Goal: Task Accomplishment & Management: Complete application form

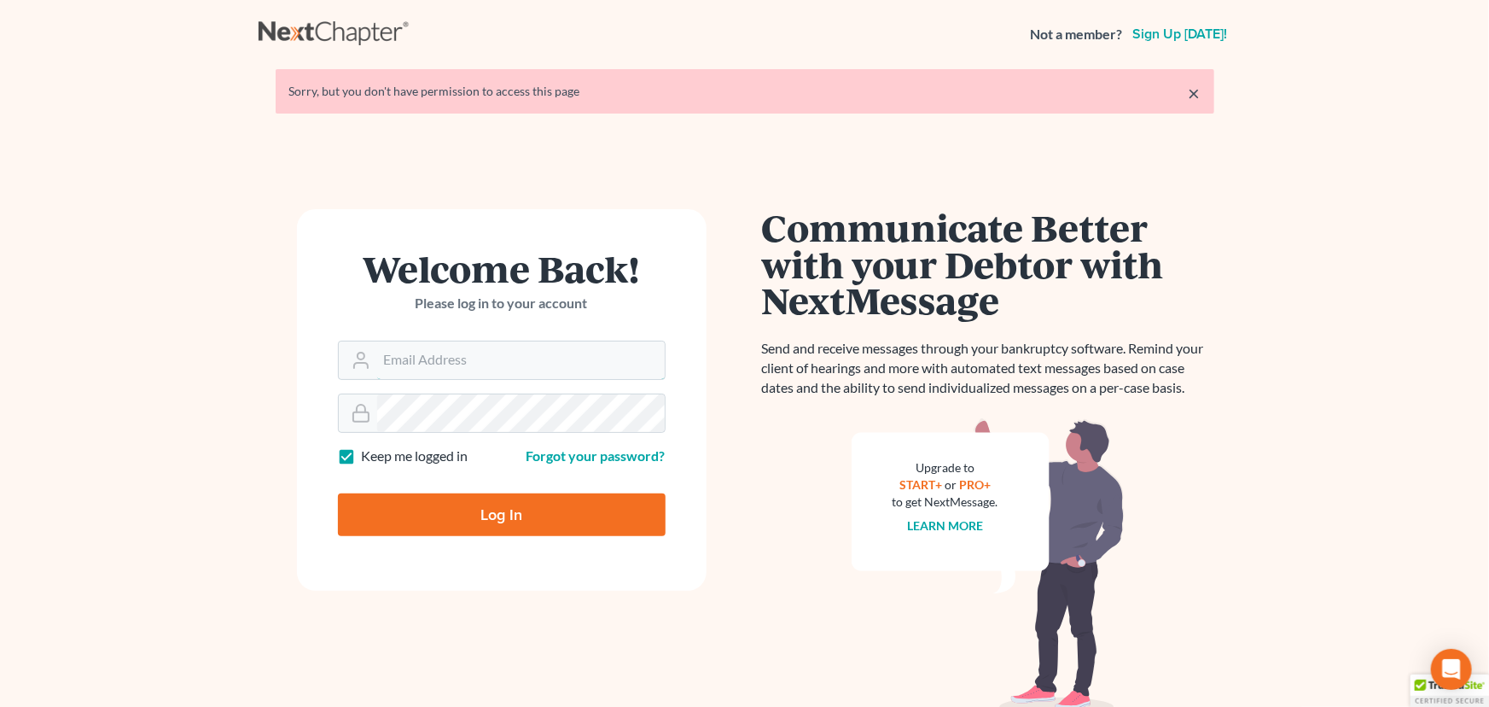
type input "[PERSON_NAME][EMAIL_ADDRESS][DOMAIN_NAME]"
click at [452, 524] on input "Log In" at bounding box center [502, 514] width 328 height 43
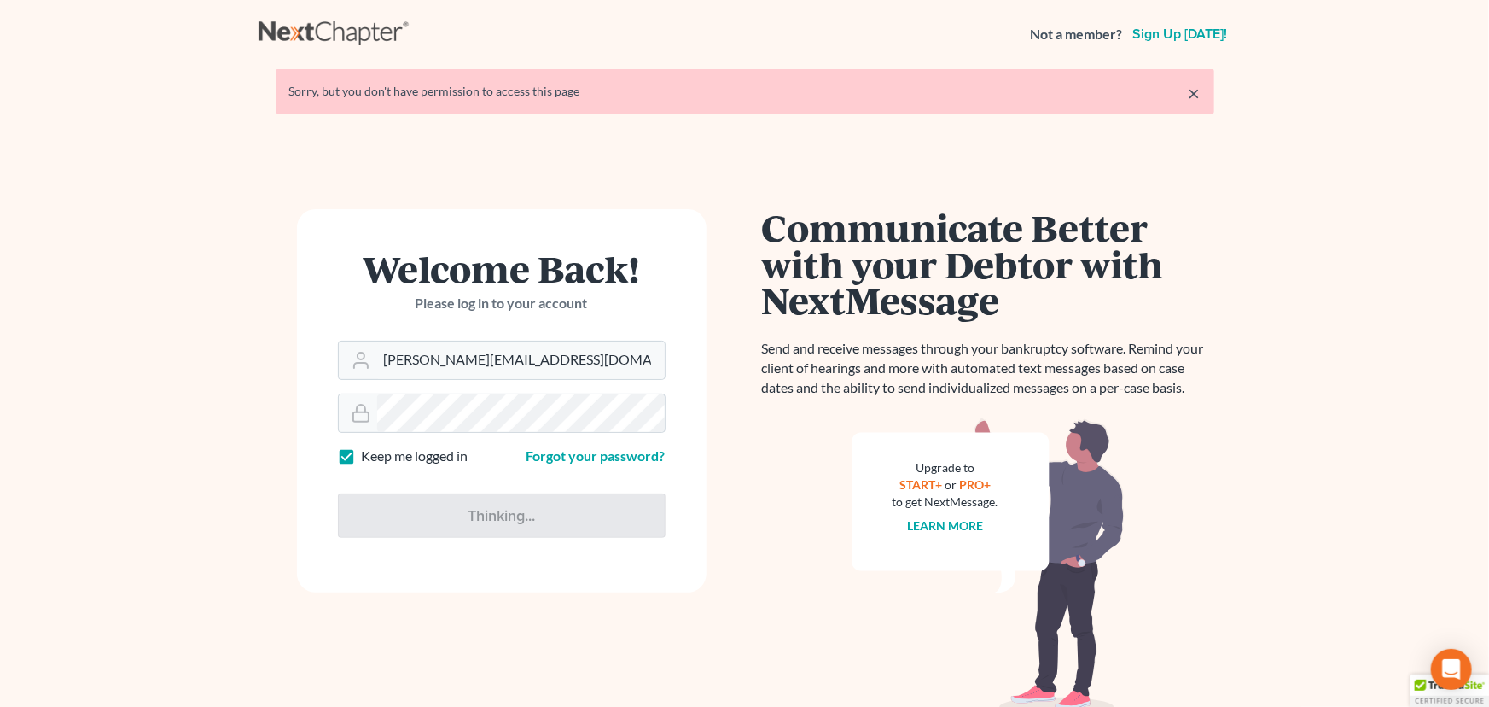
type input "Thinking..."
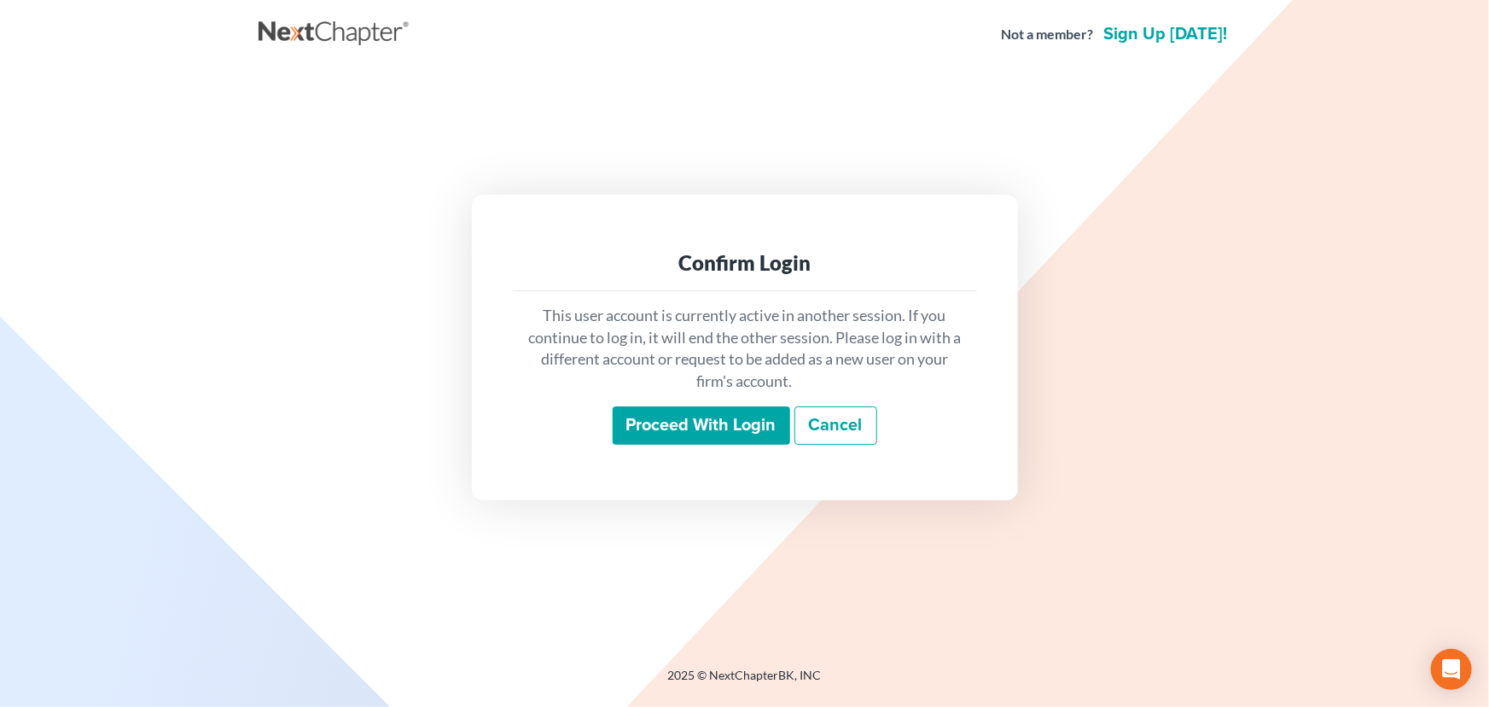
click at [653, 422] on input "Proceed with login" at bounding box center [702, 425] width 178 height 39
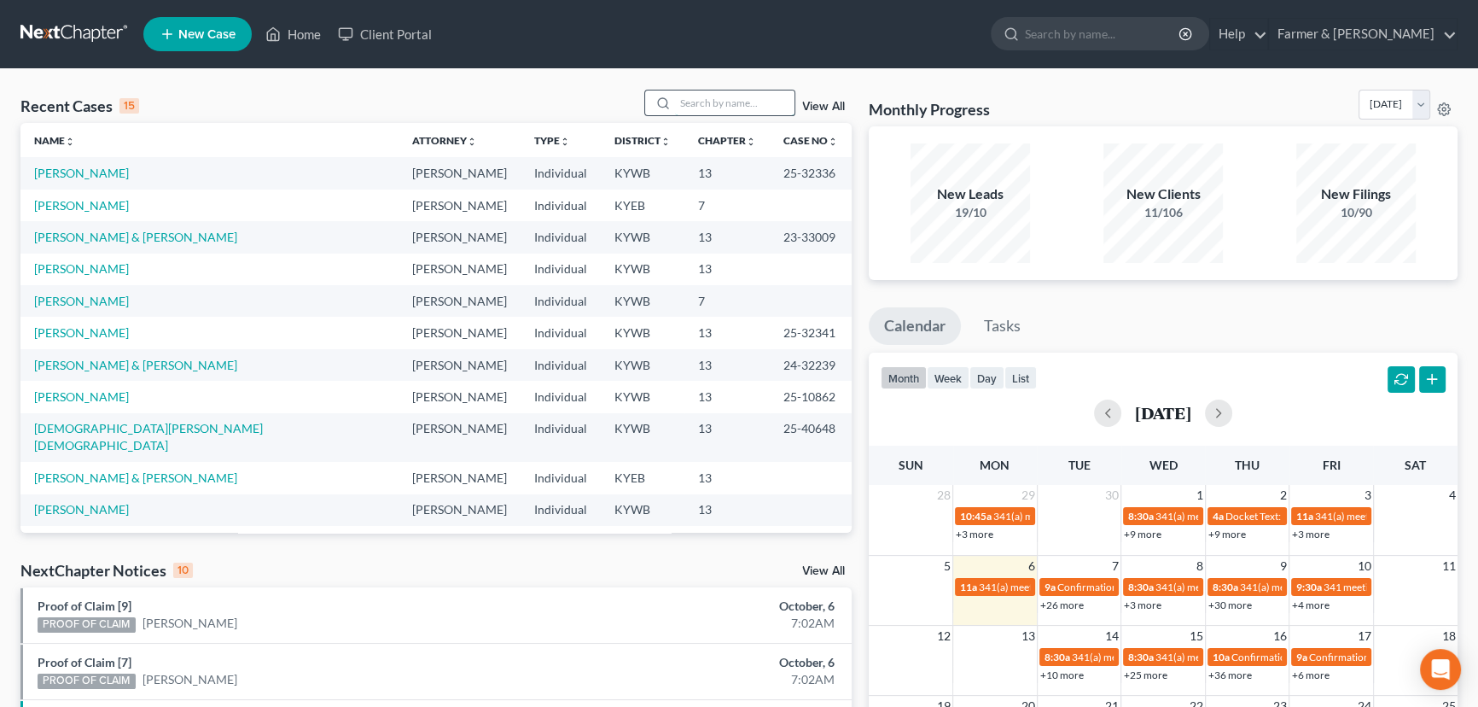
click at [683, 113] on input "search" at bounding box center [734, 102] width 119 height 25
click at [733, 114] on input "search" at bounding box center [734, 102] width 119 height 25
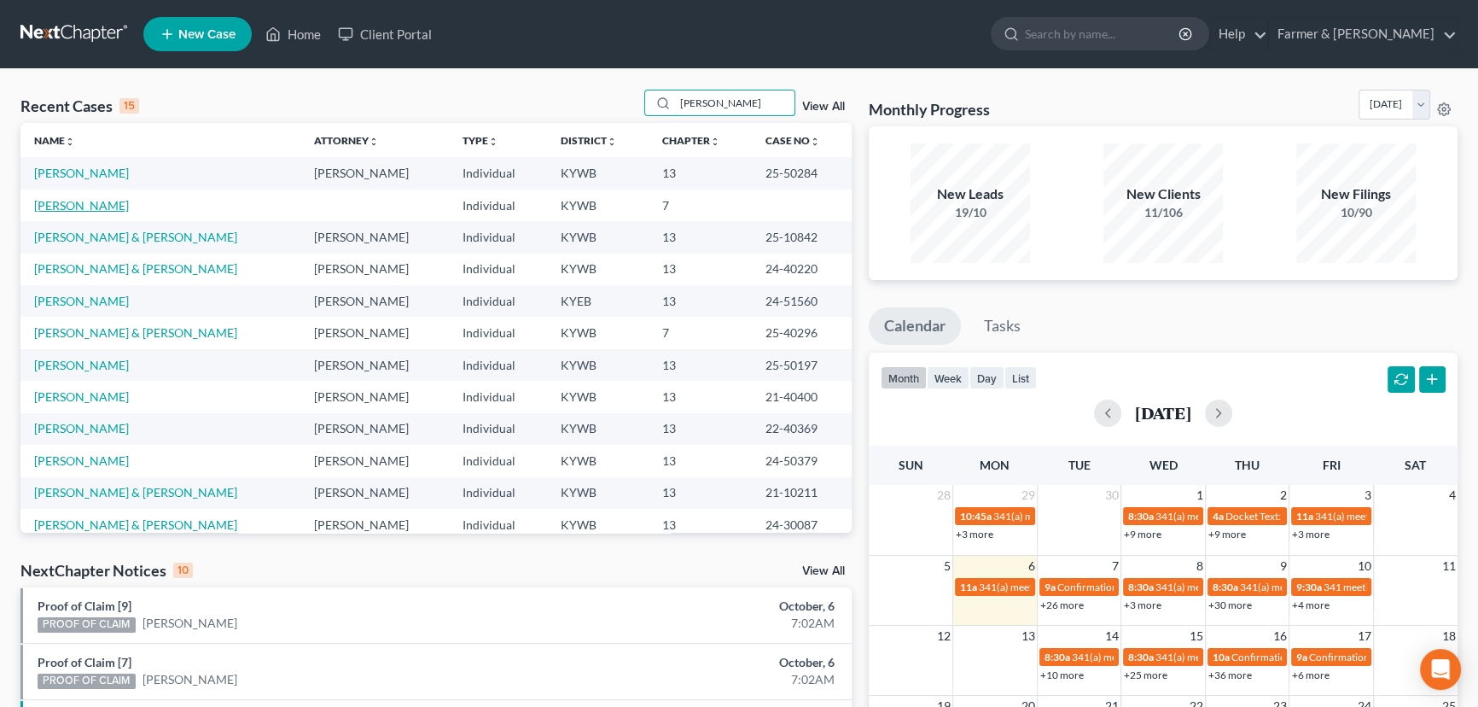
type input "patrick"
click at [77, 207] on link "Shepherd, Patrick" at bounding box center [81, 205] width 95 height 15
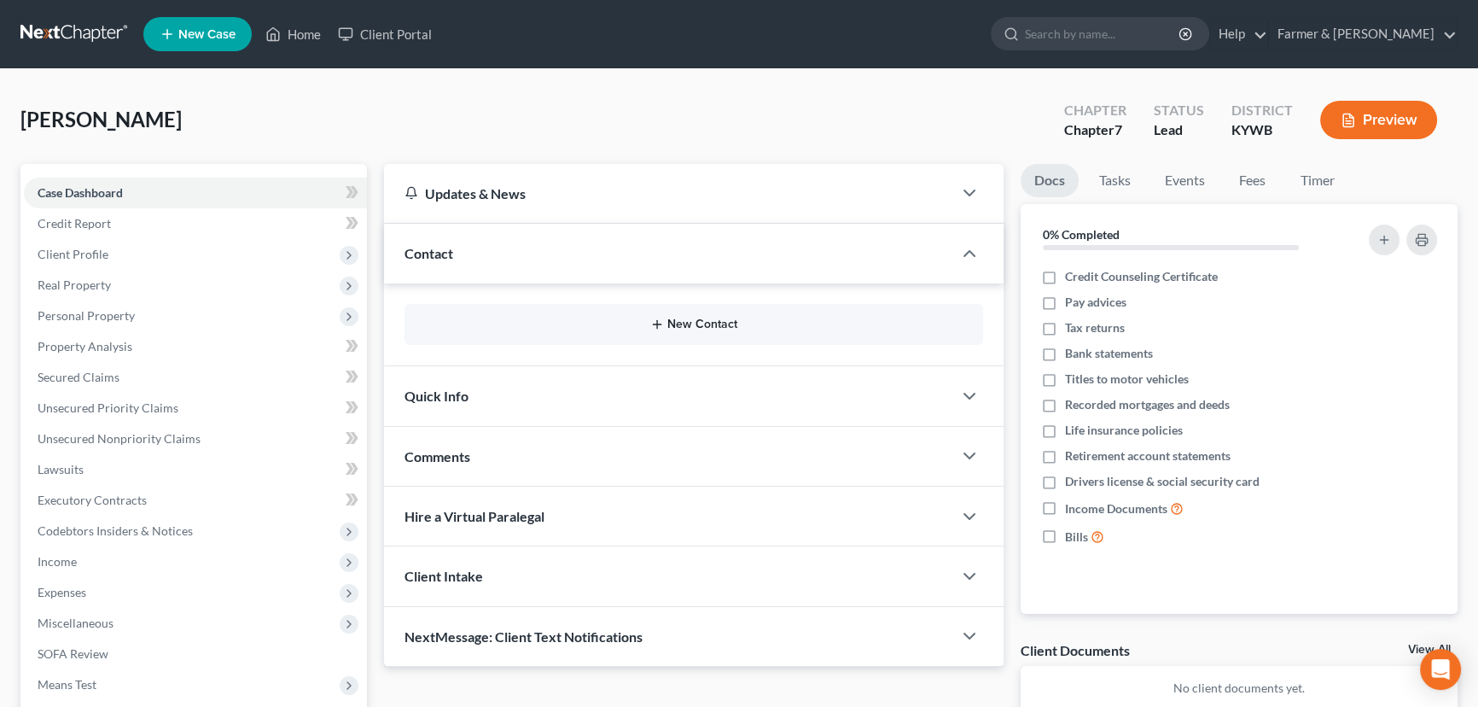
click at [692, 317] on button "New Contact" at bounding box center [693, 324] width 551 height 14
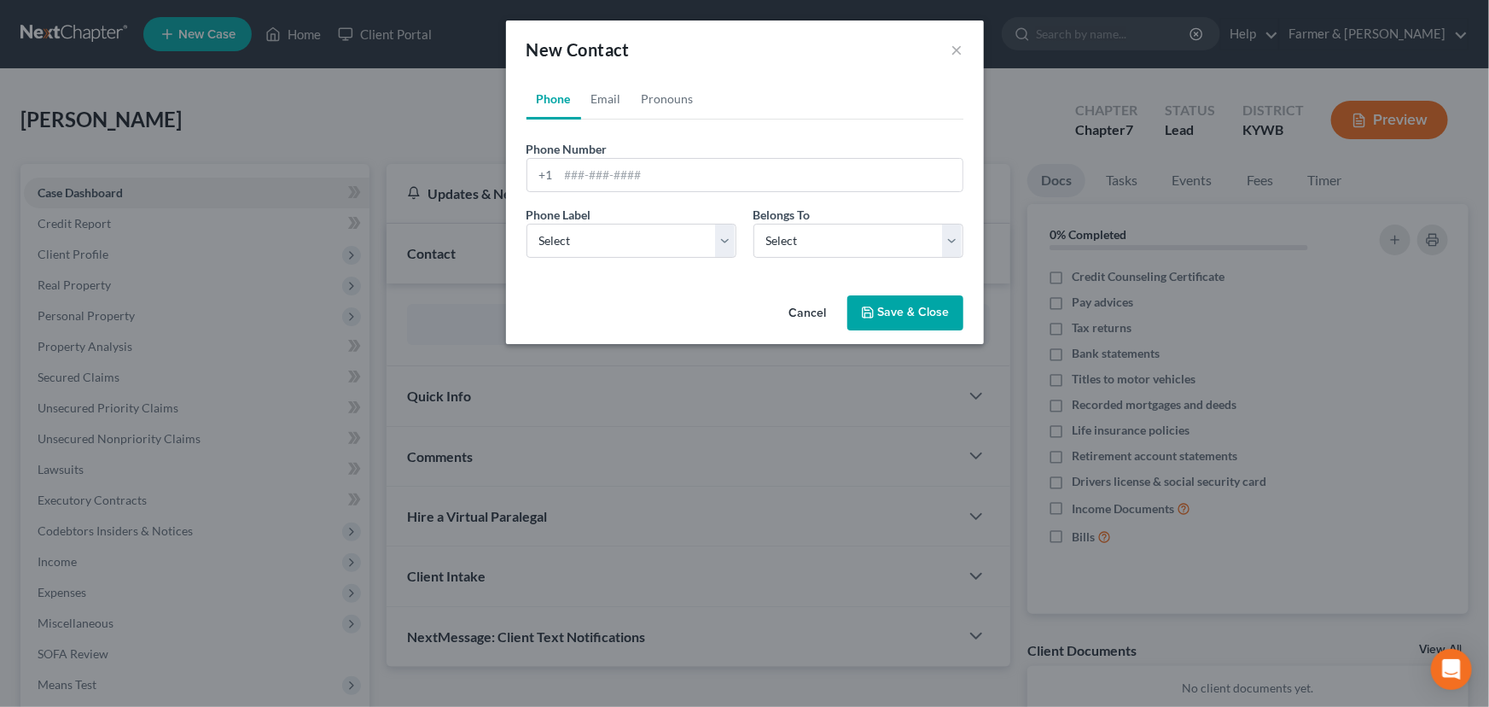
click at [604, 154] on span "Phone Number" at bounding box center [567, 149] width 81 height 15
click at [604, 173] on input "tel" at bounding box center [761, 175] width 404 height 32
paste input "6062198821"
type input "6062198821"
click at [623, 236] on select "Select Mobile Home Work Other" at bounding box center [632, 241] width 210 height 34
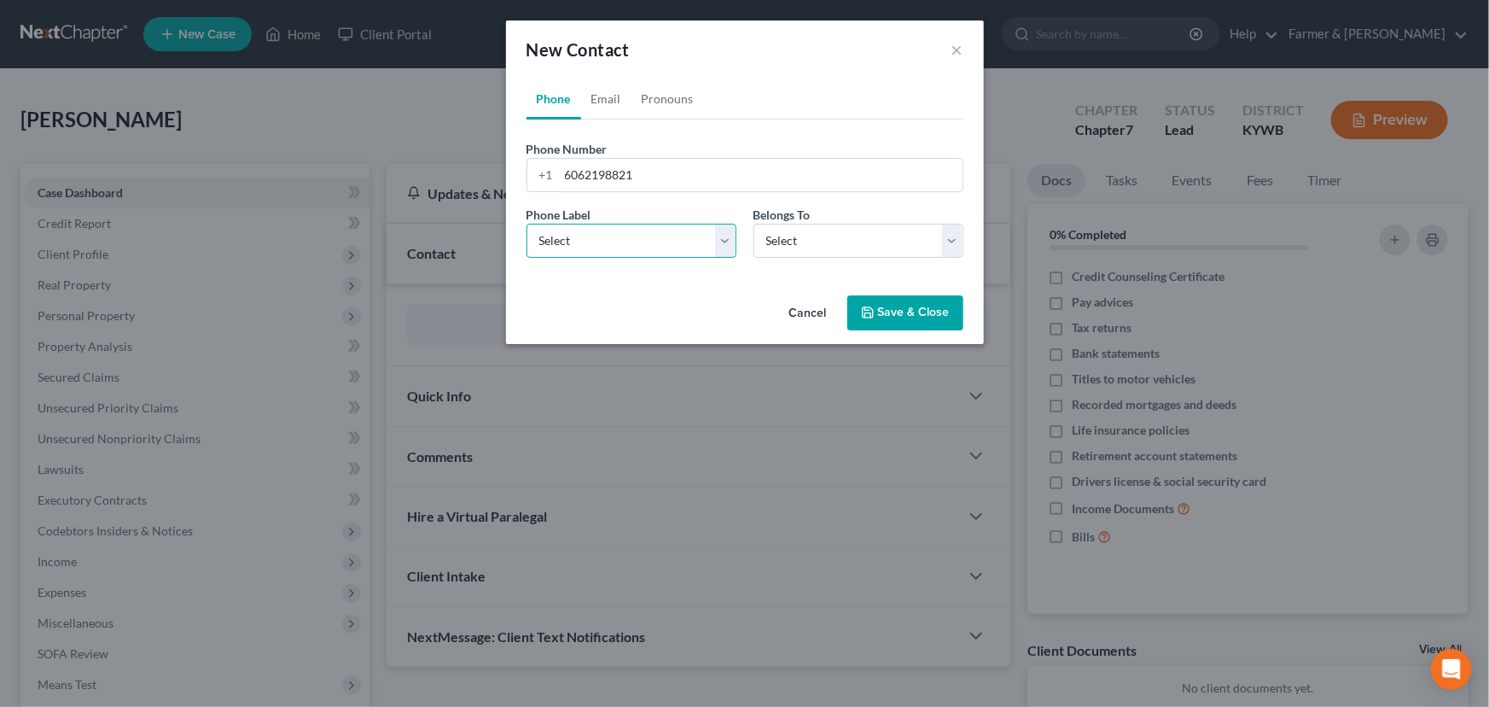
select select "0"
click at [527, 224] on select "Select Mobile Home Work Other" at bounding box center [632, 241] width 210 height 34
click at [776, 246] on select "Select Client Other" at bounding box center [859, 241] width 210 height 34
select select "0"
click at [754, 224] on select "Select Client Other" at bounding box center [859, 241] width 210 height 34
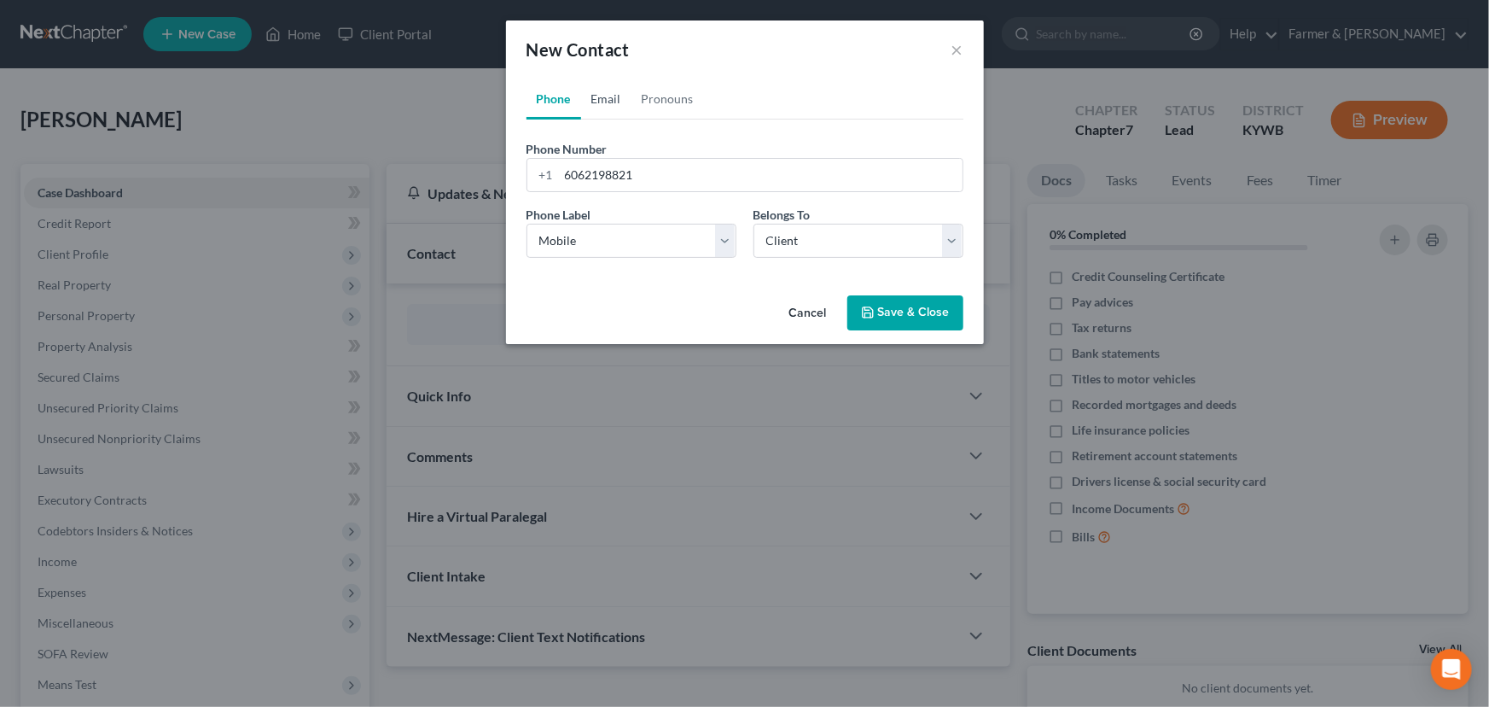
click at [608, 86] on link "Email" at bounding box center [606, 99] width 50 height 41
click at [649, 178] on input "email" at bounding box center [761, 175] width 404 height 32
paste input "matt.shep27@outlook.com"
type input "matt.shep27@outlook.com"
click at [590, 227] on select "Select Home Work Other" at bounding box center [632, 241] width 210 height 34
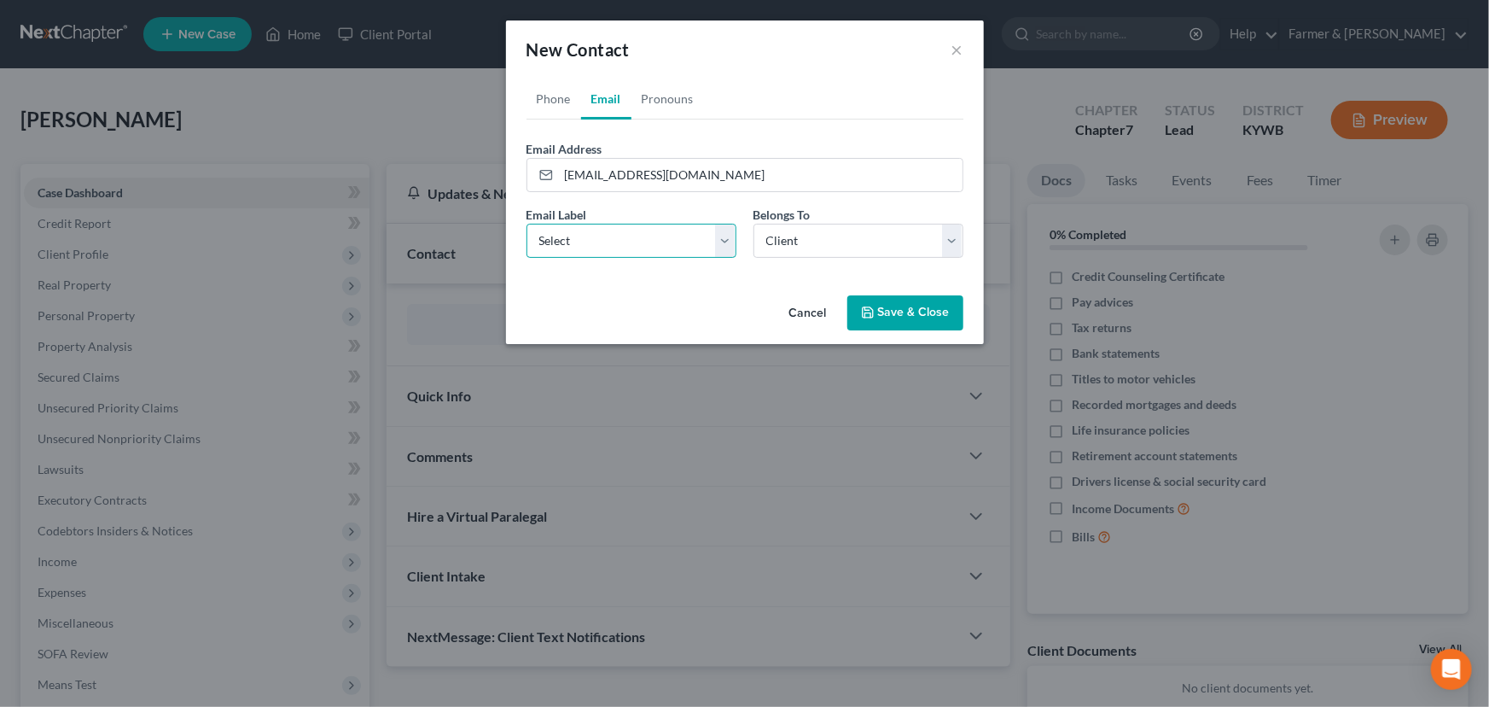
select select "0"
click at [527, 224] on select "Select Home Work Other" at bounding box center [632, 241] width 210 height 34
click at [619, 299] on div "Cancel Save & Close" at bounding box center [745, 316] width 478 height 56
click at [906, 315] on button "Save & Close" at bounding box center [905, 313] width 116 height 36
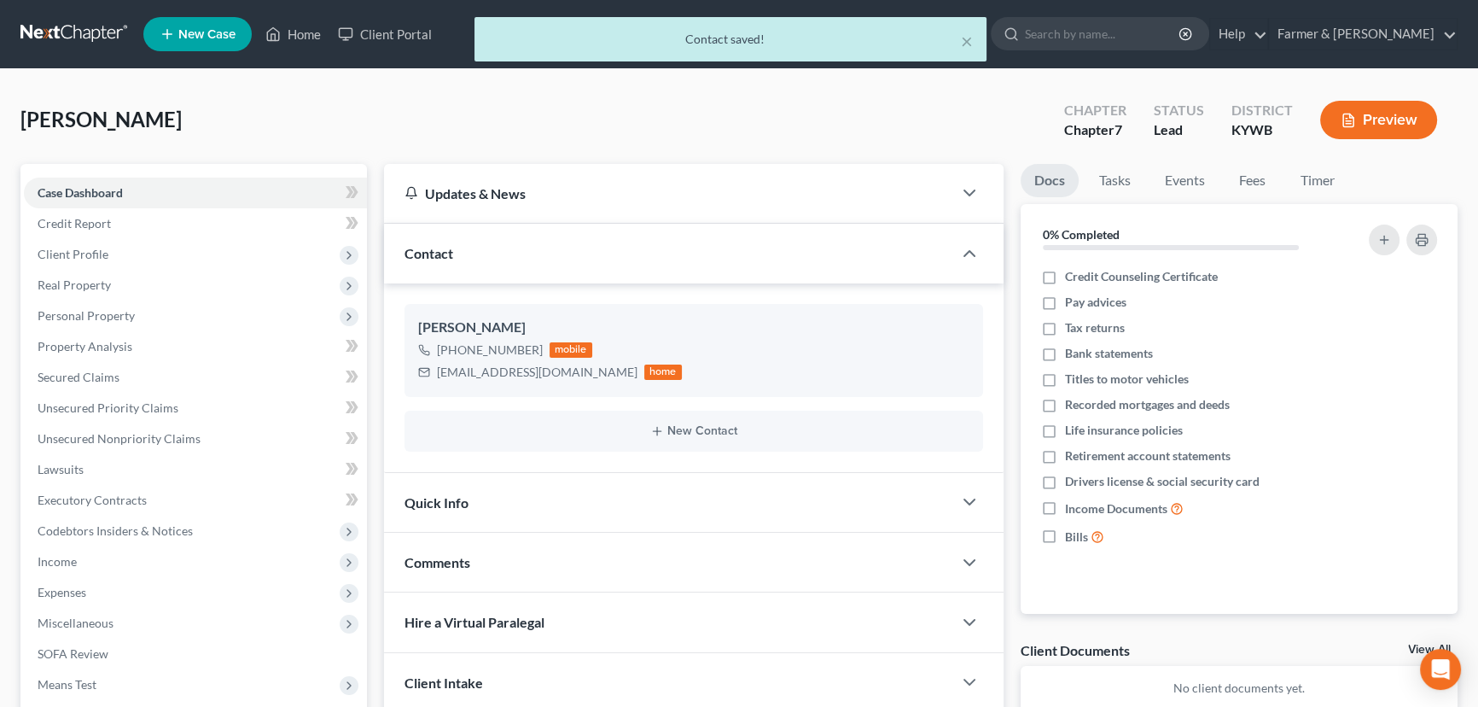
scroll to position [198, 0]
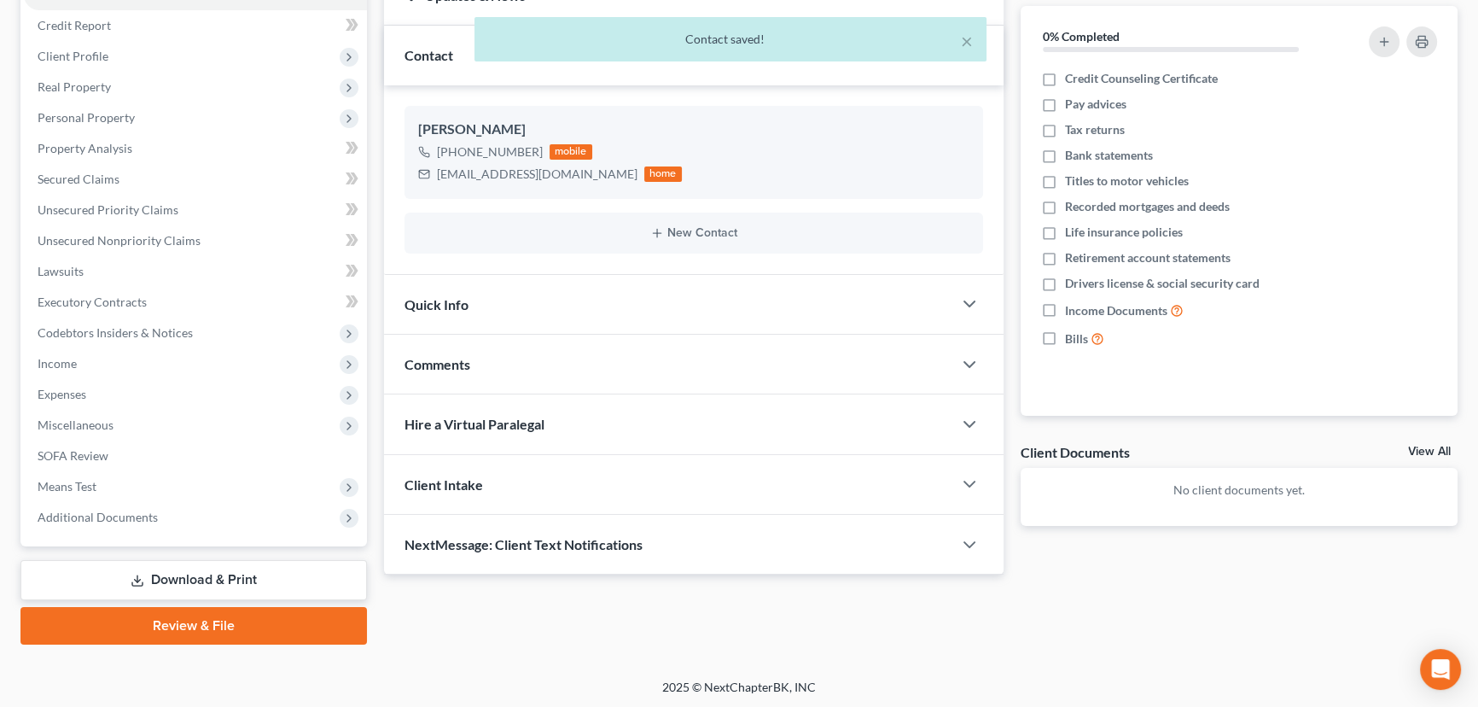
click at [521, 324] on div "Quick Info" at bounding box center [668, 304] width 568 height 59
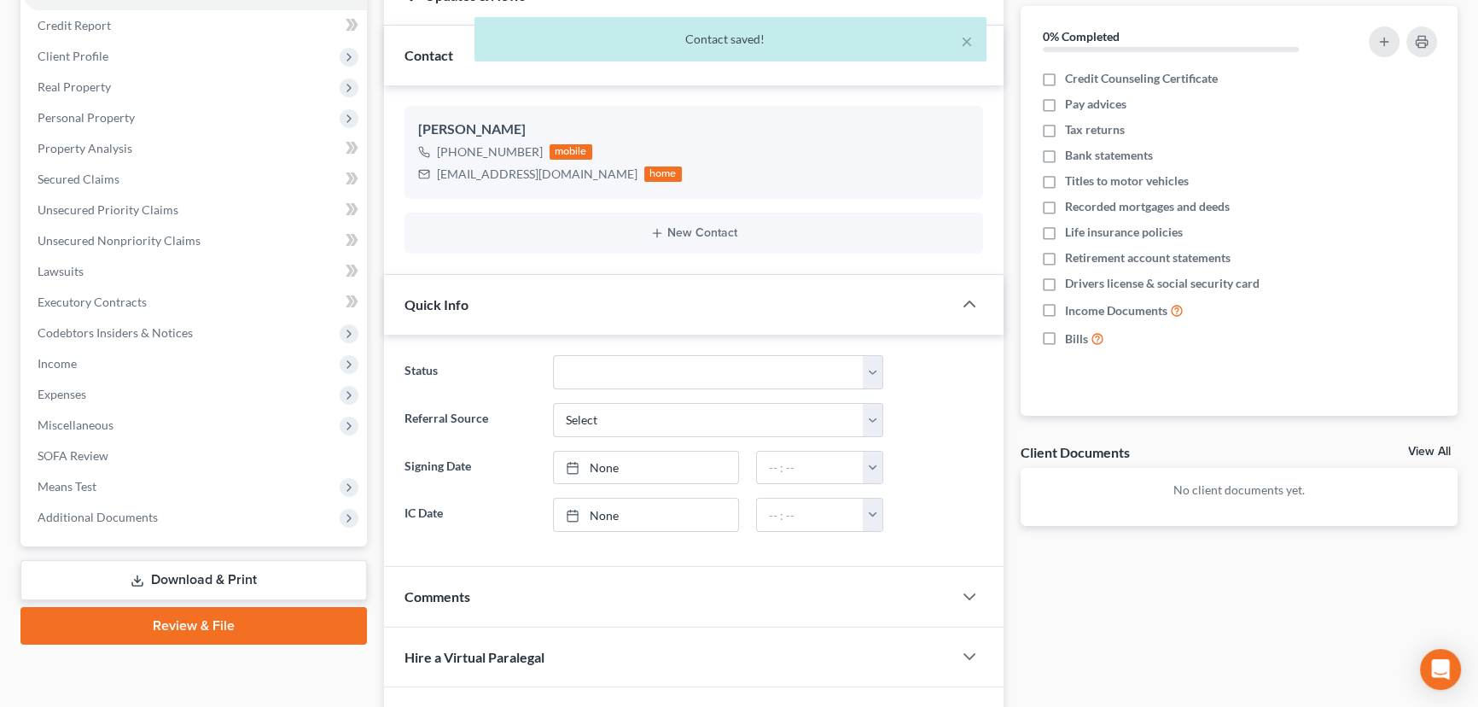
click at [504, 305] on div "Quick Info" at bounding box center [668, 304] width 568 height 59
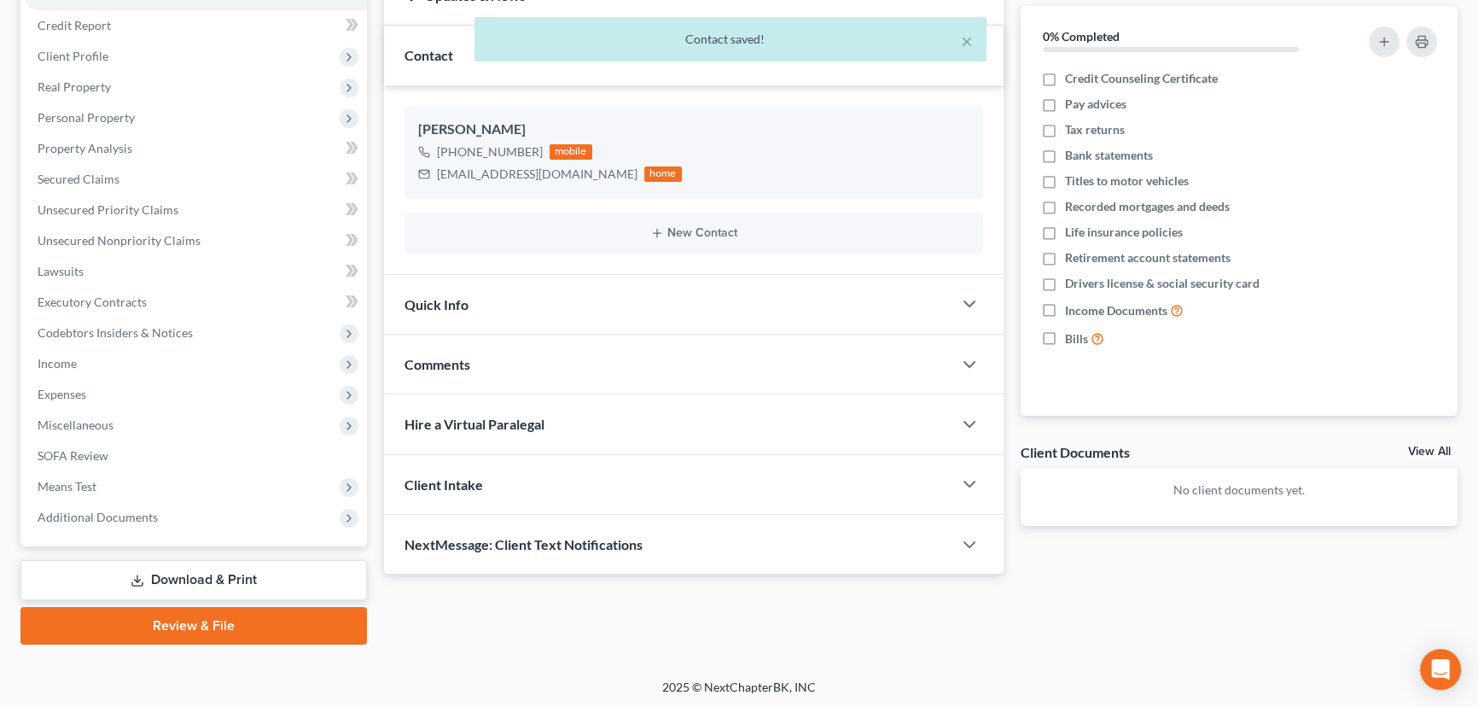
click at [485, 351] on div "Comments" at bounding box center [668, 364] width 568 height 59
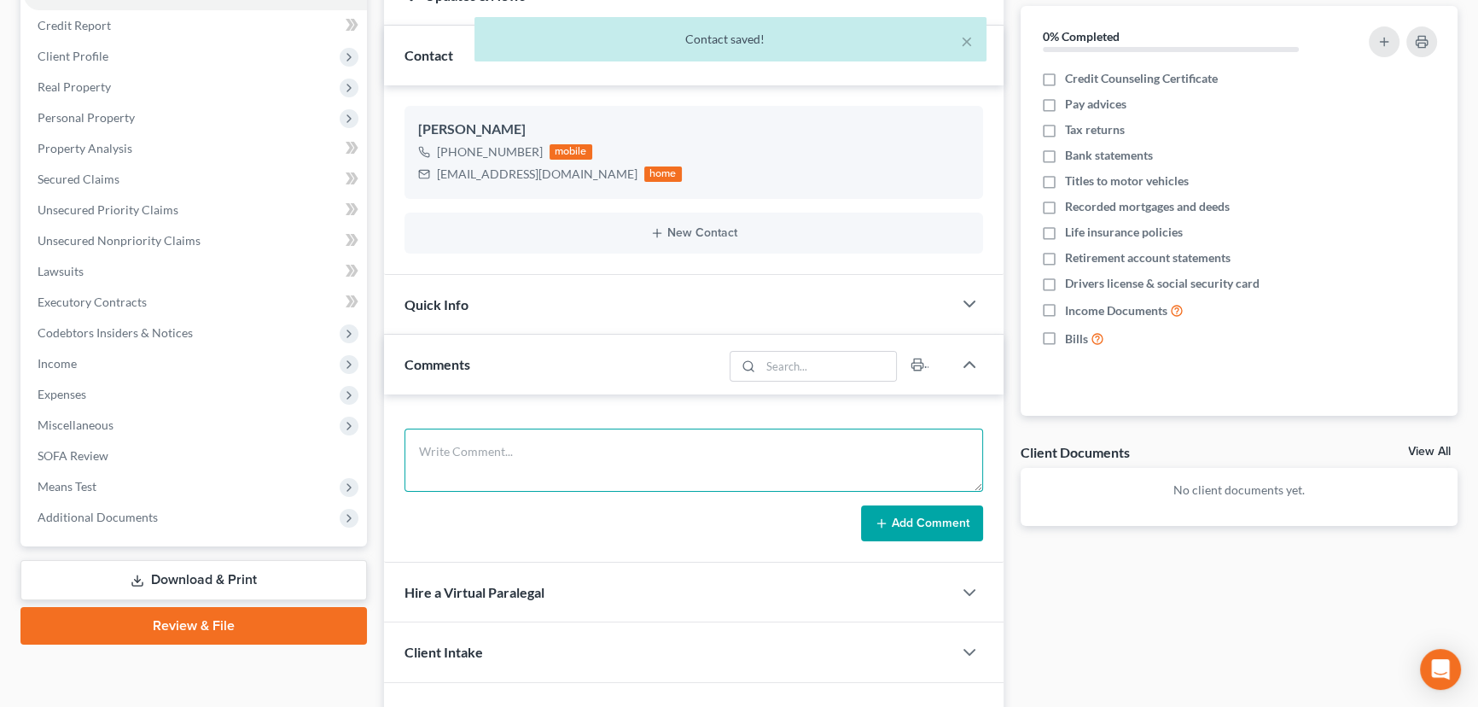
click at [492, 448] on textarea at bounding box center [694, 459] width 579 height 63
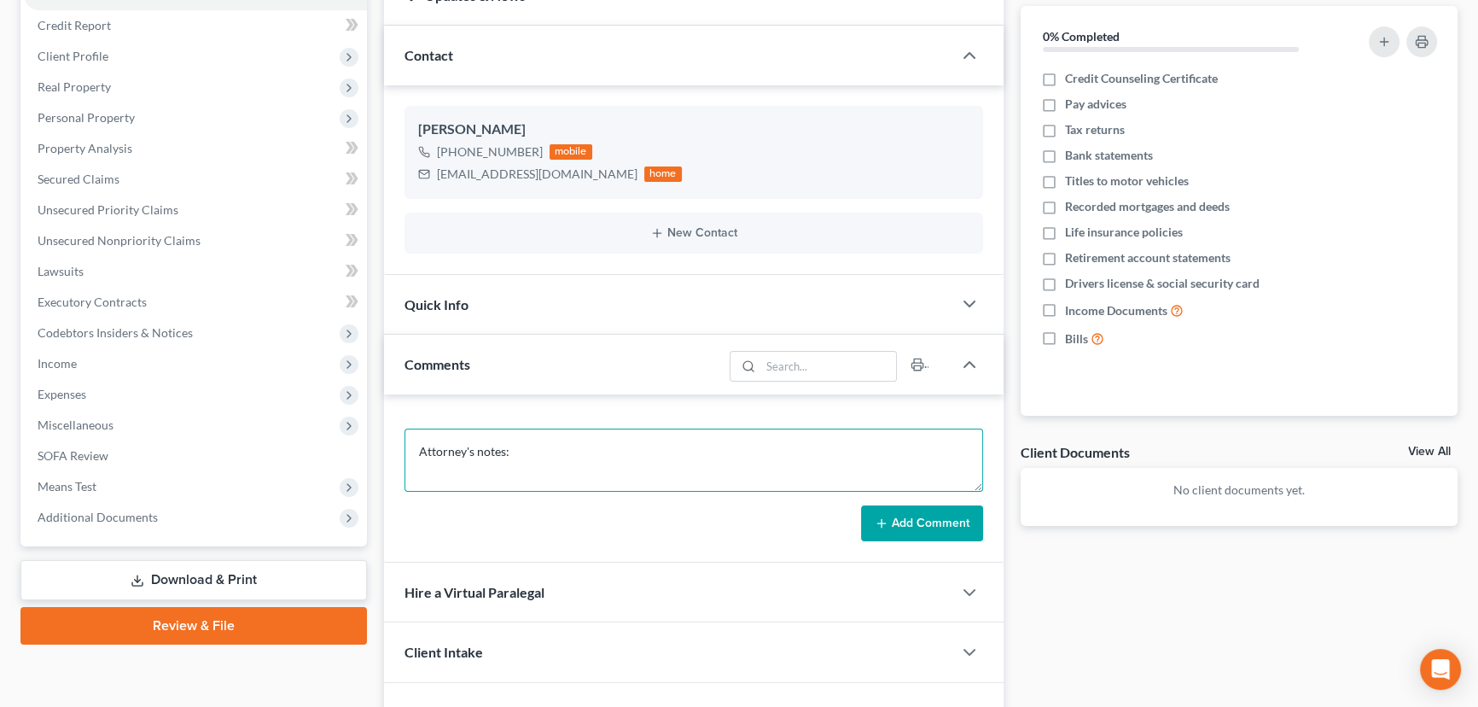
click at [556, 461] on textarea "Attorney's notes:" at bounding box center [694, 459] width 579 height 63
paste textarea "Total debt: $53,000 Credit cards: $27,000 Personal loans: $8000 Medical bills: …"
click at [451, 480] on textarea "Attorney's notes: Total debt: $53,000 Credit cards: $27,000 Personal loans: $80…" at bounding box center [694, 459] width 579 height 63
type textarea "Attorney's notes: Total debt: $53,000 Credit cards: $27,000 Personal loans: $80…"
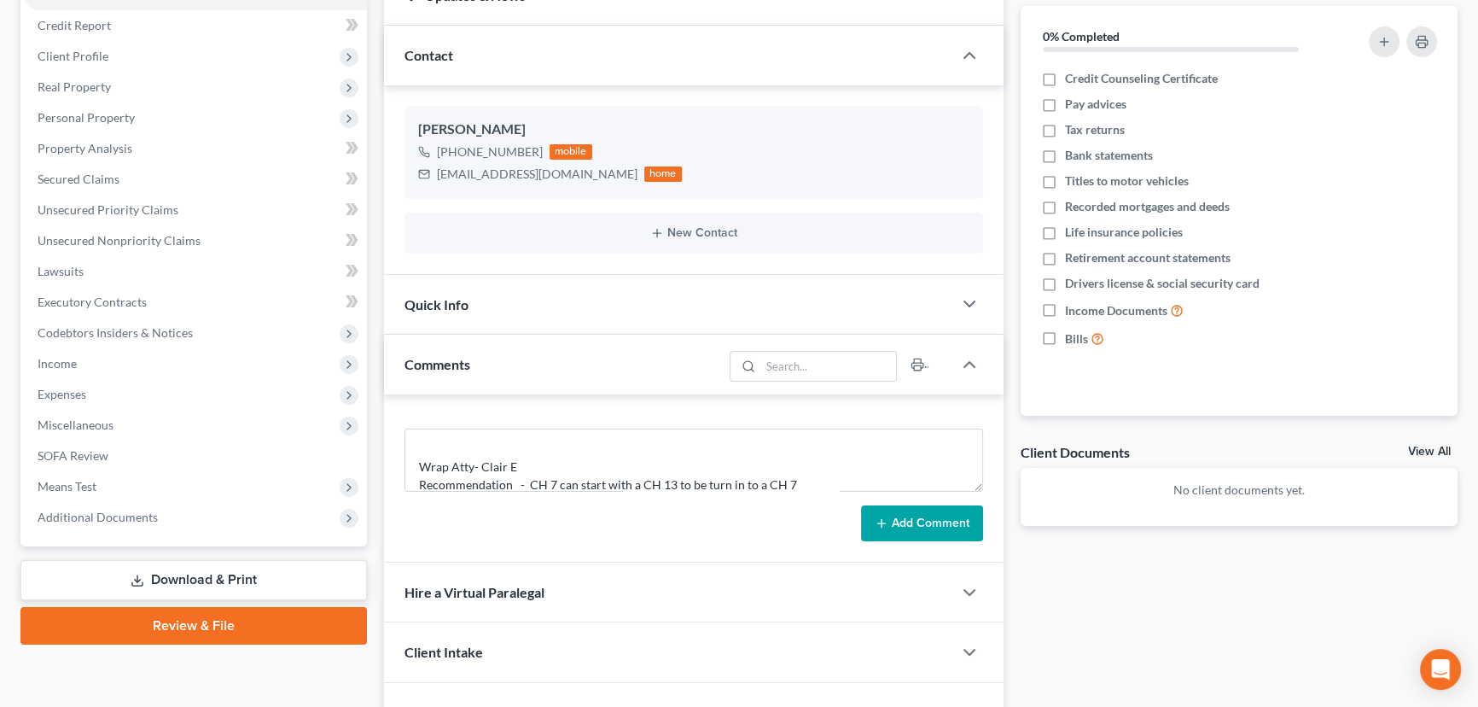
click at [879, 518] on icon at bounding box center [882, 523] width 14 height 14
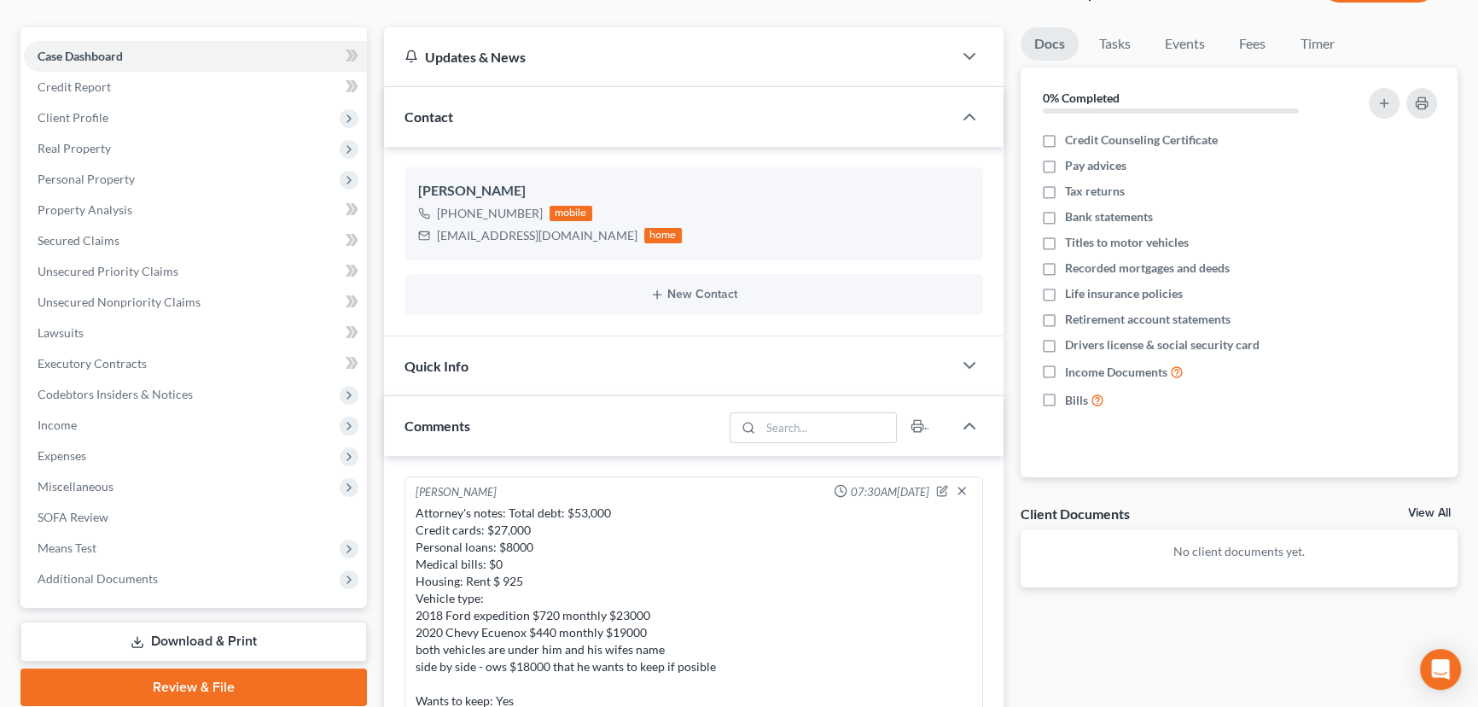
scroll to position [0, 0]
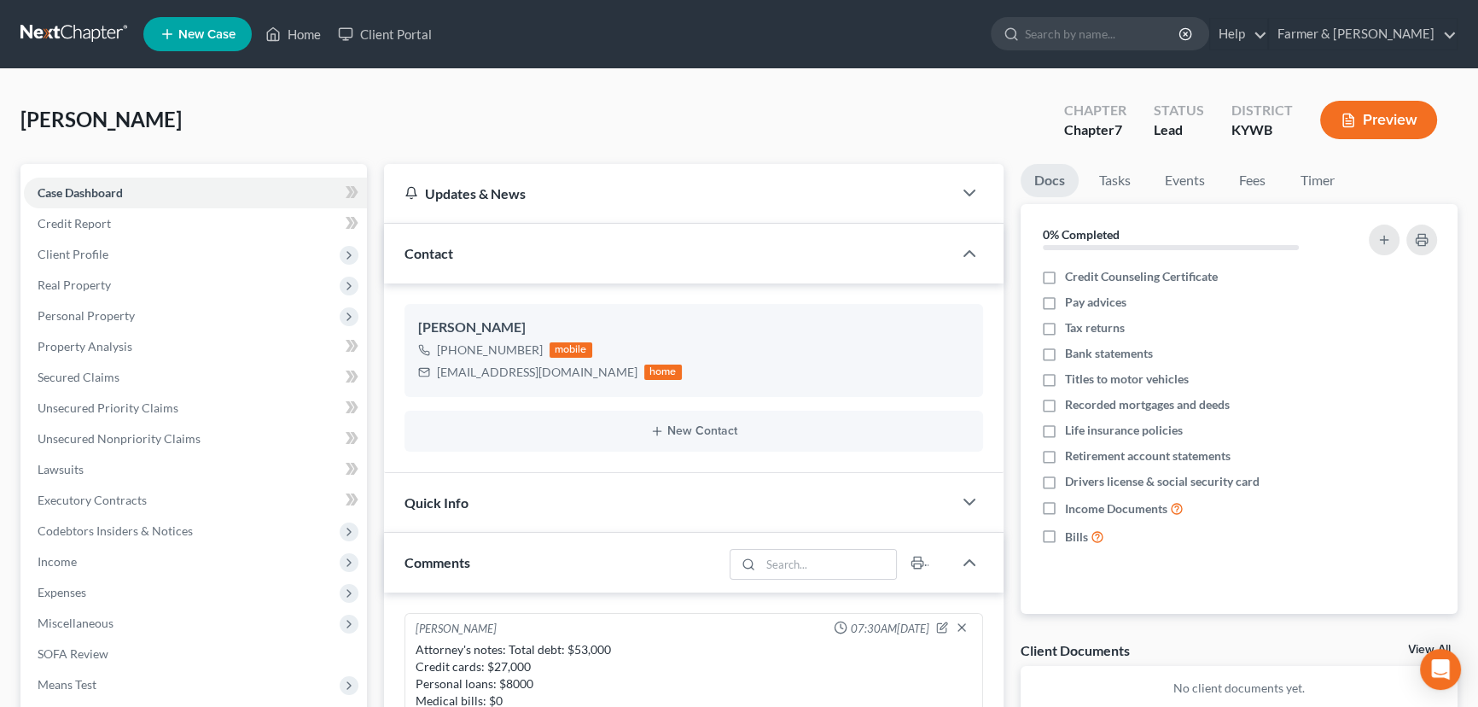
click at [742, 137] on div "Shepherd, Patrick Upgraded Chapter Chapter 7 Status Lead District KYWB Preview" at bounding box center [738, 127] width 1437 height 74
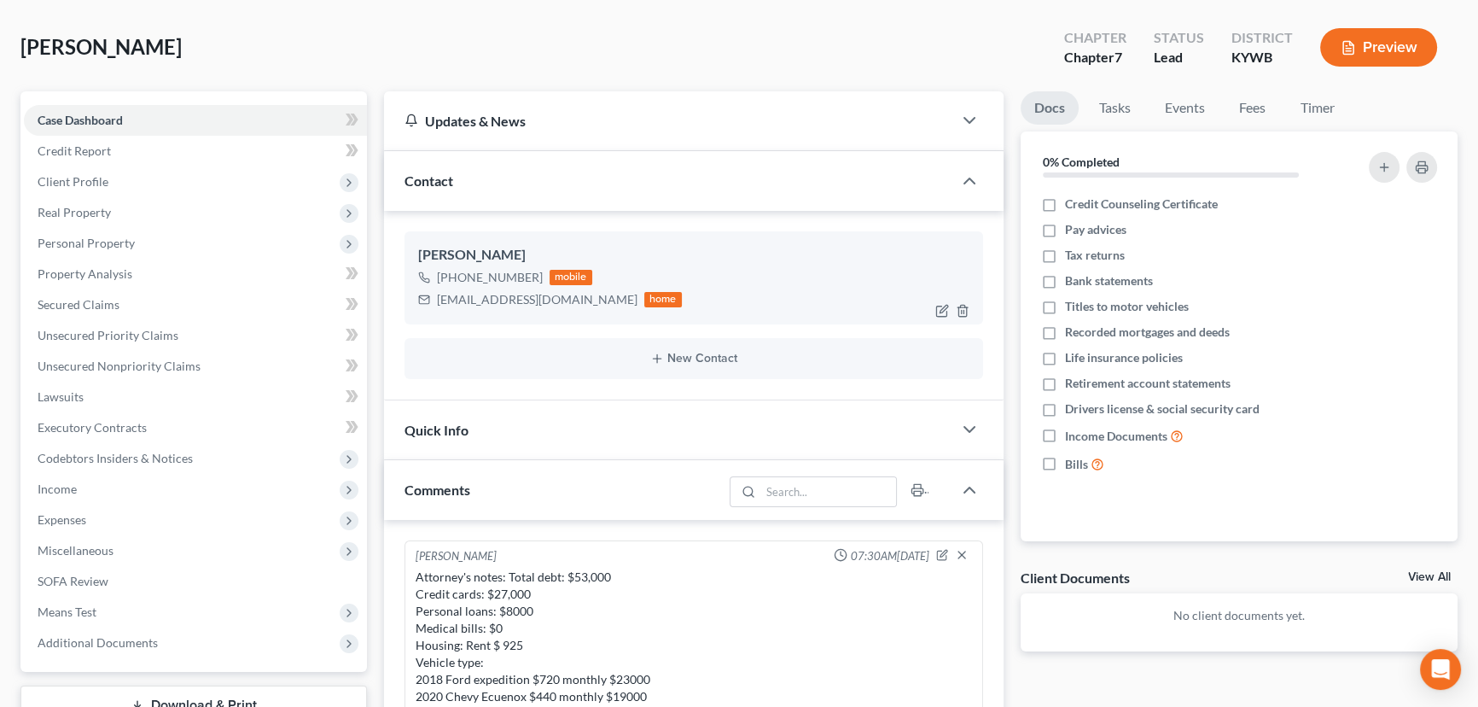
scroll to position [154, 0]
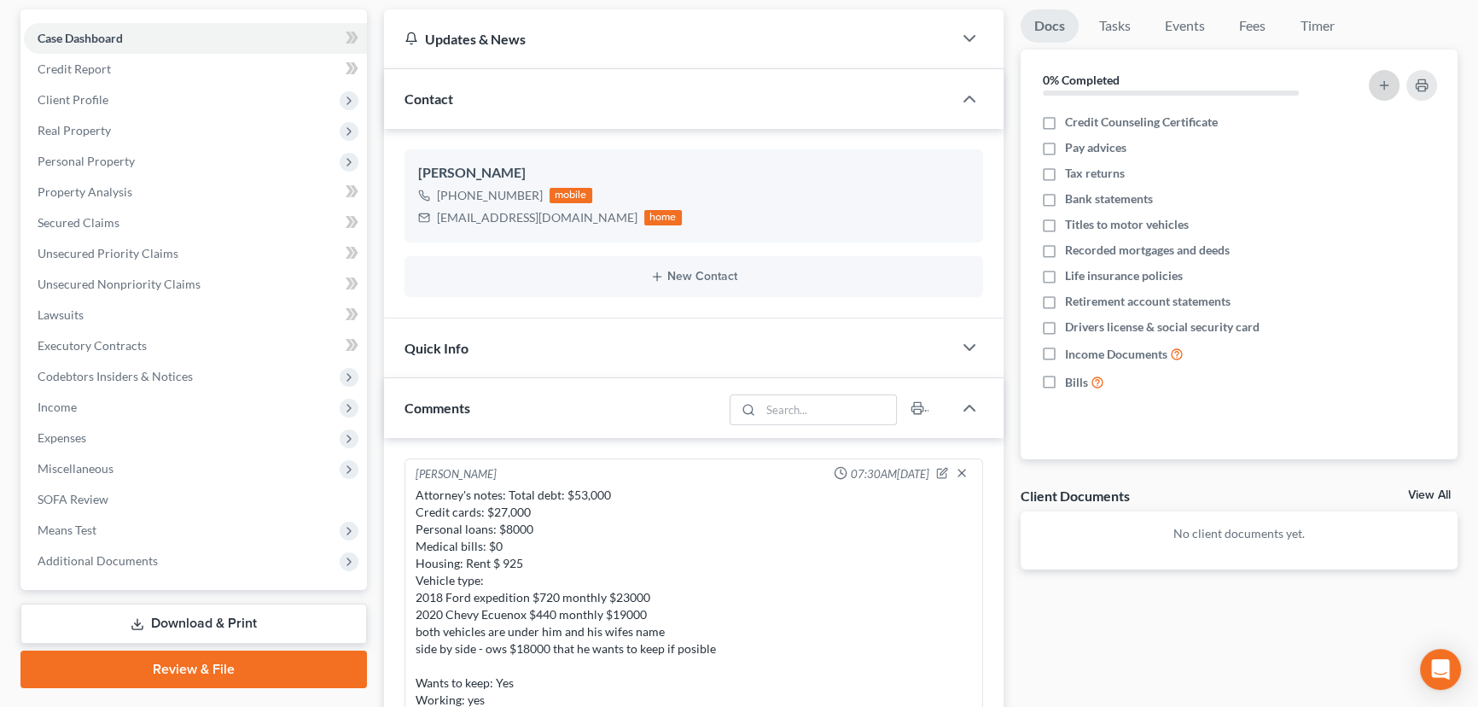
click at [1392, 80] on button "button" at bounding box center [1384, 85] width 31 height 31
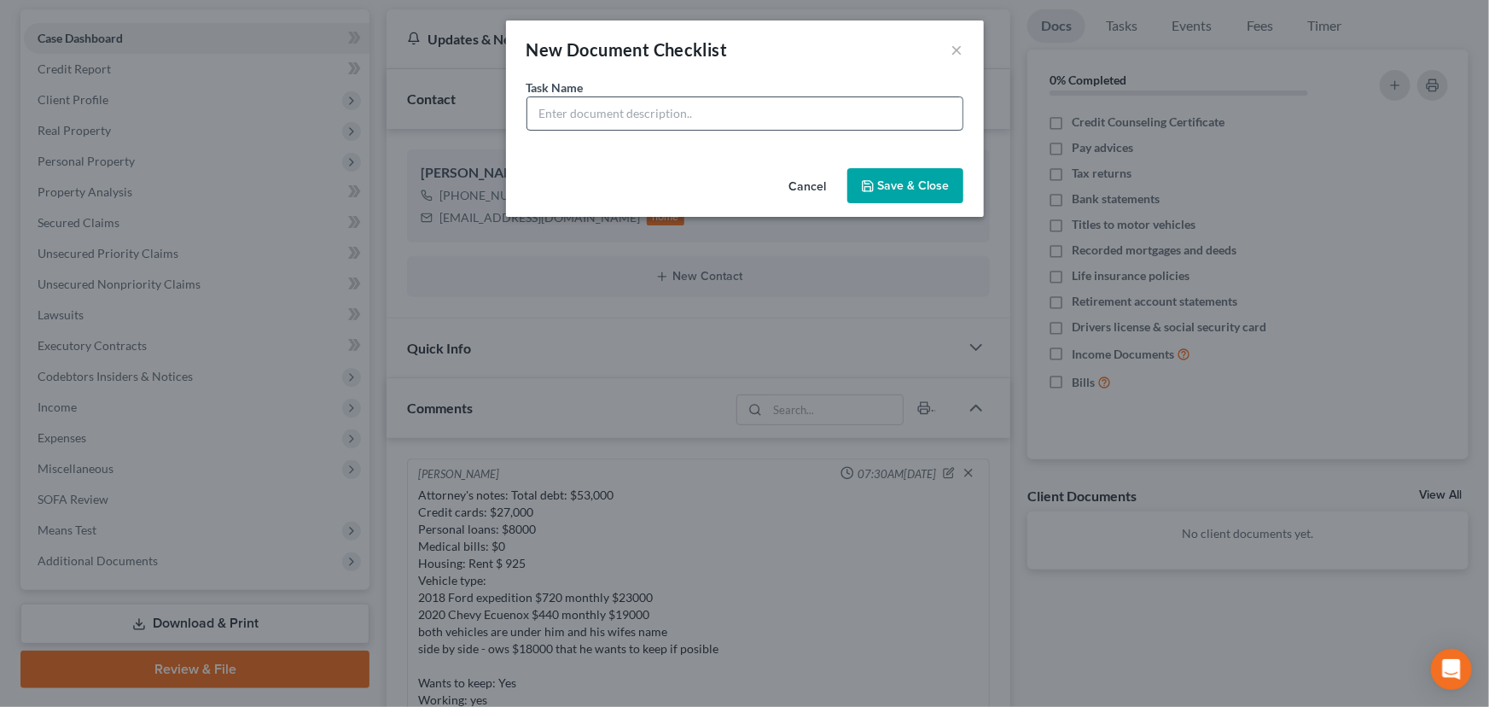
click at [792, 118] on input "text" at bounding box center [744, 113] width 435 height 32
drag, startPoint x: 731, startPoint y: 118, endPoint x: 677, endPoint y: 111, distance: 55.0
click at [677, 111] on input "REVIEWED signing on 01/30/2025" at bounding box center [744, 113] width 435 height 32
type input "REVIEWED signing on 10/07/2025"
click at [882, 197] on button "Save & Close" at bounding box center [905, 186] width 116 height 36
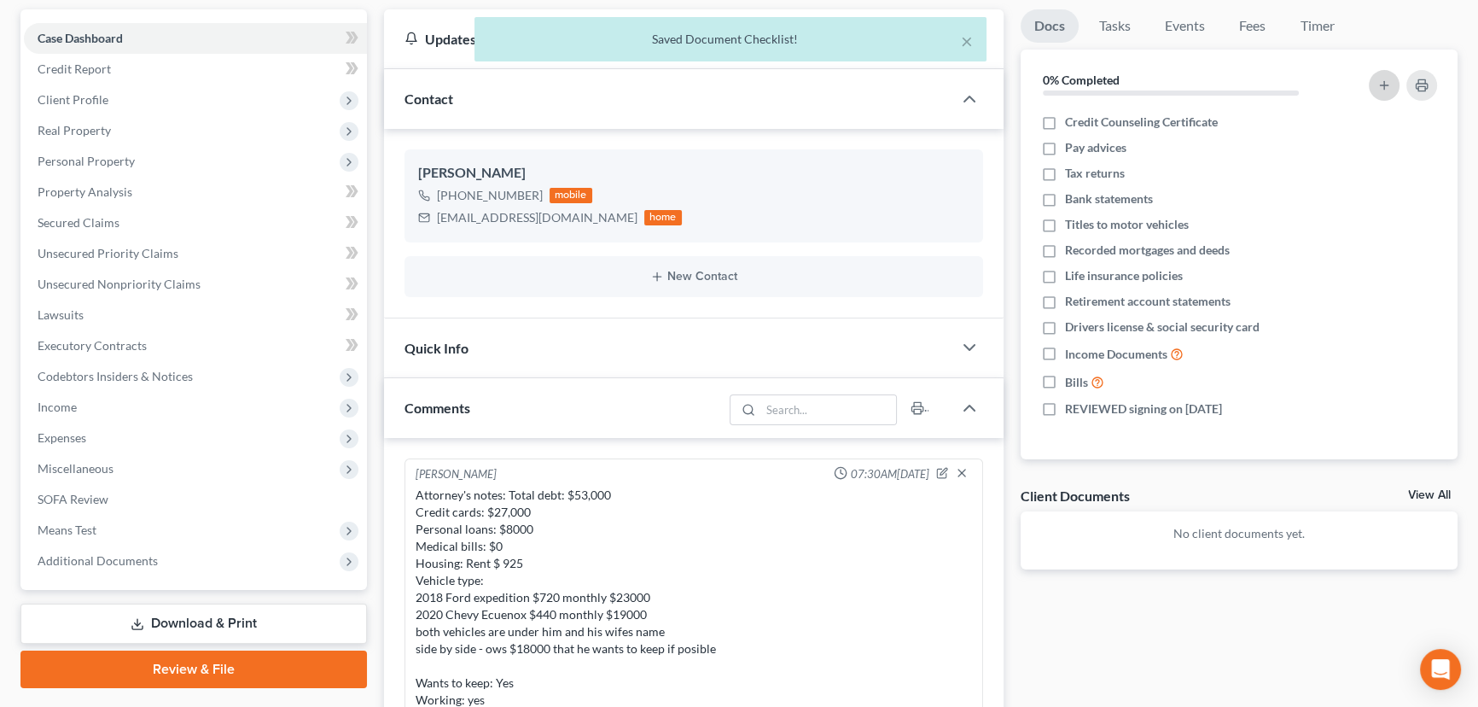
click at [1386, 82] on icon "button" at bounding box center [1384, 86] width 14 height 14
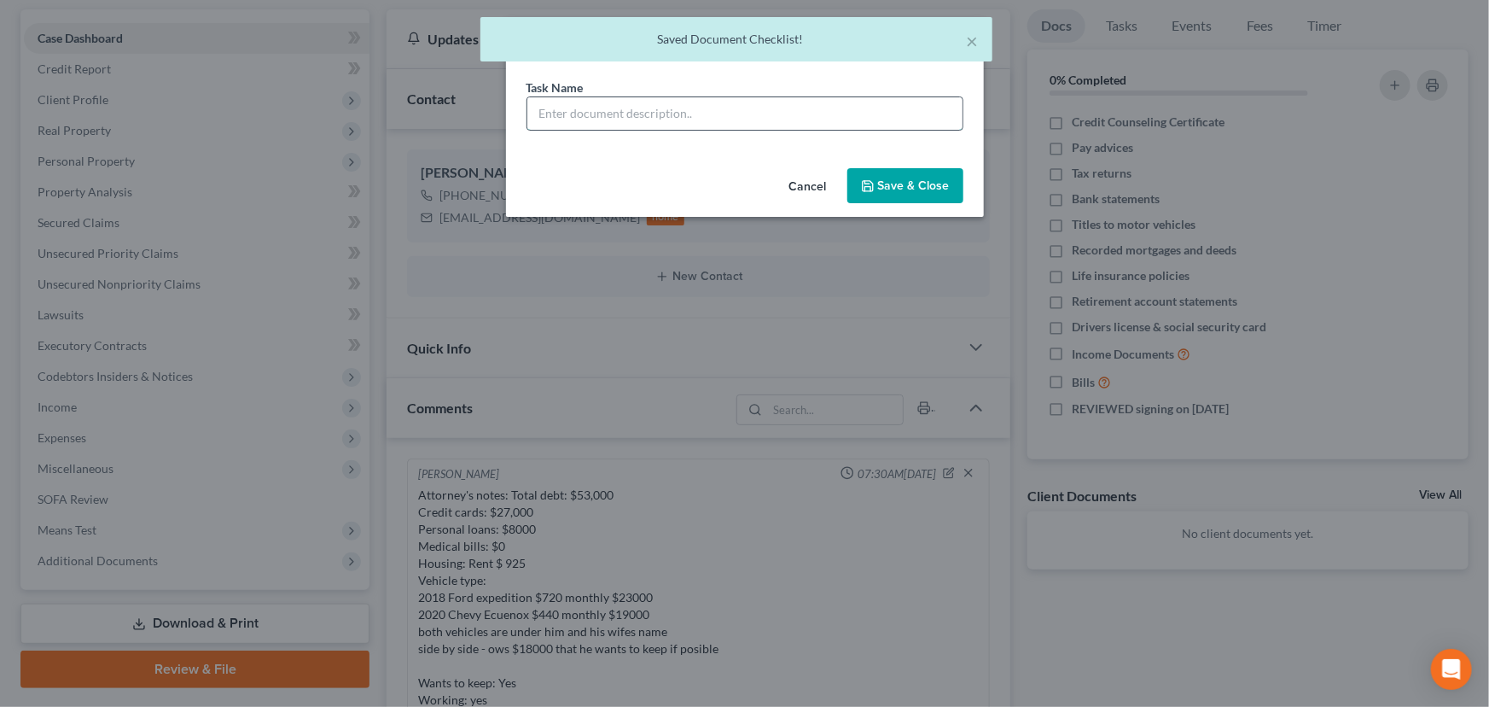
drag, startPoint x: 665, startPoint y: 118, endPoint x: 682, endPoint y: 124, distance: 18.1
click at [665, 118] on input "text" at bounding box center [744, 113] width 435 height 32
type input "Signature Pages Sent"
click at [877, 185] on button "Save & Close" at bounding box center [905, 186] width 116 height 36
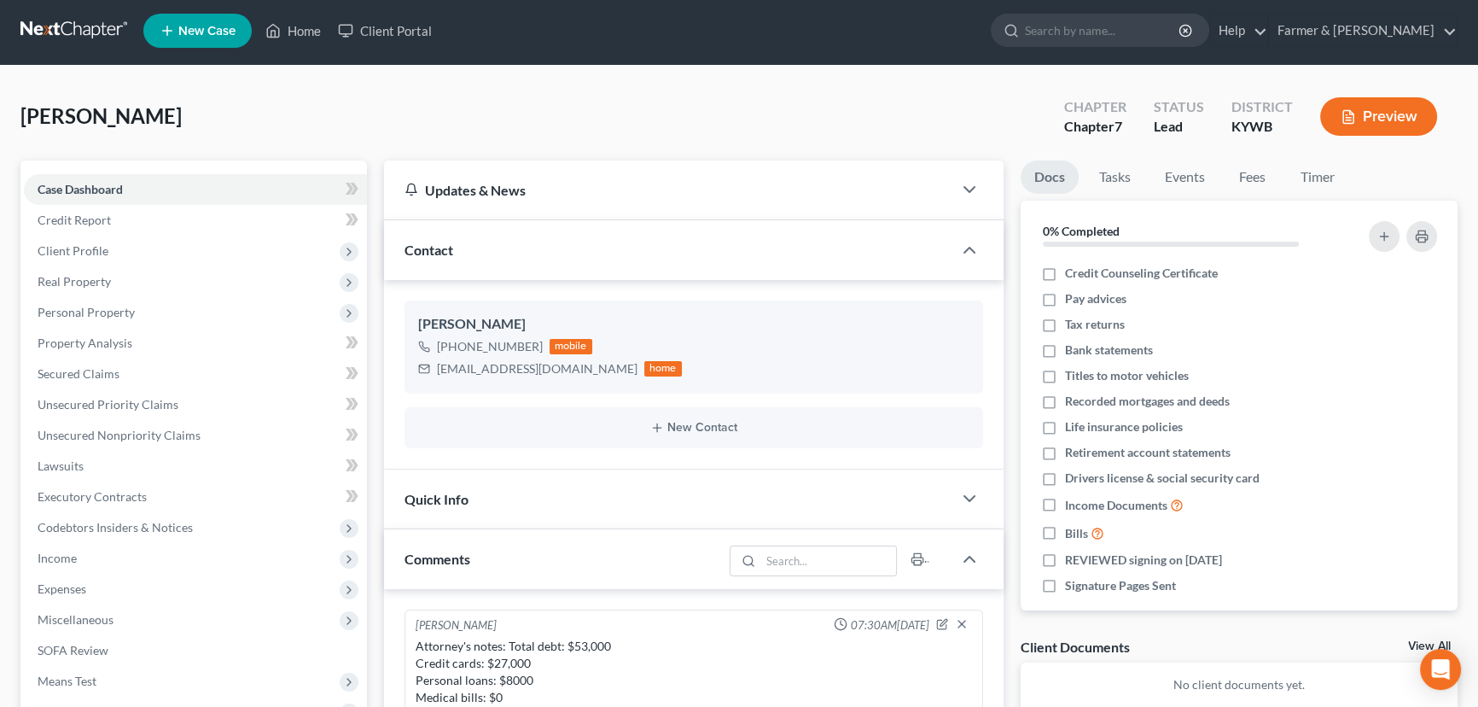
scroll to position [0, 0]
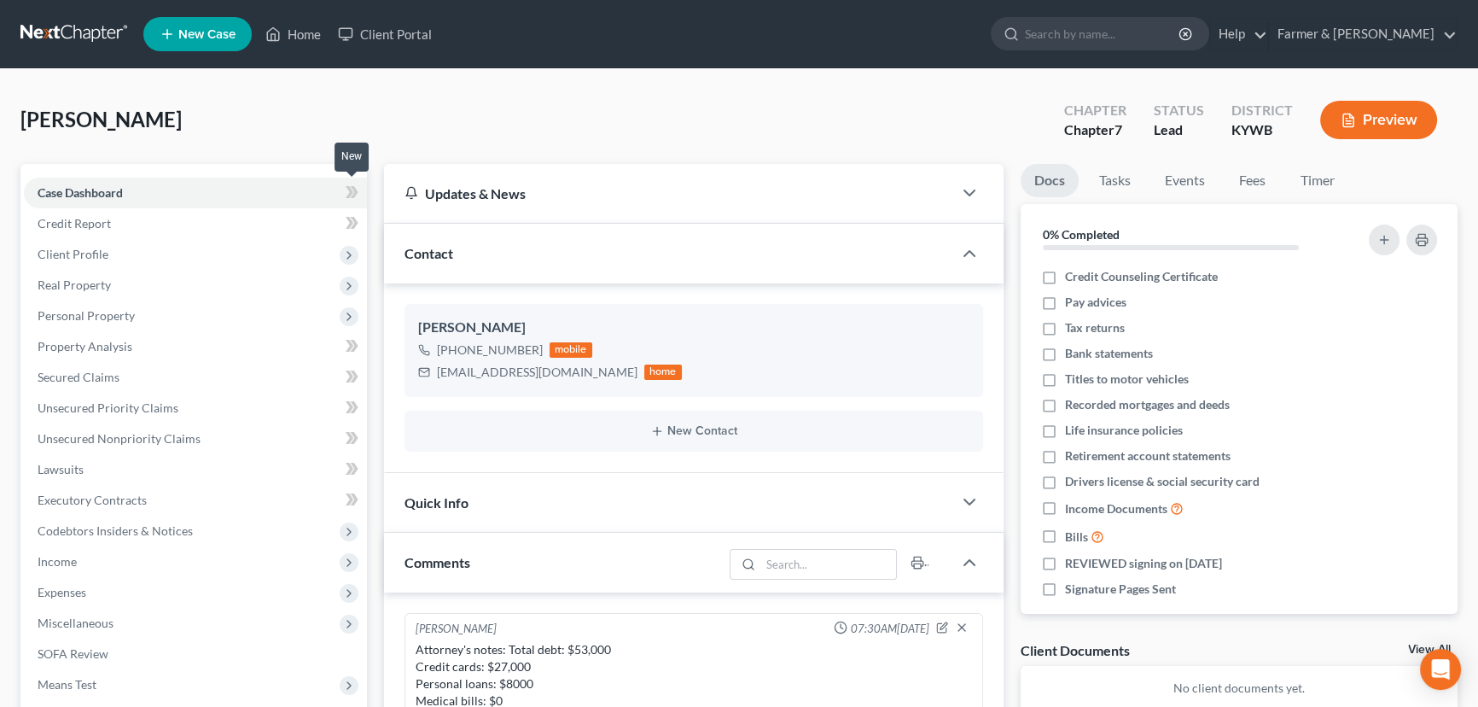
click at [355, 194] on icon at bounding box center [355, 192] width 8 height 12
click at [445, 133] on div "Shepherd, Patrick Upgraded Chapter Chapter 7 Status Lead District KYWB Preview" at bounding box center [738, 127] width 1437 height 74
click at [107, 249] on span "Client Profile" at bounding box center [195, 254] width 343 height 31
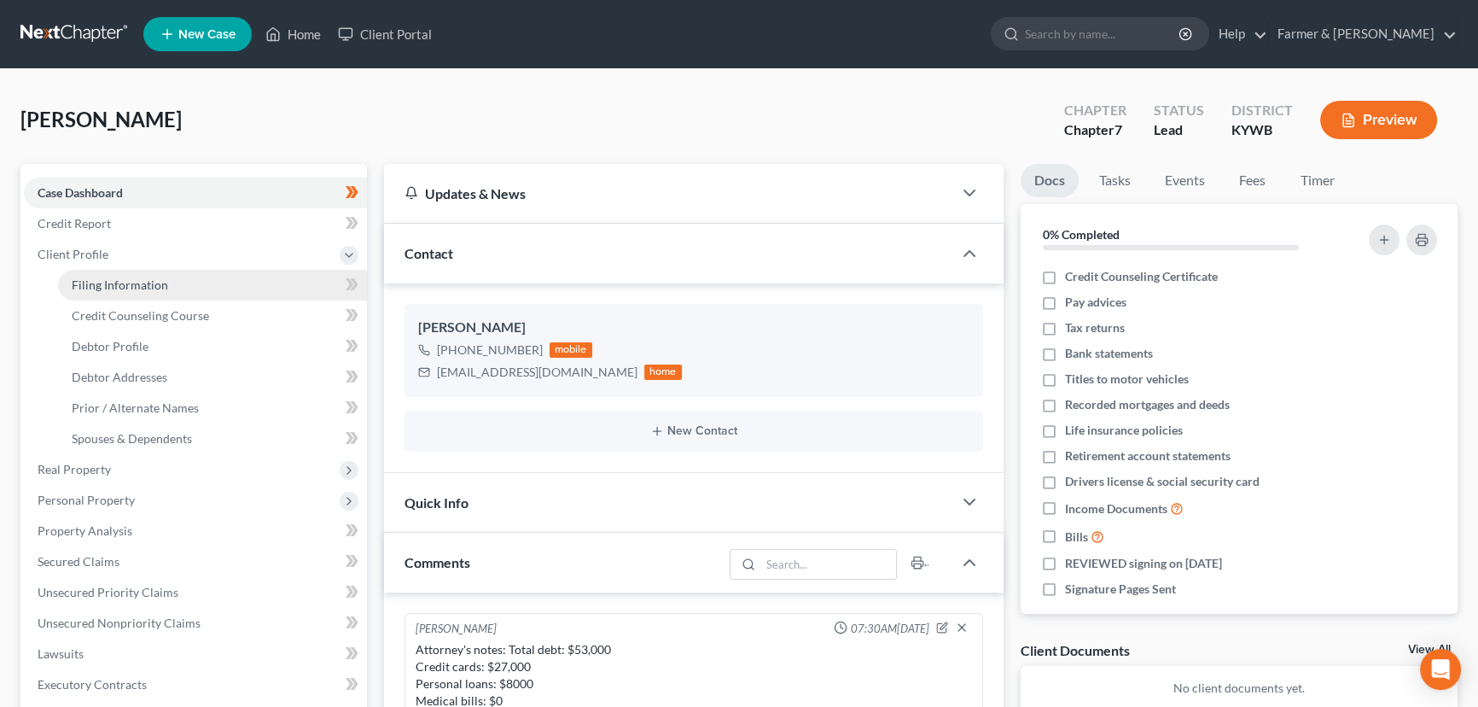
click at [130, 290] on link "Filing Information" at bounding box center [212, 285] width 309 height 31
select select "1"
select select "0"
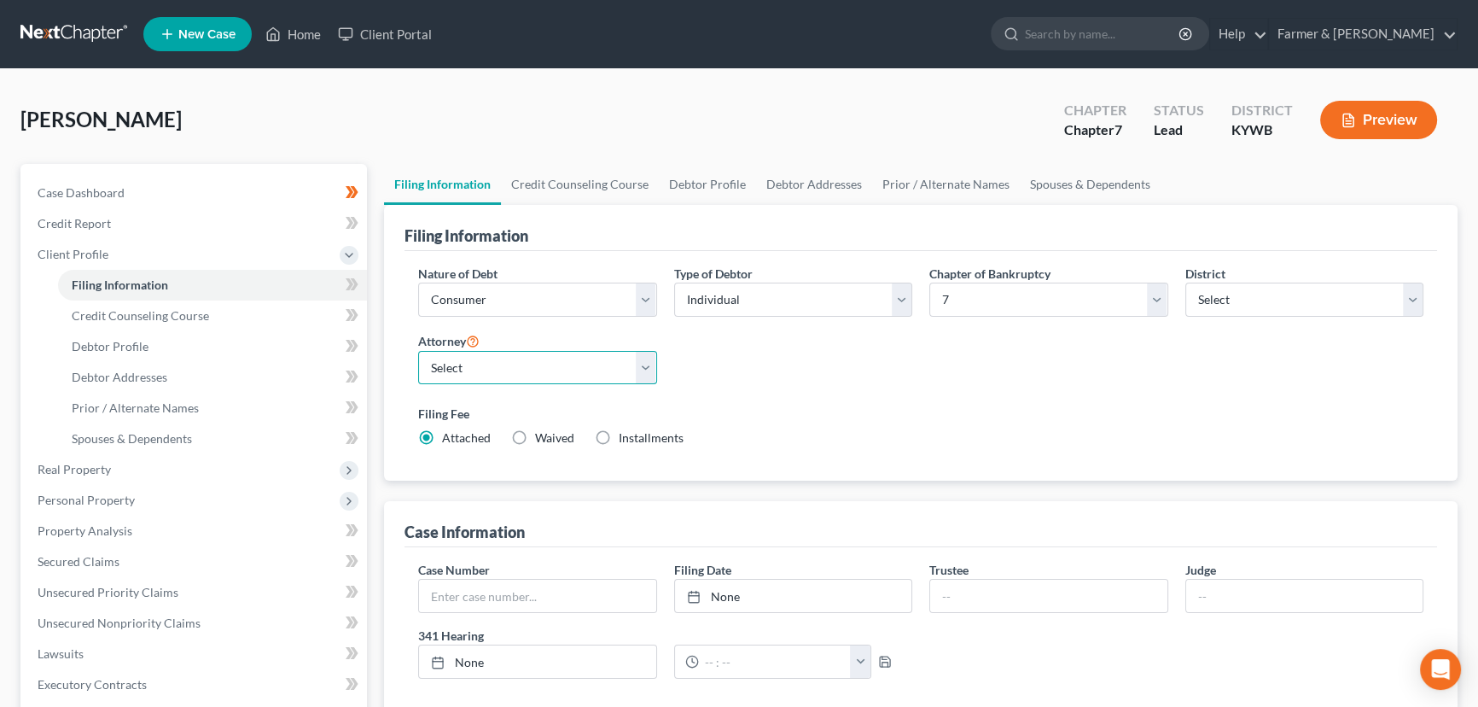
click at [480, 377] on select "Select Todd Farmer - KYWB Todd Farmer - KYEB Samuel Wright - KYWB" at bounding box center [537, 368] width 239 height 34
select select "0"
click at [418, 351] on select "Select Todd Farmer - KYWB Todd Farmer - KYEB Samuel Wright - KYWB" at bounding box center [537, 368] width 239 height 34
click at [535, 113] on div "Shepherd, Patrick Upgraded Chapter Chapter 7 Status Lead District KYWB Preview" at bounding box center [738, 127] width 1437 height 74
click at [350, 285] on icon at bounding box center [350, 284] width 8 height 12
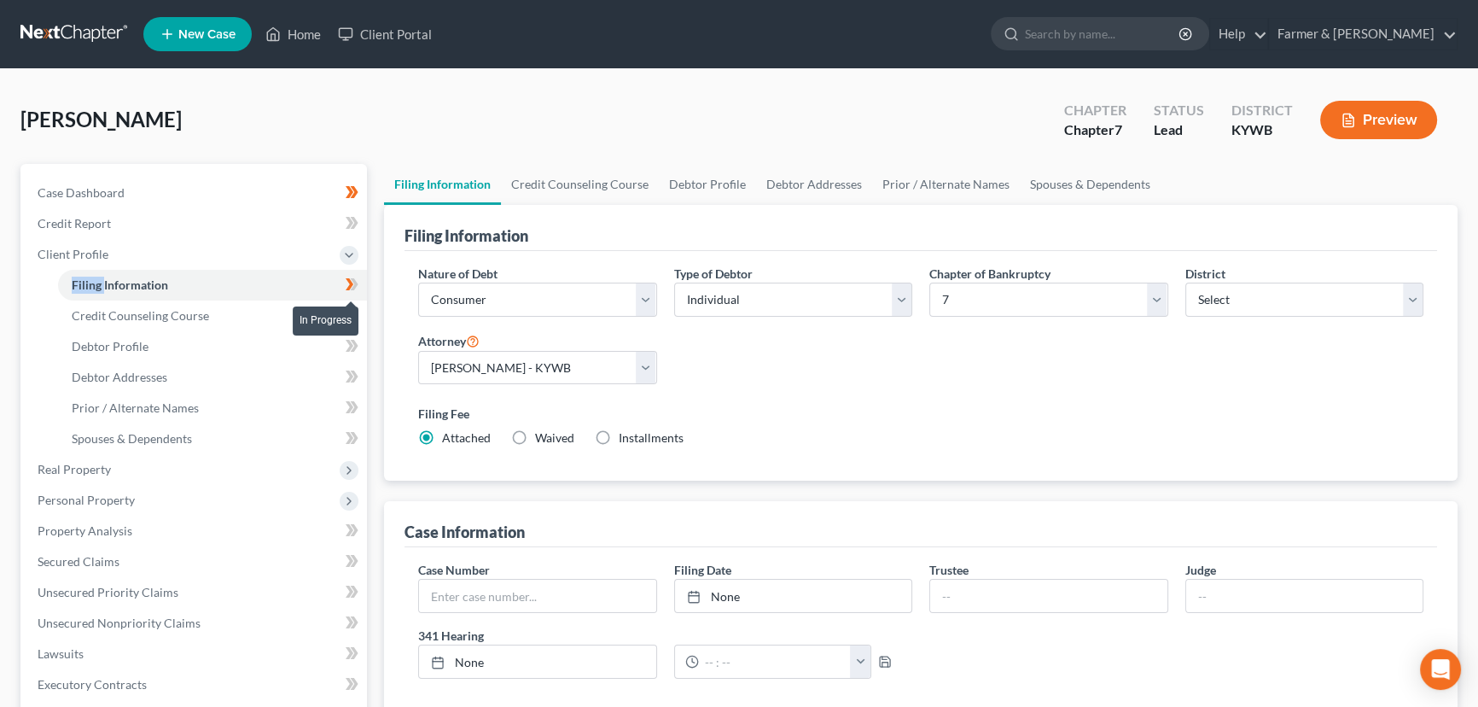
click at [350, 285] on icon at bounding box center [350, 284] width 8 height 12
click at [406, 121] on div "Shepherd, Patrick Upgraded Chapter Chapter 7 Status Lead District KYWB Preview" at bounding box center [738, 127] width 1437 height 74
click at [500, 114] on div "Shepherd, Patrick Upgraded Chapter Chapter 7 Status Lead District KYWB Preview" at bounding box center [738, 127] width 1437 height 74
click at [212, 306] on link "Credit Counseling Course" at bounding box center [212, 315] width 309 height 31
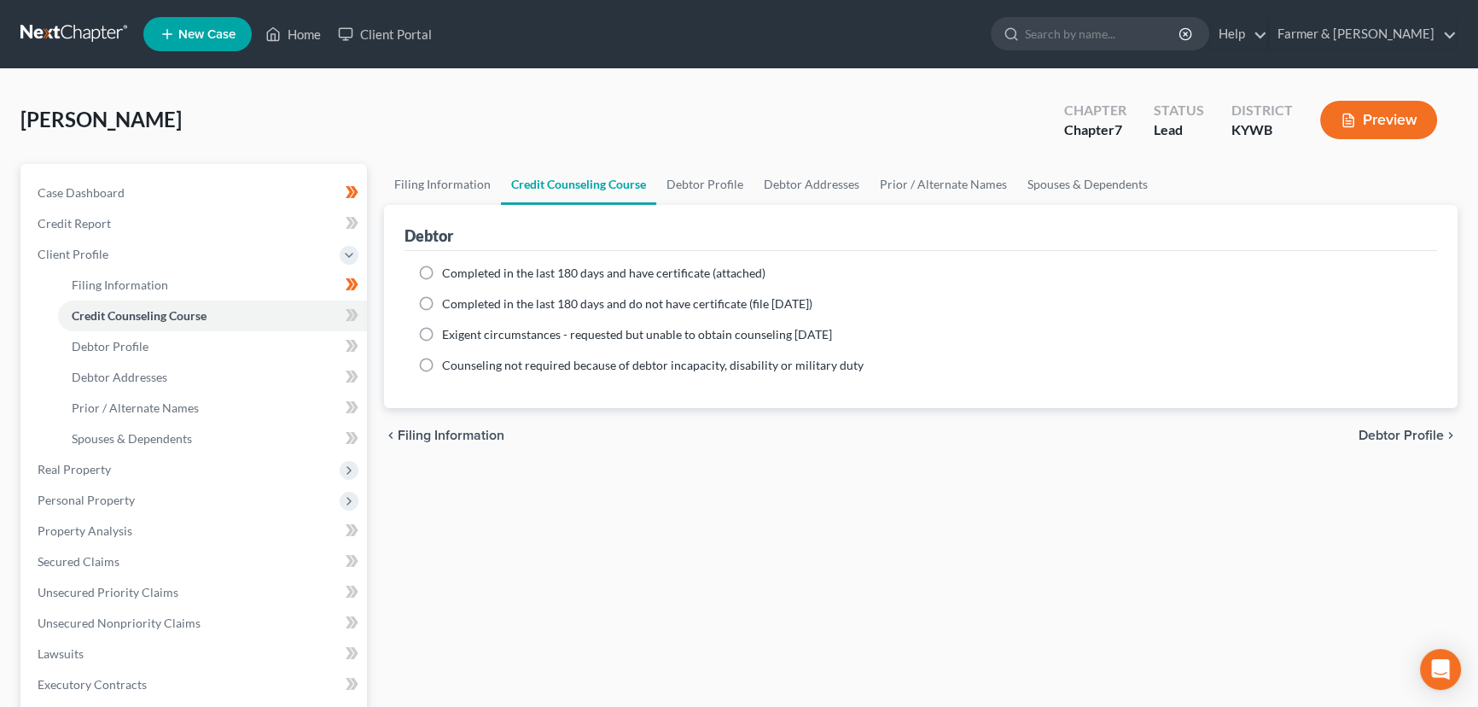
click at [442, 269] on label "Completed in the last 180 days and have certificate (attached)" at bounding box center [603, 273] width 323 height 17
click at [449, 269] on input "Completed in the last 180 days and have certificate (attached)" at bounding box center [454, 270] width 11 height 11
radio input "true"
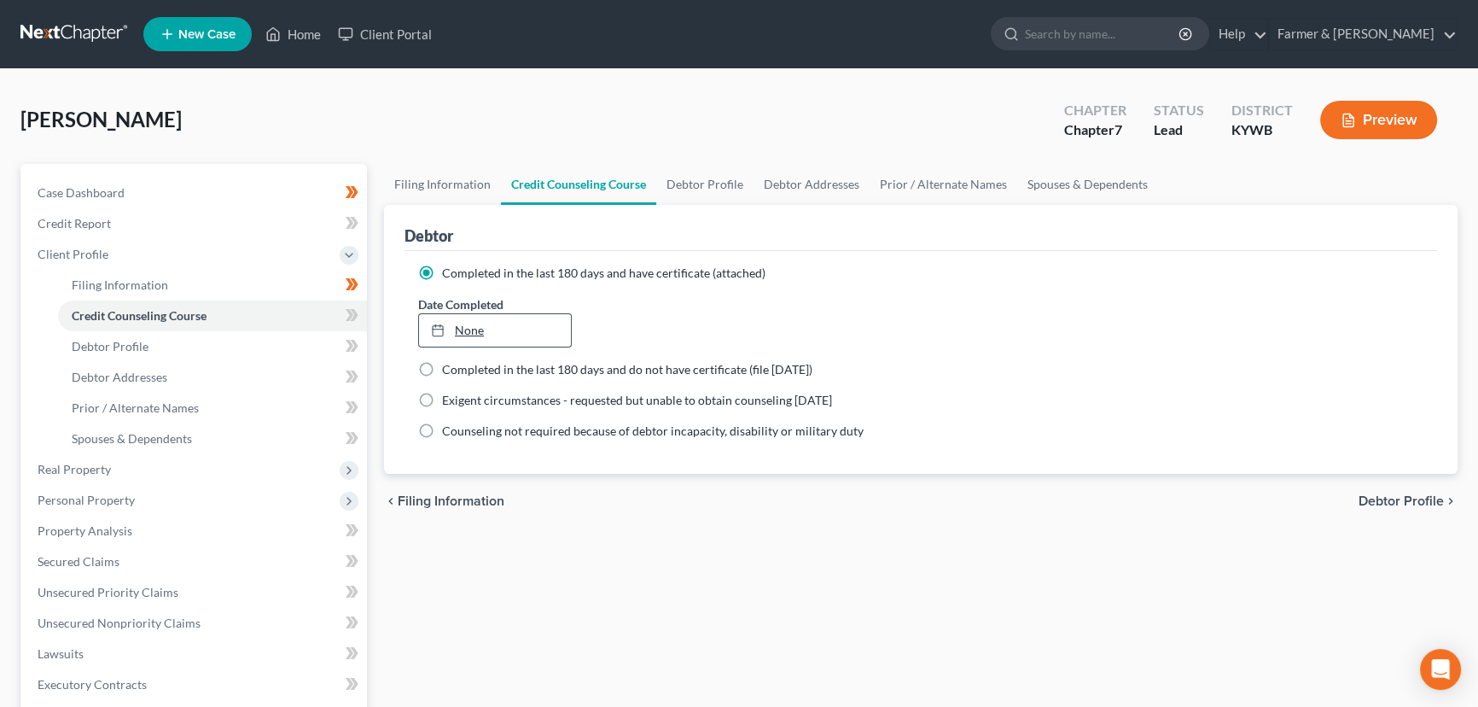
click at [445, 317] on link "None" at bounding box center [495, 330] width 152 height 32
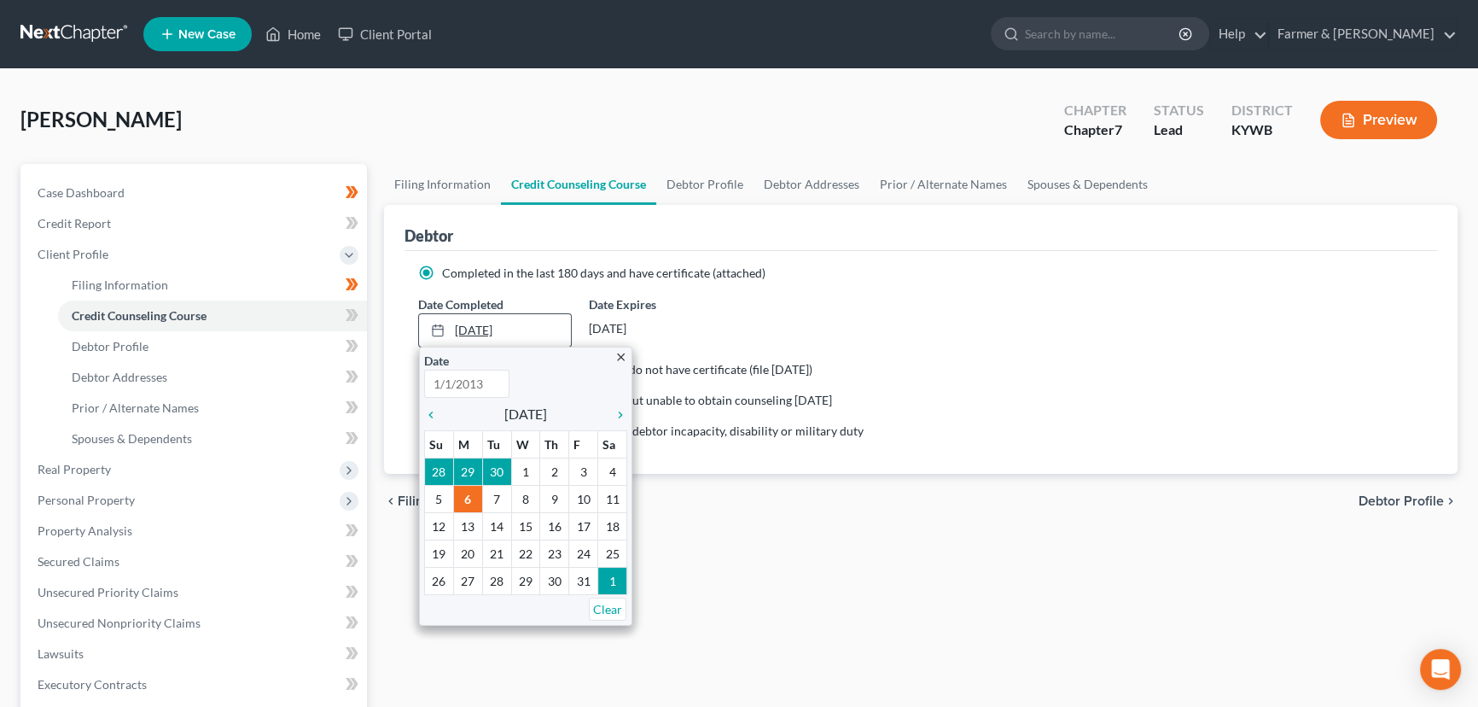
type input "10/6/2025"
click at [434, 415] on icon "chevron_left" at bounding box center [435, 415] width 22 height 14
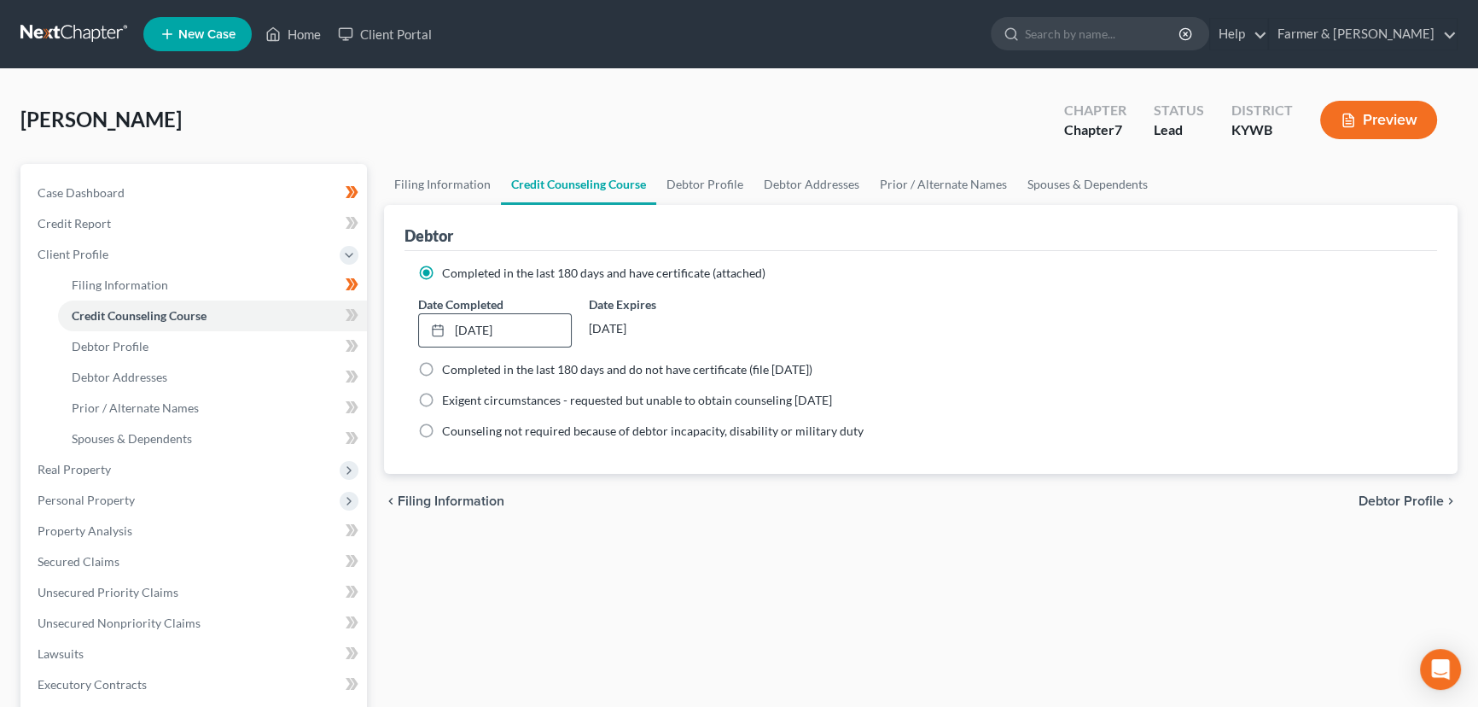
click at [339, 313] on span at bounding box center [352, 318] width 30 height 26
click at [341, 313] on span at bounding box center [352, 318] width 30 height 26
click at [343, 99] on div "Shepherd, Patrick Upgraded Chapter Chapter 7 Status Lead District KYWB Preview" at bounding box center [738, 127] width 1437 height 74
click at [145, 346] on span "Debtor Profile" at bounding box center [110, 346] width 77 height 15
select select "0"
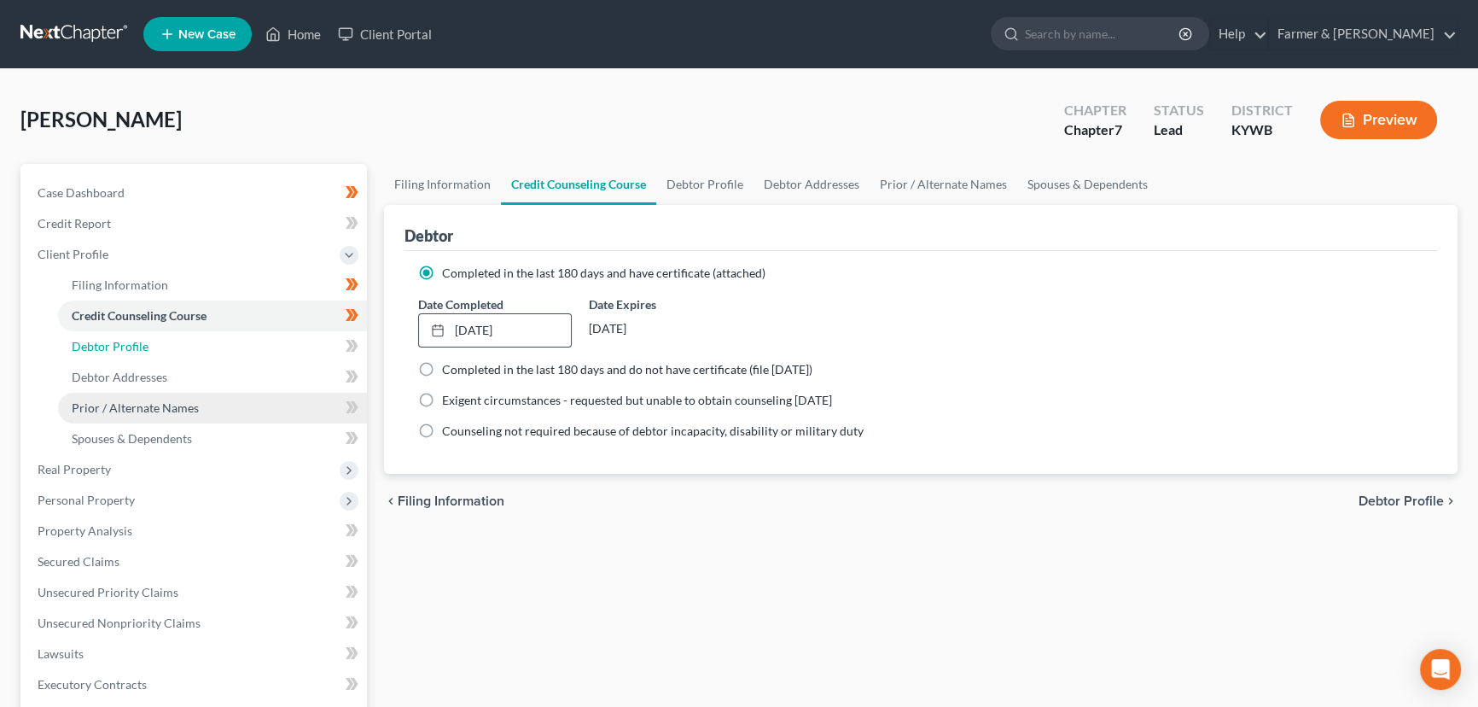
select select "0"
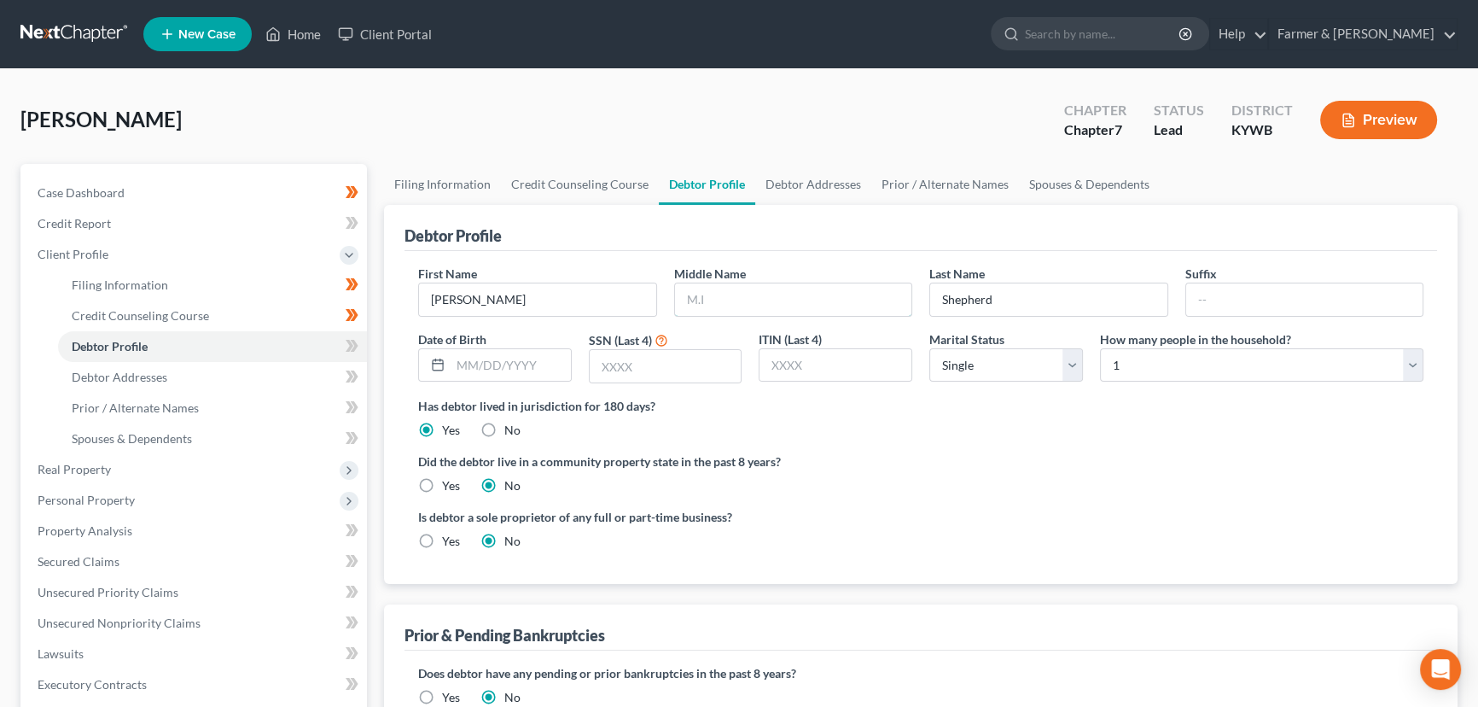
drag, startPoint x: 691, startPoint y: 309, endPoint x: 577, endPoint y: 333, distance: 116.8
click at [691, 309] on input "text" at bounding box center [793, 299] width 237 height 32
click at [643, 377] on input "text" at bounding box center [666, 366] width 152 height 32
type input "2267"
drag, startPoint x: 626, startPoint y: 126, endPoint x: 69, endPoint y: 227, distance: 565.4
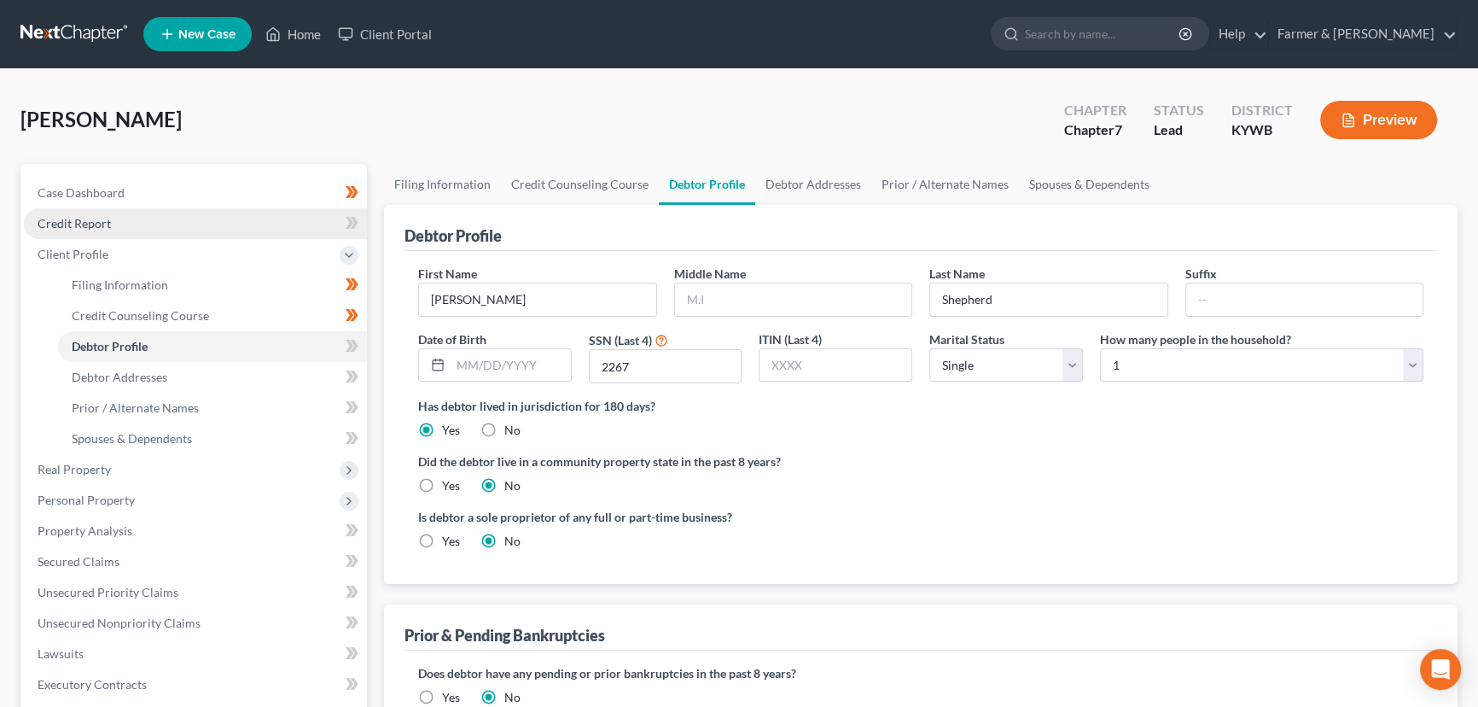
click at [610, 137] on div "Shepherd, Patrick Upgraded Chapter Chapter 7 Status Lead District KYWB Preview" at bounding box center [738, 127] width 1437 height 74
click at [572, 366] on div "Date of Birth" at bounding box center [495, 357] width 171 height 54
click at [516, 373] on input "text" at bounding box center [511, 365] width 120 height 32
type input "12/17/2001"
click at [509, 93] on div "Shepherd, Patrick Upgraded Chapter Chapter 7 Status Lead District KYWB Preview" at bounding box center [738, 127] width 1437 height 74
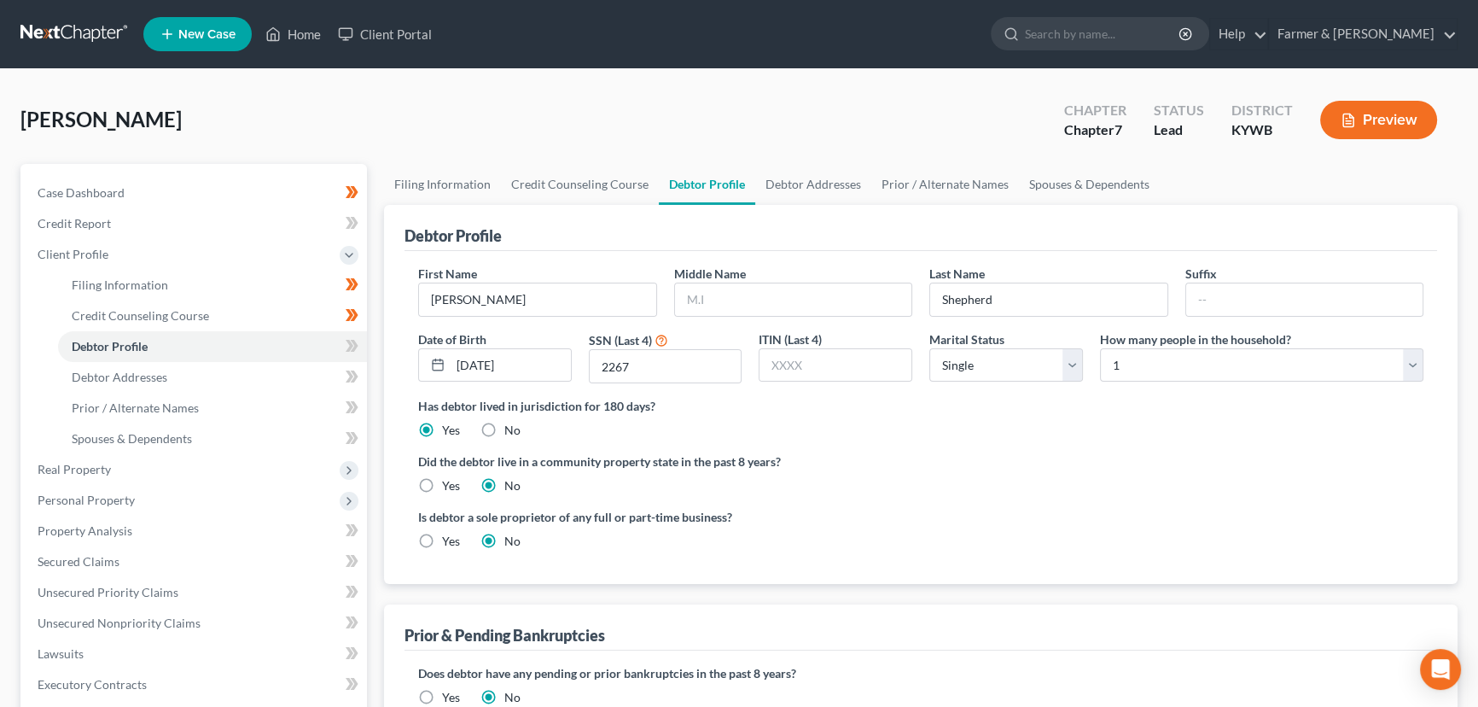
click at [947, 475] on div "Did the debtor live in a community property state in the past 8 years? Yes No" at bounding box center [920, 473] width 1005 height 42
drag, startPoint x: 1033, startPoint y: 375, endPoint x: 1004, endPoint y: 388, distance: 31.3
click at [1004, 388] on div "First Name Patrick Middle Name Last Name Shepherd Suffix Date of Birth 12/17/20…" at bounding box center [921, 331] width 1022 height 132
select select "1"
click at [929, 348] on select "Select Single Married Separated Divorced Widowed" at bounding box center [1006, 365] width 154 height 34
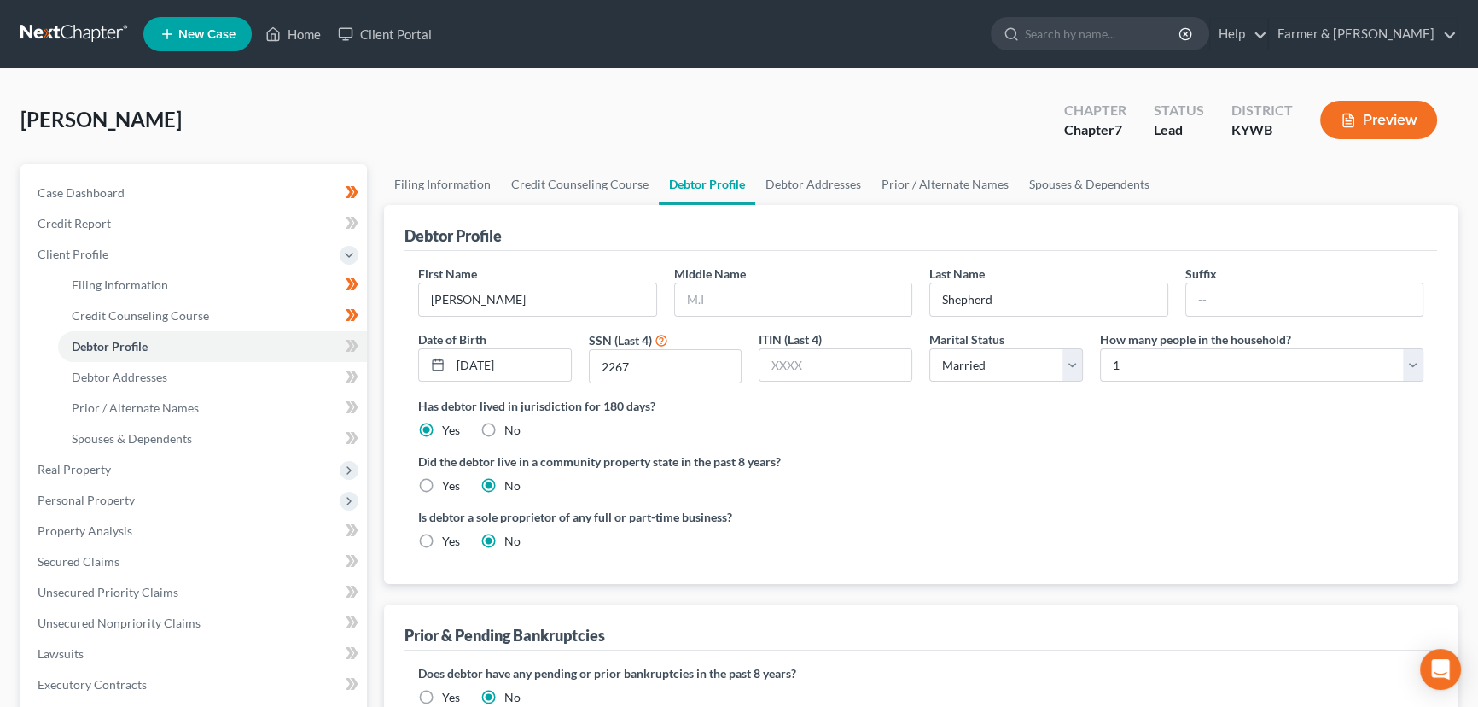
click at [1030, 423] on div "Has debtor lived in jurisdiction for 180 days? Yes No Debtor must reside in jur…" at bounding box center [920, 418] width 1005 height 42
click at [1139, 372] on select "Select 1 2 3 4 5 6 7 8 9 10 11 12 13 14 15 16 17 18 19 20" at bounding box center [1261, 365] width 323 height 34
select select "2"
click at [1100, 348] on select "Select 1 2 3 4 5 6 7 8 9 10 11 12 13 14 15 16 17 18 19 20" at bounding box center [1261, 365] width 323 height 34
click at [722, 122] on div "Shepherd, Patrick Upgraded Chapter Chapter 7 Status Lead District KYWB Preview" at bounding box center [738, 127] width 1437 height 74
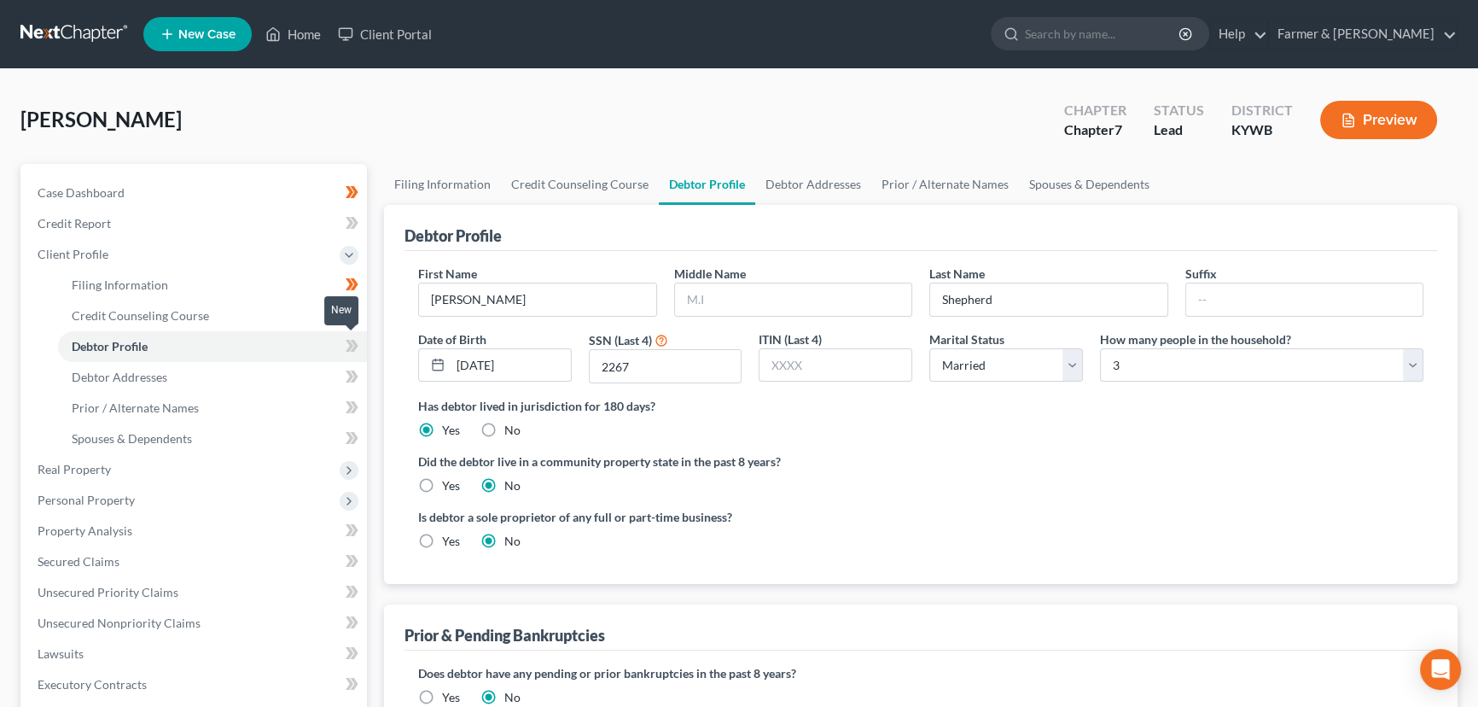
click at [353, 350] on icon at bounding box center [355, 346] width 8 height 12
click at [374, 357] on div "Case Dashboard Payments Invoices Payments Payments Credit Report Client Profile" at bounding box center [194, 595] width 364 height 863
click at [178, 369] on link "Debtor Addresses" at bounding box center [212, 377] width 309 height 31
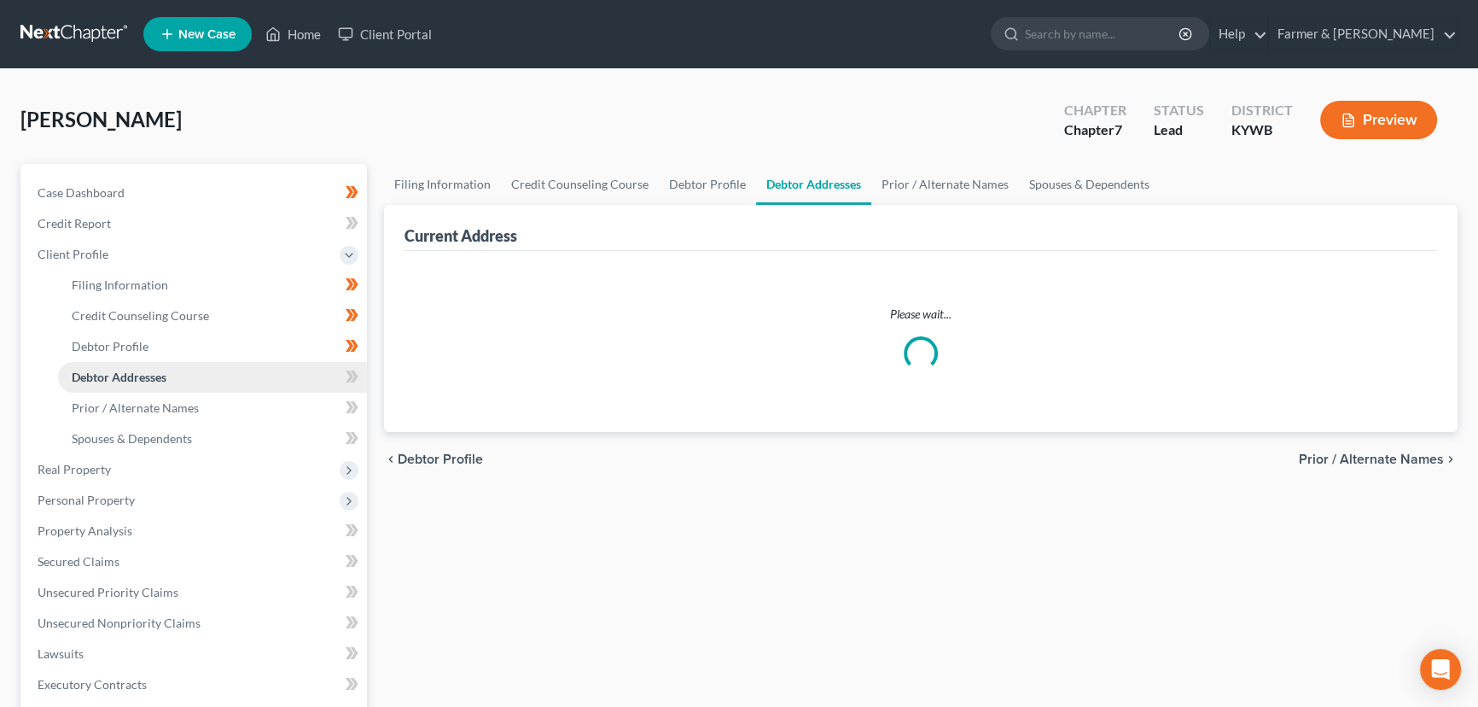
select select "0"
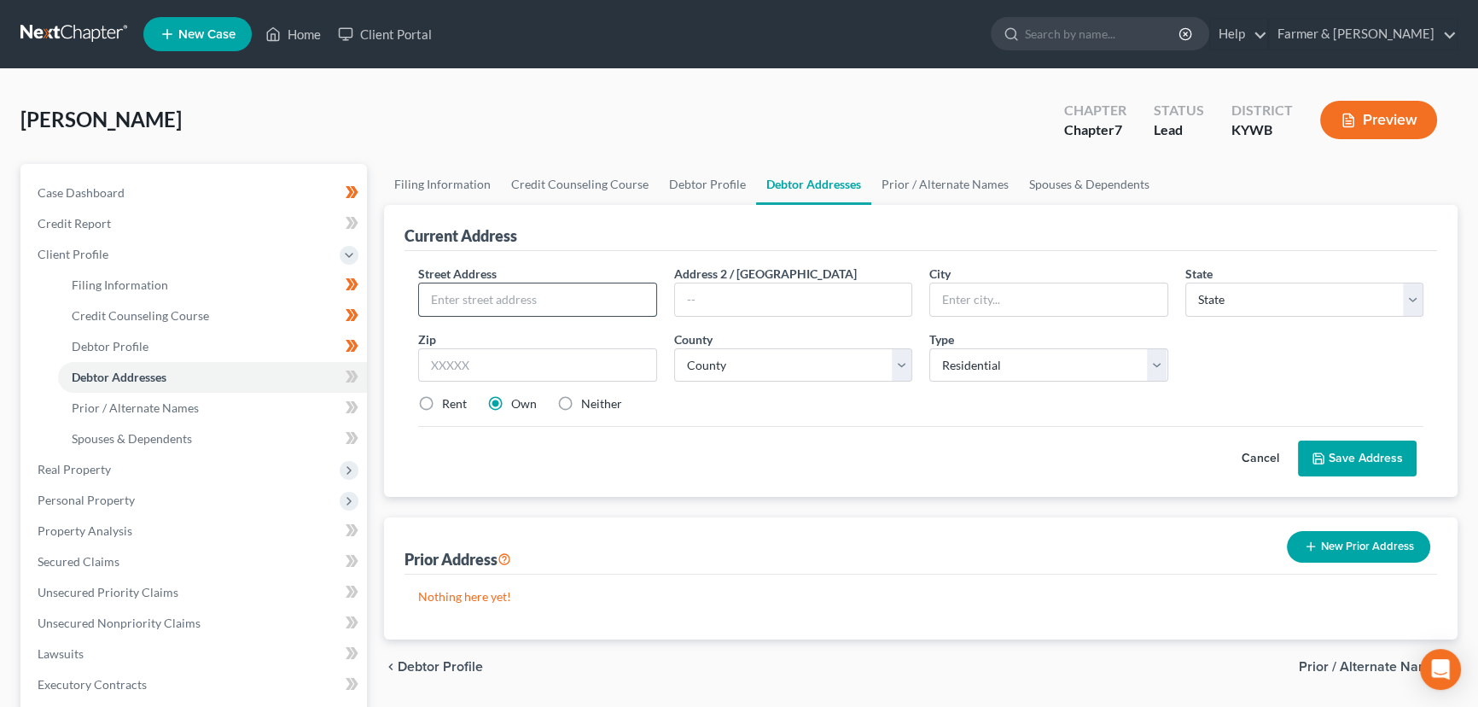
drag, startPoint x: 453, startPoint y: 303, endPoint x: 468, endPoint y: 311, distance: 16.8
click at [453, 303] on input "text" at bounding box center [537, 299] width 237 height 32
paste input "106 Lake Cliff Dr"
type input "106 Lake Cliff Drive"
click at [528, 110] on div "Shepherd, Patrick Upgraded Chapter Chapter 7 Status Lead District KYWB Preview" at bounding box center [738, 127] width 1437 height 74
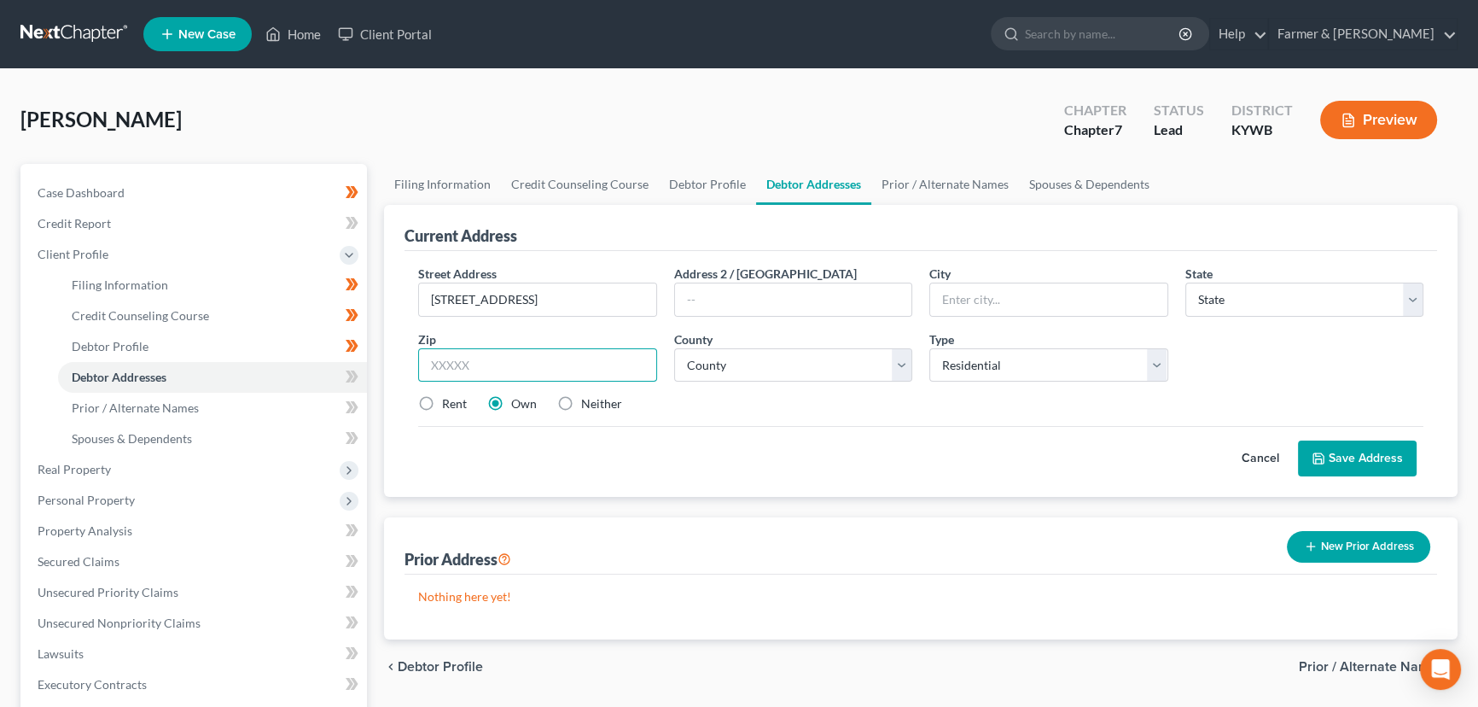
click at [506, 362] on input "text" at bounding box center [537, 365] width 239 height 34
paste input "42503"
type input "42503"
type input "Somerset"
select select "18"
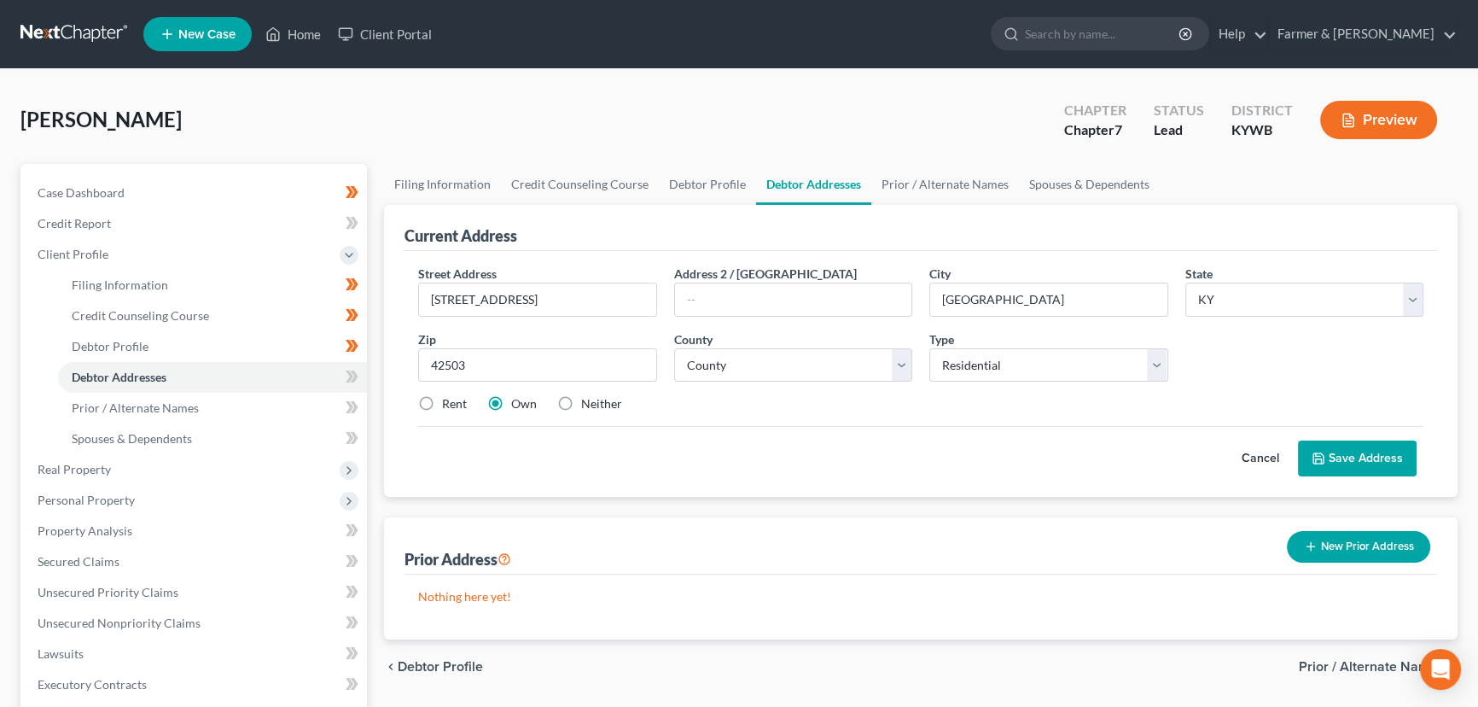
click at [517, 104] on div "Shepherd, Patrick Upgraded Chapter Chapter 7 Status Lead District KYWB Preview" at bounding box center [738, 127] width 1437 height 74
click at [721, 382] on div "Street Address * 106 Lake Cliff Drive Address 2 / PO Box City * Somerset State …" at bounding box center [921, 346] width 1022 height 162
click at [721, 370] on select "County Adair County Allen County Anderson County Ballard County Barren County B…" at bounding box center [793, 365] width 239 height 34
select select "99"
drag, startPoint x: 733, startPoint y: 347, endPoint x: 740, endPoint y: 354, distance: 9.7
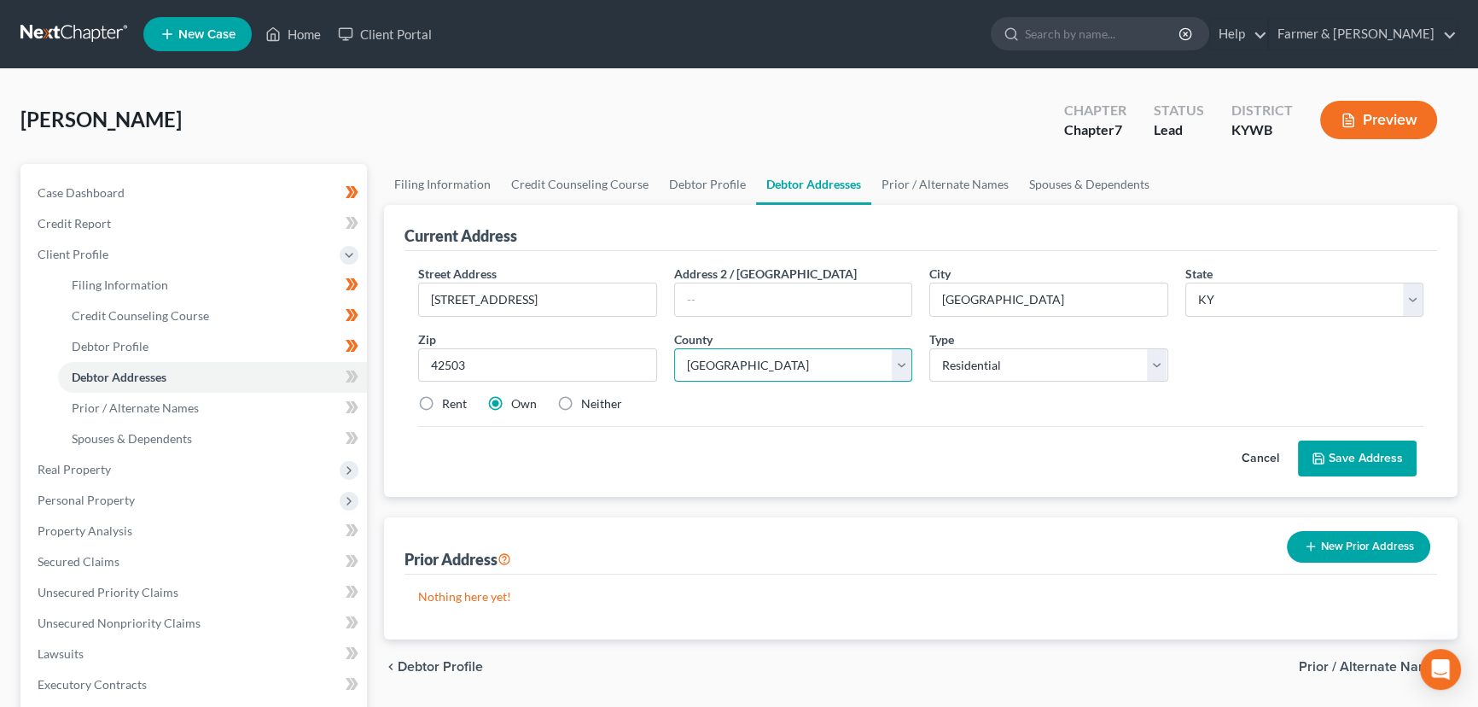
click at [733, 348] on select "County Adair County Allen County Anderson County Ballard County Barren County B…" at bounding box center [793, 365] width 239 height 34
click at [846, 432] on div "Cancel Save Address" at bounding box center [920, 451] width 1005 height 50
drag, startPoint x: 423, startPoint y: 410, endPoint x: 956, endPoint y: 515, distance: 542.8
click at [442, 410] on label "Rent" at bounding box center [454, 403] width 25 height 17
click at [449, 406] on input "Rent" at bounding box center [454, 400] width 11 height 11
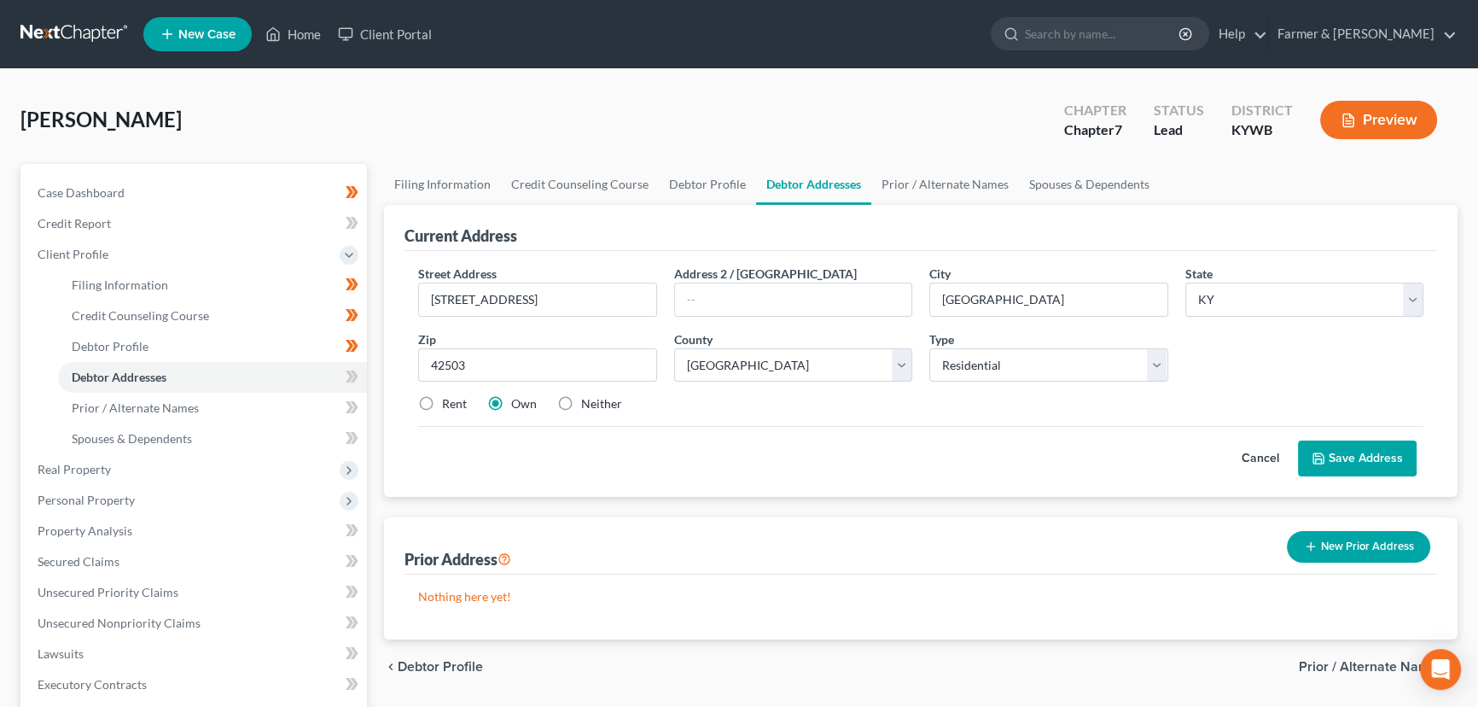
radio input "true"
drag, startPoint x: 1408, startPoint y: 444, endPoint x: 1258, endPoint y: 453, distance: 150.5
click at [1408, 444] on button "Save Address" at bounding box center [1357, 458] width 119 height 36
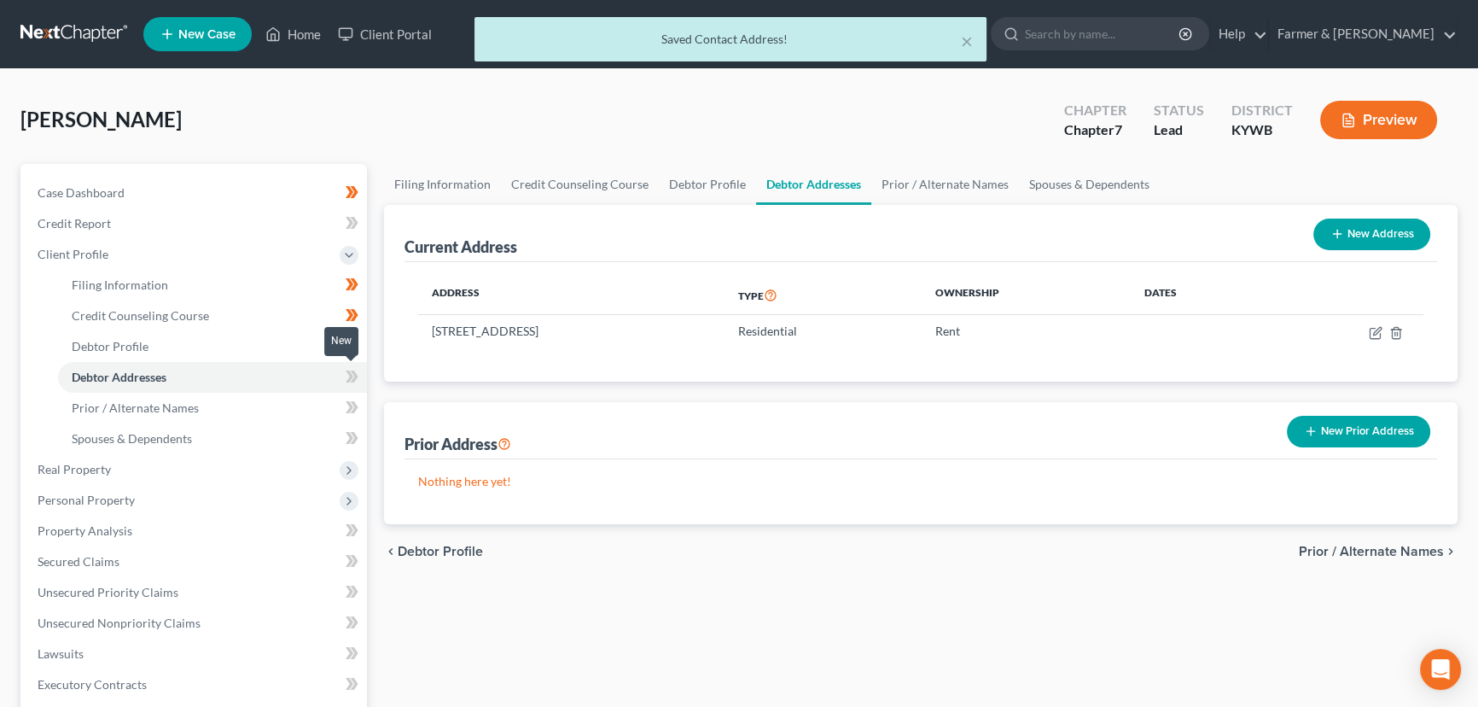
click at [353, 370] on icon at bounding box center [355, 376] width 8 height 12
click at [370, 379] on div "Case Dashboard Payments Invoices Payments Payments Credit Report Client Profile" at bounding box center [194, 595] width 364 height 863
click at [204, 321] on span "Credit Counseling Course" at bounding box center [140, 315] width 137 height 15
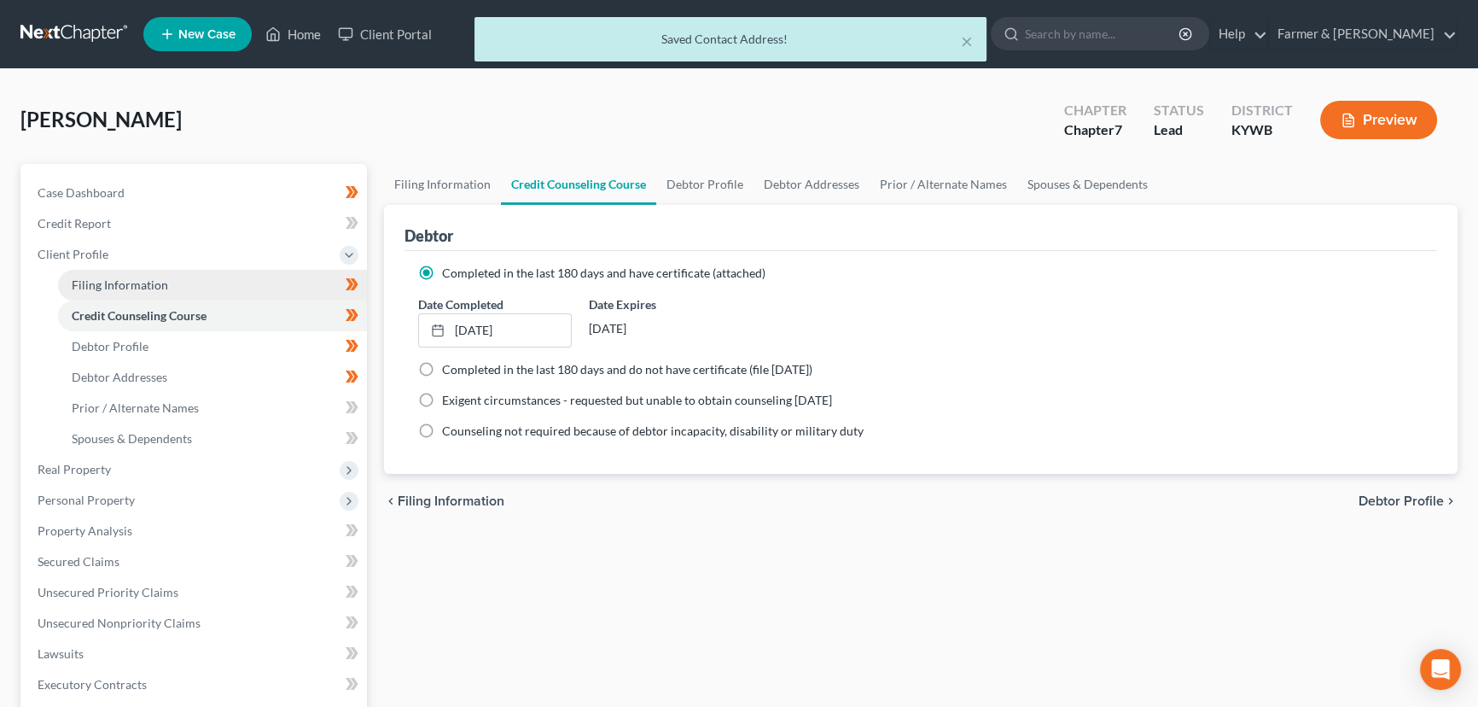
click at [189, 286] on link "Filing Information" at bounding box center [212, 285] width 309 height 31
select select "1"
select select "0"
select select "33"
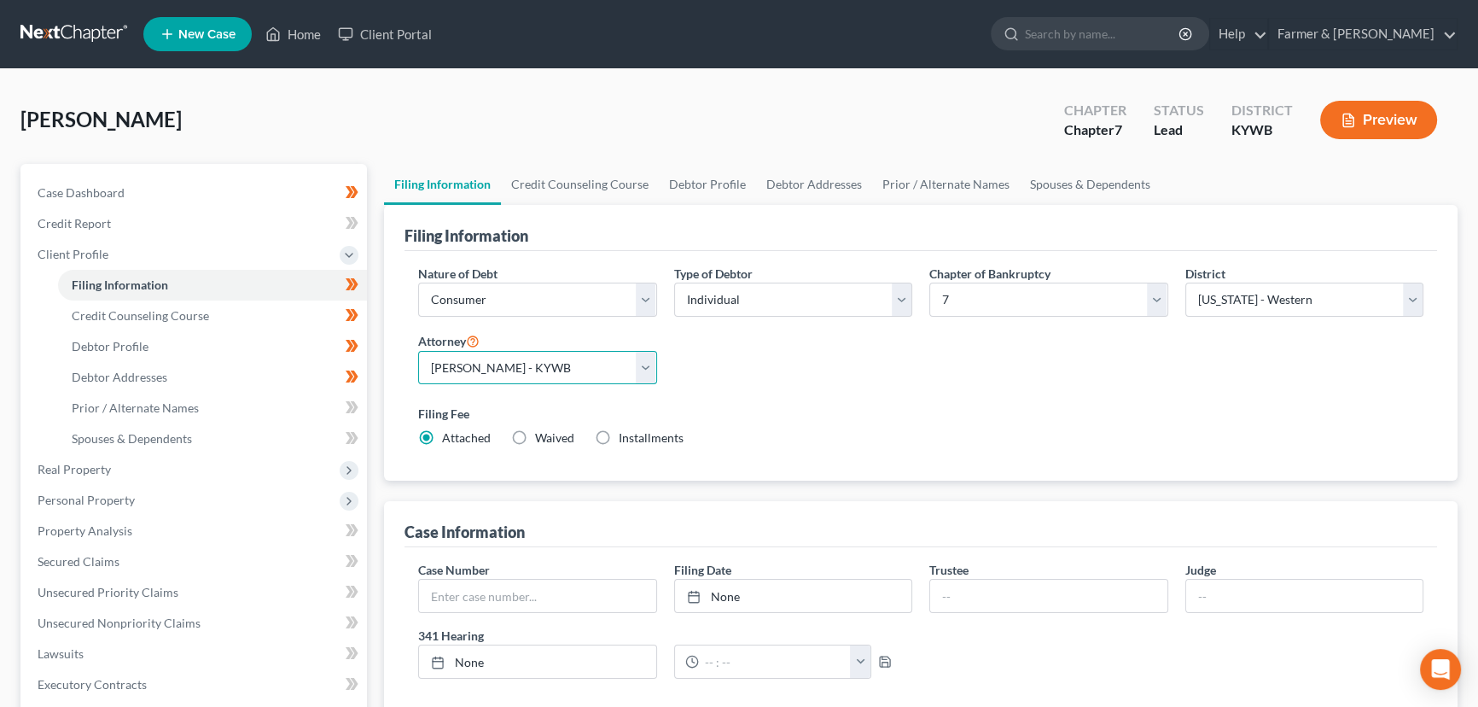
click at [529, 366] on select "Select Todd Farmer - KYWB Todd Farmer - KYEB Samuel Wright - KYWB" at bounding box center [537, 368] width 239 height 34
select select "1"
click at [418, 351] on select "Select Todd Farmer - KYWB Todd Farmer - KYEB Samuel Wright - KYWB" at bounding box center [537, 368] width 239 height 34
click at [777, 389] on div "Nature of Debt Select Business Consumer Other Nature of Business Select Clearin…" at bounding box center [921, 363] width 1022 height 196
click at [1256, 305] on select "Select Alabama - Middle Alabama - Northern Alabama - Southern Alaska Arizona Ar…" at bounding box center [1304, 299] width 239 height 34
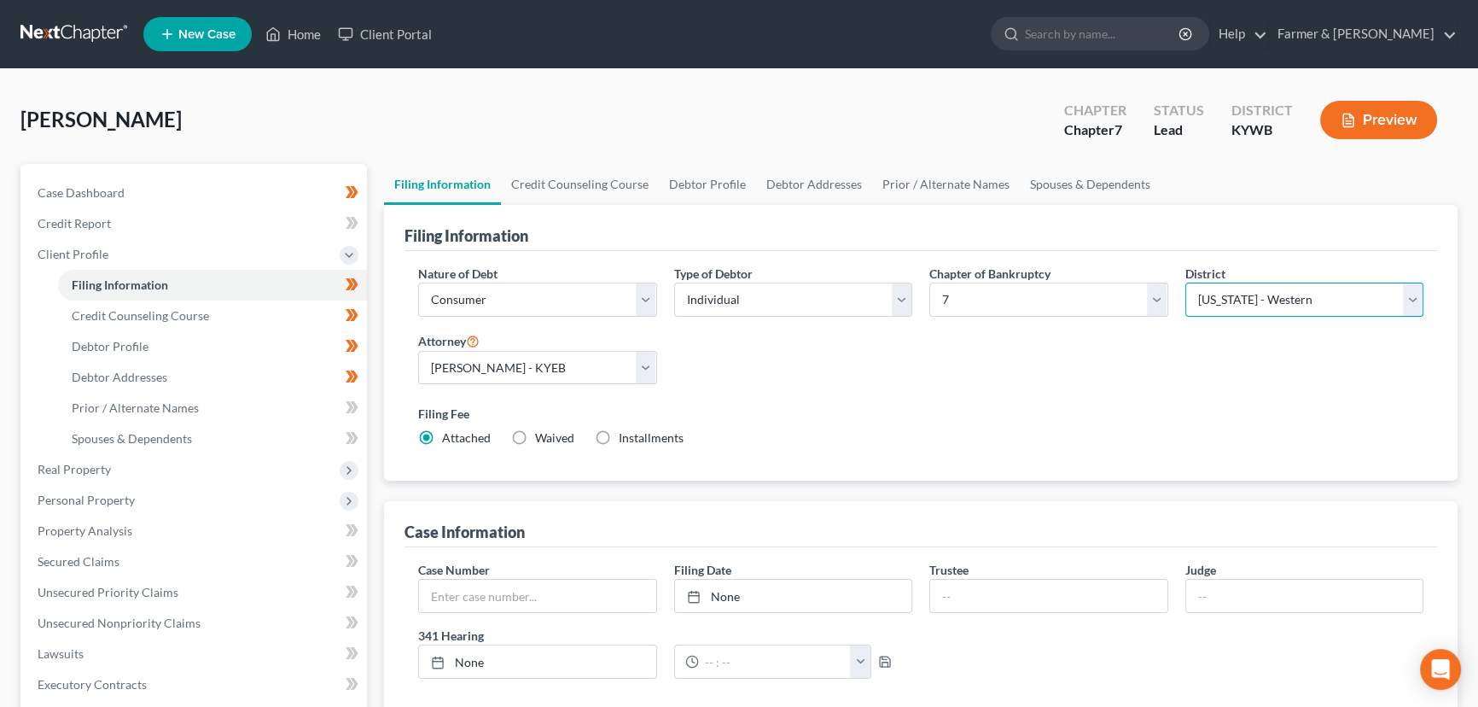
select select "32"
click at [1185, 282] on select "Select Alabama - Middle Alabama - Northern Alabama - Southern Alaska Arizona Ar…" at bounding box center [1304, 299] width 239 height 34
click at [1073, 371] on div "Nature of Debt Select Business Consumer Other Nature of Business Select Clearin…" at bounding box center [921, 363] width 1022 height 196
click at [119, 264] on span "Client Profile" at bounding box center [195, 254] width 343 height 31
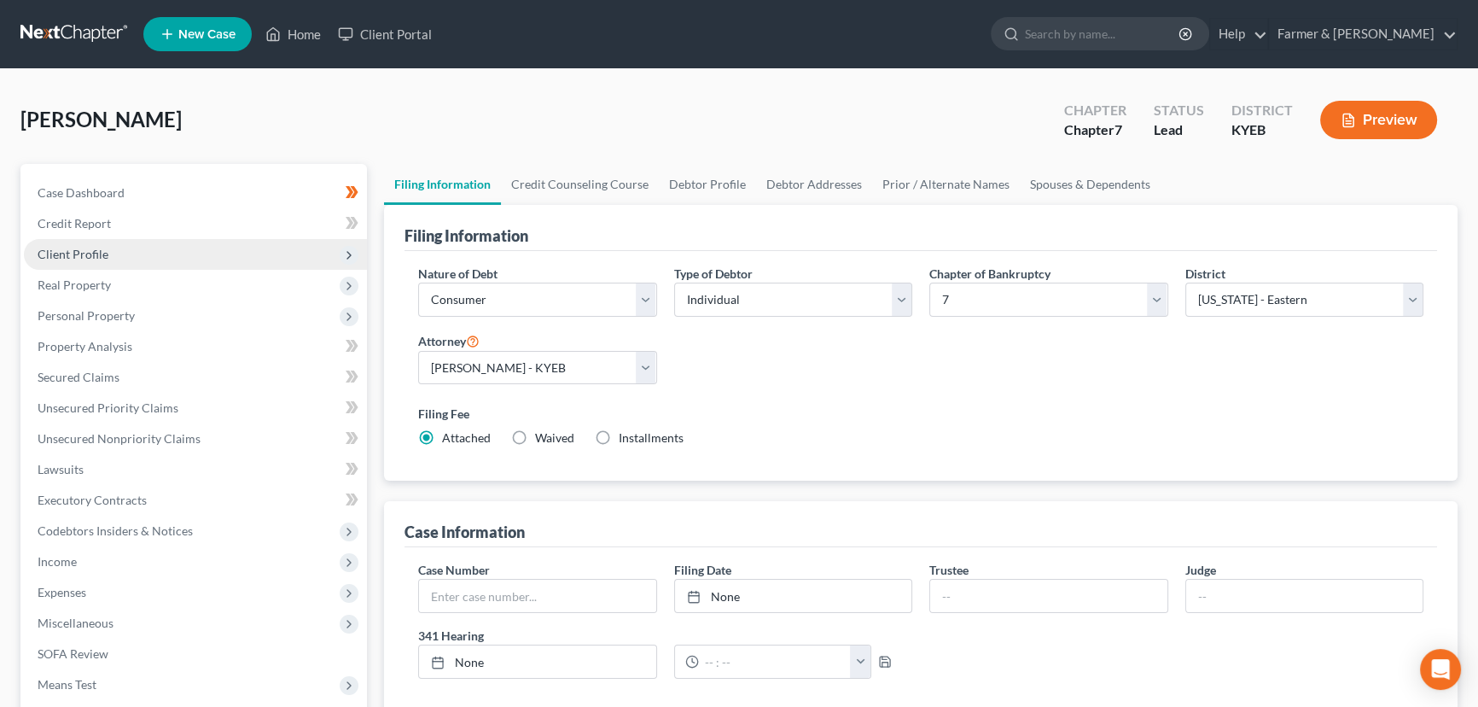
click at [119, 264] on span "Client Profile" at bounding box center [195, 254] width 343 height 31
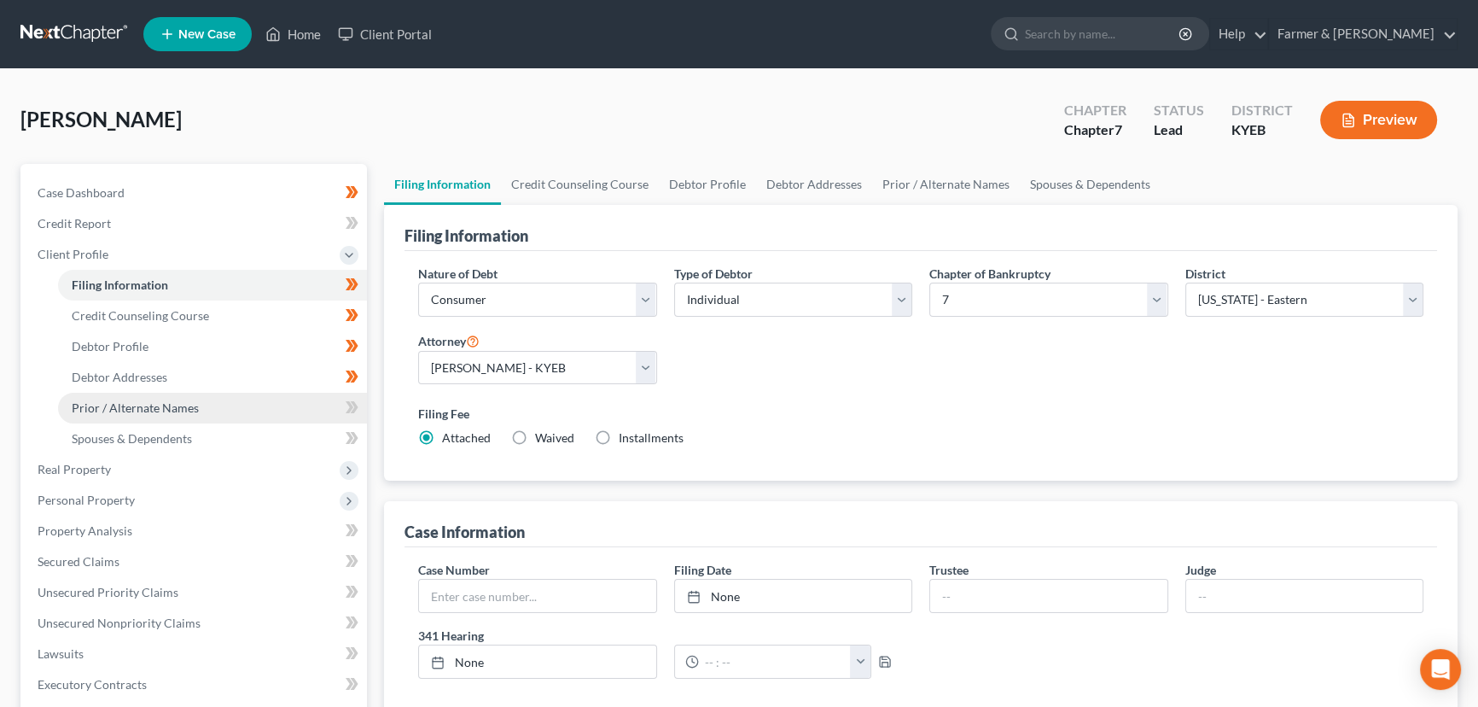
click at [132, 405] on span "Prior / Alternate Names" at bounding box center [135, 407] width 127 height 15
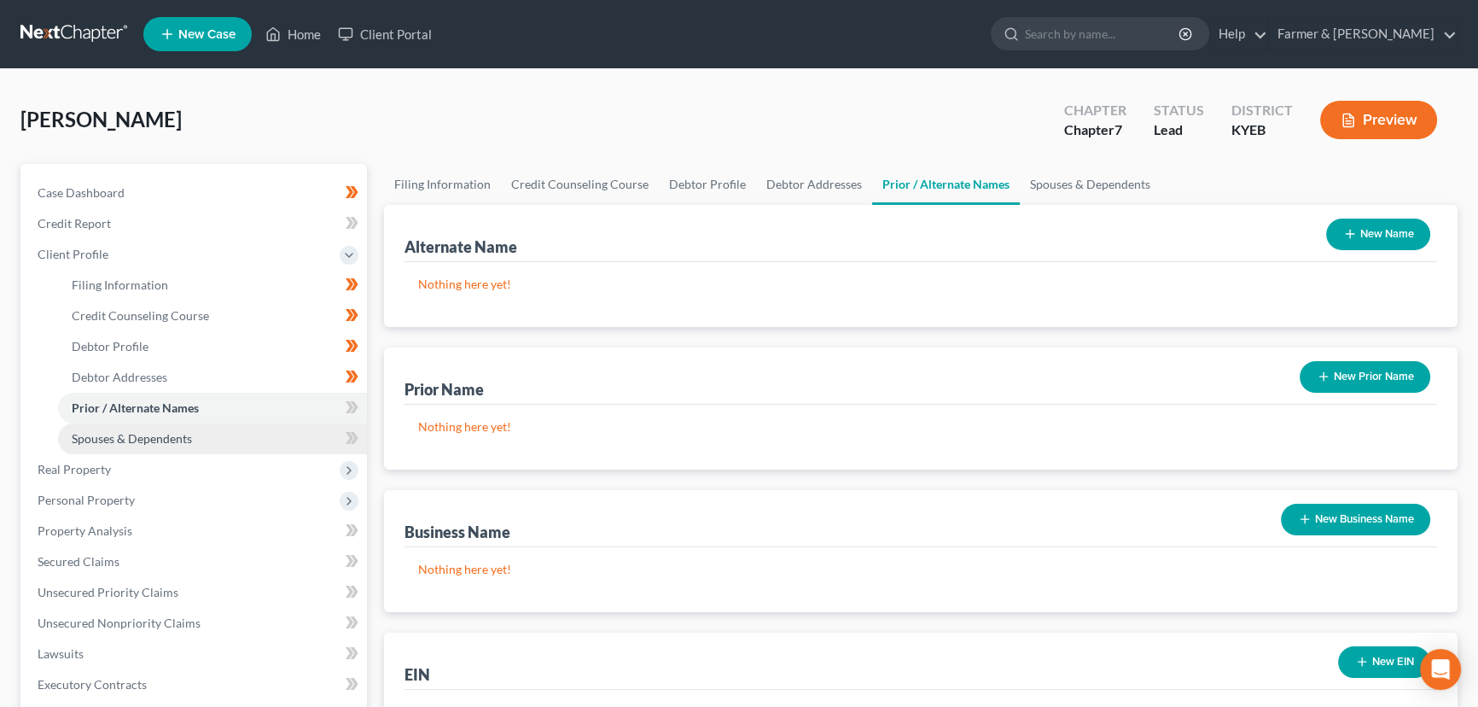
click at [178, 441] on span "Spouses & Dependents" at bounding box center [132, 438] width 120 height 15
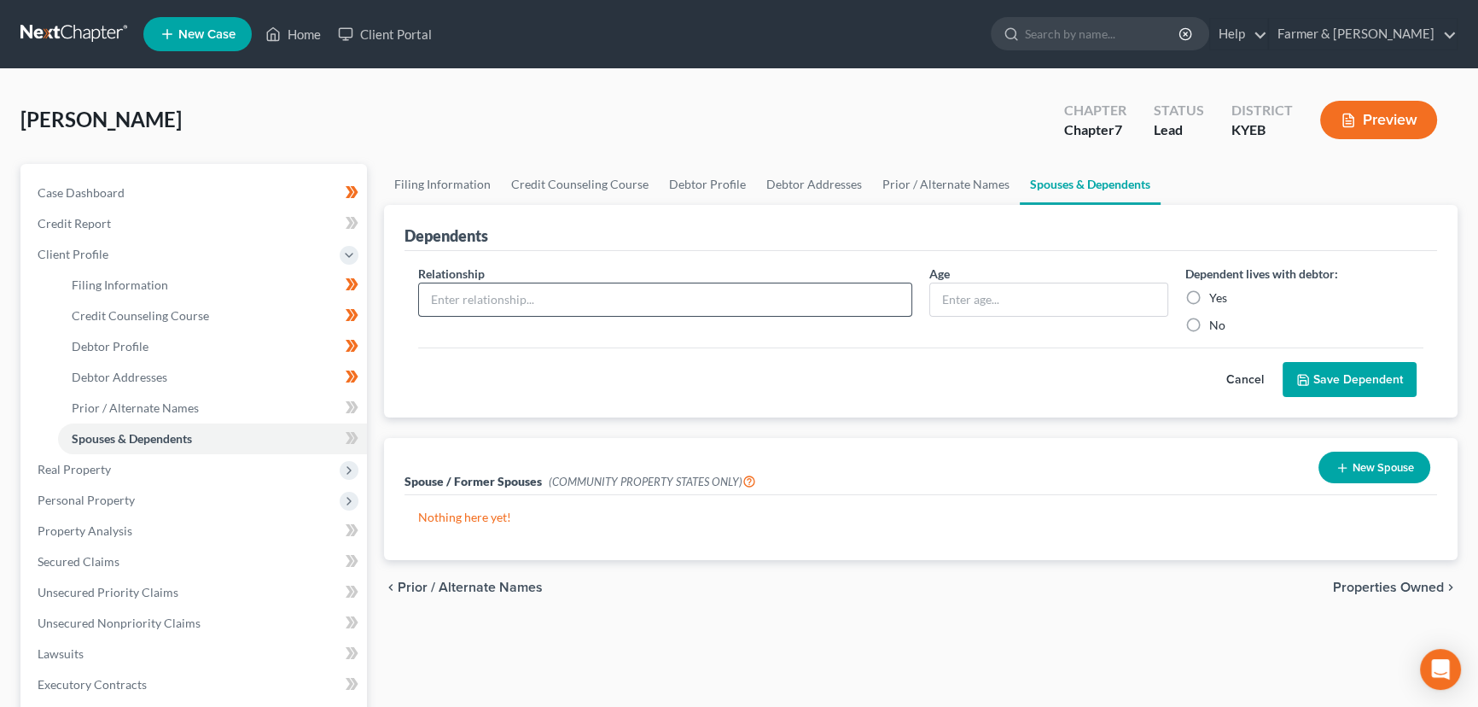
drag, startPoint x: 410, startPoint y: 302, endPoint x: 459, endPoint y: 300, distance: 49.5
click at [415, 300] on div "Relationship *" at bounding box center [665, 299] width 511 height 69
drag, startPoint x: 475, startPoint y: 300, endPoint x: 511, endPoint y: 314, distance: 38.4
click at [475, 300] on input "text" at bounding box center [665, 299] width 492 height 32
type input "Son"
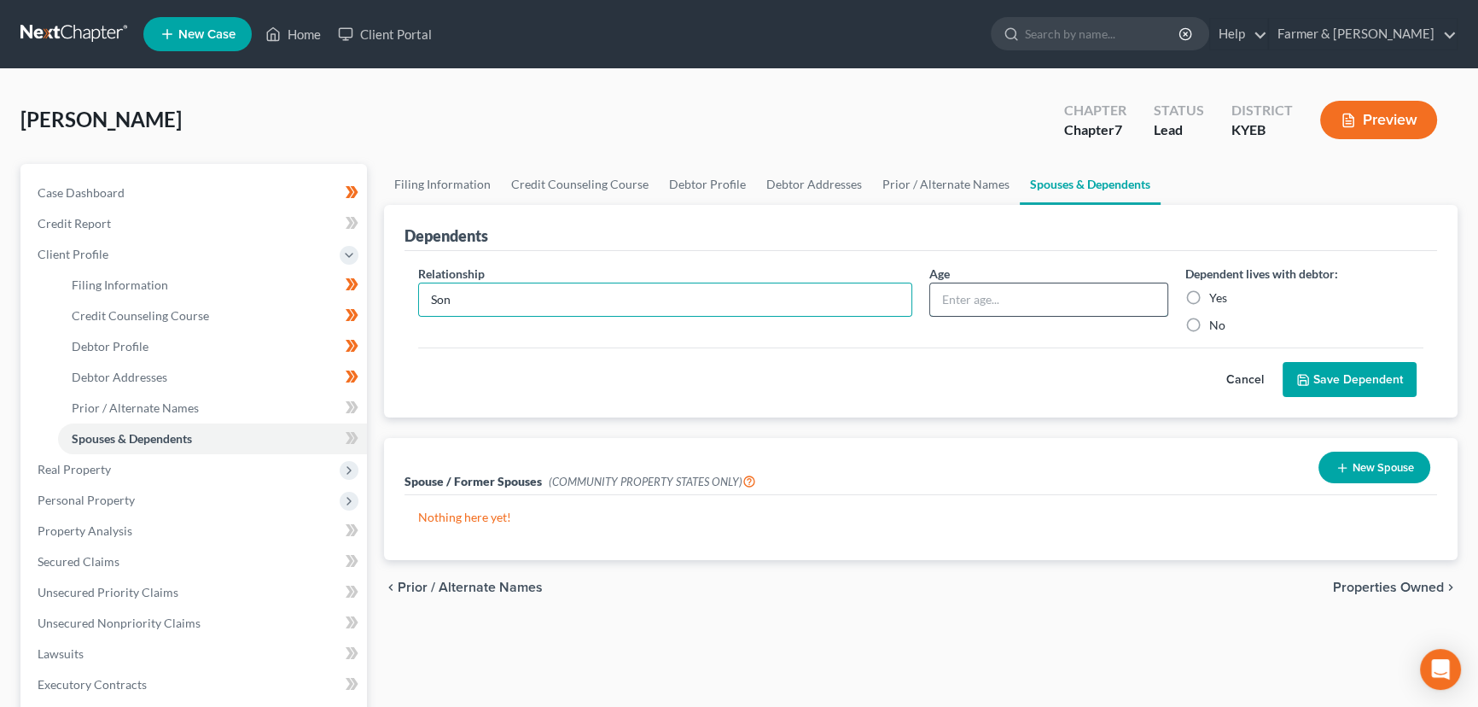
click at [998, 300] on input "text" at bounding box center [1048, 299] width 237 height 32
type input "n"
click at [840, 300] on input "Son" at bounding box center [665, 299] width 492 height 32
type input "S"
type input "Newborn son"
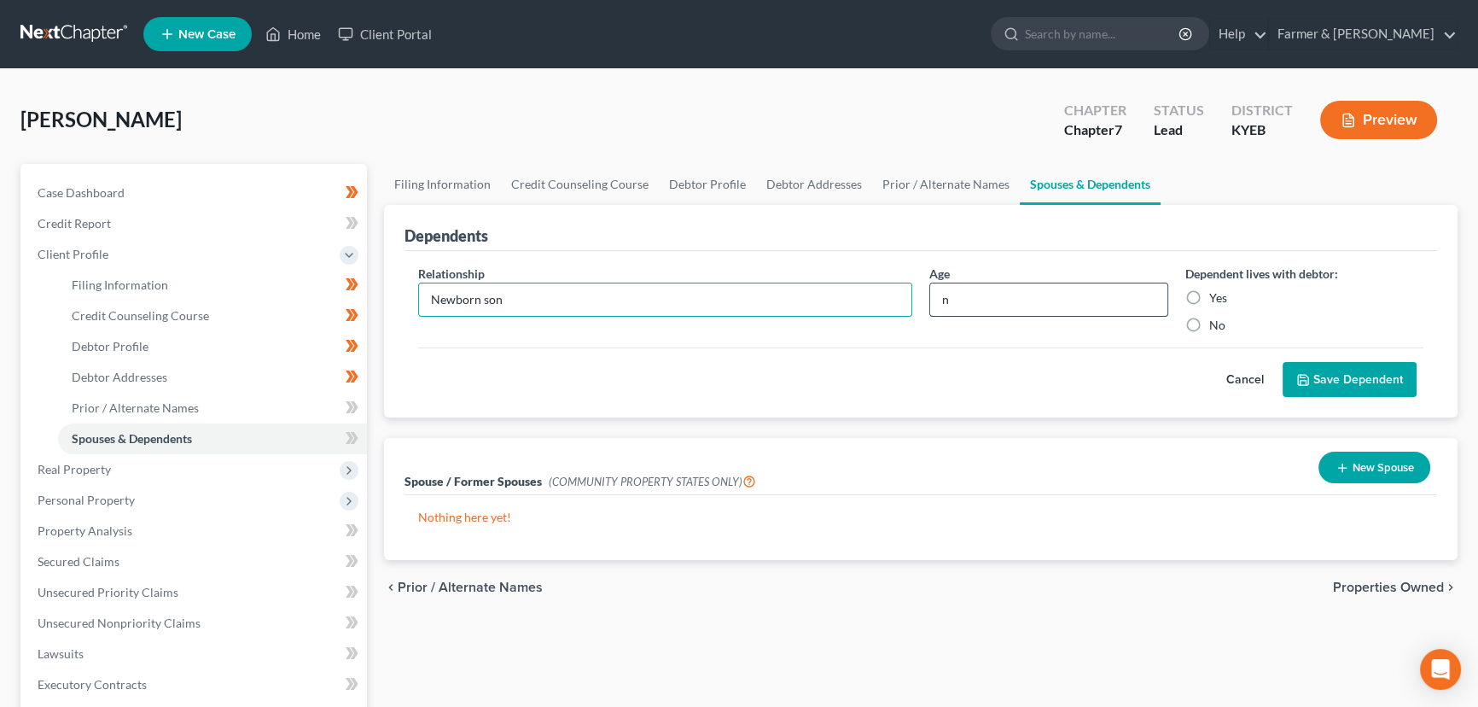
click at [988, 296] on input "n" at bounding box center [1048, 299] width 237 height 32
type input "0"
click at [1302, 392] on button "Save Dependent" at bounding box center [1350, 380] width 134 height 36
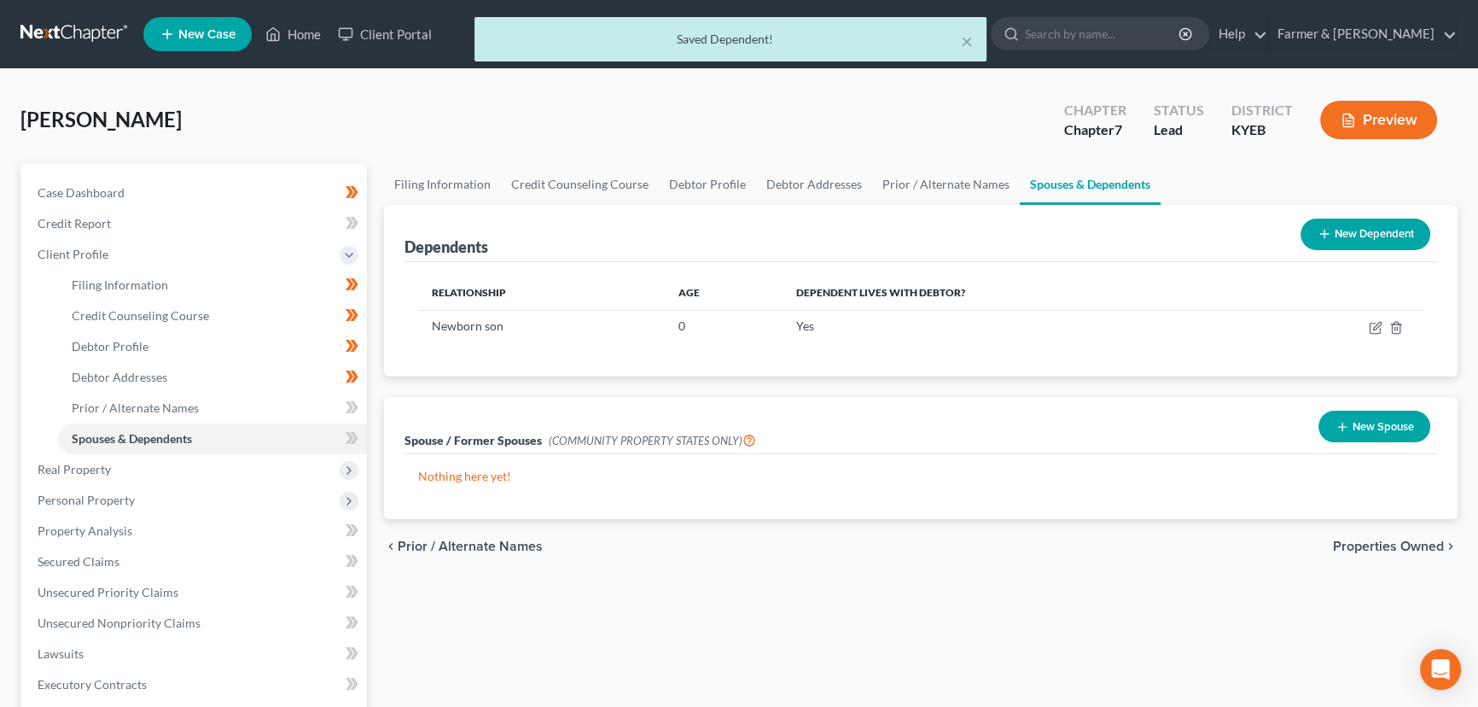
click at [357, 438] on icon at bounding box center [352, 438] width 13 height 21
drag, startPoint x: 358, startPoint y: 439, endPoint x: 369, endPoint y: 443, distance: 10.8
click at [358, 440] on span at bounding box center [352, 441] width 30 height 26
drag, startPoint x: 381, startPoint y: 439, endPoint x: 325, endPoint y: 423, distance: 57.8
click at [380, 439] on div "Spouse / Former Spouses (COMMUNITY PROPERTY STATES ONLY) New Spouse Nothing her…" at bounding box center [920, 458] width 1091 height 122
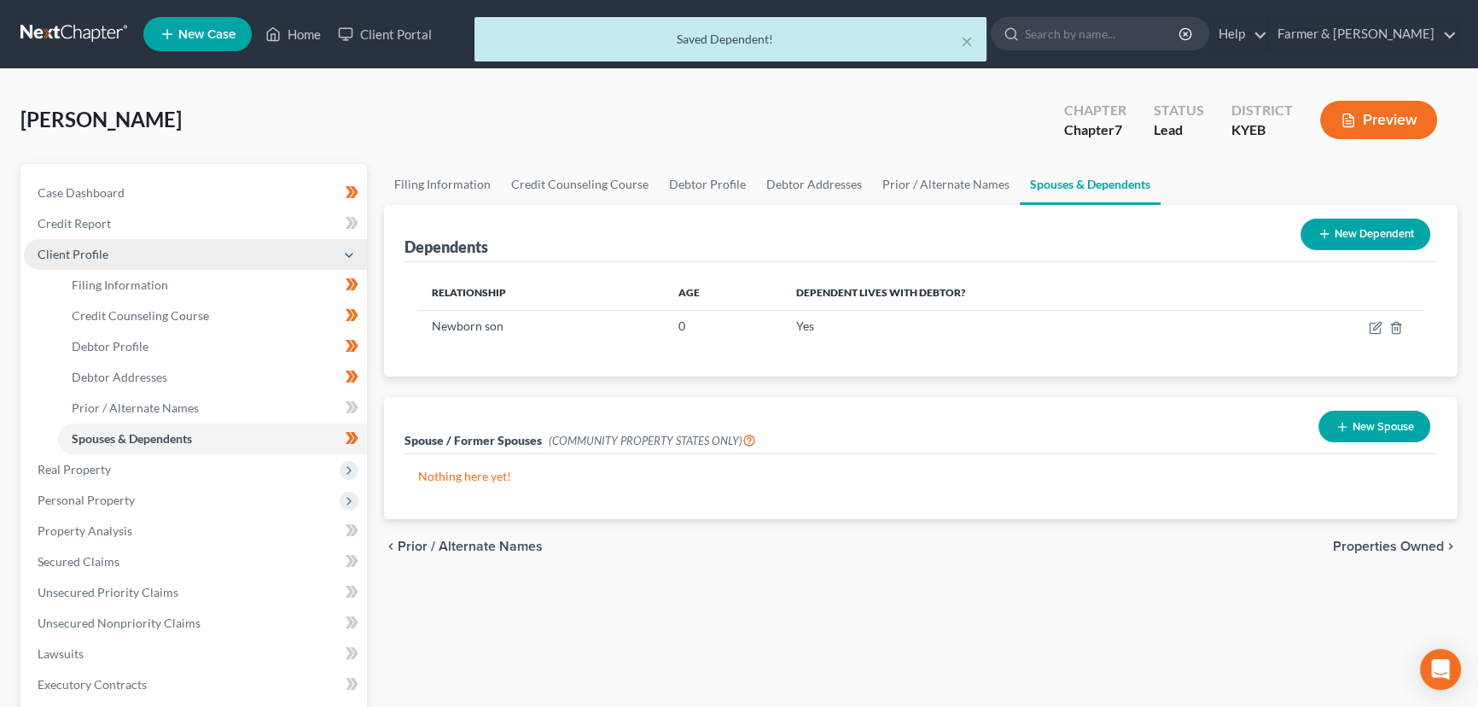
click at [97, 239] on span "Client Profile" at bounding box center [195, 254] width 343 height 31
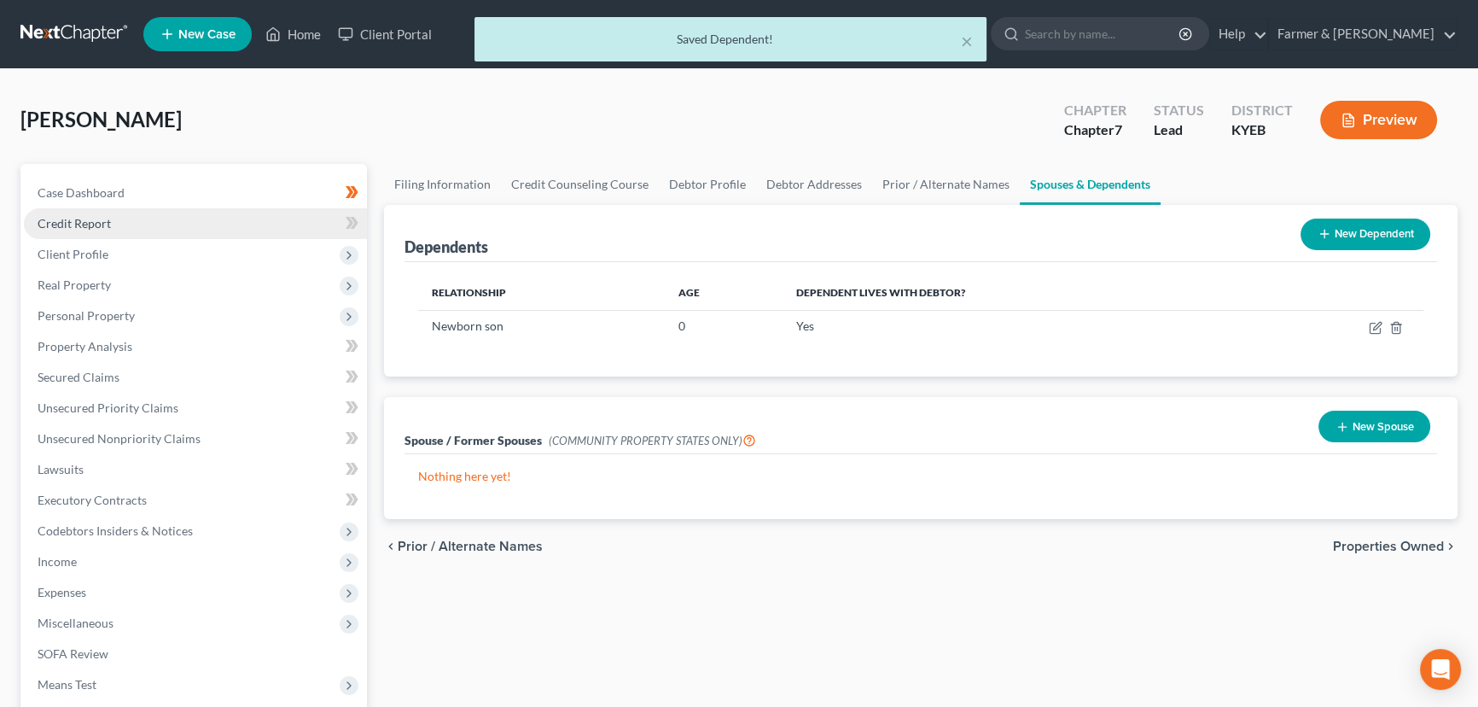
click at [98, 228] on span "Credit Report" at bounding box center [74, 223] width 73 height 15
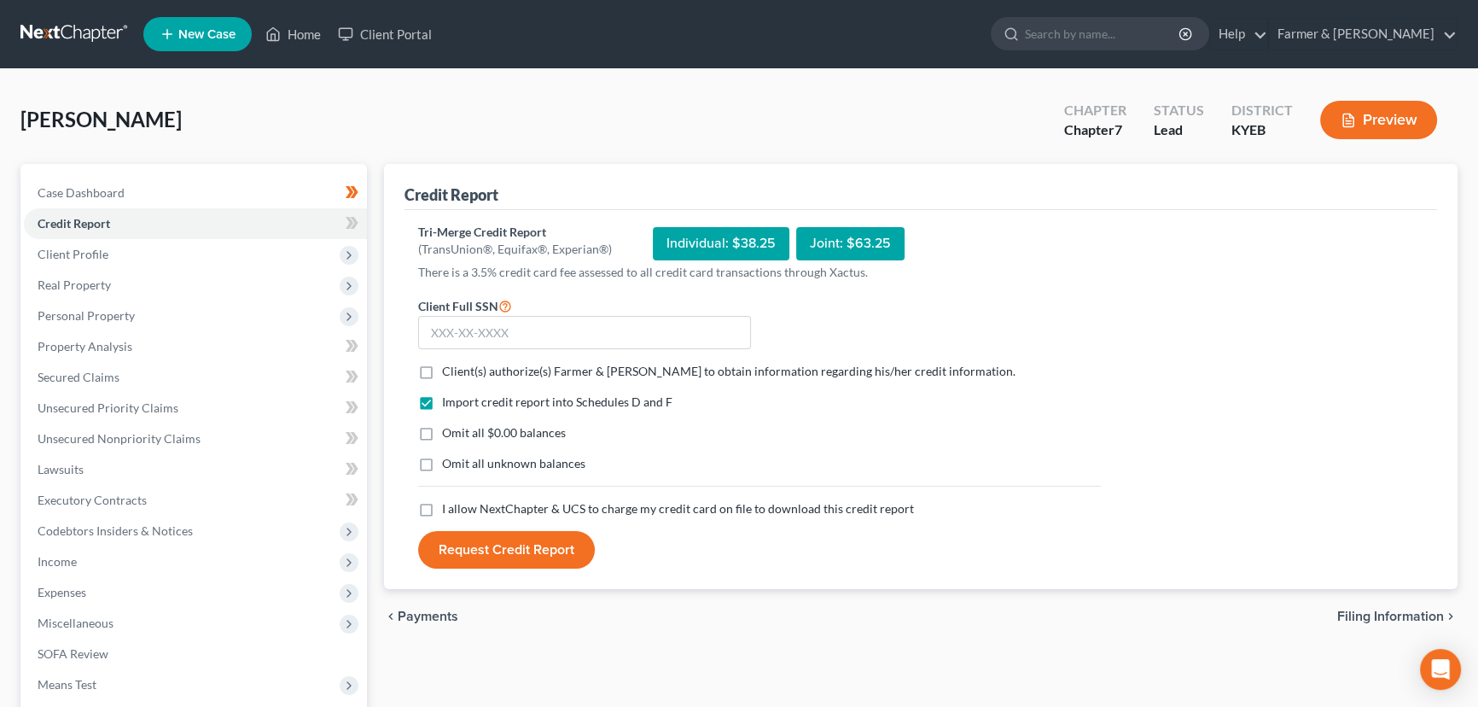
click at [442, 378] on label "Client(s) authorize(s) Farmer & Wright to obtain information regarding his/her …" at bounding box center [728, 371] width 573 height 17
click at [449, 374] on input "Client(s) authorize(s) Farmer & Wright to obtain information regarding his/her …" at bounding box center [454, 368] width 11 height 11
checkbox input "true"
click at [442, 430] on label "Omit all $0.00 balances" at bounding box center [504, 432] width 124 height 17
click at [449, 430] on input "Omit all $0.00 balances" at bounding box center [454, 429] width 11 height 11
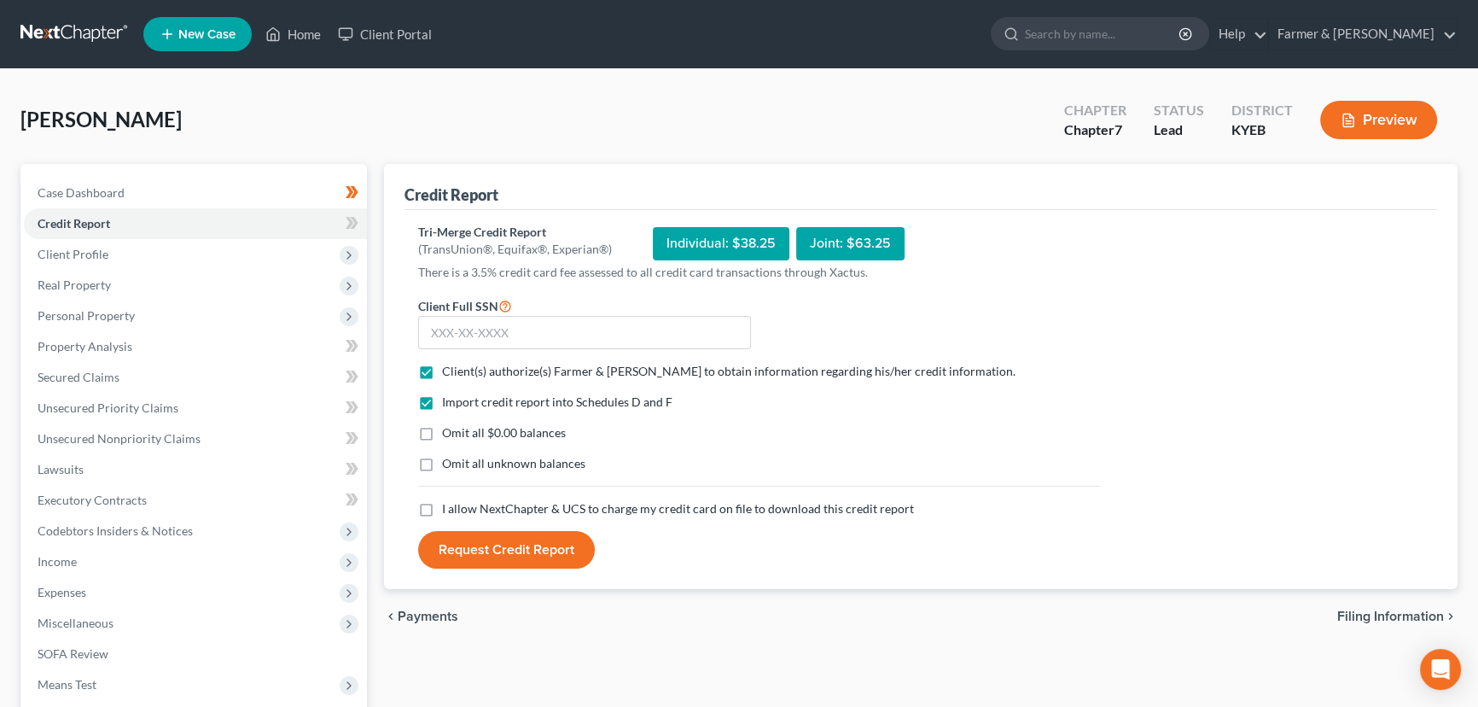
checkbox input "true"
click at [442, 506] on label "I allow NextChapter & UCS to charge my credit card on file to download this cre…" at bounding box center [678, 508] width 472 height 17
click at [449, 506] on input "I allow NextChapter & UCS to charge my credit card on file to download this cre…" at bounding box center [454, 505] width 11 height 11
checkbox input "true"
click at [442, 334] on input "text" at bounding box center [584, 333] width 333 height 34
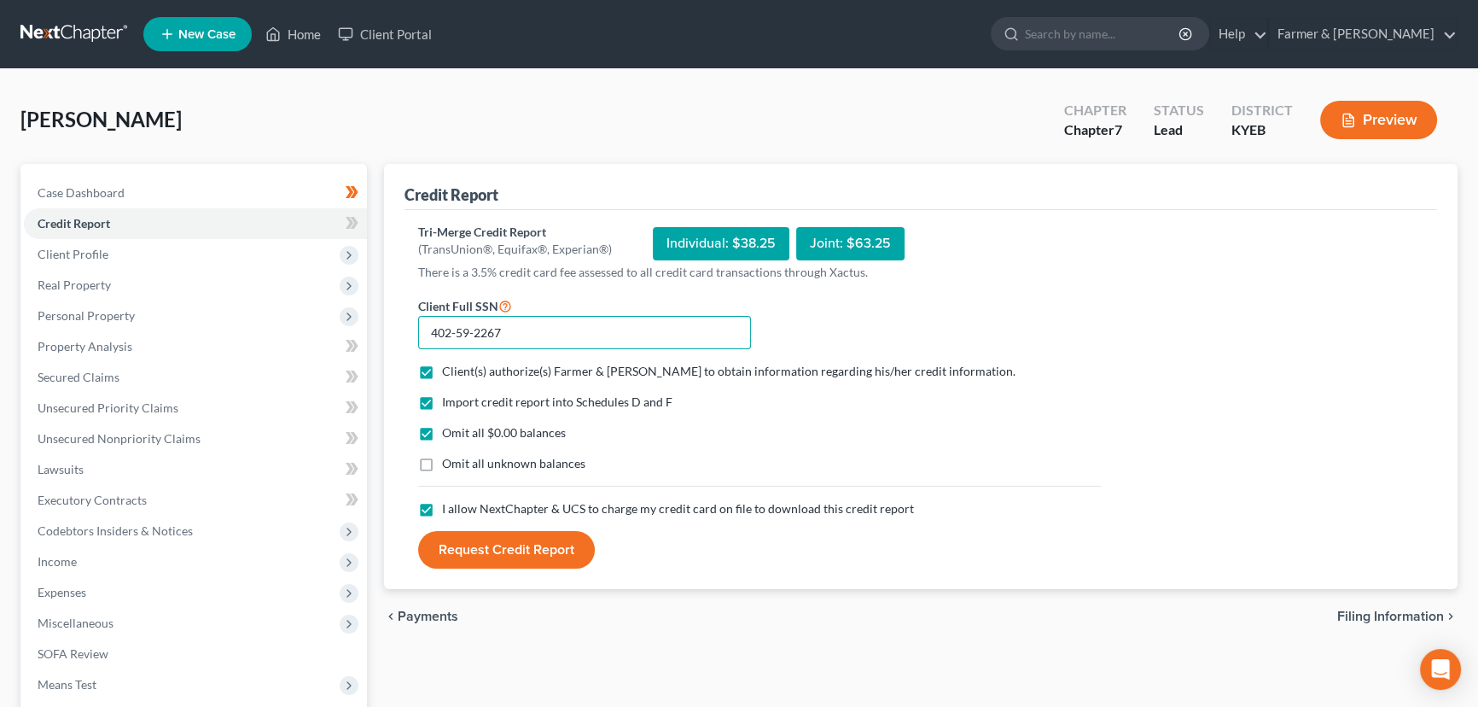
type input "402-59-2267"
click at [509, 549] on button "Request Credit Report" at bounding box center [506, 550] width 177 height 38
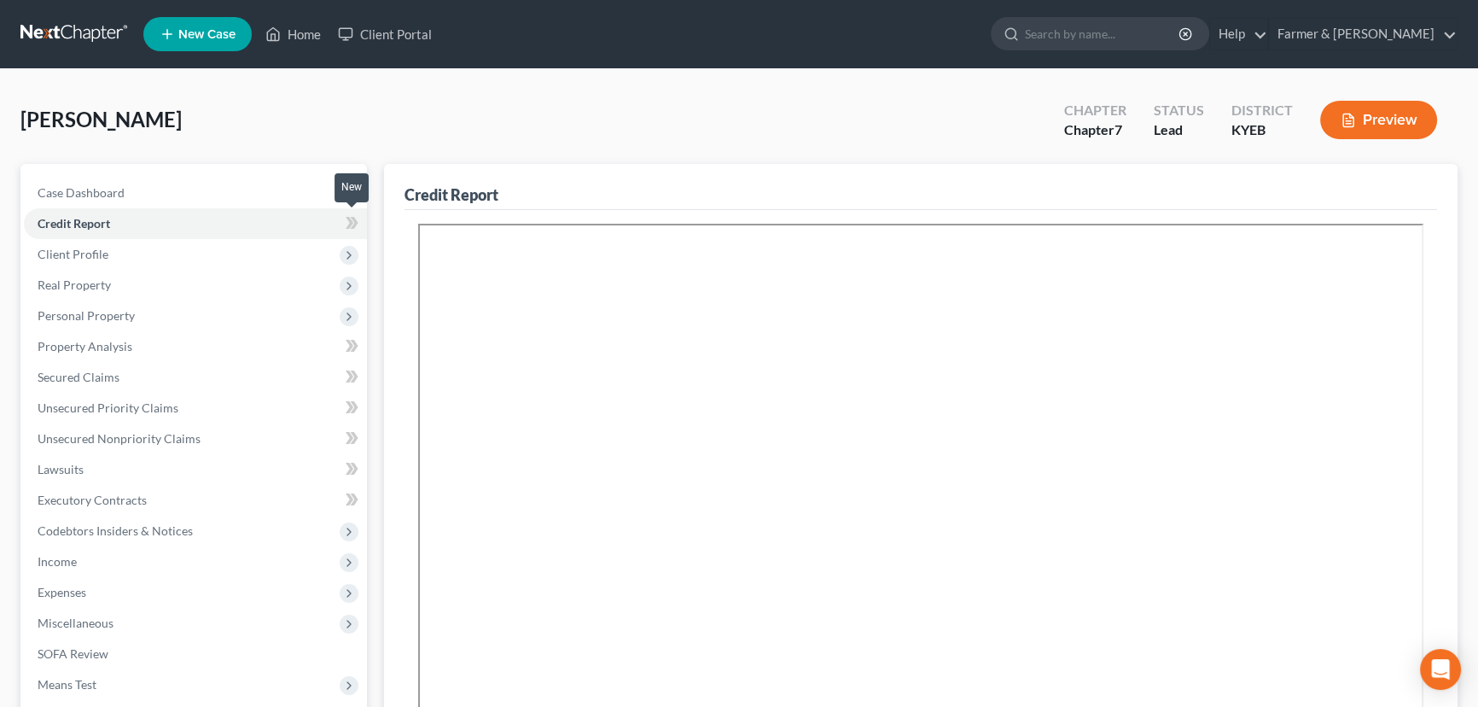
drag, startPoint x: 365, startPoint y: 217, endPoint x: 469, endPoint y: 115, distance: 144.8
click at [365, 217] on span at bounding box center [352, 225] width 30 height 26
click at [469, 115] on div "Shepherd, Patrick Upgraded Chapter Chapter 7 Status Lead District KYEB Preview" at bounding box center [738, 127] width 1437 height 74
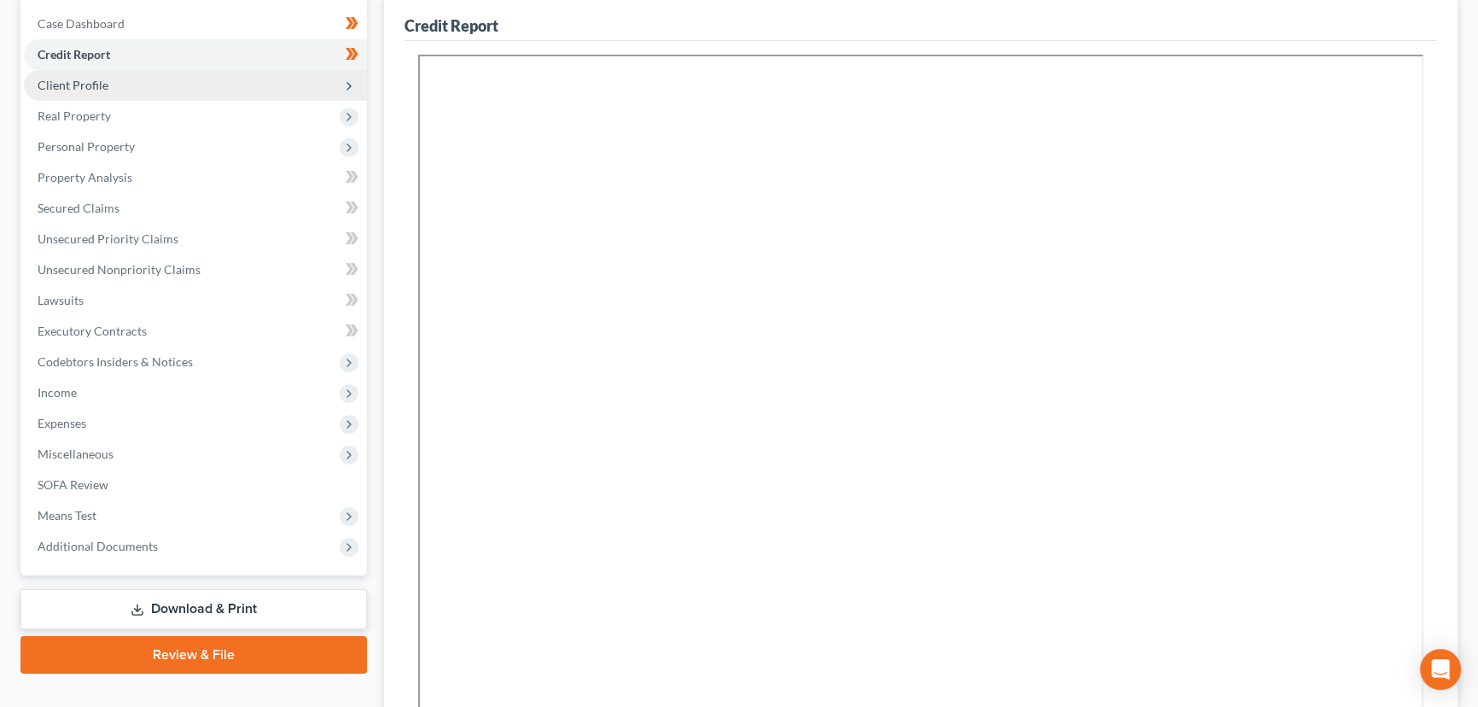
click at [77, 91] on span "Client Profile" at bounding box center [195, 85] width 343 height 31
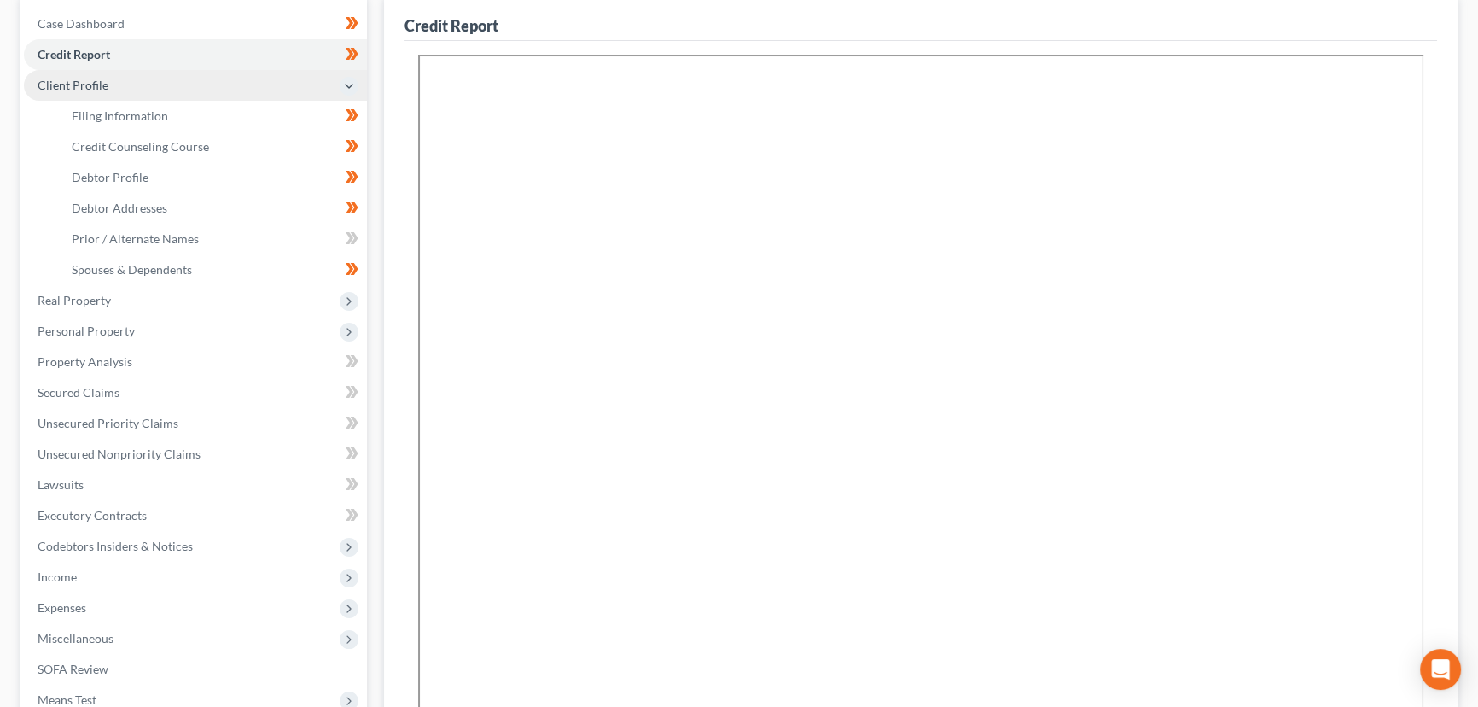
click at [77, 91] on span "Client Profile" at bounding box center [195, 85] width 343 height 31
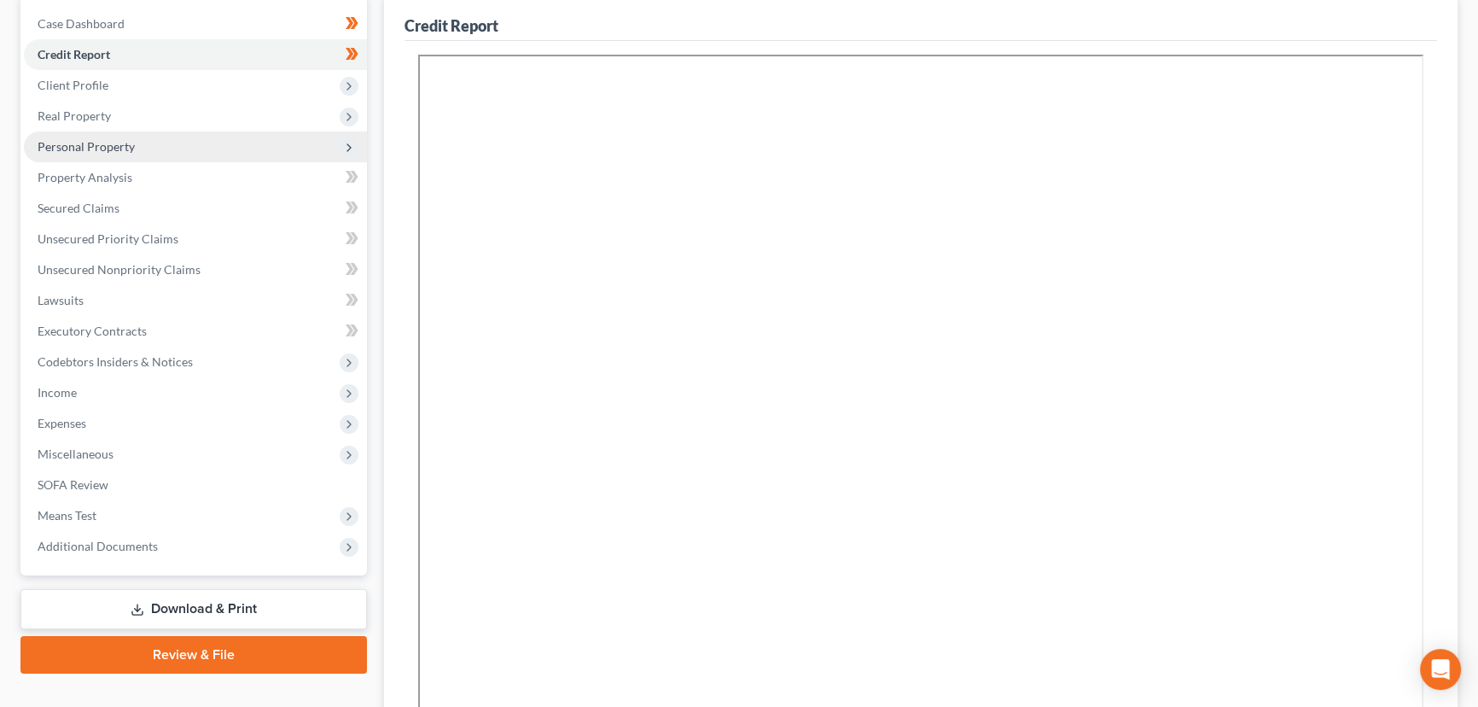
click at [87, 139] on span "Personal Property" at bounding box center [86, 146] width 97 height 15
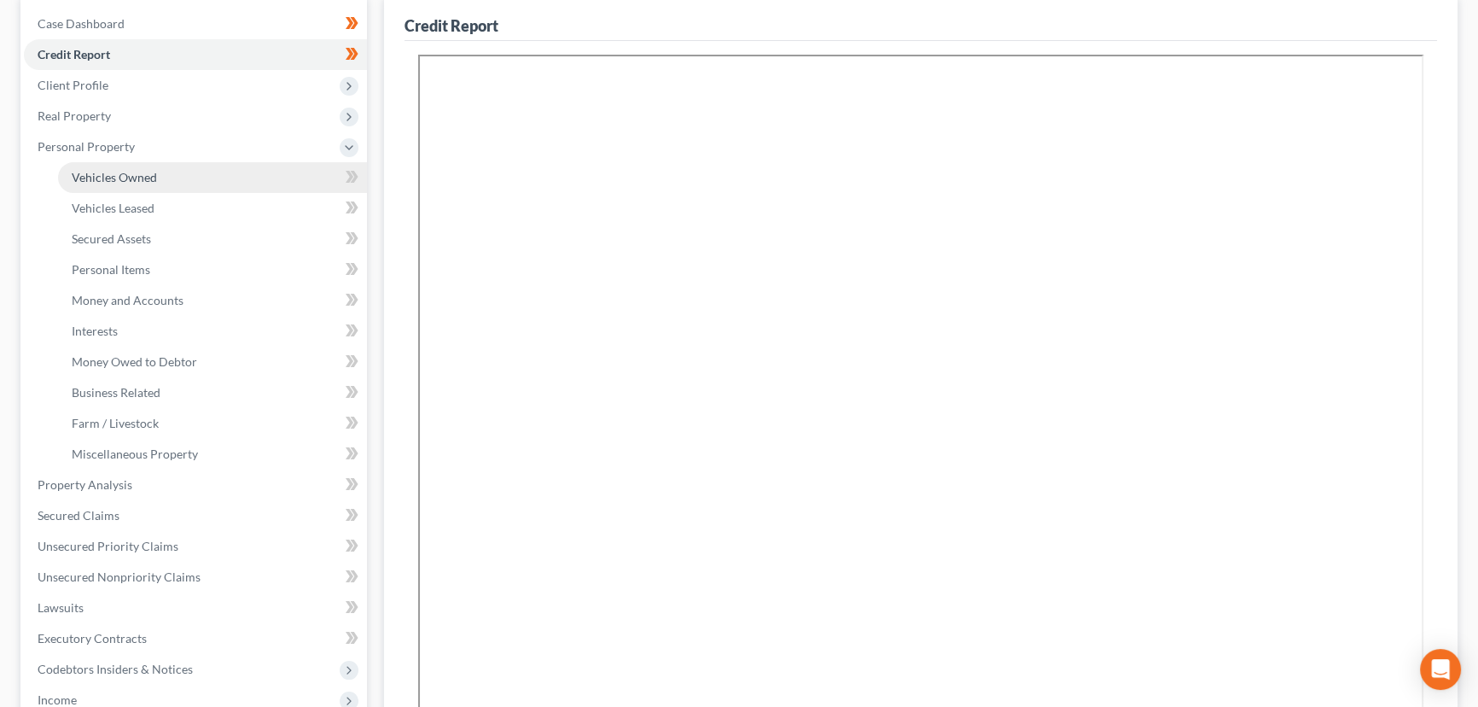
click at [107, 162] on link "Vehicles Owned" at bounding box center [212, 177] width 309 height 31
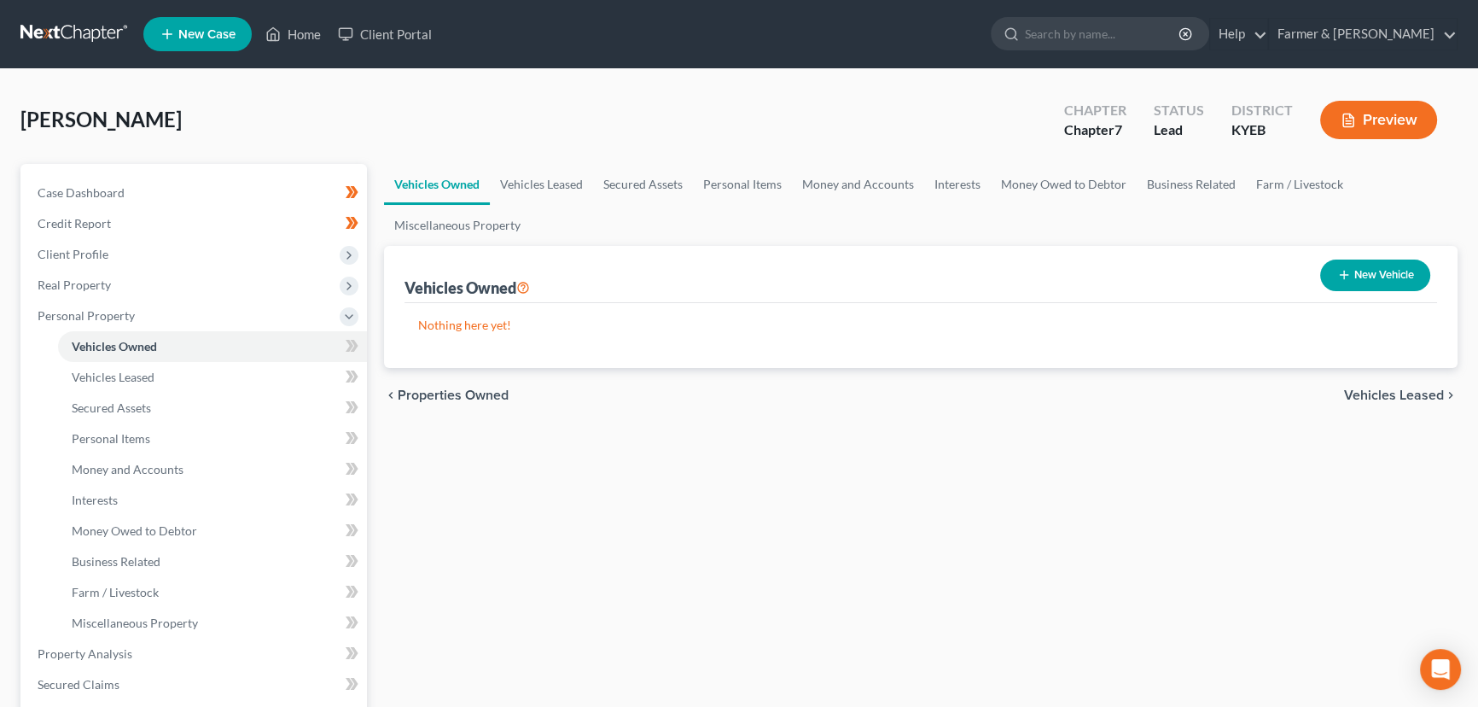
click at [1344, 265] on button "New Vehicle" at bounding box center [1375, 275] width 110 height 32
select select "0"
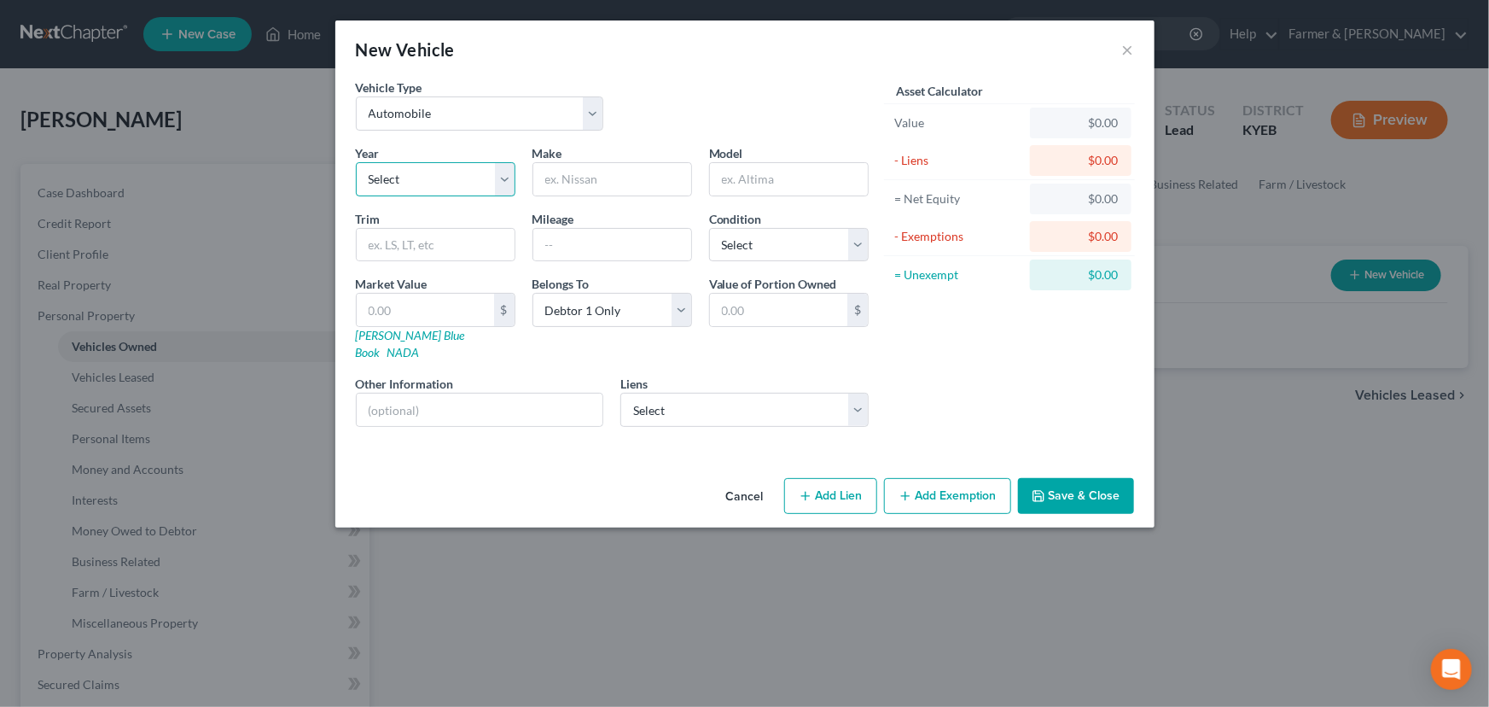
click at [436, 181] on select "Select 2026 2025 2024 2023 2022 2021 2020 2019 2018 2017 2016 2015 2014 2013 20…" at bounding box center [436, 179] width 160 height 34
select select "6"
click at [356, 162] on select "Select 2026 2025 2024 2023 2022 2021 2020 2019 2018 2017 2016 2015 2014 2013 20…" at bounding box center [436, 179] width 160 height 34
click at [565, 179] on input "text" at bounding box center [612, 179] width 158 height 32
type input "Chevrolet"
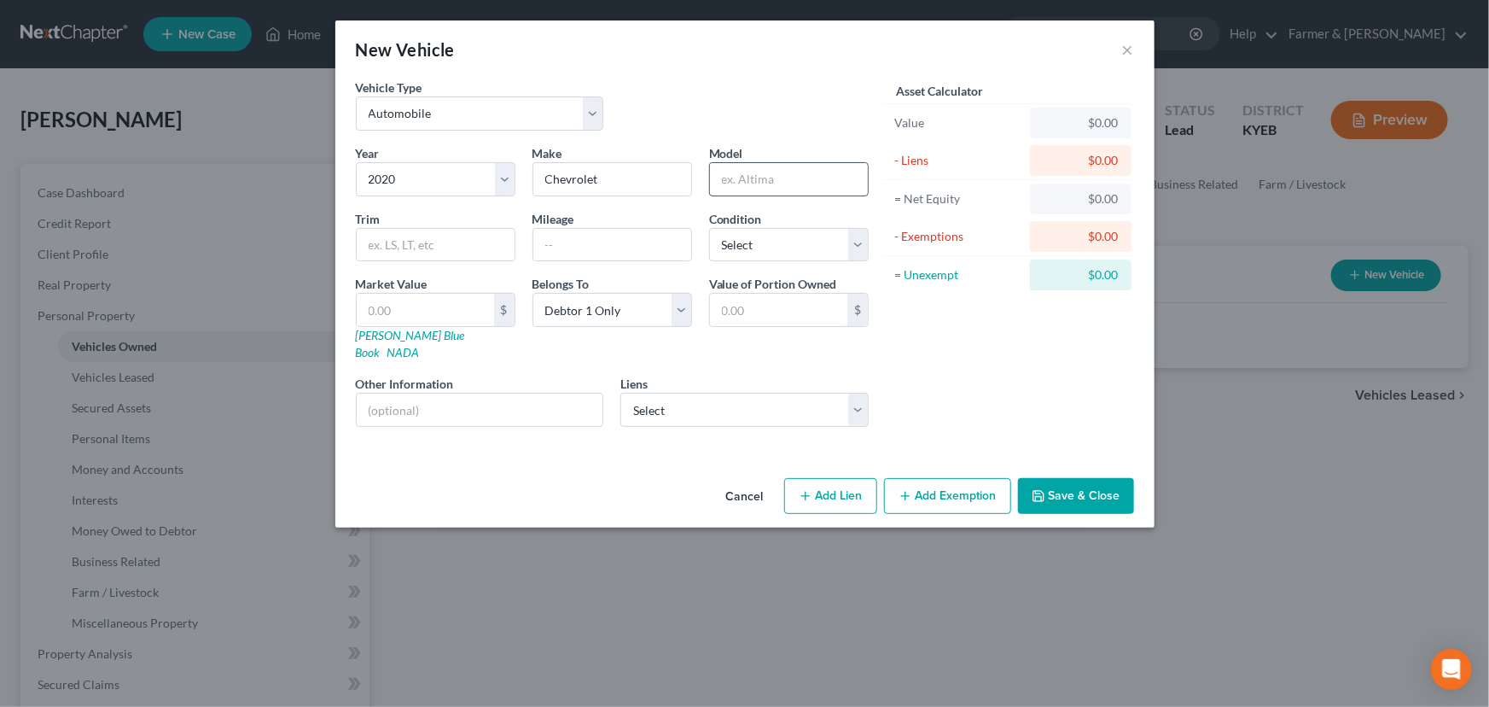
click at [711, 186] on input "text" at bounding box center [789, 179] width 158 height 32
type input "Equinox"
click at [627, 247] on input "text" at bounding box center [612, 245] width 158 height 32
paste input "60000"
click at [605, 241] on input "text" at bounding box center [612, 245] width 158 height 32
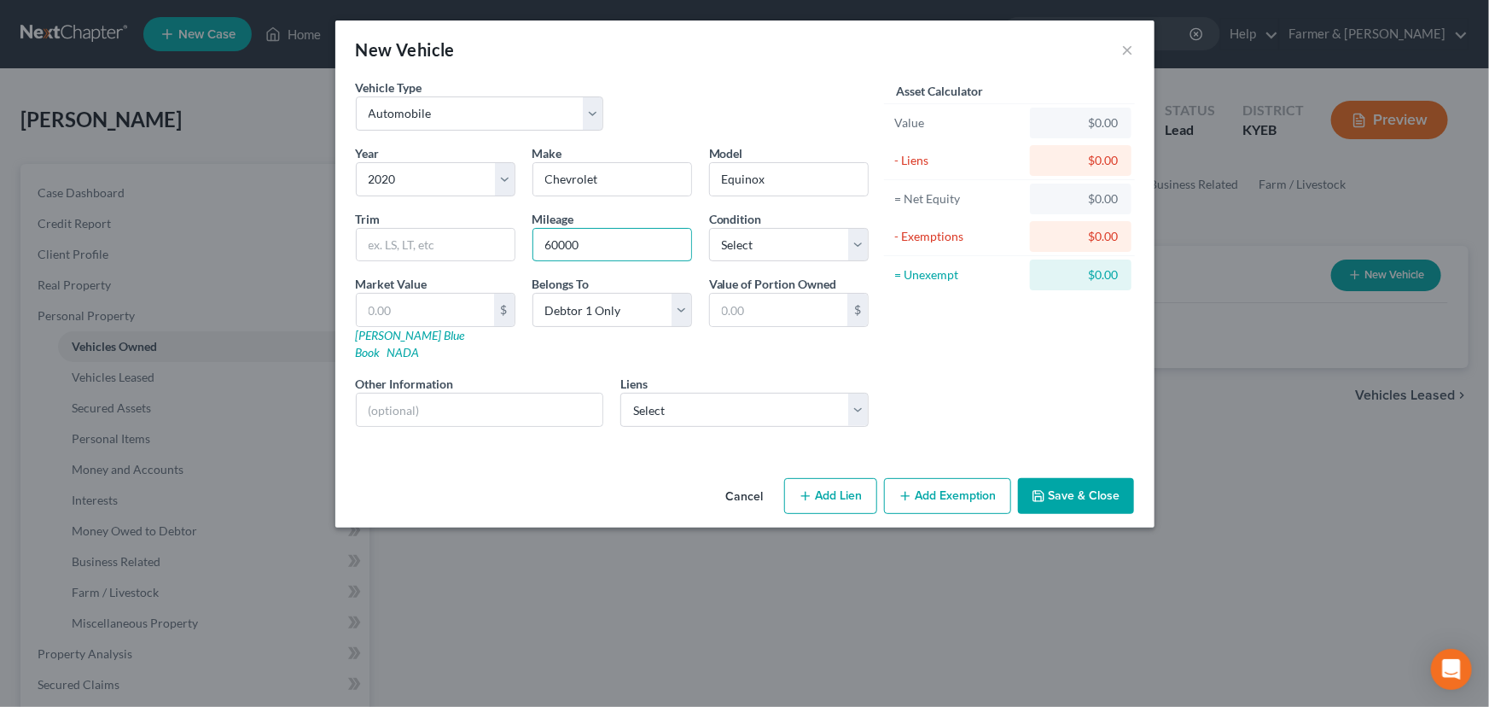
type input "60000"
click at [645, 119] on div "Vehicle Type Select Automobile Truck Trailer Watercraft Aircraft Motor Home Atv…" at bounding box center [612, 112] width 530 height 66
click at [750, 256] on select "Select Excellent Very Good Good Fair Poor" at bounding box center [789, 245] width 160 height 34
select select "2"
click at [709, 228] on select "Select Excellent Very Good Good Fair Poor" at bounding box center [789, 245] width 160 height 34
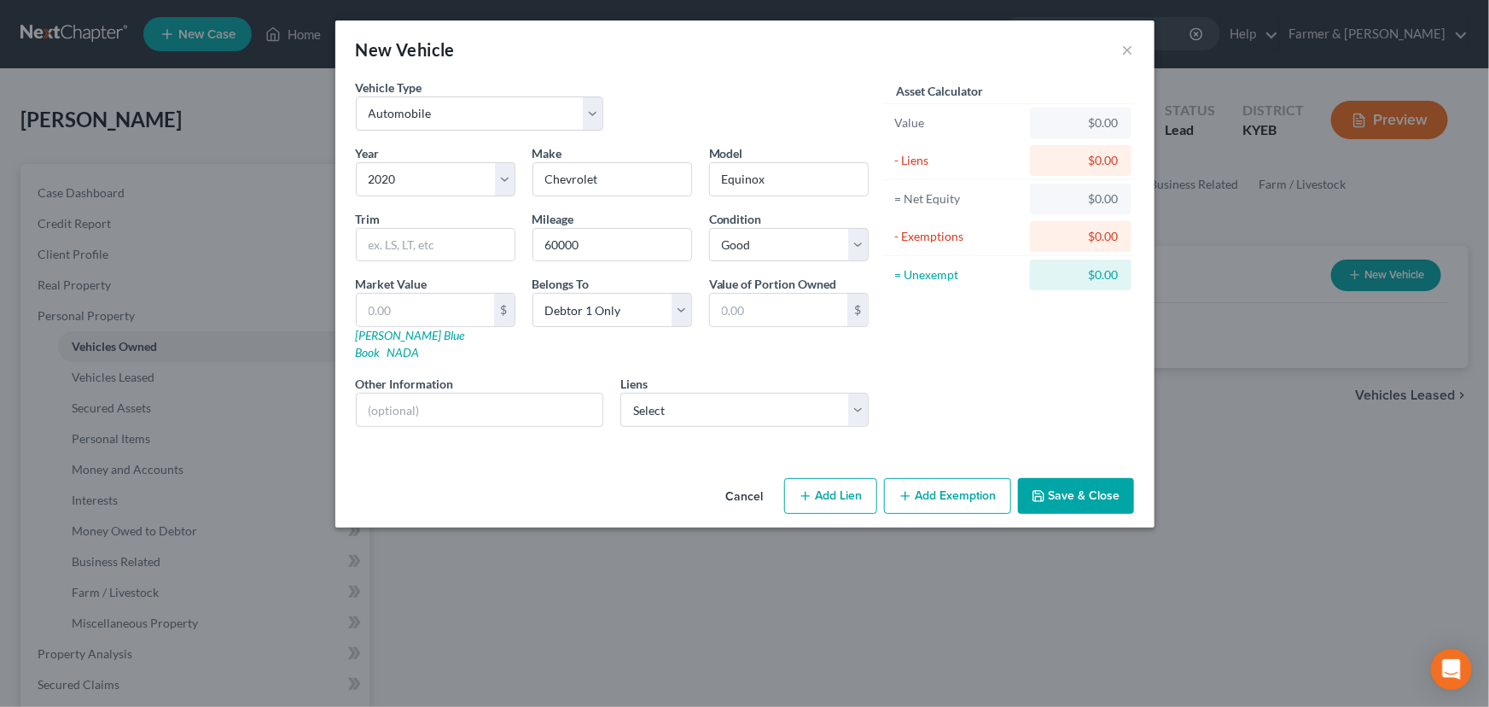
click at [717, 102] on div "Vehicle Type Select Automobile Truck Trailer Watercraft Aircraft Motor Home Atv…" at bounding box center [612, 112] width 530 height 66
click at [403, 338] on link "Kelly Blue Book" at bounding box center [410, 344] width 109 height 32
click at [950, 355] on div "Asset Calculator Value $0.00 - Liens $0.00 = Net Equity $0.00 - Exemptions $0.0…" at bounding box center [1009, 260] width 265 height 362
click at [662, 80] on div "Vehicle Type Select Automobile Truck Trailer Watercraft Aircraft Motor Home Atv…" at bounding box center [612, 112] width 530 height 66
click at [1027, 369] on div "Asset Calculator Value $0.00 - Liens $0.00 = Net Equity $0.00 - Exemptions $0.0…" at bounding box center [1009, 260] width 265 height 362
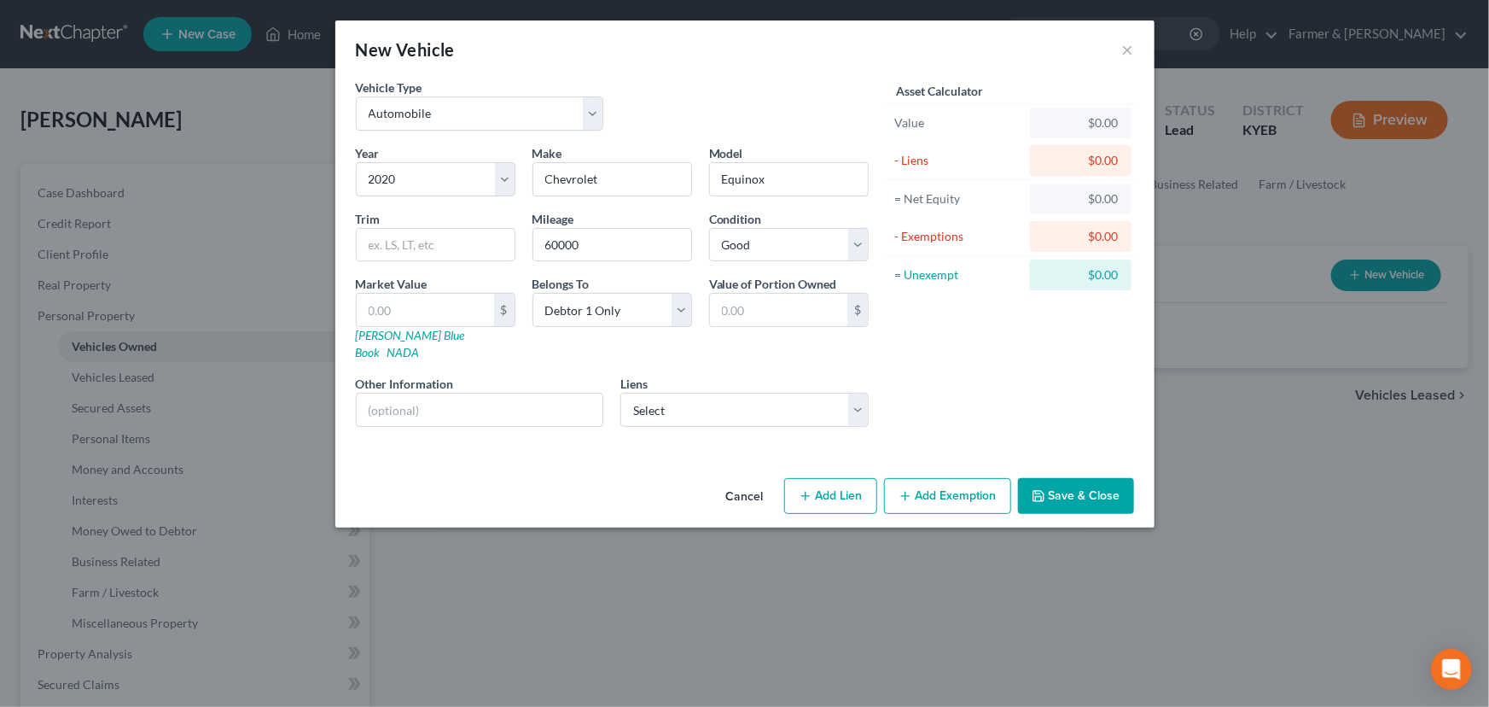
click at [698, 75] on div "New Vehicle ×" at bounding box center [744, 49] width 819 height 58
click at [713, 98] on div "Vehicle Type Select Automobile Truck Trailer Watercraft Aircraft Motor Home Atv…" at bounding box center [612, 112] width 530 height 66
click at [676, 79] on div "Vehicle Type Select Automobile Truck Trailer Watercraft Aircraft Motor Home Atv…" at bounding box center [612, 112] width 530 height 66
click at [438, 313] on input "text" at bounding box center [425, 310] width 137 height 32
type input "1"
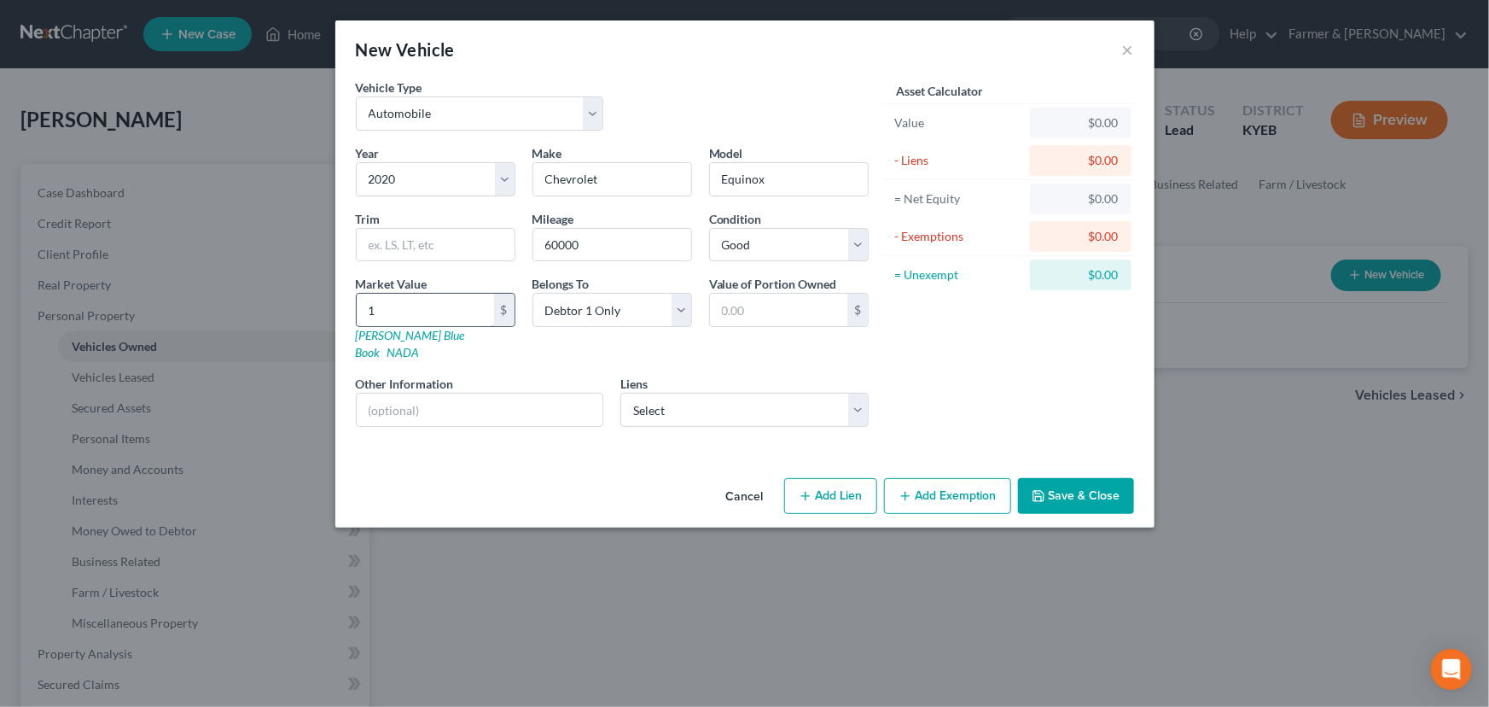
type input "1.00"
type input "15"
type input "15.00"
type input "151"
type input "151.00"
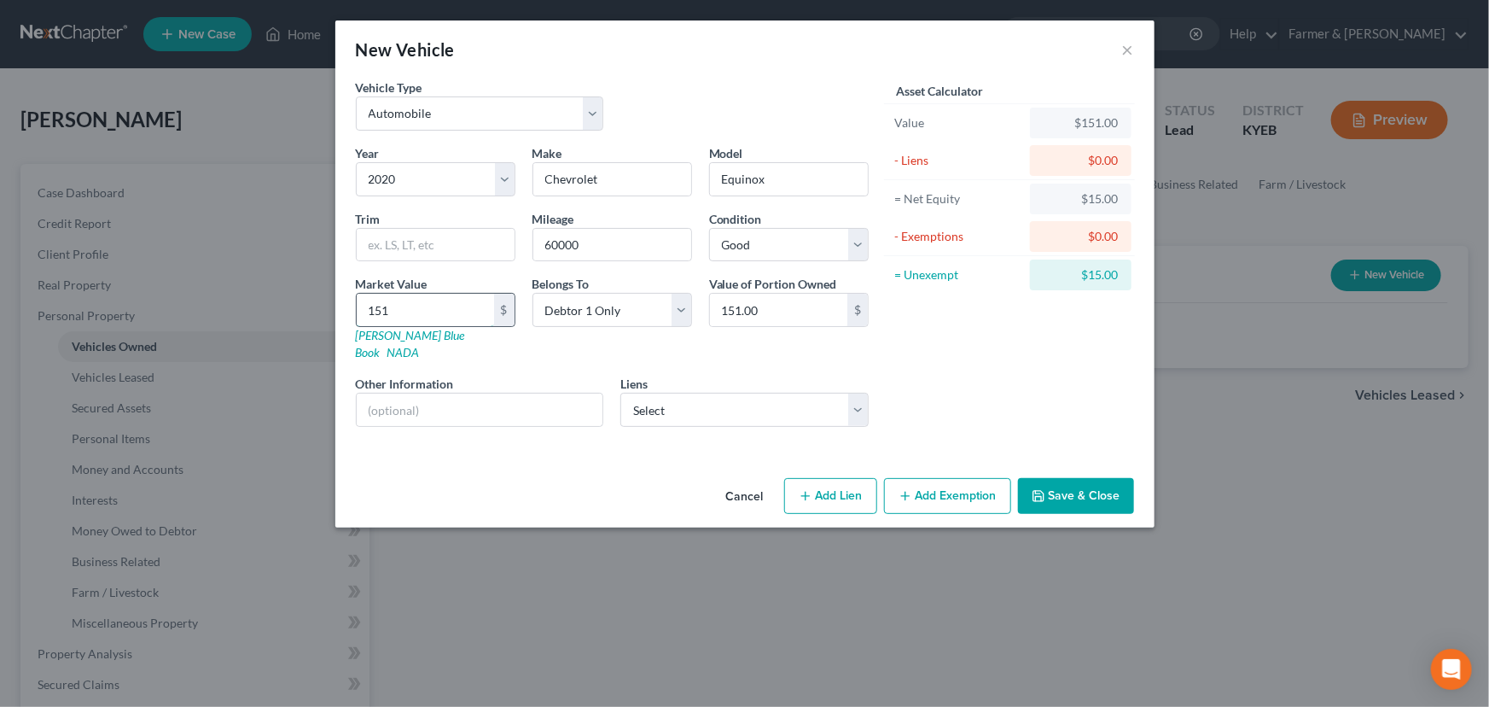
type input "1510"
type input "1,510.00"
type input "1,5109"
type input "15,109.00"
type input "1"
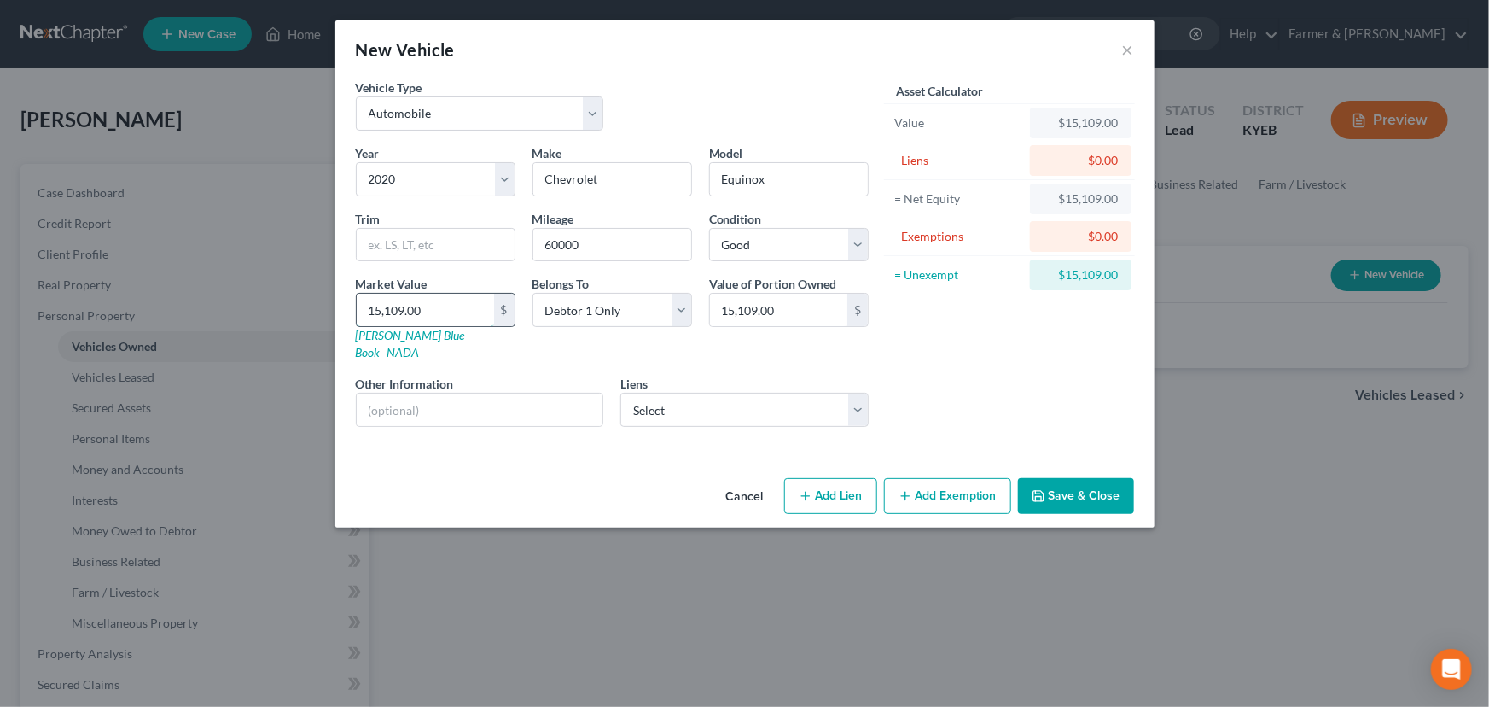
type input "1.00"
type input "16"
type input "16.00"
type input "164"
type input "164.00"
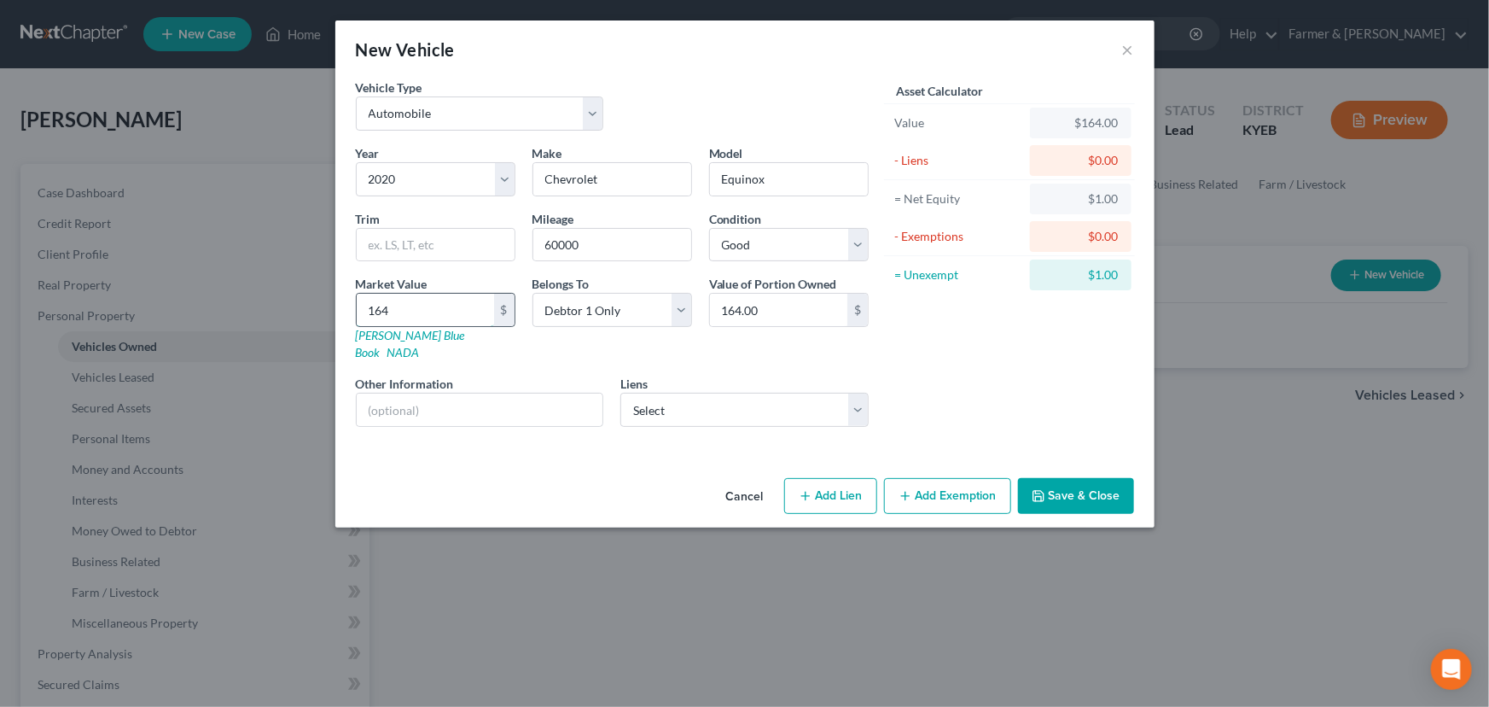
type input "1643"
type input "1,643.00"
type input "1,6433"
type input "16,433.00"
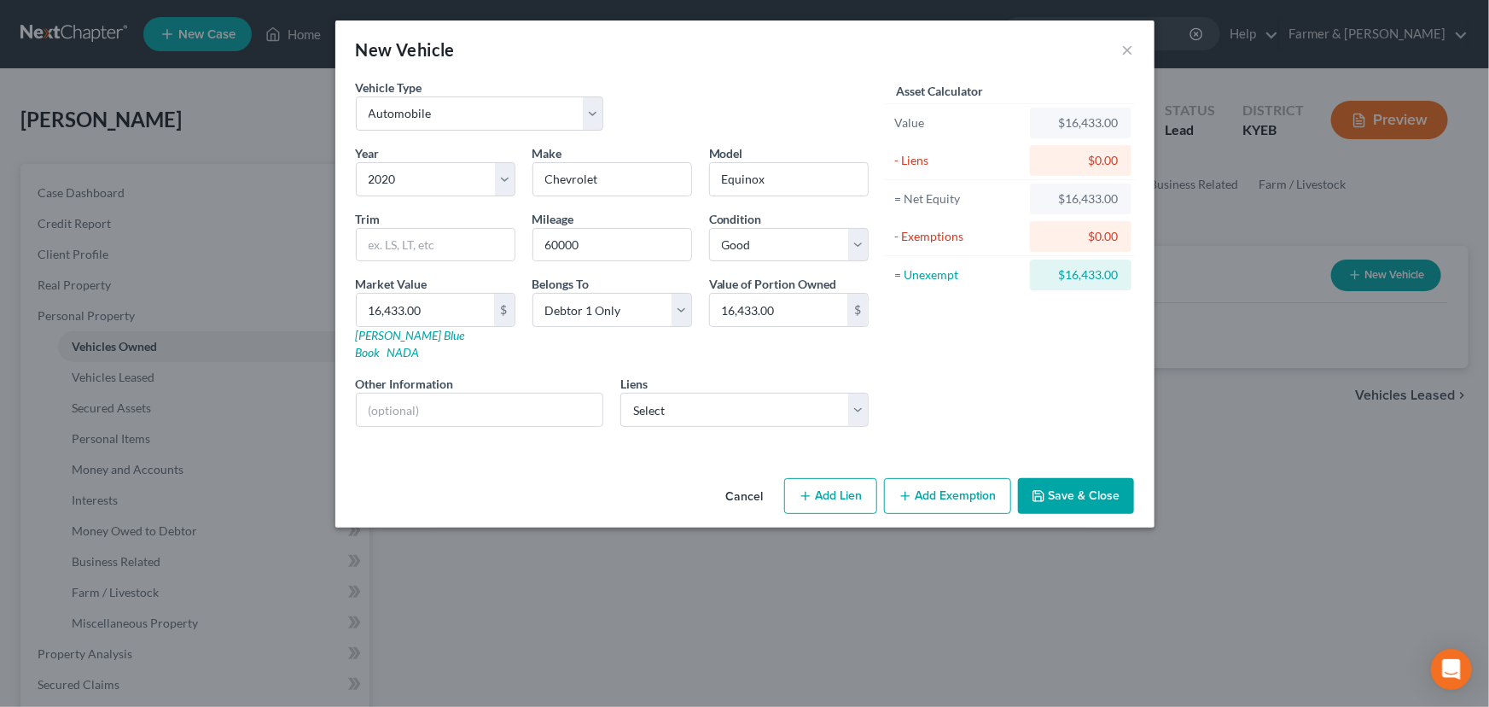
click at [708, 77] on div "New Vehicle ×" at bounding box center [744, 49] width 819 height 58
click at [657, 395] on select "Select Bridgecrest - $22,482.00 Exeter Fin - $19,655.00" at bounding box center [744, 410] width 248 height 34
select select "1"
click at [620, 393] on select "Select Bridgecrest - $22,482.00 Exeter Fin - $19,655.00" at bounding box center [744, 410] width 248 height 34
select select
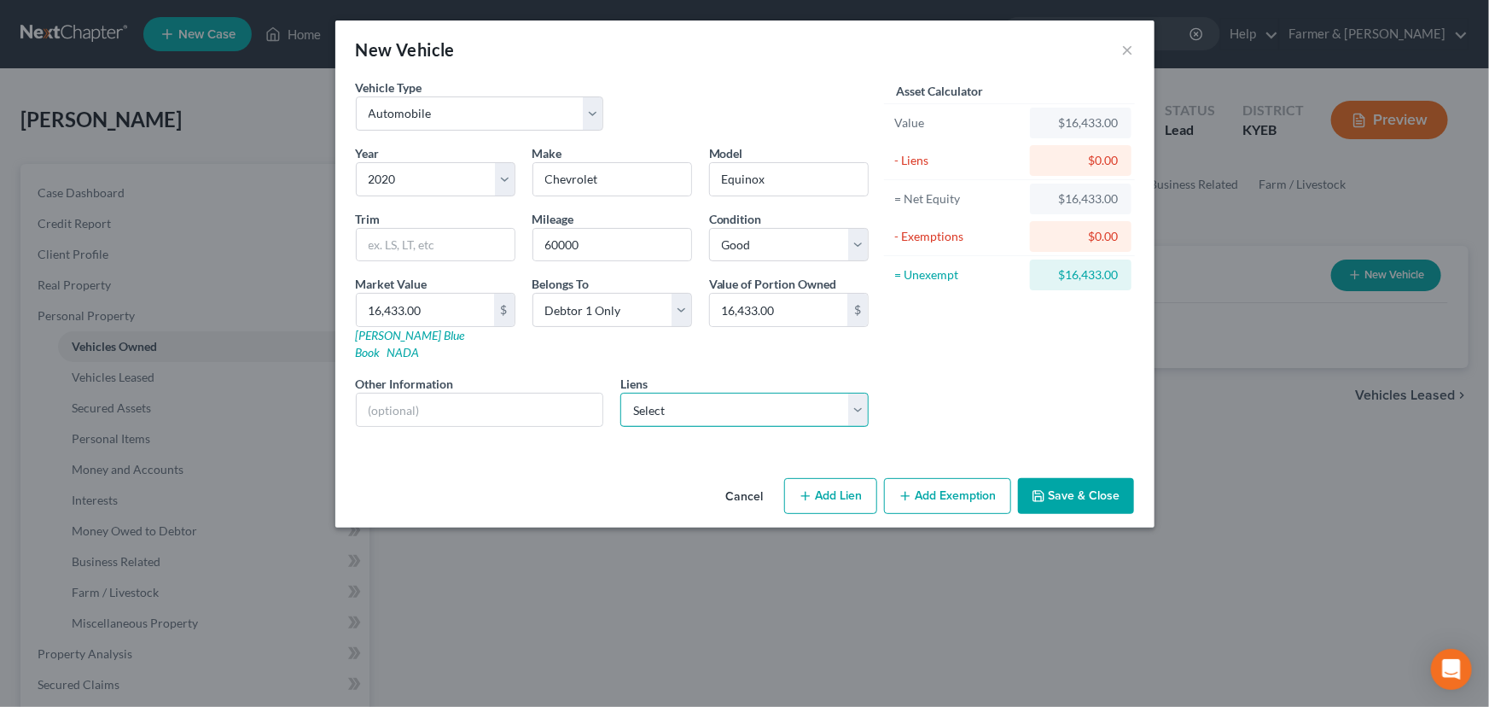
select select "45"
select select "0"
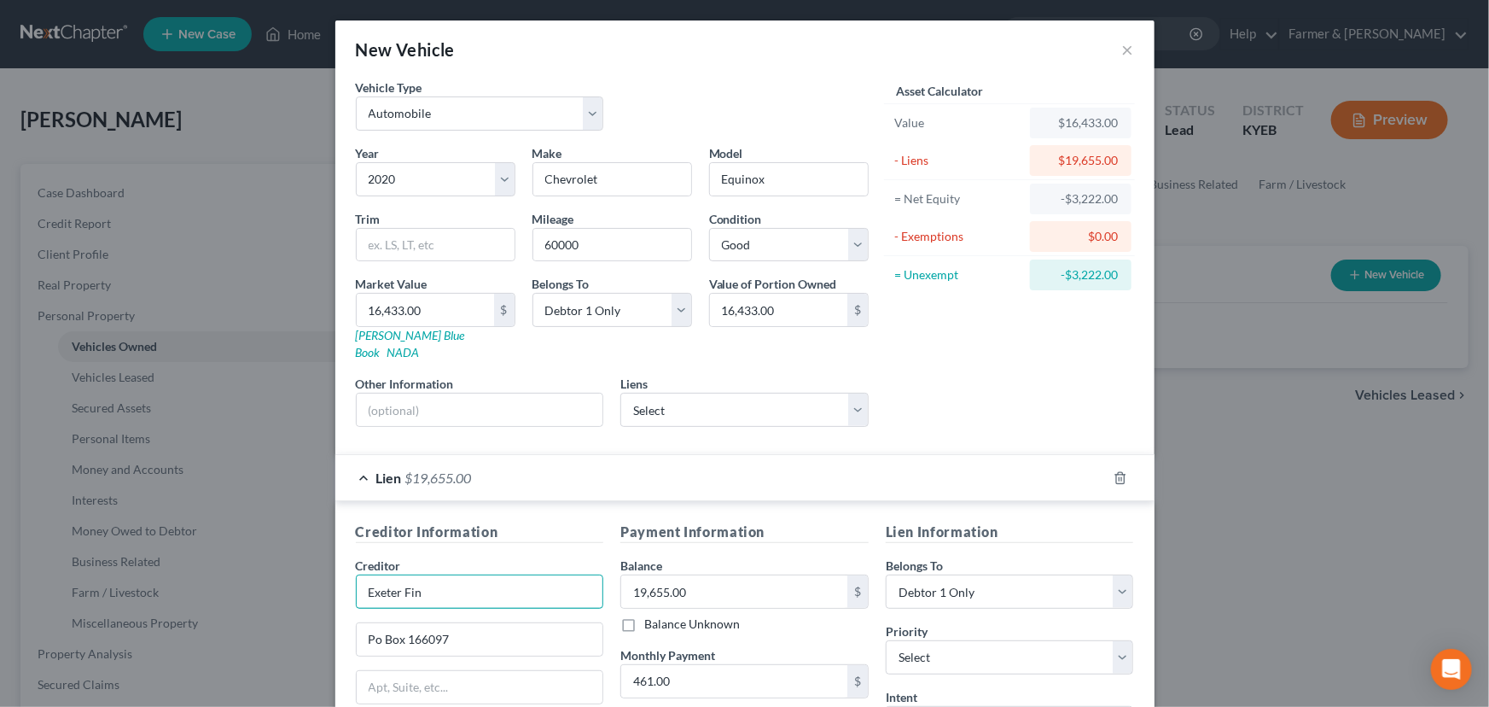
click at [446, 575] on input "Exeter Fin" at bounding box center [480, 591] width 248 height 34
type input "Exeter Finance LLC"
click at [465, 601] on div "Creditor * Exeter Finance LLC Po Box 166097 Irving State AL AK AR AZ CA CO CT D…" at bounding box center [480, 684] width 248 height 256
click at [469, 632] on input "Po Box 166097" at bounding box center [480, 639] width 247 height 32
type input "PO Box 166097"
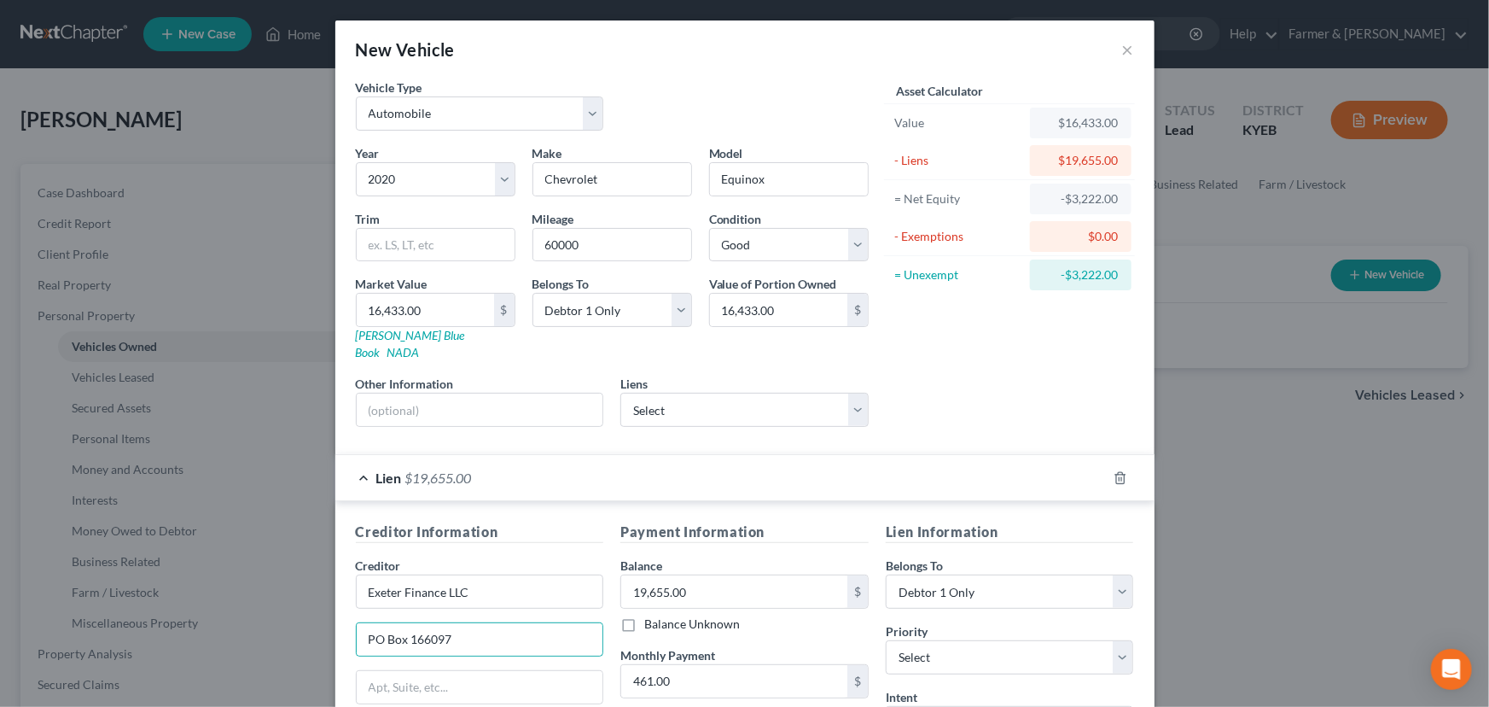
click at [941, 375] on div "Asset Calculator Value $16,433.00 - Liens $19,655.00 = Net Equity -$3,222.00 - …" at bounding box center [1009, 260] width 265 height 362
click at [460, 393] on input "text" at bounding box center [480, 409] width 247 height 32
drag, startPoint x: 517, startPoint y: 384, endPoint x: 686, endPoint y: 393, distance: 169.2
click at [686, 393] on div "Year Select 2026 2025 2024 2023 2022 2021 2020 2019 2018 2017 2016 2015 2014 20…" at bounding box center [612, 292] width 530 height 296
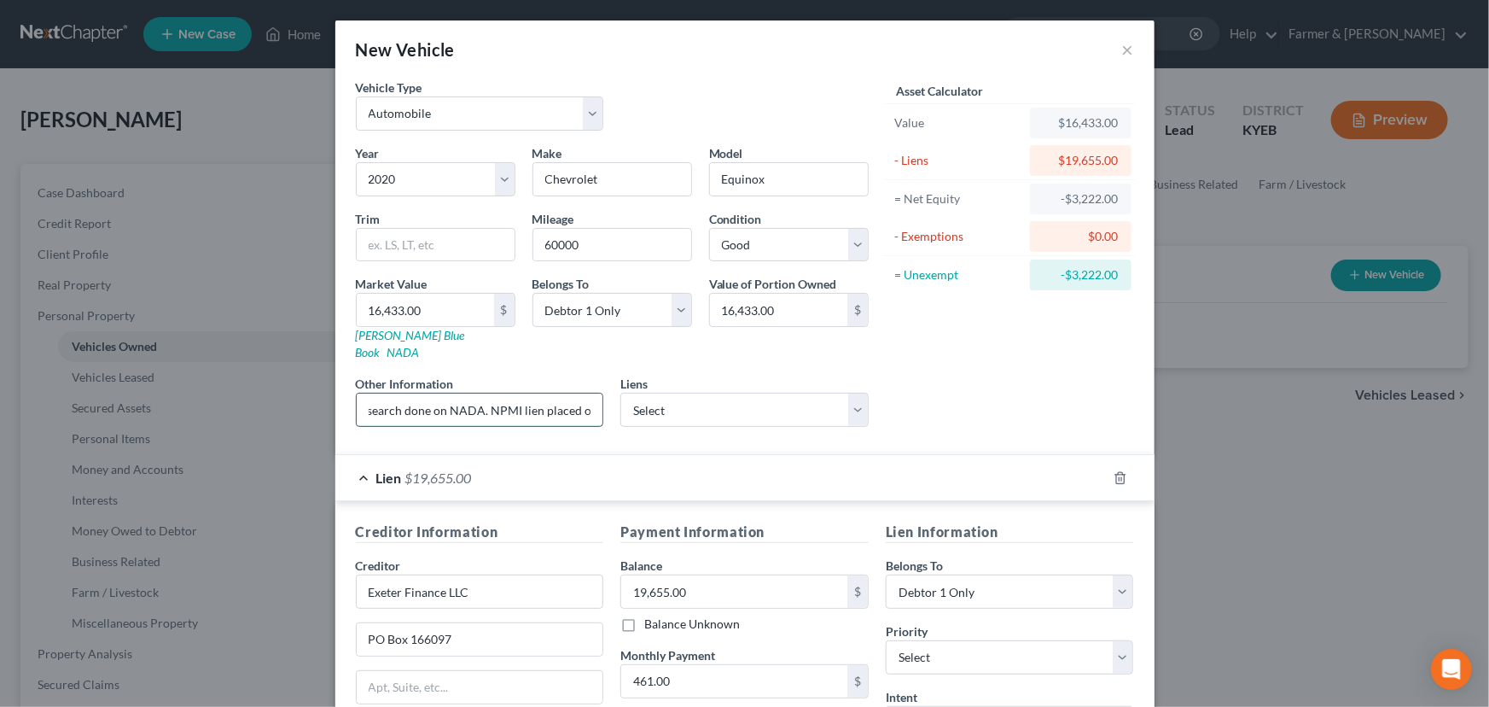
click at [592, 394] on input "Value based on fair market value research done on NADA. NPMI lien placed on" at bounding box center [480, 409] width 247 height 32
click at [404, 393] on input "Value based on fair market value research done on NADA. NPMI lien placed on 03/…" at bounding box center [480, 409] width 247 height 32
type input "Value based on fair market value research done on KKB. NPMI lien placed on 03/1…"
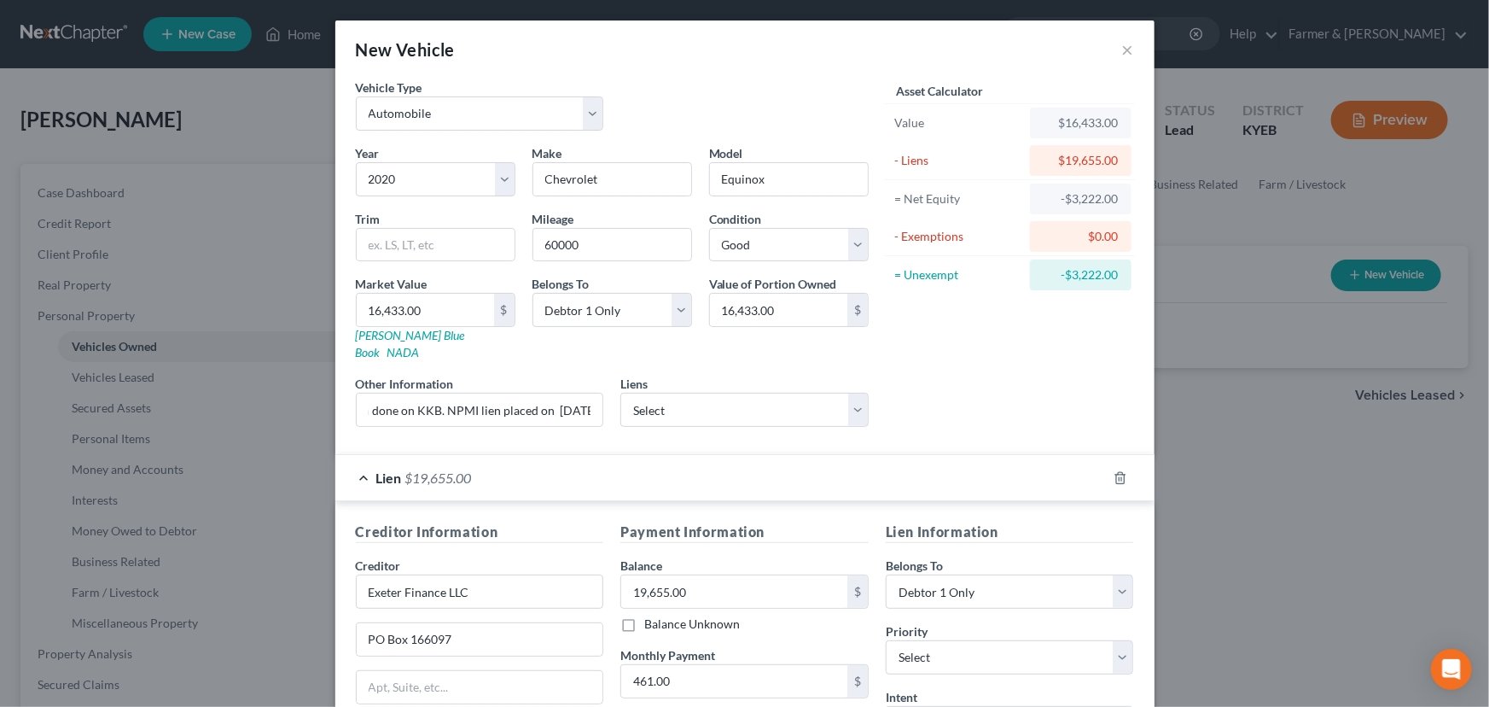
scroll to position [0, 0]
click at [939, 348] on div "Asset Calculator Value $16,433.00 - Liens $19,655.00 = Net Equity -$3,222.00 - …" at bounding box center [1009, 260] width 265 height 362
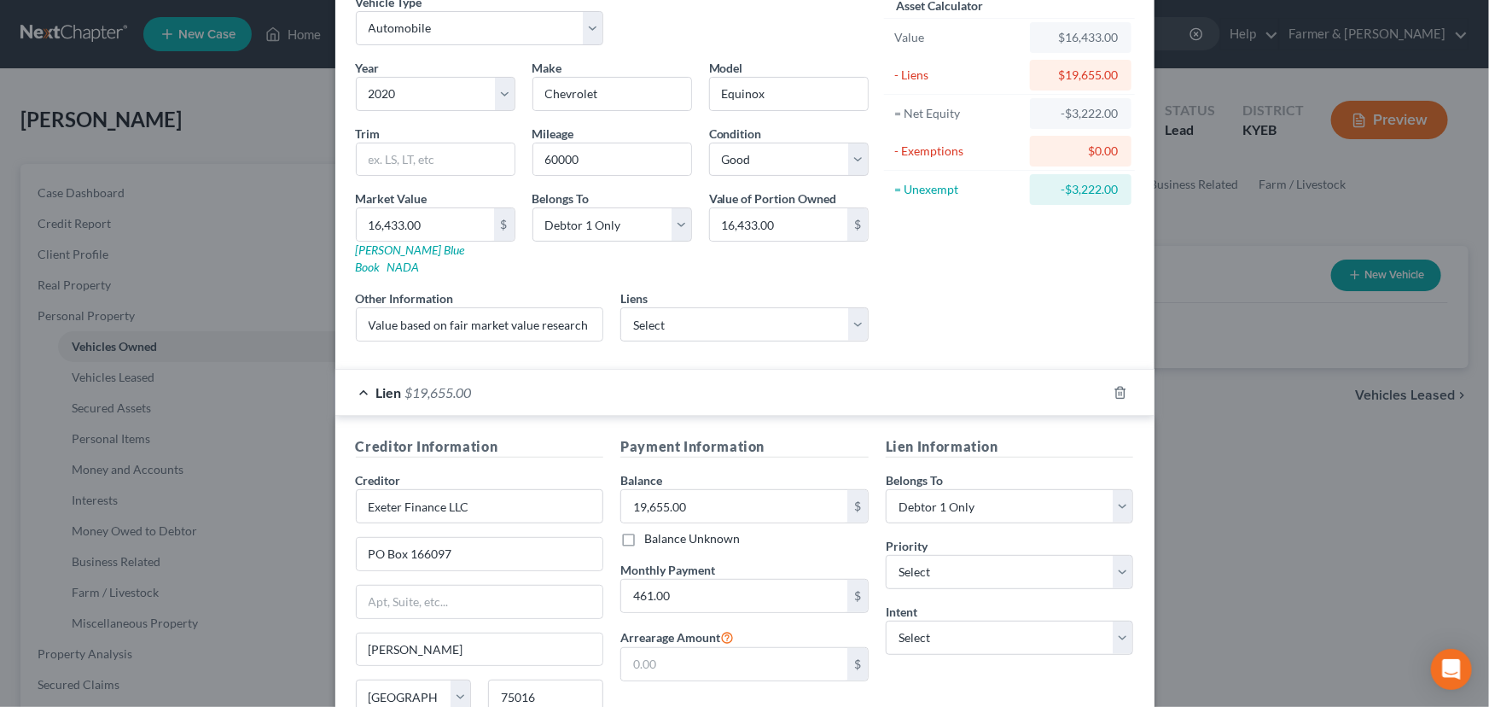
scroll to position [224, 0]
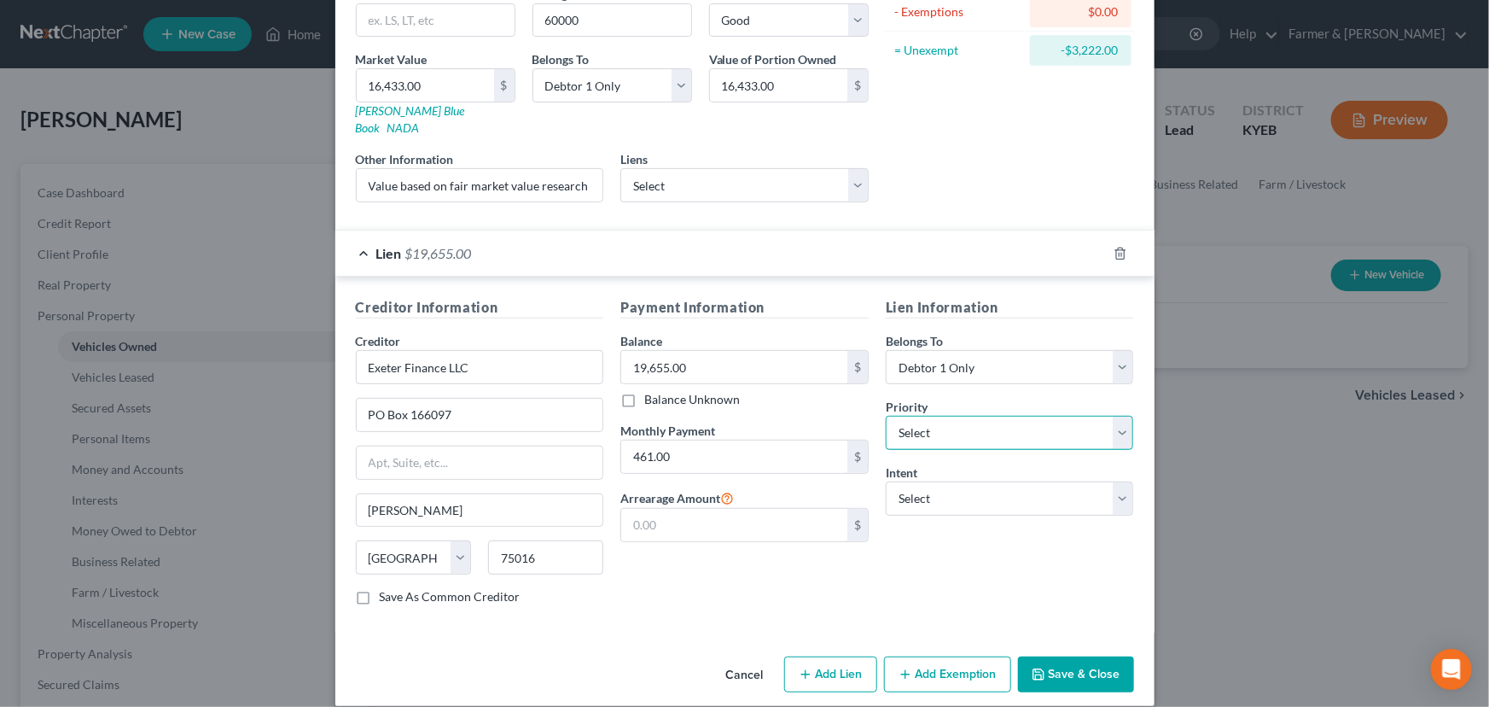
click at [942, 416] on select "Select 1st 2nd 3rd 4th 5th 6th 7th 8th 9th 10th 11th 12th 13th 14th 15th 16th 1…" at bounding box center [1010, 433] width 248 height 34
select select "0"
click at [886, 416] on select "Select 1st 2nd 3rd 4th 5th 6th 7th 8th 9th 10th 11th 12th 13th 14th 15th 16th 1…" at bounding box center [1010, 433] width 248 height 34
drag, startPoint x: 952, startPoint y: 498, endPoint x: 947, endPoint y: 506, distance: 10.0
click at [951, 499] on div "Lien Information Belongs To * Select Debtor 1 Only Debtor 2 Only Debtor 1 And D…" at bounding box center [1009, 458] width 265 height 322
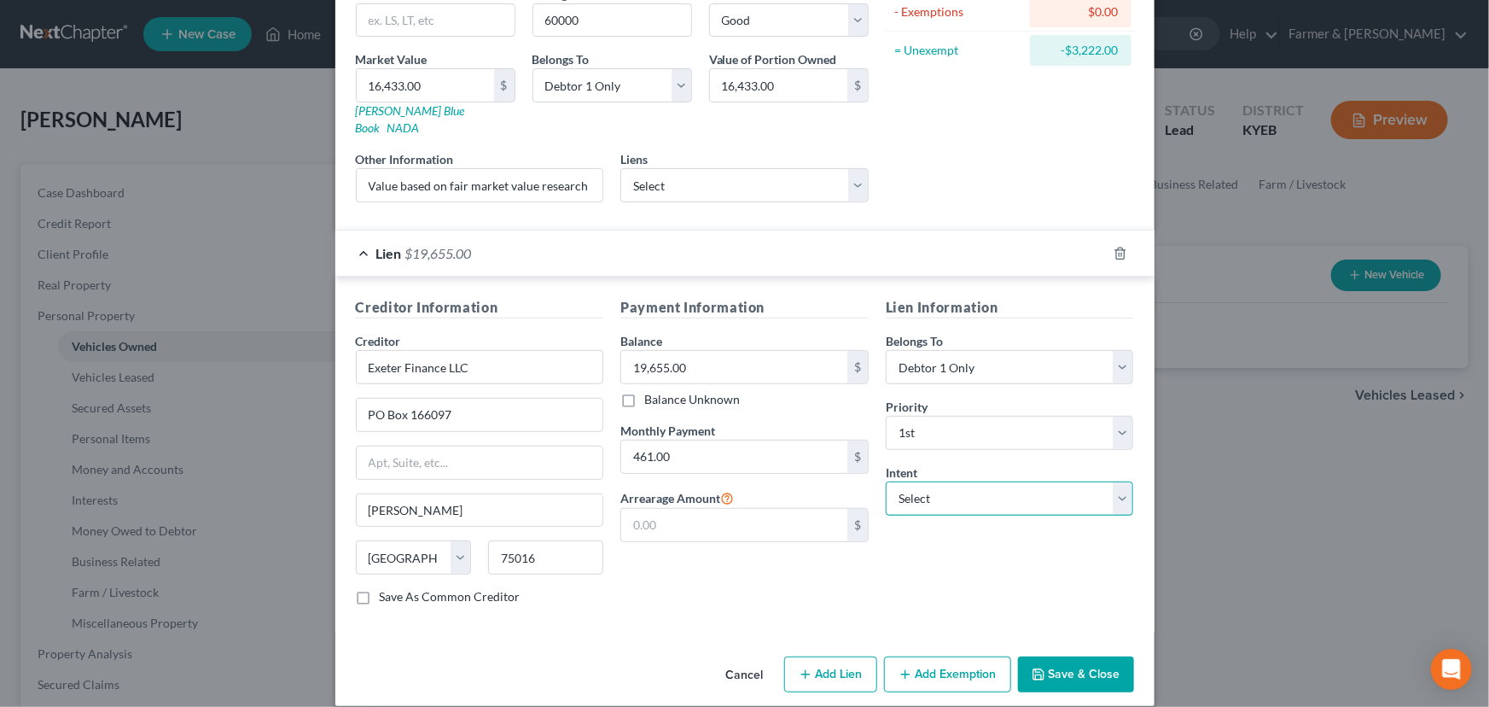
click at [915, 484] on select "Select Surrender Redeem Reaffirm Avoid Other" at bounding box center [1010, 498] width 248 height 34
select select "4"
click at [886, 481] on select "Select Surrender Redeem Reaffirm Avoid Other" at bounding box center [1010, 498] width 248 height 34
click at [904, 591] on div "Lien Information Belongs To * Select Debtor 1 Only Debtor 2 Only Debtor 1 And D…" at bounding box center [1009, 458] width 265 height 322
click at [584, 276] on div "Creditor Information Creditor * Exeter Finance LLC PO Box 166097 Irving State A…" at bounding box center [744, 454] width 819 height 356
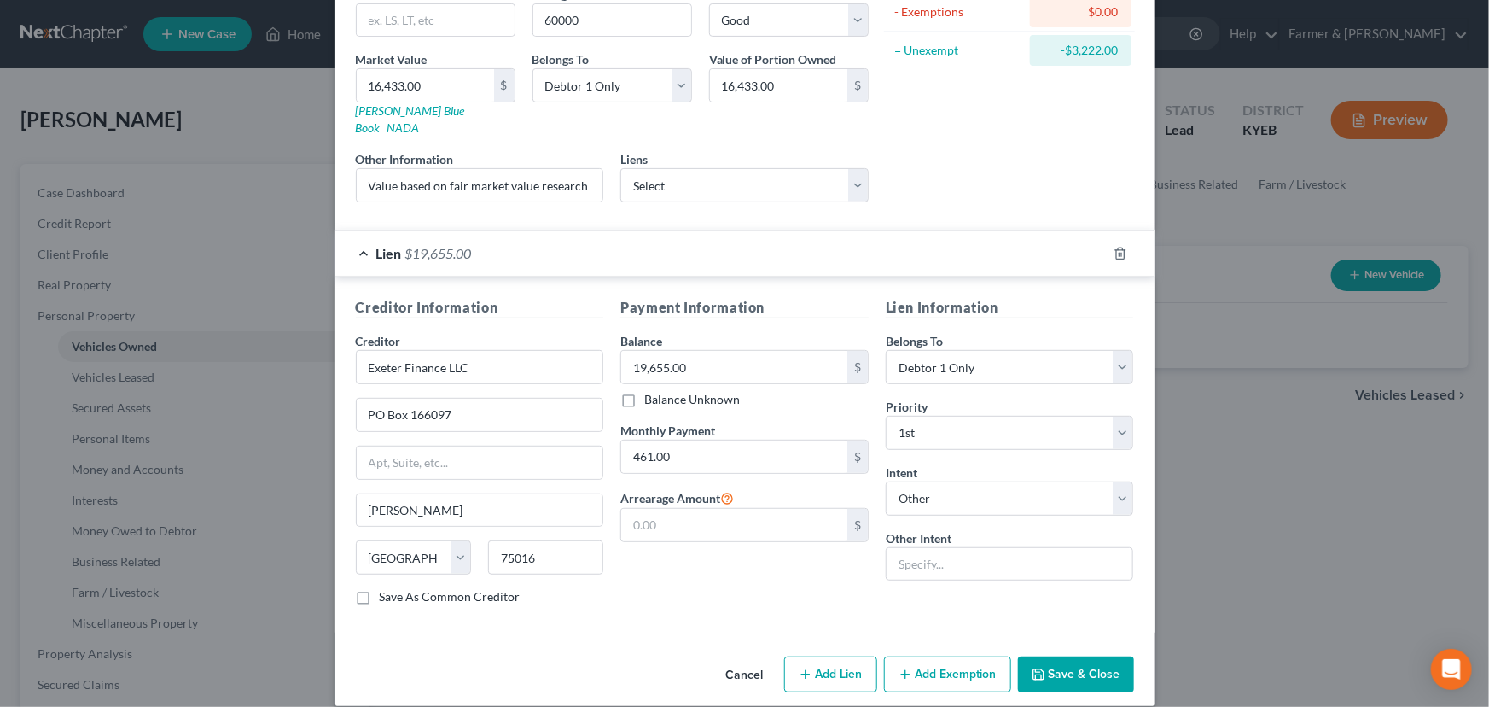
click at [590, 246] on div "Lien $19,655.00" at bounding box center [720, 252] width 771 height 45
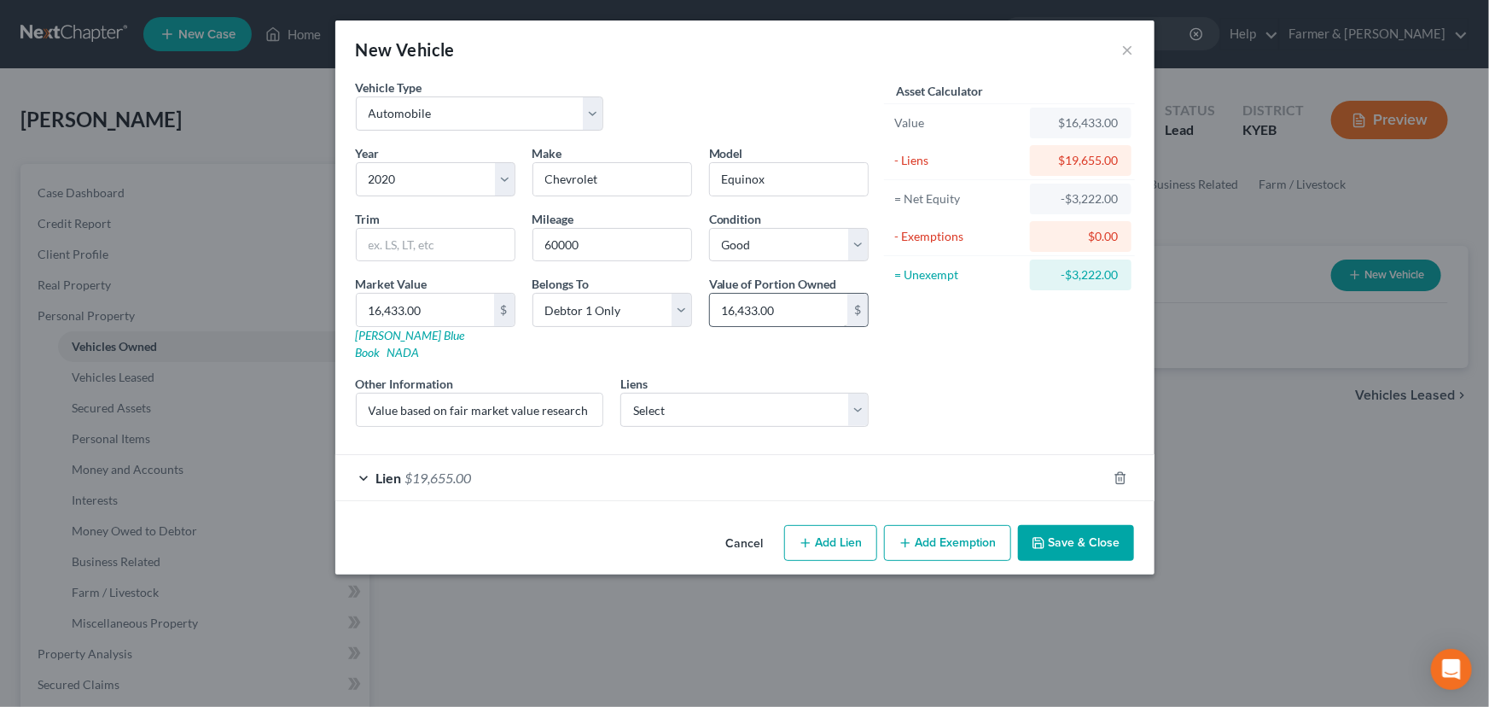
scroll to position [0, 0]
click at [1001, 381] on div "Asset Calculator Value $16,433.00 - Liens $19,655.00 = Net Equity -$3,222.00 - …" at bounding box center [1009, 260] width 265 height 362
click at [1106, 542] on button "Save & Close" at bounding box center [1076, 543] width 116 height 36
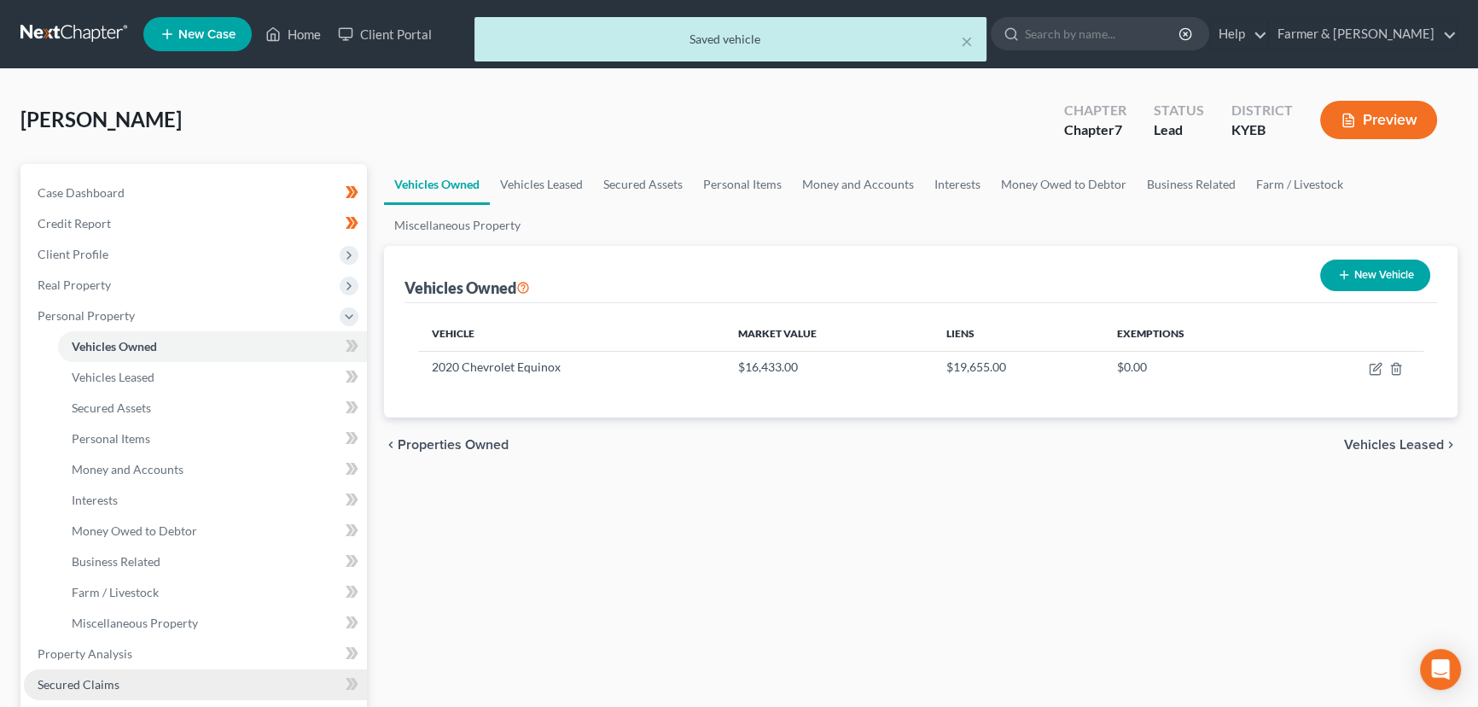
drag, startPoint x: 119, startPoint y: 676, endPoint x: 169, endPoint y: 670, distance: 50.7
click at [119, 676] on link "Secured Claims" at bounding box center [195, 684] width 343 height 31
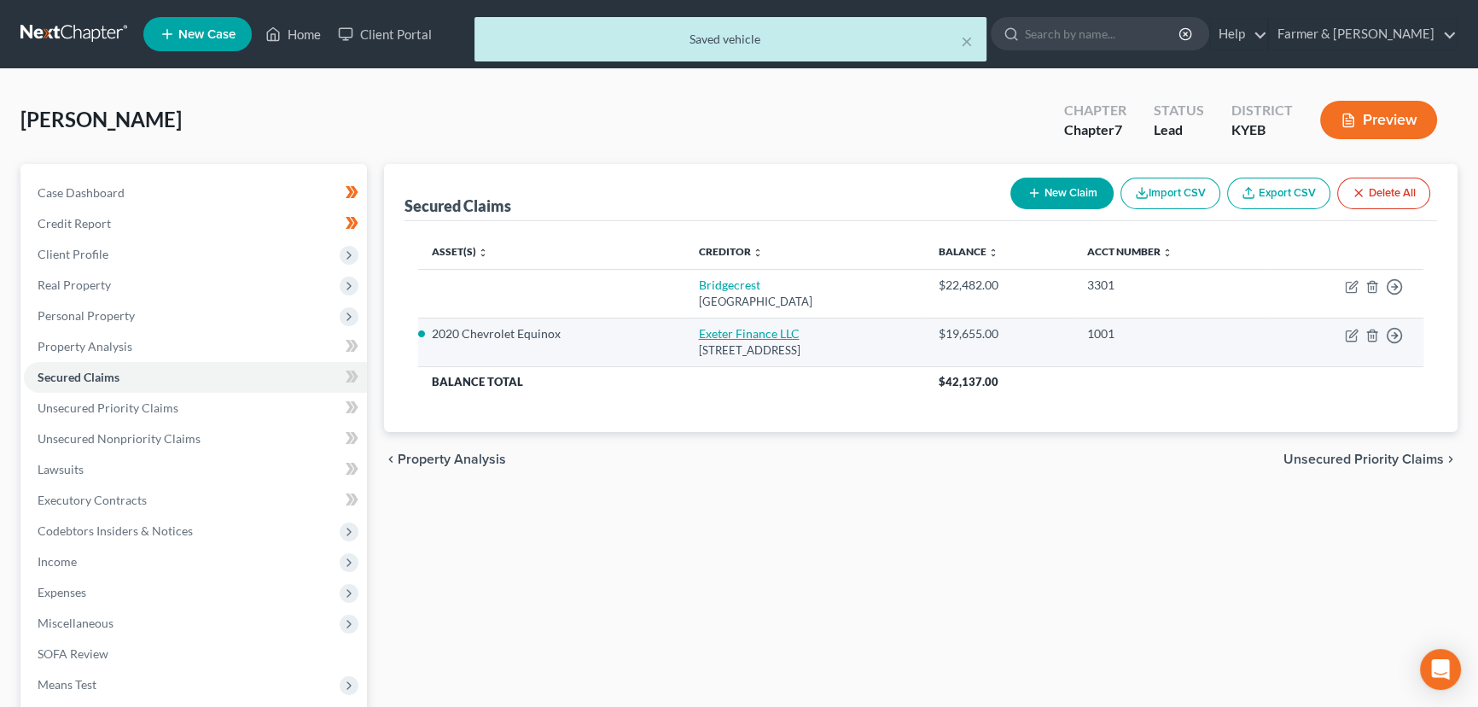
click at [725, 332] on link "Exeter Finance LLC" at bounding box center [748, 333] width 101 height 15
select select "45"
select select "4"
select select "0"
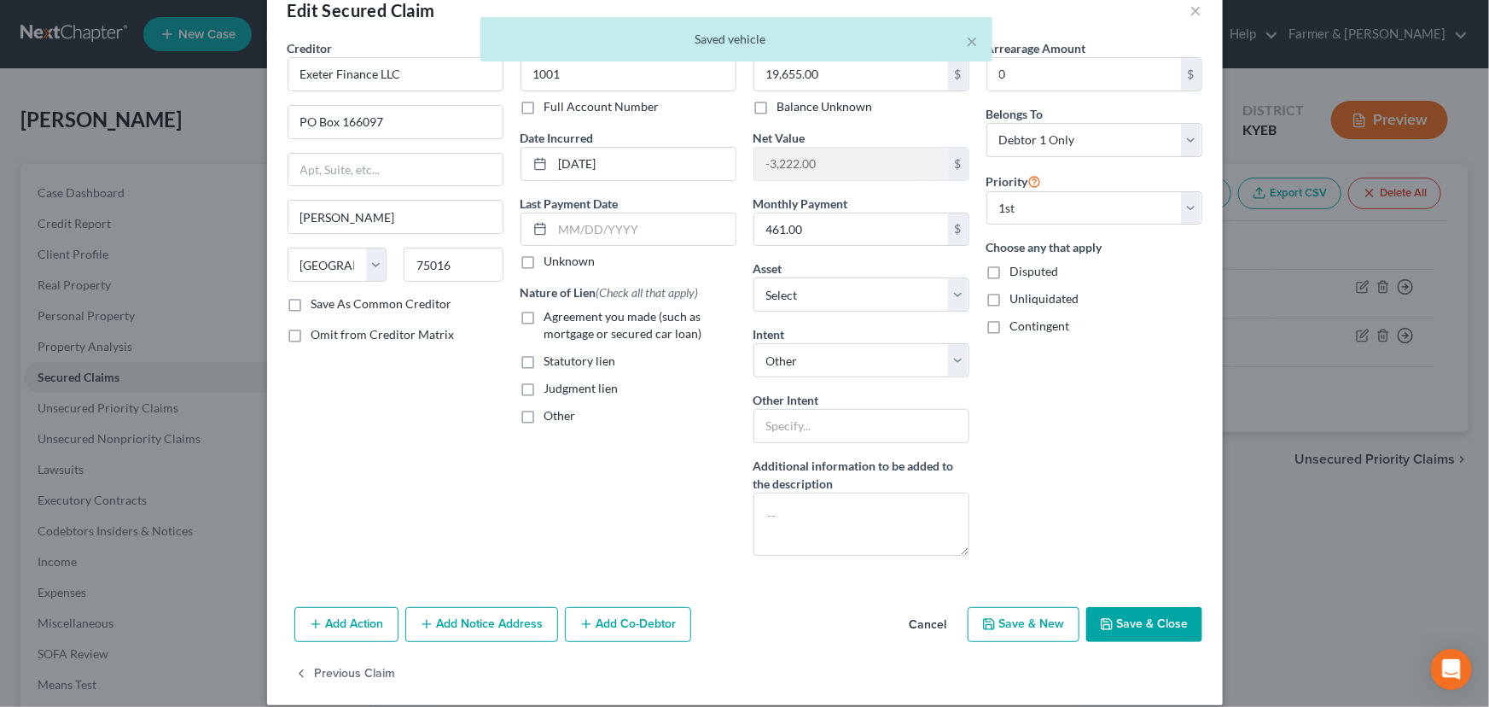
scroll to position [56, 0]
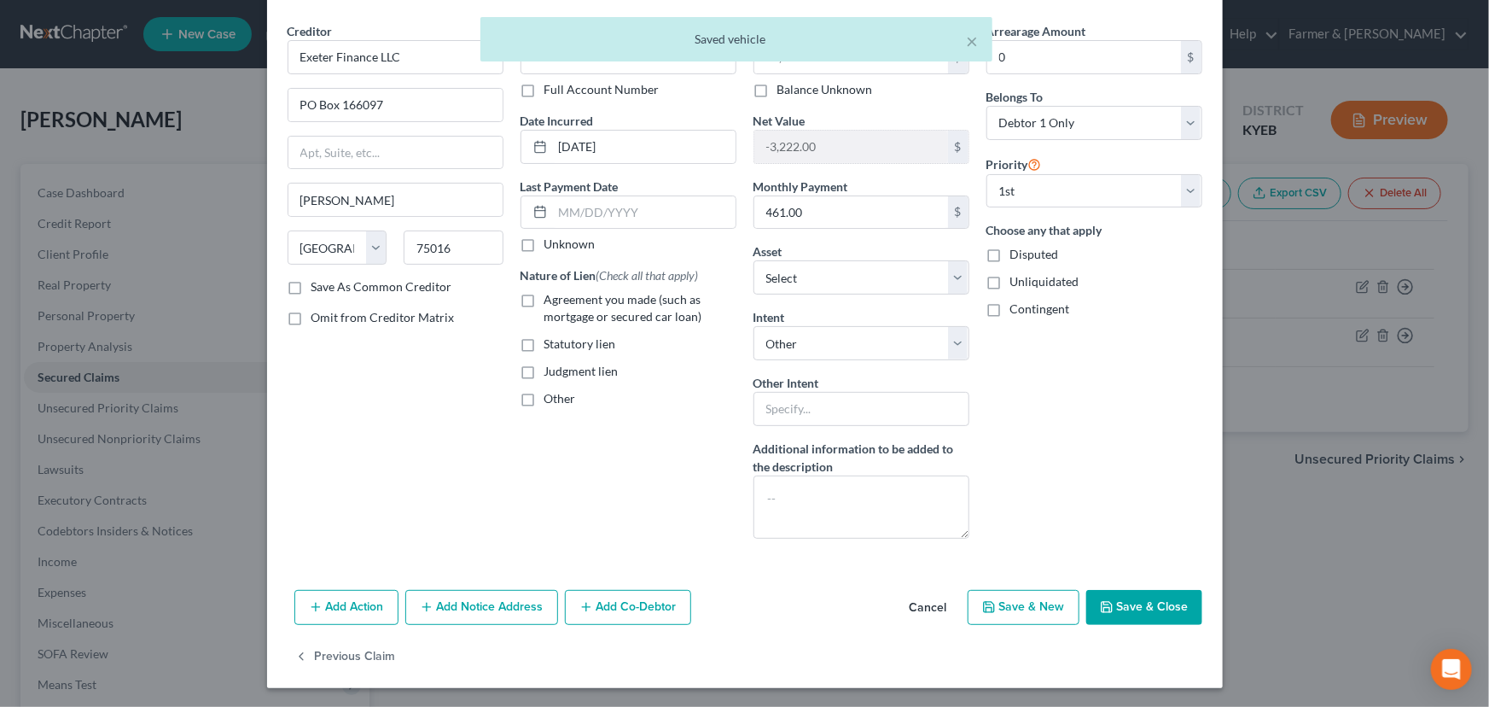
click at [627, 606] on button "Add Co-Debtor" at bounding box center [628, 608] width 126 height 36
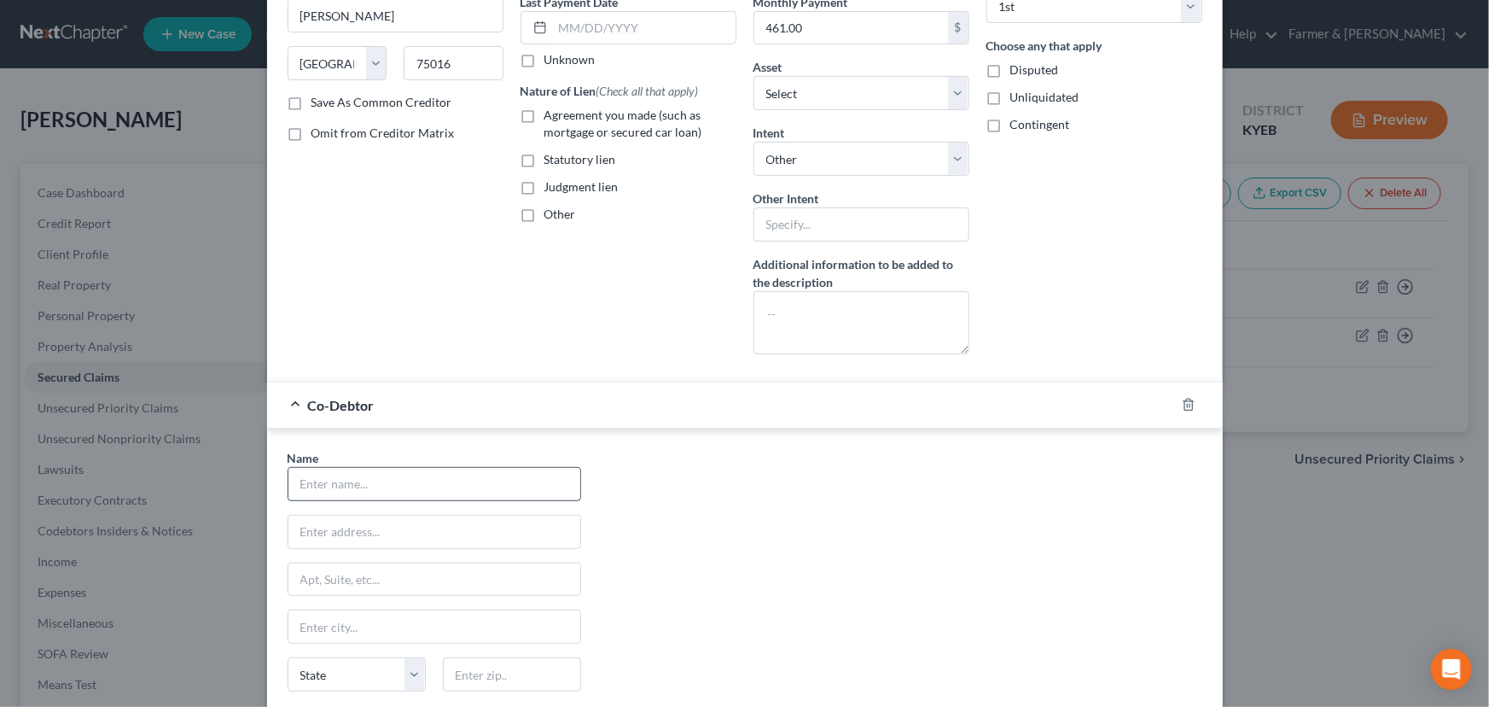
scroll to position [444, 0]
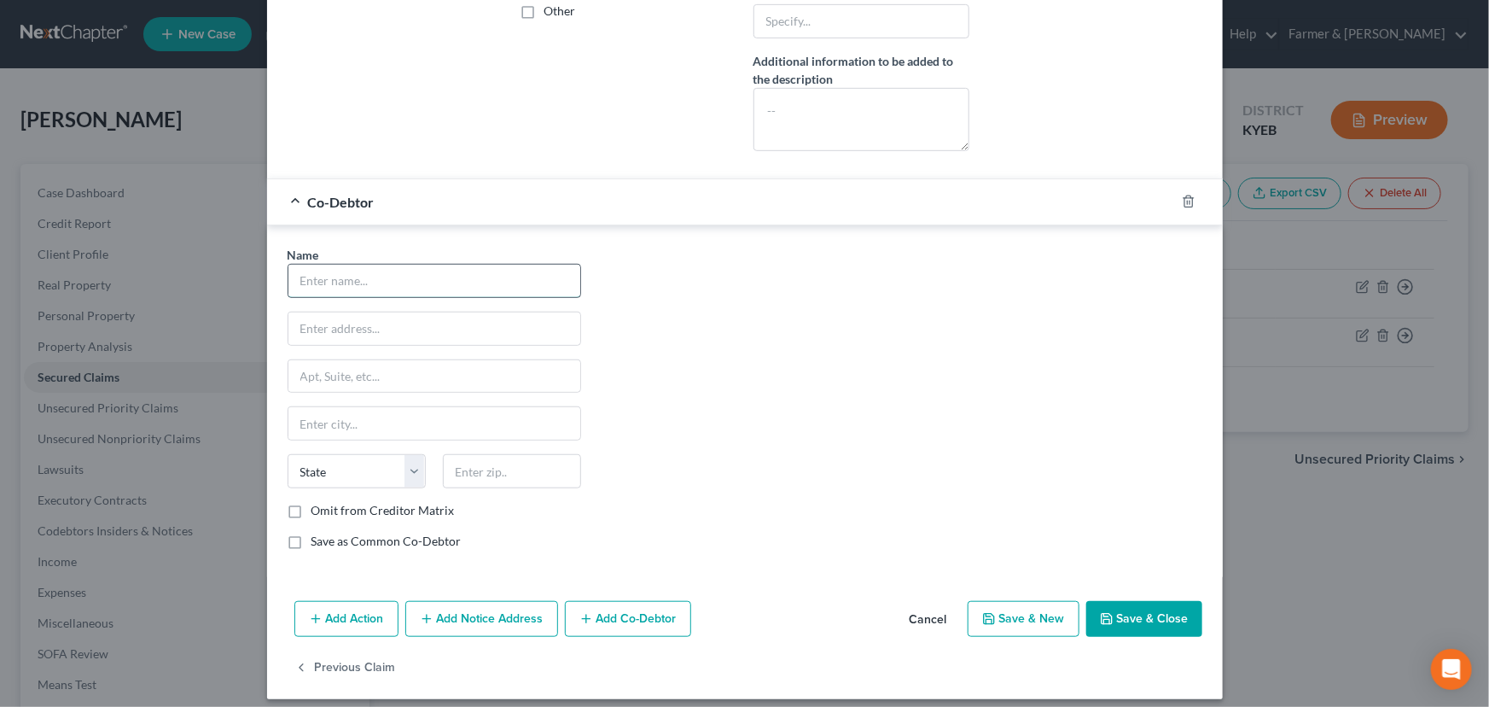
click at [364, 281] on input "text" at bounding box center [434, 281] width 292 height 32
click at [363, 273] on input "text" at bounding box center [434, 281] width 292 height 32
type input "k"
type input "Kayla L Williamson"
type input "106 Lake Cliff Drive"
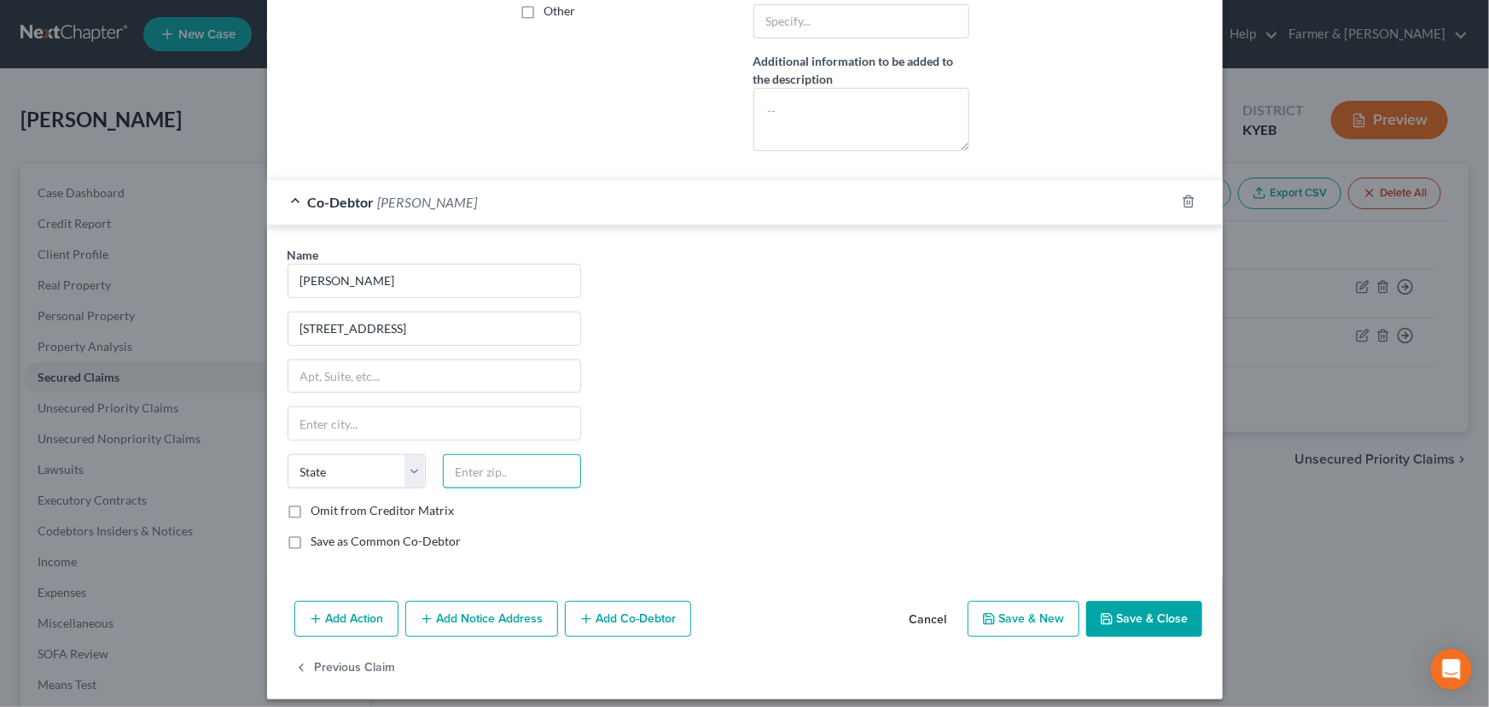
click at [476, 472] on input "text" at bounding box center [512, 471] width 138 height 34
type input "42503"
type input "Somerset"
select select "18"
click at [601, 452] on div "Name * Kayla L Williamson 106 Lake Cliff Drive Somerset State AL AK AR AZ CA CO…" at bounding box center [745, 404] width 932 height 317
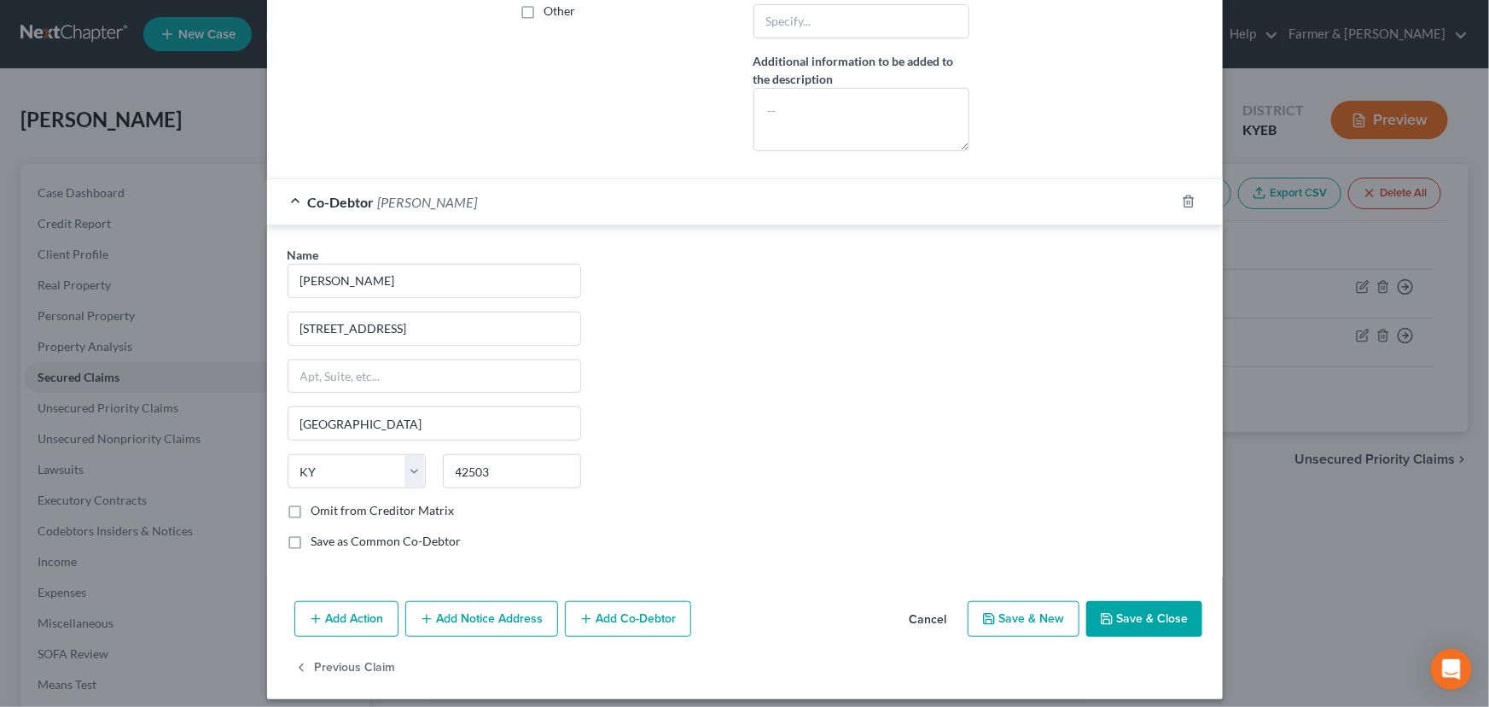
click at [438, 217] on div "Co-Debtor Kayla L Williamson" at bounding box center [721, 201] width 908 height 45
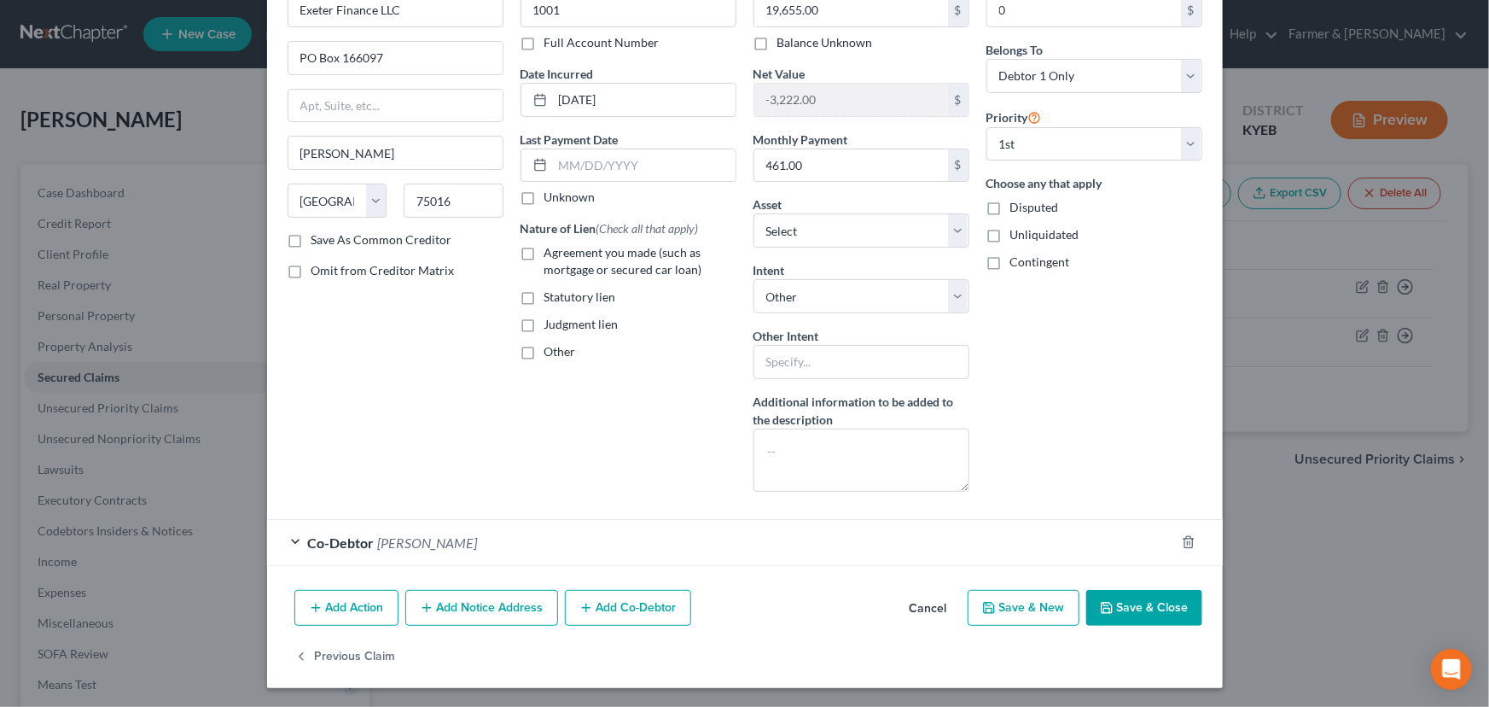
scroll to position [103, 0]
click at [597, 438] on div "Account Number (last 4) 1001 Full Account Number Date Incurred 02-28-2025 Last …" at bounding box center [628, 240] width 233 height 530
click at [544, 199] on label "Unknown" at bounding box center [569, 197] width 51 height 17
click at [551, 199] on input "Unknown" at bounding box center [556, 194] width 11 height 11
checkbox input "true"
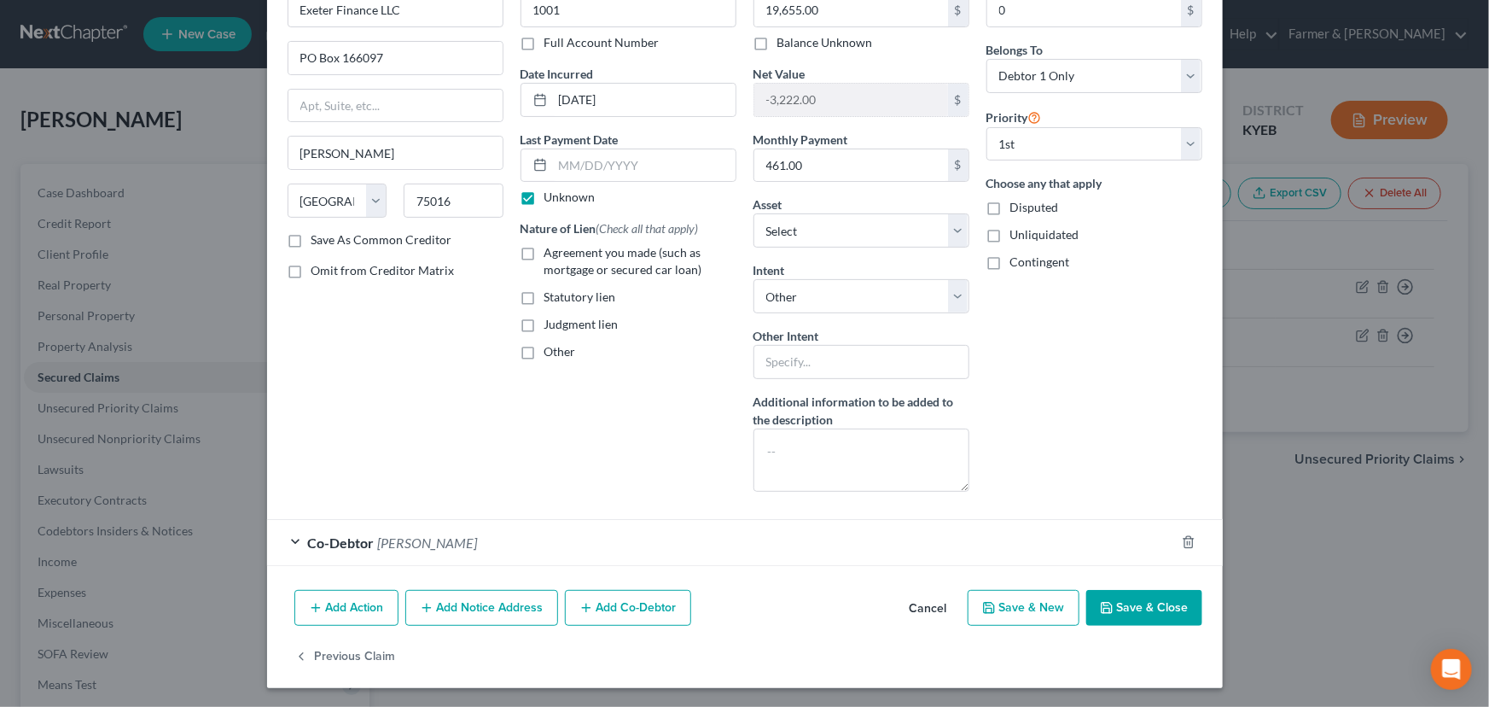
click at [544, 253] on label "Agreement you made (such as mortgage or secured car loan)" at bounding box center [640, 261] width 192 height 34
click at [551, 253] on input "Agreement you made (such as mortgage or secured car loan)" at bounding box center [556, 249] width 11 height 11
checkbox input "true"
click at [1128, 368] on div "Arrearage Amount 0 $ Belongs To * Select Debtor 1 Only Debtor 2 Only Debtor 1 A…" at bounding box center [1094, 240] width 233 height 530
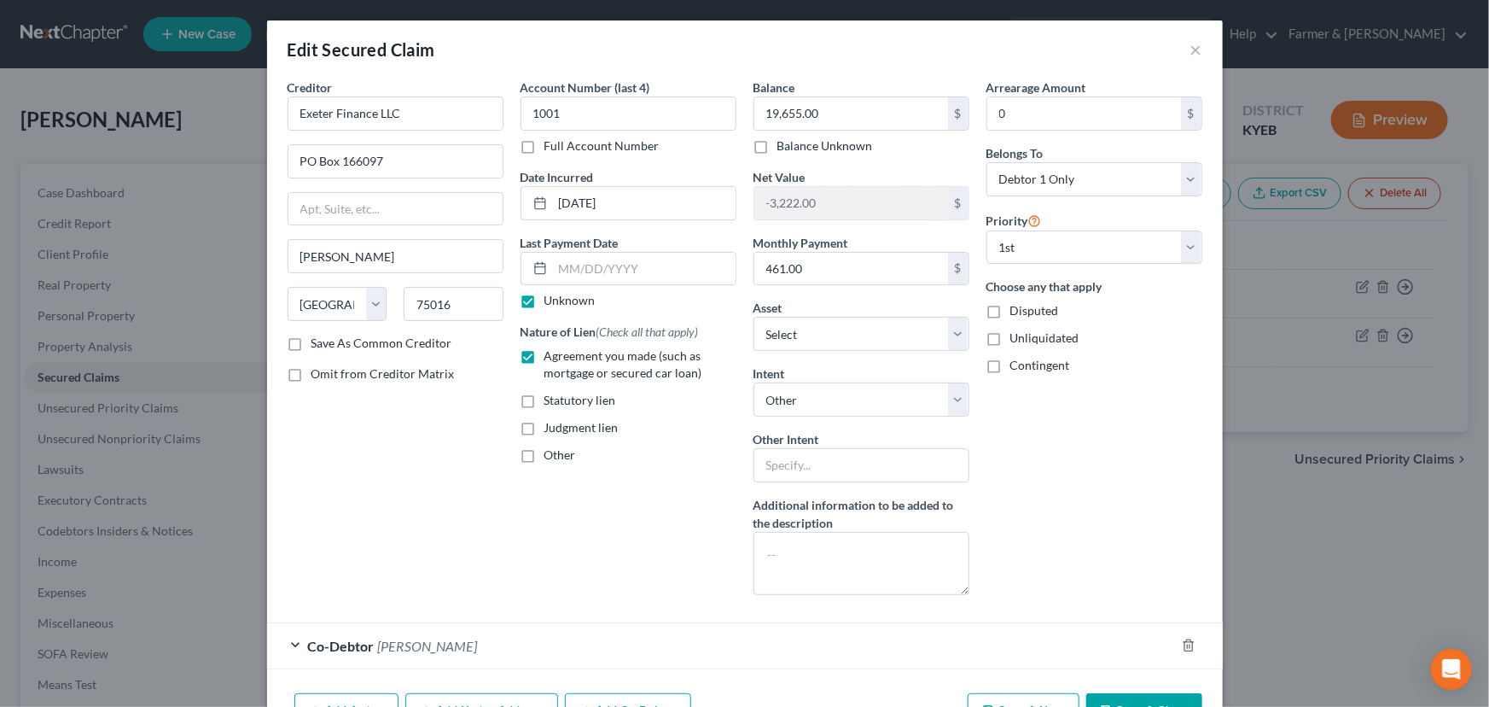
click at [471, 462] on div "Creditor * Exeter Finance LLC PO Box 166097 Irving State AL AK AR AZ CA CO CT D…" at bounding box center [395, 344] width 233 height 530
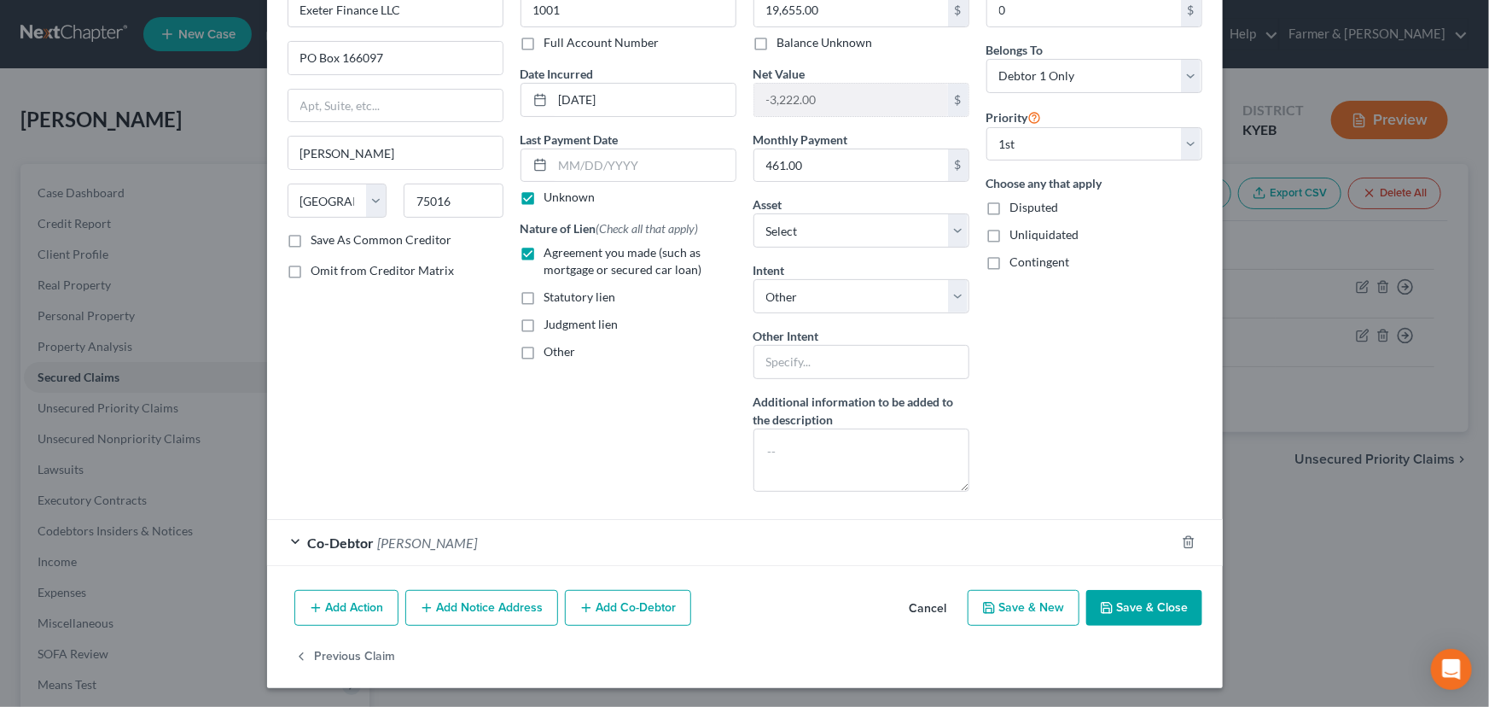
click at [1134, 603] on button "Save & Close" at bounding box center [1144, 608] width 116 height 36
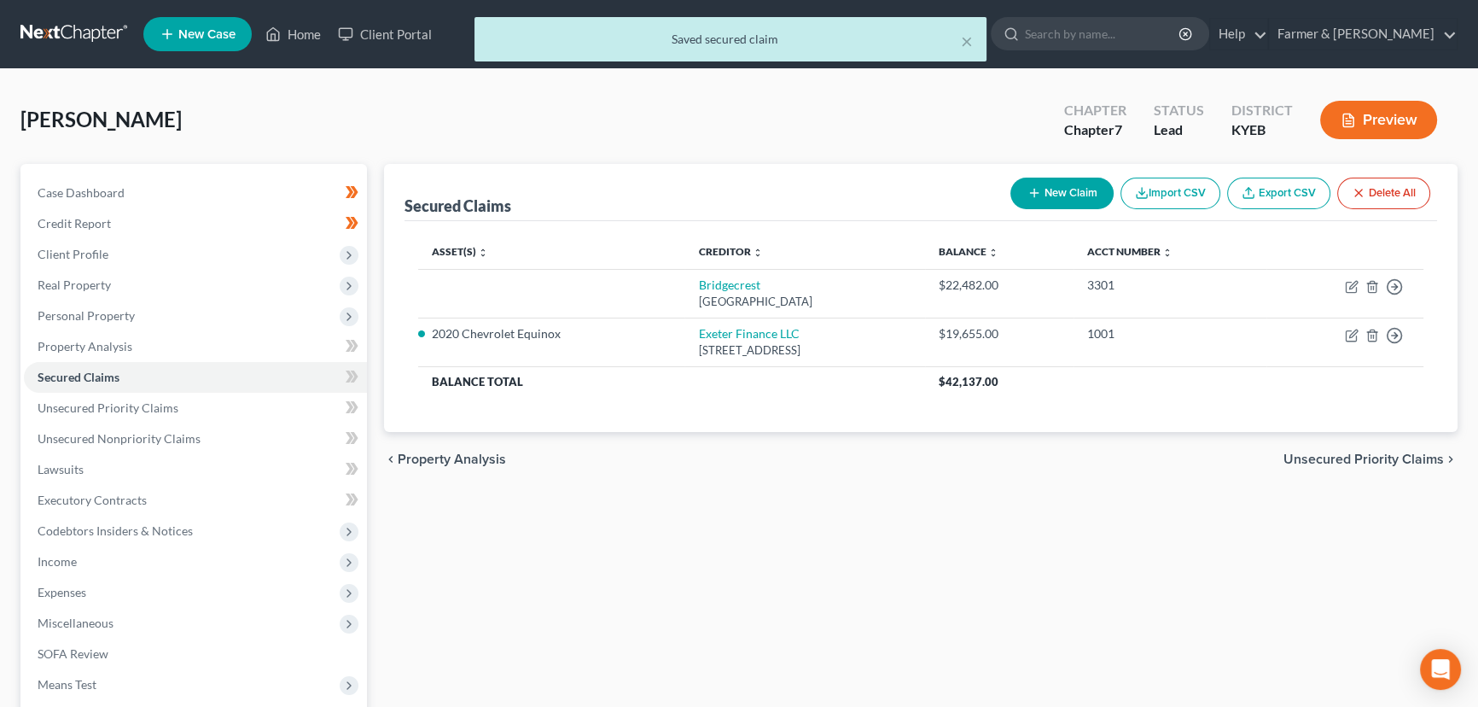
click at [958, 143] on div "Shepherd, Patrick Upgraded Chapter Chapter 7 Status Lead District KYEB Preview" at bounding box center [738, 127] width 1437 height 74
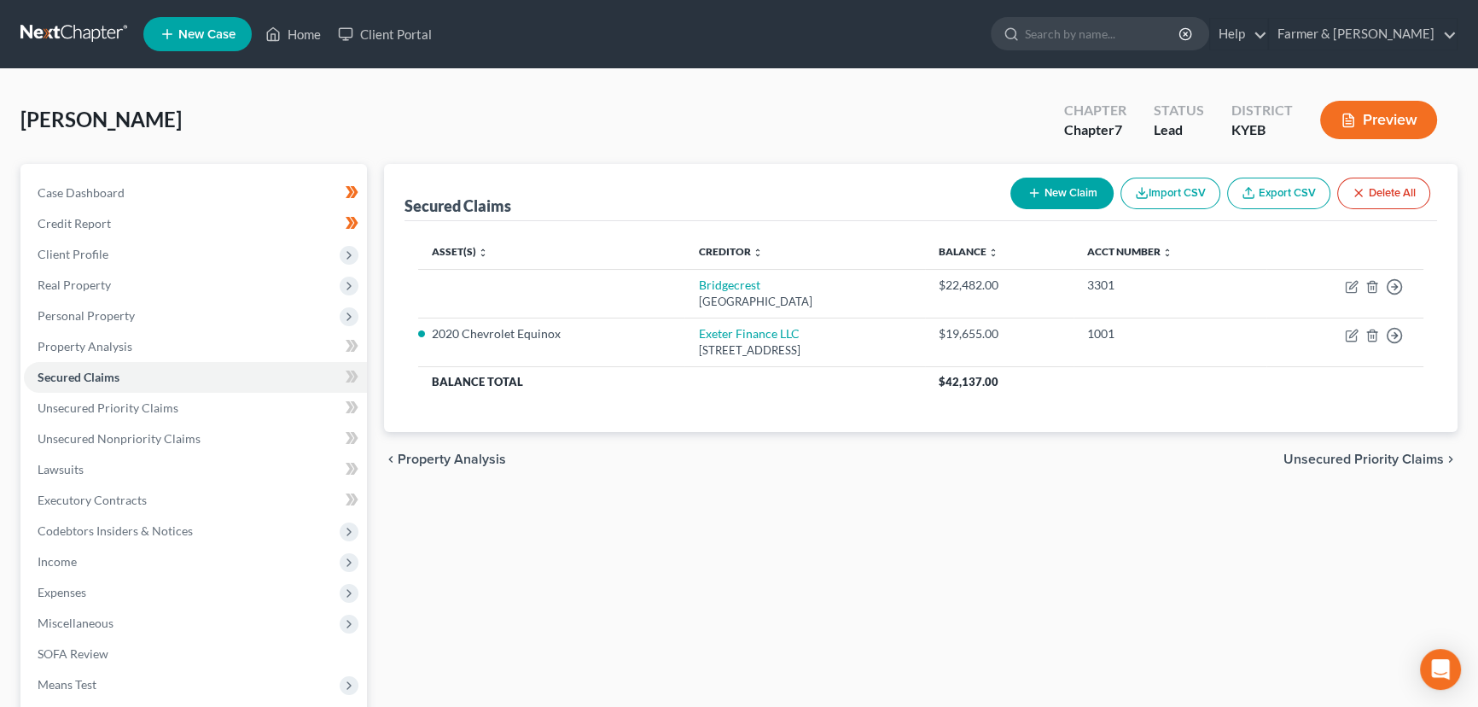
click at [550, 138] on div "Shepherd, Patrick Upgraded Chapter Chapter 7 Status Lead District KYEB Preview" at bounding box center [738, 127] width 1437 height 74
click at [480, 560] on div "Secured Claims New Claim Import CSV Export CSV Delete All Asset(s) expand_more …" at bounding box center [920, 503] width 1091 height 678
click at [136, 313] on span "Personal Property" at bounding box center [195, 315] width 343 height 31
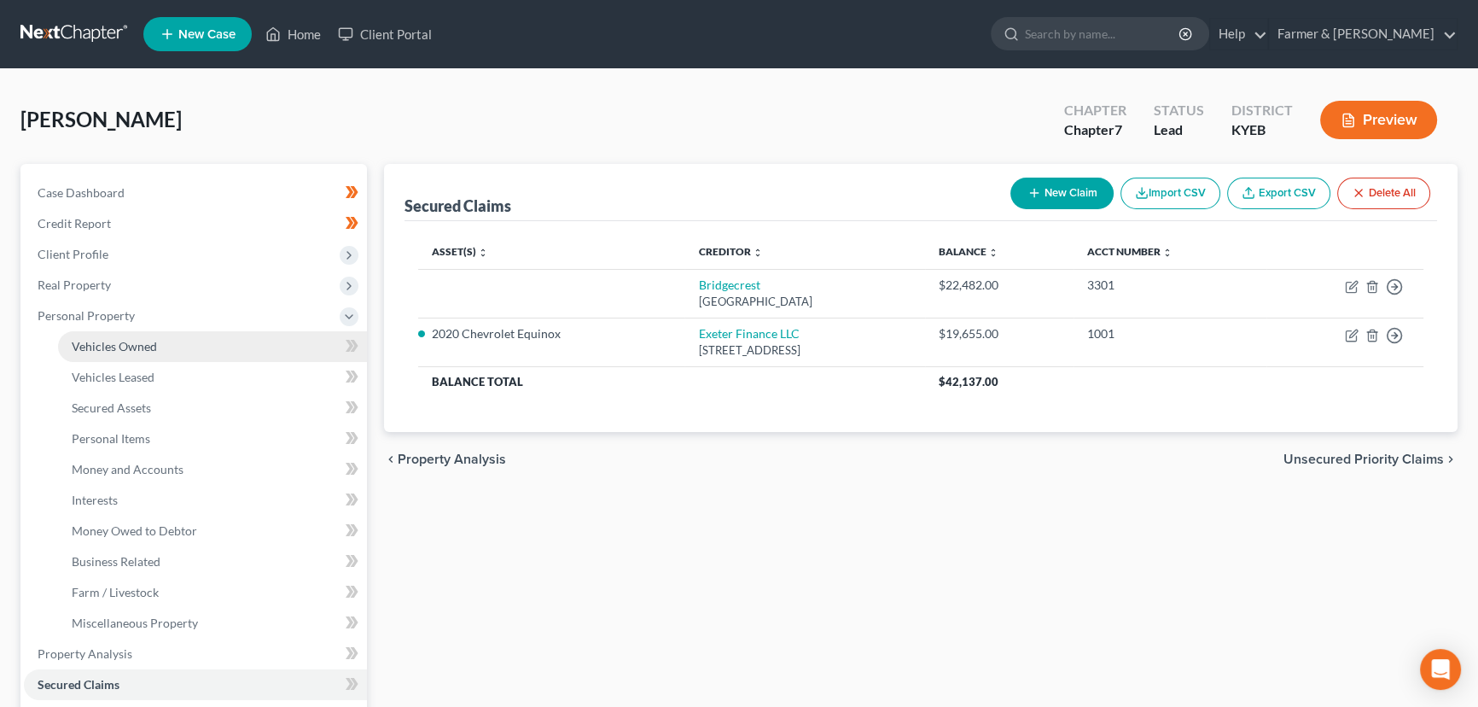
click at [163, 341] on link "Vehicles Owned" at bounding box center [212, 346] width 309 height 31
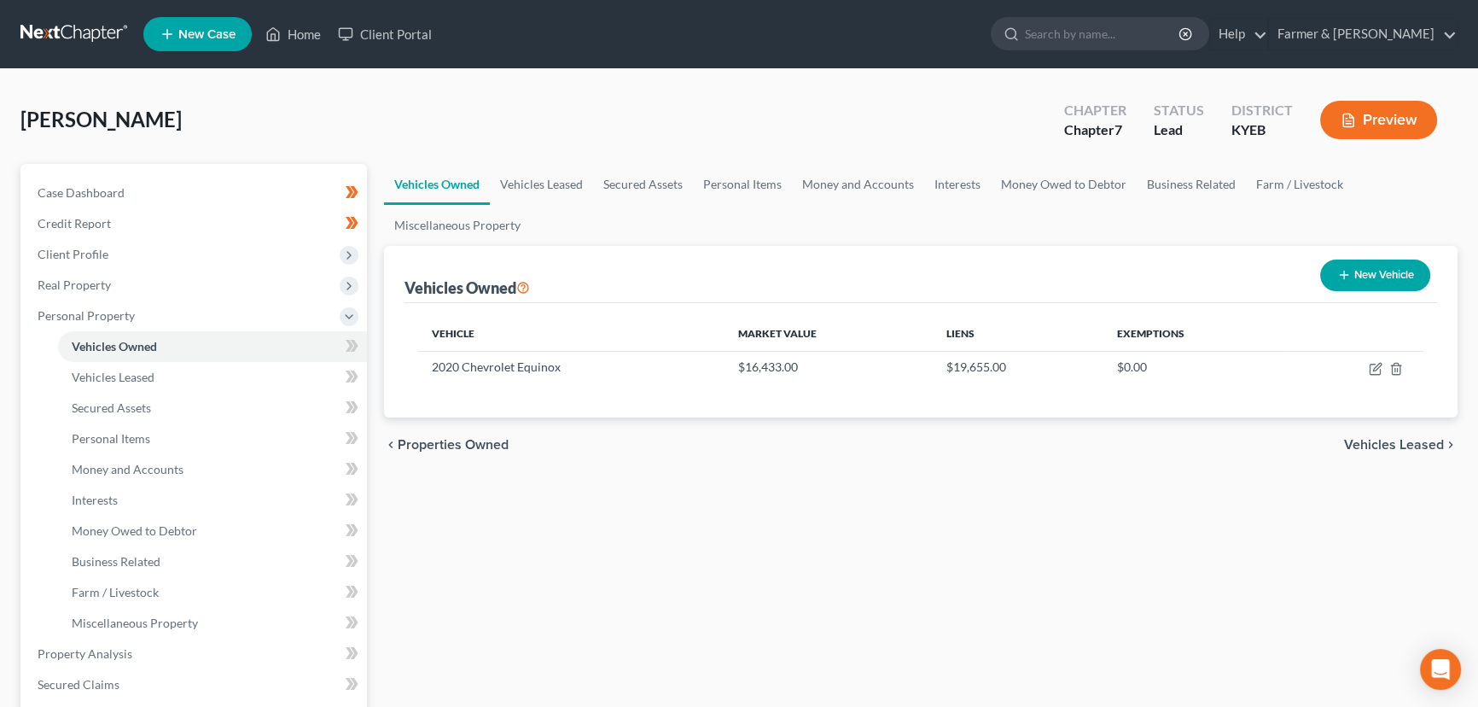
click at [1345, 262] on button "New Vehicle" at bounding box center [1375, 275] width 110 height 32
select select "0"
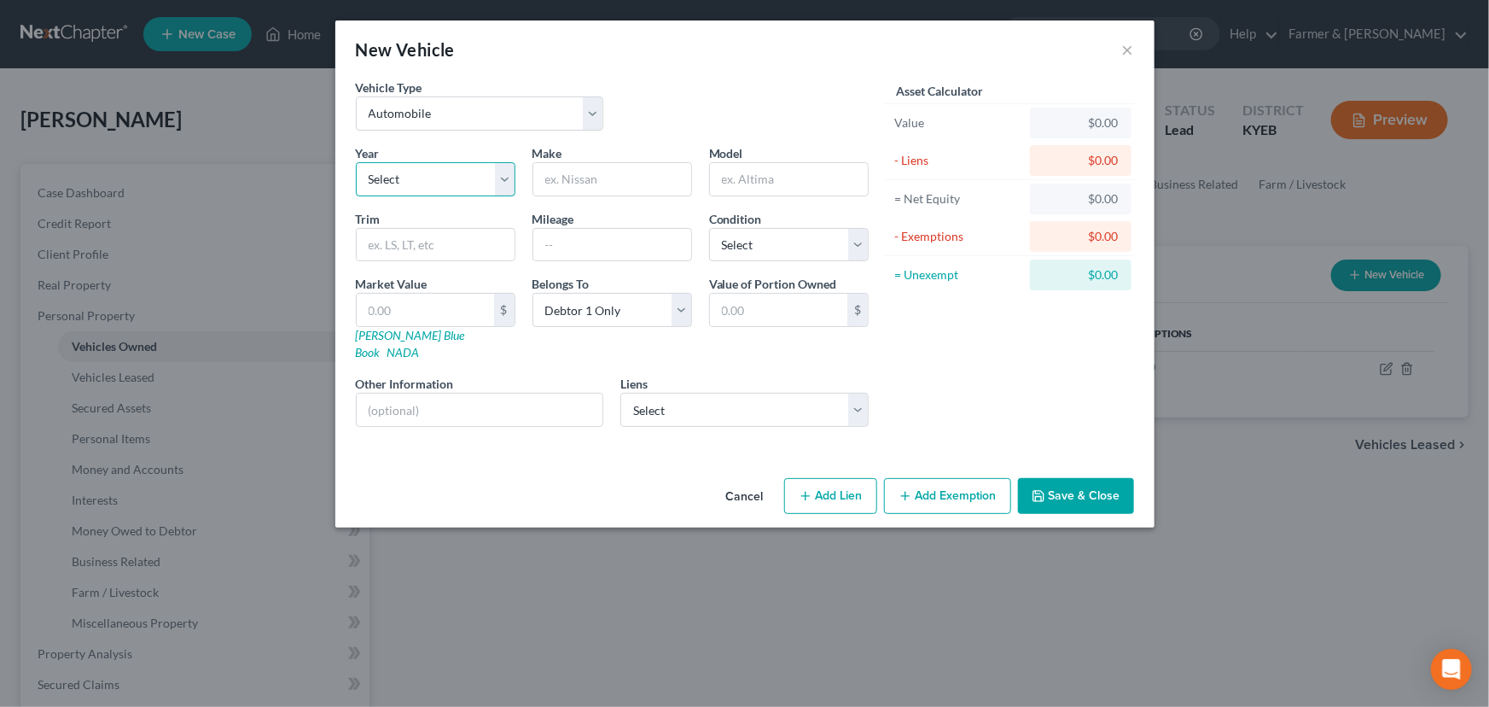
click at [436, 189] on select "Select 2026 2025 2024 2023 2022 2021 2020 2019 2018 2017 2016 2015 2014 2013 20…" at bounding box center [436, 179] width 160 height 34
drag, startPoint x: 469, startPoint y: 183, endPoint x: 461, endPoint y: 187, distance: 9.5
click at [469, 183] on select "Select 2026 2025 2024 2023 2022 2021 2020 2019 2018 2017 2016 2015 2014 2013 20…" at bounding box center [436, 179] width 160 height 34
select select "8"
click at [356, 162] on select "Select 2026 2025 2024 2023 2022 2021 2020 2019 2018 2017 2016 2015 2014 2013 20…" at bounding box center [436, 179] width 160 height 34
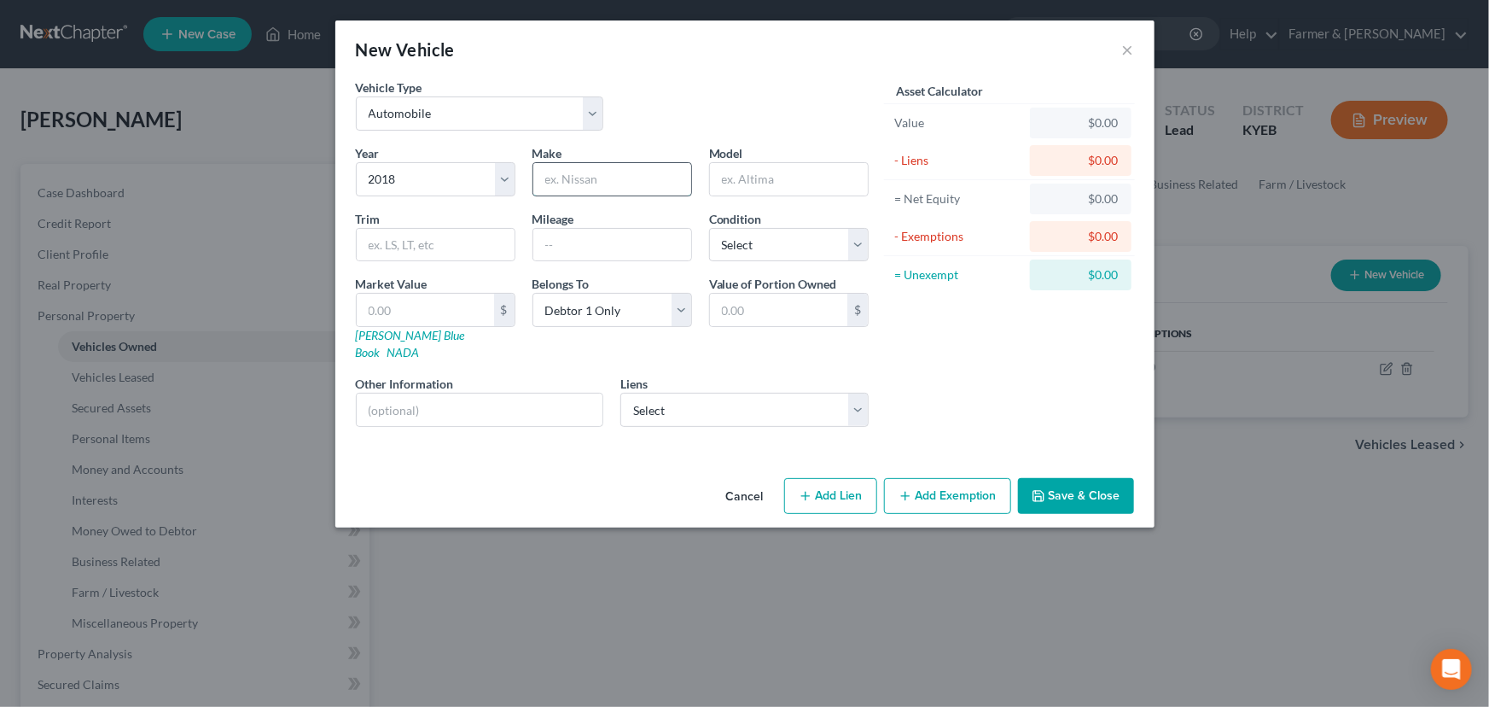
click at [579, 194] on input "text" at bounding box center [612, 179] width 158 height 32
type input "Ford"
click at [767, 184] on input "text" at bounding box center [789, 179] width 158 height 32
type input "Expedition"
click at [662, 98] on div "Vehicle Type Select Automobile Truck Trailer Watercraft Aircraft Motor Home Atv…" at bounding box center [612, 112] width 530 height 66
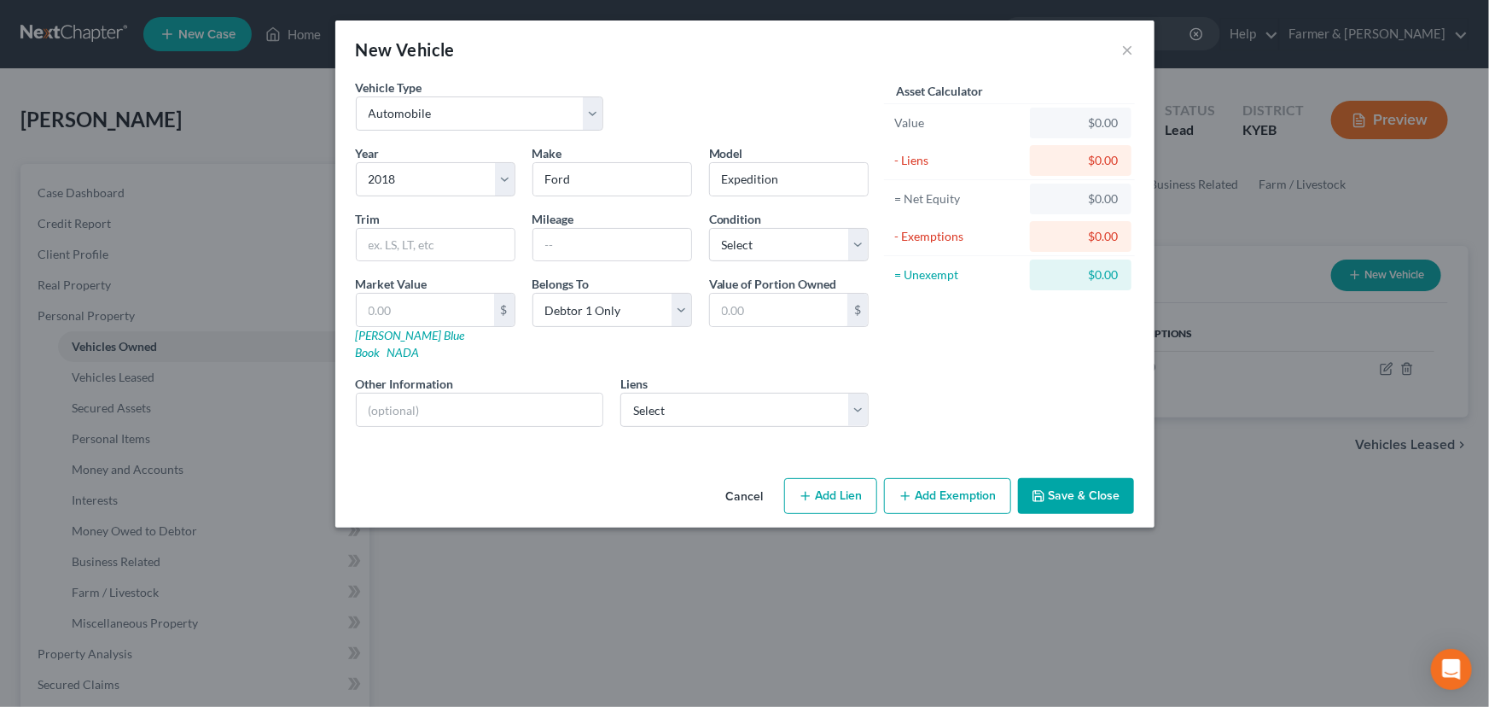
click at [683, 90] on div "Vehicle Type Select Automobile Truck Trailer Watercraft Aircraft Motor Home Atv…" at bounding box center [612, 112] width 530 height 66
click at [630, 247] on input "text" at bounding box center [612, 245] width 158 height 32
paste input "130000"
type input "130000"
click at [683, 101] on div "Vehicle Type Select Automobile Truck Trailer Watercraft Aircraft Motor Home Atv…" at bounding box center [612, 112] width 530 height 66
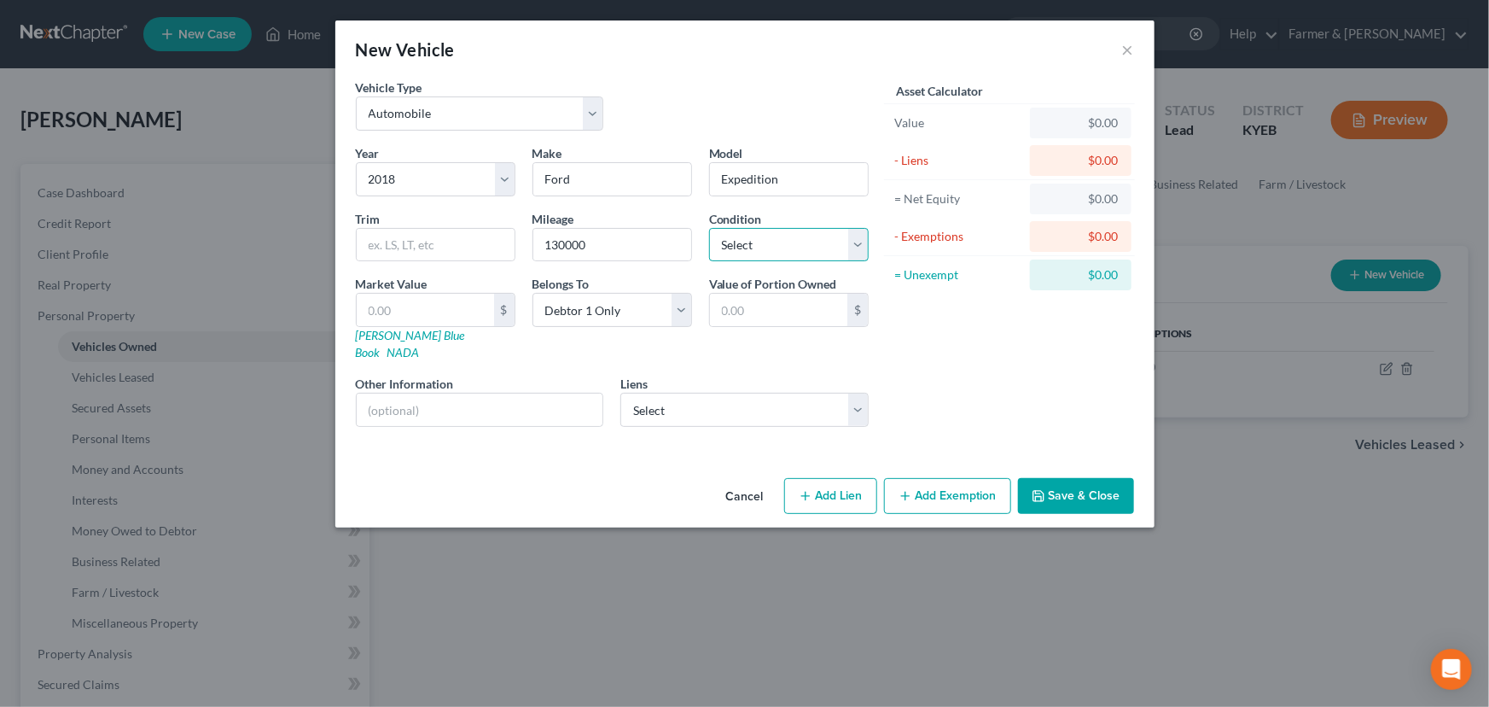
click at [795, 256] on select "Select Excellent Very Good Good Fair Poor" at bounding box center [789, 245] width 160 height 34
select select "2"
click at [709, 228] on select "Select Excellent Very Good Good Fair Poor" at bounding box center [789, 245] width 160 height 34
click at [905, 333] on div "Asset Calculator Value $0.00 - Liens $0.00 = Net Equity $0.00 - Exemptions $0.0…" at bounding box center [1009, 260] width 265 height 362
click at [397, 335] on link "Kelly Blue Book" at bounding box center [410, 344] width 109 height 32
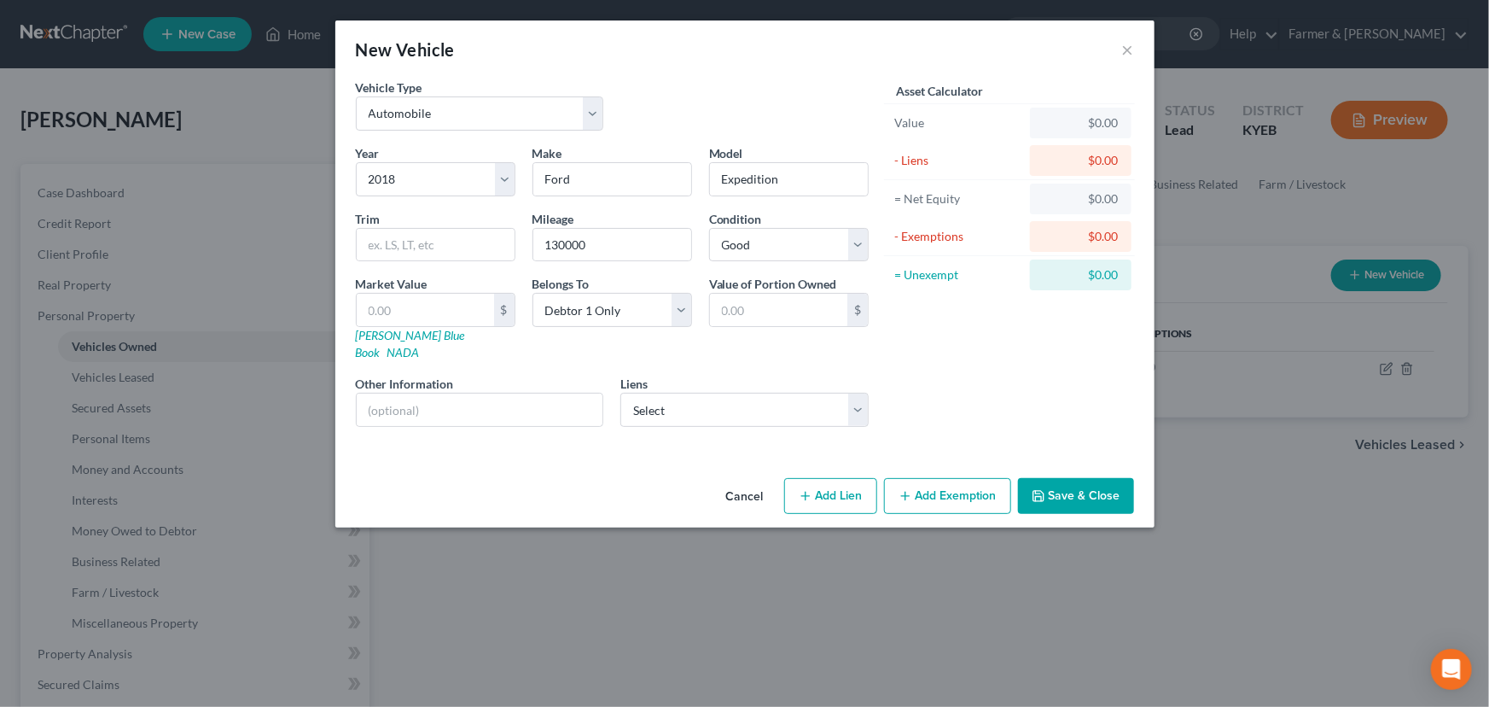
click at [719, 99] on div "Vehicle Type Select Automobile Truck Trailer Watercraft Aircraft Motor Home Atv…" at bounding box center [612, 112] width 530 height 66
click at [709, 108] on div "Vehicle Type Select Automobile Truck Trailer Watercraft Aircraft Motor Home Atv…" at bounding box center [612, 112] width 530 height 66
click at [824, 96] on div "Vehicle Type Select Automobile Truck Trailer Watercraft Aircraft Motor Home Atv…" at bounding box center [612, 112] width 530 height 66
click at [673, 68] on div "New Vehicle ×" at bounding box center [744, 49] width 819 height 58
click at [441, 317] on input "text" at bounding box center [425, 310] width 137 height 32
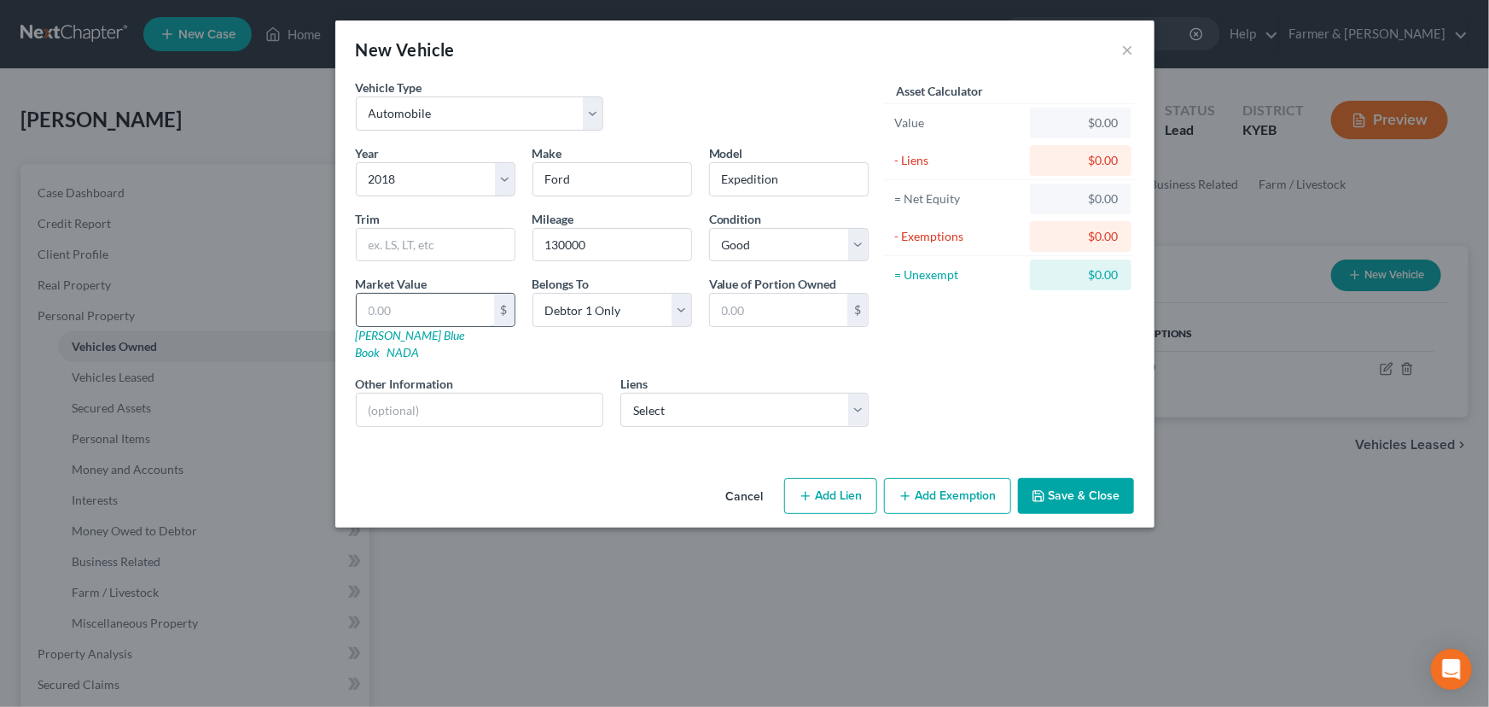
type input "1"
type input "1.00"
type input "13"
type input "13.00"
type input "139"
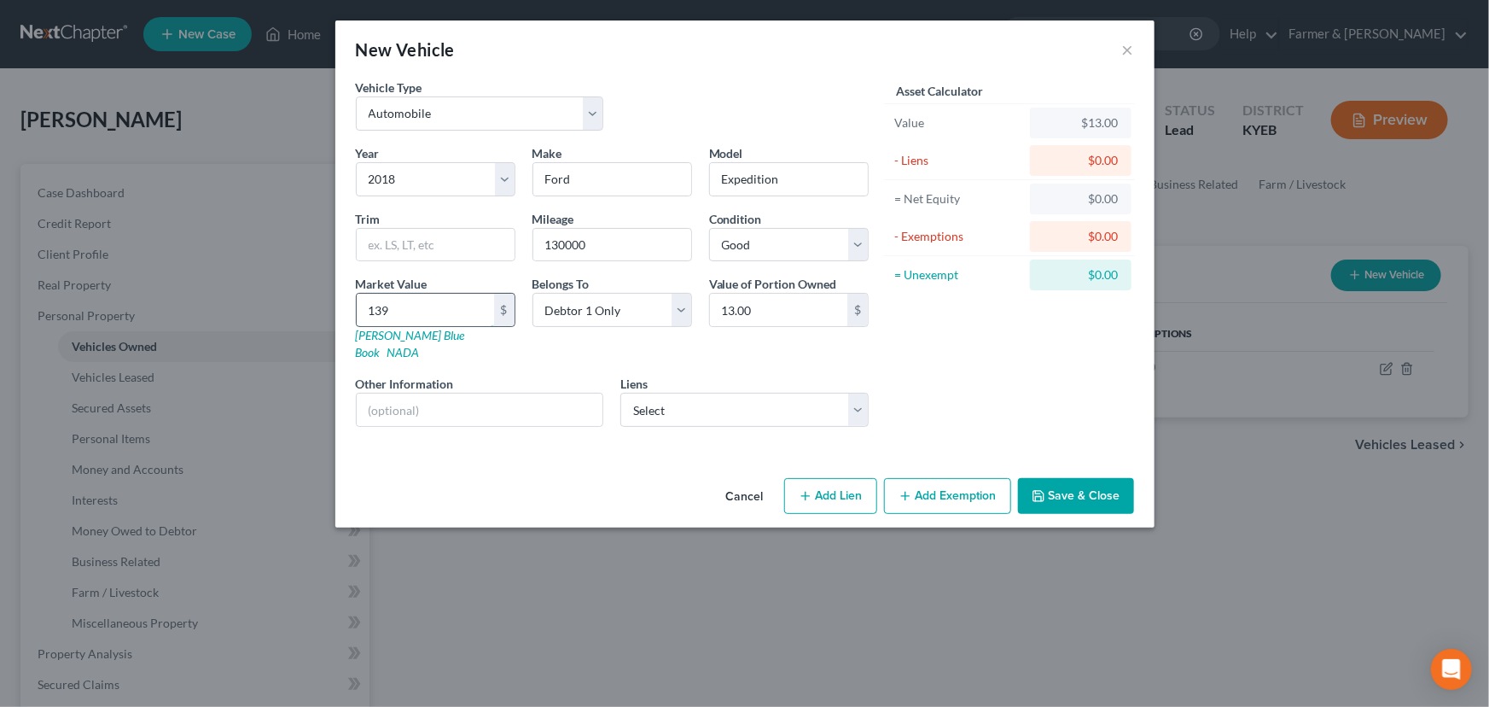
type input "139.00"
type input "1395"
type input "1,395.00"
type input "1,3953"
type input "13,953.00"
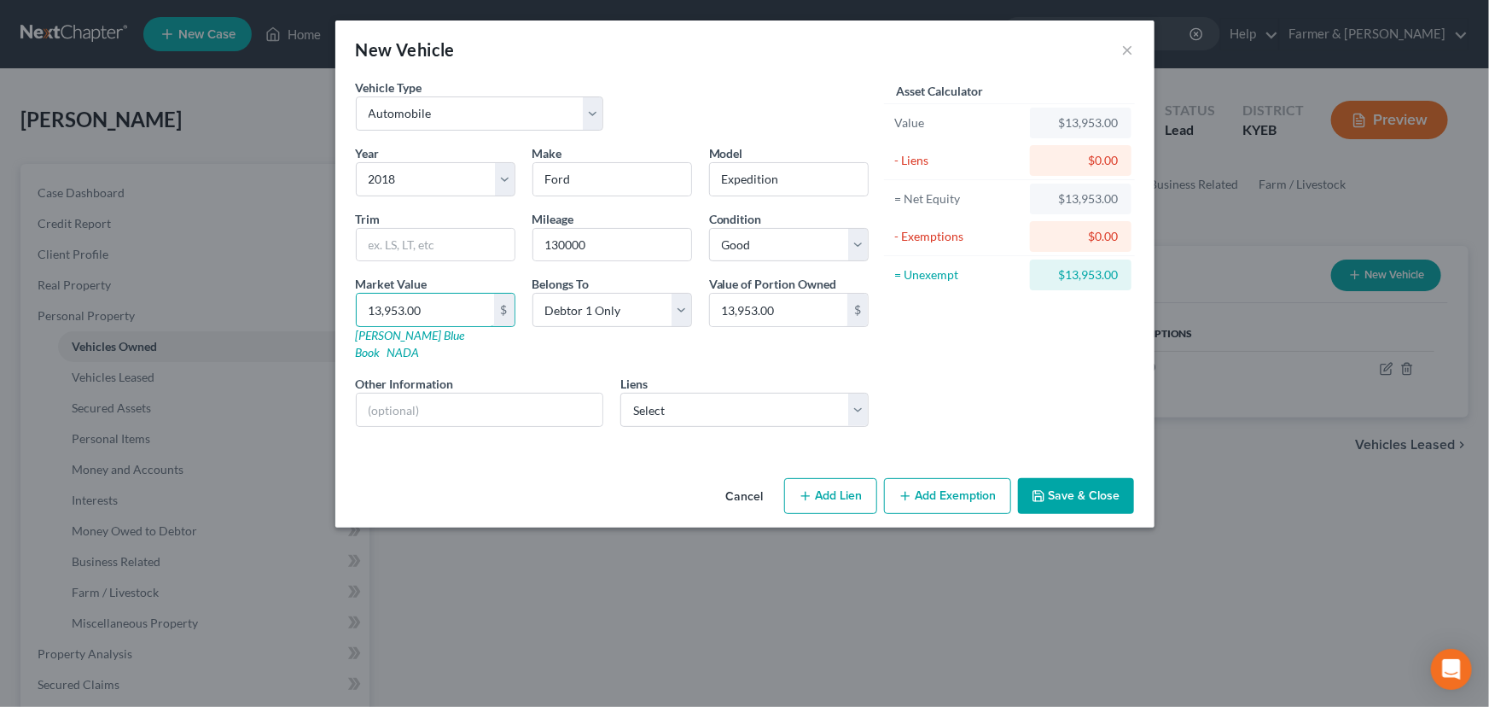
type input "13,953.00"
click at [696, 81] on div "Vehicle Type Select Automobile Truck Trailer Watercraft Aircraft Motor Home Atv…" at bounding box center [612, 112] width 530 height 66
click at [921, 345] on div "Asset Calculator Value $13,953.00 - Liens $0.00 = Net Equity $13,953.00 - Exemp…" at bounding box center [1009, 260] width 265 height 362
click at [460, 393] on input "text" at bounding box center [480, 409] width 247 height 32
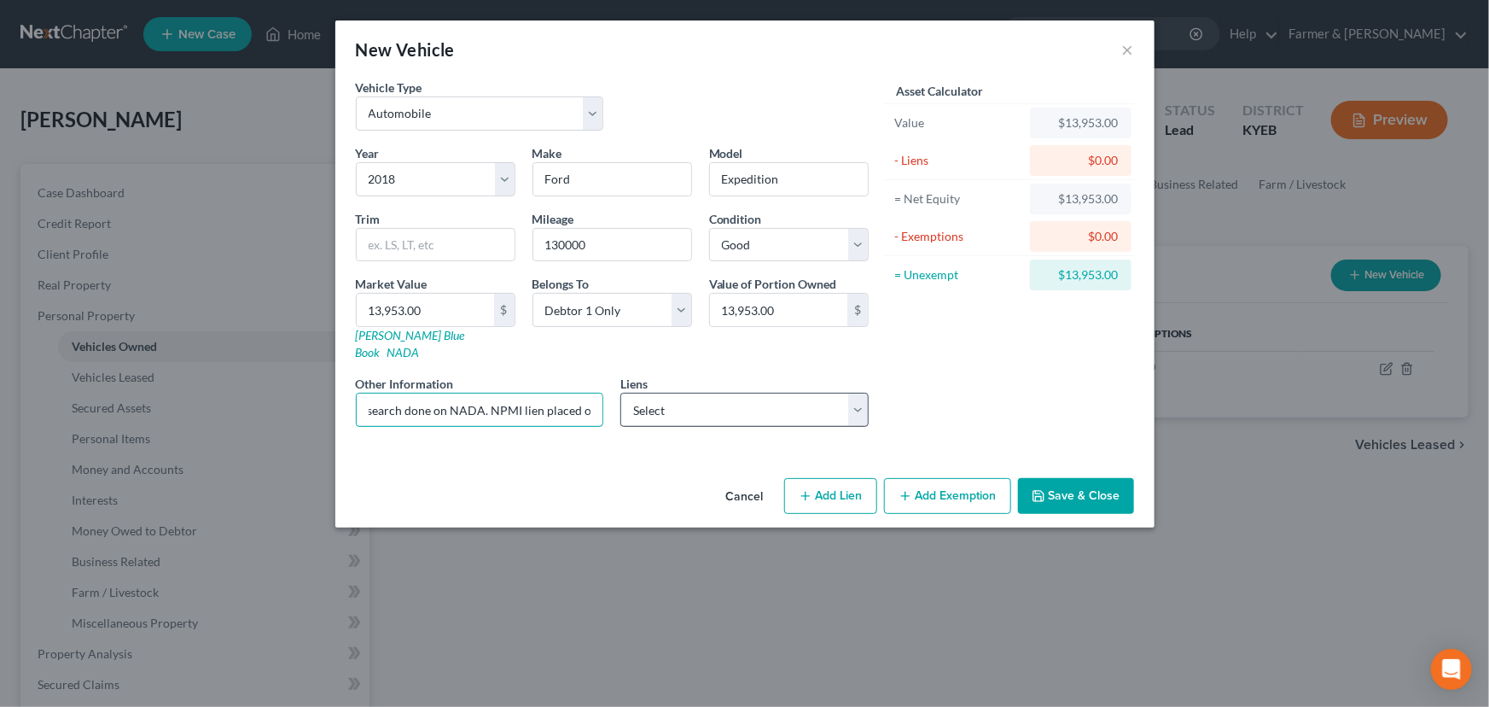
drag, startPoint x: 504, startPoint y: 391, endPoint x: 685, endPoint y: 395, distance: 181.0
click at [685, 395] on div "Year Select 2026 2025 2024 2023 2022 2021 2020 2019 2018 2017 2016 2015 2014 20…" at bounding box center [612, 292] width 530 height 296
drag, startPoint x: 602, startPoint y: 393, endPoint x: 559, endPoint y: 393, distance: 43.5
click at [602, 393] on input "Value based on fair market value research done on NADA. NPMI lien placed on" at bounding box center [480, 409] width 247 height 32
click at [473, 393] on input "Value based on fair market value research done on NADA. NPMI lien placed on" at bounding box center [480, 409] width 247 height 32
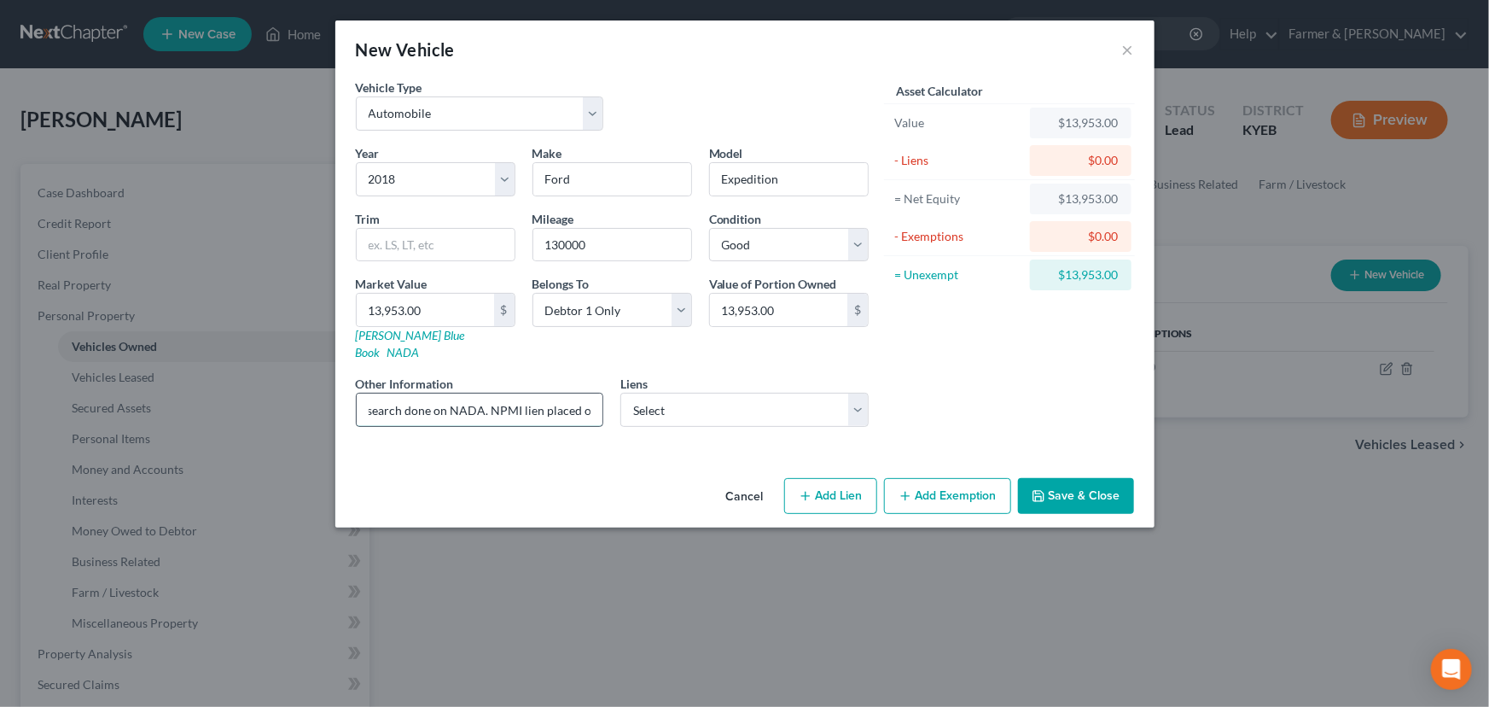
click at [478, 393] on input "Value based on fair market value research done on NADA. NPMI lien placed on" at bounding box center [480, 409] width 247 height 32
drag, startPoint x: 551, startPoint y: 391, endPoint x: 677, endPoint y: 395, distance: 125.5
click at [677, 395] on div "Year Select 2026 2025 2024 2023 2022 2021 2020 2019 2018 2017 2016 2015 2014 20…" at bounding box center [612, 292] width 530 height 296
click at [588, 395] on input "Value based on fair market value research done on KBB. NPMI lien placed on" at bounding box center [480, 409] width 247 height 32
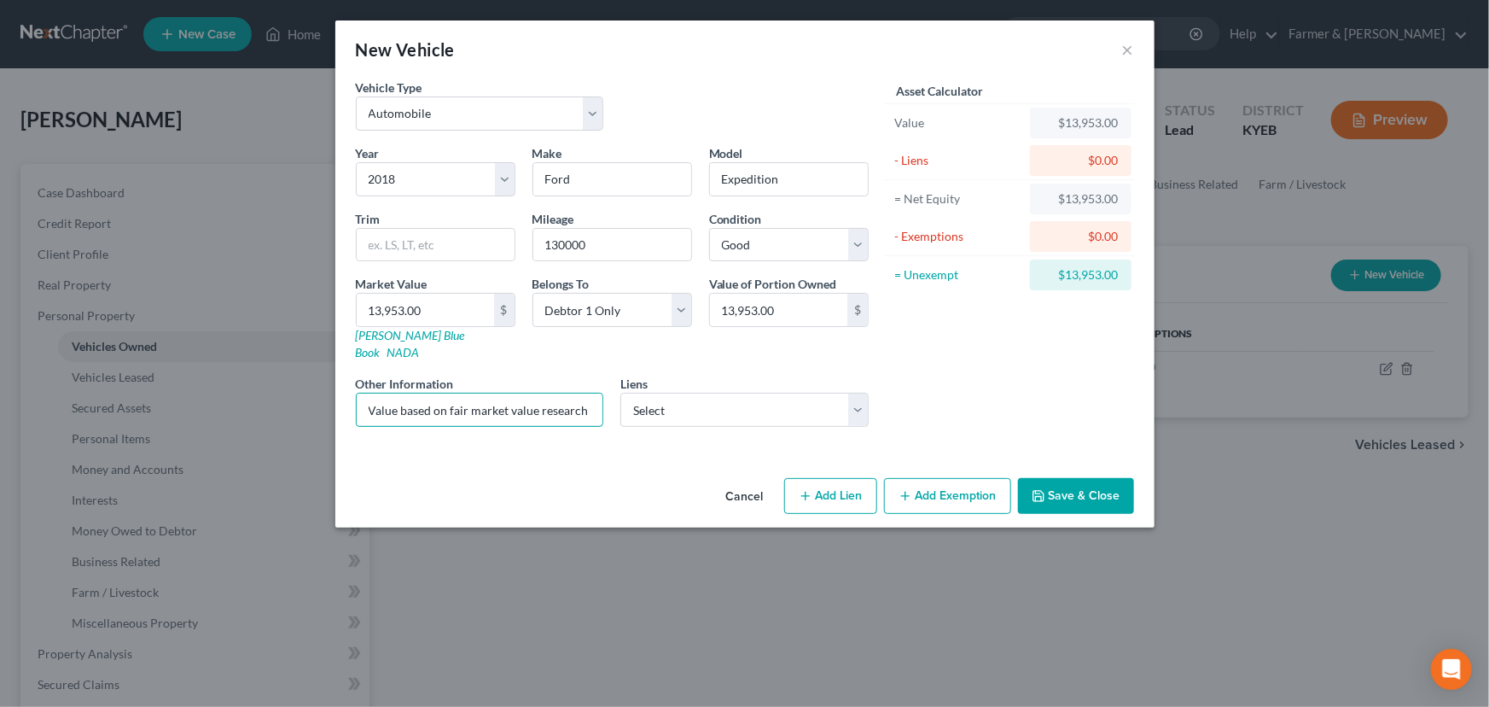
scroll to position [0, 175]
drag, startPoint x: 570, startPoint y: 400, endPoint x: 618, endPoint y: 400, distance: 47.8
click at [618, 400] on div "Year Select 2026 2025 2024 2023 2022 2021 2020 2019 2018 2017 2016 2015 2014 20…" at bounding box center [612, 292] width 530 height 296
click at [596, 393] on input "Value based on fair market value research done on KBB. NPMI lien placed on" at bounding box center [480, 409] width 247 height 32
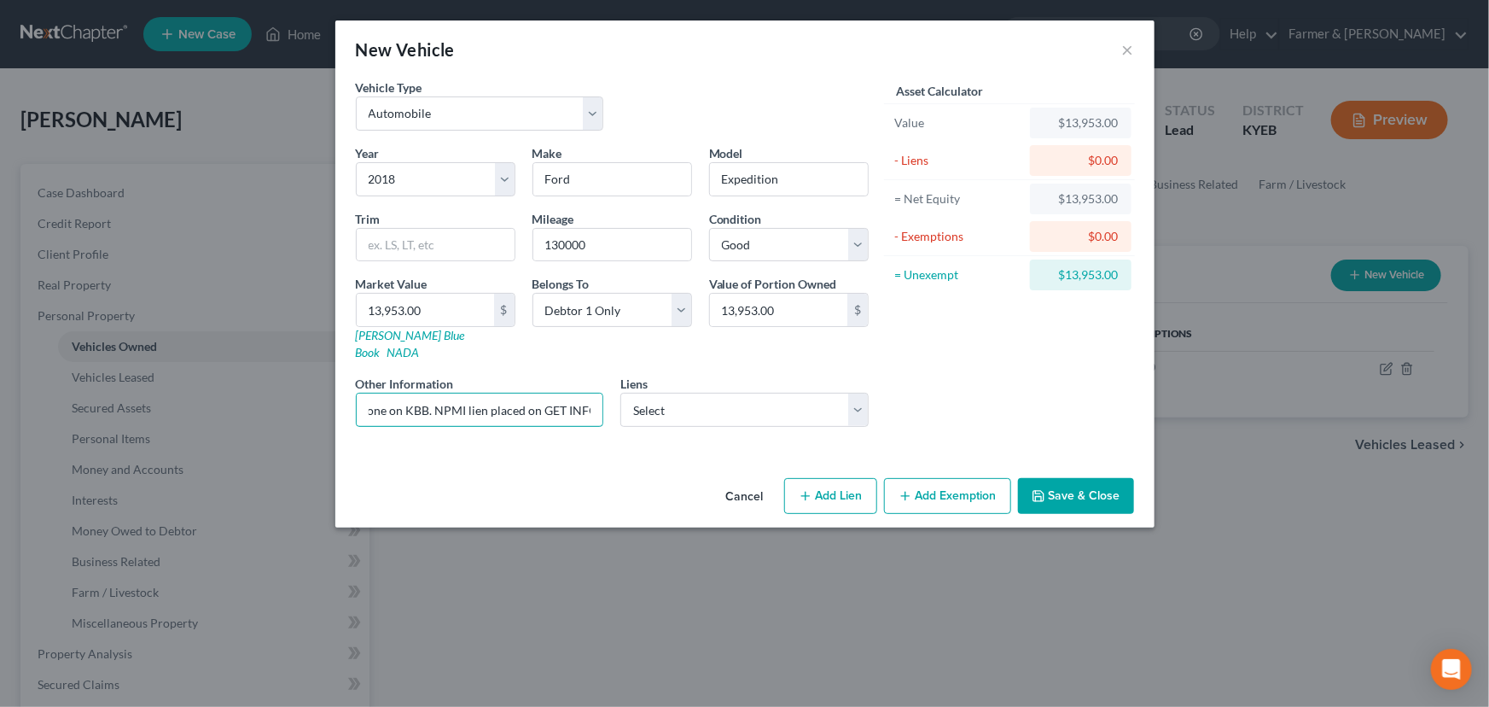
type input "Value based on fair market value research done on KBB. NPMI lien placed on GET …"
click at [883, 342] on div "Asset Calculator Value $13,953.00 - Liens $0.00 = Net Equity $13,953.00 - Exemp…" at bounding box center [1009, 260] width 265 height 362
click at [998, 375] on div "Asset Calculator Value $13,953.00 - Liens $0.00 = Net Equity $13,953.00 - Exemp…" at bounding box center [1009, 260] width 265 height 362
click at [771, 81] on div "Vehicle Type Select Automobile Truck Trailer Watercraft Aircraft Motor Home Atv…" at bounding box center [612, 112] width 530 height 66
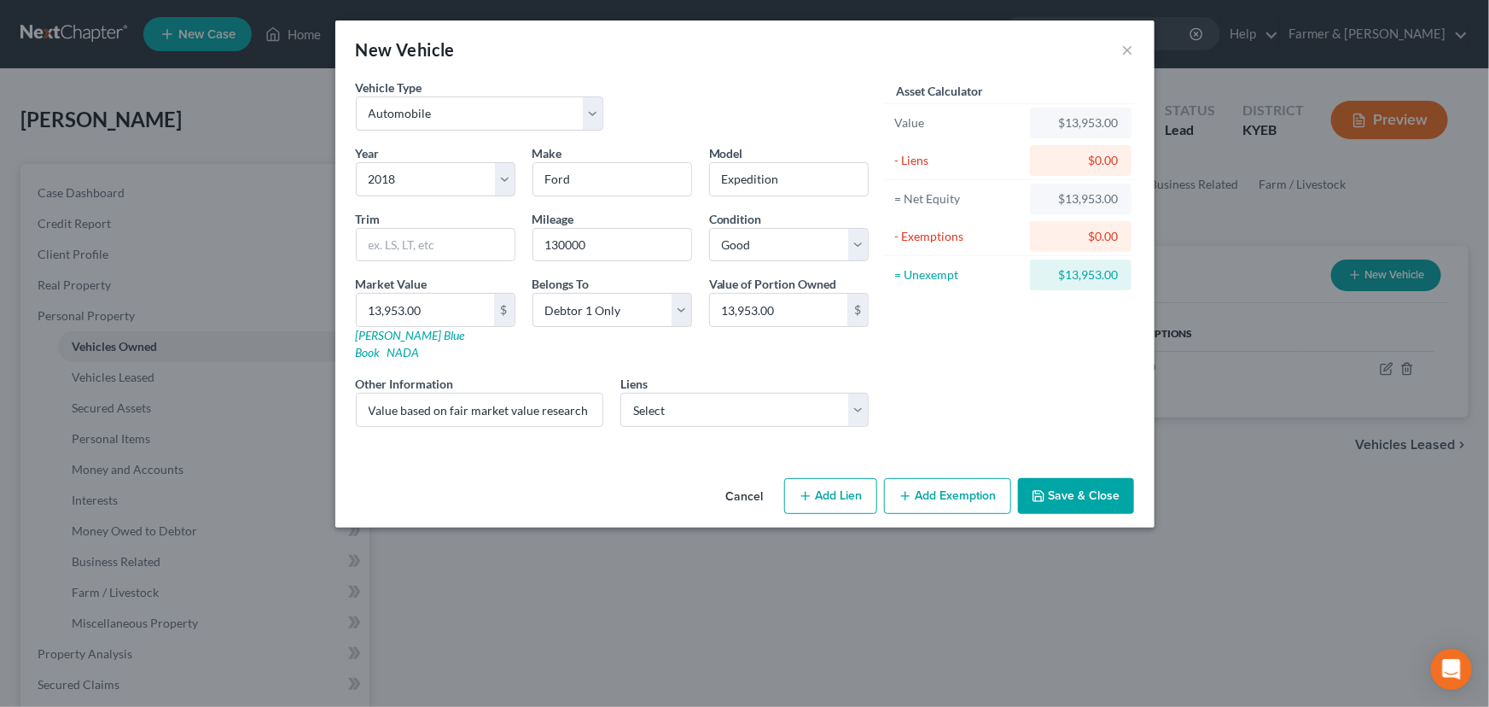
click at [786, 96] on div "Vehicle Type Select Automobile Truck Trailer Watercraft Aircraft Motor Home Atv…" at bounding box center [612, 112] width 530 height 66
click at [785, 95] on div "Vehicle Type Select Automobile Truck Trailer Watercraft Aircraft Motor Home Atv…" at bounding box center [612, 112] width 530 height 66
click at [777, 91] on div "Vehicle Type Select Automobile Truck Trailer Watercraft Aircraft Motor Home Atv…" at bounding box center [612, 112] width 530 height 66
click at [633, 106] on div "Vehicle Type Select Automobile Truck Trailer Watercraft Aircraft Motor Home Atv…" at bounding box center [612, 112] width 530 height 66
click at [645, 105] on div "Vehicle Type Select Automobile Truck Trailer Watercraft Aircraft Motor Home Atv…" at bounding box center [612, 112] width 530 height 66
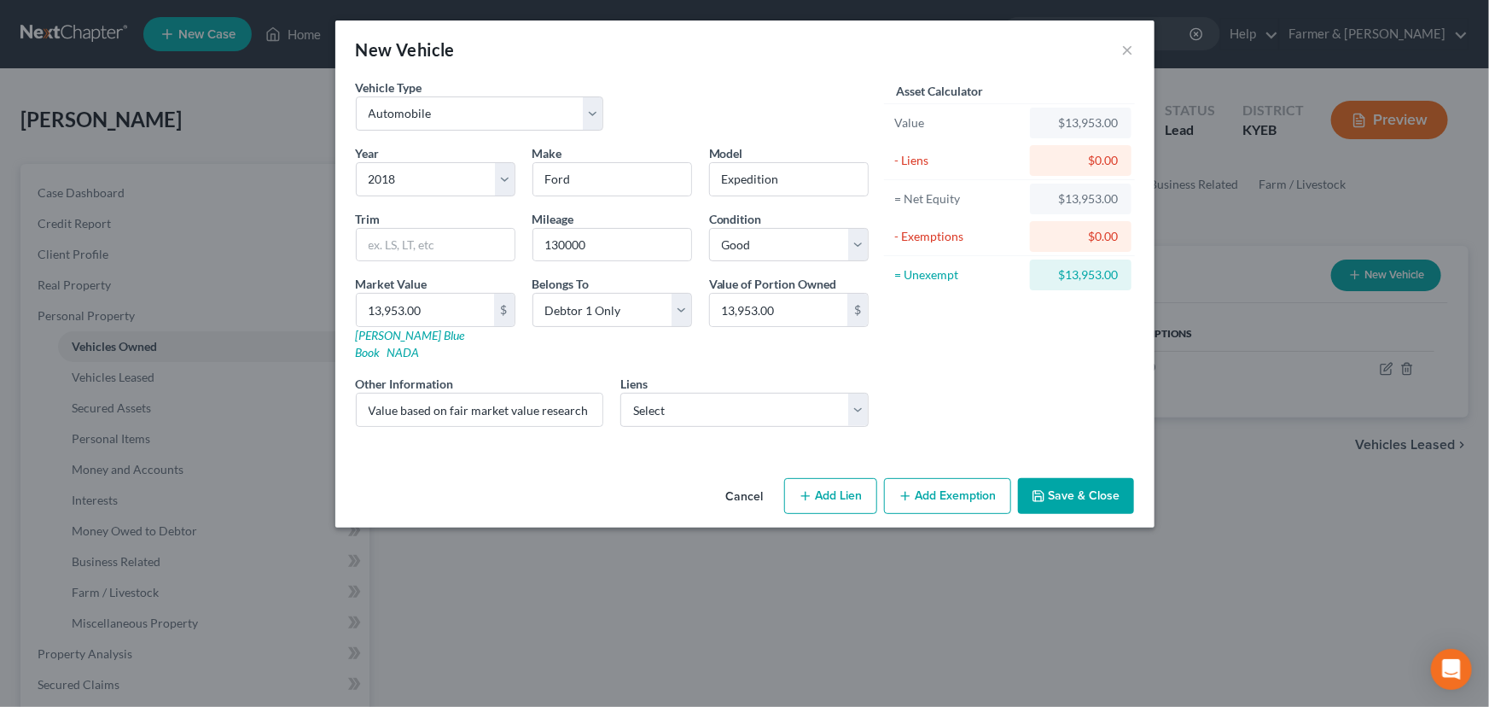
click at [957, 416] on div "Asset Calculator Value $13,953.00 - Liens $0.00 = Net Equity $13,953.00 - Exemp…" at bounding box center [1009, 260] width 265 height 362
drag, startPoint x: 531, startPoint y: 403, endPoint x: 677, endPoint y: 377, distance: 148.2
click at [677, 377] on div "Year Select 2026 2025 2024 2023 2022 2021 2020 2019 2018 2017 2016 2015 2014 20…" at bounding box center [612, 292] width 530 height 296
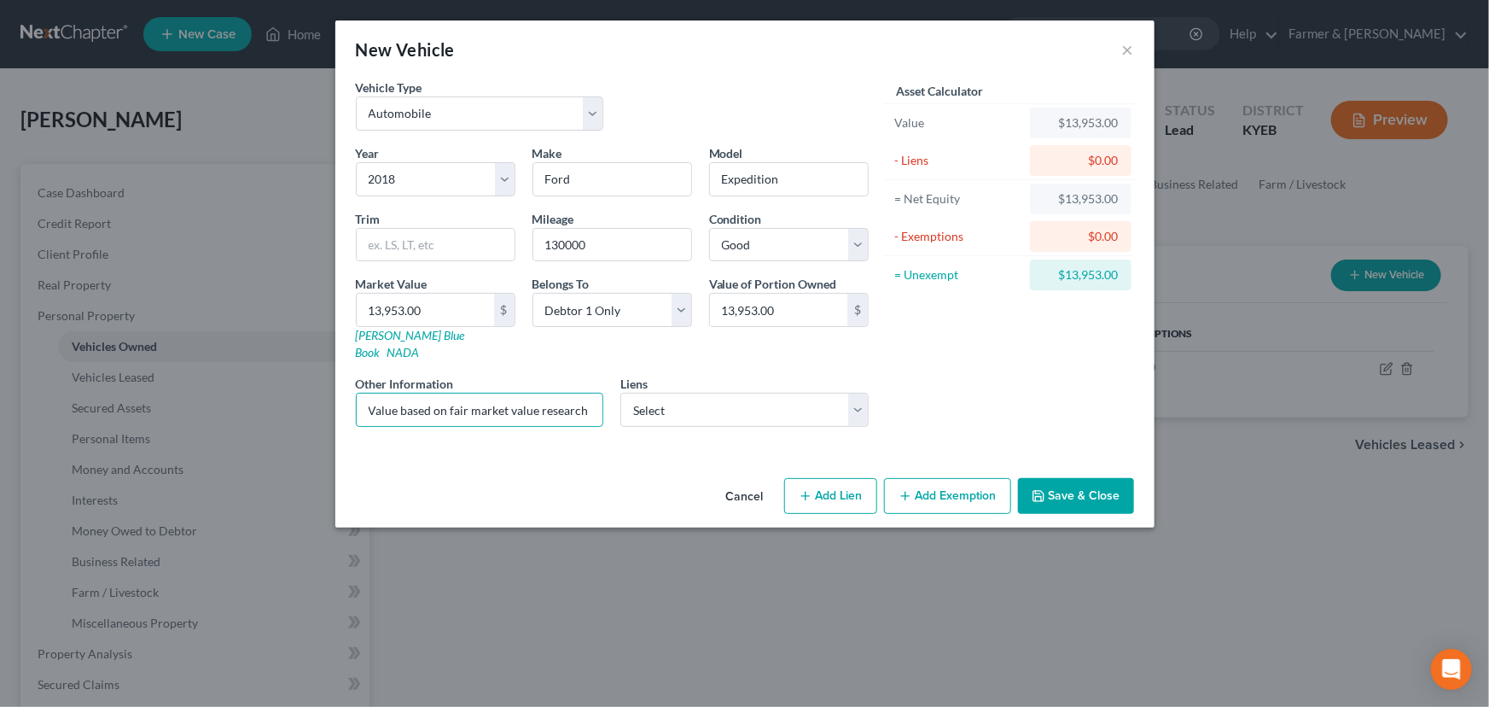
click at [970, 379] on div "Asset Calculator Value $13,953.00 - Liens $0.00 = Net Equity $13,953.00 - Exemp…" at bounding box center [1009, 260] width 265 height 362
click at [829, 479] on button "Add Lien" at bounding box center [830, 496] width 93 height 36
select select "0"
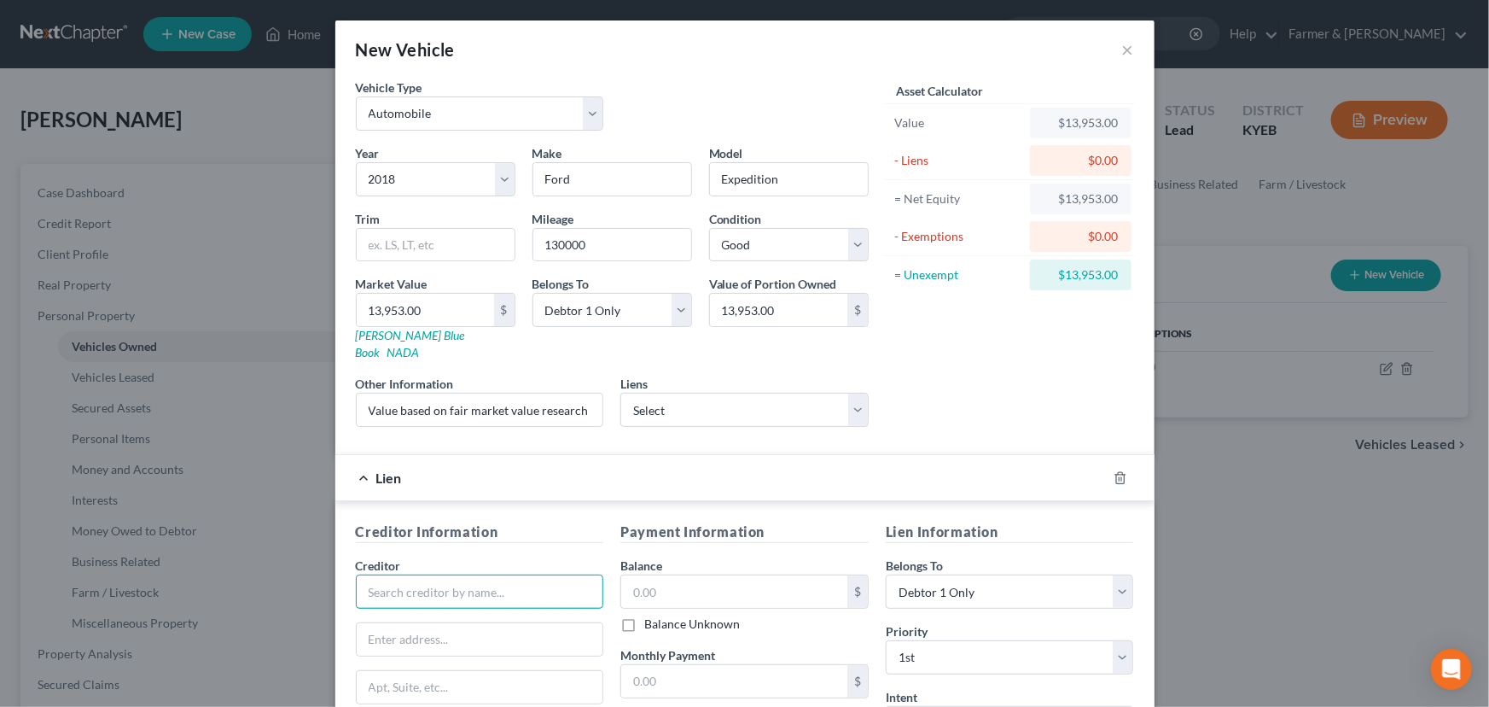
click at [555, 574] on input "text" at bounding box center [480, 591] width 248 height 34
drag, startPoint x: 556, startPoint y: 393, endPoint x: 719, endPoint y: 378, distance: 164.6
click at [719, 378] on div "Year Select 2026 2025 2024 2023 2022 2021 2020 2019 2018 2017 2016 2015 2014 20…" at bounding box center [612, 292] width 530 height 296
click at [943, 378] on div "Asset Calculator Value $13,953.00 - Liens $0.00 = Net Equity $13,953.00 - Exemp…" at bounding box center [1009, 260] width 265 height 362
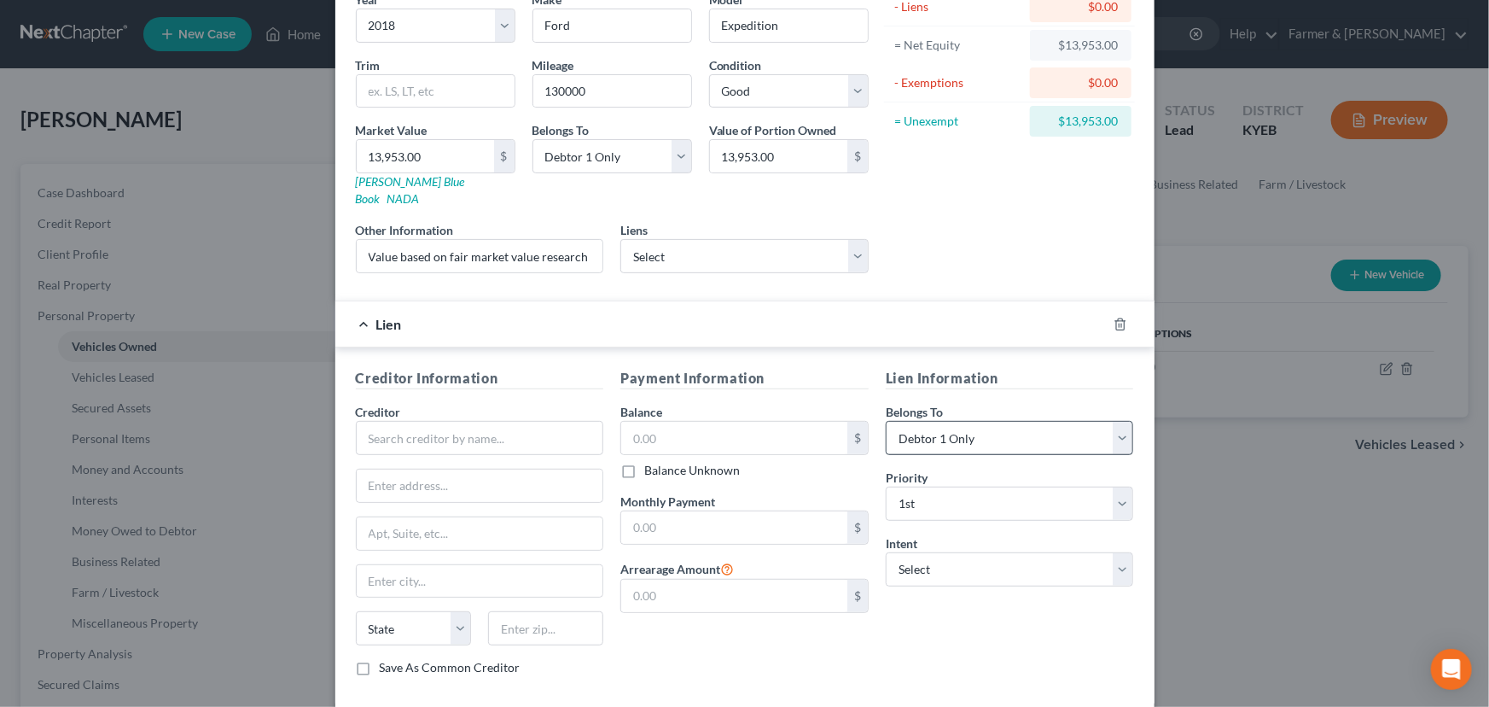
scroll to position [154, 0]
click at [990, 262] on div "Asset Calculator Value $13,953.00 - Liens $0.00 = Net Equity $13,953.00 - Exemp…" at bounding box center [1009, 105] width 265 height 362
click at [409, 420] on input "text" at bounding box center [480, 437] width 248 height 34
type input "Carvana Louisville"
click at [502, 469] on input "text" at bounding box center [480, 485] width 247 height 32
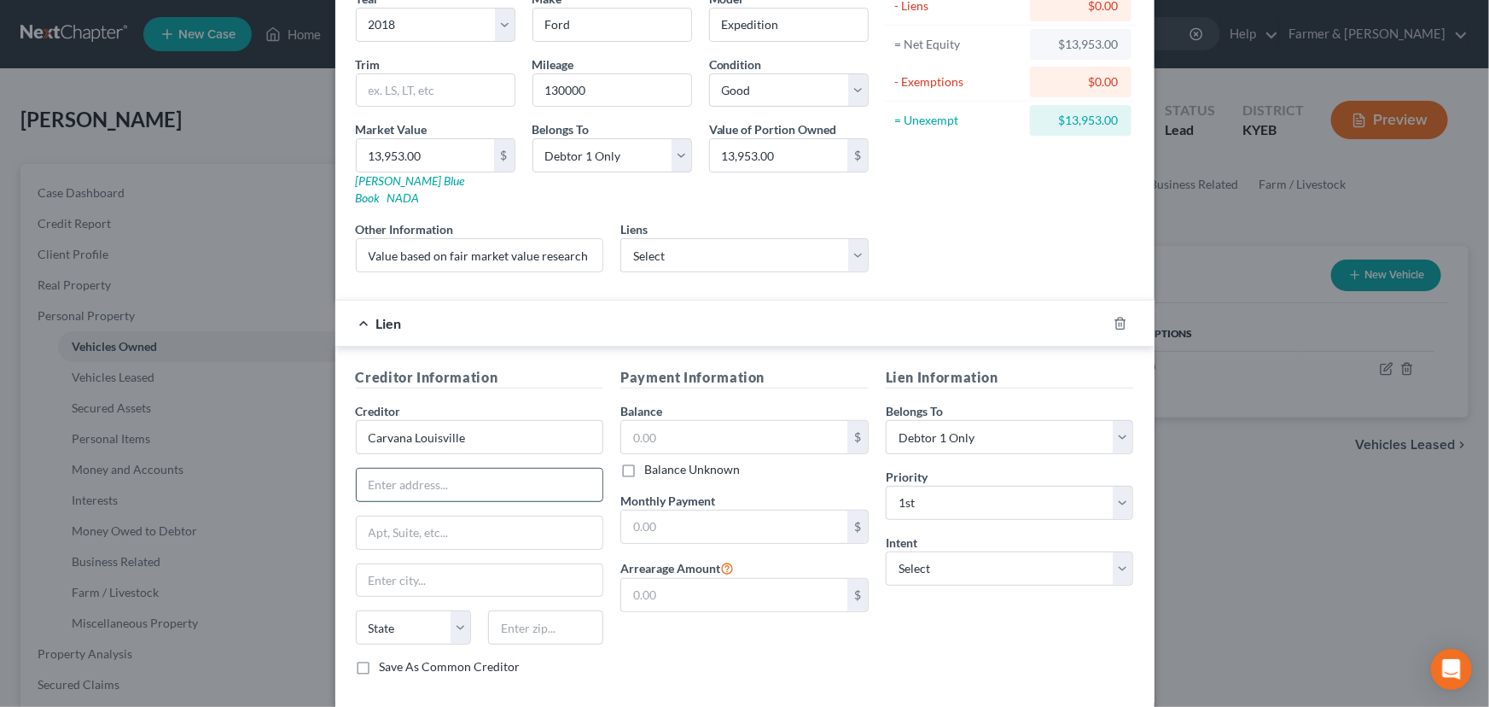
paste input "1510 Lake Shore Ct"
type input "1510 Lake Shore Circuit"
click at [544, 620] on input "text" at bounding box center [545, 627] width 115 height 34
paste input "40223"
type input "40223"
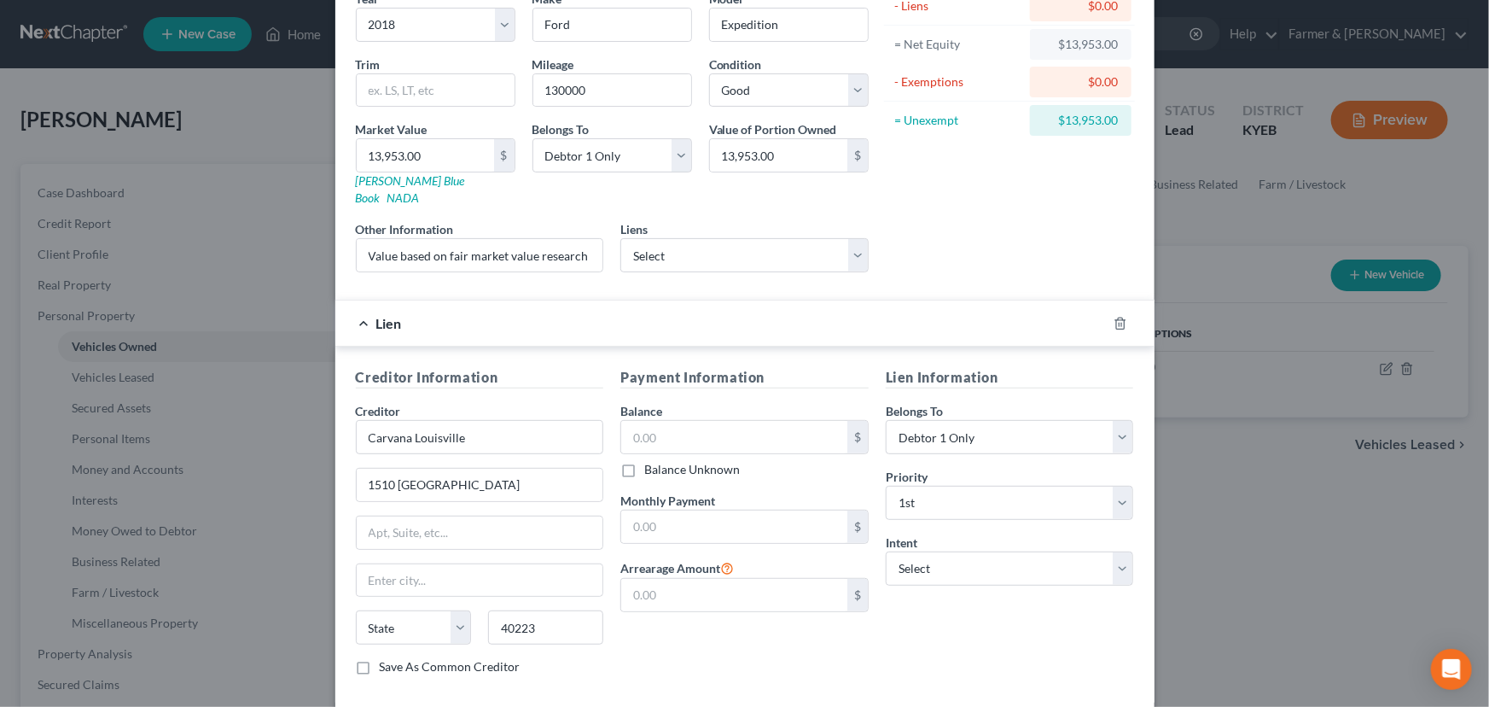
click at [659, 627] on div "Payment Information Balance $ Balance Unknown Balance Undetermined $ Balance Un…" at bounding box center [744, 528] width 265 height 322
type input "Louisville"
select select "18"
click at [964, 254] on div "Asset Calculator Value $13,953.00 - Liens $0.00 = Net Equity $13,953.00 - Exemp…" at bounding box center [1009, 105] width 265 height 362
click at [969, 237] on div "Asset Calculator Value $13,953.00 - Liens $0.00 = Net Equity $13,953.00 - Exemp…" at bounding box center [1009, 105] width 265 height 362
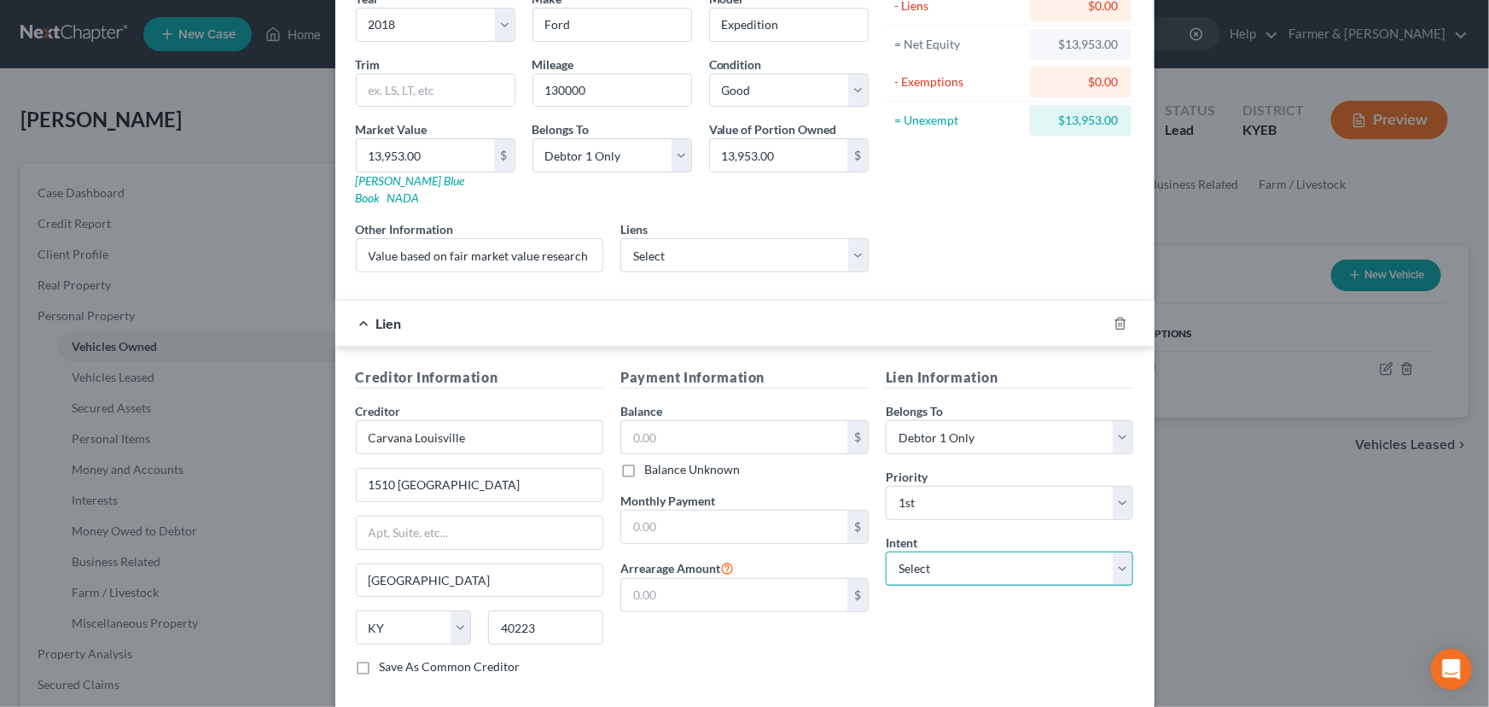
click at [936, 553] on select "Select Surrender Redeem Reaffirm Avoid Other" at bounding box center [1010, 568] width 248 height 34
select select "4"
click at [886, 551] on select "Select Surrender Redeem Reaffirm Avoid Other" at bounding box center [1010, 568] width 248 height 34
drag, startPoint x: 835, startPoint y: 652, endPoint x: 794, endPoint y: 643, distance: 42.0
click at [834, 652] on div "Payment Information Balance $ Balance Unknown Balance Undetermined $ Balance Un…" at bounding box center [744, 528] width 265 height 322
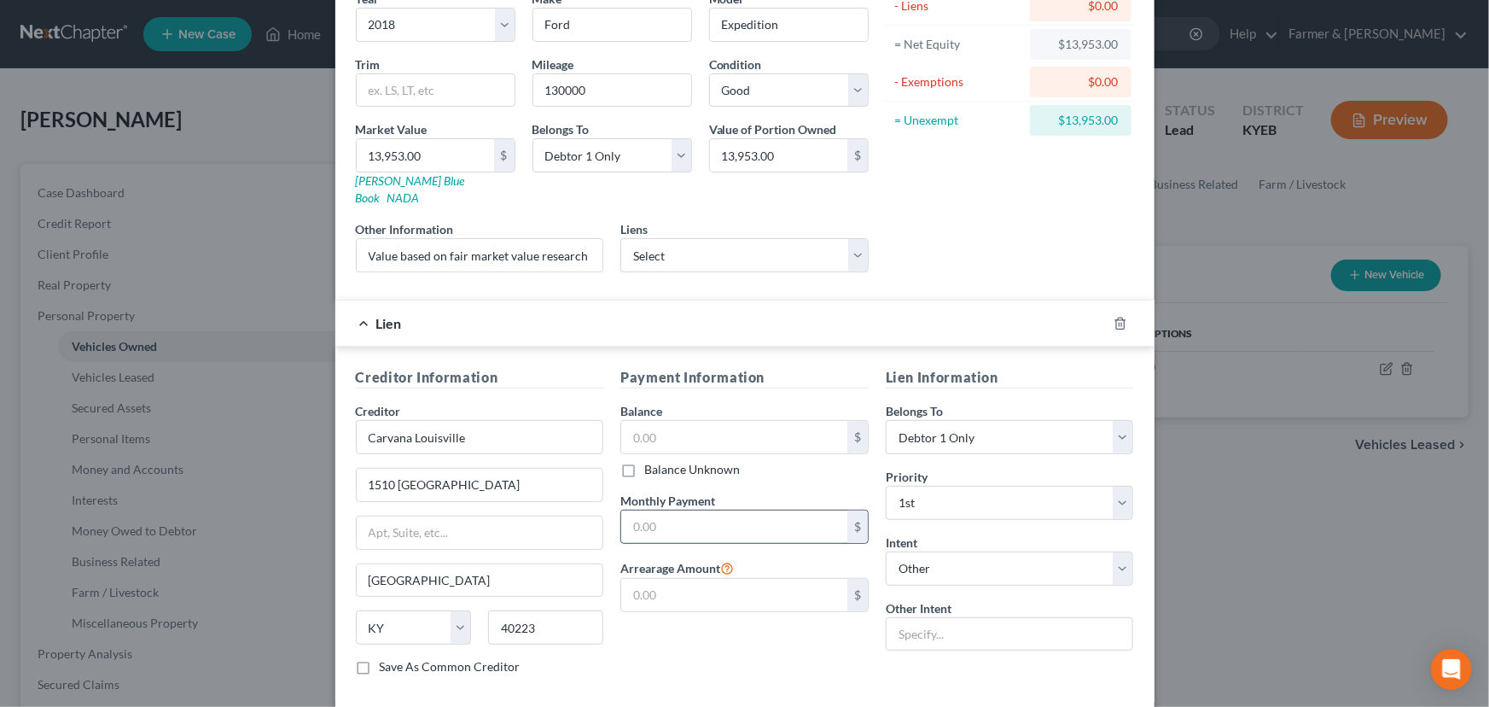
click at [701, 510] on input "text" at bounding box center [734, 526] width 226 height 32
paste input "22000"
type input "2"
click at [646, 421] on input "text" at bounding box center [734, 437] width 226 height 32
paste input "22000"
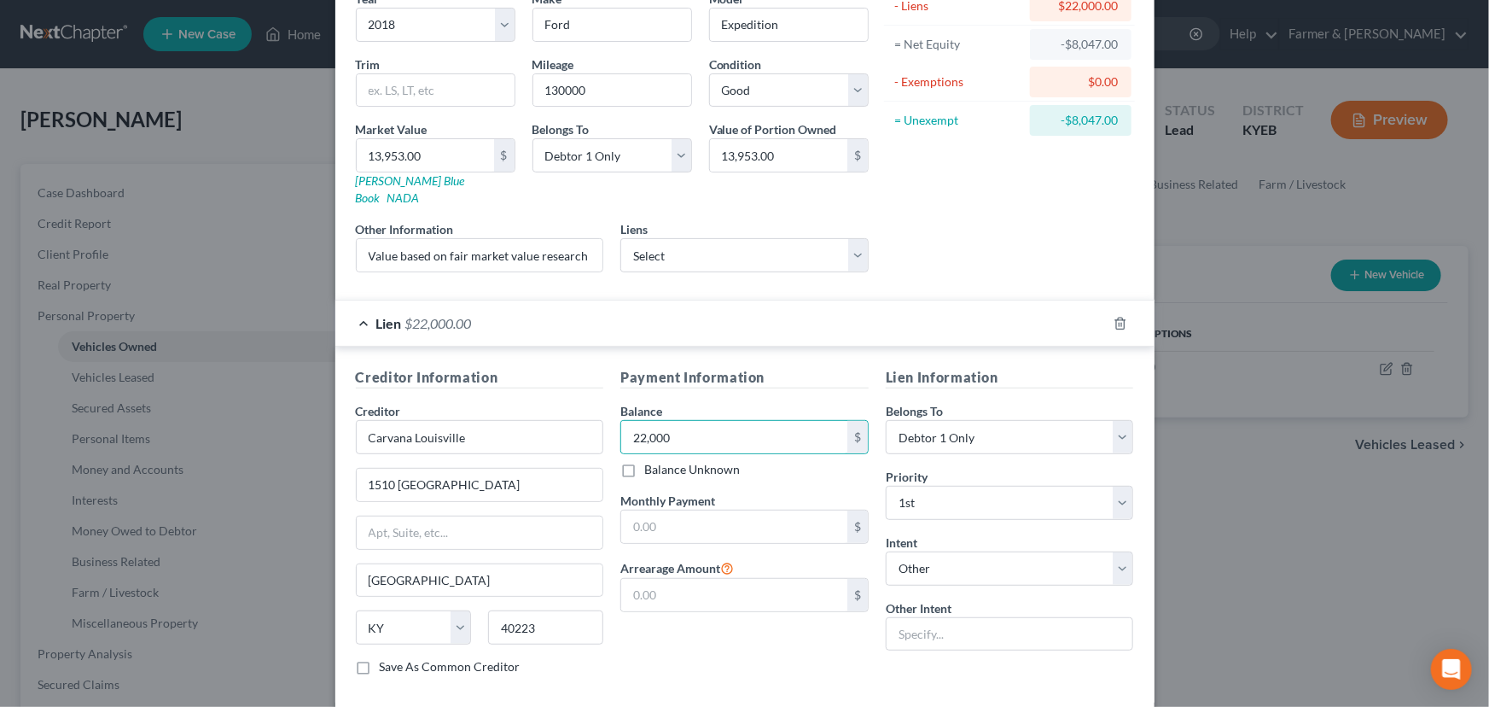
click at [923, 242] on div "Asset Calculator Value $13,953.00 - Liens $22,000.00 = Net Equity -$8,047.00 - …" at bounding box center [1009, 105] width 265 height 362
click at [713, 422] on input "22,000" at bounding box center [734, 437] width 226 height 32
type input "22,000.00"
click at [919, 244] on div "Asset Calculator Value $13,953.00 - Liens $22,000.00 = Net Equity -$8,047.00 - …" at bounding box center [1009, 105] width 265 height 362
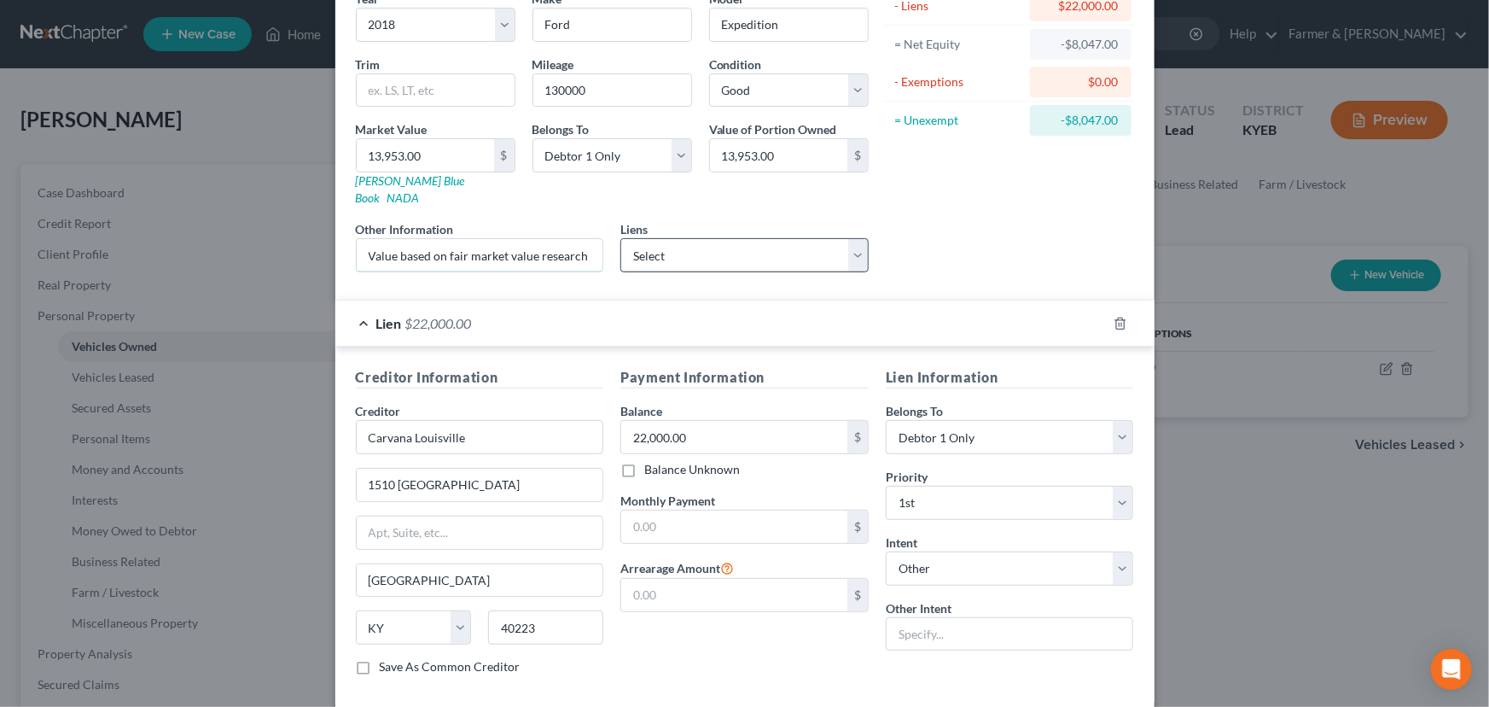
scroll to position [0, 231]
drag, startPoint x: 547, startPoint y: 243, endPoint x: 861, endPoint y: 222, distance: 314.8
click at [847, 228] on div "Year Select 2026 2025 2024 2023 2022 2021 2020 2019 2018 2017 2016 2015 2014 20…" at bounding box center [612, 138] width 530 height 296
click at [936, 219] on div "Asset Calculator Value $13,953.00 - Liens $22,000.00 = Net Equity -$8,047.00 - …" at bounding box center [1009, 105] width 265 height 362
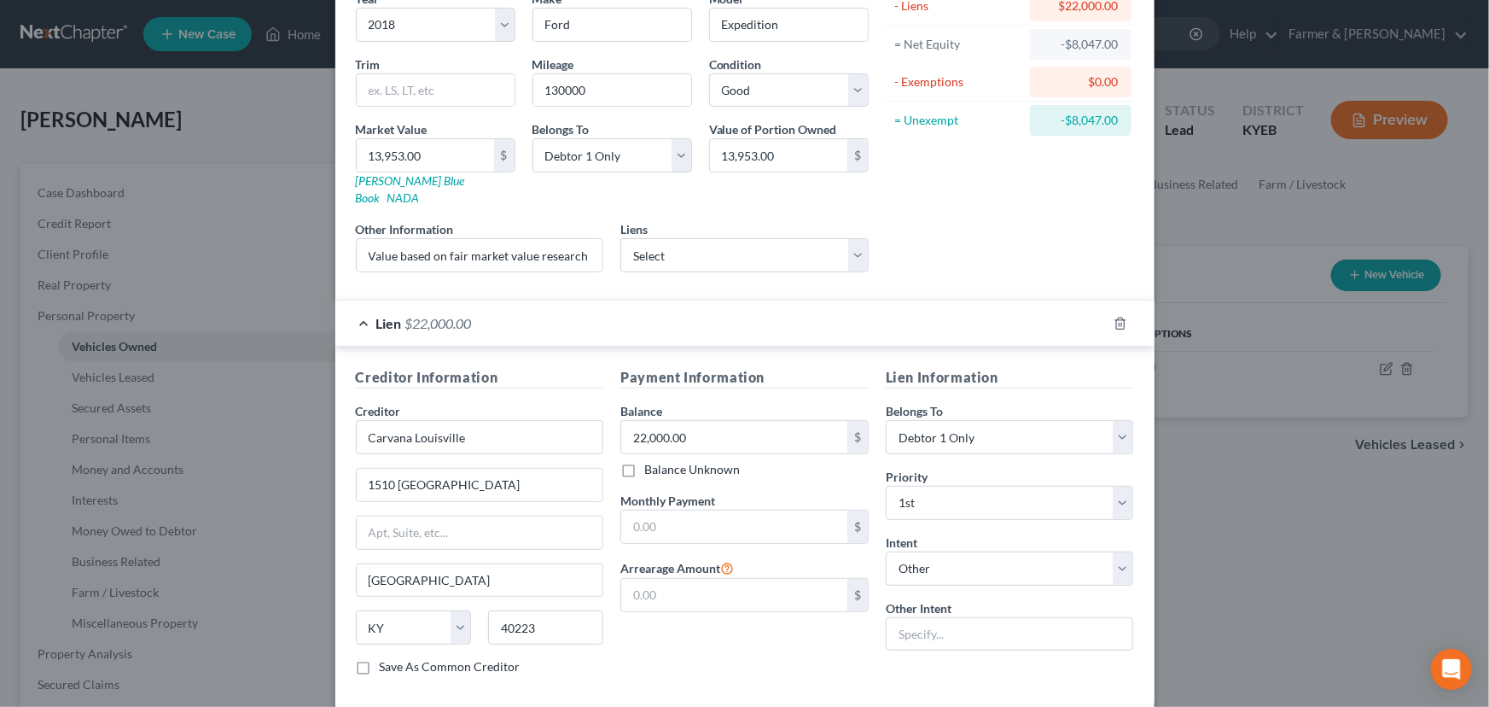
click at [767, 623] on div "Payment Information Balance 22,000.00 $ Balance Unknown Balance Undetermined 22…" at bounding box center [744, 528] width 265 height 322
click at [716, 315] on div "Lien $22,000.00" at bounding box center [720, 322] width 771 height 45
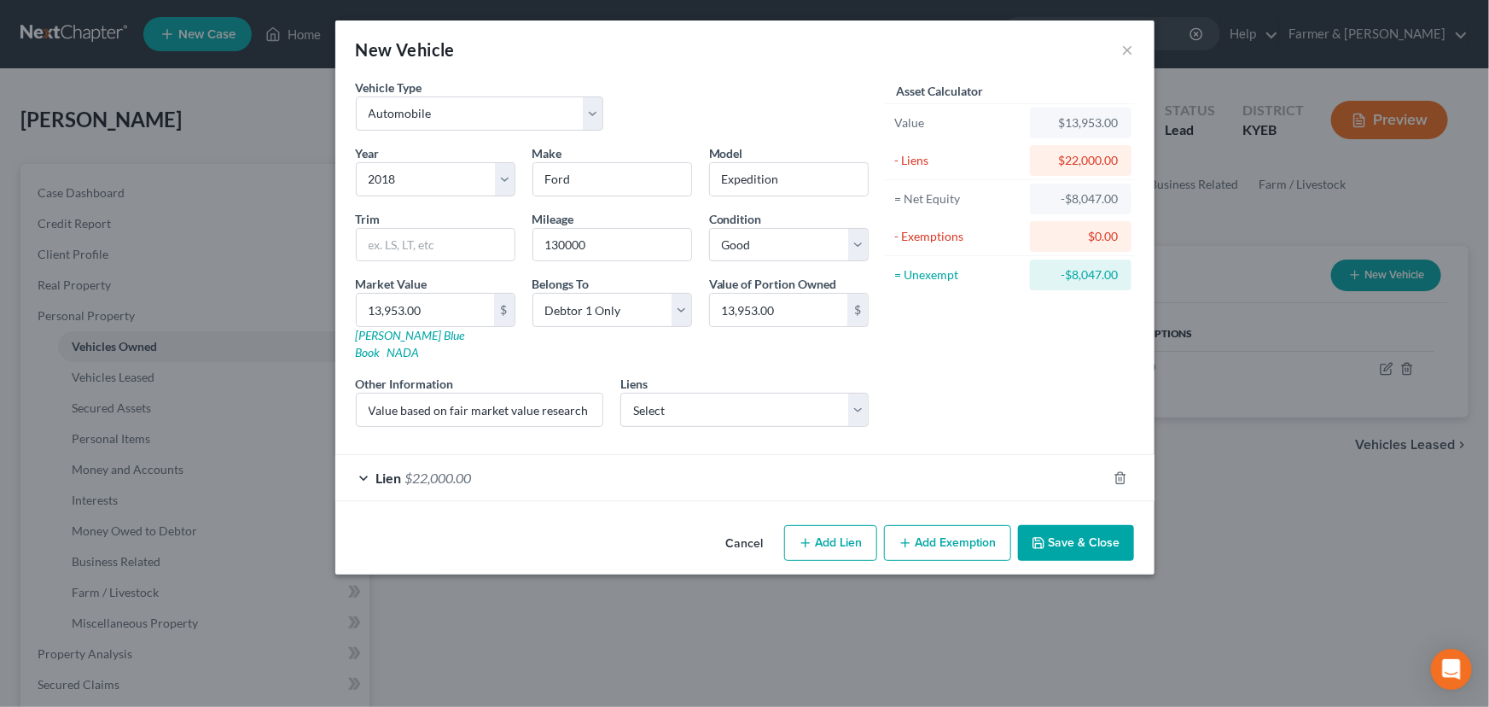
click at [1019, 343] on div "Asset Calculator Value $13,953.00 - Liens $22,000.00 = Net Equity -$8,047.00 - …" at bounding box center [1009, 260] width 265 height 362
click at [1071, 525] on button "Save & Close" at bounding box center [1076, 543] width 116 height 36
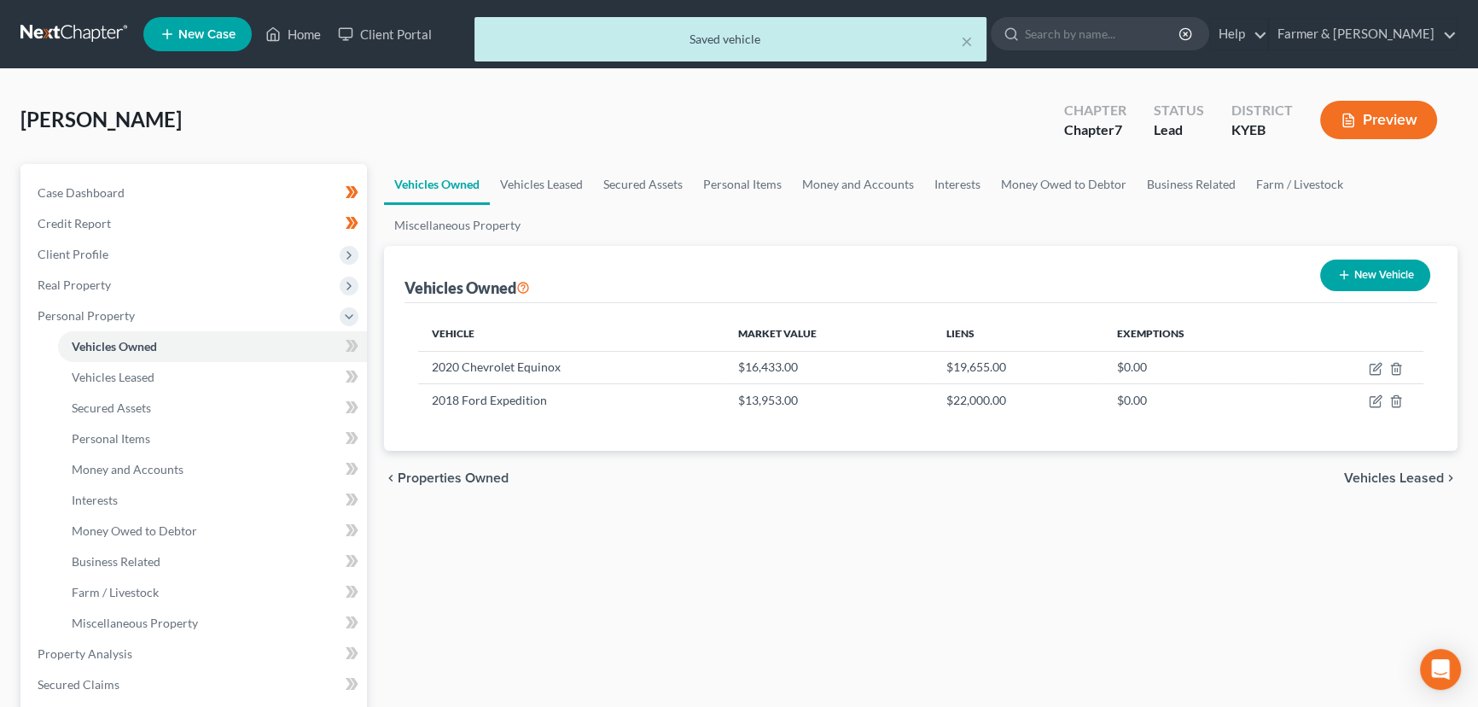
click at [786, 112] on div "Shepherd, Patrick Upgraded Chapter Chapter 7 Status Lead District KYEB Preview" at bounding box center [738, 127] width 1437 height 74
click at [793, 133] on div "Shepherd, Patrick Upgraded Chapter Chapter 7 Status Lead District KYEB Preview" at bounding box center [738, 127] width 1437 height 74
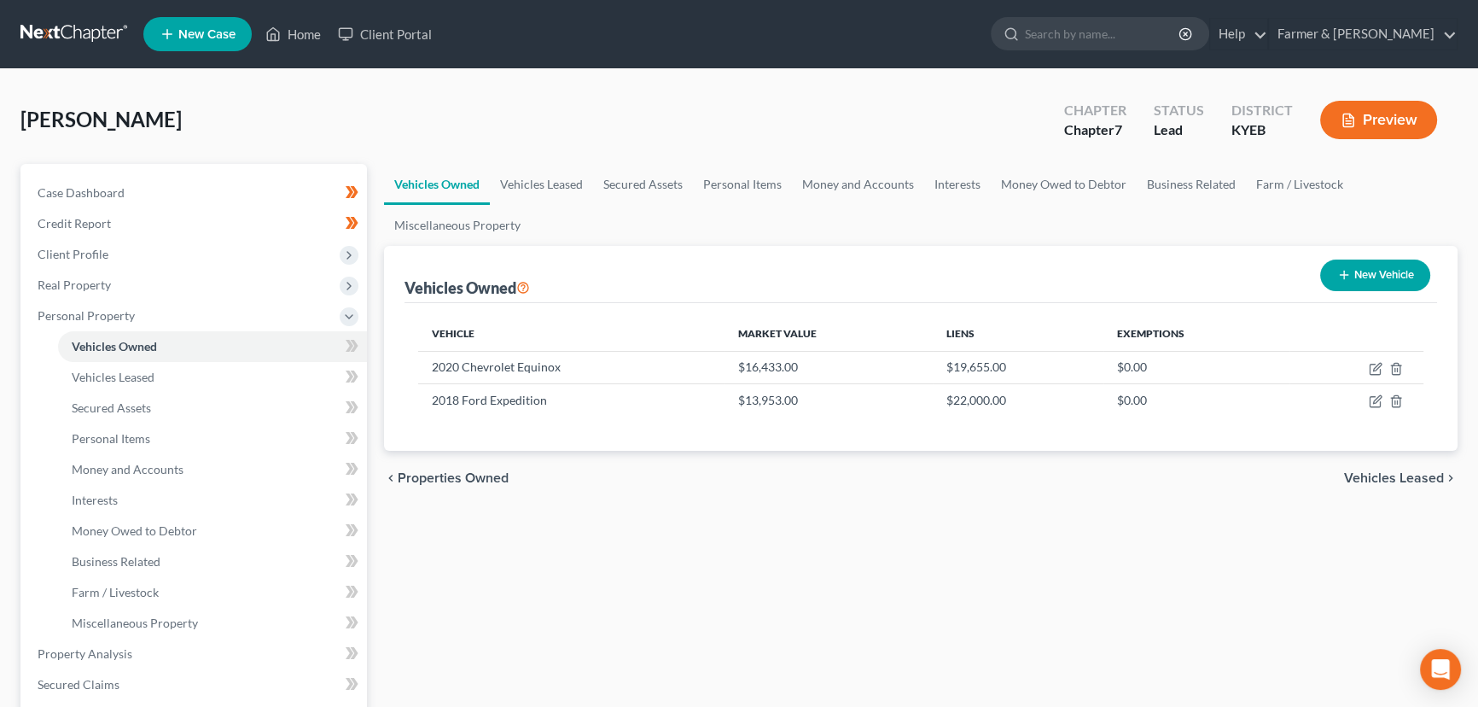
click at [742, 95] on div "Shepherd, Patrick Upgraded Chapter Chapter 7 Status Lead District KYEB Preview" at bounding box center [738, 127] width 1437 height 74
click at [754, 565] on div "Vehicles Owned Vehicles Leased Secured Assets Personal Items Money and Accounts…" at bounding box center [920, 657] width 1091 height 986
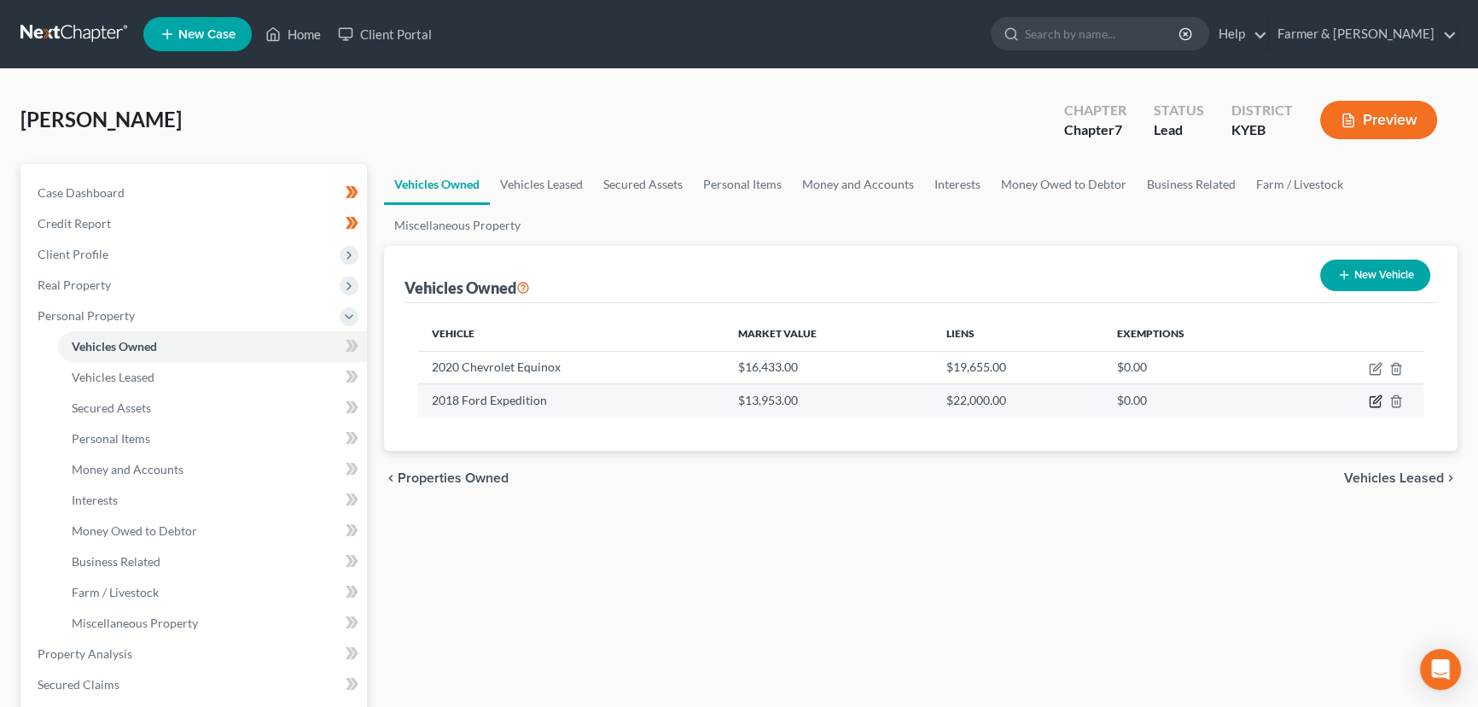
click at [1378, 401] on icon "button" at bounding box center [1376, 401] width 14 height 14
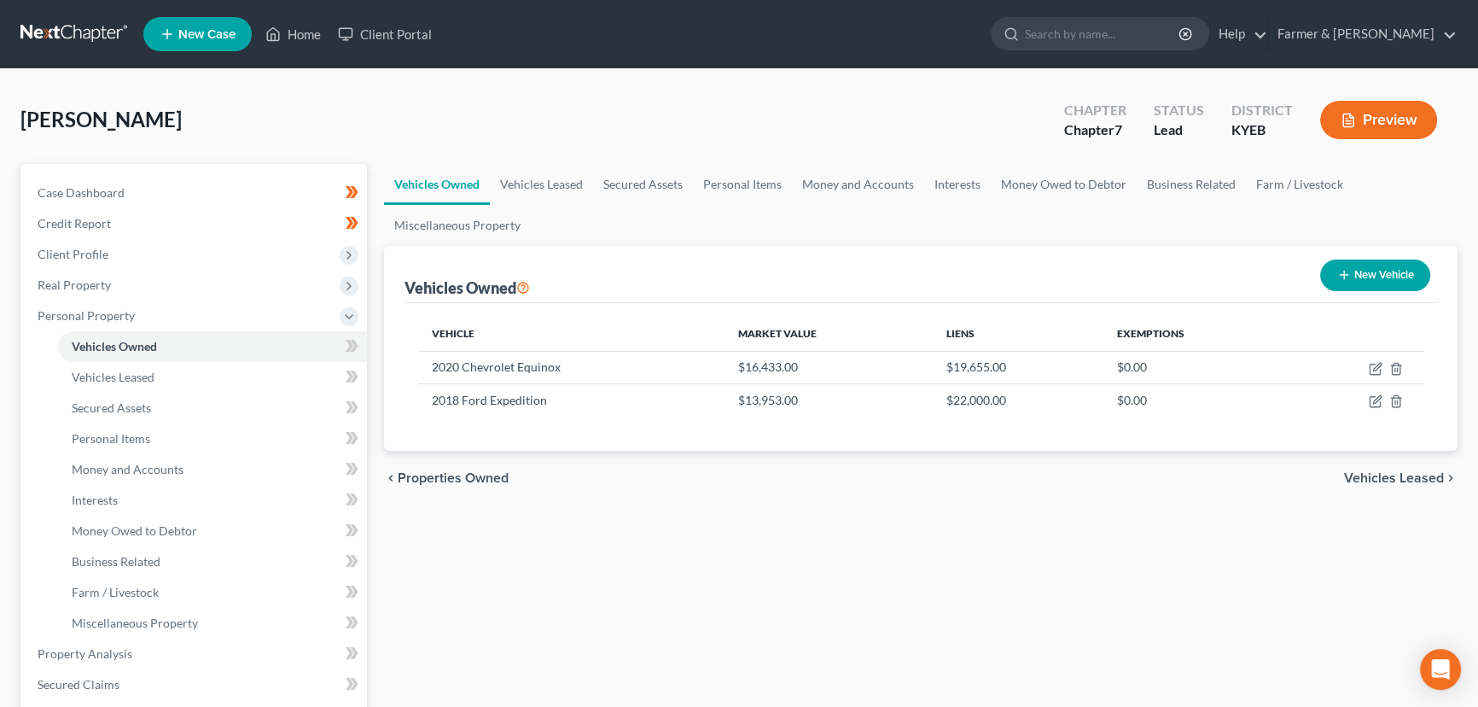
select select "0"
select select "8"
select select "2"
select select "0"
select select "18"
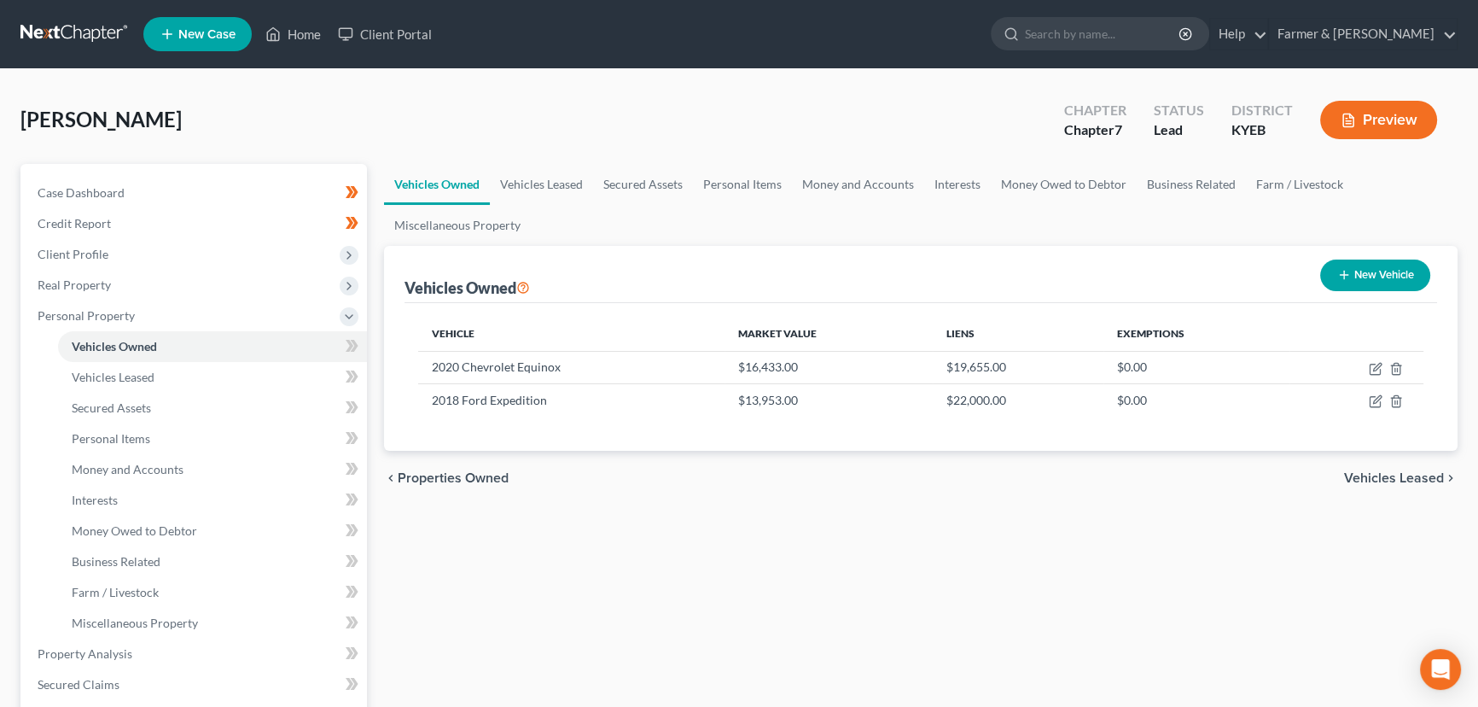
select select "0"
select select "4"
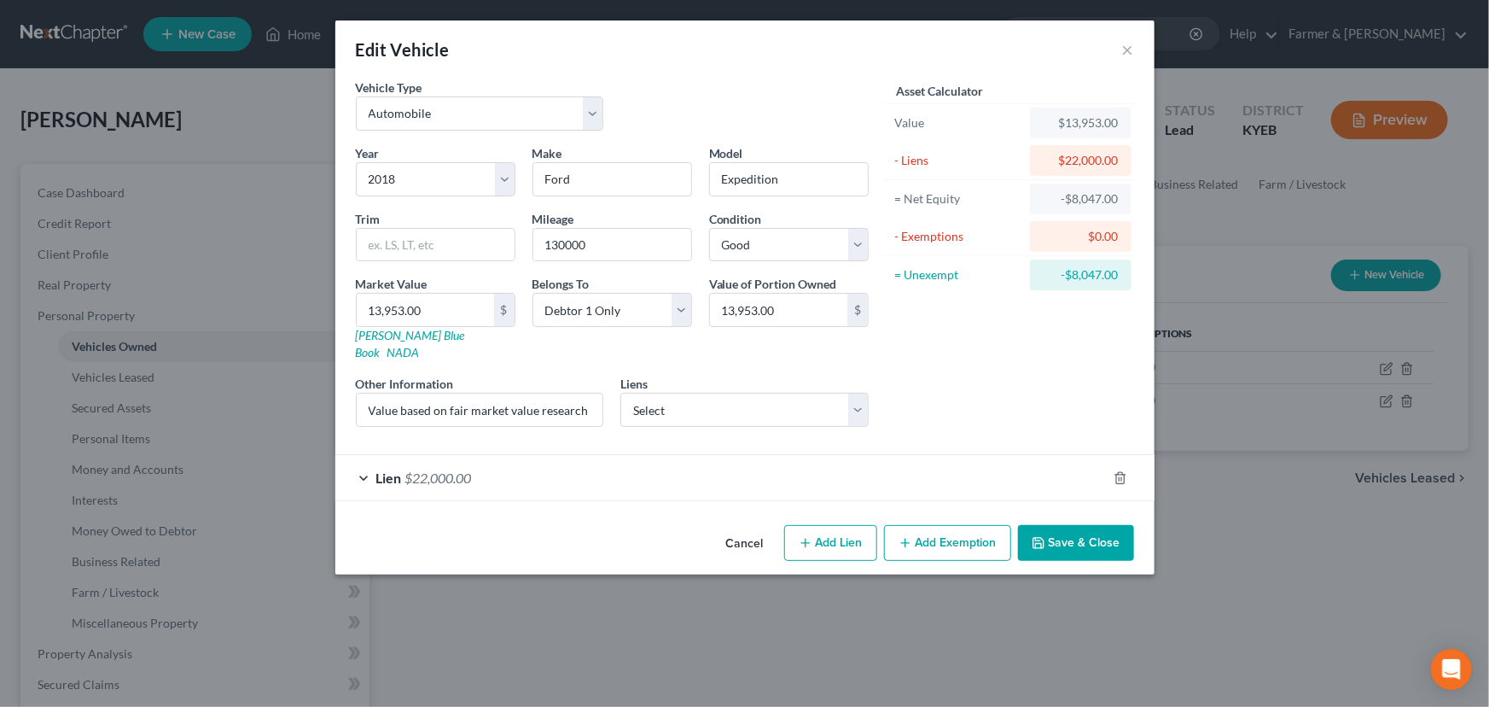
click at [657, 471] on div "Lien $22,000.00" at bounding box center [720, 477] width 771 height 45
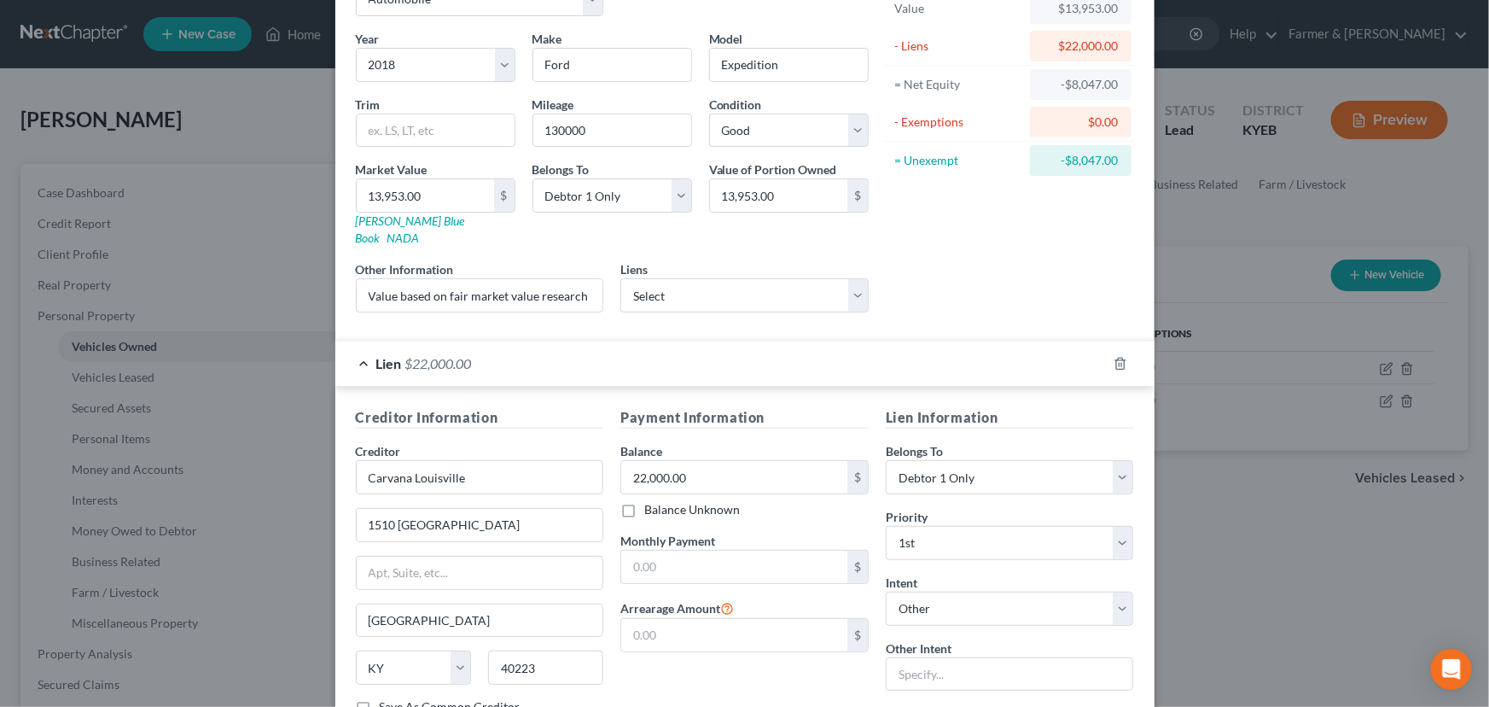
scroll to position [224, 0]
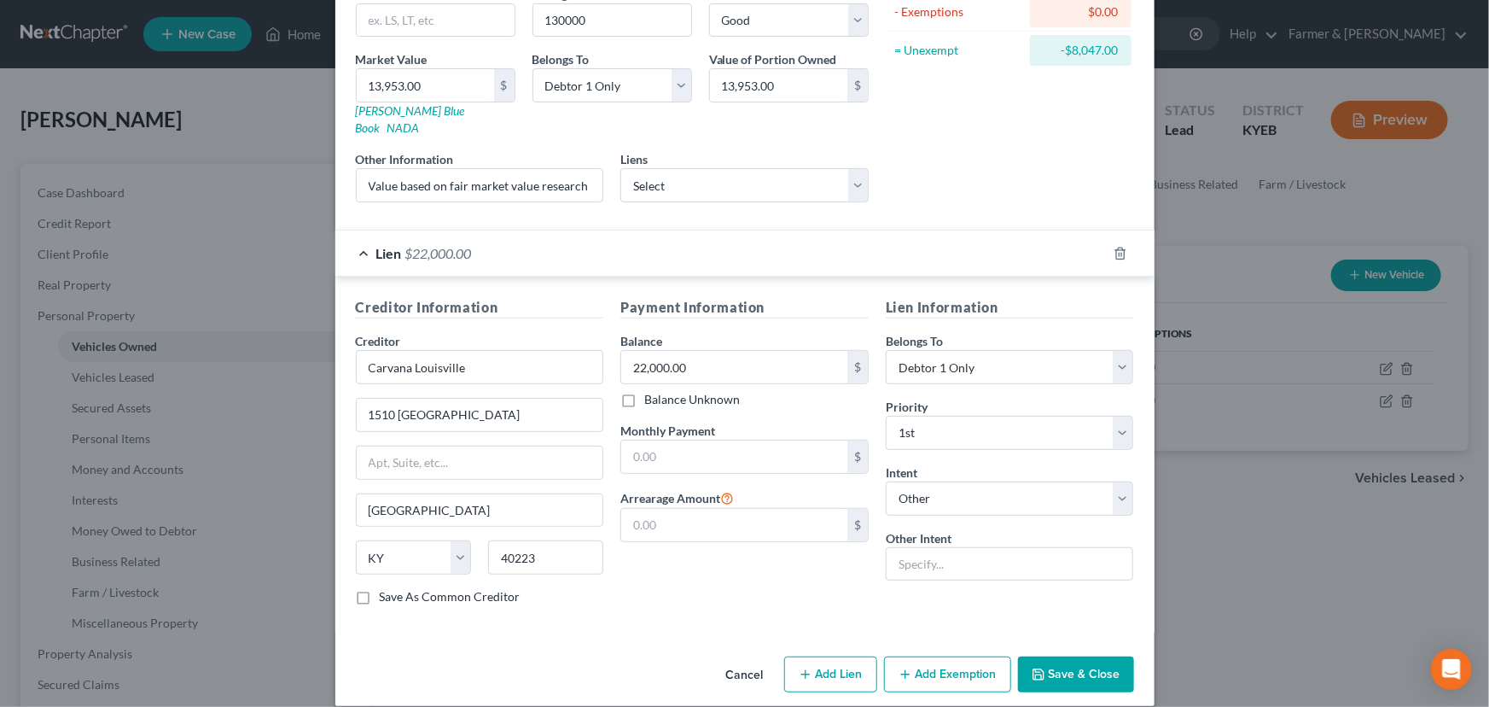
click at [742, 253] on div "Lien $22,000.00" at bounding box center [720, 252] width 771 height 45
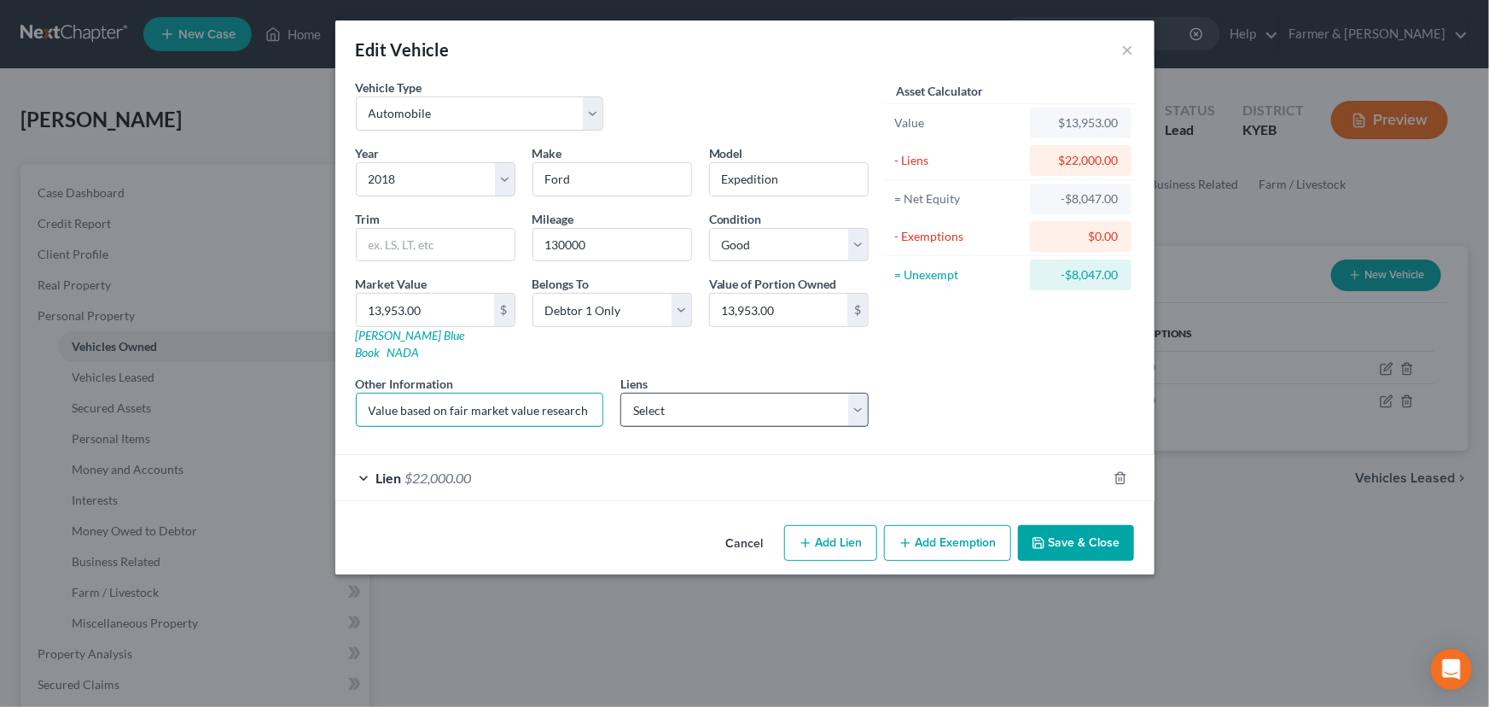
scroll to position [0, 230]
drag, startPoint x: 512, startPoint y: 393, endPoint x: 742, endPoint y: 400, distance: 230.5
click at [729, 394] on div "Year Select 2026 2025 2024 2023 2022 2021 2020 2019 2018 2017 2016 2015 2014 20…" at bounding box center [612, 292] width 530 height 296
click at [928, 399] on div "Asset Calculator Value $13,953.00 - Liens $22,000.00 = Net Equity -$8,047.00 - …" at bounding box center [1009, 260] width 265 height 362
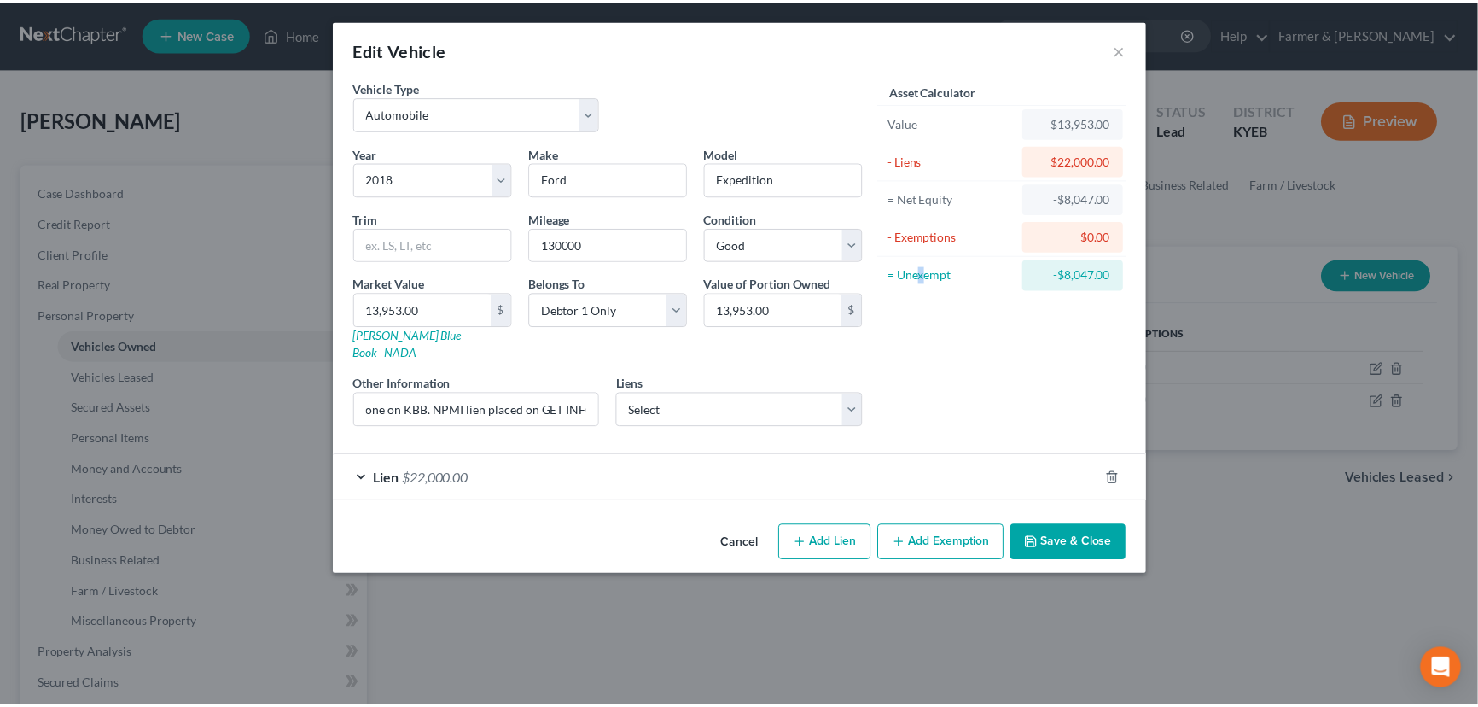
scroll to position [0, 0]
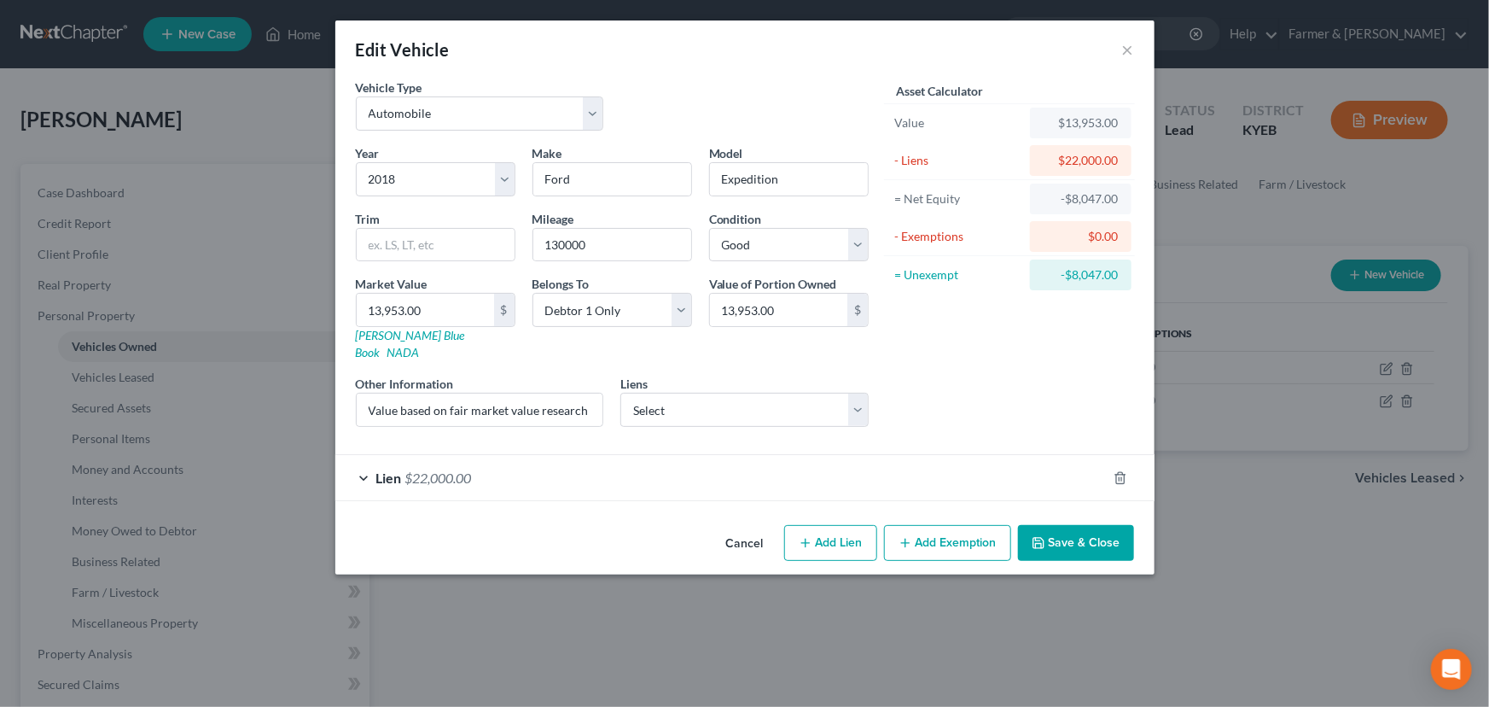
click at [1033, 381] on div "Asset Calculator Value $13,953.00 - Liens $22,000.00 = Net Equity -$8,047.00 - …" at bounding box center [1009, 260] width 265 height 362
click at [750, 527] on button "Cancel" at bounding box center [745, 544] width 65 height 34
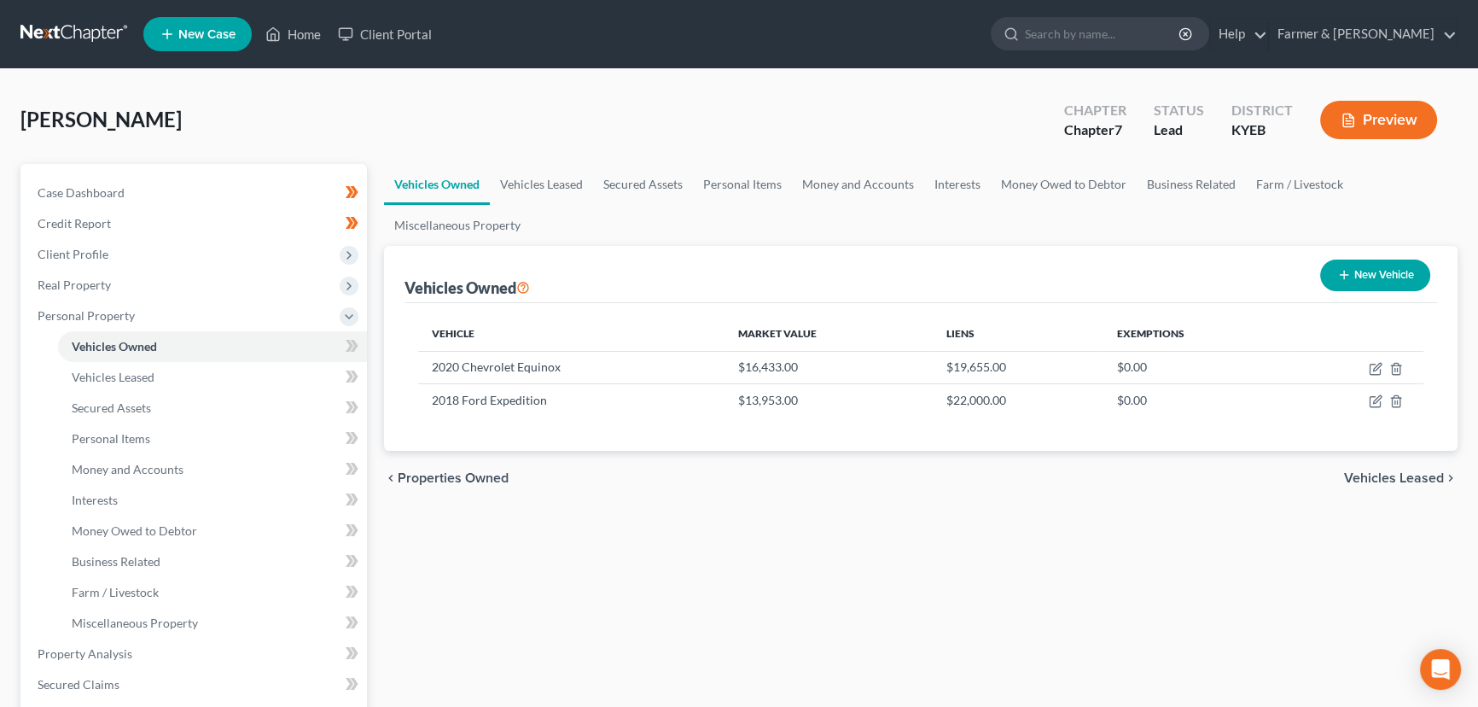
click at [761, 504] on div "Vehicles Owned Vehicles Leased Secured Assets Personal Items Money and Accounts…" at bounding box center [920, 657] width 1091 height 986
click at [506, 104] on div "Shepherd, Patrick Upgraded Chapter Chapter 7 Status Lead District KYEB Preview" at bounding box center [738, 127] width 1437 height 74
click at [486, 579] on div "Vehicles Owned Vehicles Leased Secured Assets Personal Items Money and Accounts…" at bounding box center [920, 657] width 1091 height 986
click at [480, 91] on div "Shepherd, Patrick Upgraded Chapter Chapter 7 Status Lead District KYEB Preview" at bounding box center [738, 127] width 1437 height 74
click at [685, 529] on div "Vehicles Owned Vehicles Leased Secured Assets Personal Items Money and Accounts…" at bounding box center [920, 657] width 1091 height 986
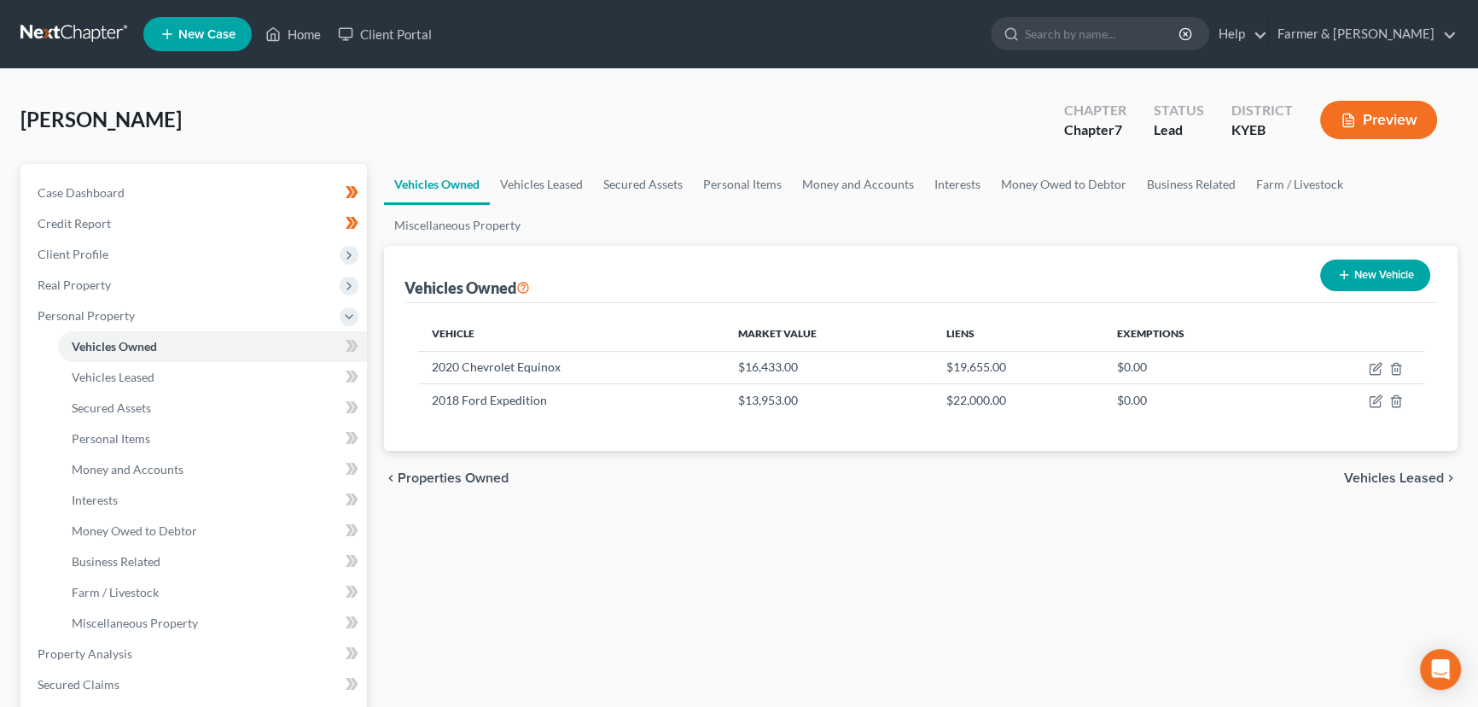
click at [364, 128] on div "Shepherd, Patrick Upgraded Chapter Chapter 7 Status Lead District KYEB Preview" at bounding box center [738, 127] width 1437 height 74
click at [533, 547] on div "Vehicles Owned Vehicles Leased Secured Assets Personal Items Money and Accounts…" at bounding box center [920, 657] width 1091 height 986
click at [429, 94] on div "Shepherd, Patrick Upgraded Chapter Chapter 7 Status Lead District KYEB Preview" at bounding box center [738, 127] width 1437 height 74
click at [697, 542] on div "Vehicles Owned Vehicles Leased Secured Assets Personal Items Money and Accounts…" at bounding box center [920, 657] width 1091 height 986
click at [841, 583] on div "Vehicles Owned Vehicles Leased Secured Assets Personal Items Money and Accounts…" at bounding box center [920, 657] width 1091 height 986
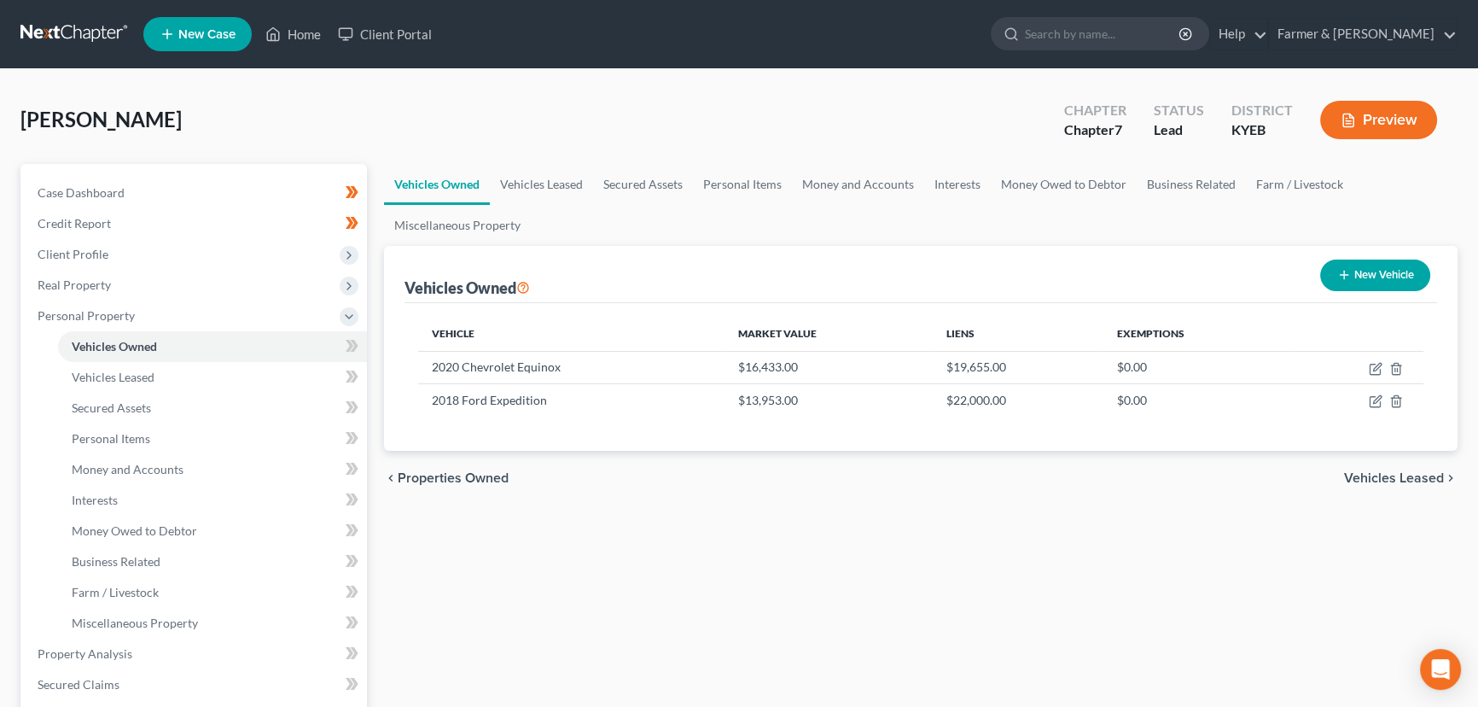
click at [544, 119] on div "Shepherd, Patrick Upgraded Chapter Chapter 7 Status Lead District KYEB Preview" at bounding box center [738, 127] width 1437 height 74
click at [618, 624] on div "Vehicles Owned Vehicles Leased Secured Assets Personal Items Money and Accounts…" at bounding box center [920, 657] width 1091 height 986
click at [362, 350] on span at bounding box center [352, 348] width 30 height 26
drag, startPoint x: 506, startPoint y: 573, endPoint x: 471, endPoint y: 576, distance: 35.1
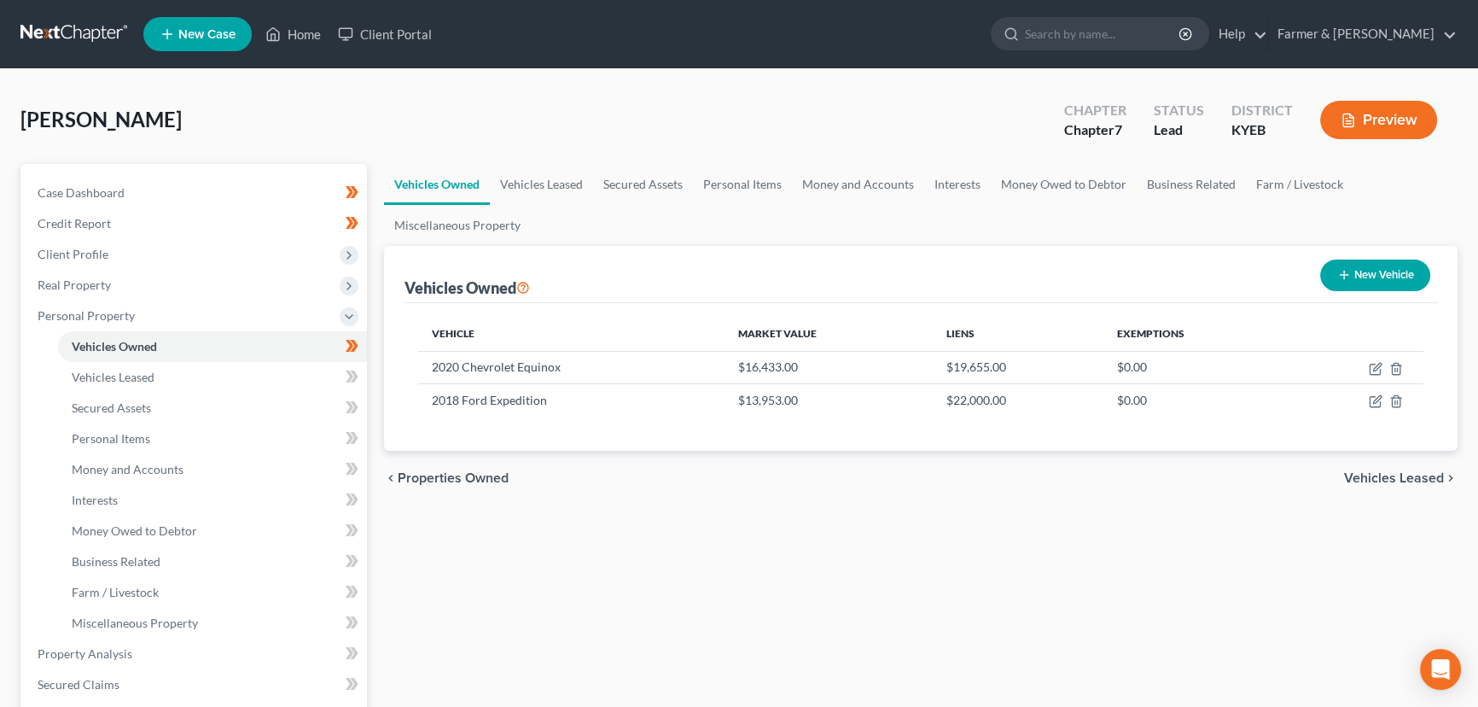
click at [507, 573] on div "Vehicles Owned Vehicles Leased Secured Assets Personal Items Money and Accounts…" at bounding box center [920, 657] width 1091 height 986
click at [1357, 273] on button "New Vehicle" at bounding box center [1375, 275] width 110 height 32
select select "0"
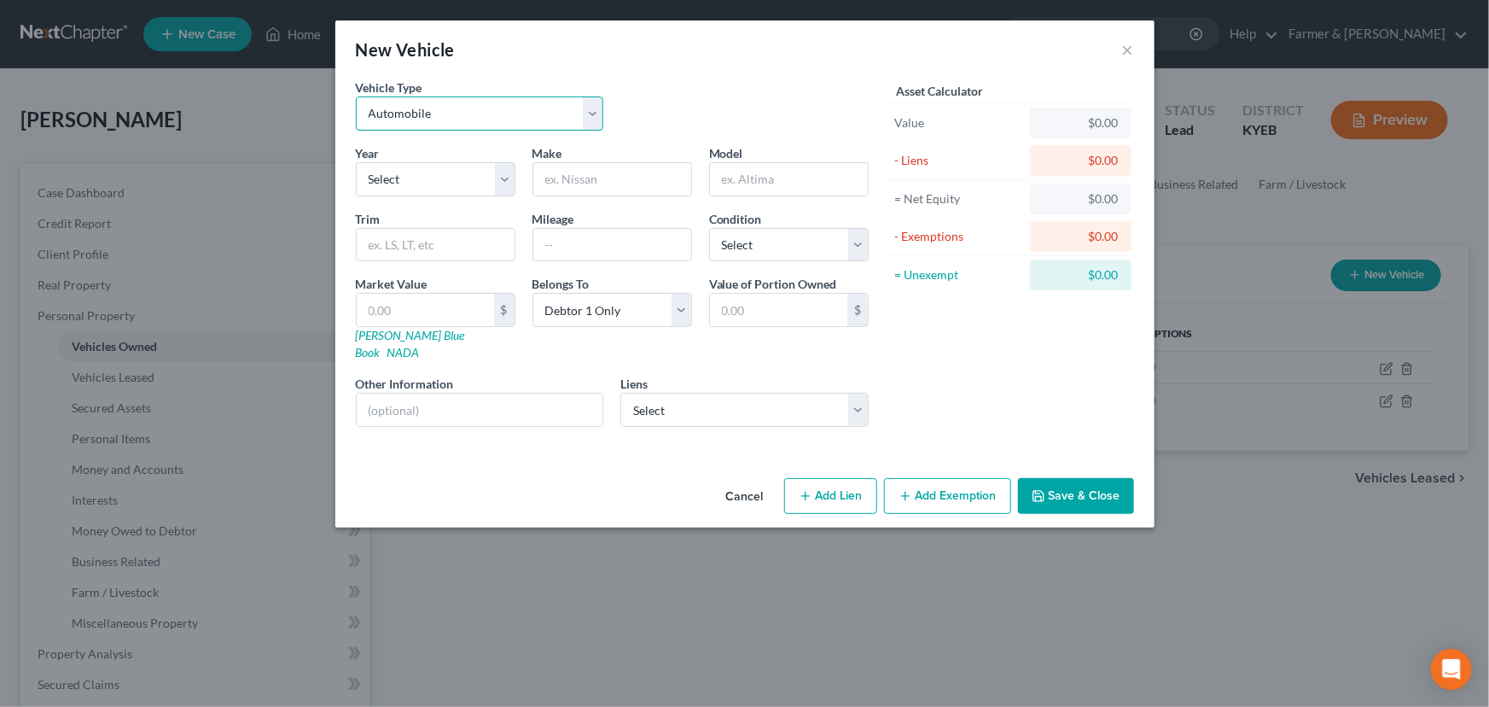
click at [428, 126] on select "Select Automobile Truck Trailer Watercraft Aircraft Motor Home Atv Other Vehicle" at bounding box center [480, 113] width 248 height 34
select select "7"
click at [356, 96] on select "Select Automobile Truck Trailer Watercraft Aircraft Motor Home Atv Other Vehicle" at bounding box center [480, 113] width 248 height 34
click at [407, 175] on select "Select 2026 2025 2024 2023 2022 2021 2020 2019 2018 2017 2016 2015 2014 2013 20…" at bounding box center [436, 179] width 160 height 34
select select "2"
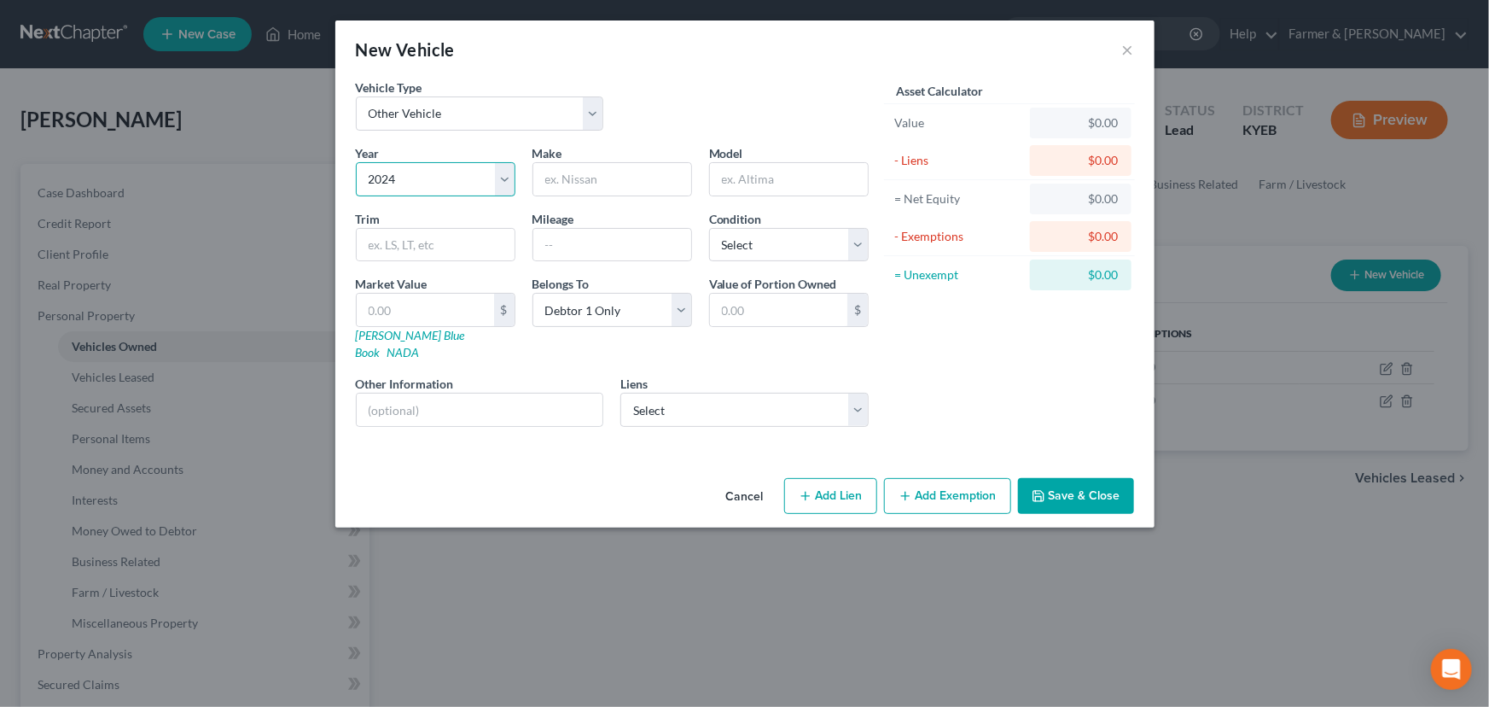
click at [356, 162] on select "Select 2026 2025 2024 2023 2022 2021 2020 2019 2018 2017 2016 2015 2014 2013 20…" at bounding box center [436, 179] width 160 height 34
click at [595, 188] on input "text" at bounding box center [612, 179] width 158 height 32
type input "Polaris"
type input "RZR"
click at [637, 240] on input "text" at bounding box center [612, 245] width 158 height 32
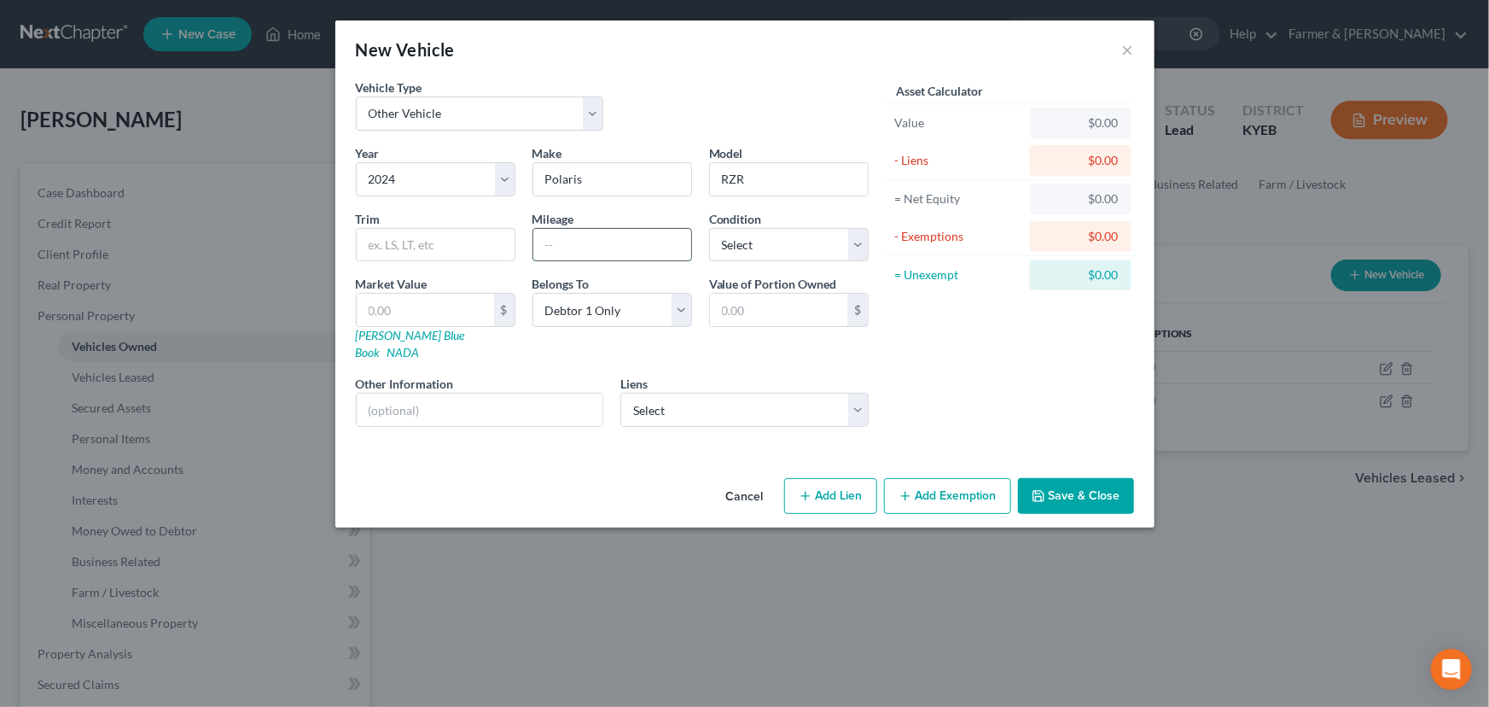
paste input "700"
type input "700"
click at [649, 122] on div "Vehicle Type Select Automobile Truck Trailer Watercraft Aircraft Motor Home Atv…" at bounding box center [612, 112] width 530 height 66
click at [684, 114] on div "Vehicle Type Select Automobile Truck Trailer Watercraft Aircraft Motor Home Atv…" at bounding box center [612, 112] width 530 height 66
click at [695, 95] on div "Vehicle Type Select Automobile Truck Trailer Watercraft Aircraft Motor Home Atv…" at bounding box center [612, 112] width 530 height 66
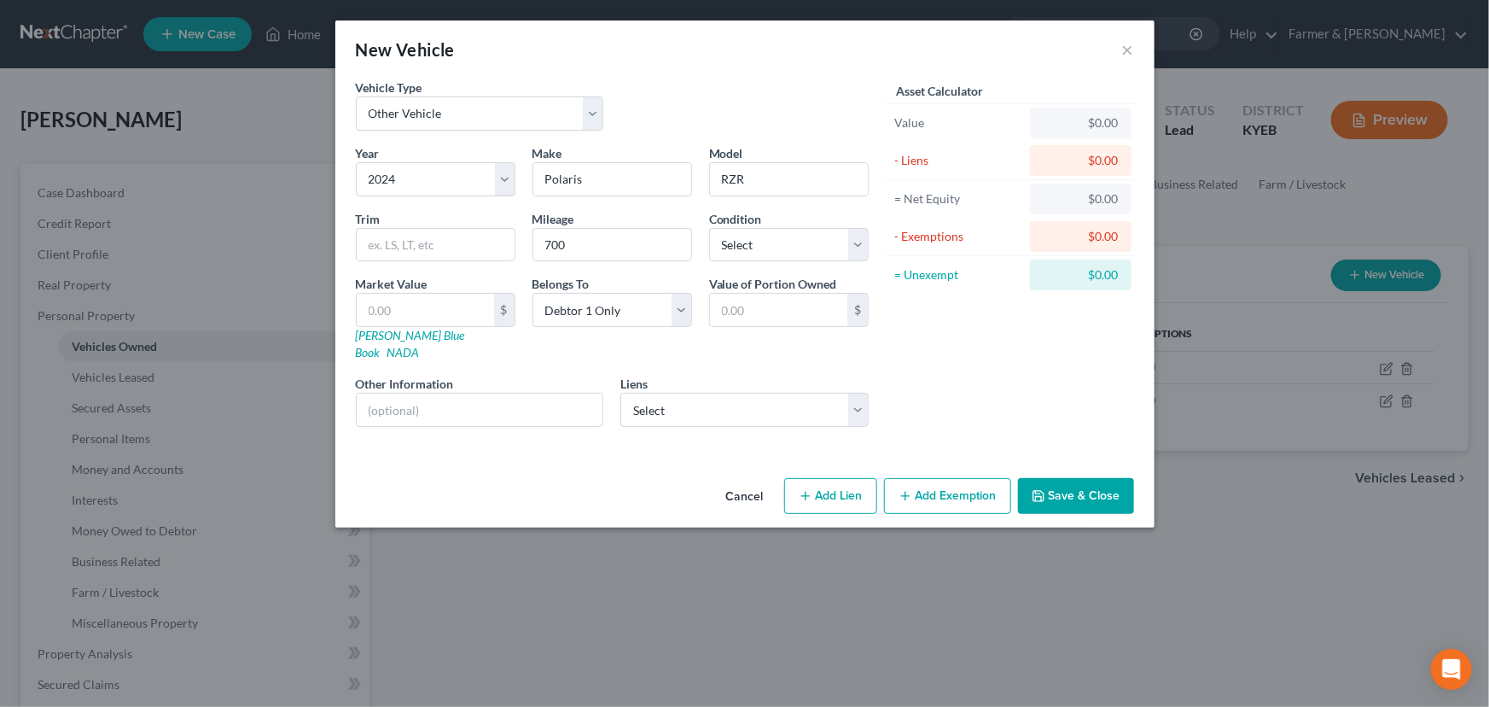
click at [695, 95] on div "Vehicle Type Select Automobile Truck Trailer Watercraft Aircraft Motor Home Atv…" at bounding box center [612, 112] width 530 height 66
drag, startPoint x: 614, startPoint y: 92, endPoint x: 632, endPoint y: 92, distance: 17.1
click at [614, 92] on div "Vehicle Type Select Automobile Truck Trailer Watercraft Aircraft Motor Home Atv…" at bounding box center [612, 112] width 530 height 66
click at [458, 310] on input "text" at bounding box center [425, 310] width 137 height 32
type input "14"
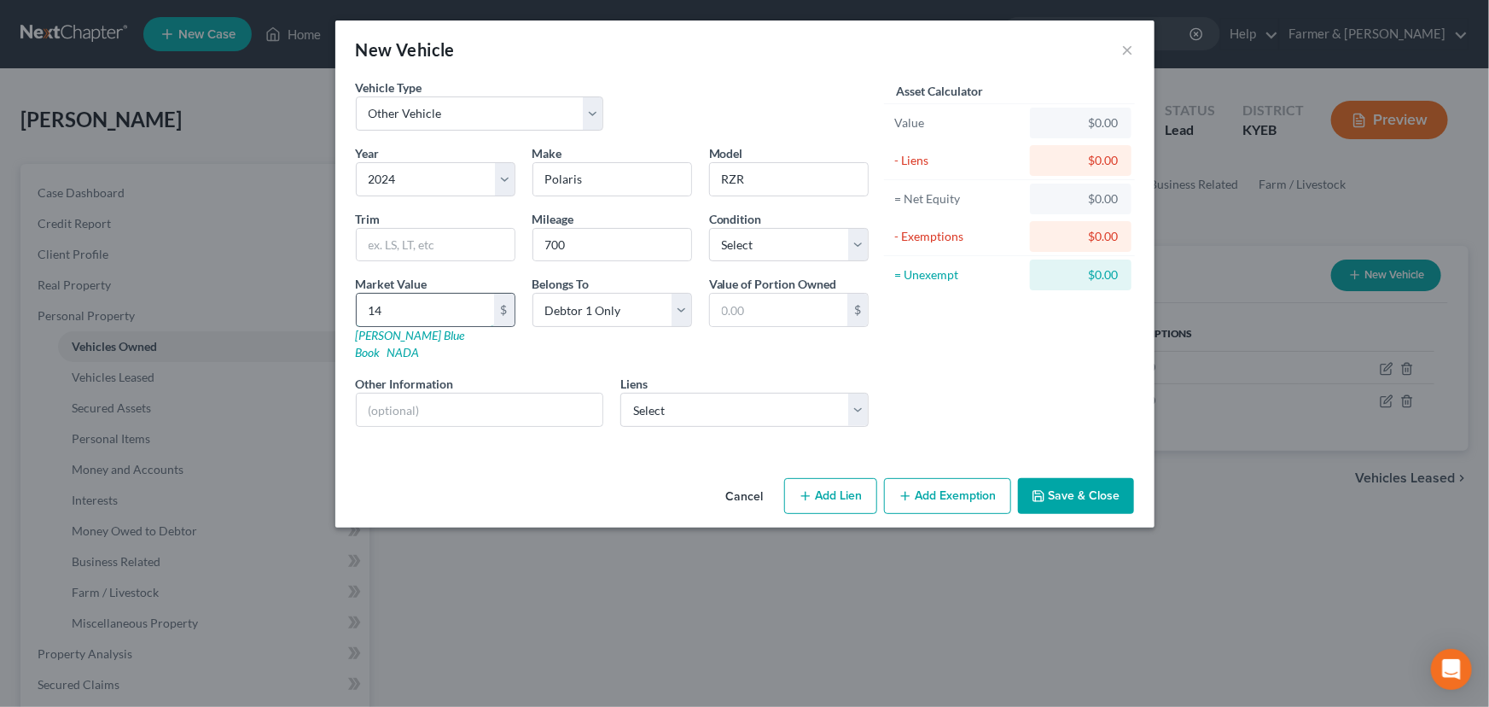
type input "14.00"
type input "145"
type input "145.00"
type input "1451"
type input "1,451.00"
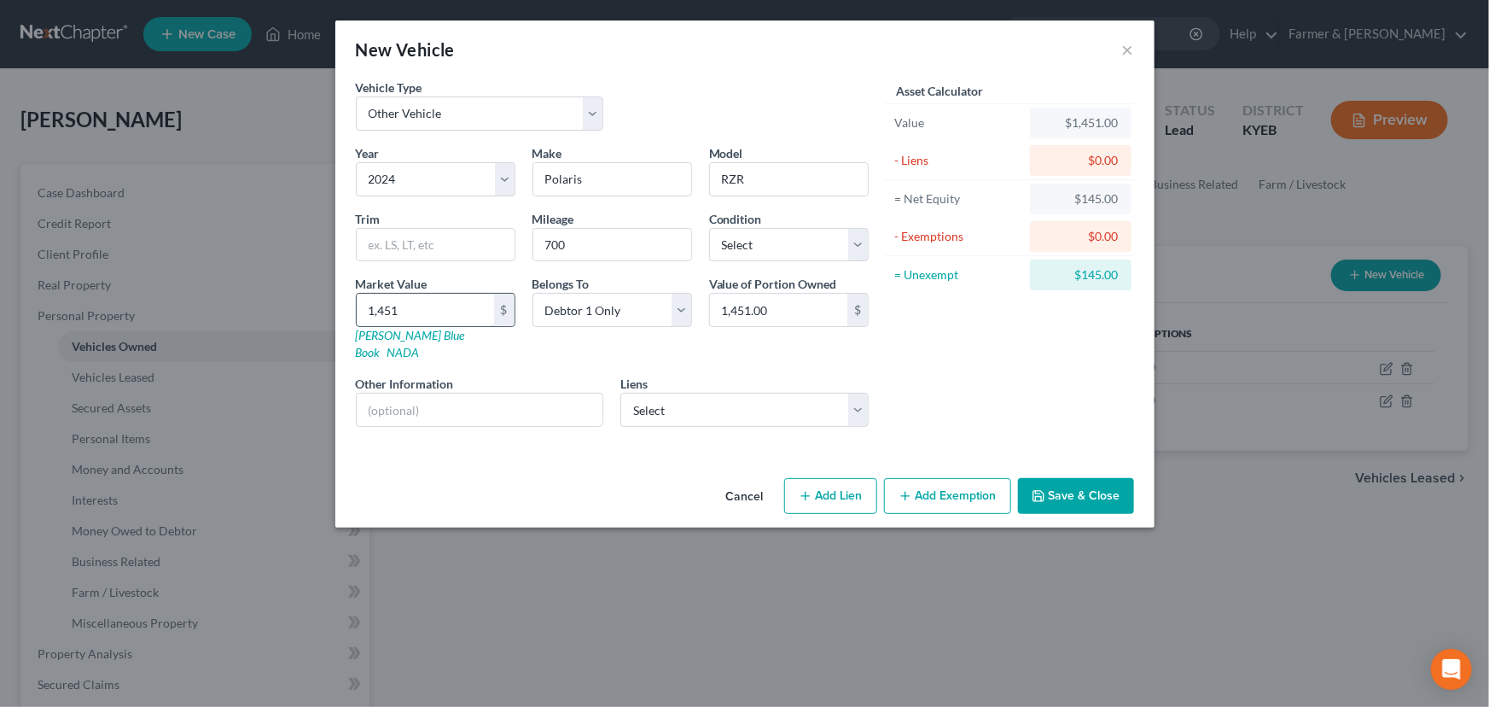
type input "1,4516"
type input "14,516.00"
type input "1,45165"
type input "145,165.00"
type input "145,16"
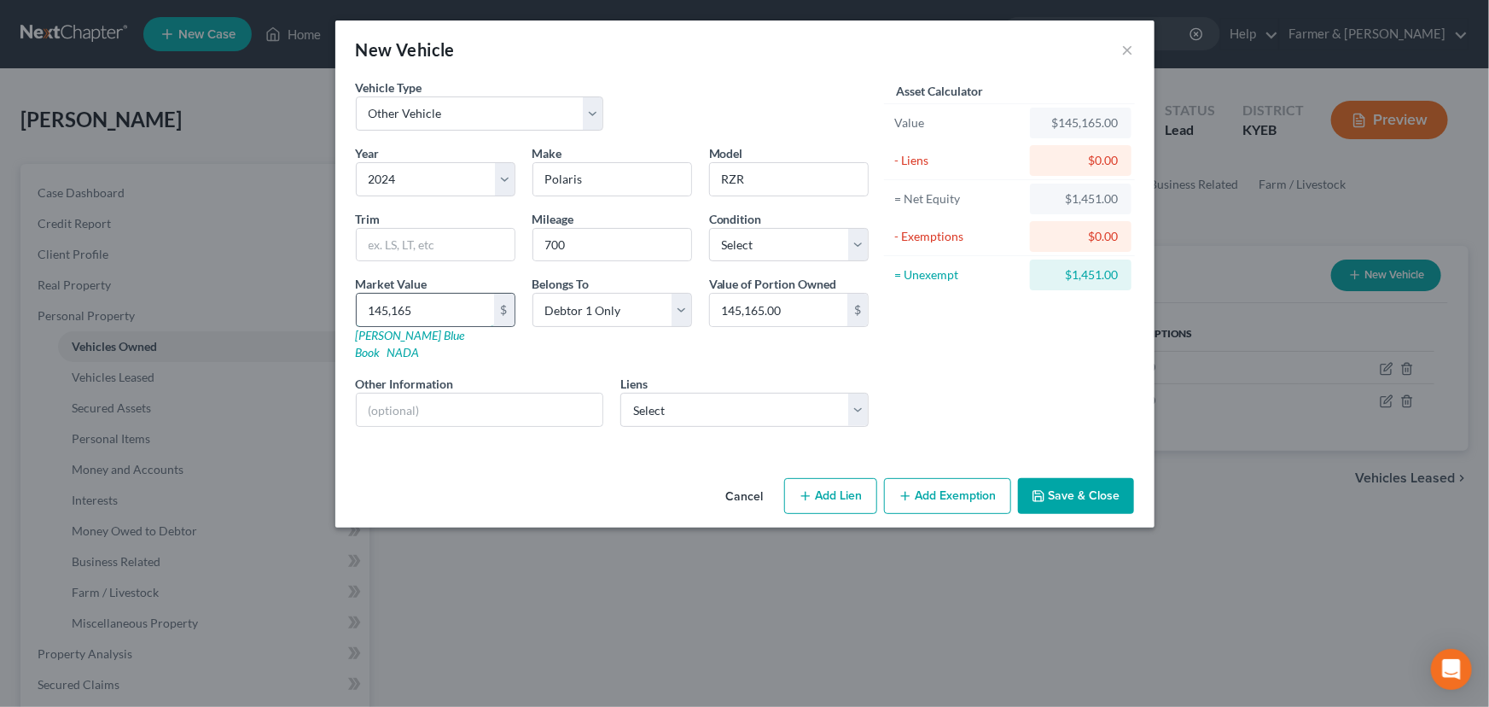
type input "14,516.00"
type input "1"
type input "1.00"
type input "15"
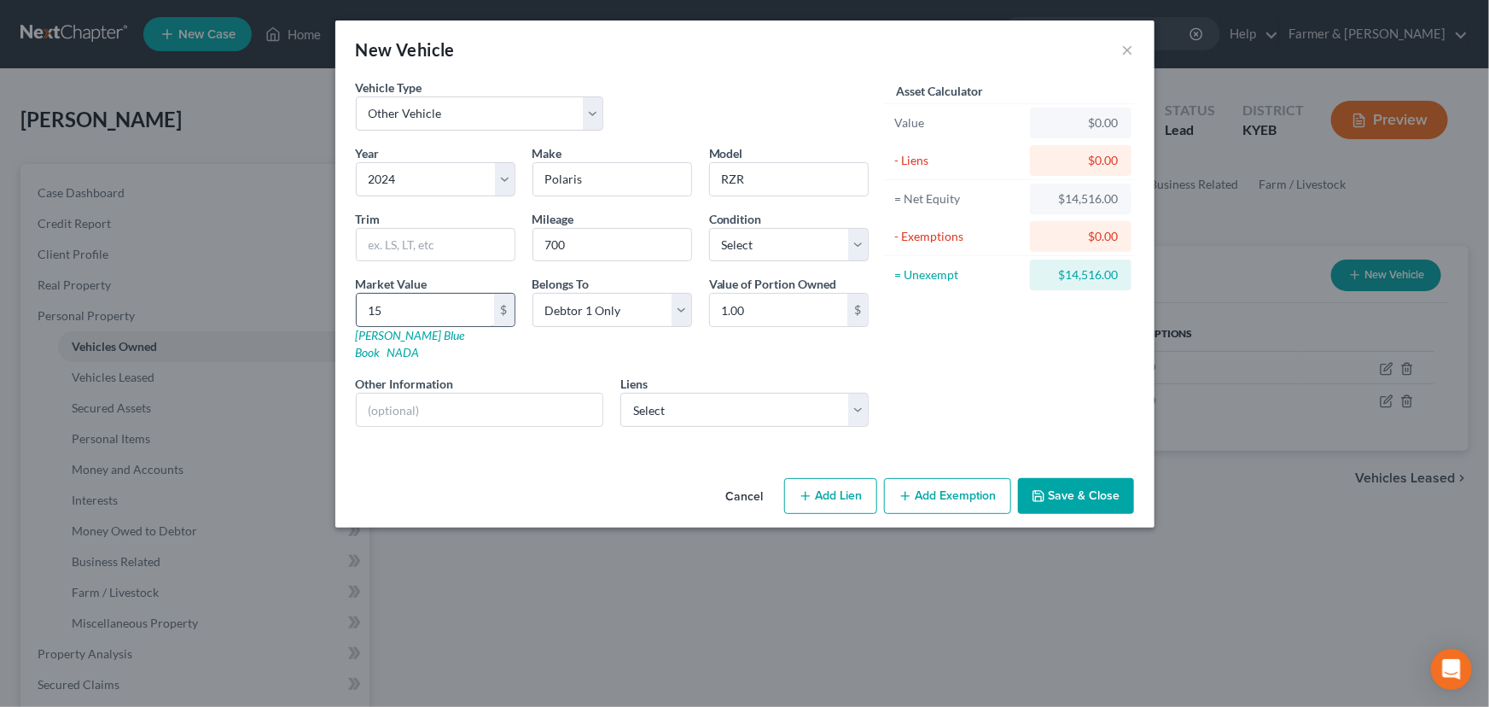
type input "15.00"
type input "151"
type input "151.00"
type input "1516"
type input "1,516.00"
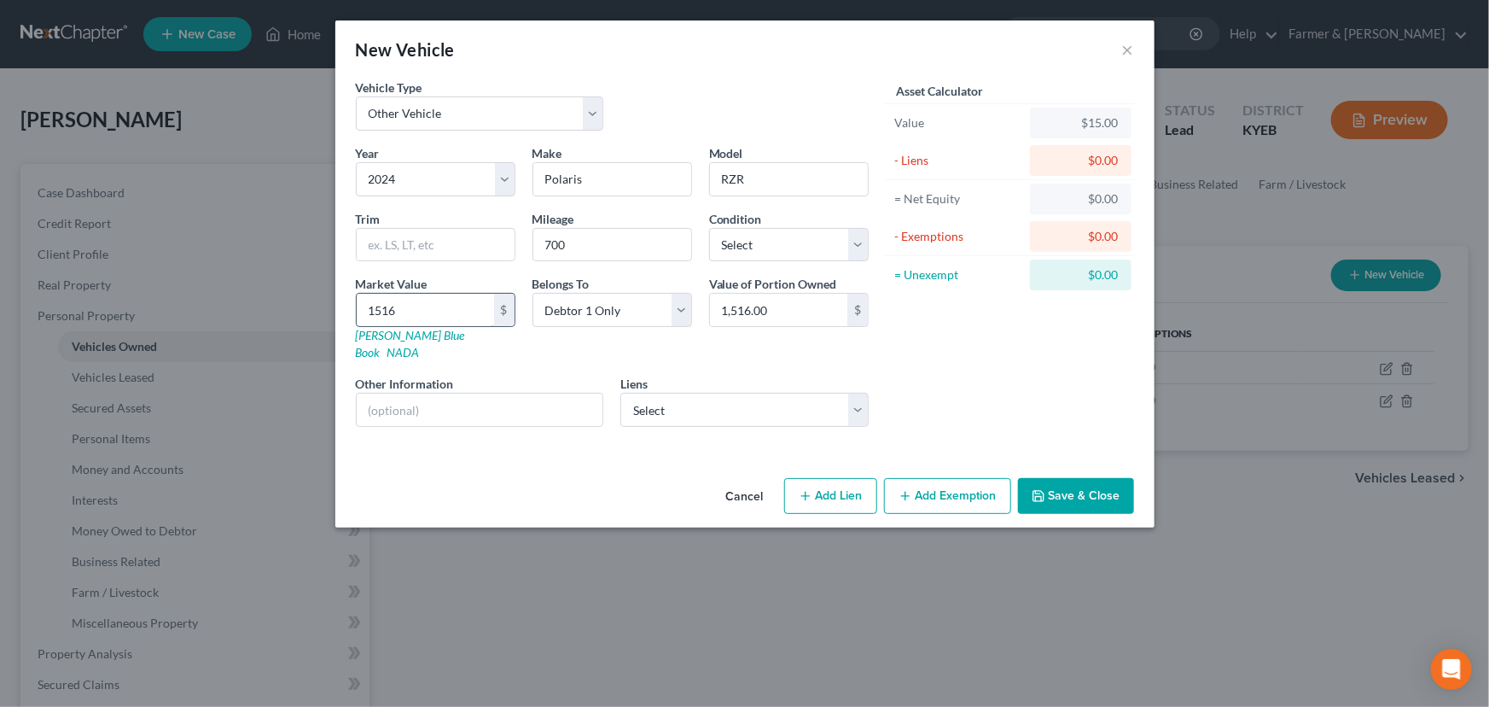
type input "15165"
type input "15,165.00"
click at [690, 106] on div "Vehicle Type Select Automobile Truck Trailer Watercraft Aircraft Motor Home Atv…" at bounding box center [612, 112] width 530 height 66
drag, startPoint x: 772, startPoint y: 240, endPoint x: 772, endPoint y: 259, distance: 19.6
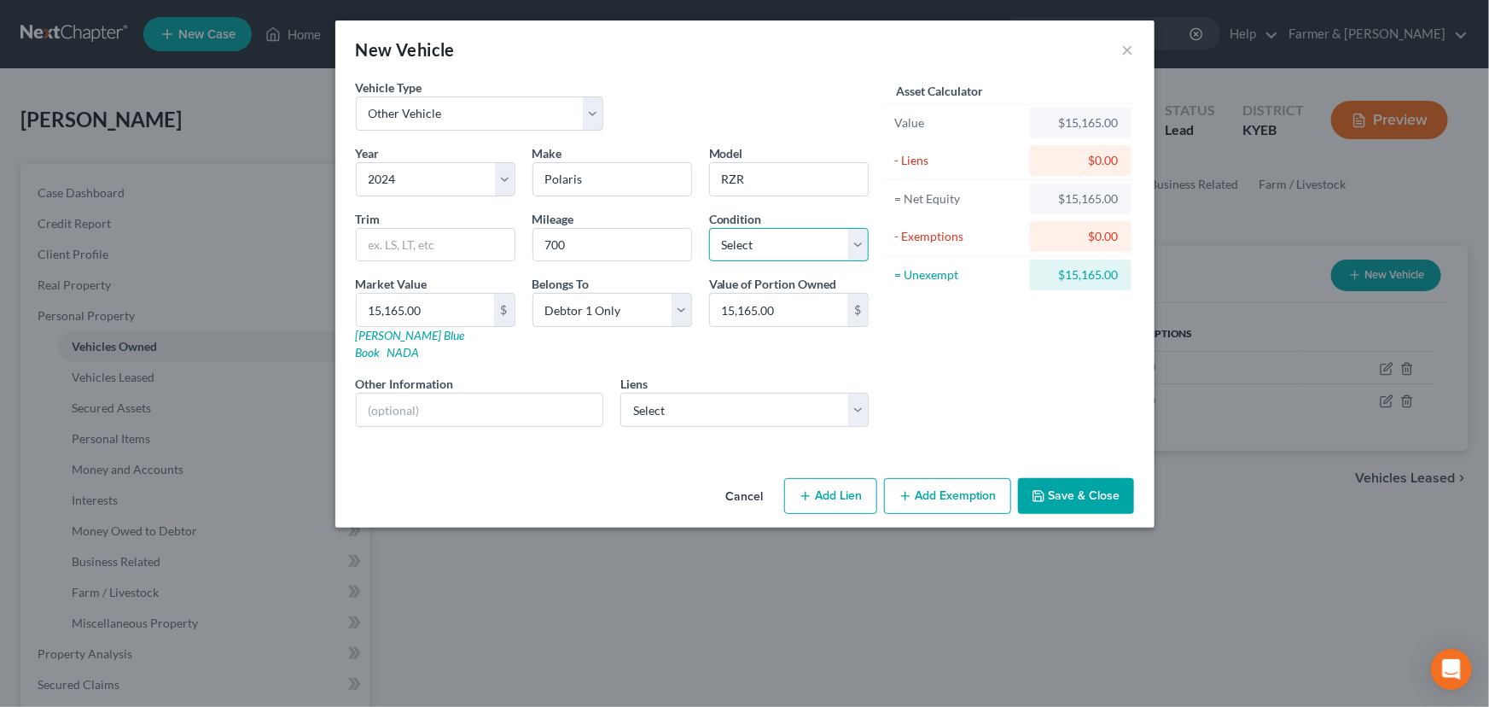
click at [772, 240] on select "Select Excellent Very Good Good Fair Poor" at bounding box center [789, 245] width 160 height 34
select select "2"
click at [709, 228] on select "Select Excellent Very Good Good Fair Poor" at bounding box center [789, 245] width 160 height 34
click at [939, 338] on div "Asset Calculator Value $15,165.00 - Liens $0.00 = Net Equity $15,165.00 - Exemp…" at bounding box center [1009, 260] width 265 height 362
click at [652, 123] on div "Vehicle Type Select Automobile Truck Trailer Watercraft Aircraft Motor Home Atv…" at bounding box center [612, 112] width 530 height 66
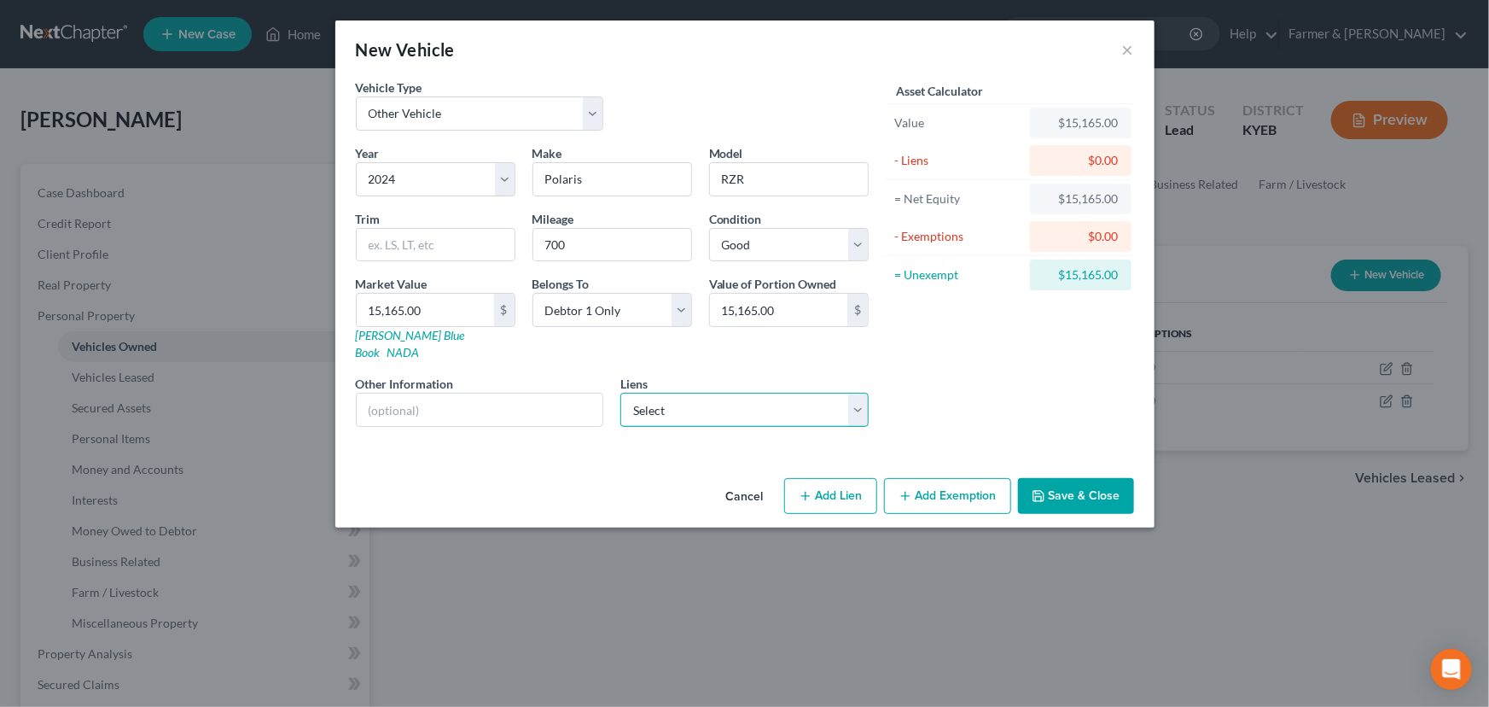
click at [686, 408] on select "Select Bridgecrest - $22,482.00" at bounding box center [744, 410] width 248 height 34
select select "3"
select select "0"
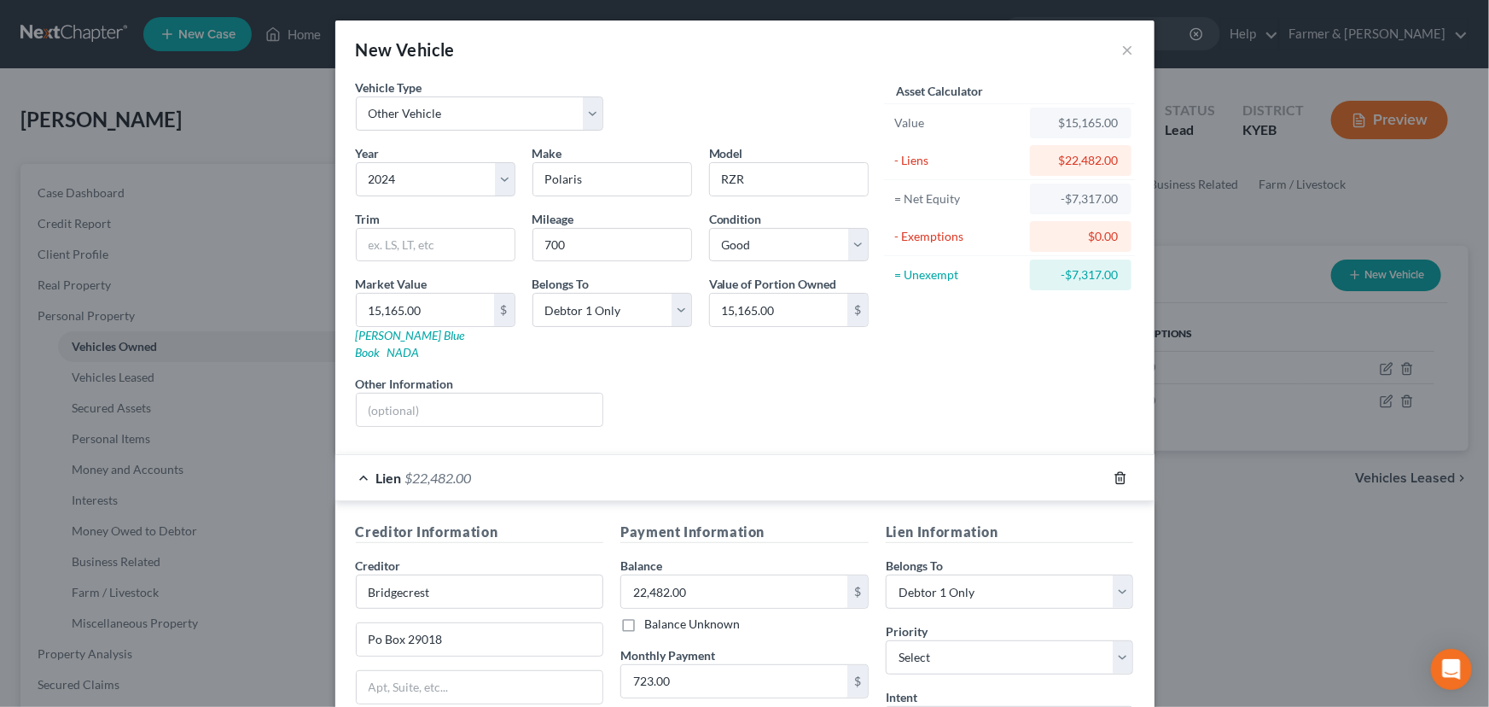
click at [1114, 471] on icon "button" at bounding box center [1121, 478] width 14 height 14
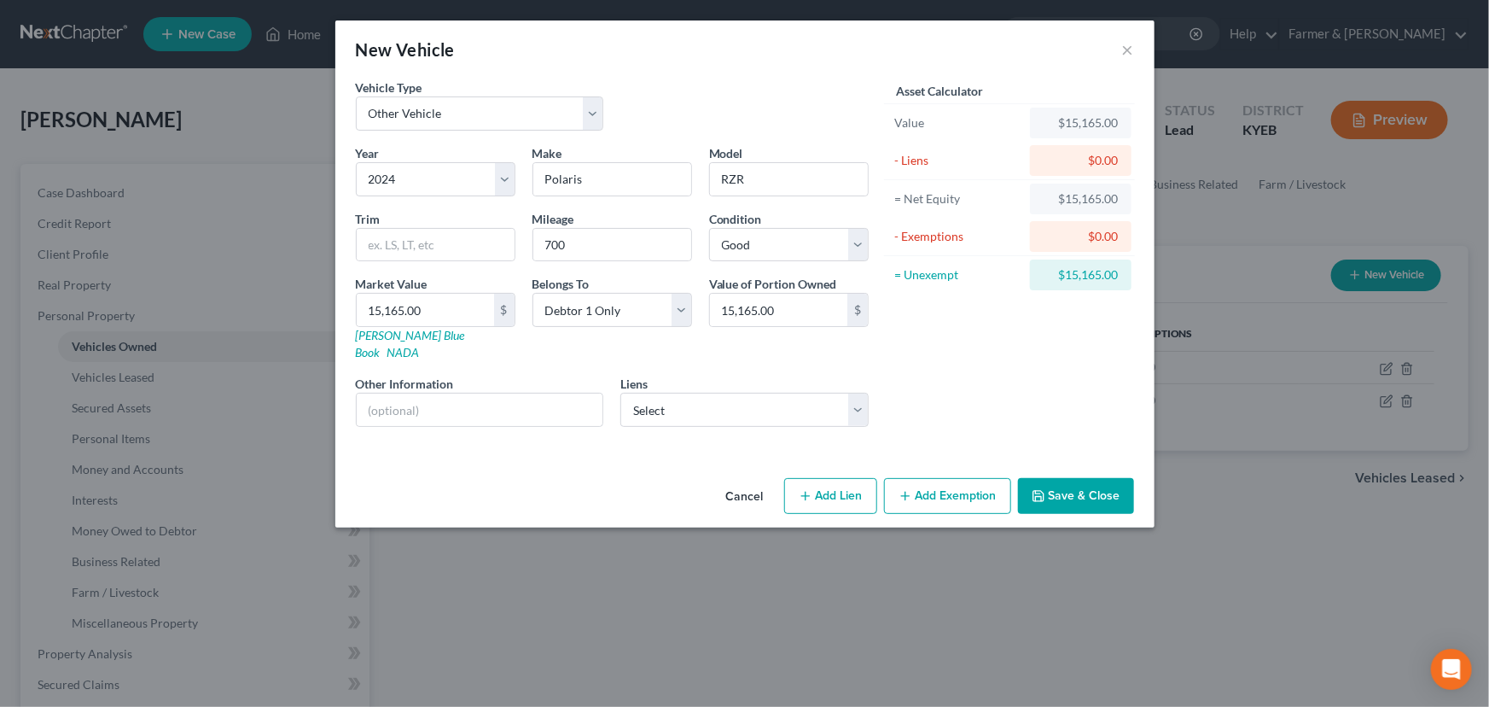
click at [1060, 480] on button "Save & Close" at bounding box center [1076, 496] width 116 height 36
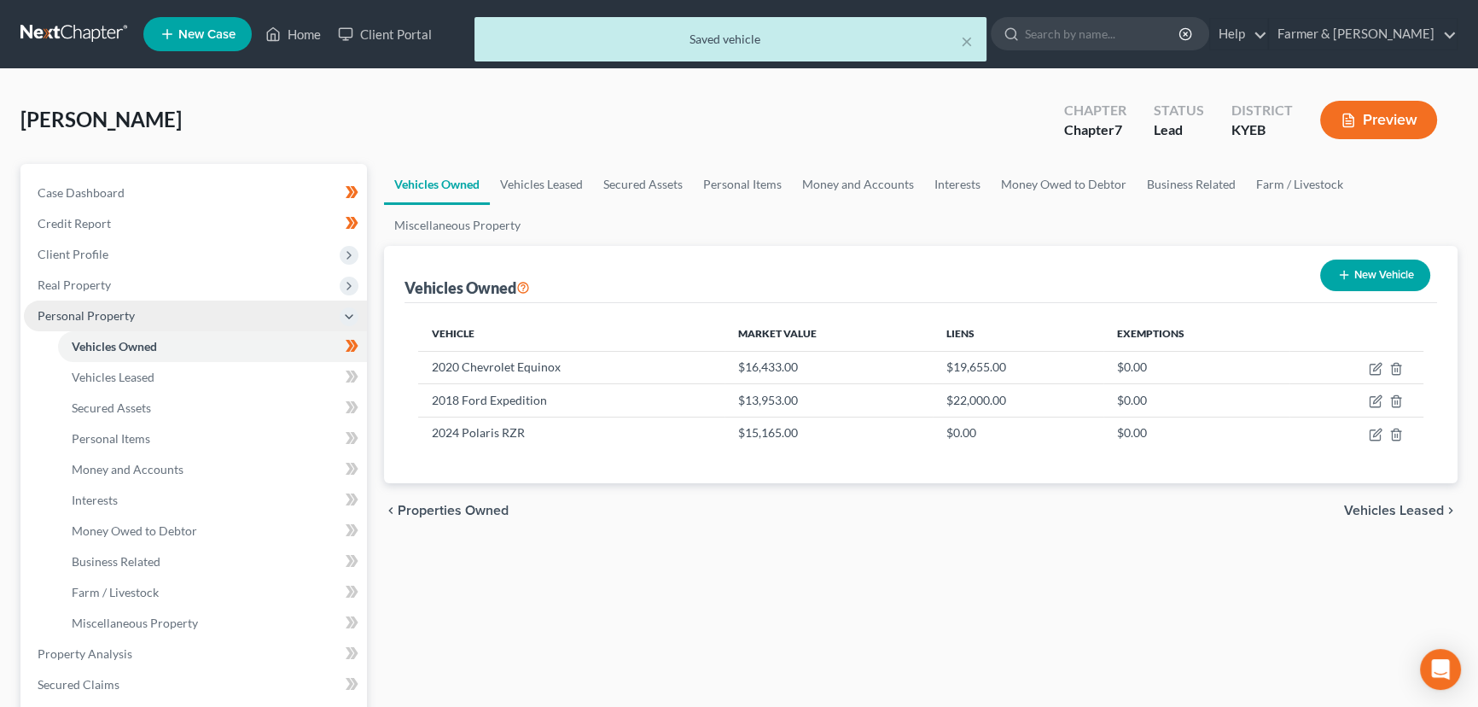
click at [93, 316] on span "Personal Property" at bounding box center [86, 315] width 97 height 15
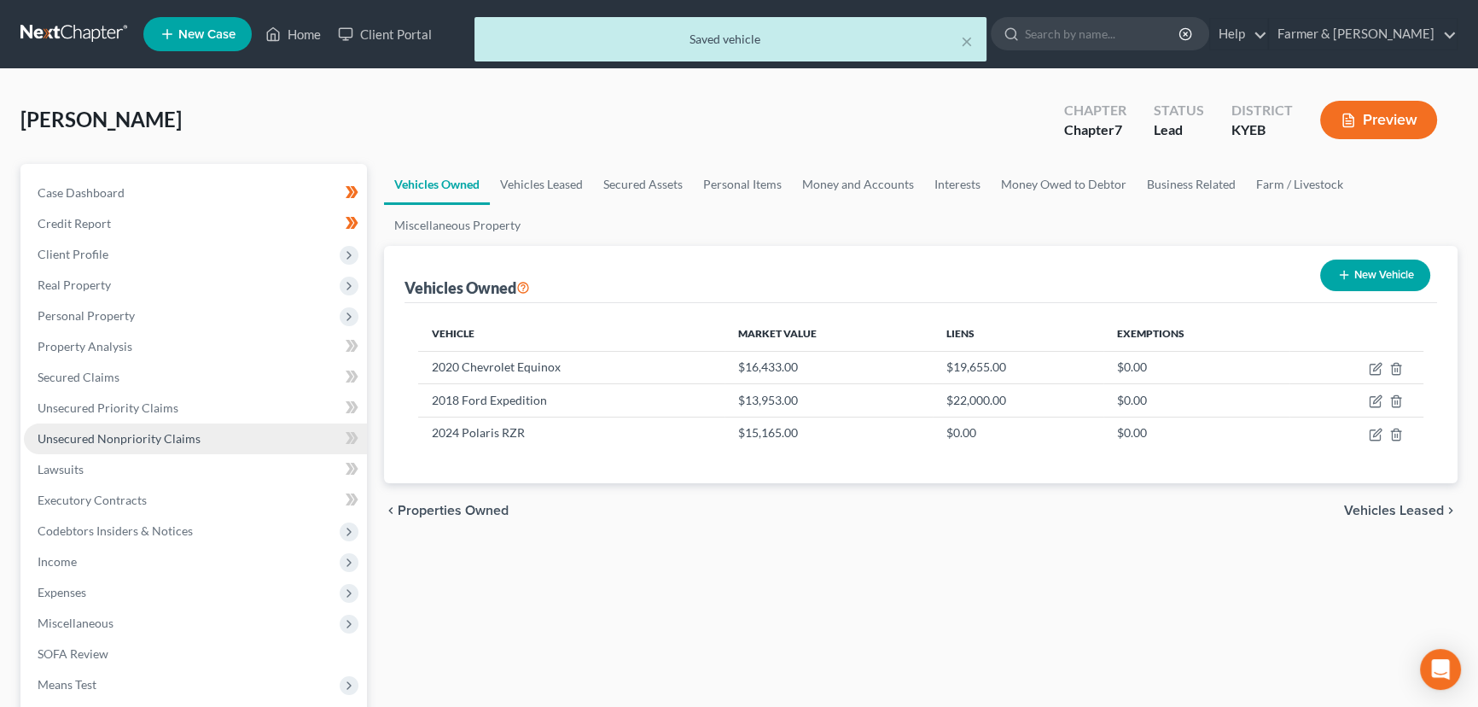
click at [101, 437] on span "Unsecured Nonpriority Claims" at bounding box center [119, 438] width 163 height 15
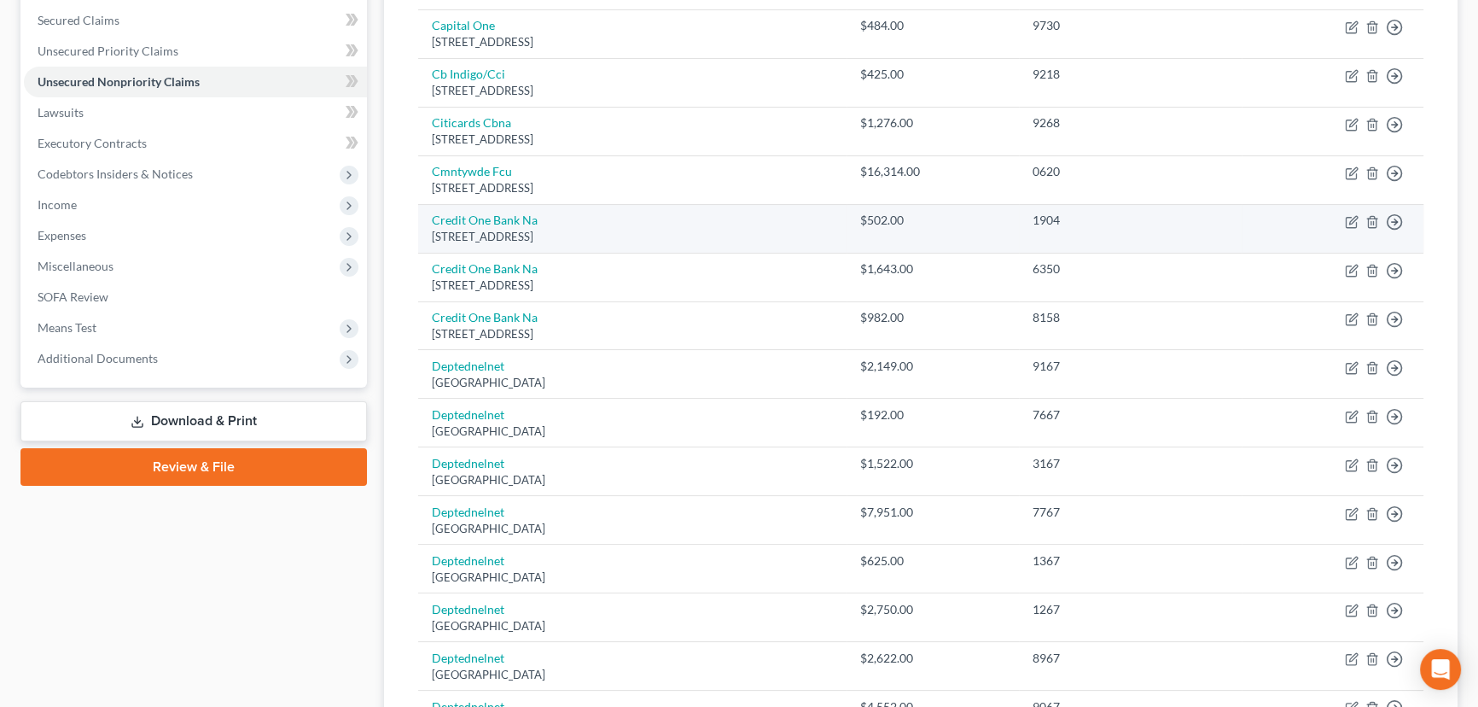
scroll to position [387, 0]
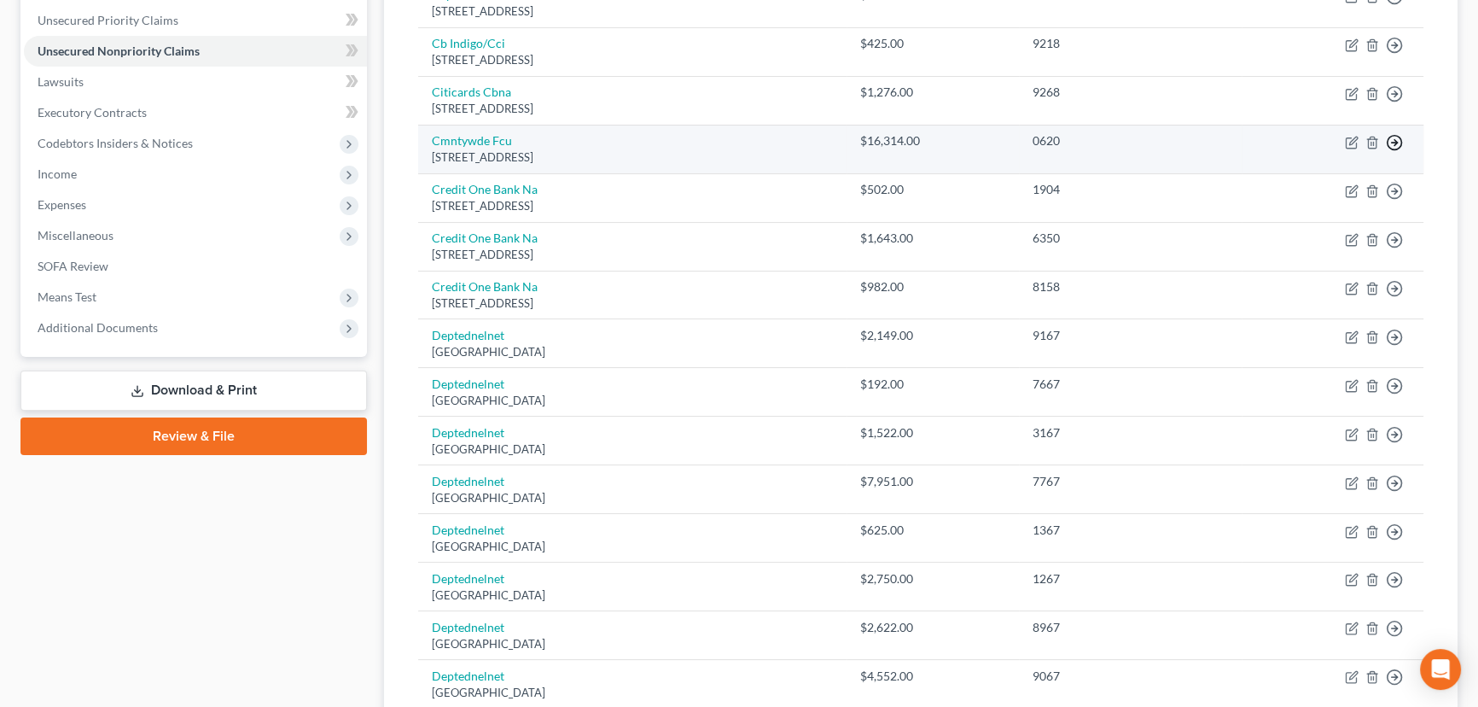
click at [1389, 137] on icon "button" at bounding box center [1394, 142] width 17 height 17
click at [1307, 153] on link "Move to D" at bounding box center [1316, 155] width 143 height 29
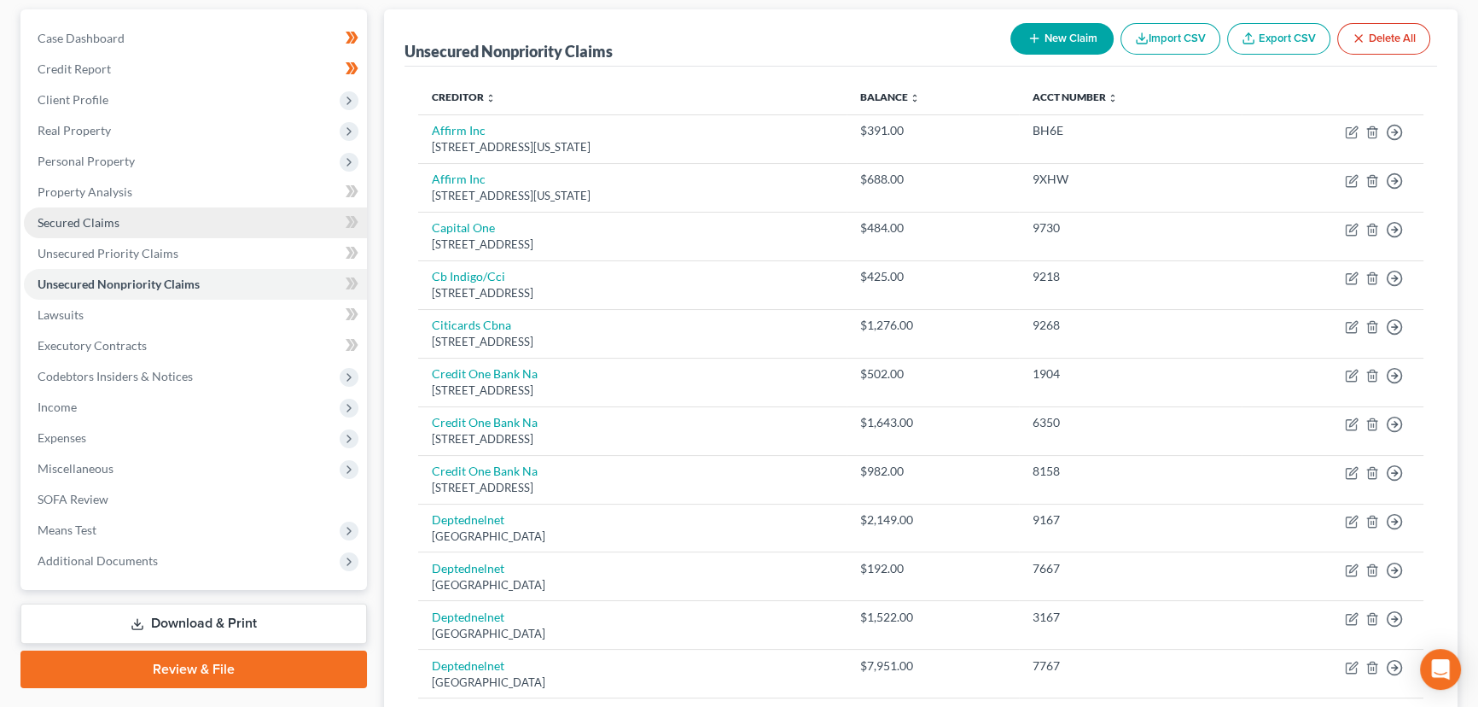
click at [137, 212] on link "Secured Claims" at bounding box center [195, 222] width 343 height 31
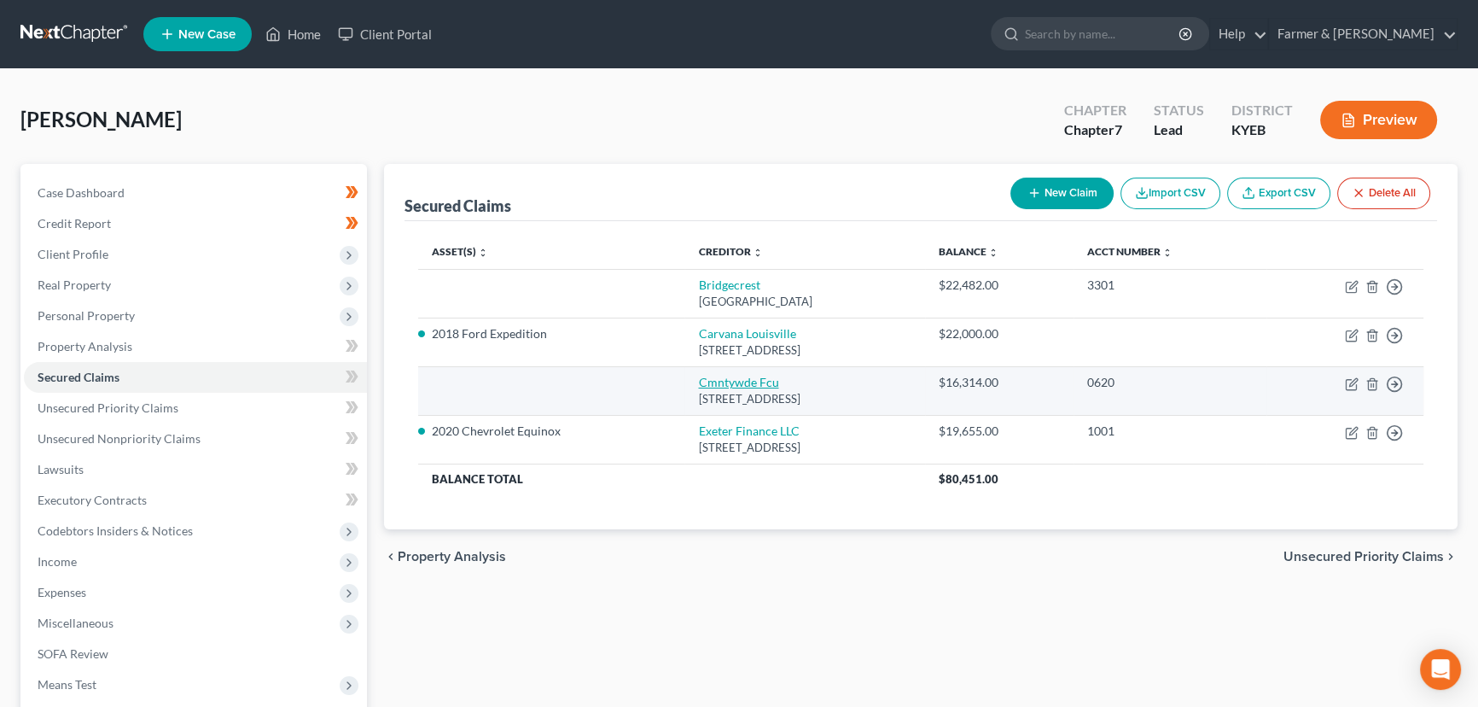
click at [698, 383] on link "Cmntywde Fcu" at bounding box center [738, 382] width 80 height 15
select select "15"
select select "0"
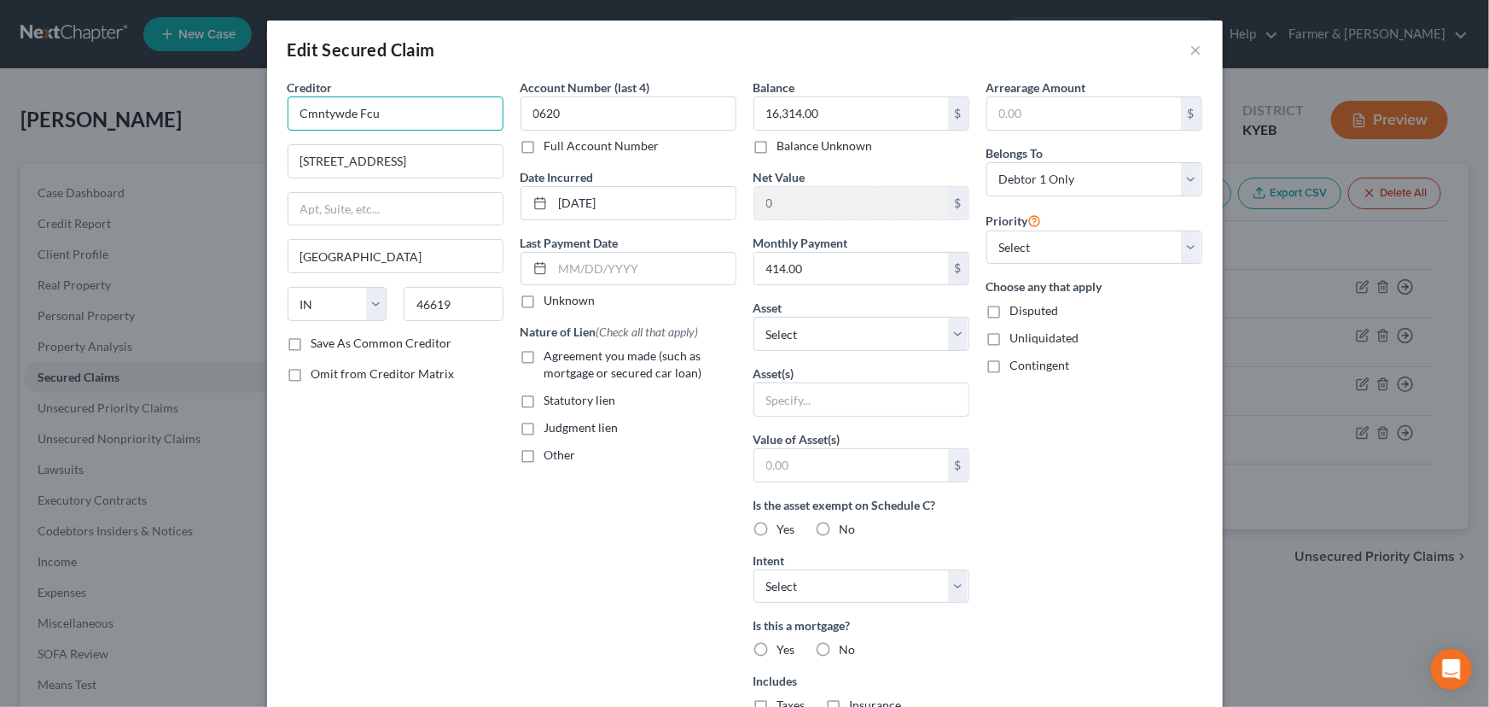
drag, startPoint x: 399, startPoint y: 116, endPoint x: 258, endPoint y: 134, distance: 142.8
click at [258, 134] on div "Edit Secured Claim × Creditor * Cmntywde Fcu 1555 Western Avenue South Bend Sta…" at bounding box center [744, 353] width 1489 height 707
click at [419, 110] on input "Cmntywde Fcu" at bounding box center [396, 113] width 216 height 34
type input "C"
click at [318, 123] on input "Comunity" at bounding box center [396, 113] width 216 height 34
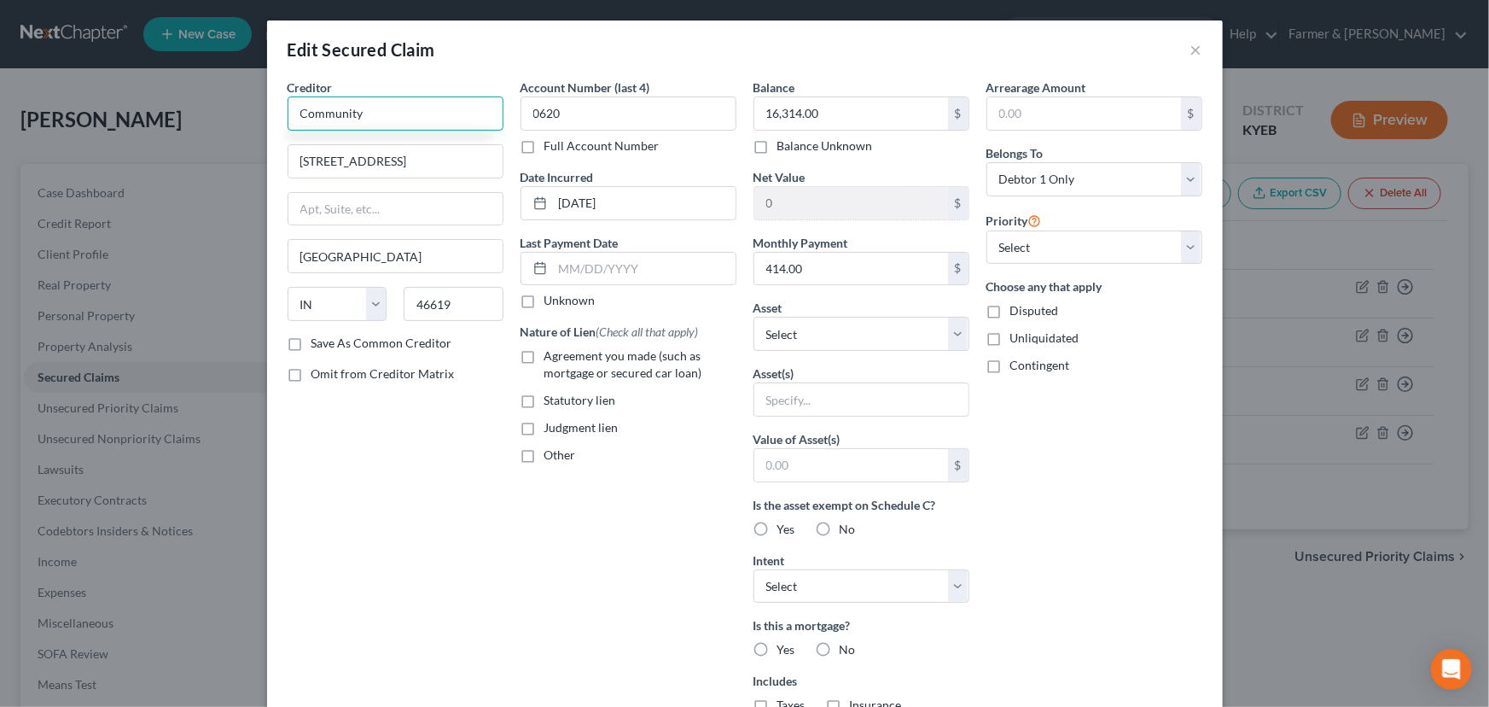
click at [407, 122] on input "Community" at bounding box center [396, 113] width 216 height 34
click at [425, 474] on div "Creditor * Community Wide Federal Credit Union 1555 Western Avenue South Bend S…" at bounding box center [395, 459] width 233 height 761
type input "Community Wide Federal Credit Union"
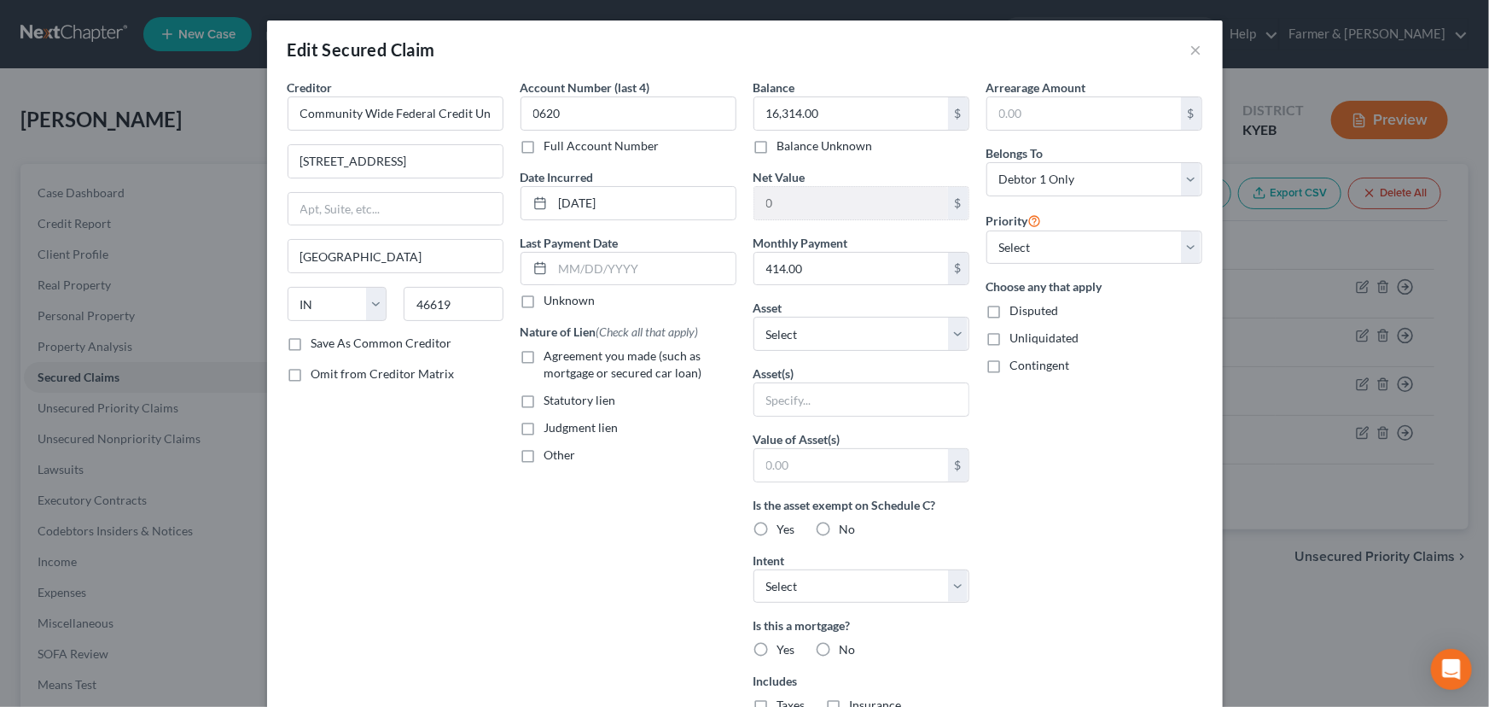
click at [544, 300] on label "Unknown" at bounding box center [569, 300] width 51 height 17
click at [551, 300] on input "Unknown" at bounding box center [556, 297] width 11 height 11
checkbox input "true"
drag, startPoint x: 528, startPoint y: 355, endPoint x: 753, endPoint y: 375, distance: 225.3
click at [544, 355] on label "Agreement you made (such as mortgage or secured car loan)" at bounding box center [640, 364] width 192 height 34
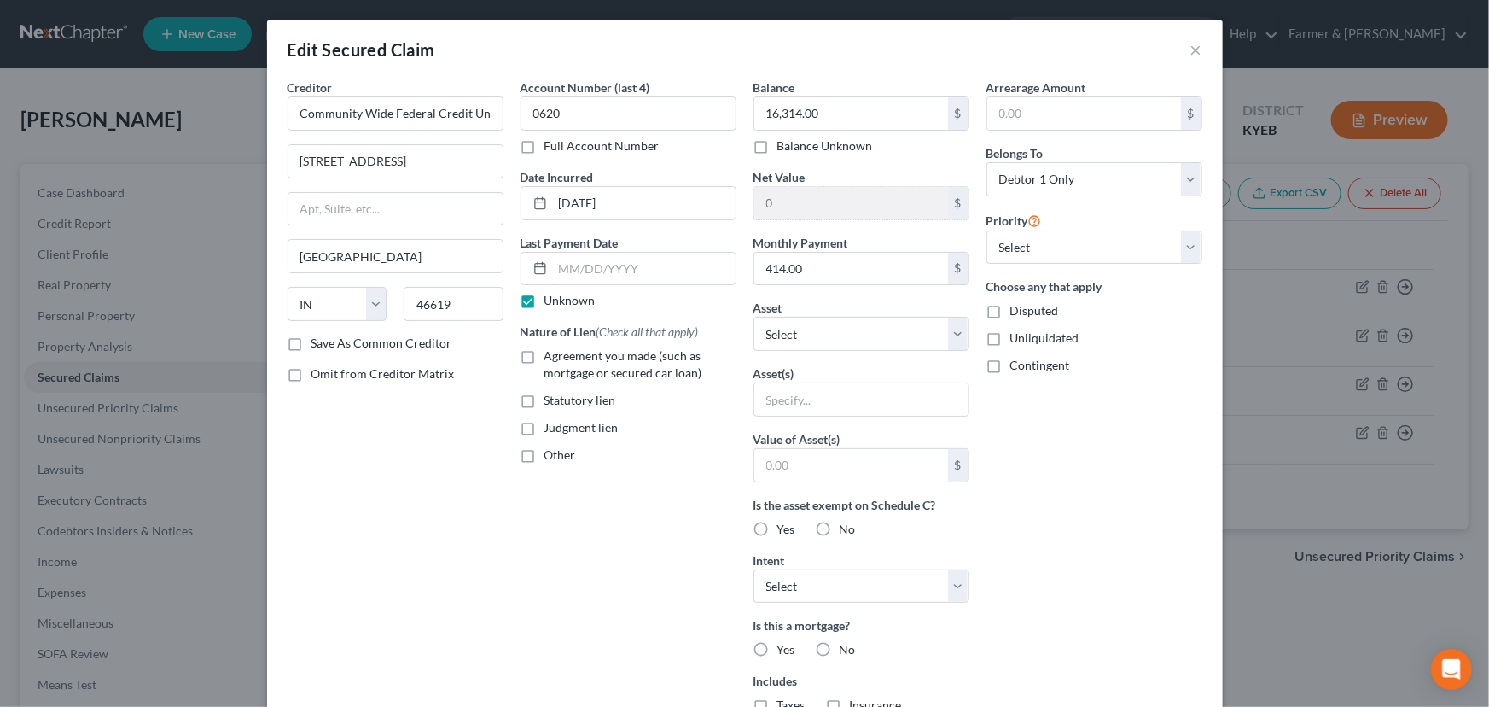
click at [551, 355] on input "Agreement you made (such as mortgage or secured car loan)" at bounding box center [556, 352] width 11 height 11
checkbox input "true"
click at [779, 340] on select "Select Other Multiple Assets 2020 Chevrolet Equinox - $16433.0 2018 Ford Expedi…" at bounding box center [862, 334] width 216 height 34
select select "4"
click at [754, 317] on select "Select Other Multiple Assets 2020 Chevrolet Equinox - $16433.0 2018 Ford Expedi…" at bounding box center [862, 334] width 216 height 34
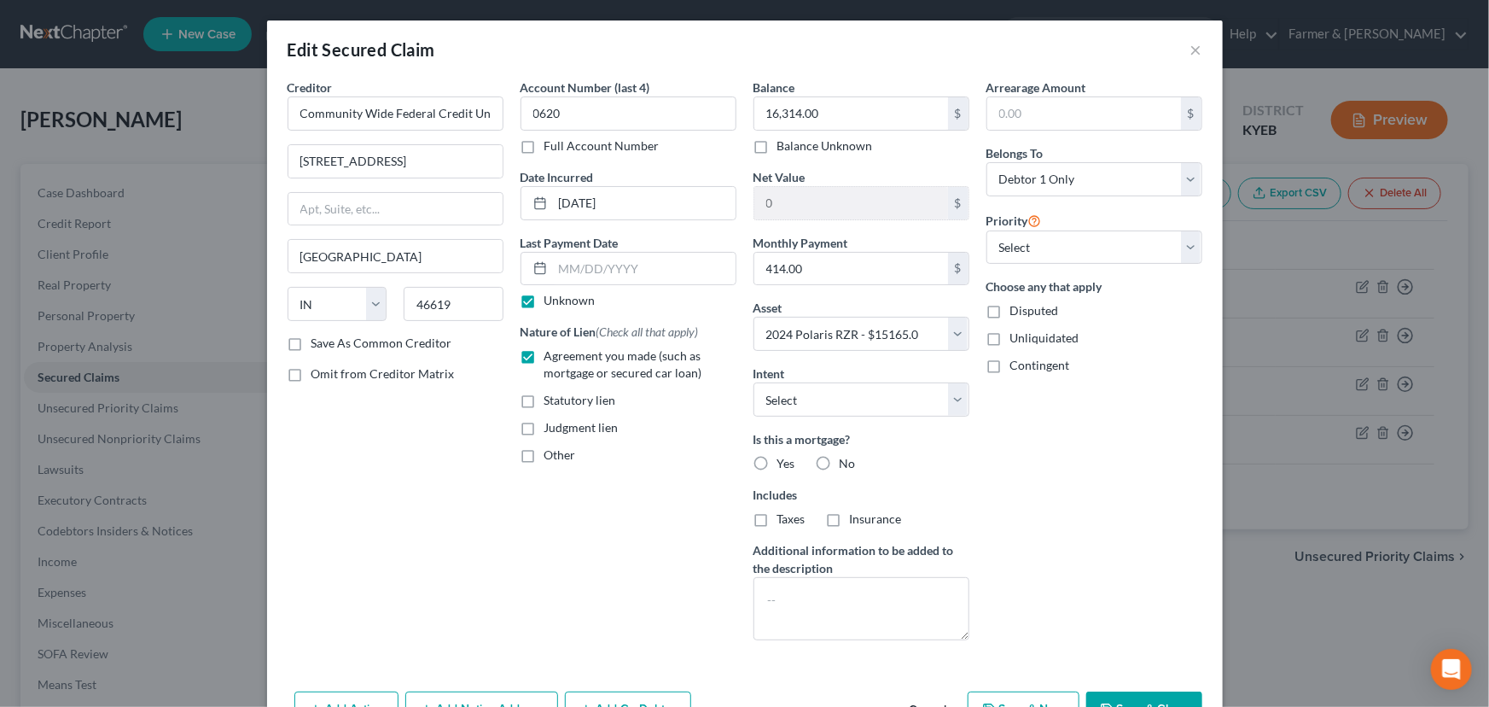
click at [1049, 453] on div "Arrearage Amount $ Belongs To * Select Debtor 1 Only Debtor 2 Only Debtor 1 And…" at bounding box center [1094, 366] width 233 height 575
click at [801, 407] on select "Select Surrender Redeem Reaffirm Avoid Other" at bounding box center [862, 399] width 216 height 34
select select "4"
click at [754, 382] on select "Select Surrender Redeem Reaffirm Avoid Other" at bounding box center [862, 399] width 216 height 34
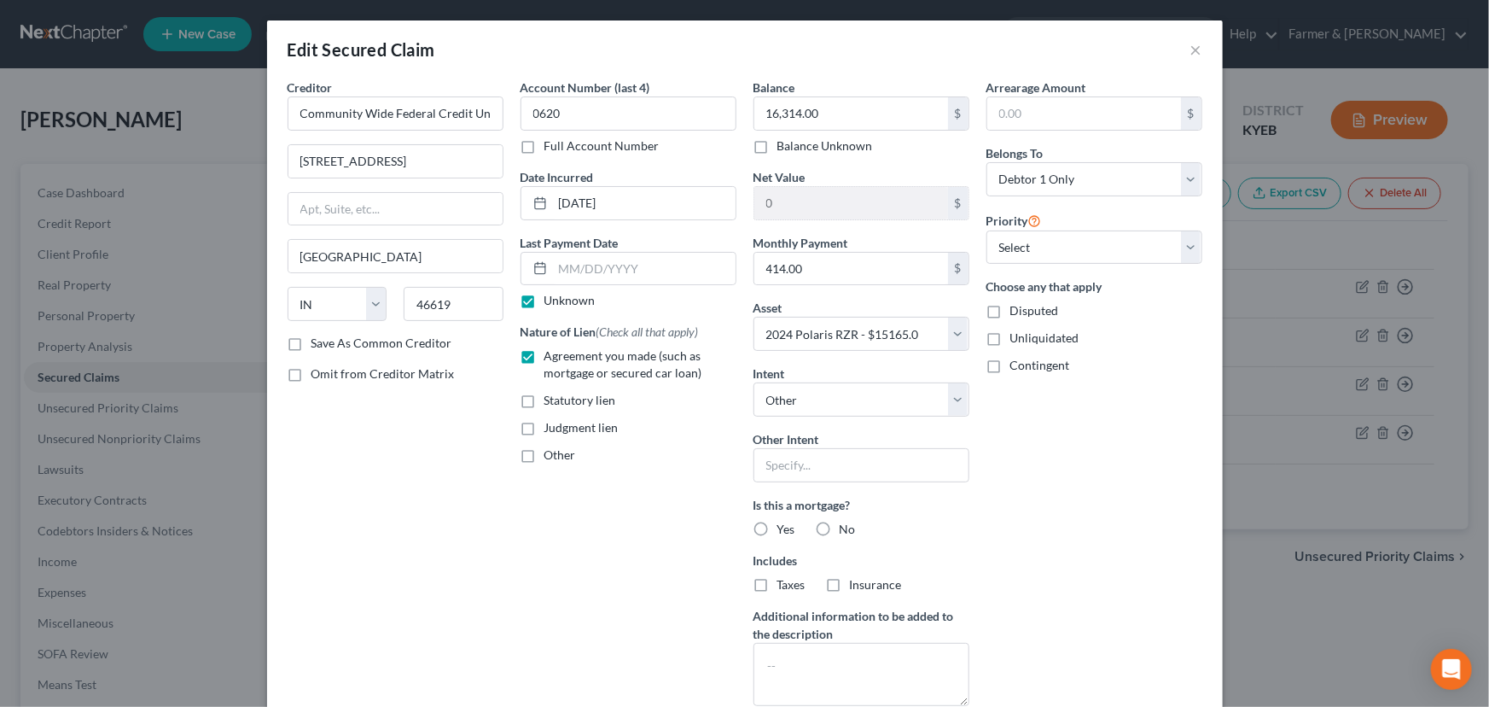
drag, startPoint x: 969, startPoint y: 503, endPoint x: 952, endPoint y: 505, distance: 16.4
click at [969, 503] on div "Balance 16,314.00 $ Balance Unknown Balance Undetermined 16,314.00 $ Balance Un…" at bounding box center [861, 399] width 233 height 641
click at [840, 534] on label "No" at bounding box center [848, 529] width 16 height 17
click at [847, 532] on input "No" at bounding box center [852, 526] width 11 height 11
radio input "true"
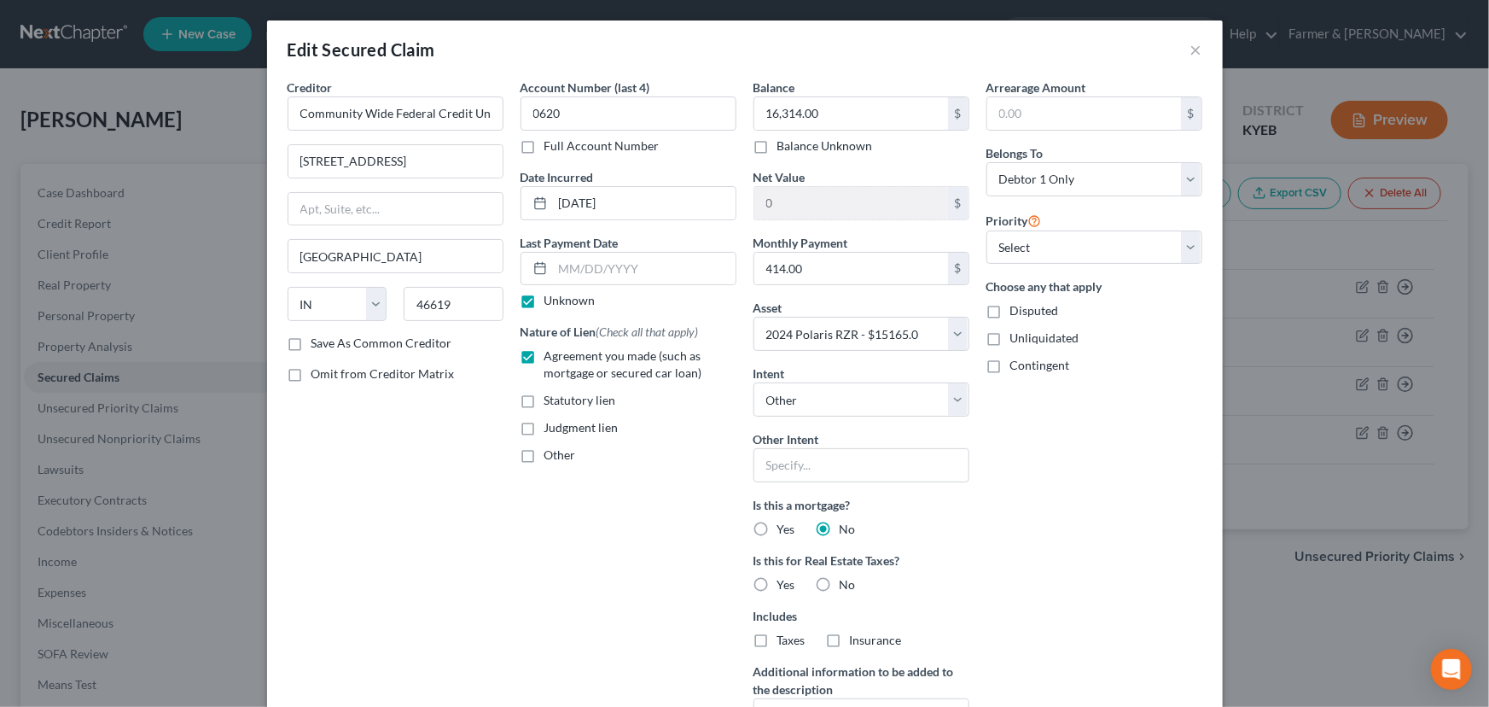
click at [840, 588] on label "No" at bounding box center [848, 584] width 16 height 17
click at [847, 587] on input "No" at bounding box center [852, 581] width 11 height 11
radio input "true"
click at [1044, 504] on div "Arrearage Amount $ Belongs To * Select Debtor 1 Only Debtor 2 Only Debtor 1 And…" at bounding box center [1094, 427] width 233 height 696
click at [1040, 538] on div "Arrearage Amount $ Belongs To * Select Debtor 1 Only Debtor 2 Only Debtor 1 And…" at bounding box center [1094, 427] width 233 height 696
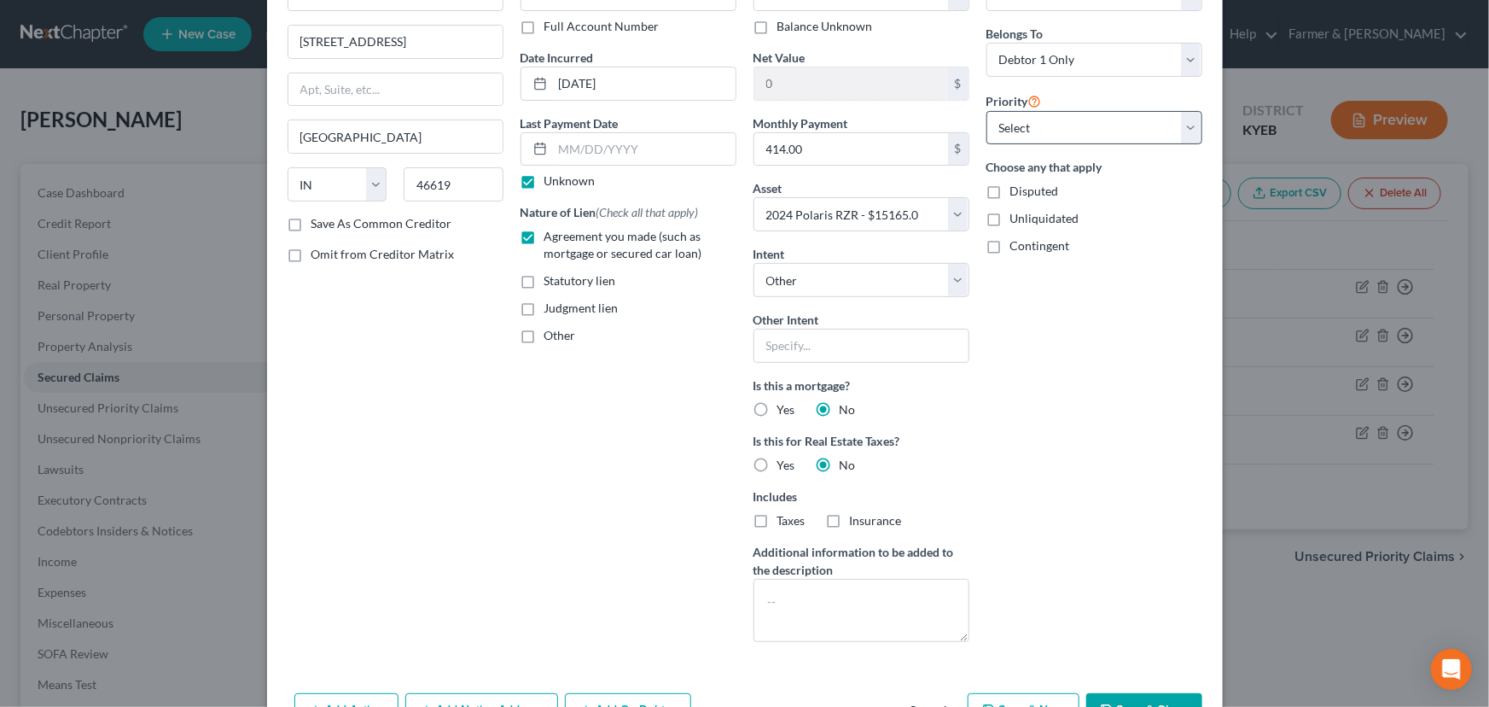
scroll to position [67, 0]
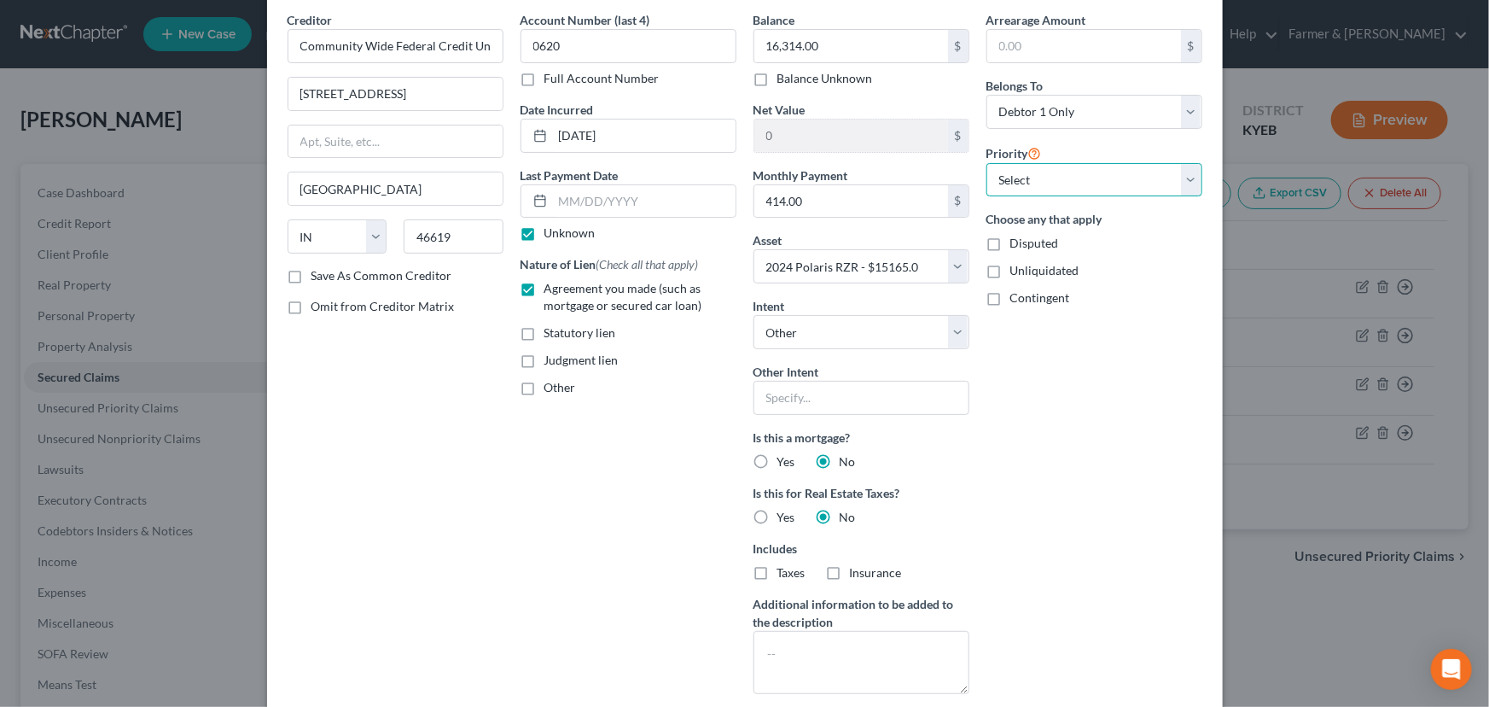
click at [1036, 183] on select "Select 1st 2nd 3rd 4th 5th 6th 7th 8th 9th 10th 11th 12th 13th 14th 15th 16th 1…" at bounding box center [1095, 180] width 216 height 34
drag, startPoint x: 1004, startPoint y: 179, endPoint x: 1009, endPoint y: 193, distance: 14.3
click at [1004, 179] on select "Select 1st 2nd 3rd 4th 5th 6th 7th 8th 9th 10th 11th 12th 13th 14th 15th 16th 1…" at bounding box center [1095, 180] width 216 height 34
select select "0"
click at [987, 163] on select "Select 1st 2nd 3rd 4th 5th 6th 7th 8th 9th 10th 11th 12th 13th 14th 15th 16th 1…" at bounding box center [1095, 180] width 216 height 34
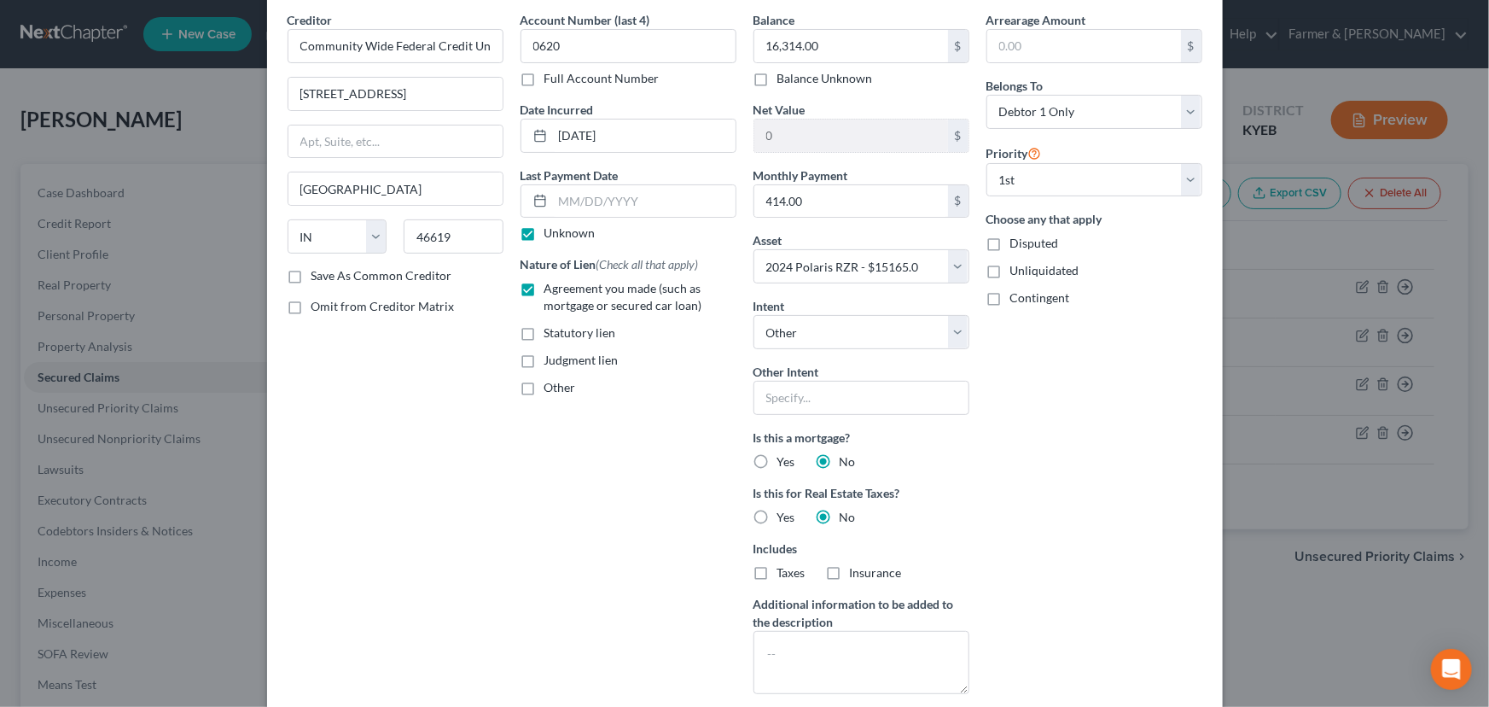
click at [1058, 527] on div "Arrearage Amount $ Belongs To * Select Debtor 1 Only Debtor 2 Only Debtor 1 And…" at bounding box center [1094, 359] width 233 height 696
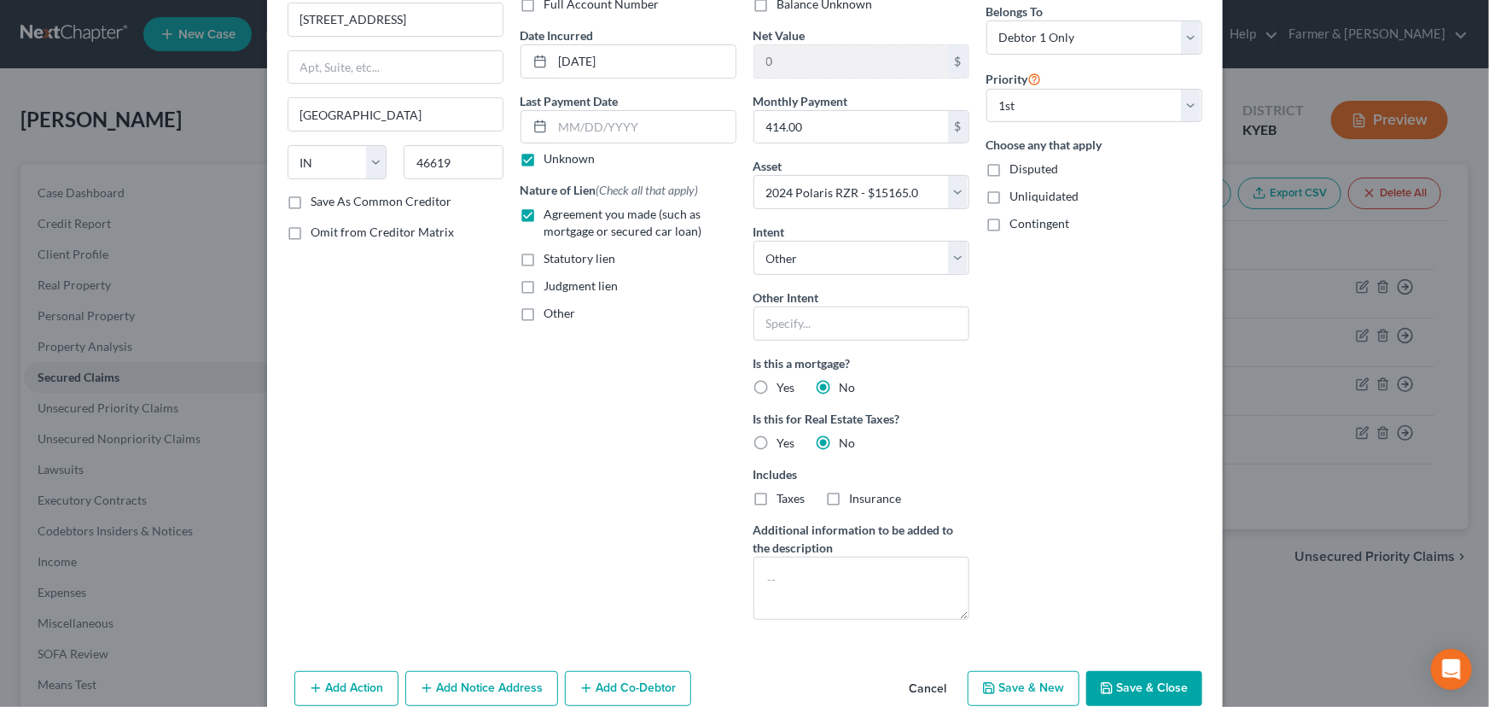
scroll to position [222, 0]
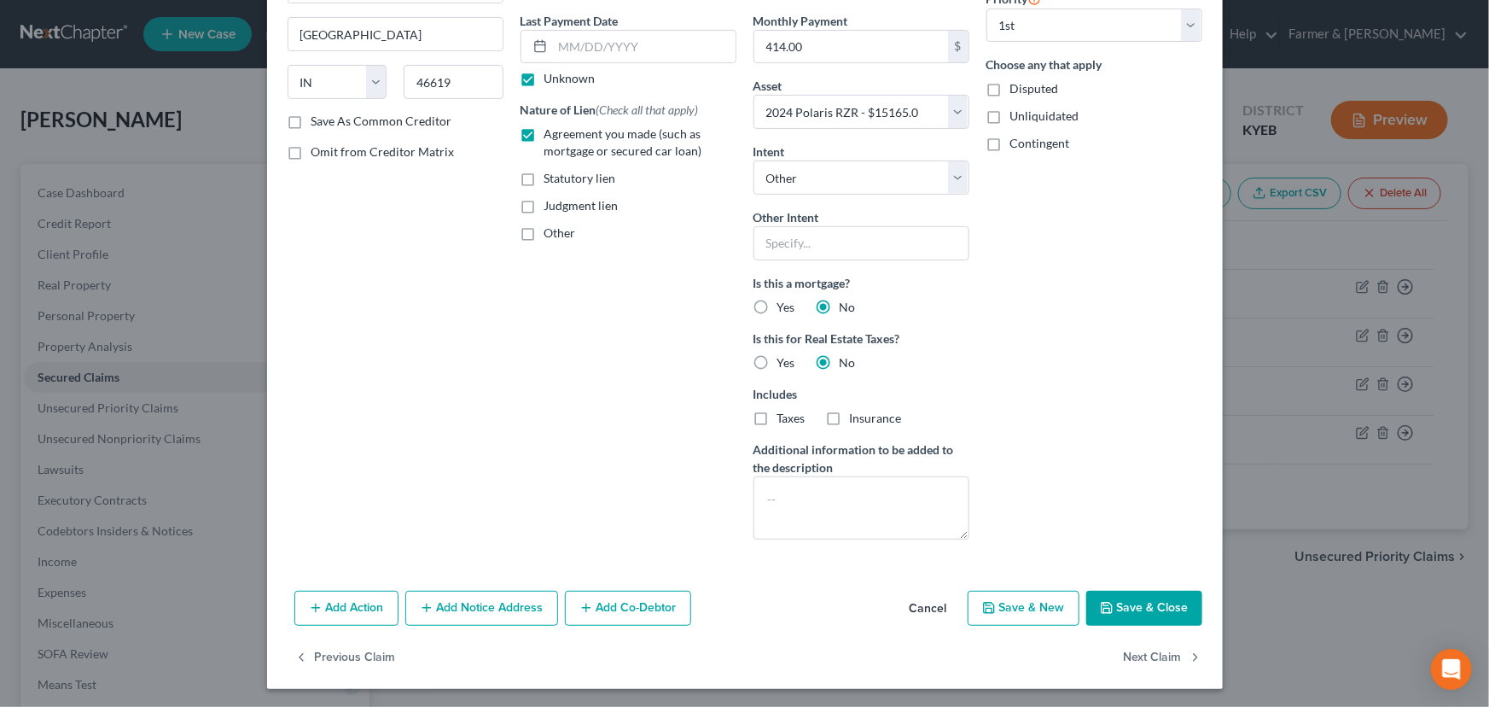
click at [602, 613] on button "Add Co-Debtor" at bounding box center [628, 609] width 126 height 36
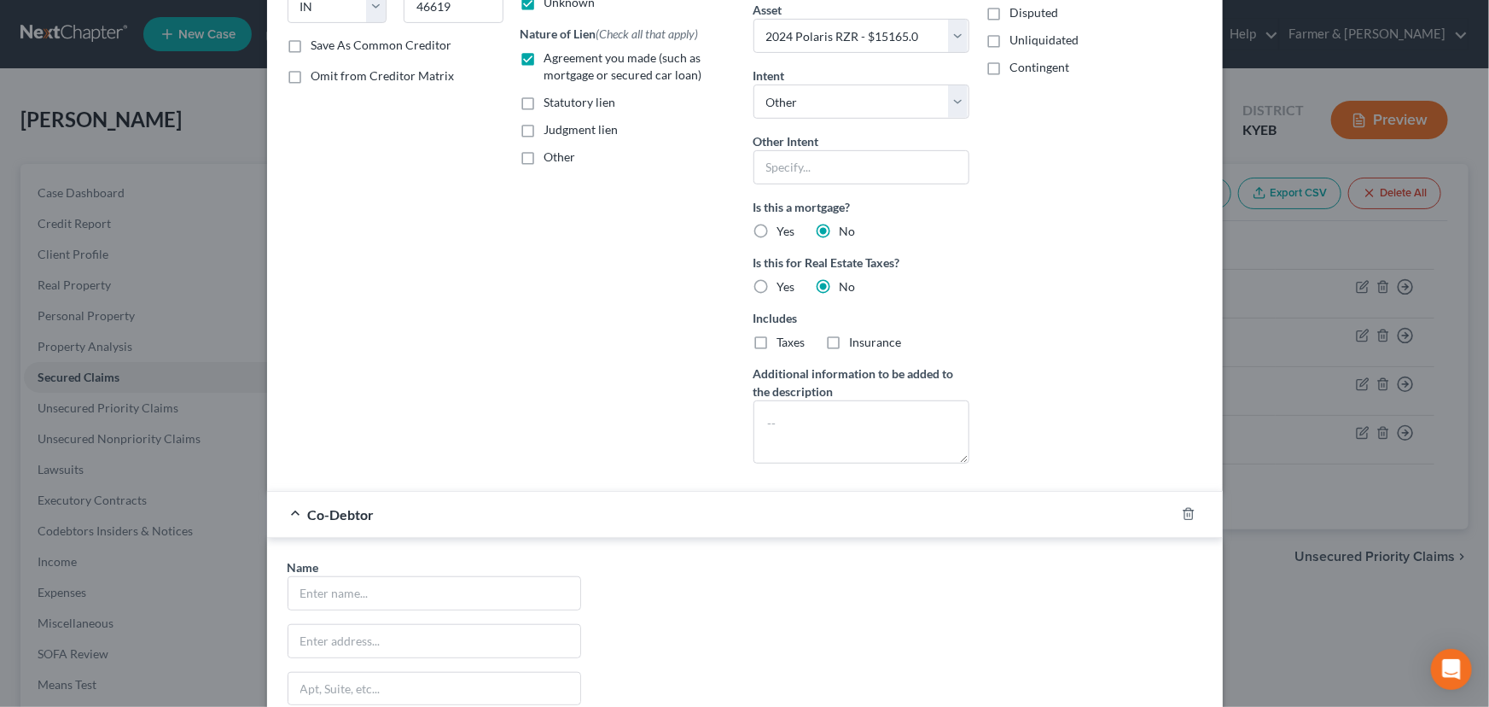
scroll to position [533, 0]
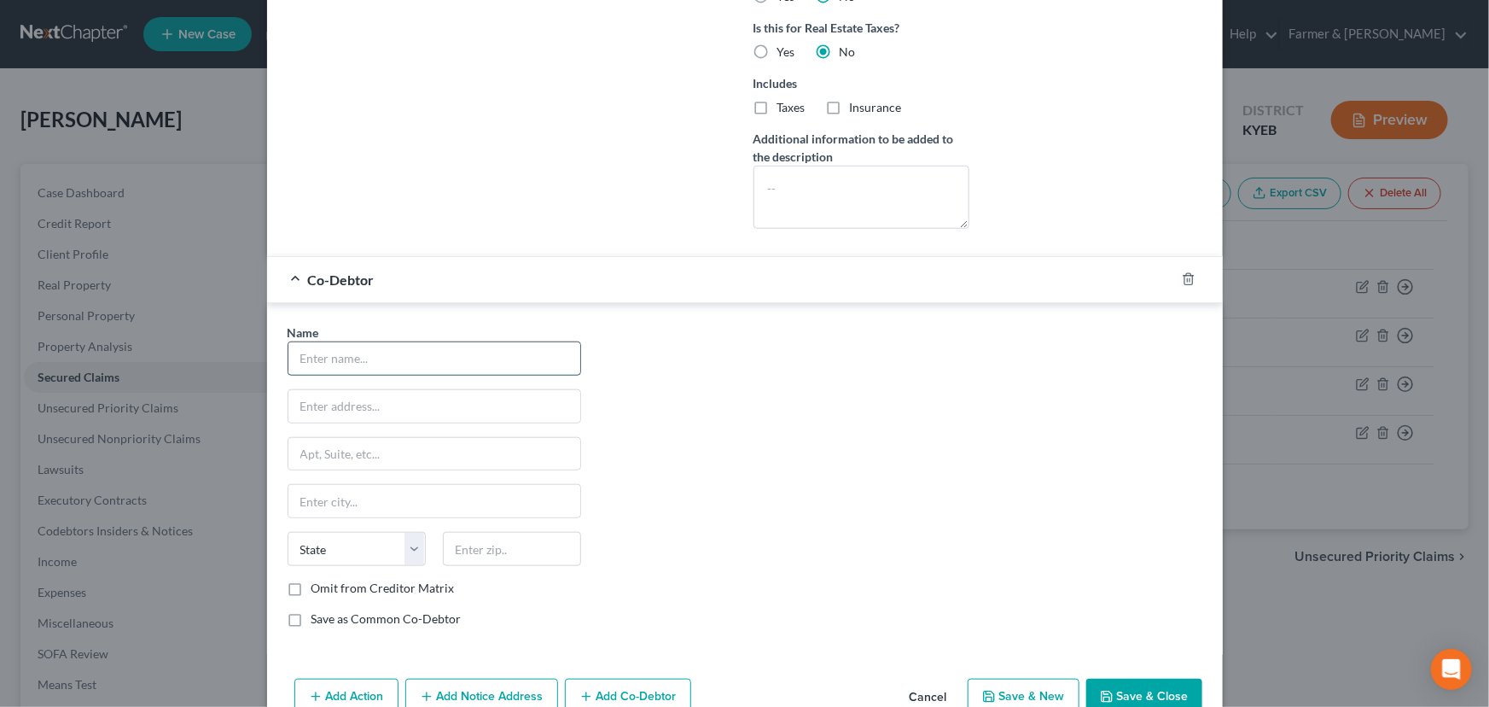
click at [350, 357] on input "text" at bounding box center [434, 358] width 292 height 32
type input "S"
type input "Patrick Gorman Shepherd"
click at [358, 406] on input "text" at bounding box center [434, 406] width 292 height 32
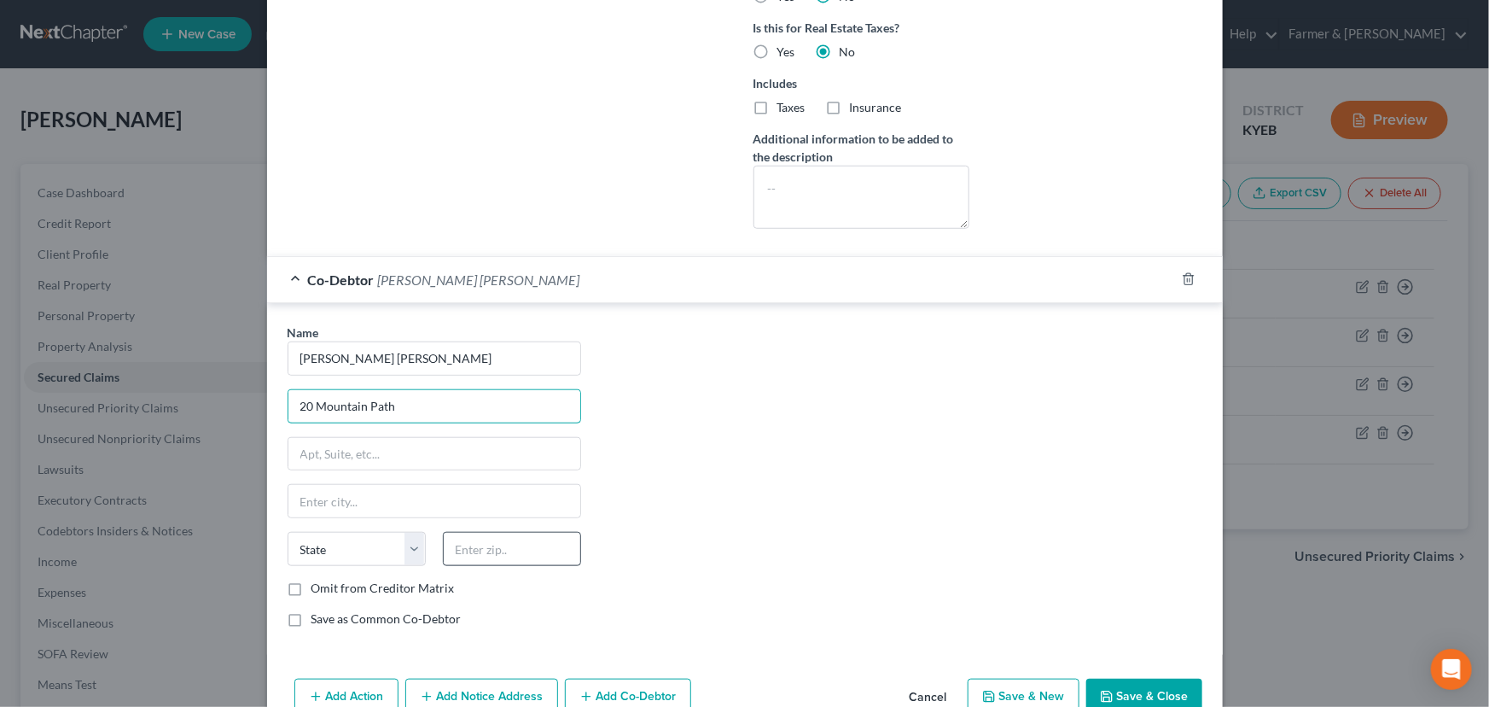
type input "20 Mountain Path"
click at [457, 544] on input "text" at bounding box center [512, 549] width 138 height 34
type input "42519"
click at [864, 486] on div "Name * Patrick Gorman Shepherd 20 Mountain Path State AL AK AR AZ CA CO CT DE D…" at bounding box center [745, 481] width 932 height 317
type input "Burnside"
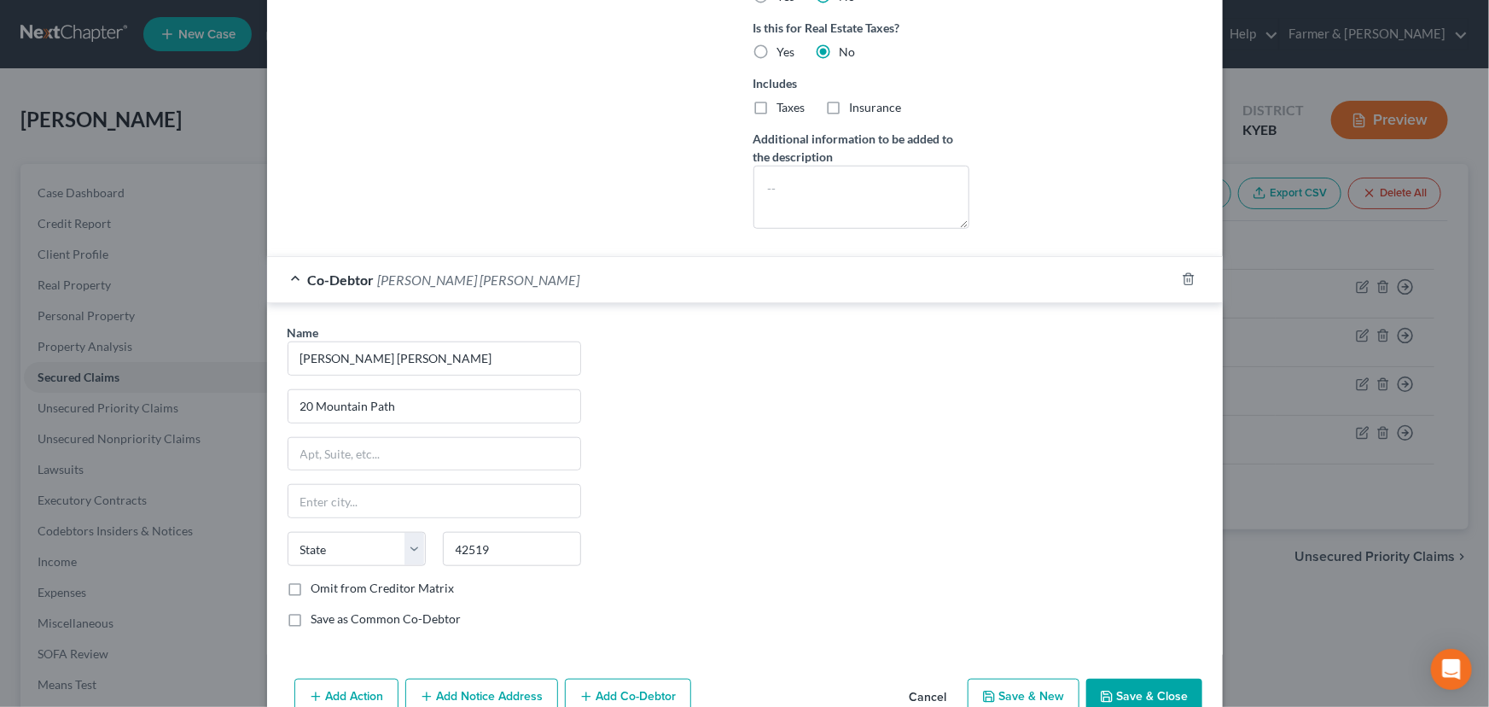
select select "18"
click at [524, 290] on div "Co-Debtor Patrick Gorman Shepherd" at bounding box center [721, 279] width 908 height 45
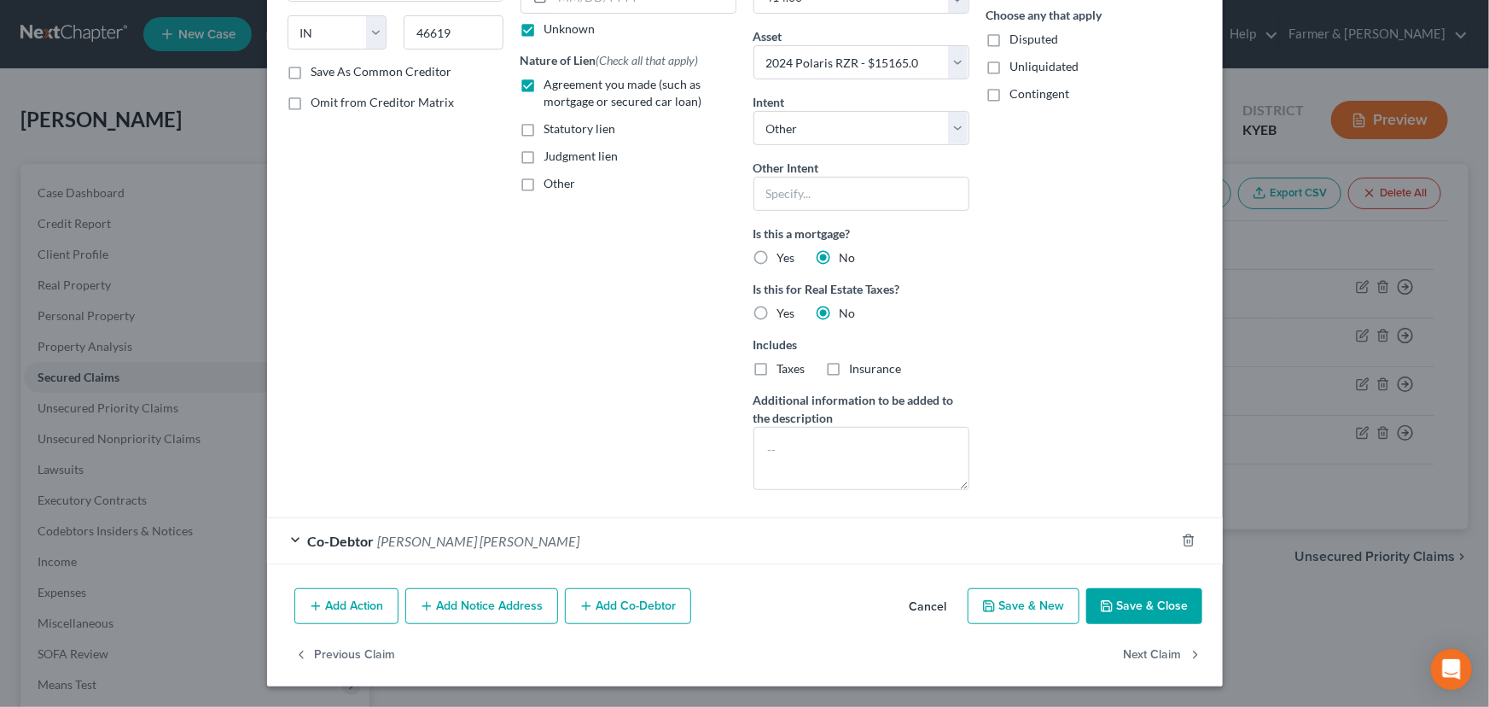
scroll to position [270, 0]
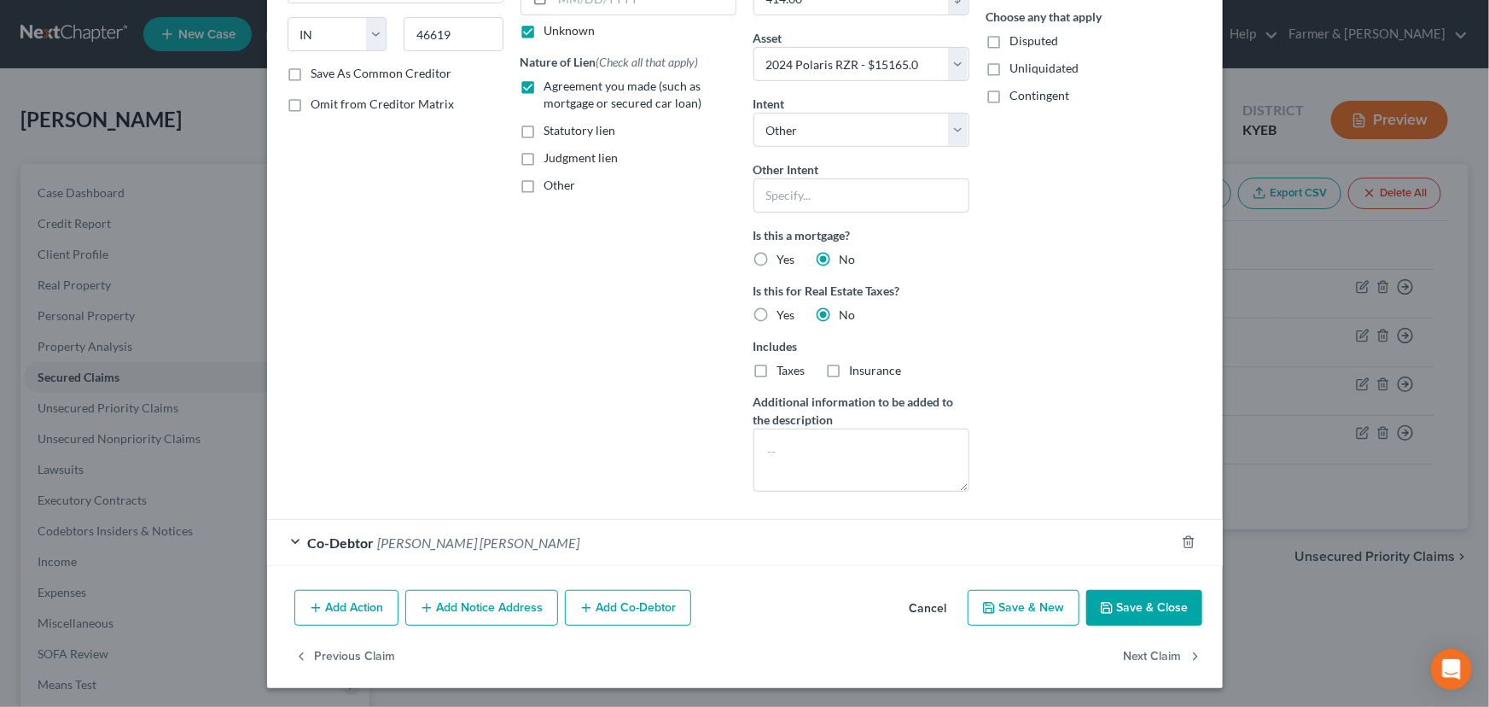
click at [524, 290] on div "Account Number (last 4) 0620 Full Account Number Date Incurred 04-12-2024 Last …" at bounding box center [628, 157] width 233 height 696
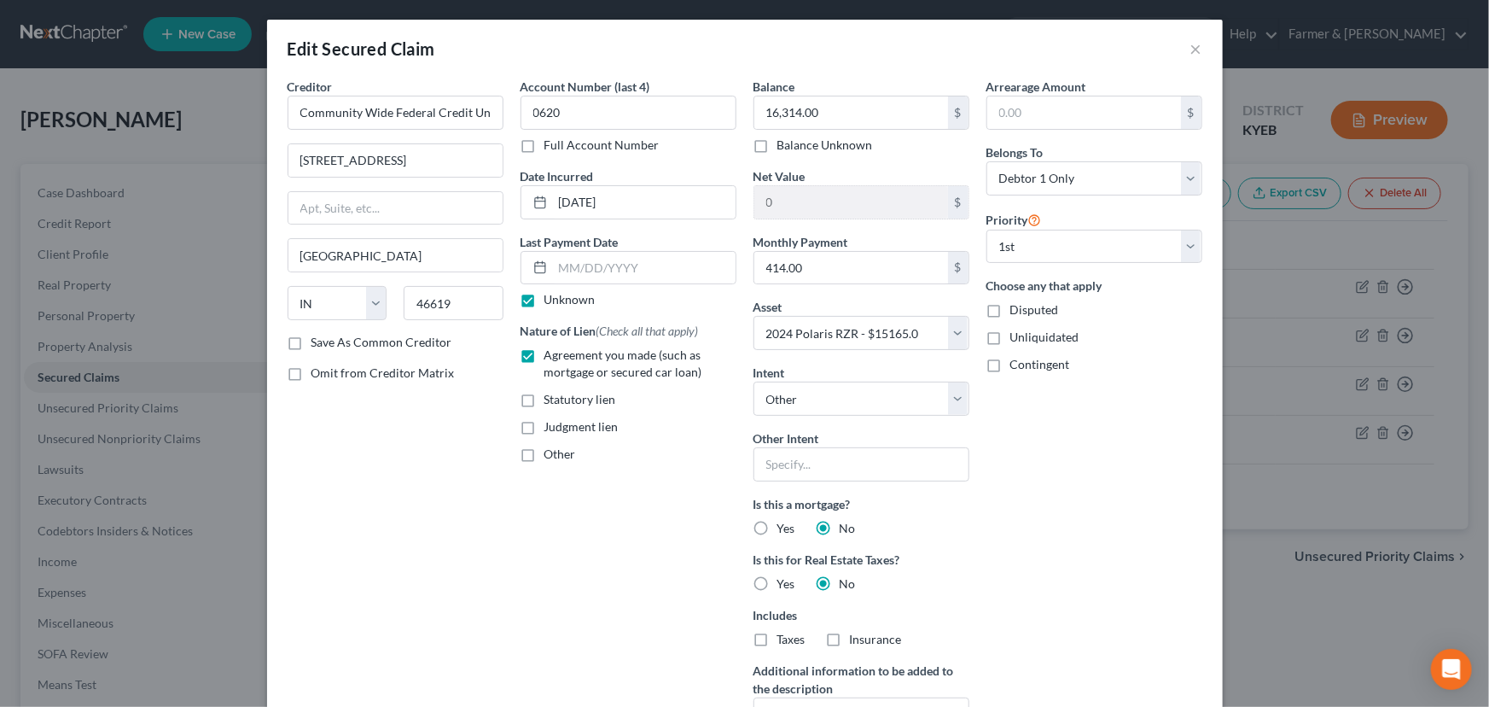
scroll to position [0, 0]
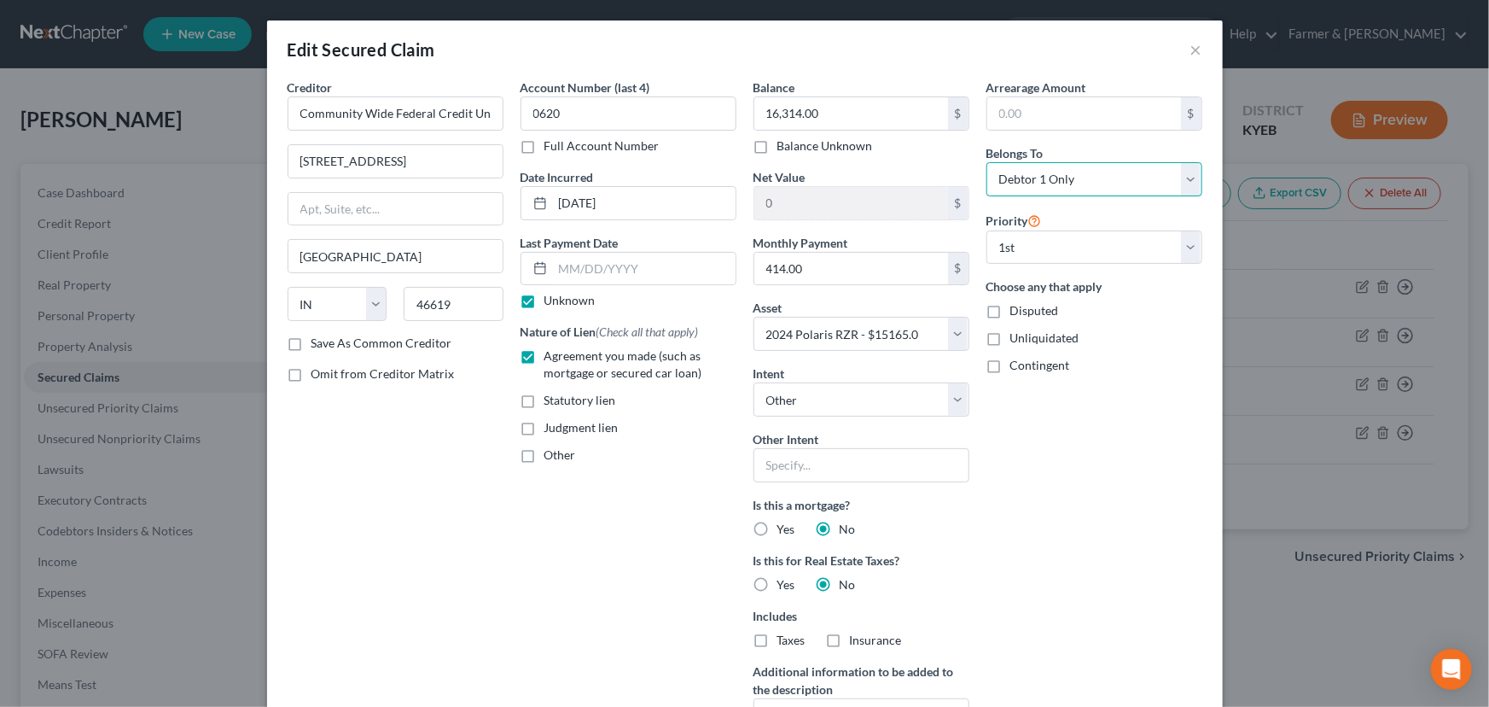
click at [1067, 179] on select "Select Debtor 1 Only Debtor 2 Only Debtor 1 And Debtor 2 Only At Least One Of T…" at bounding box center [1095, 179] width 216 height 34
select select "3"
click at [987, 162] on select "Select Debtor 1 Only Debtor 2 Only Debtor 1 And Debtor 2 Only At Least One Of T…" at bounding box center [1095, 179] width 216 height 34
click at [1144, 448] on div "Arrearage Amount $ Belongs To * Select Debtor 1 Only Debtor 2 Only Debtor 1 And…" at bounding box center [1094, 427] width 233 height 696
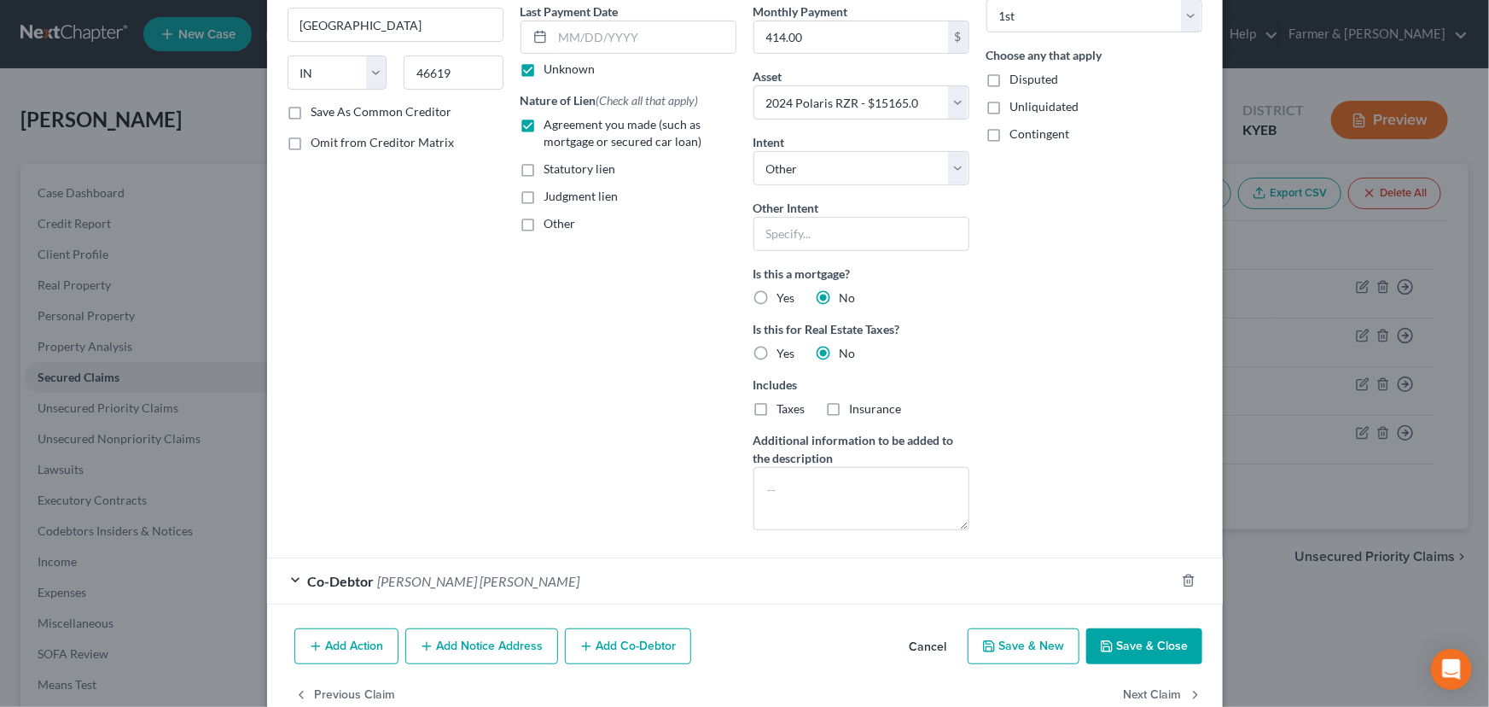
scroll to position [232, 0]
click at [1165, 643] on button "Save & Close" at bounding box center [1144, 645] width 116 height 36
select select
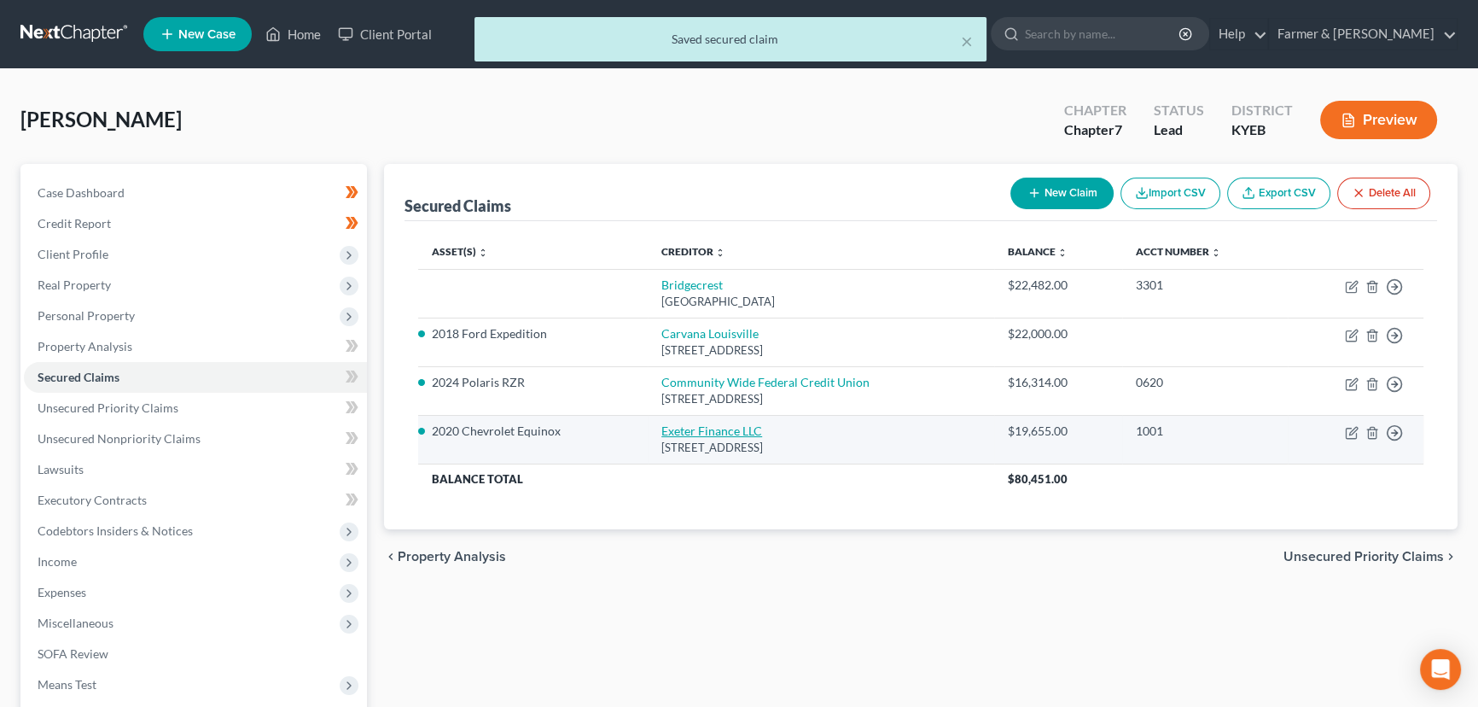
click at [733, 434] on link "Exeter Finance LLC" at bounding box center [711, 430] width 101 height 15
select select "45"
select select "4"
select select "0"
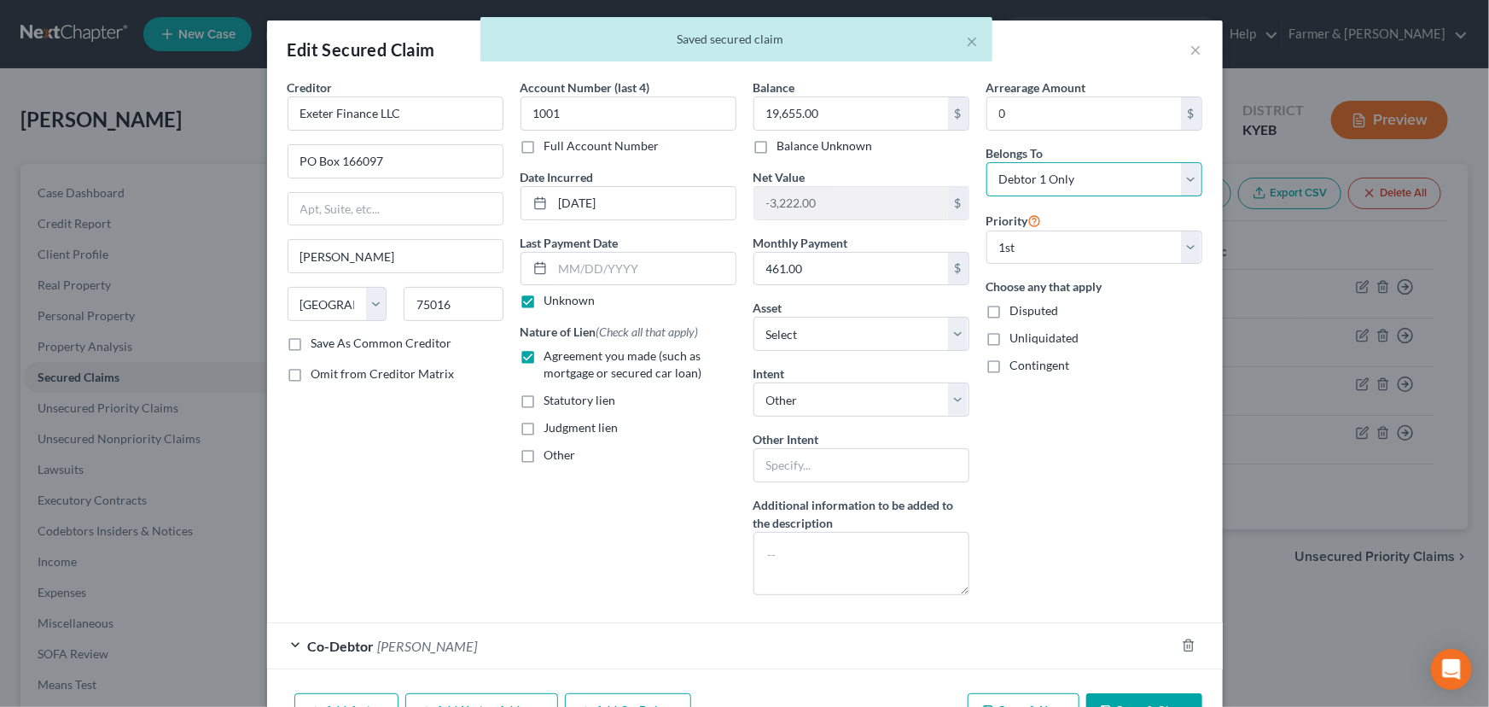
click at [1004, 179] on select "Select Debtor 1 Only Debtor 2 Only Debtor 1 And Debtor 2 Only At Least One Of T…" at bounding box center [1095, 179] width 216 height 34
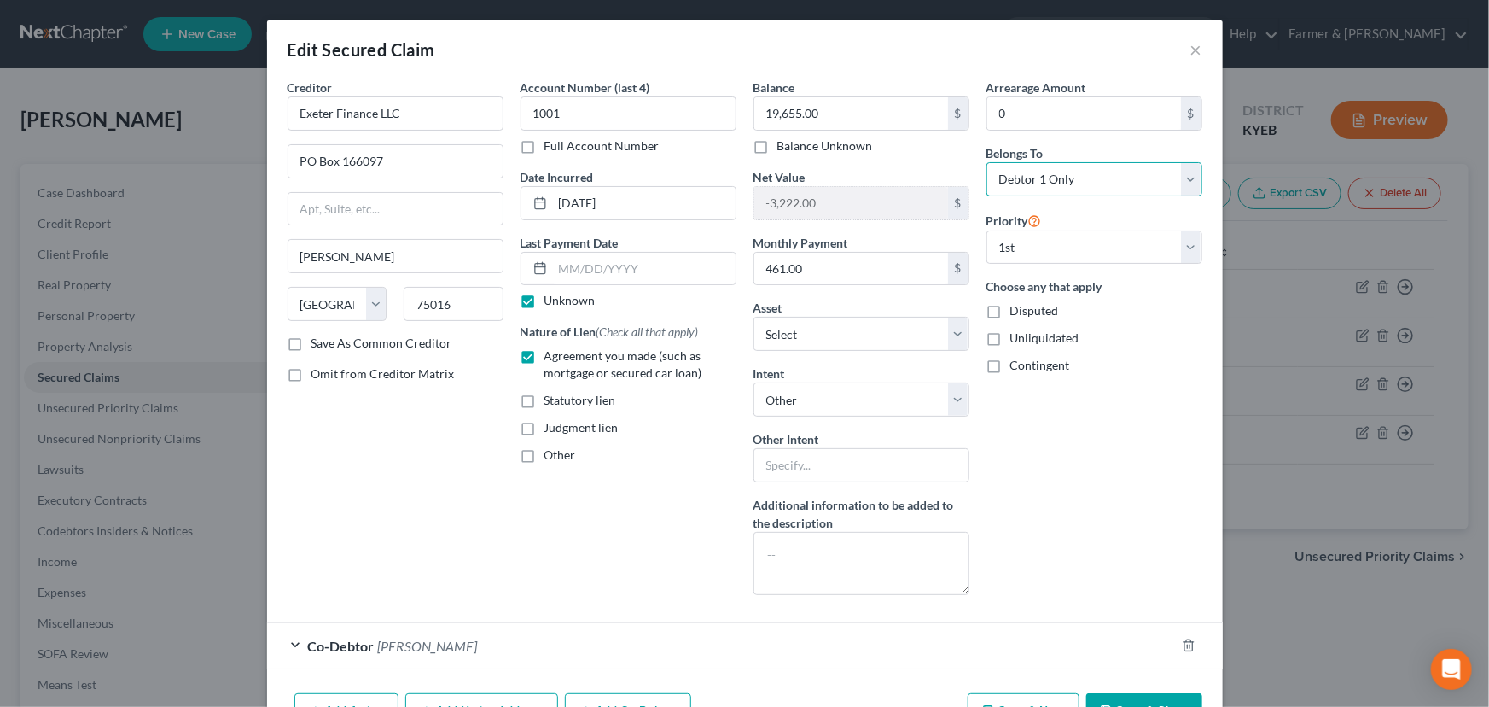
select select "3"
click at [987, 162] on select "Select Debtor 1 Only Debtor 2 Only Debtor 1 And Debtor 2 Only At Least One Of T…" at bounding box center [1095, 179] width 216 height 34
click at [1072, 508] on div "Arrearage Amount 0 $ Belongs To * Select Debtor 1 Only Debtor 2 Only Debtor 1 A…" at bounding box center [1094, 344] width 233 height 530
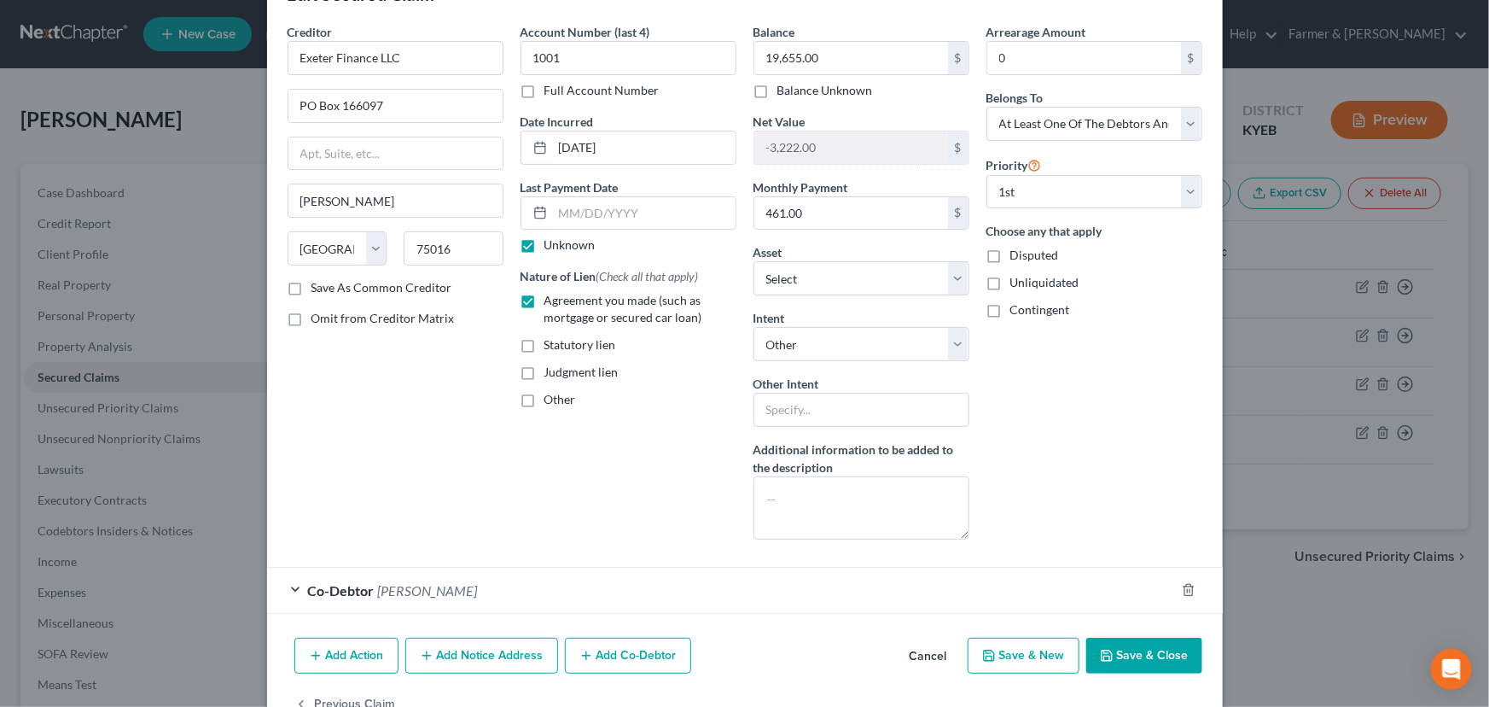
scroll to position [0, 0]
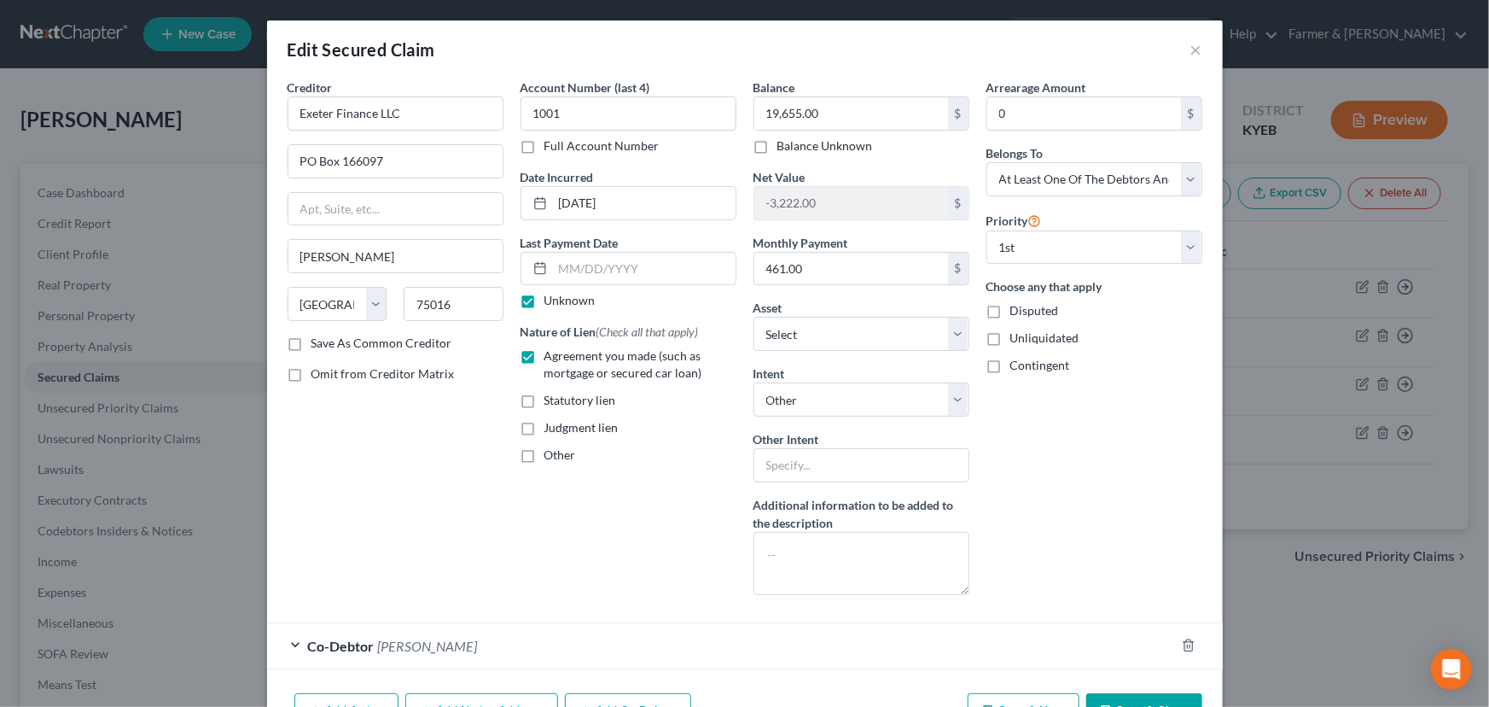
click at [1035, 478] on div "Arrearage Amount 0 $ Belongs To * Select Debtor 1 Only Debtor 2 Only Debtor 1 A…" at bounding box center [1094, 344] width 233 height 530
click at [1082, 482] on div "Arrearage Amount 0 $ Belongs To * Select Debtor 1 Only Debtor 2 Only Debtor 1 A…" at bounding box center [1094, 344] width 233 height 530
click at [1147, 452] on div "Arrearage Amount 0 $ Belongs To * Select Debtor 1 Only Debtor 2 Only Debtor 1 A…" at bounding box center [1094, 344] width 233 height 530
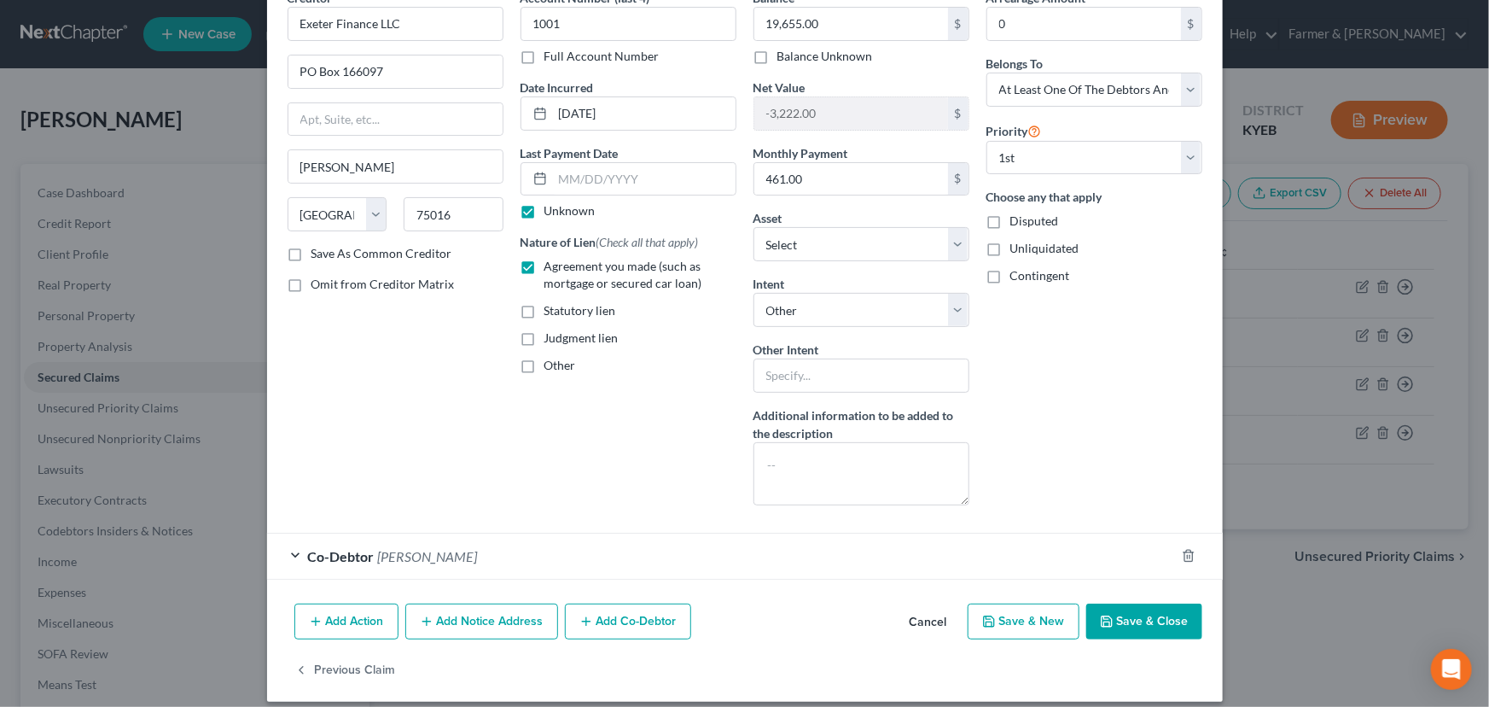
scroll to position [103, 0]
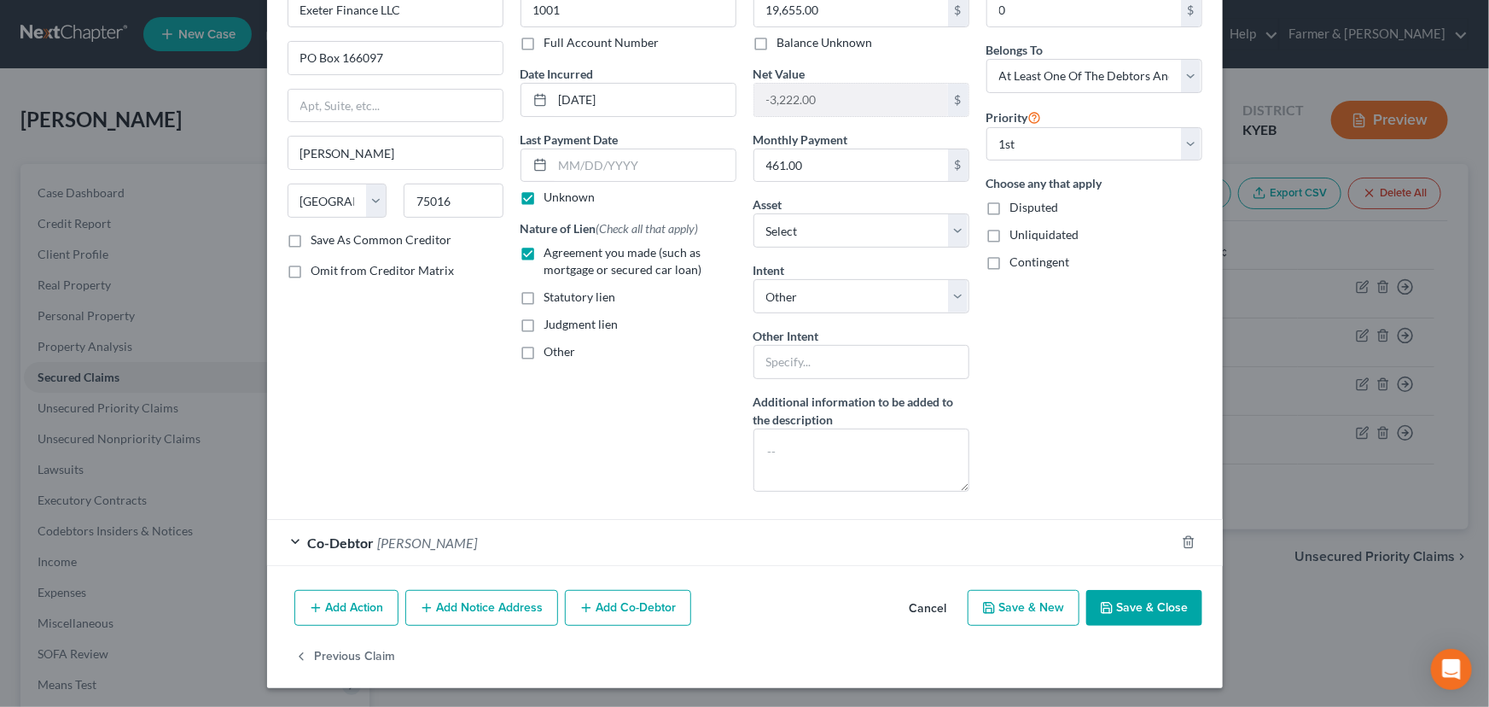
click at [1152, 616] on button "Save & Close" at bounding box center [1144, 608] width 116 height 36
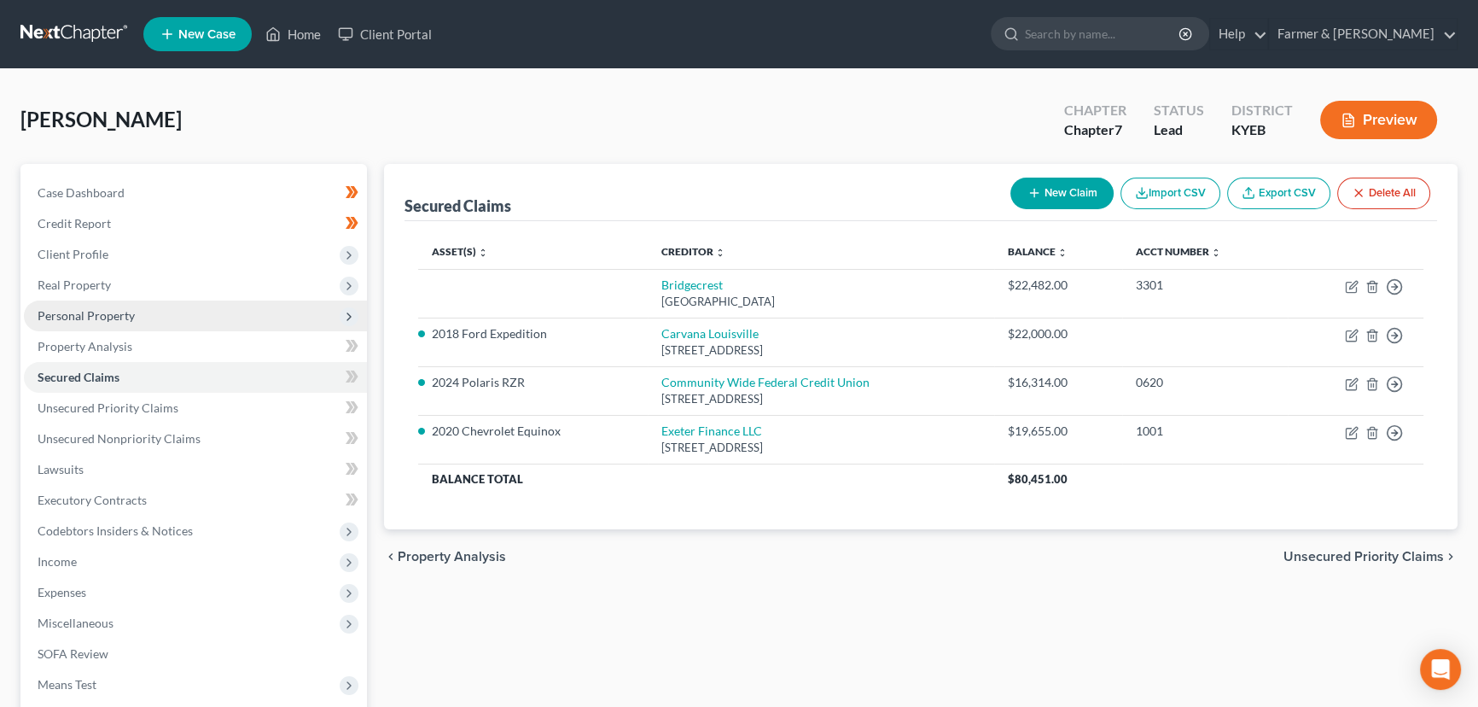
click at [118, 317] on span "Personal Property" at bounding box center [86, 315] width 97 height 15
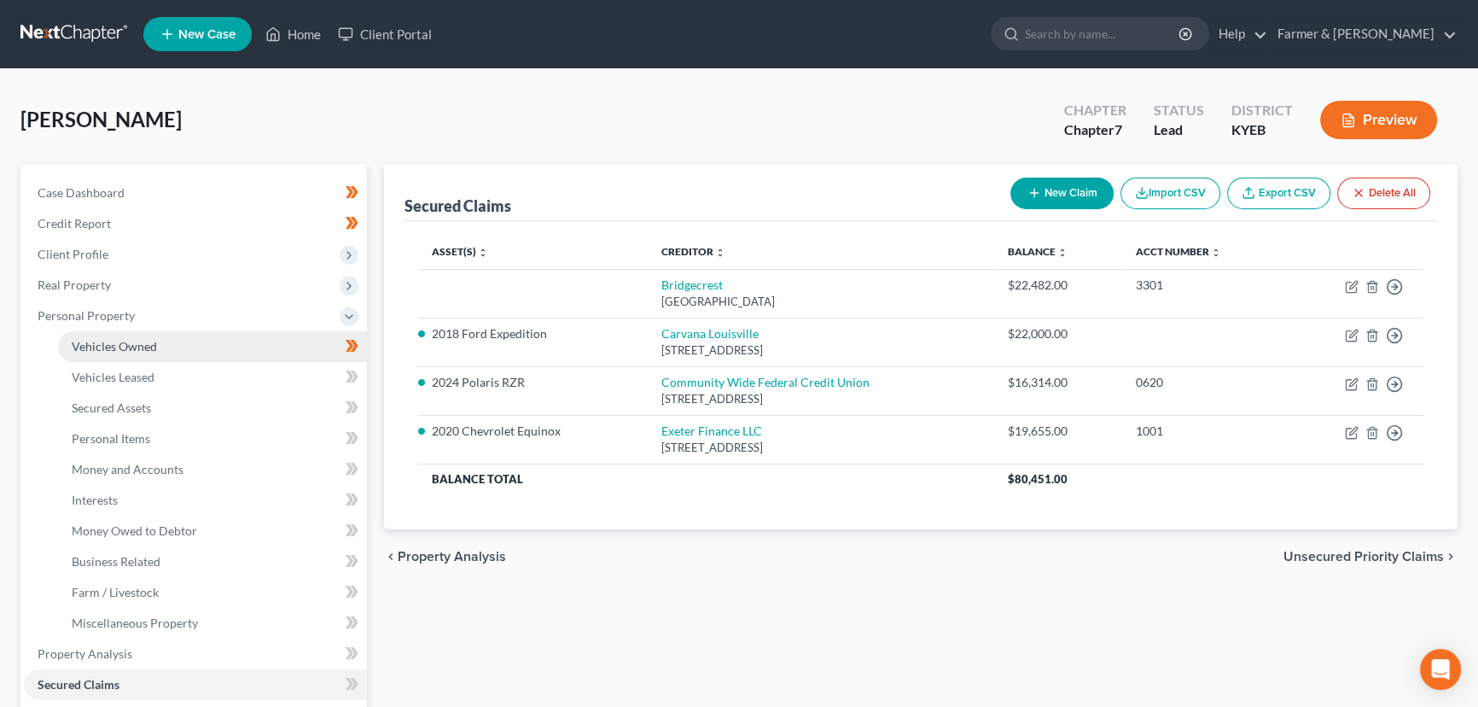
click at [150, 339] on span "Vehicles Owned" at bounding box center [114, 346] width 85 height 15
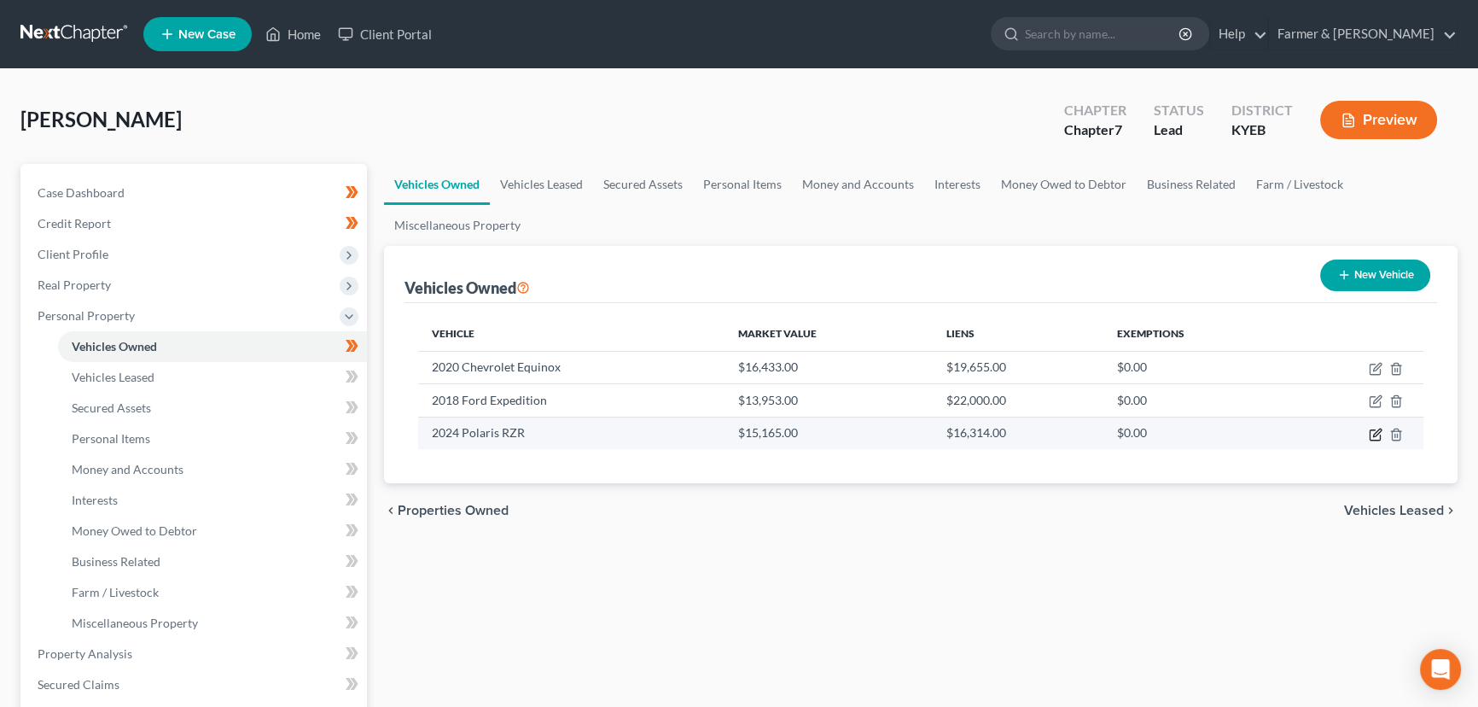
click at [1374, 433] on icon "button" at bounding box center [1377, 432] width 8 height 8
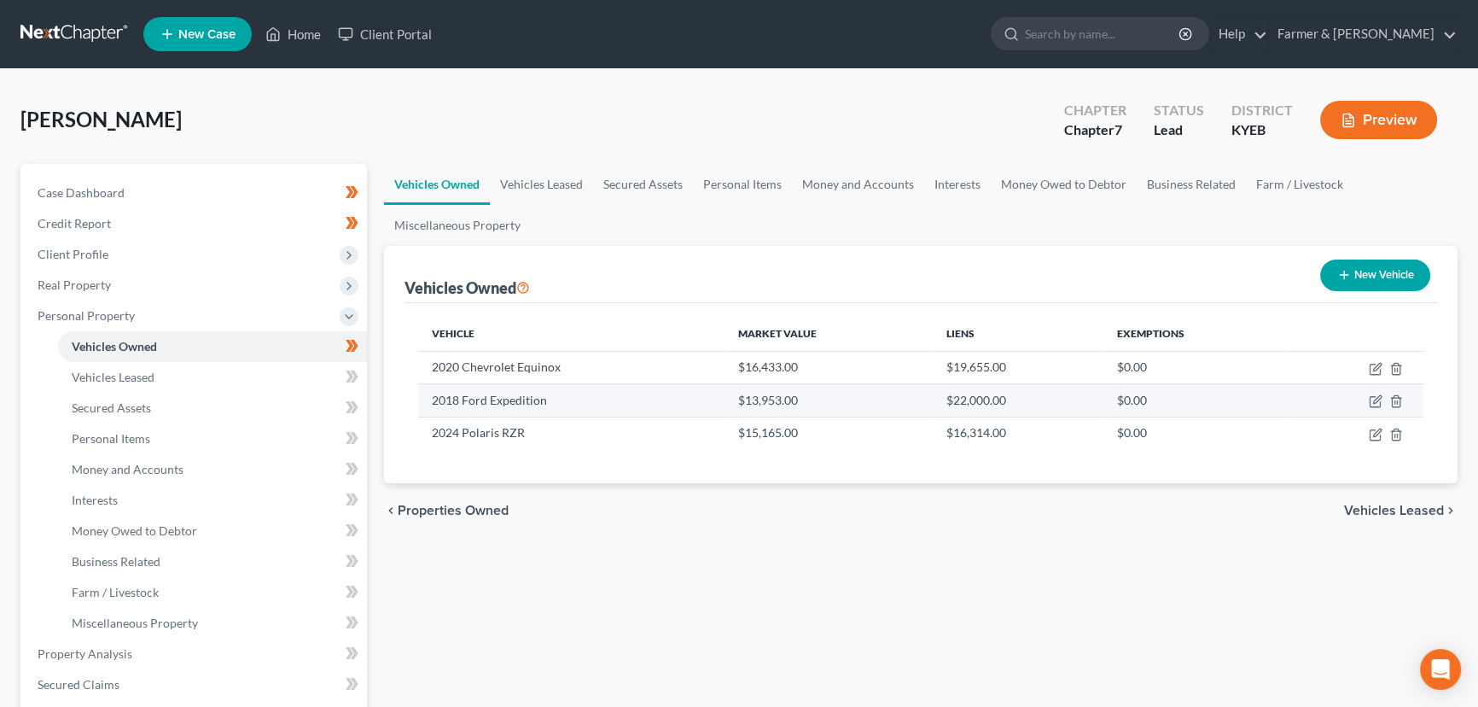
select select "7"
select select "2"
select select "0"
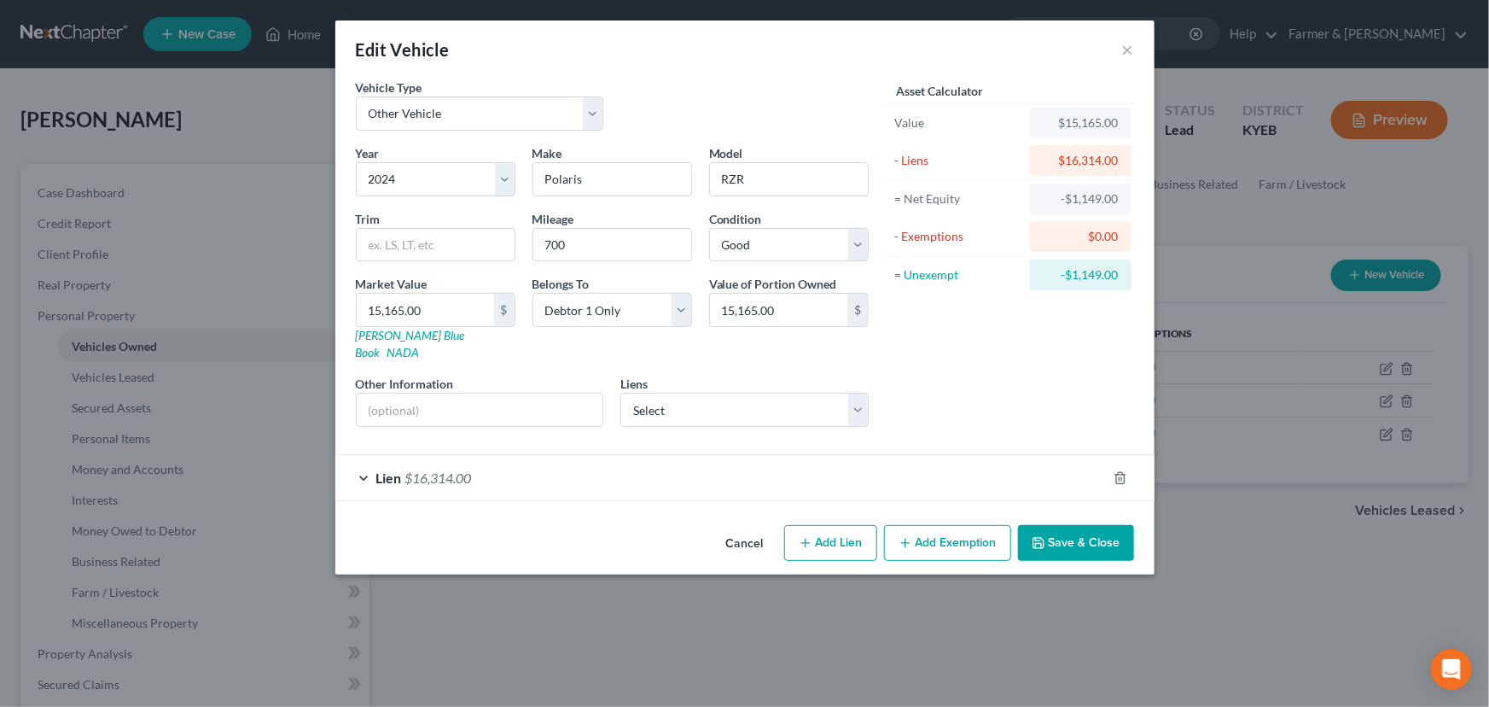
click at [503, 462] on div "Lien $16,314.00" at bounding box center [720, 477] width 771 height 45
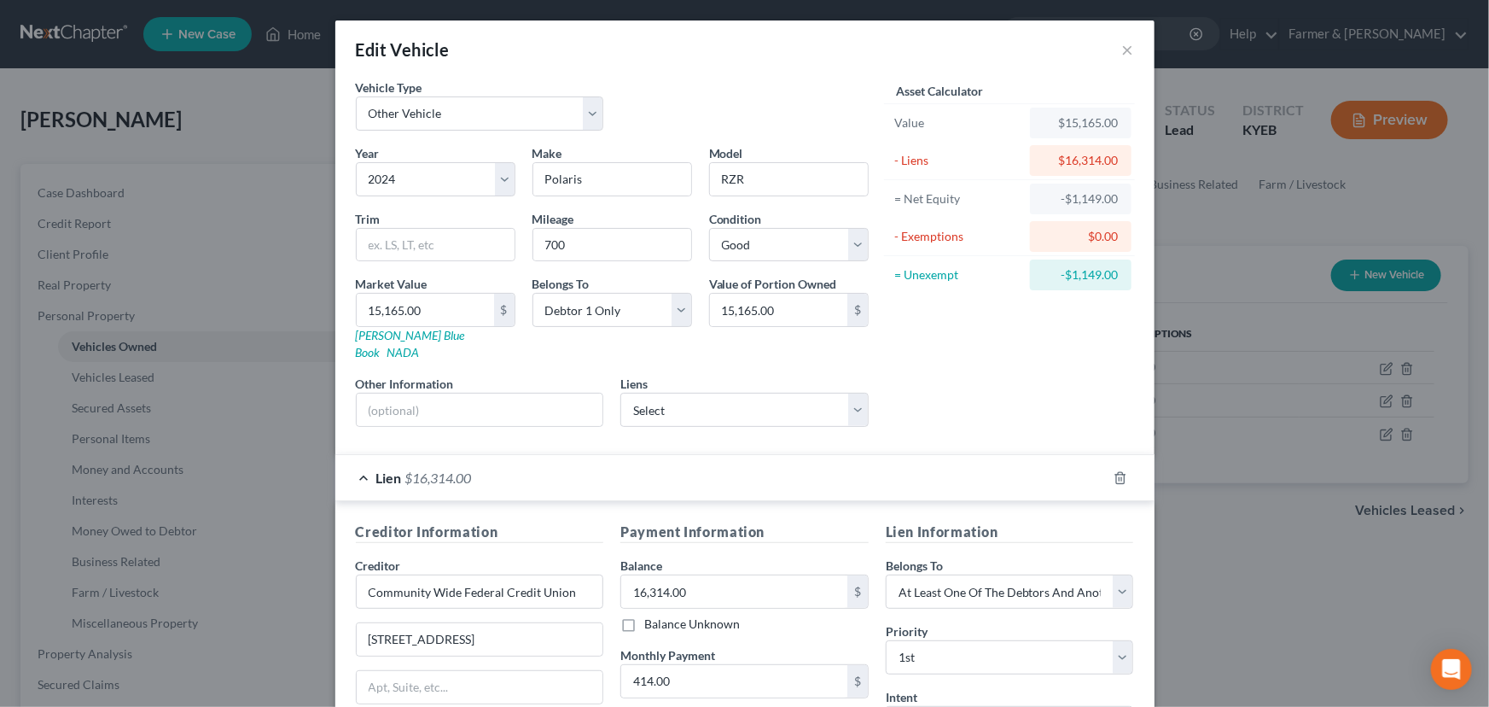
click at [503, 462] on div "Lien $16,314.00" at bounding box center [720, 477] width 771 height 45
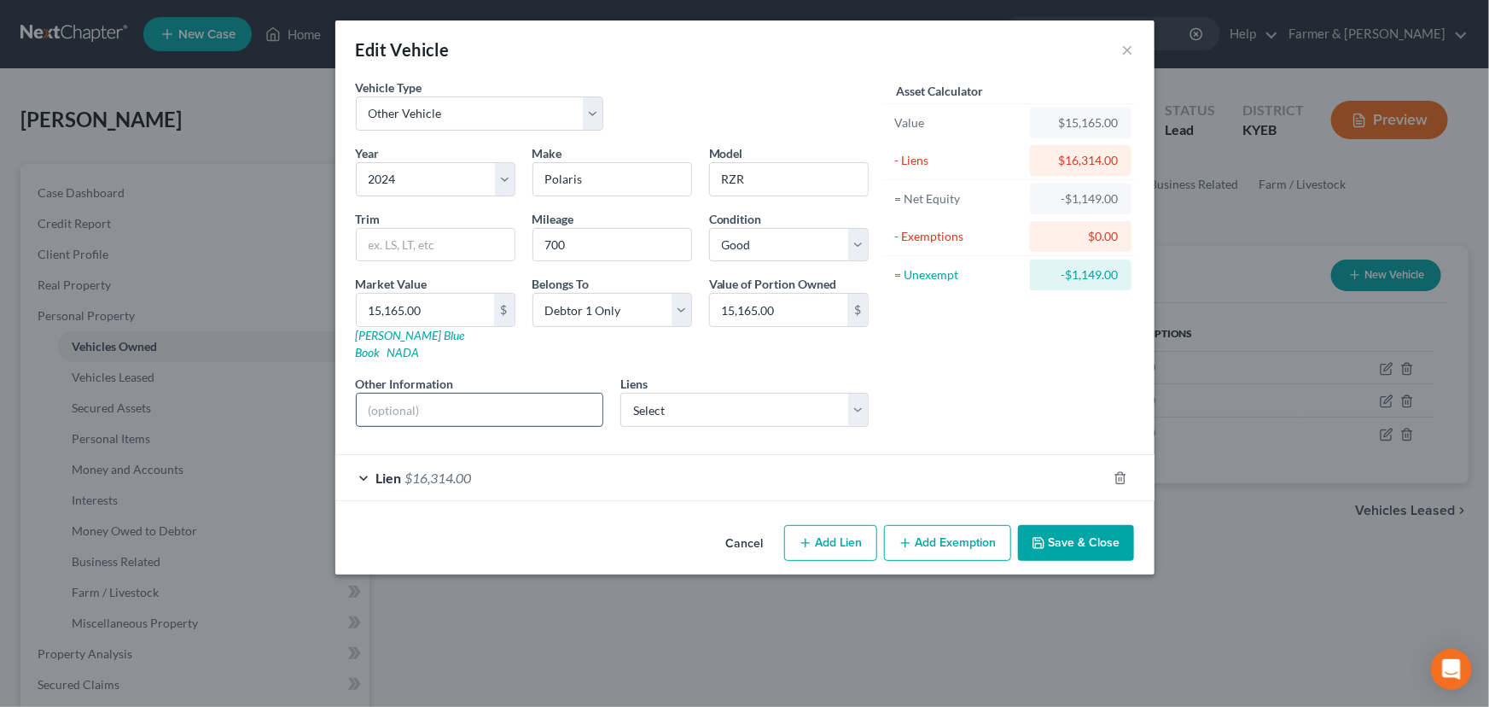
click at [472, 393] on input "text" at bounding box center [480, 409] width 247 height 32
drag, startPoint x: 538, startPoint y: 405, endPoint x: 650, endPoint y: 405, distance: 111.8
click at [661, 405] on div "Year Select 2026 2025 2024 2023 2022 2021 2020 2019 2018 2017 2016 2015 2014 20…" at bounding box center [612, 292] width 530 height 296
click at [593, 398] on input "Value based on fair market value research done on NADA. NPMI lien placed on" at bounding box center [480, 409] width 247 height 32
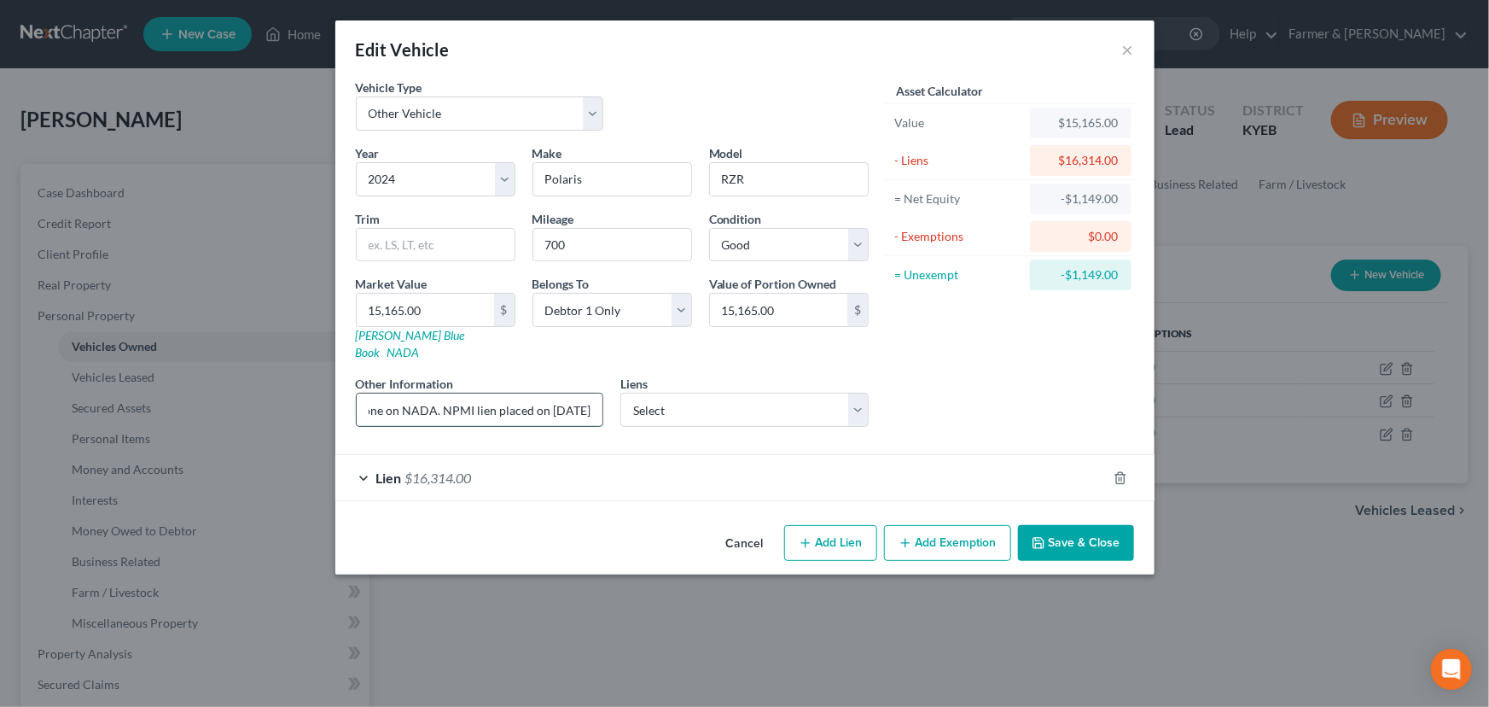
scroll to position [0, 249]
click at [410, 393] on input "Value based on fair market value research done on NADA. NPMI lien placed on 04/…" at bounding box center [480, 409] width 247 height 32
click at [981, 354] on div "Asset Calculator Value $15,165.00 - Liens $16,314.00 = Net Equity -$1,149.00 - …" at bounding box center [1009, 260] width 265 height 362
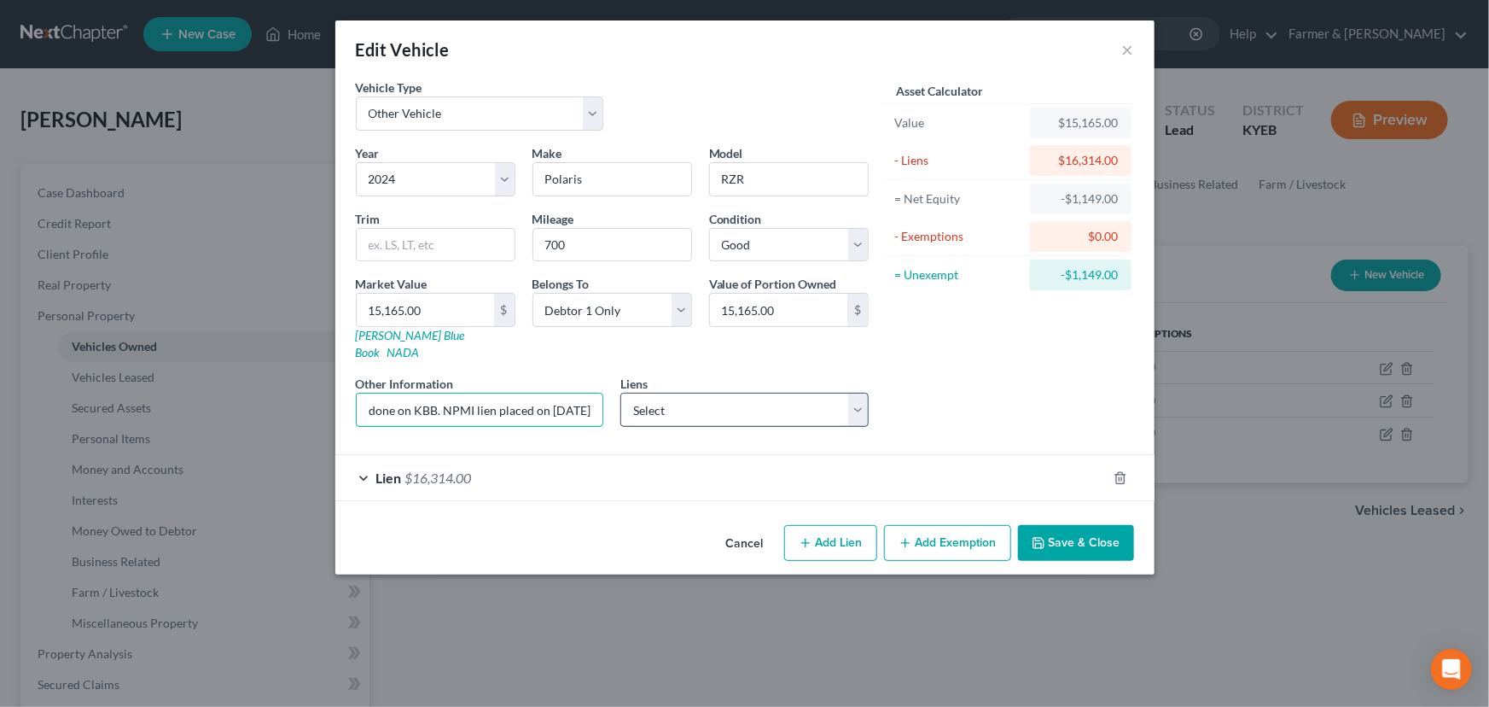
drag, startPoint x: 576, startPoint y: 399, endPoint x: 621, endPoint y: 399, distance: 45.2
click at [655, 399] on div "Year Select 2026 2025 2024 2023 2022 2021 2020 2019 2018 2017 2016 2015 2014 20…" at bounding box center [612, 292] width 530 height 296
click at [428, 393] on input "Value based on fair market value research done on KBB. NPMI lien placed on 04/2…" at bounding box center [480, 409] width 247 height 32
type input "Value based on fair market value research done on KBB. PMI lien placed on 04/24…"
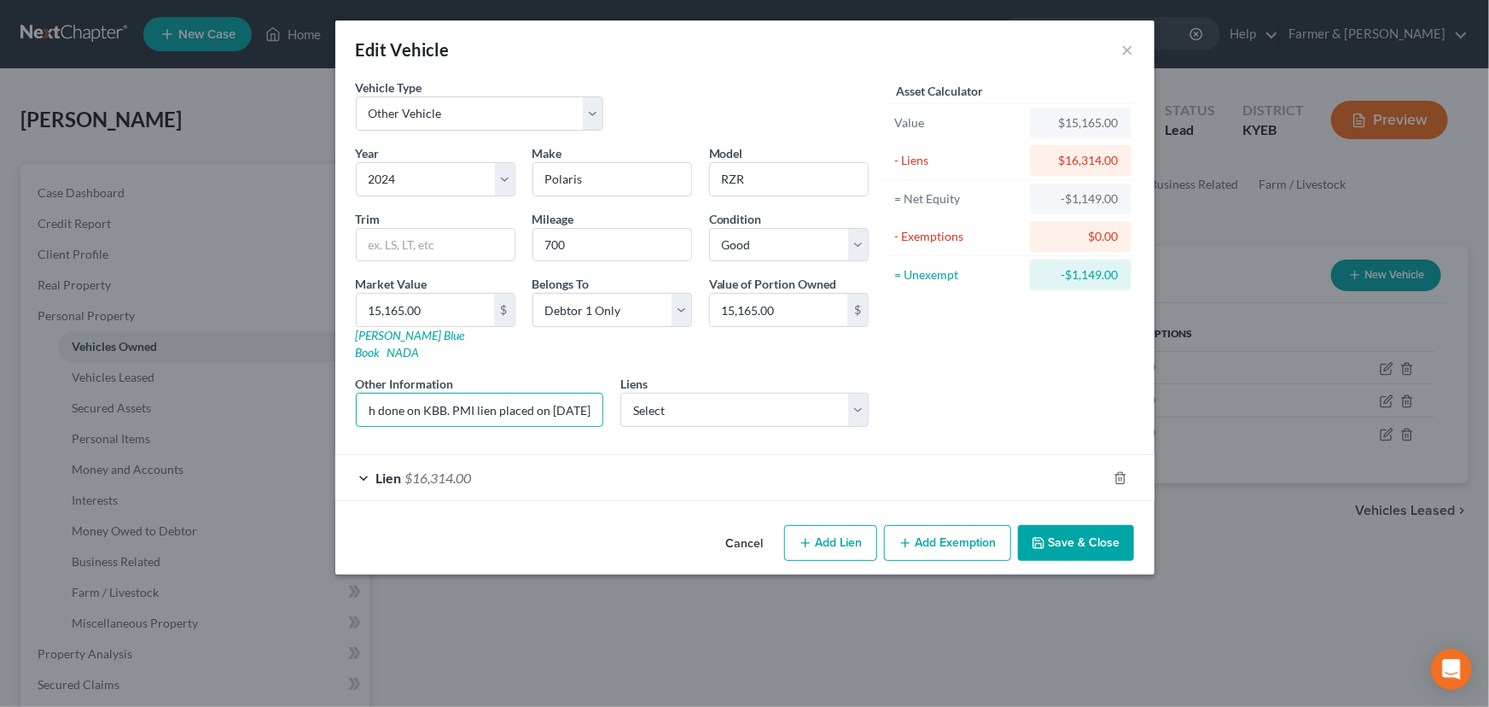
scroll to position [0, 0]
click at [874, 393] on div "Liens Select Bridgecrest - $22,482.00" at bounding box center [744, 401] width 265 height 52
click at [1033, 380] on div "Asset Calculator Value $15,165.00 - Liens $16,314.00 = Net Equity -$1,149.00 - …" at bounding box center [1009, 260] width 265 height 362
click at [1030, 366] on div "Asset Calculator Value $15,165.00 - Liens $16,314.00 = Net Equity -$1,149.00 - …" at bounding box center [1009, 260] width 265 height 362
click at [1069, 525] on button "Save & Close" at bounding box center [1076, 543] width 116 height 36
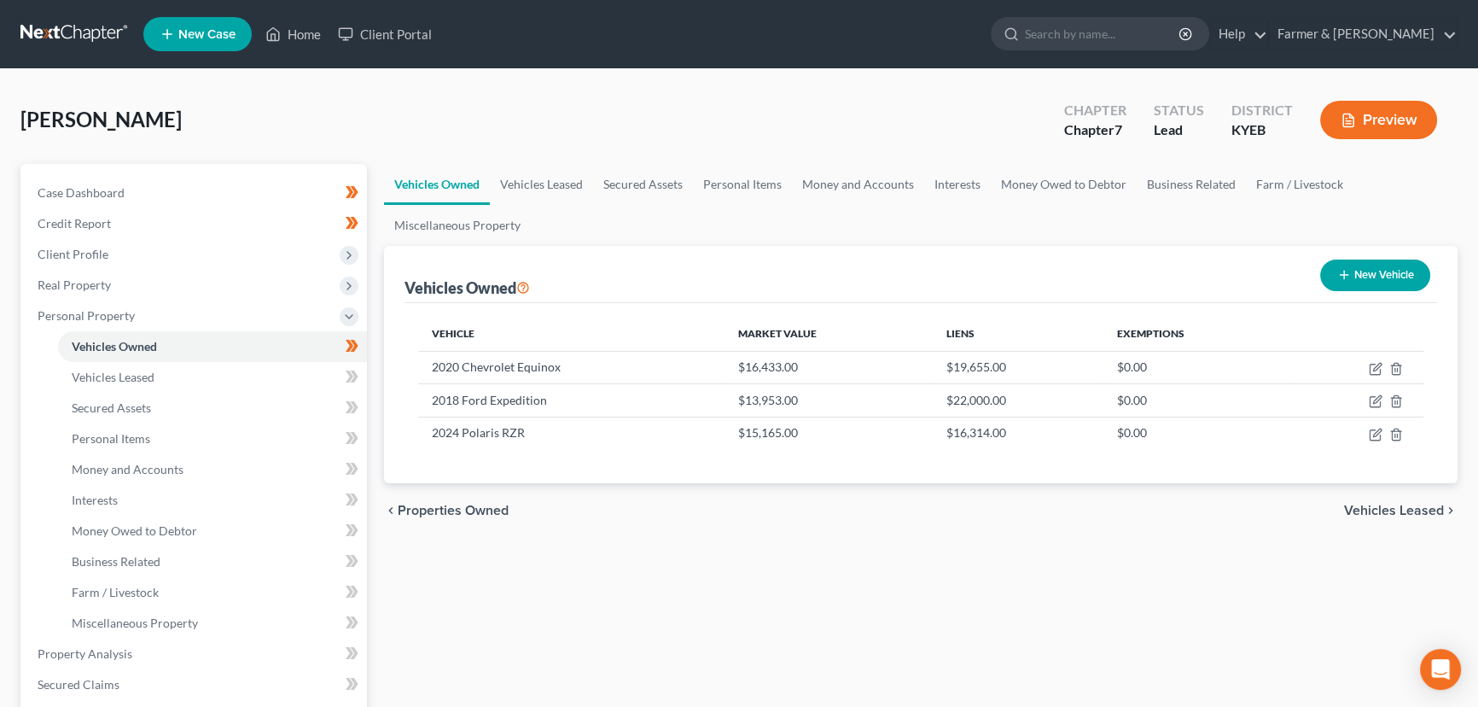
click at [600, 601] on div "Vehicles Owned Vehicles Leased Secured Assets Personal Items Money and Accounts…" at bounding box center [920, 657] width 1091 height 986
click at [538, 119] on div "Shepherd, Patrick Upgraded Chapter Chapter 7 Status Lead District KYEB Preview" at bounding box center [738, 127] width 1437 height 74
click at [688, 585] on div "Vehicles Owned Vehicles Leased Secured Assets Personal Items Money and Accounts…" at bounding box center [920, 657] width 1091 height 986
click at [1400, 279] on button "New Vehicle" at bounding box center [1375, 275] width 110 height 32
select select "0"
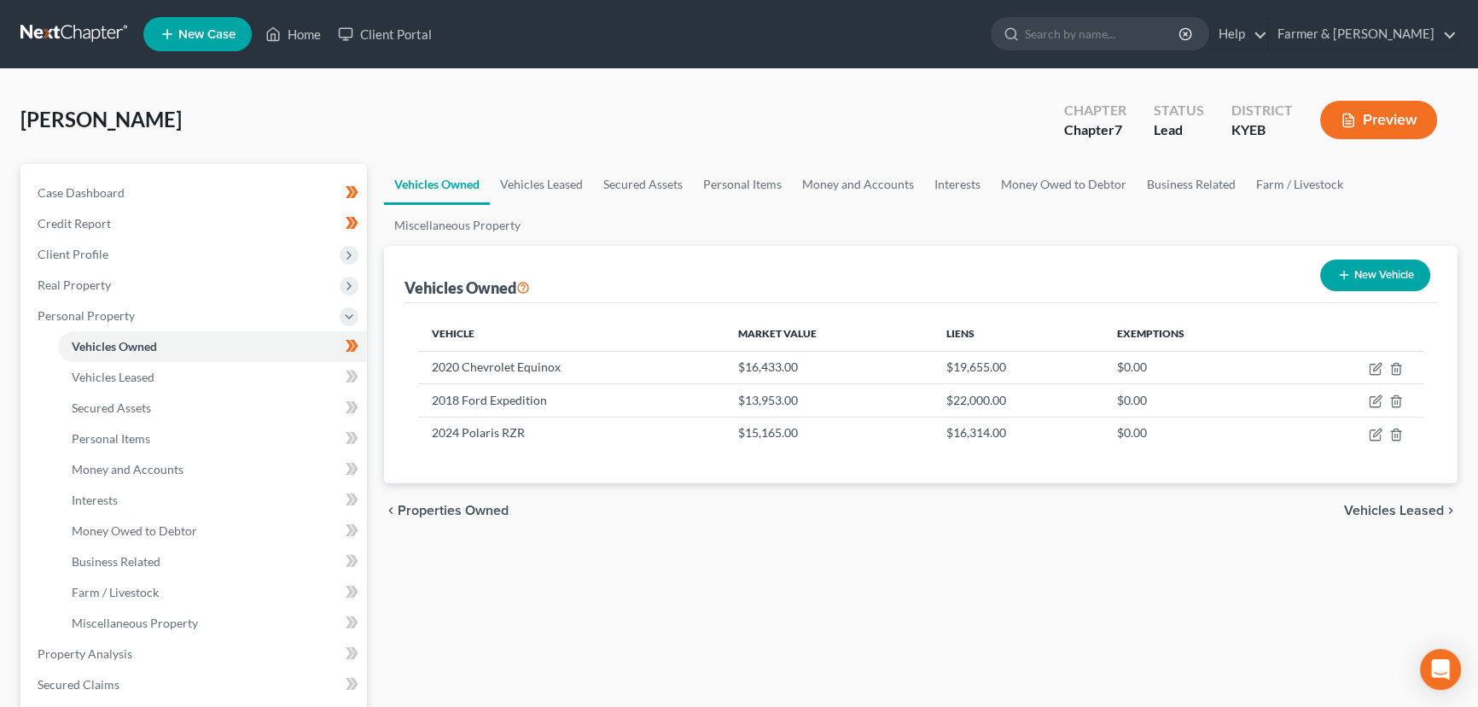
select select "0"
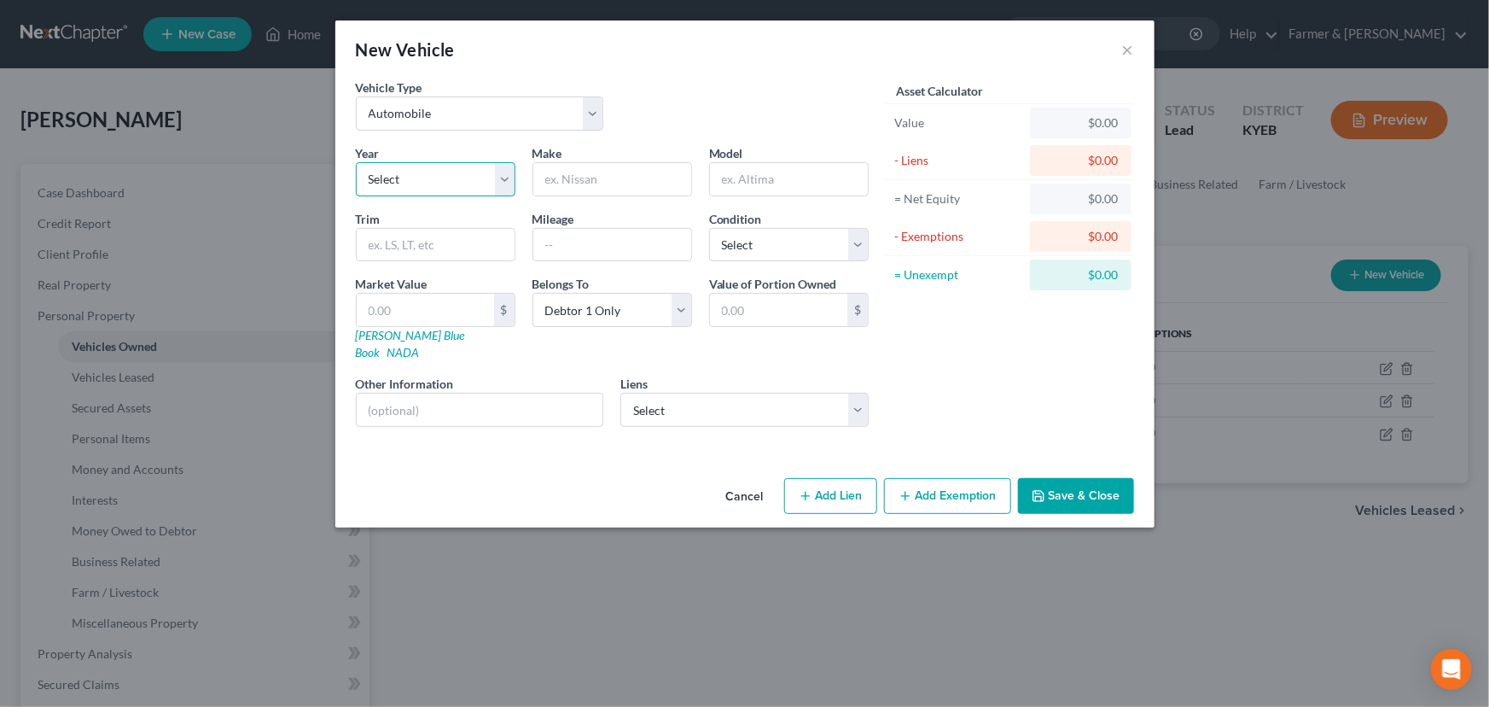
click at [467, 179] on select "Select 2026 2025 2024 2023 2022 2021 2020 2019 2018 2017 2016 2015 2014 2013 20…" at bounding box center [436, 179] width 160 height 34
select select "8"
click at [356, 162] on select "Select 2026 2025 2024 2023 2022 2021 2020 2019 2018 2017 2016 2015 2014 2013 20…" at bounding box center [436, 179] width 160 height 34
click at [607, 172] on input "text" at bounding box center [612, 179] width 158 height 32
click at [607, 172] on input "Expedition" at bounding box center [612, 179] width 158 height 32
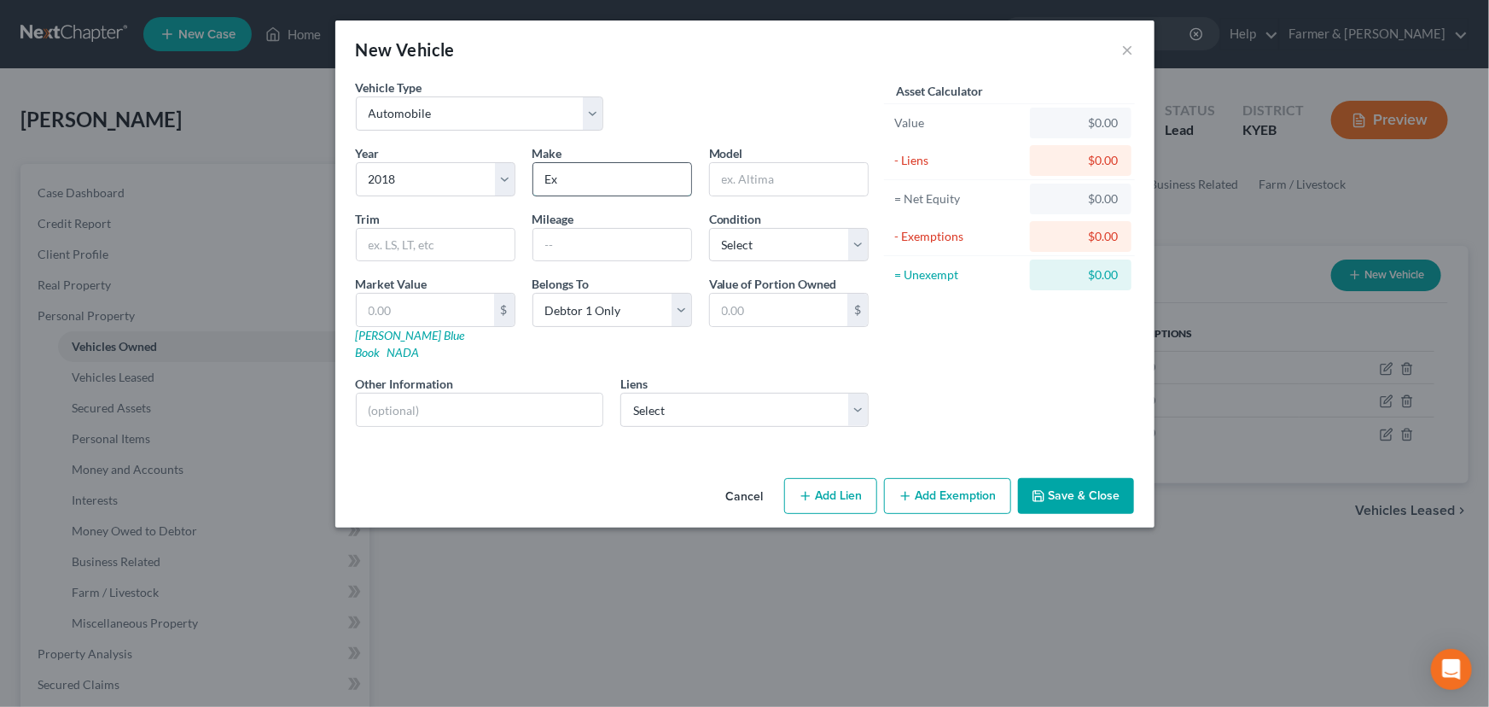
type input "E"
click at [594, 247] on input "text" at bounding box center [612, 245] width 158 height 32
drag, startPoint x: 623, startPoint y: 221, endPoint x: 623, endPoint y: 233, distance: 11.9
click at [623, 230] on div "Mileage" at bounding box center [612, 236] width 177 height 52
click at [623, 236] on input "text" at bounding box center [612, 245] width 158 height 32
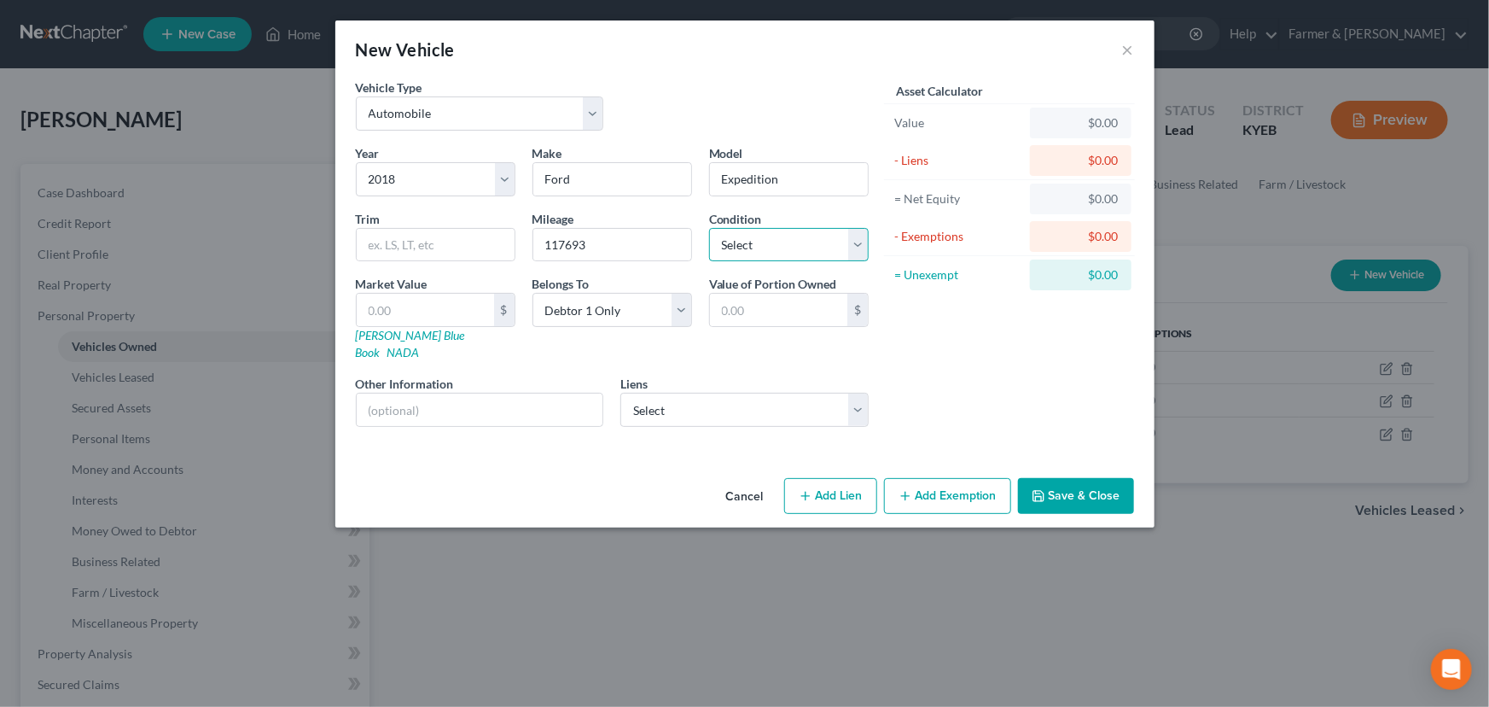
drag, startPoint x: 746, startPoint y: 242, endPoint x: 747, endPoint y: 257, distance: 15.4
click at [746, 242] on select "Select Excellent Very Good Good Fair Poor" at bounding box center [789, 245] width 160 height 34
click at [709, 228] on select "Select Excellent Very Good Good Fair Poor" at bounding box center [789, 245] width 160 height 34
click at [651, 375] on div "Liens Select Bridgecrest - $22,482.00" at bounding box center [744, 401] width 248 height 52
click at [404, 341] on div "Market Value $ Kelly Blue Book NADA" at bounding box center [435, 318] width 177 height 86
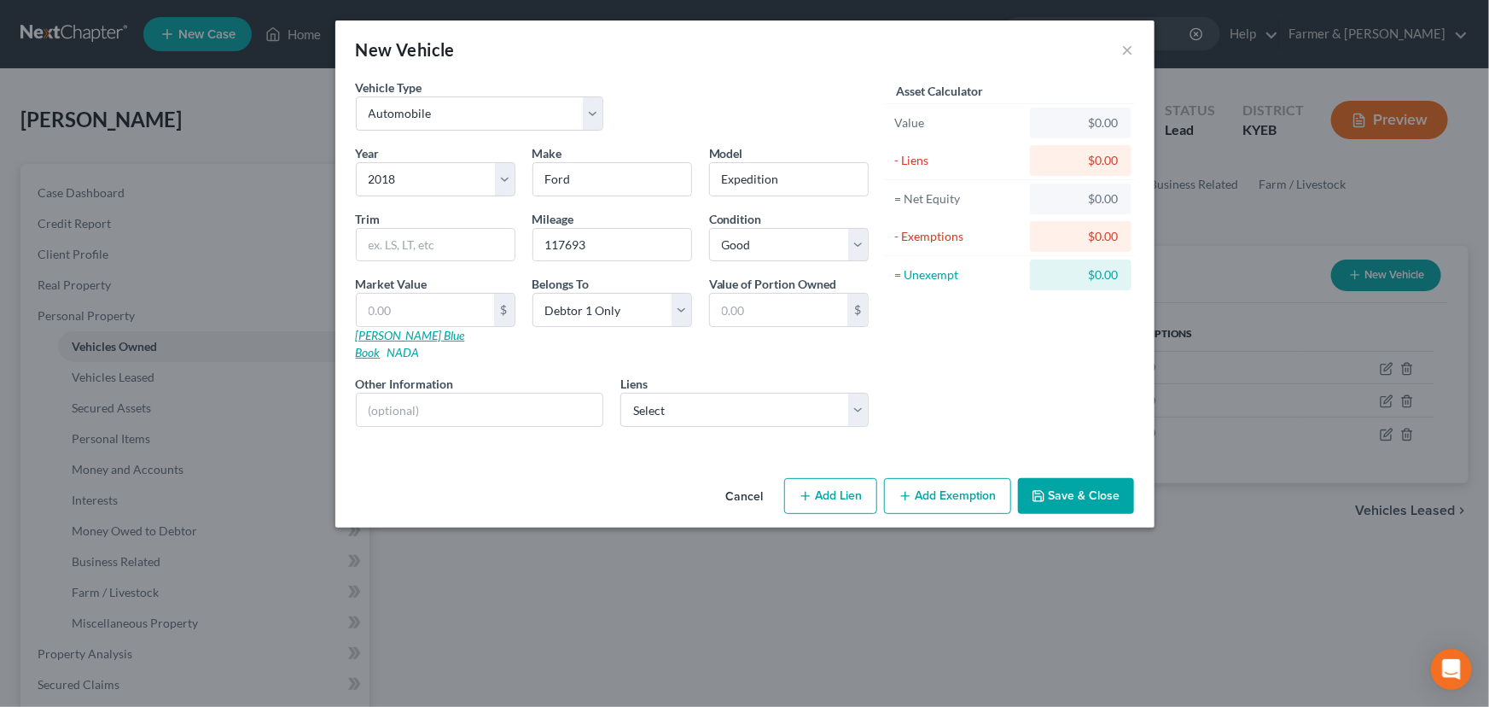
click at [408, 335] on link "Kelly Blue Book" at bounding box center [410, 344] width 109 height 32
click at [735, 485] on button "Cancel" at bounding box center [745, 497] width 65 height 34
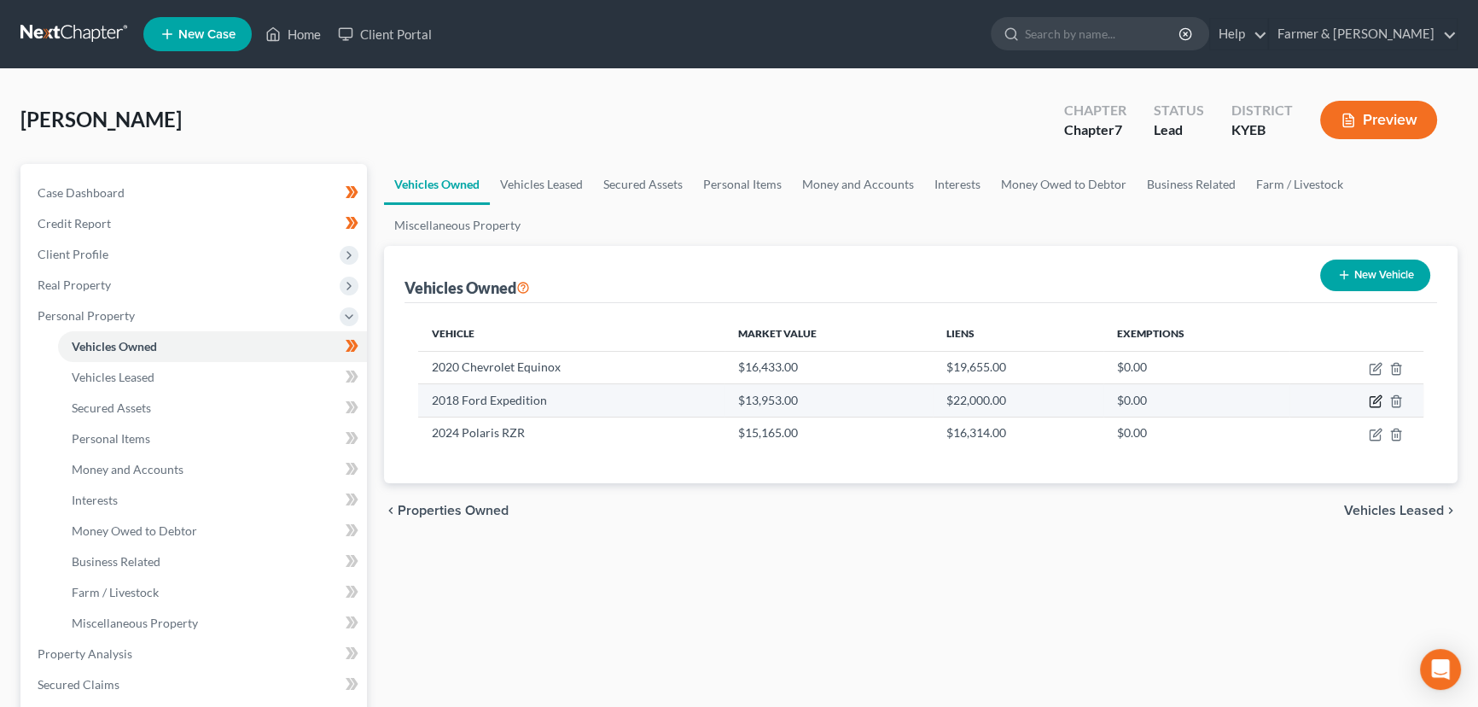
click at [1372, 400] on icon "button" at bounding box center [1376, 401] width 14 height 14
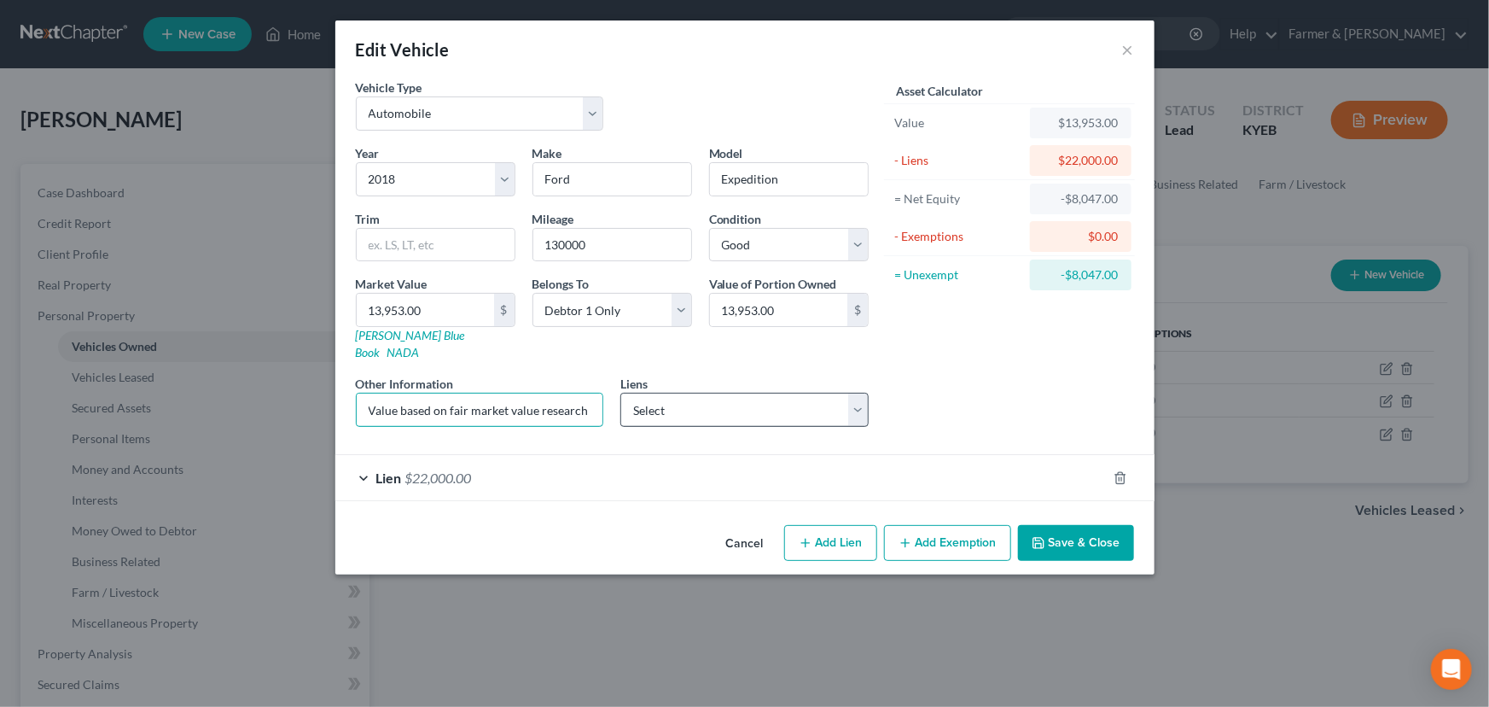
scroll to position [0, 230]
drag, startPoint x: 480, startPoint y: 399, endPoint x: 634, endPoint y: 399, distance: 154.5
click at [634, 399] on div "Year Select 2026 2025 2024 2023 2022 2021 2020 2019 2018 2017 2016 2015 2014 20…" at bounding box center [612, 292] width 530 height 296
click at [607, 396] on div "Other Information Value based on fair market value research done on KBB. NPMI l…" at bounding box center [479, 401] width 265 height 52
drag, startPoint x: 544, startPoint y: 398, endPoint x: 687, endPoint y: 397, distance: 143.4
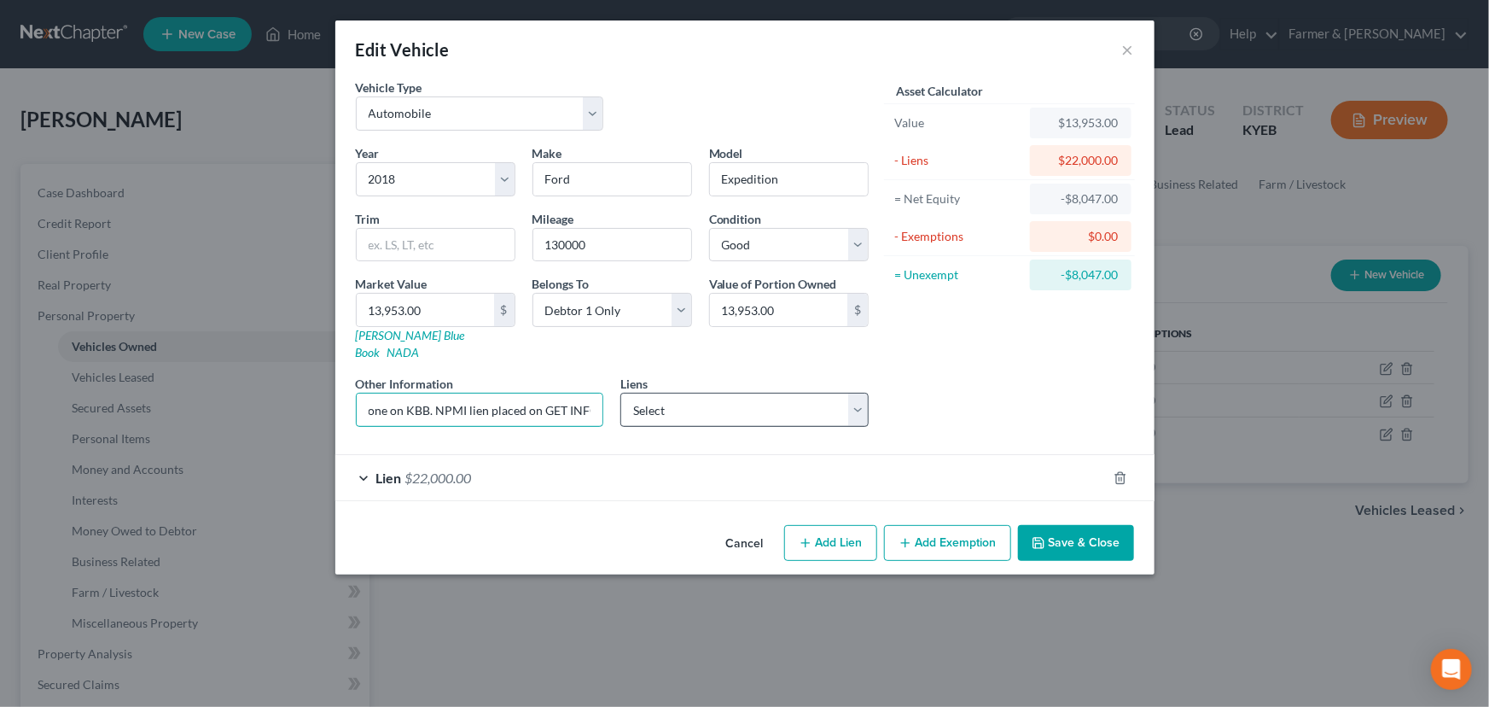
click at [687, 397] on div "Year Select 2026 2025 2024 2023 2022 2021 2020 2019 2018 2017 2016 2015 2014 20…" at bounding box center [612, 292] width 530 height 296
click at [599, 394] on input "Value based on fair market value research done on KBB. NPMI lien placed on GET …" at bounding box center [480, 409] width 247 height 32
click at [953, 370] on div "Asset Calculator Value $13,953.00 - Liens $22,000.00 = Net Equity -$8,047.00 - …" at bounding box center [1009, 260] width 265 height 362
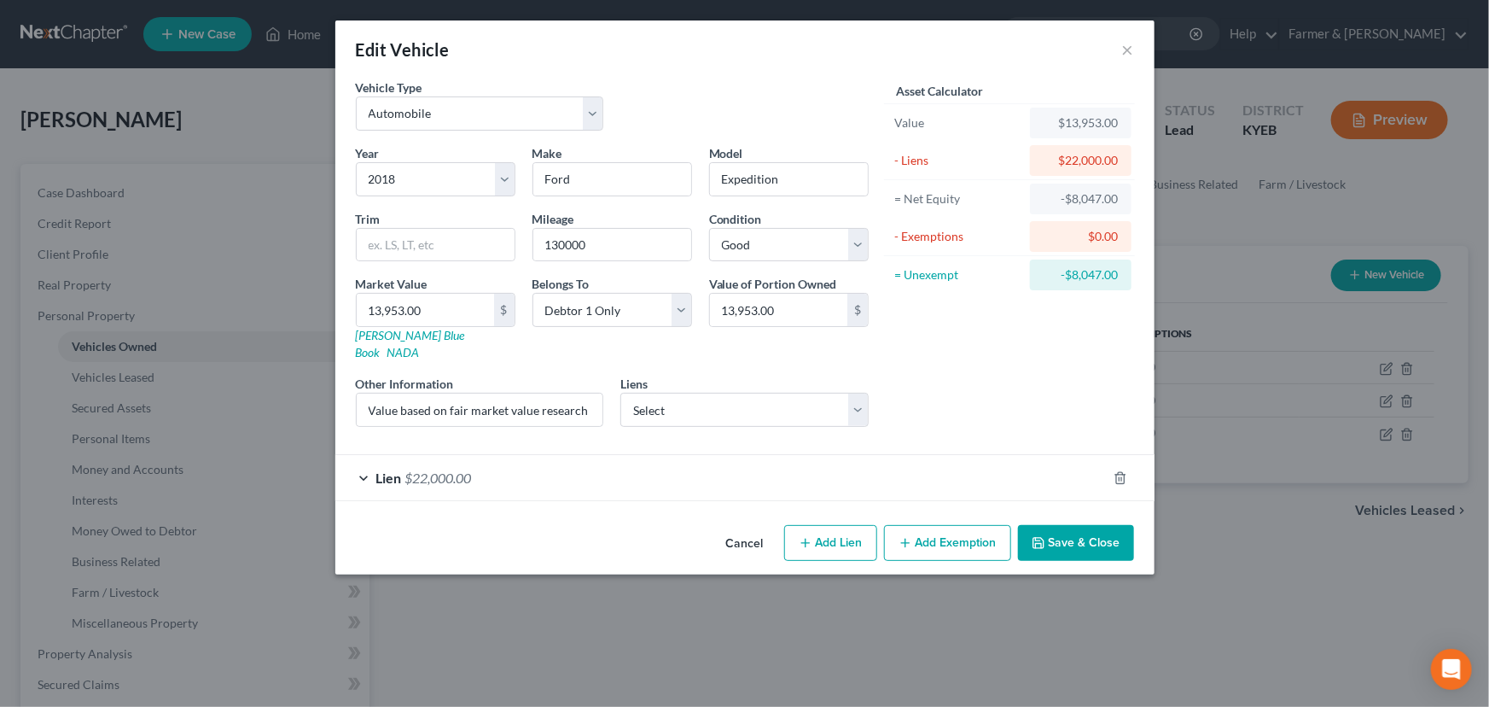
click at [1067, 525] on button "Save & Close" at bounding box center [1076, 543] width 116 height 36
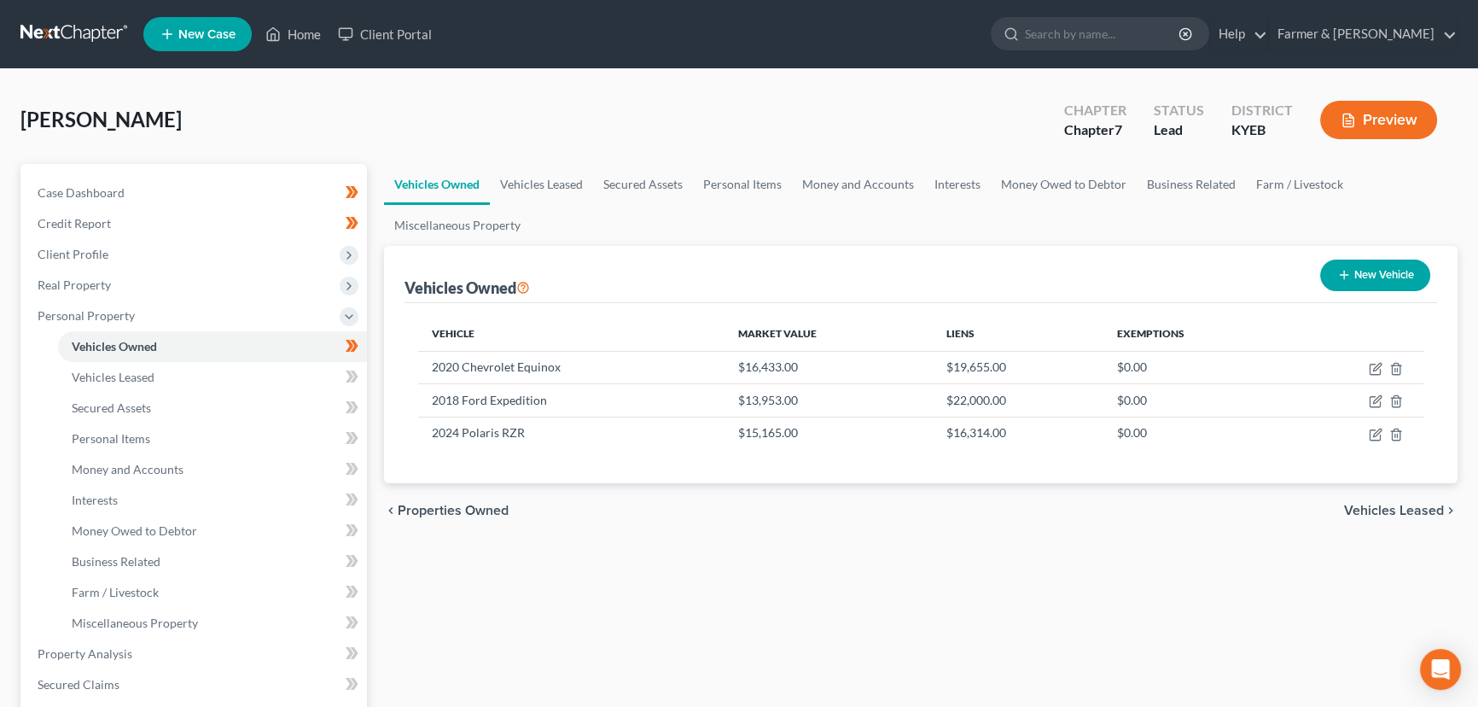
click at [491, 557] on div "Vehicles Owned Vehicles Leased Secured Assets Personal Items Money and Accounts…" at bounding box center [920, 657] width 1091 height 986
click at [116, 316] on span "Personal Property" at bounding box center [86, 315] width 97 height 15
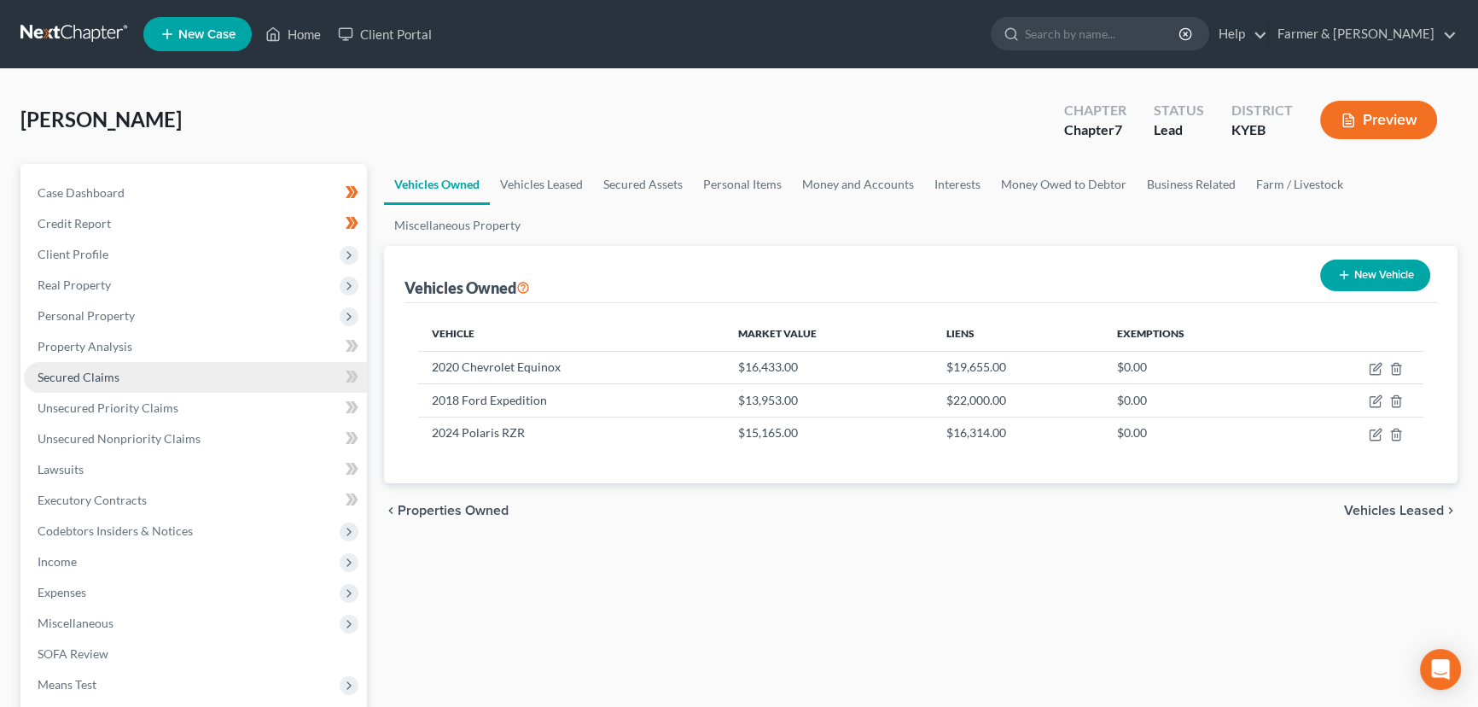
click at [121, 375] on link "Secured Claims" at bounding box center [195, 377] width 343 height 31
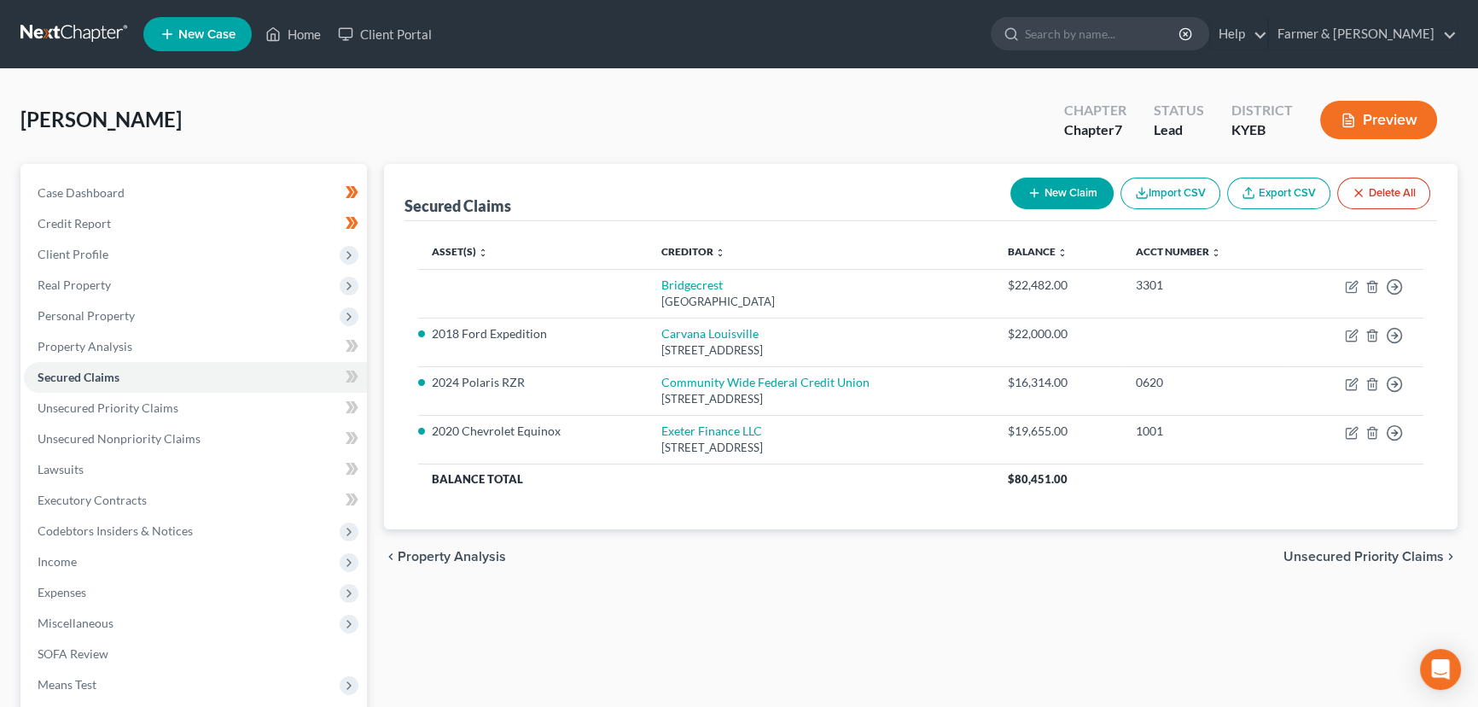
drag, startPoint x: 346, startPoint y: 397, endPoint x: 364, endPoint y: 375, distance: 28.4
click at [364, 375] on span at bounding box center [352, 379] width 30 height 26
click at [375, 358] on div "Secured Claims New Claim Import CSV Export CSV Delete All Asset(s) expand_more …" at bounding box center [920, 503] width 1091 height 678
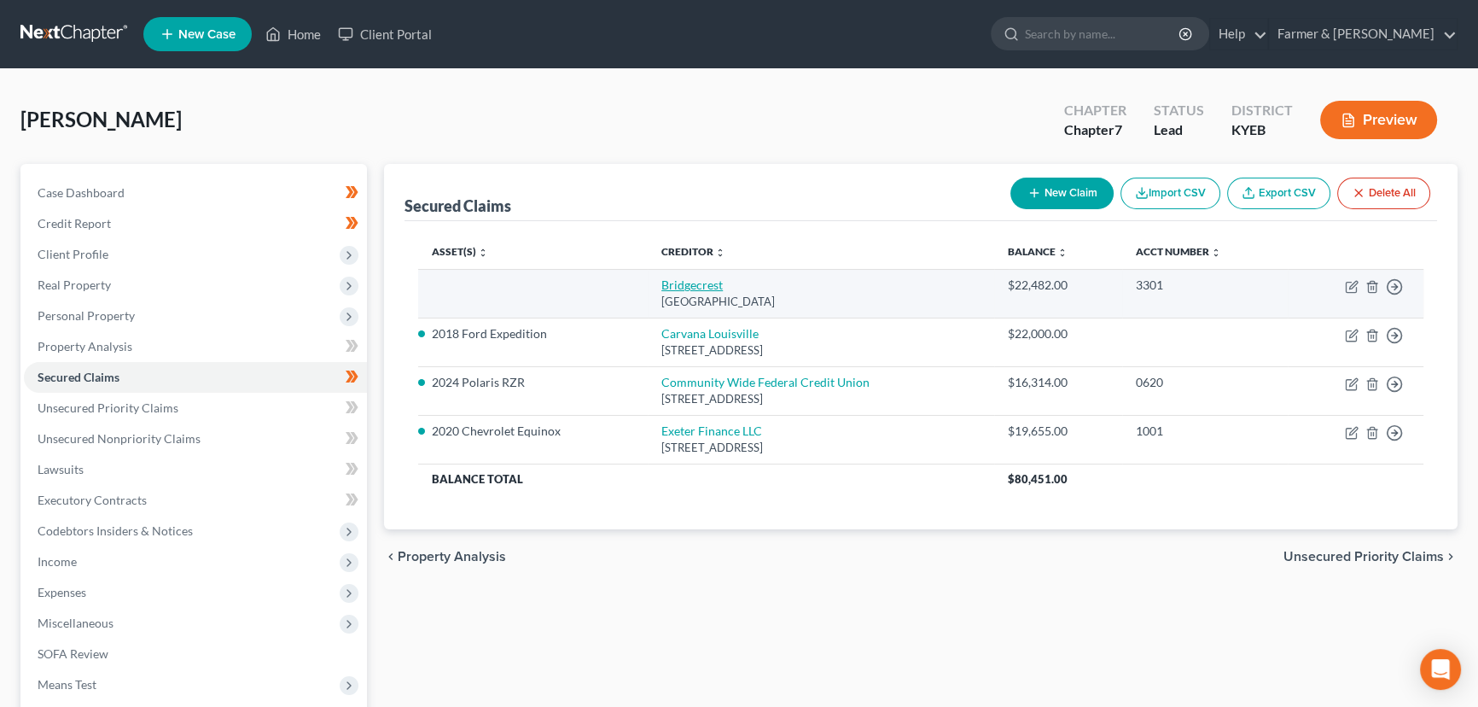
click at [676, 284] on link "Bridgecrest" at bounding box center [691, 284] width 61 height 15
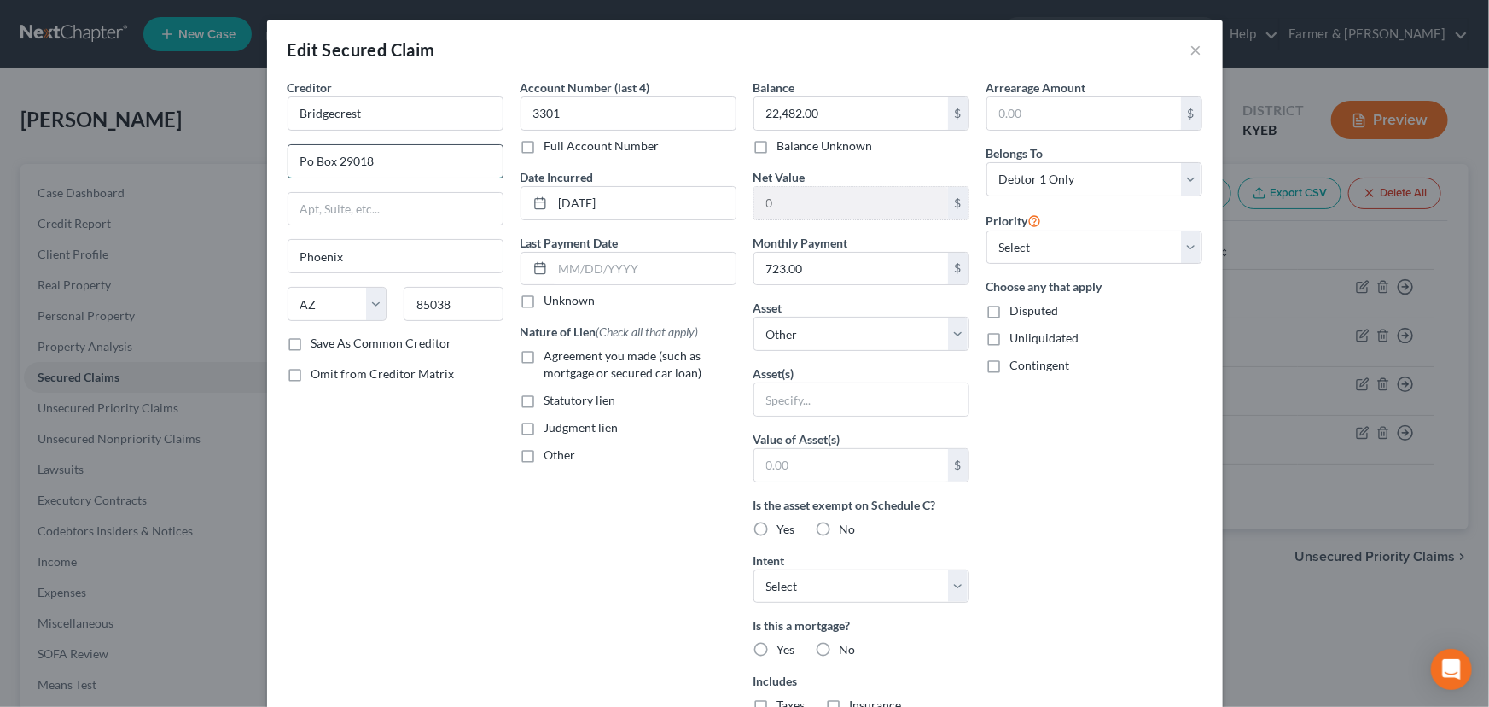
click at [393, 172] on input "Po Box 29018" at bounding box center [395, 161] width 214 height 32
click at [409, 455] on div "Creditor * Bridgecrest PO Box 29018 Phoenix State AL AK AR AZ CA CO CT DE DC FL…" at bounding box center [395, 459] width 233 height 761
click at [544, 307] on label "Unknown" at bounding box center [569, 300] width 51 height 17
click at [551, 303] on input "Unknown" at bounding box center [556, 297] width 11 height 11
click at [544, 357] on label "Agreement you made (such as mortgage or secured car loan)" at bounding box center [640, 364] width 192 height 34
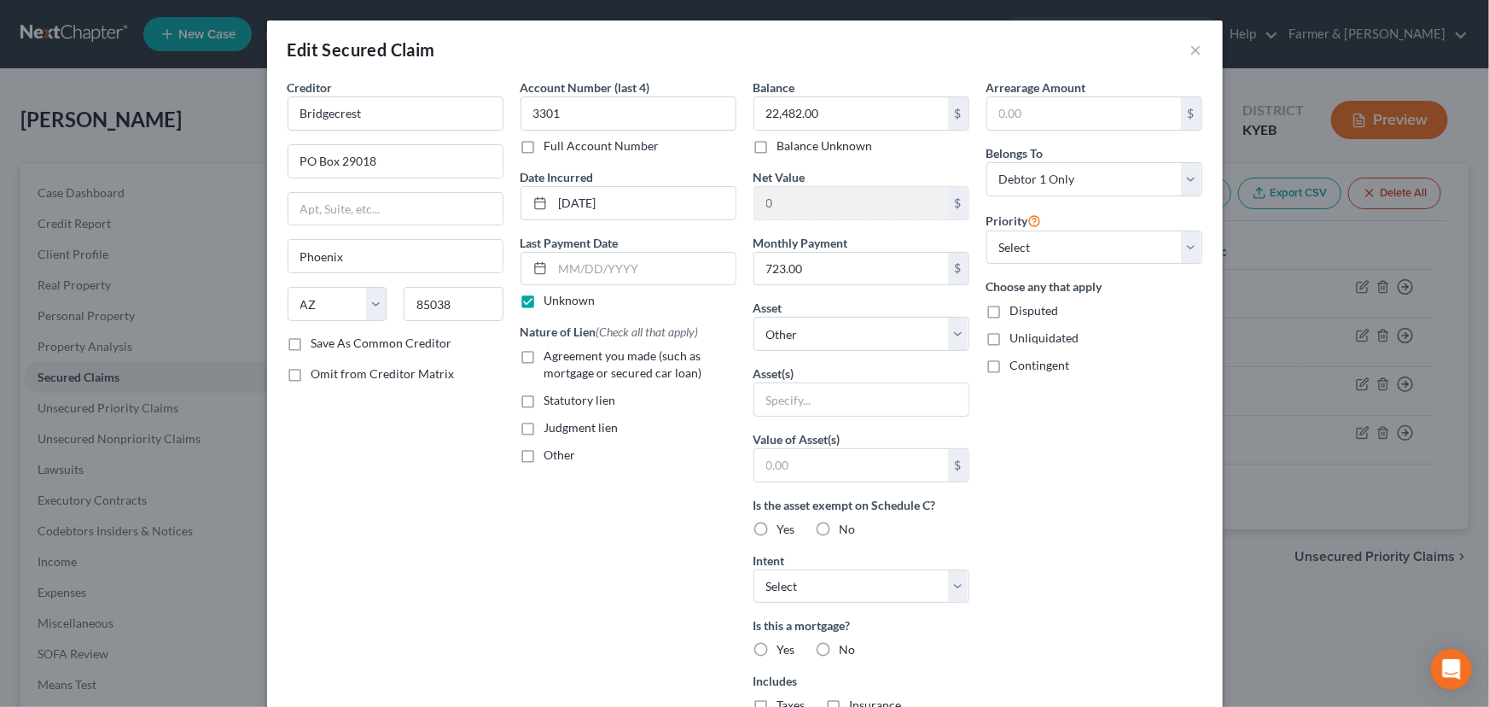
click at [551, 357] on input "Agreement you made (such as mortgage or secured car loan)" at bounding box center [556, 352] width 11 height 11
drag, startPoint x: 1040, startPoint y: 434, endPoint x: 1011, endPoint y: 435, distance: 29.0
click at [1040, 435] on div "Arrearage Amount $ Belongs To * Select Debtor 1 Only Debtor 2 Only Debtor 1 And…" at bounding box center [1094, 459] width 233 height 761
click at [838, 398] on input "text" at bounding box center [861, 399] width 214 height 32
click at [1017, 461] on div "Arrearage Amount $ Belongs To * Select Debtor 1 Only Debtor 2 Only Debtor 1 And…" at bounding box center [1094, 459] width 233 height 761
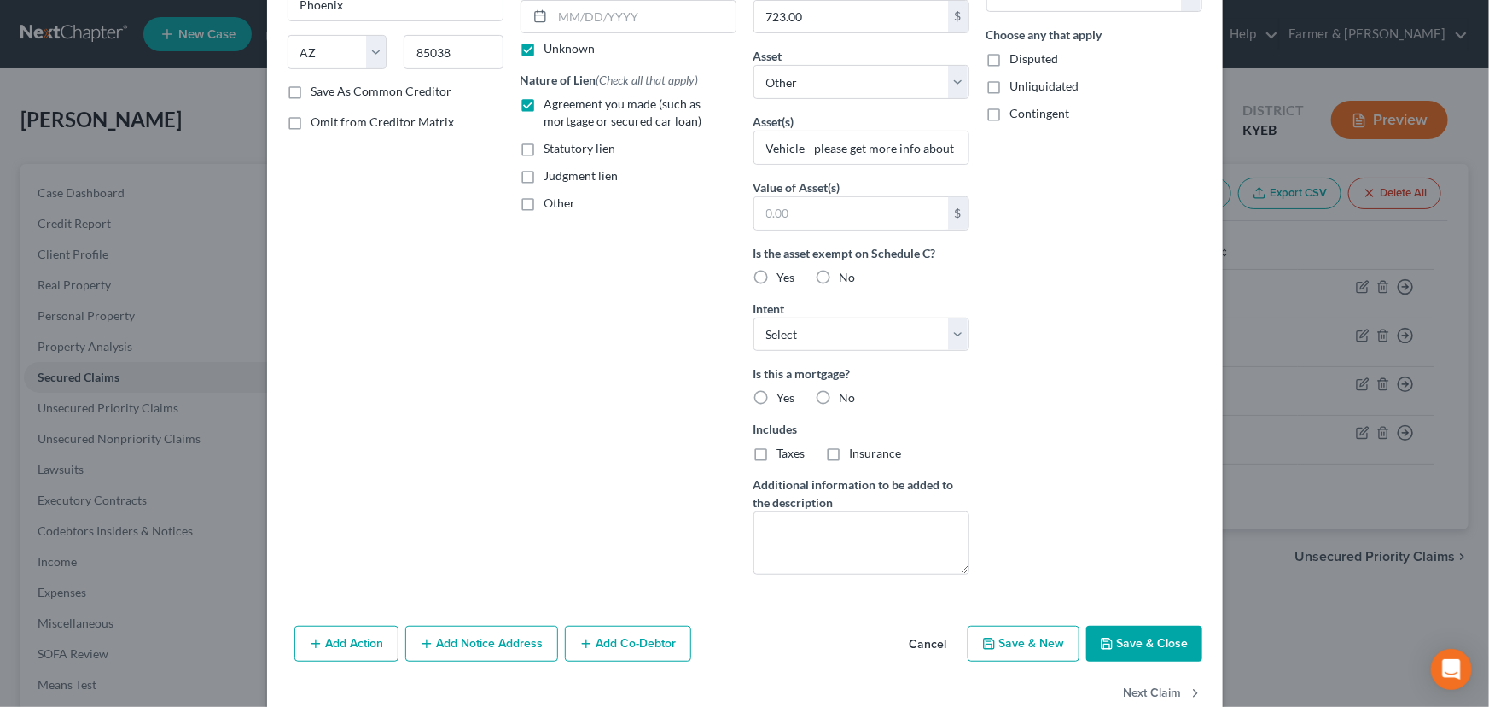
scroll to position [288, 0]
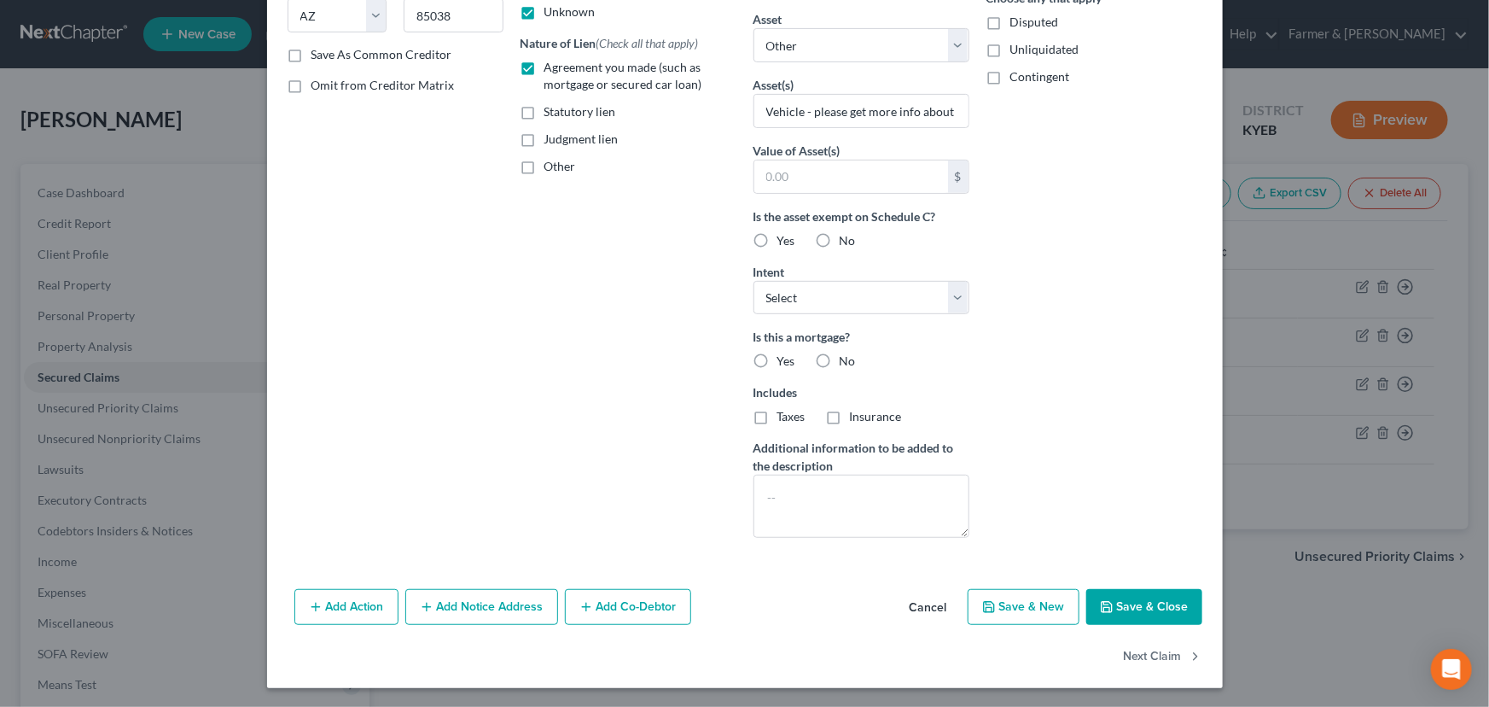
click at [840, 358] on label "No" at bounding box center [848, 360] width 16 height 17
click at [847, 358] on input "No" at bounding box center [852, 357] width 11 height 11
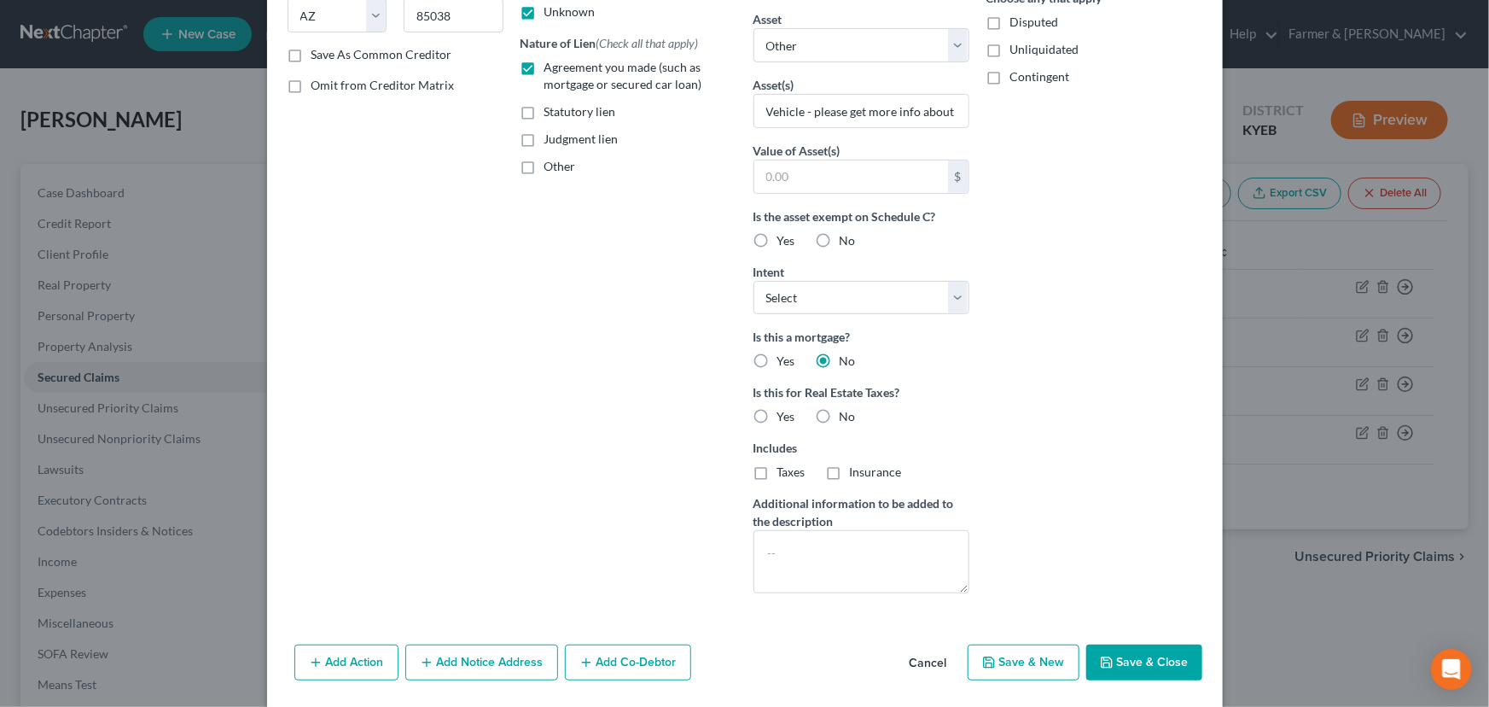
click at [840, 417] on label "No" at bounding box center [848, 416] width 16 height 17
click at [847, 417] on input "No" at bounding box center [852, 413] width 11 height 11
drag, startPoint x: 915, startPoint y: 302, endPoint x: 911, endPoint y: 311, distance: 9.2
click at [915, 302] on select "Select Surrender Redeem Reaffirm Avoid Other" at bounding box center [862, 298] width 216 height 34
click at [754, 281] on select "Select Surrender Redeem Reaffirm Avoid Other" at bounding box center [862, 298] width 216 height 34
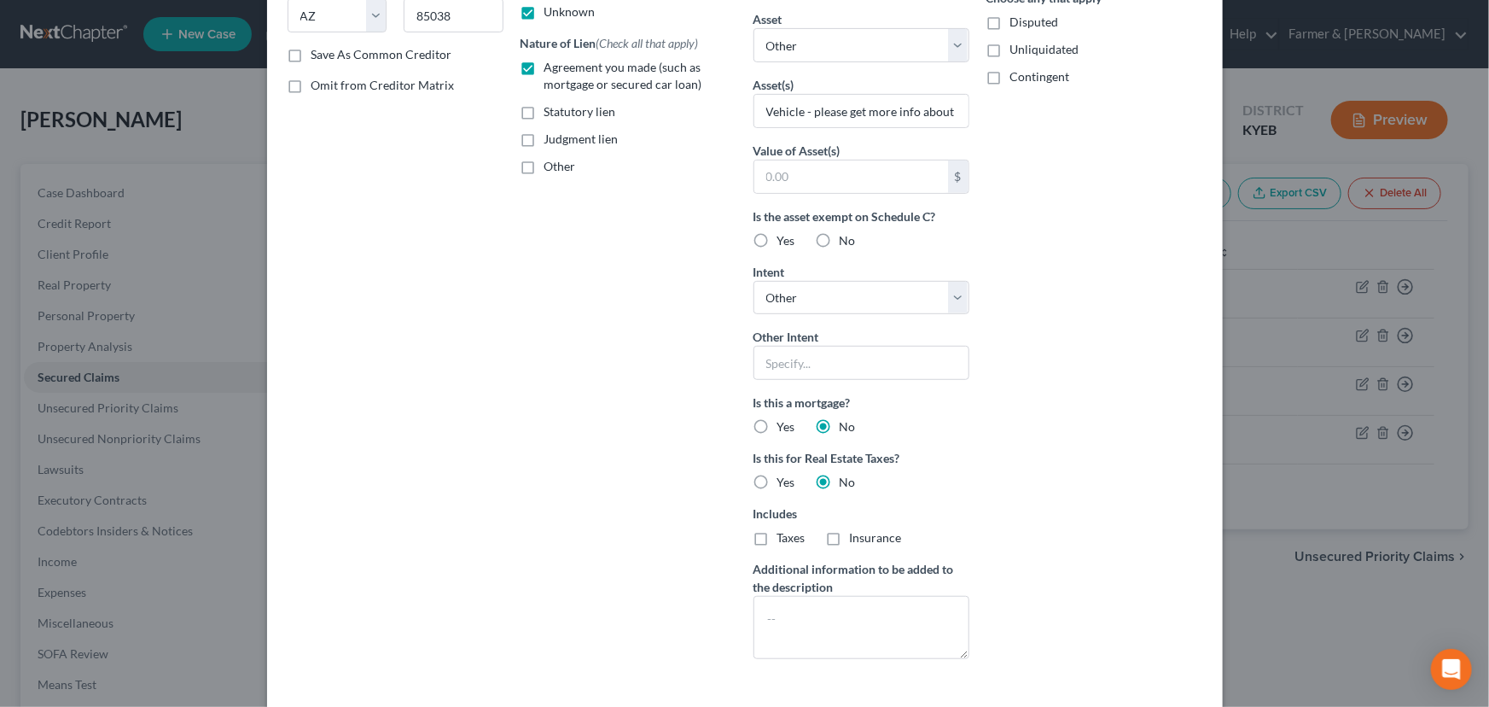
click at [1033, 422] on div "Arrearage Amount $ Belongs To * Select Debtor 1 Only Debtor 2 Only Debtor 1 And…" at bounding box center [1094, 231] width 233 height 882
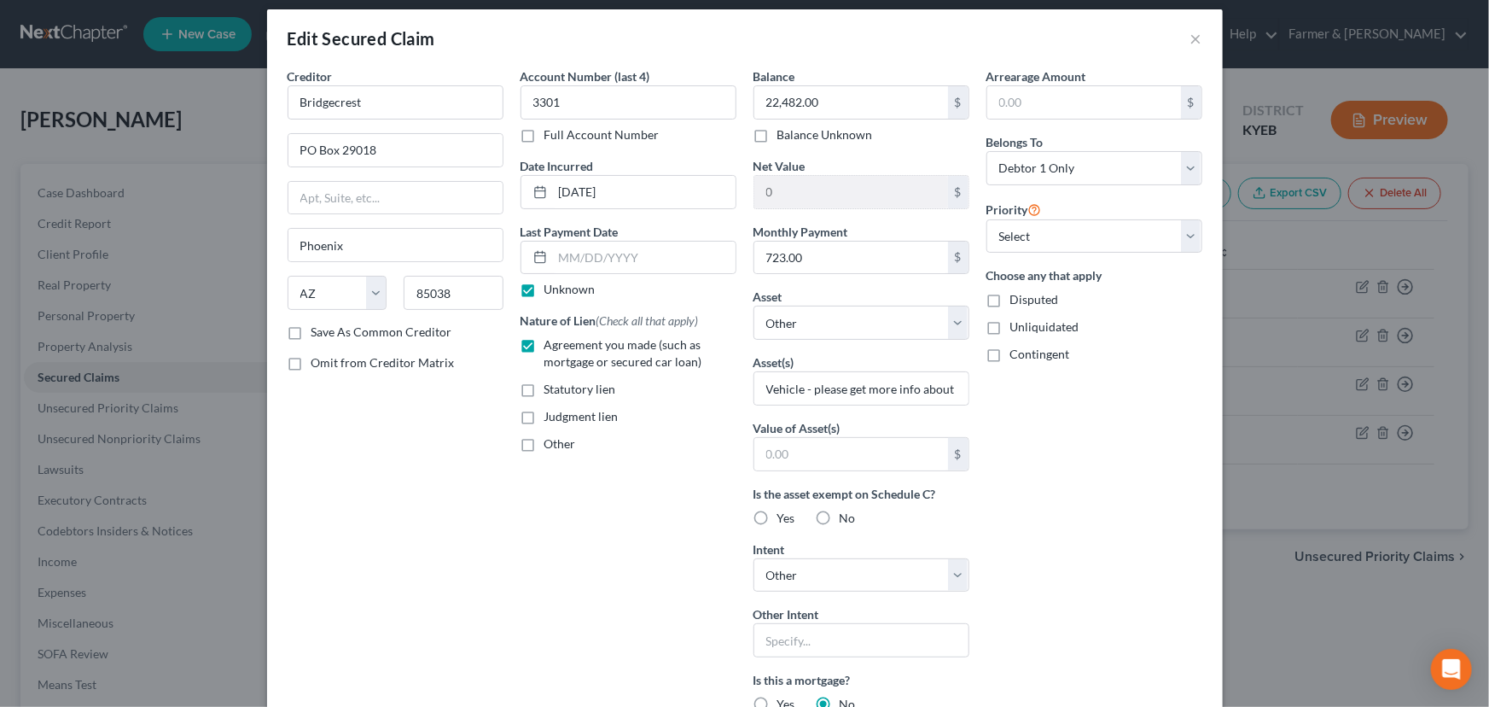
scroll to position [0, 0]
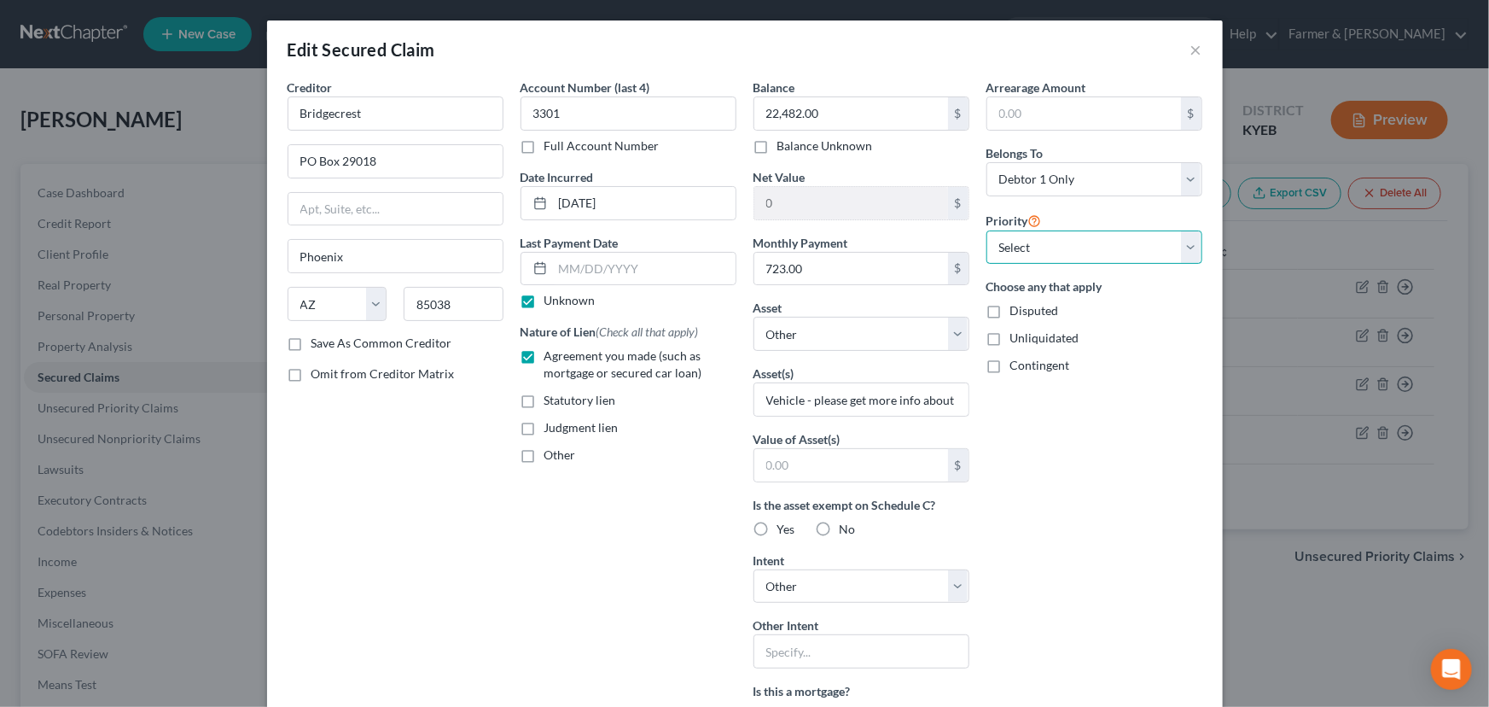
click at [1028, 252] on select "Select 1st 2nd 3rd 4th 5th 6th 7th 8th 9th 10th 11th 12th 13th 14th 15th 16th 1…" at bounding box center [1095, 247] width 216 height 34
click at [987, 230] on select "Select 1st 2nd 3rd 4th 5th 6th 7th 8th 9th 10th 11th 12th 13th 14th 15th 16th 1…" at bounding box center [1095, 247] width 216 height 34
click at [1037, 498] on div "Arrearage Amount $ Belongs To * Select Debtor 1 Only Debtor 2 Only Debtor 1 And…" at bounding box center [1094, 520] width 233 height 882
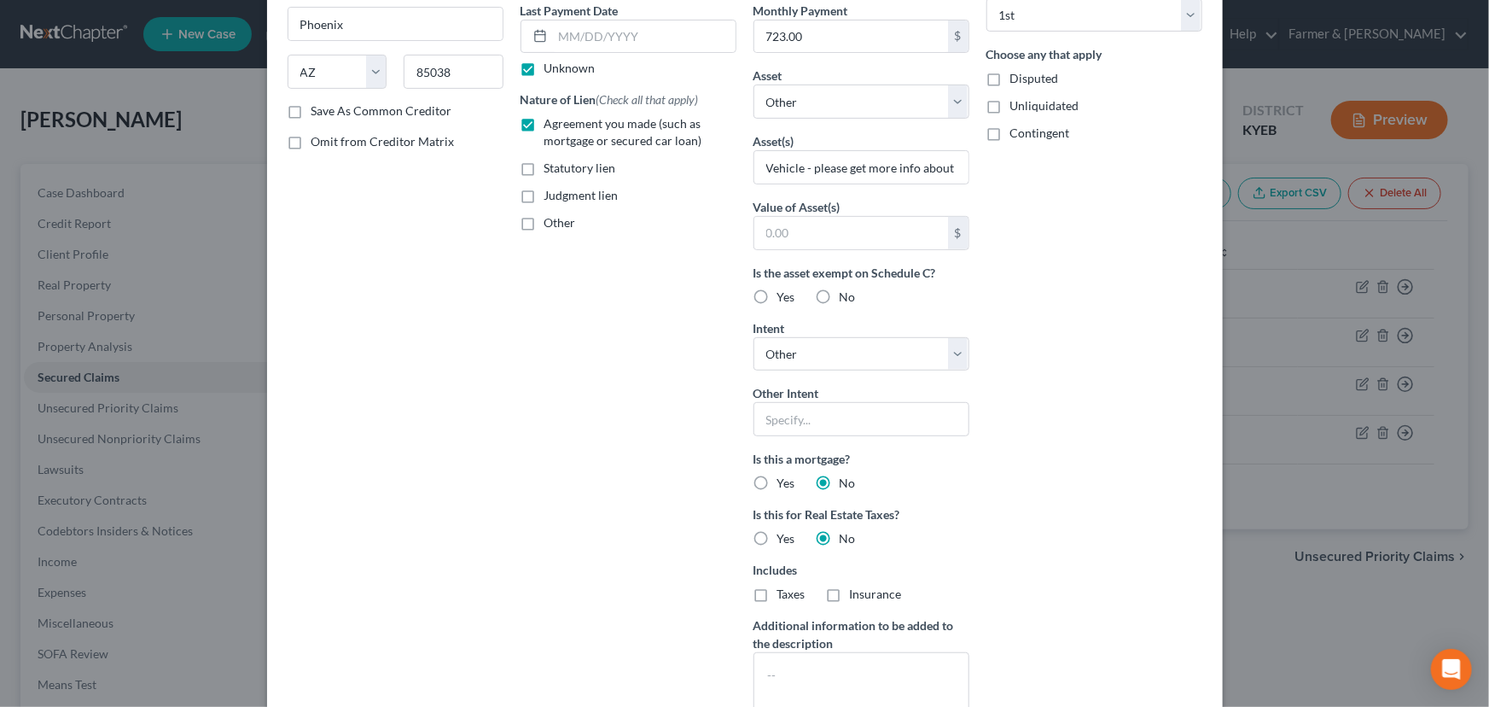
scroll to position [409, 0]
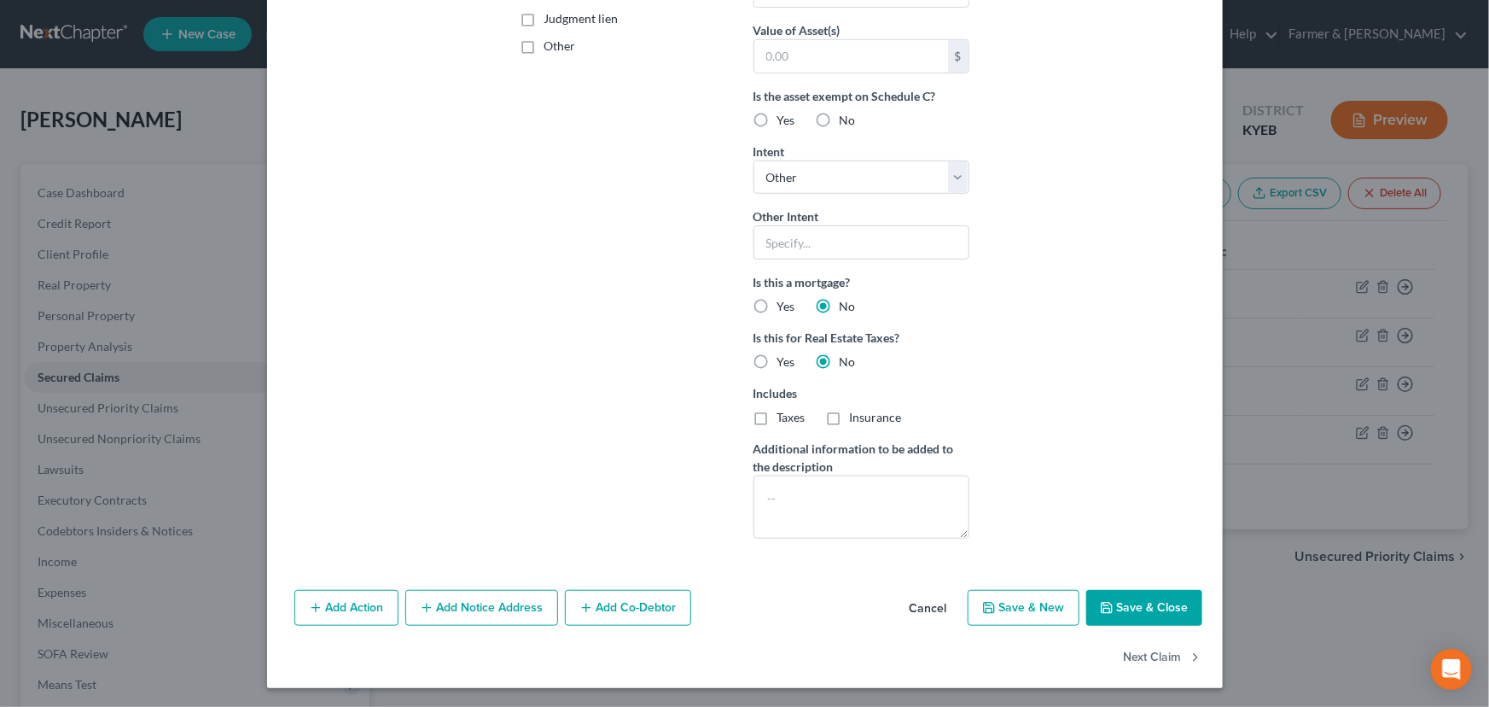
click at [1114, 595] on button "Save & Close" at bounding box center [1144, 608] width 116 height 36
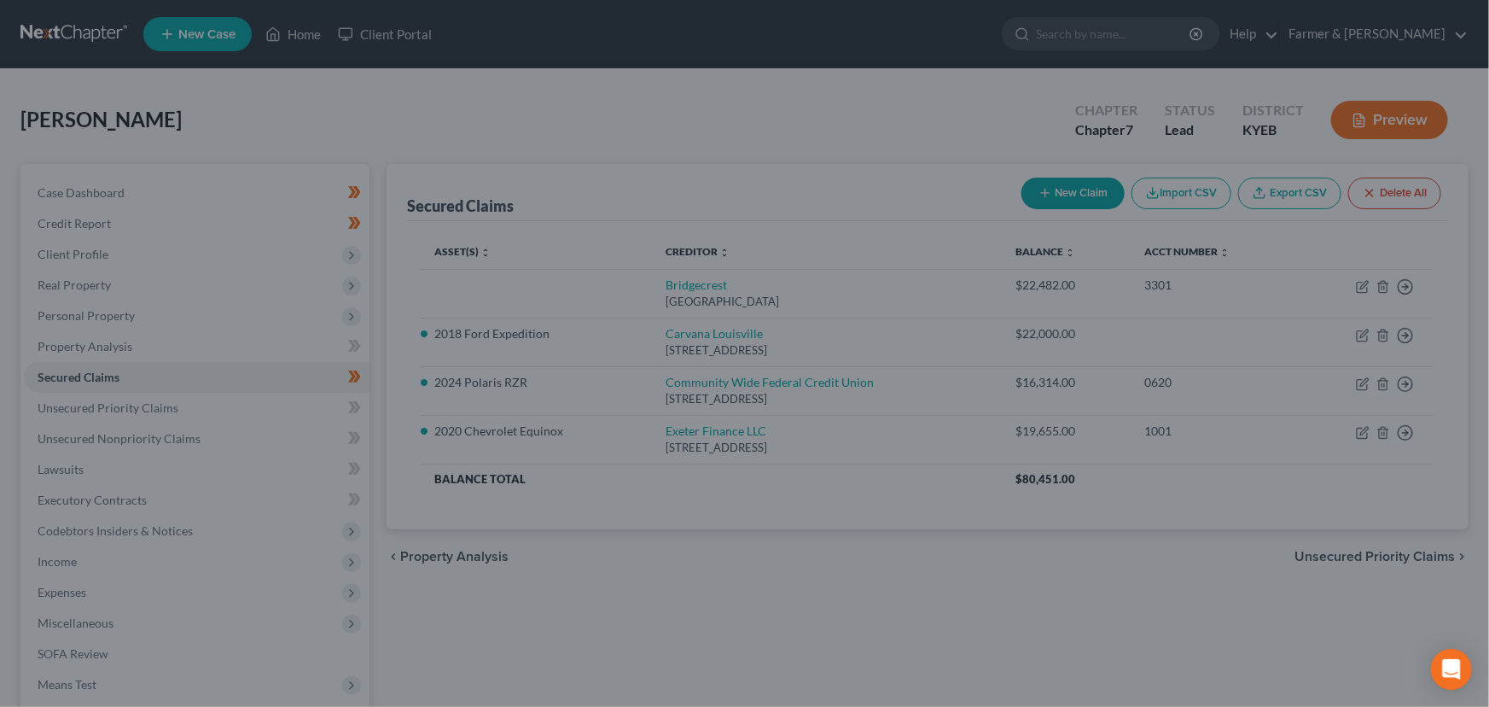
scroll to position [222, 0]
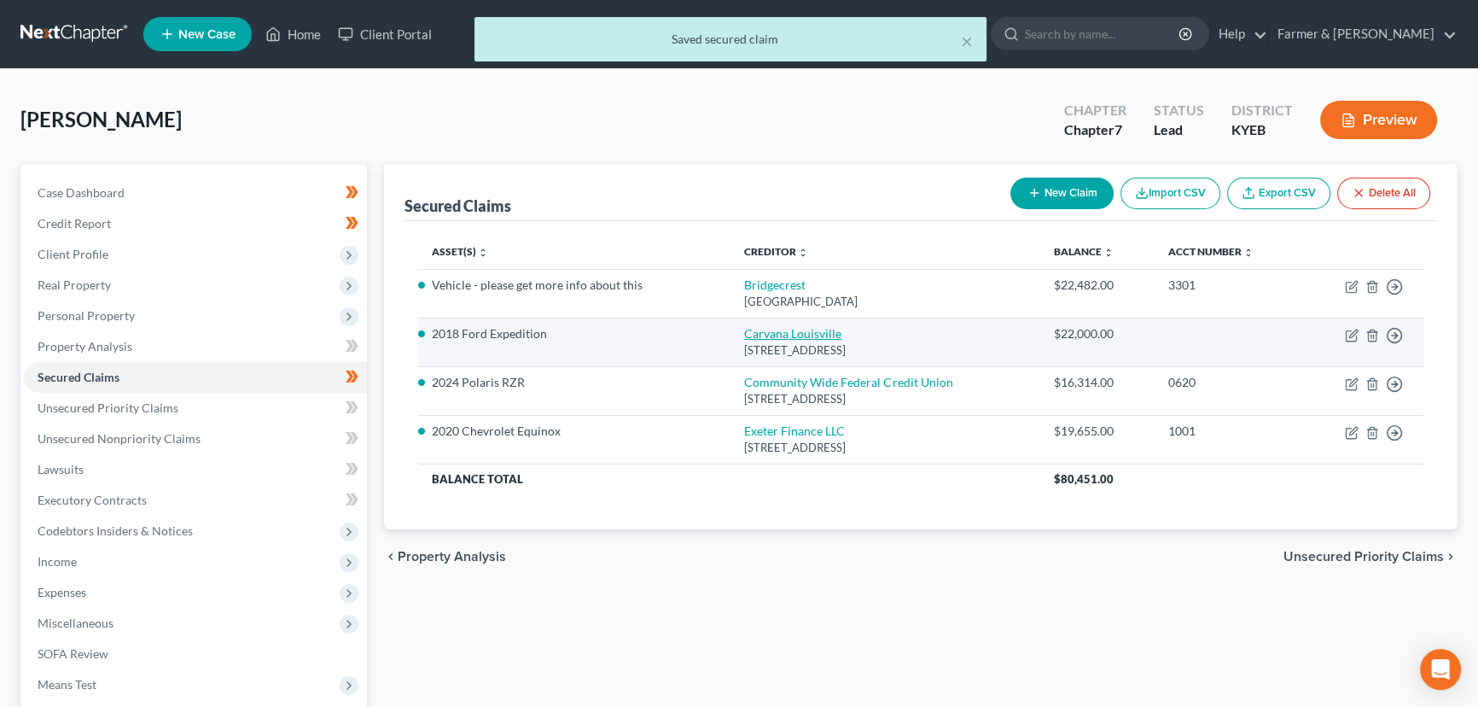
click at [785, 337] on link "Carvana Louisville" at bounding box center [792, 333] width 97 height 15
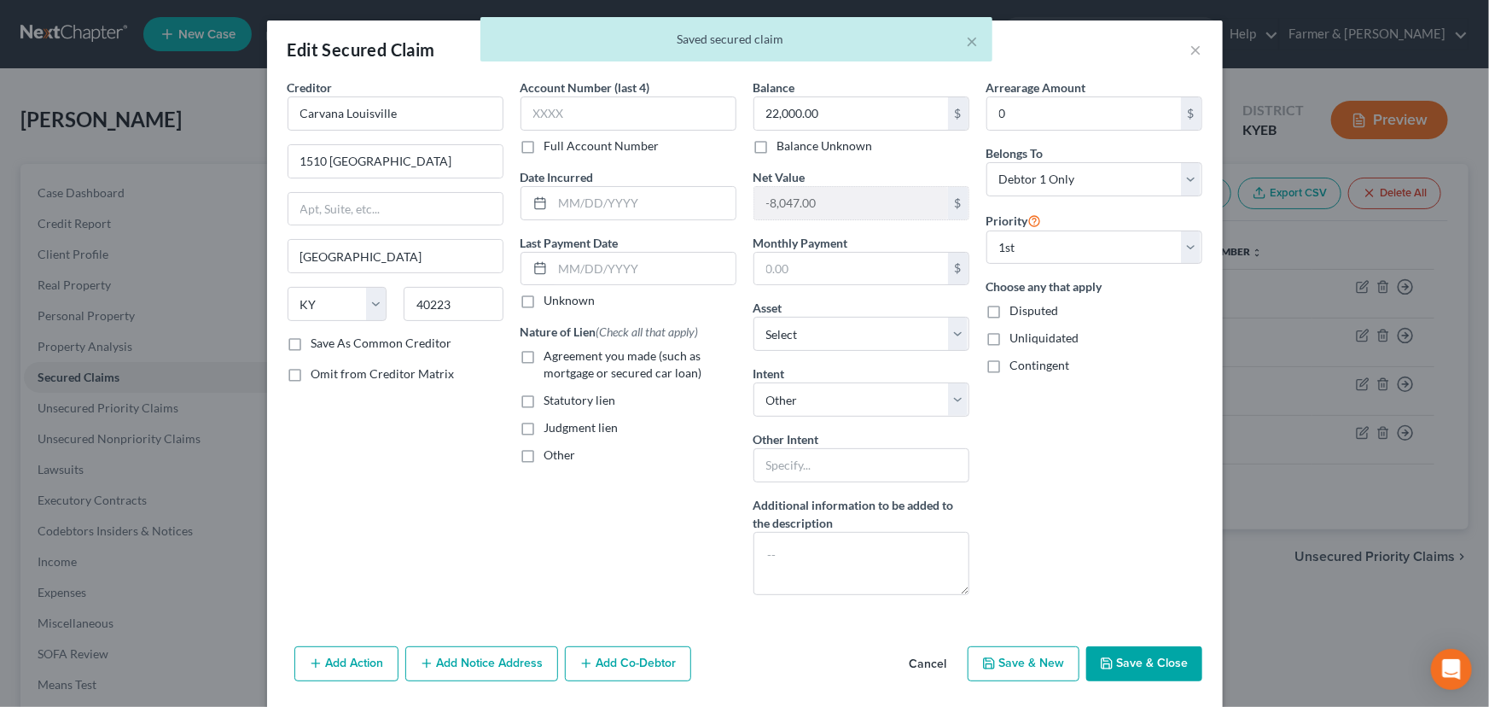
click at [544, 300] on label "Unknown" at bounding box center [569, 300] width 51 height 17
click at [551, 300] on input "Unknown" at bounding box center [556, 297] width 11 height 11
click at [544, 355] on label "Agreement you made (such as mortgage or secured car loan)" at bounding box center [640, 364] width 192 height 34
click at [551, 355] on input "Agreement you made (such as mortgage or secured car loan)" at bounding box center [556, 352] width 11 height 11
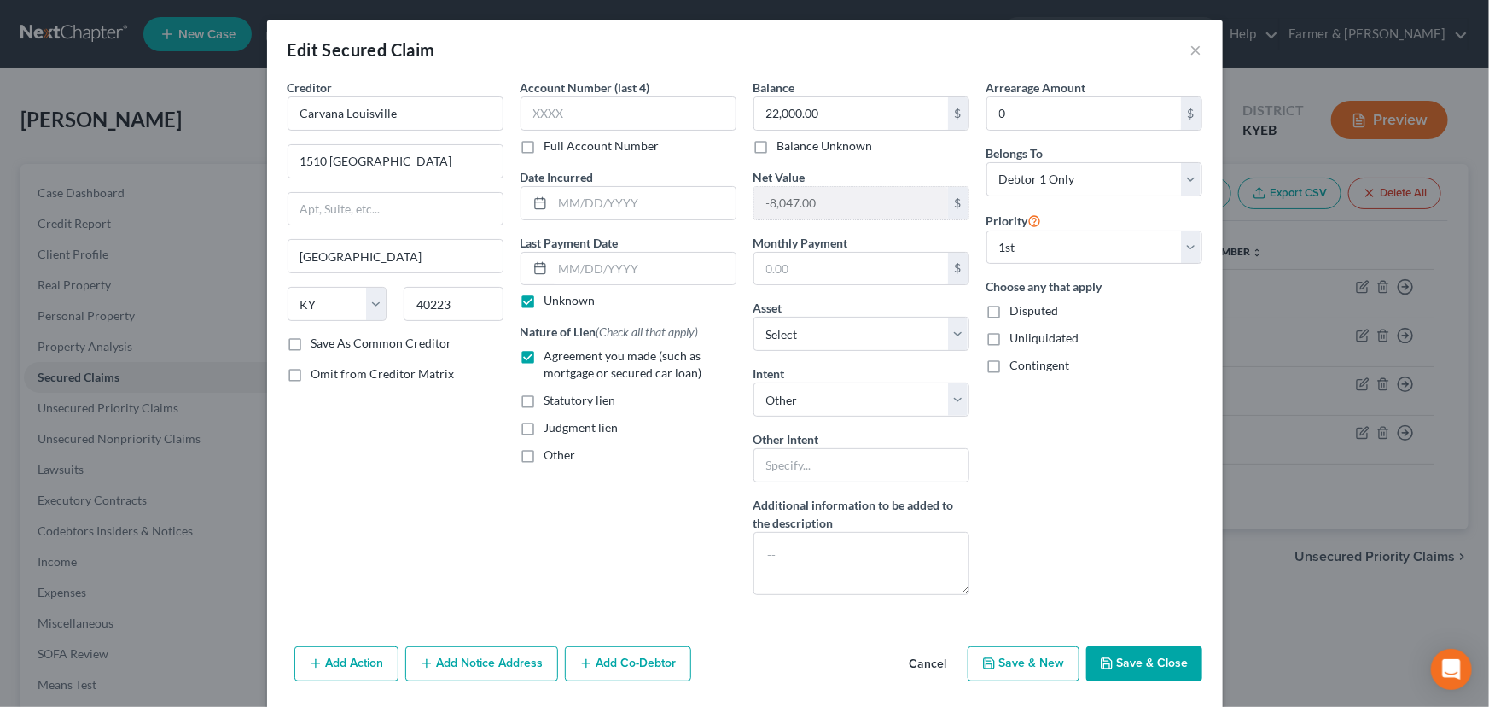
click at [1075, 515] on div "Arrearage Amount 0 $ Belongs To * Select Debtor 1 Only Debtor 2 Only Debtor 1 A…" at bounding box center [1094, 344] width 233 height 530
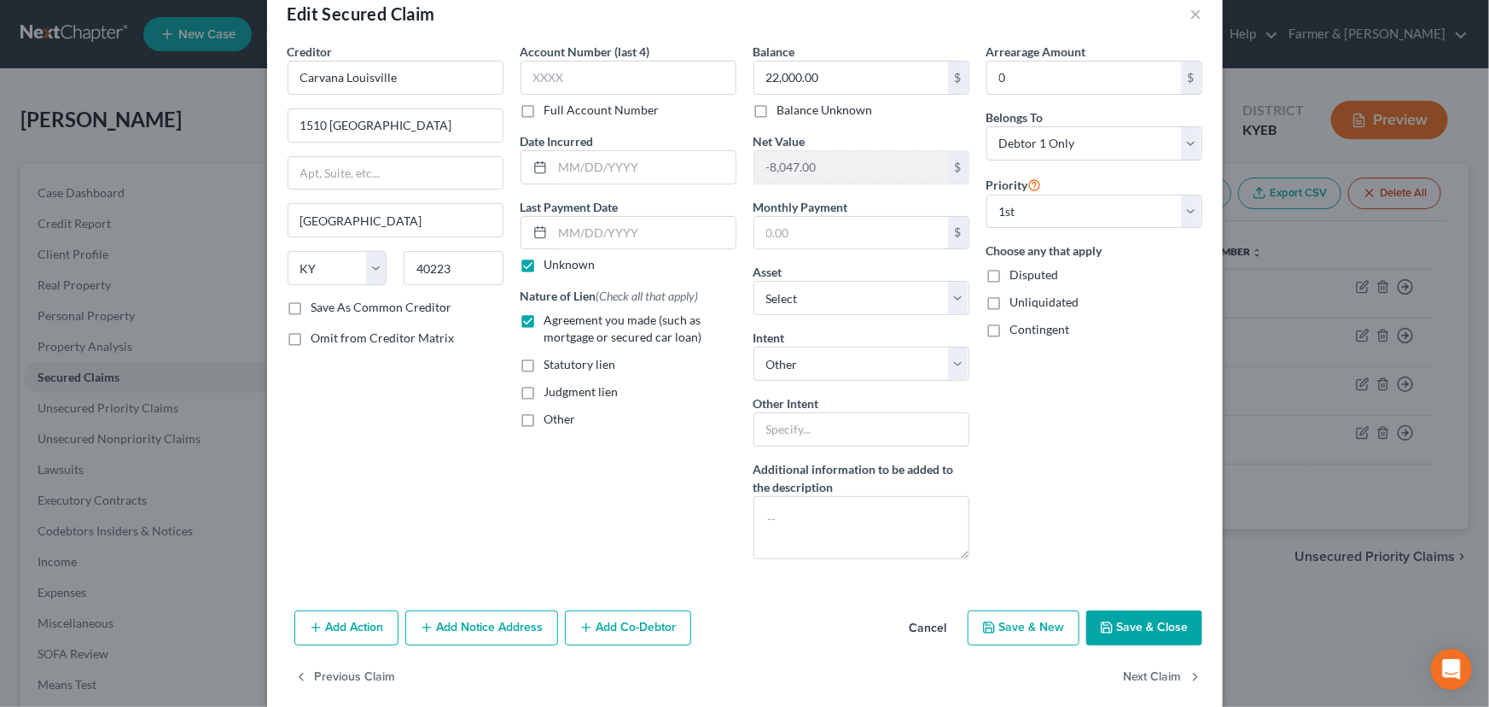
scroll to position [56, 0]
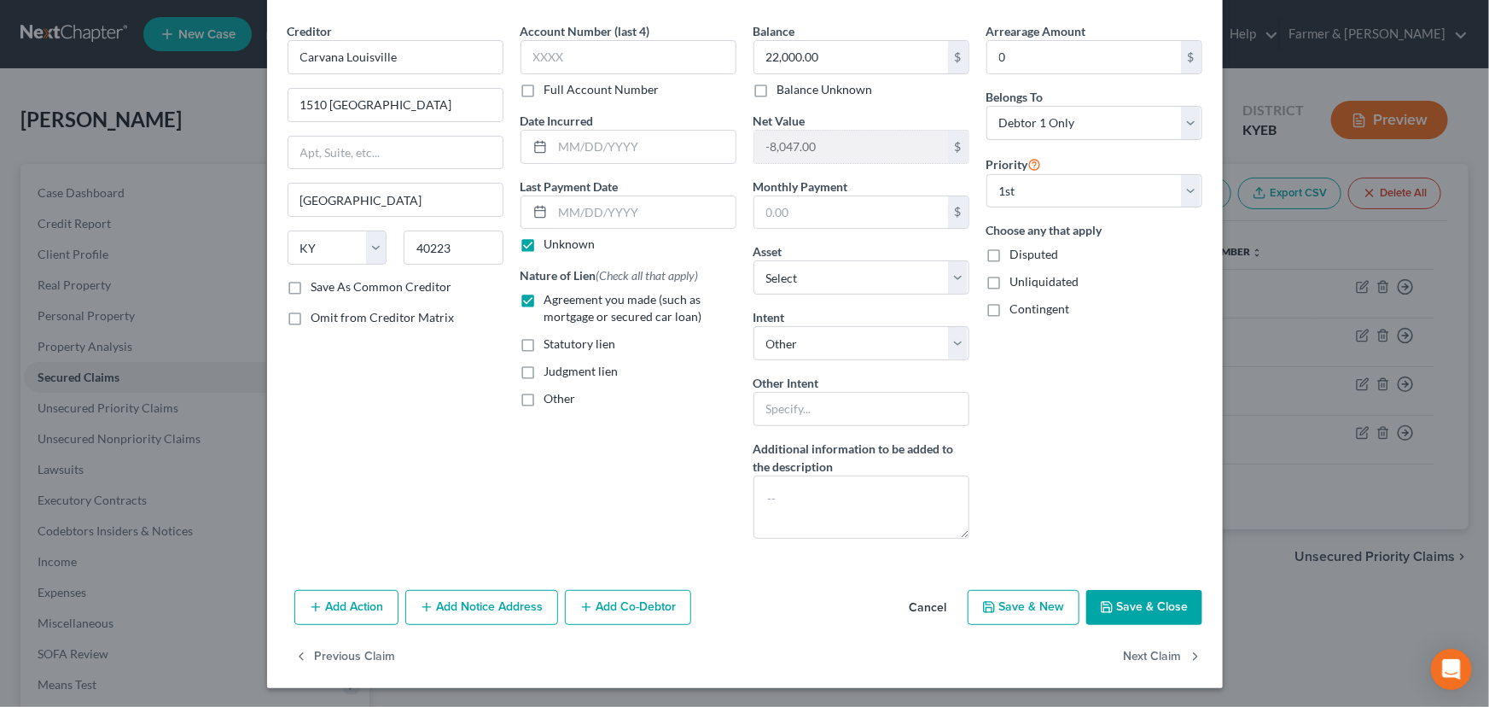
click at [1126, 601] on button "Save & Close" at bounding box center [1144, 608] width 116 height 36
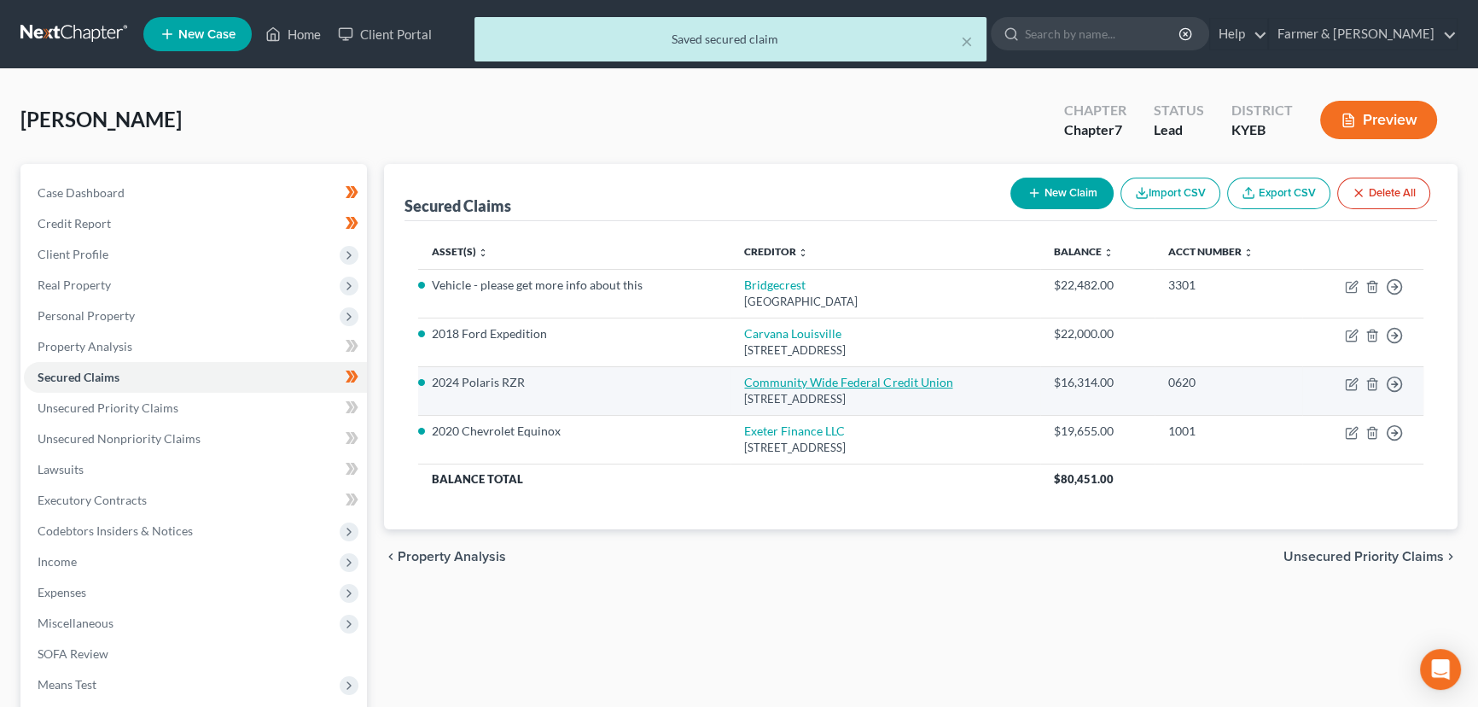
click at [753, 381] on link "Community Wide Federal Credit Union" at bounding box center [848, 382] width 208 height 15
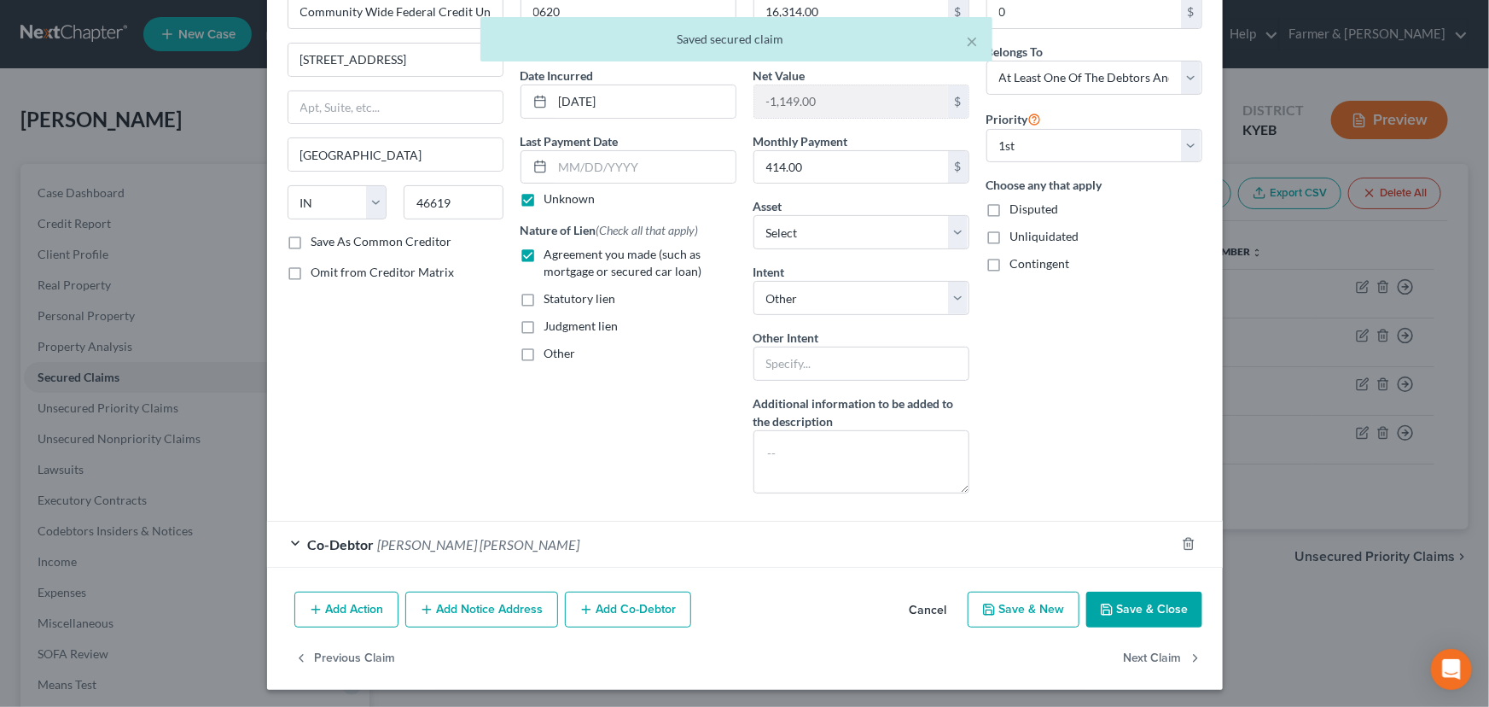
scroll to position [103, 0]
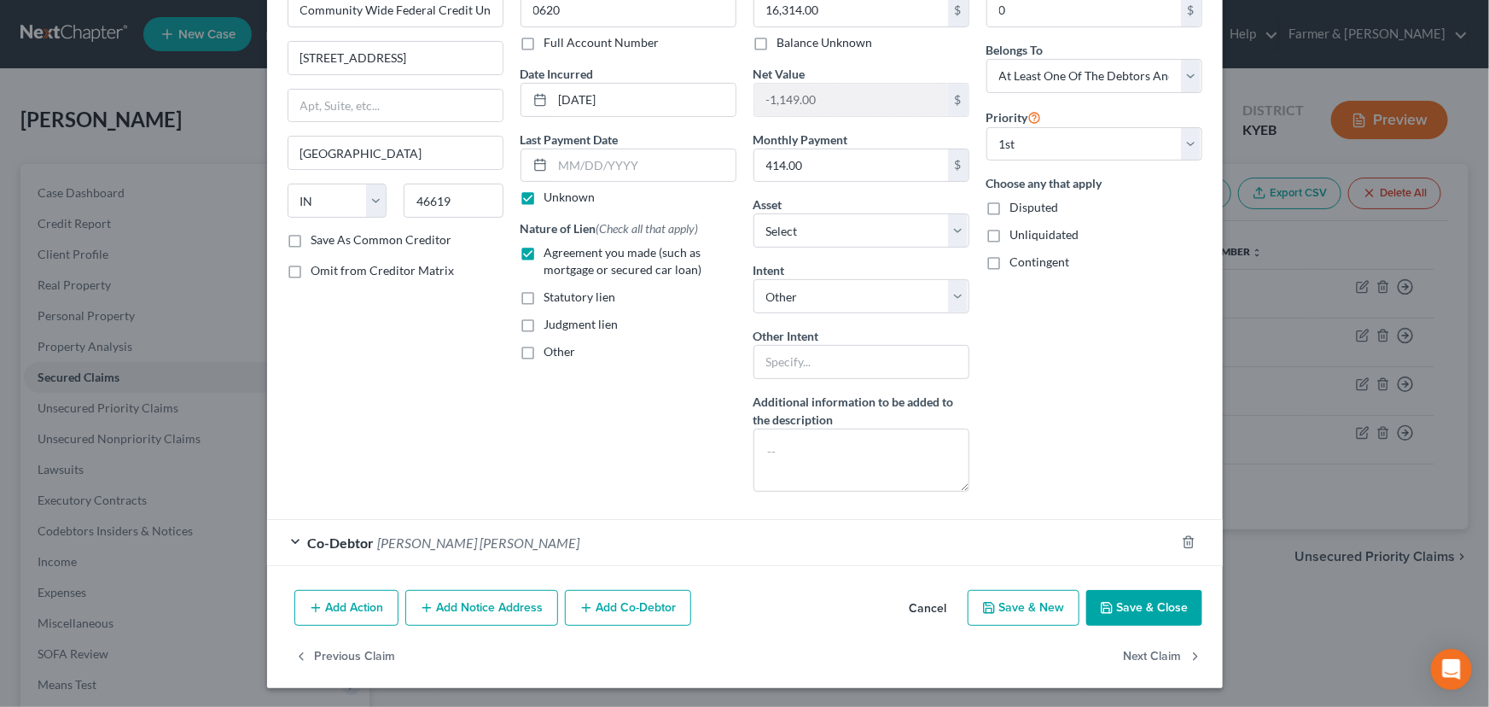
click at [927, 615] on button "Cancel" at bounding box center [928, 608] width 65 height 34
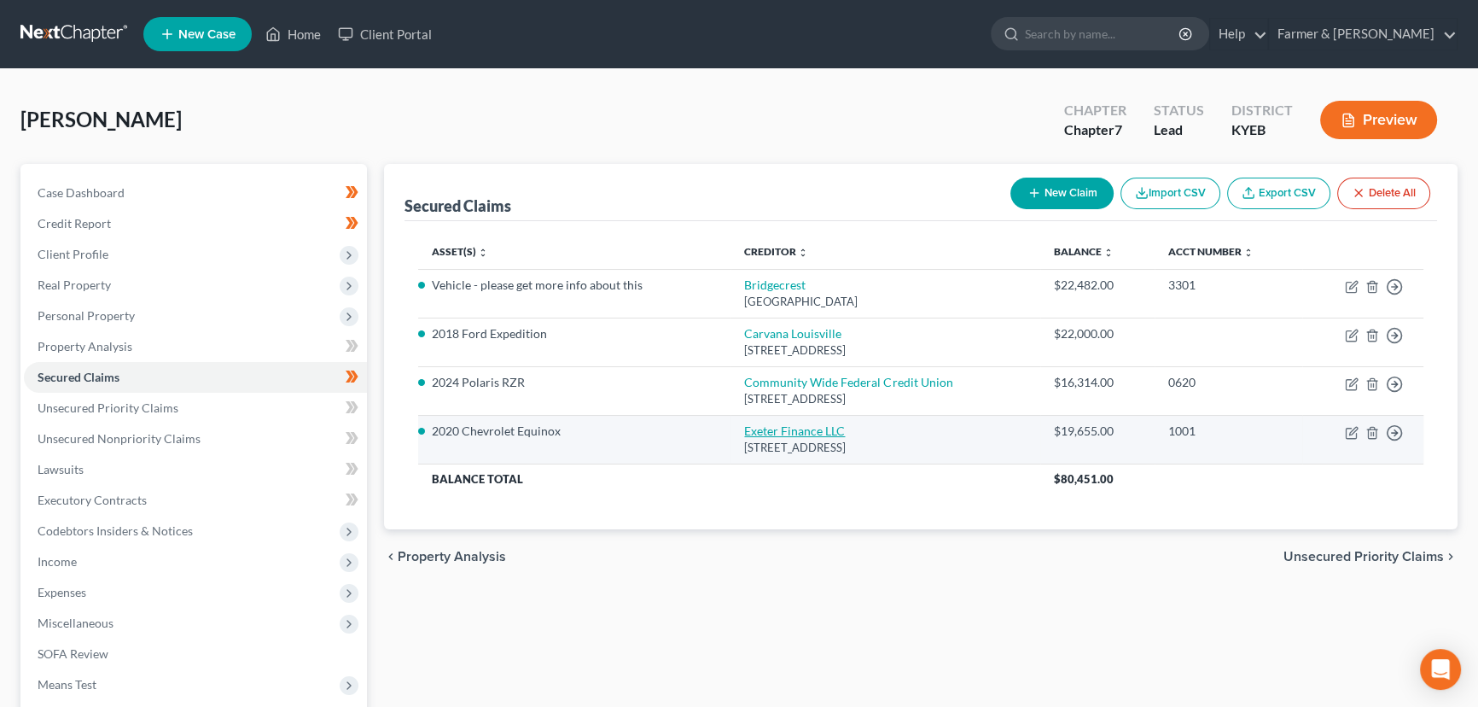
click at [805, 434] on link "Exeter Finance LLC" at bounding box center [794, 430] width 101 height 15
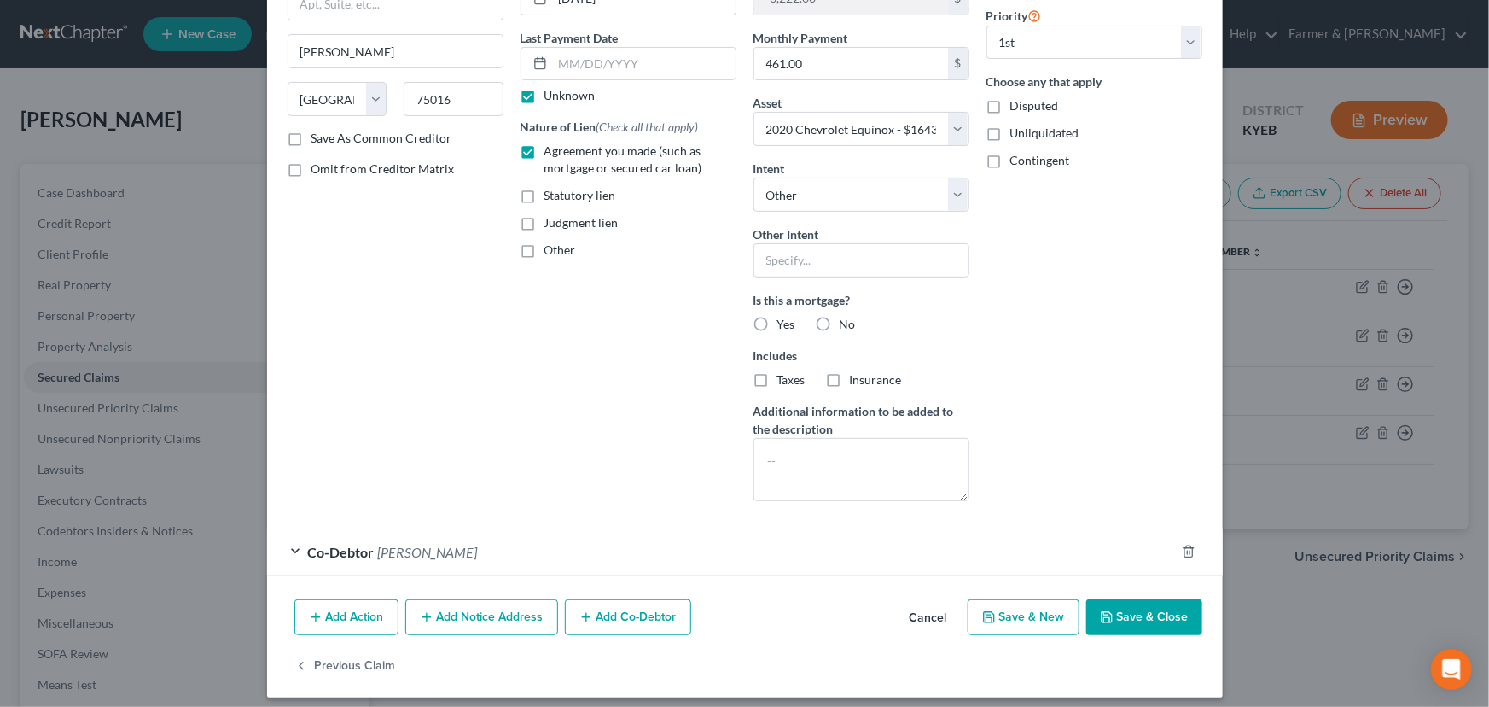
scroll to position [214, 0]
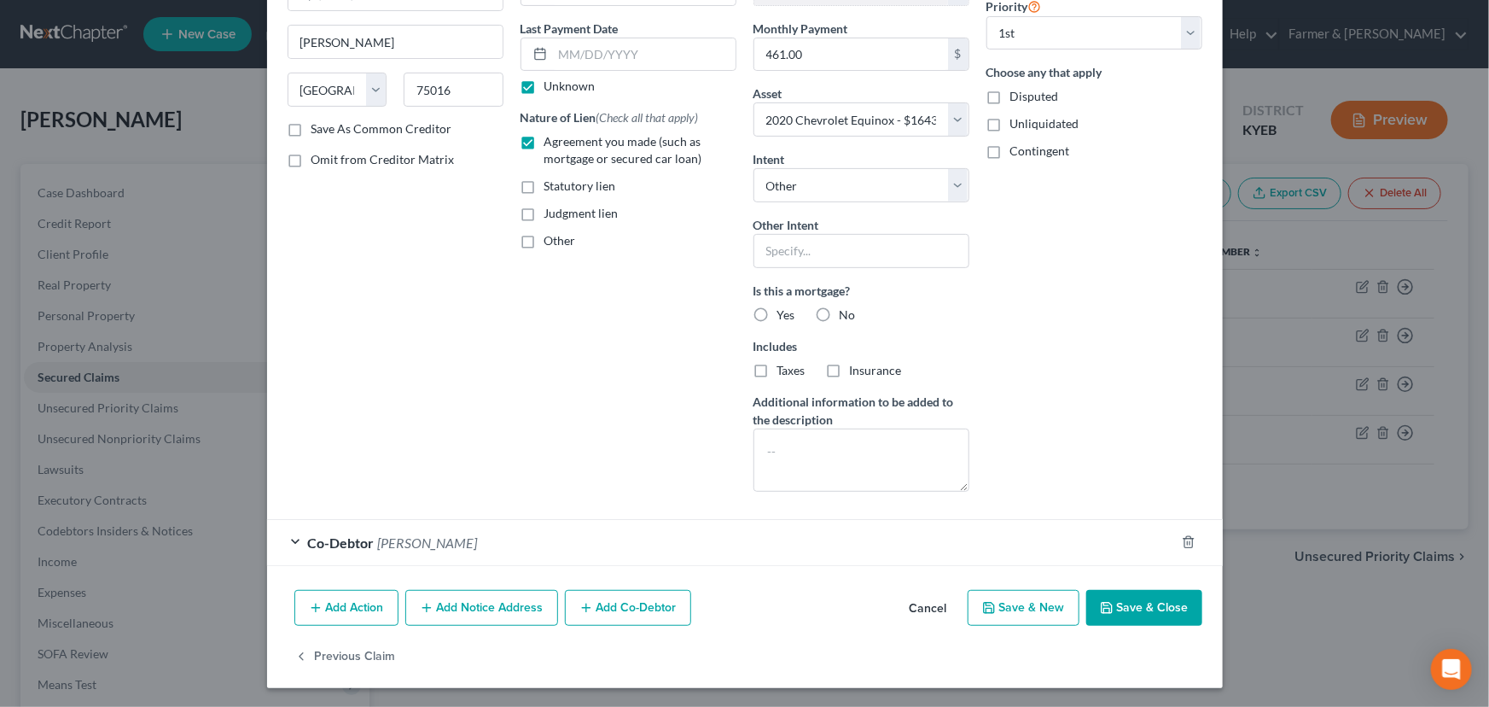
click at [840, 316] on label "No" at bounding box center [848, 314] width 16 height 17
click at [847, 316] on input "No" at bounding box center [852, 311] width 11 height 11
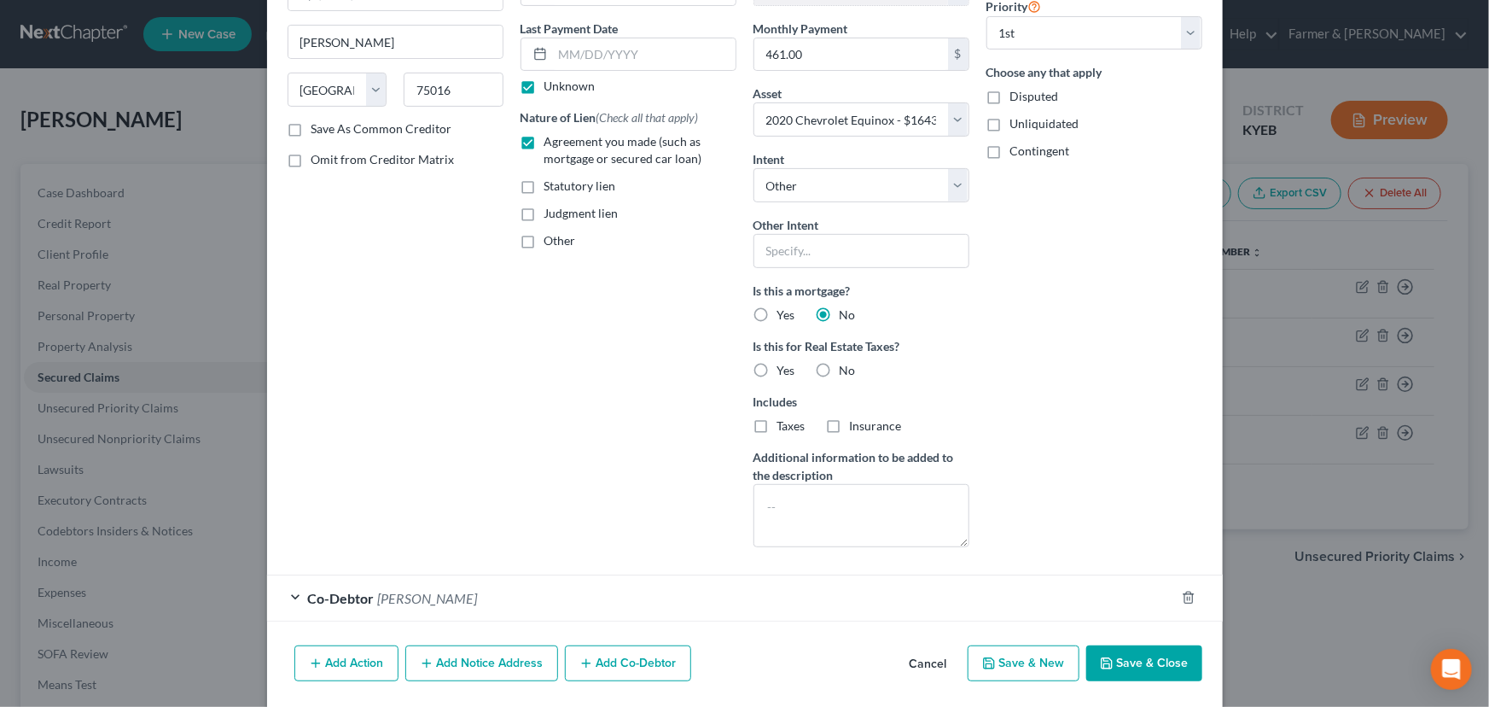
click at [840, 367] on label "No" at bounding box center [848, 370] width 16 height 17
click at [847, 367] on input "No" at bounding box center [852, 367] width 11 height 11
click at [1155, 660] on button "Save & Close" at bounding box center [1144, 663] width 116 height 36
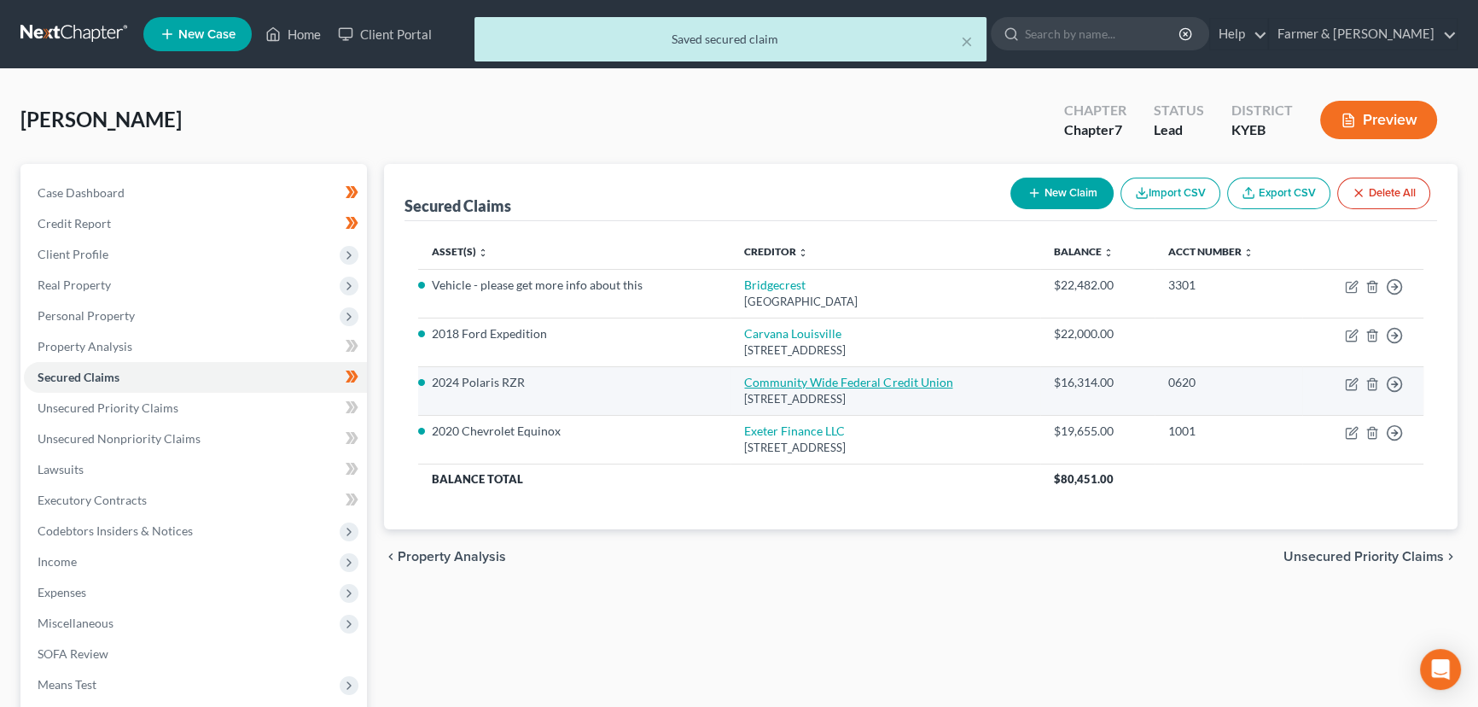
click at [869, 387] on link "Community Wide Federal Credit Union" at bounding box center [848, 382] width 208 height 15
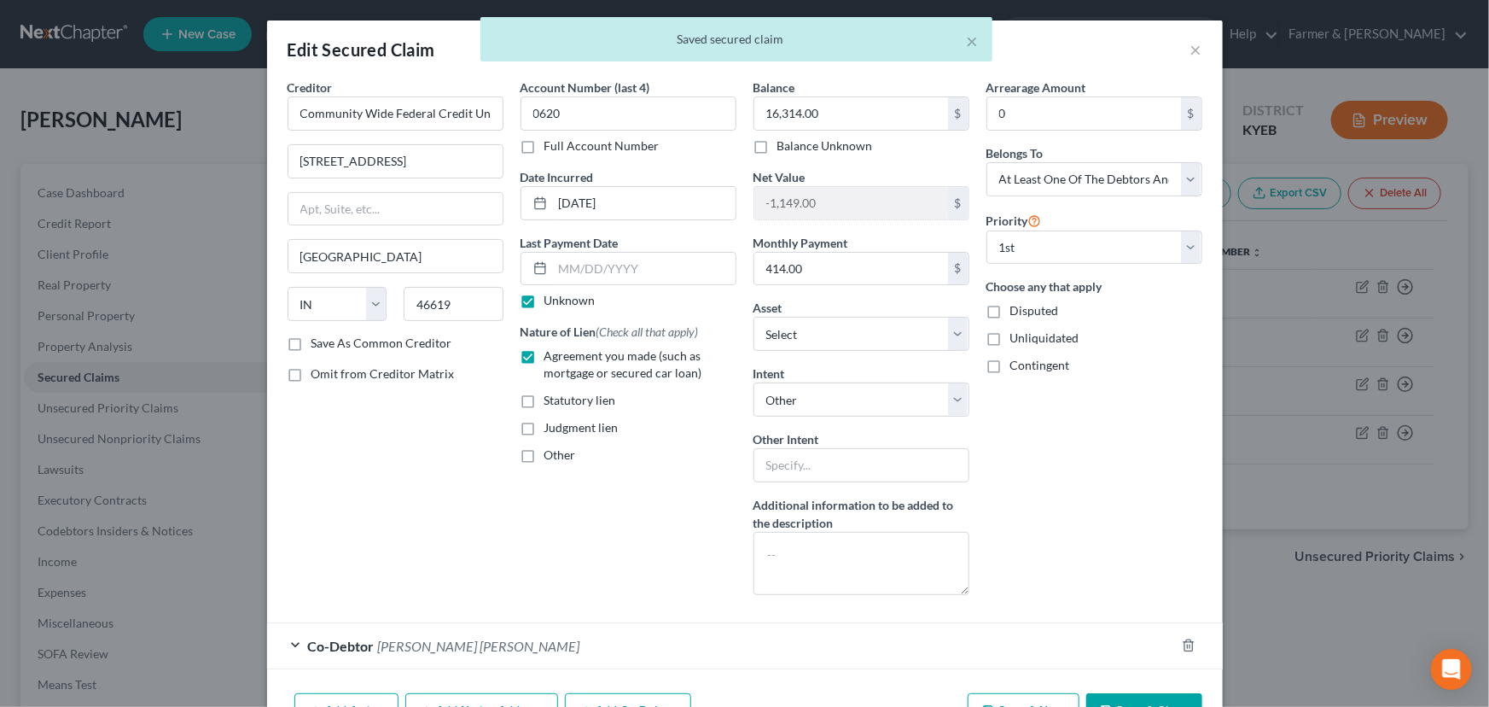
click at [1034, 559] on div "Arrearage Amount 0 $ Belongs To * Select Debtor 1 Only Debtor 2 Only Debtor 1 A…" at bounding box center [1094, 344] width 233 height 530
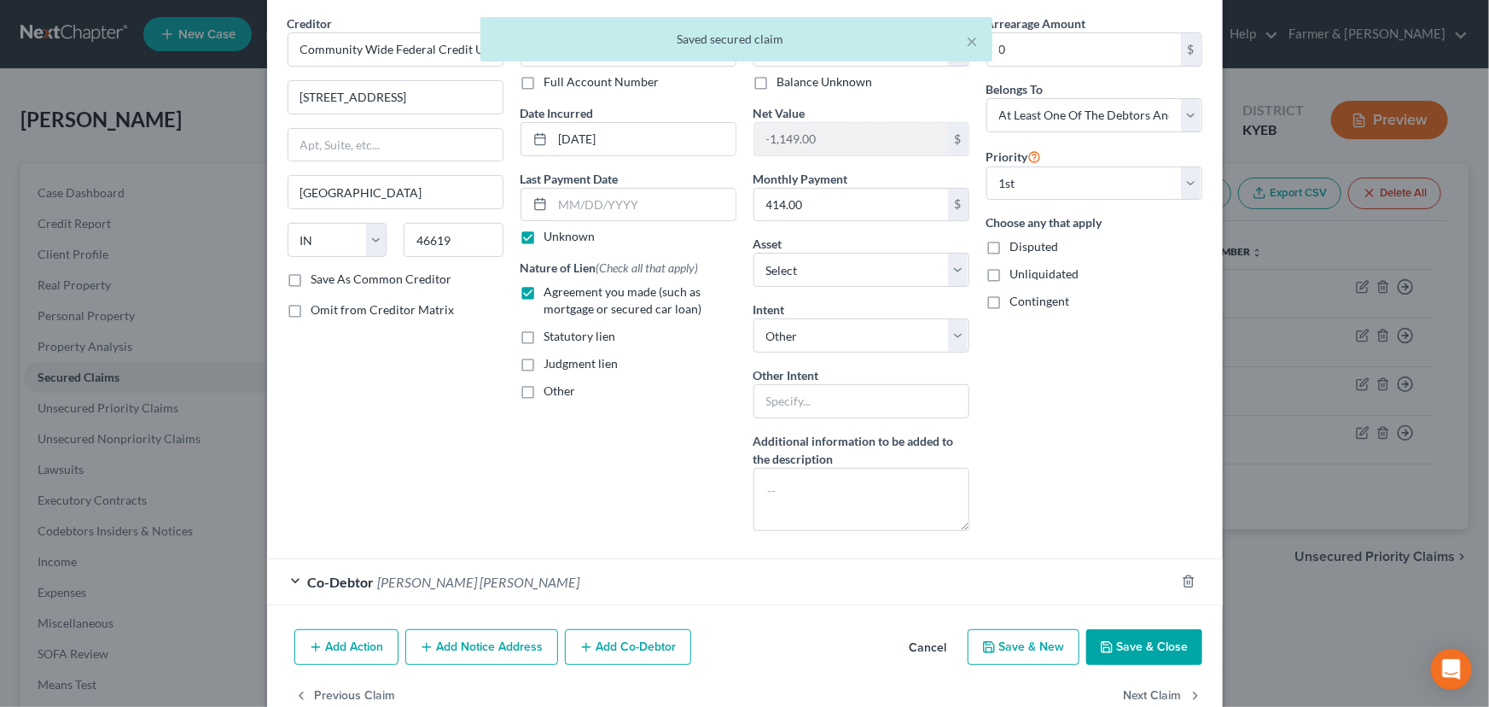
scroll to position [103, 0]
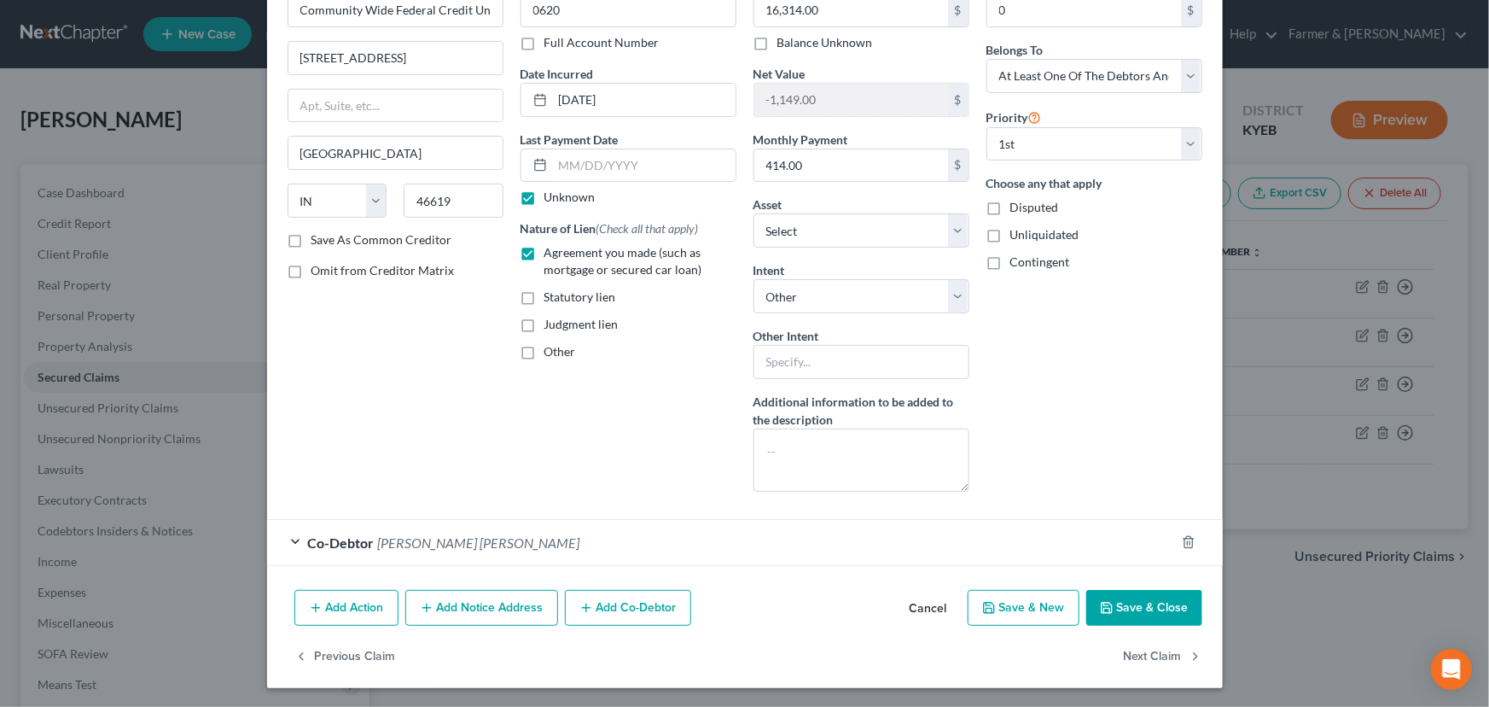
click at [916, 607] on button "Cancel" at bounding box center [928, 608] width 65 height 34
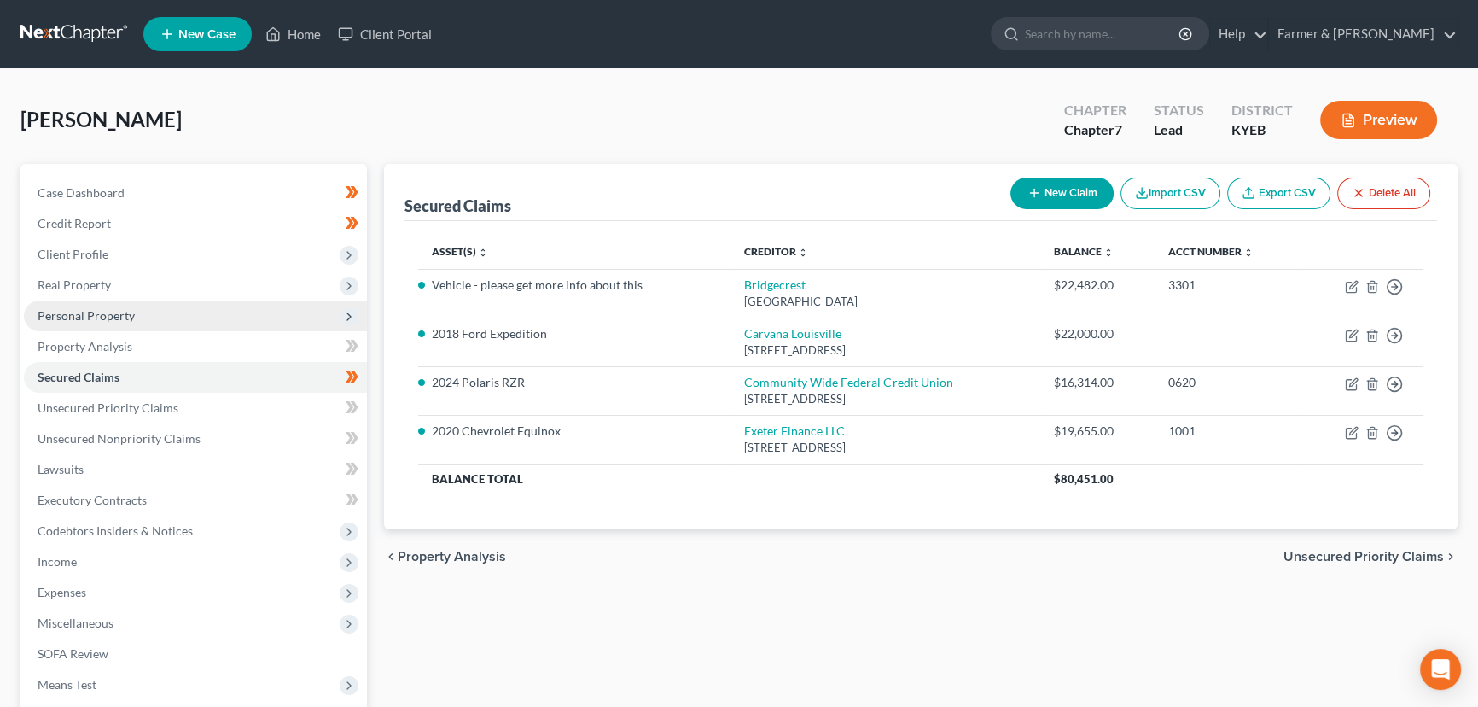
click at [137, 319] on span "Personal Property" at bounding box center [195, 315] width 343 height 31
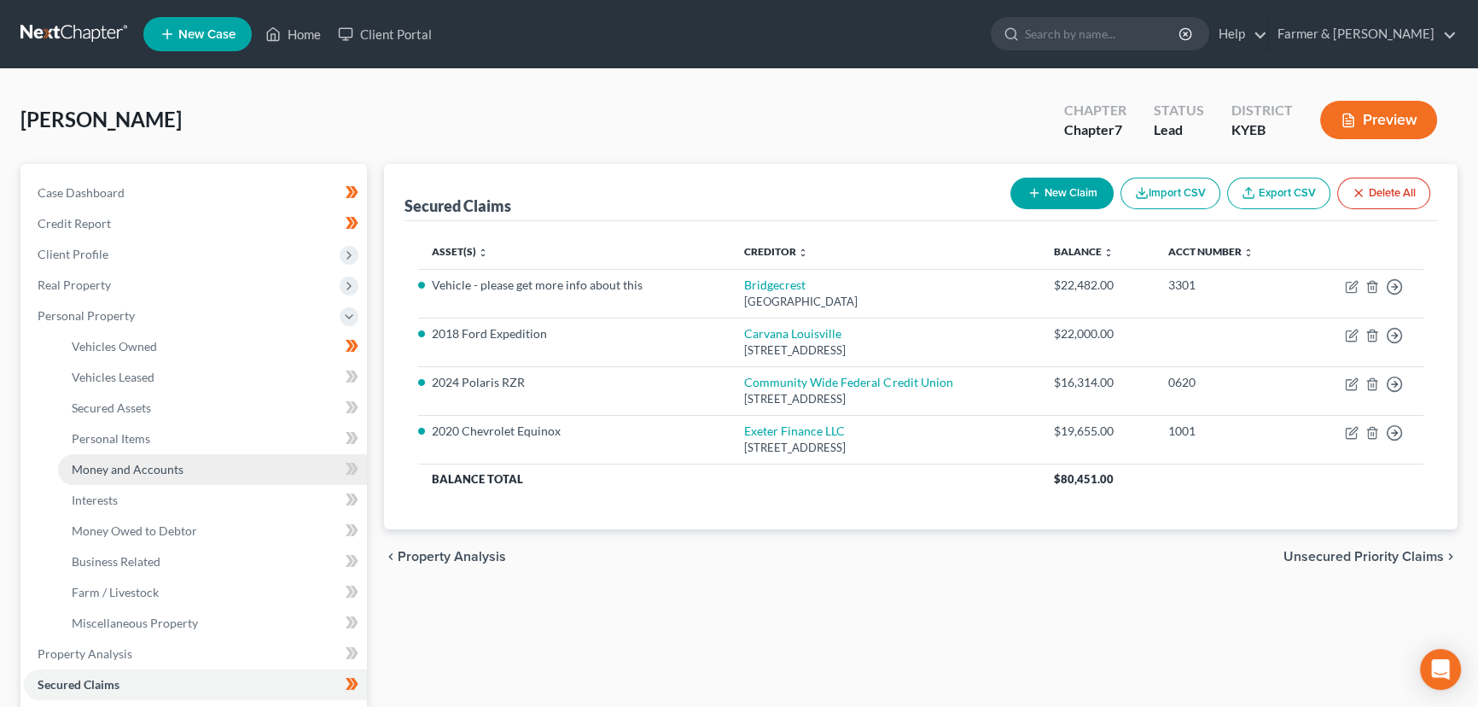
click at [132, 460] on link "Money and Accounts" at bounding box center [212, 469] width 309 height 31
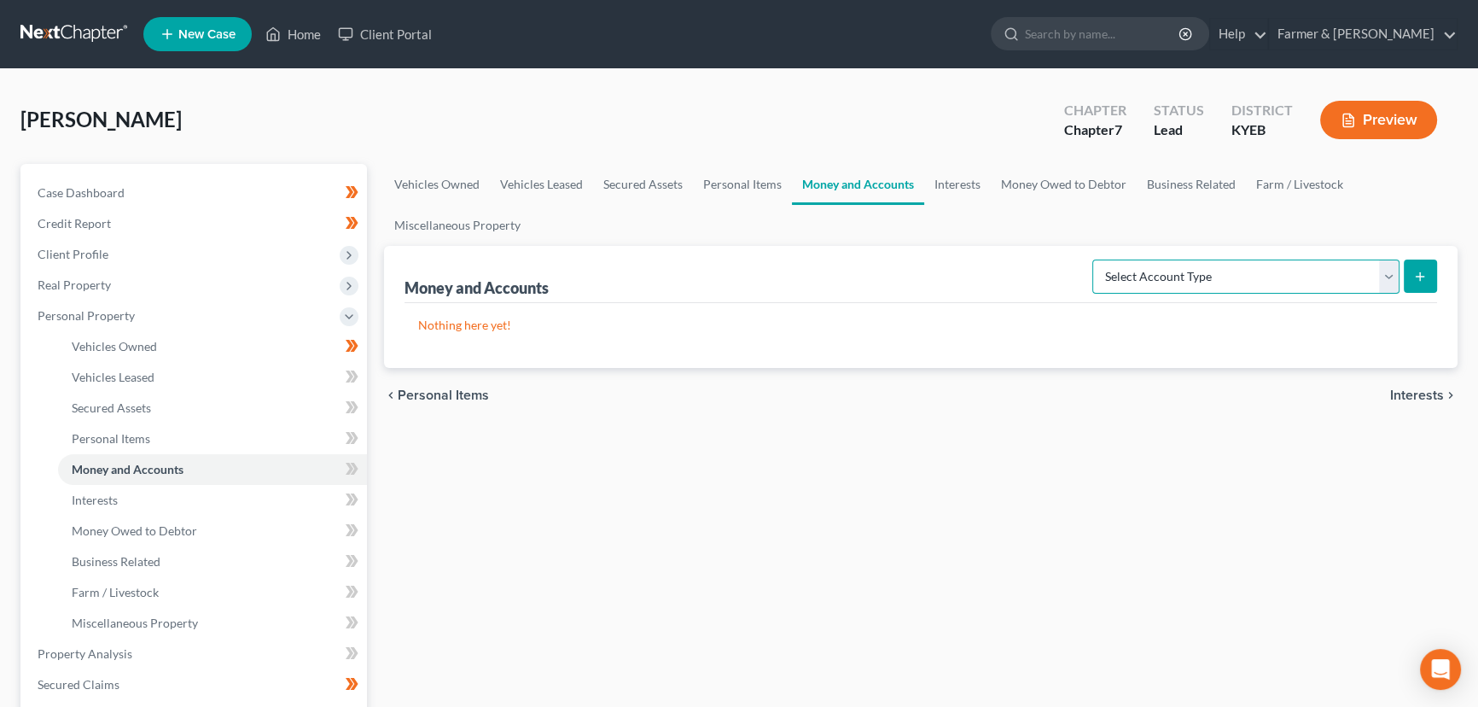
click at [1138, 289] on select "Select Account Type Brokerage Cash on Hand Certificates of Deposit Checking Acc…" at bounding box center [1245, 276] width 307 height 34
click at [1096, 259] on select "Select Account Type Brokerage Cash on Hand Certificates of Deposit Checking Acc…" at bounding box center [1245, 276] width 307 height 34
click at [1407, 285] on button "submit" at bounding box center [1420, 275] width 33 height 33
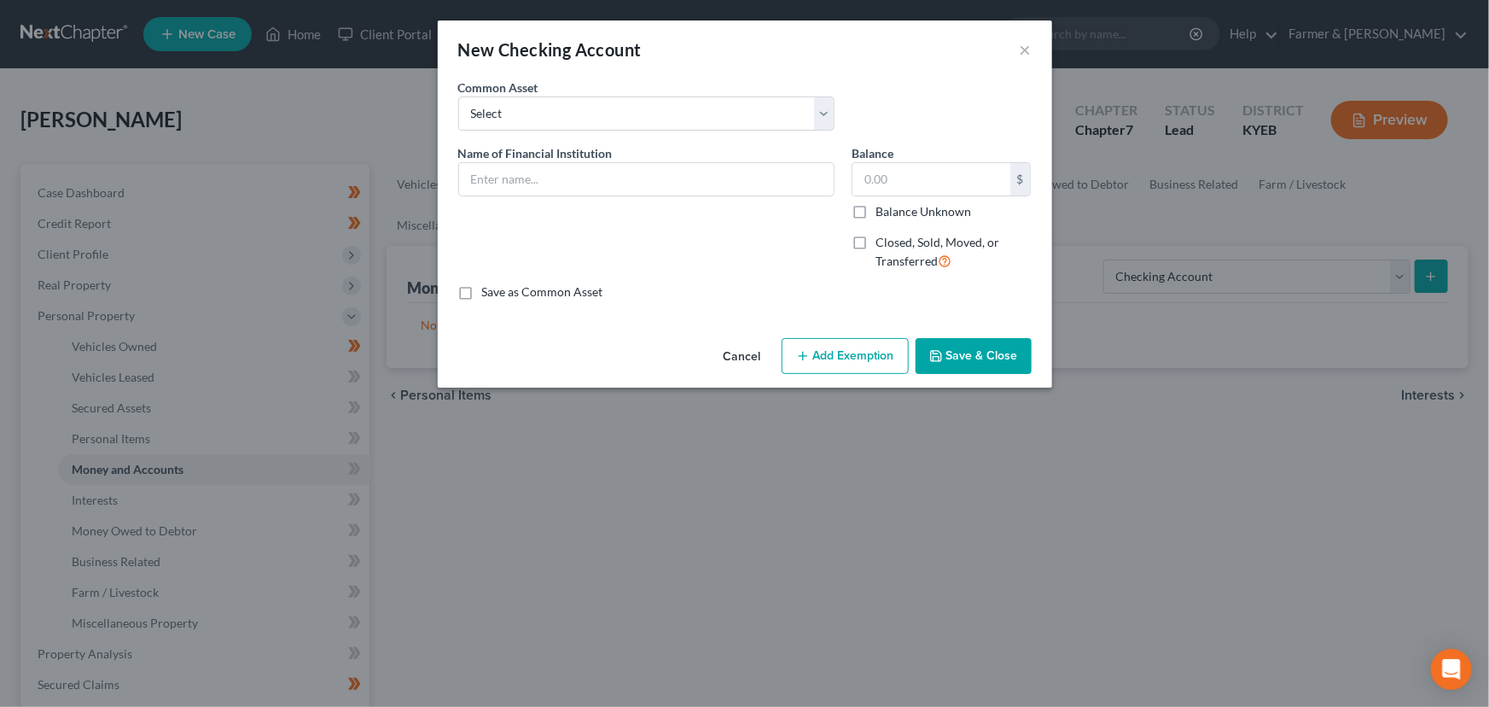
click at [750, 363] on button "Cancel" at bounding box center [742, 357] width 65 height 34
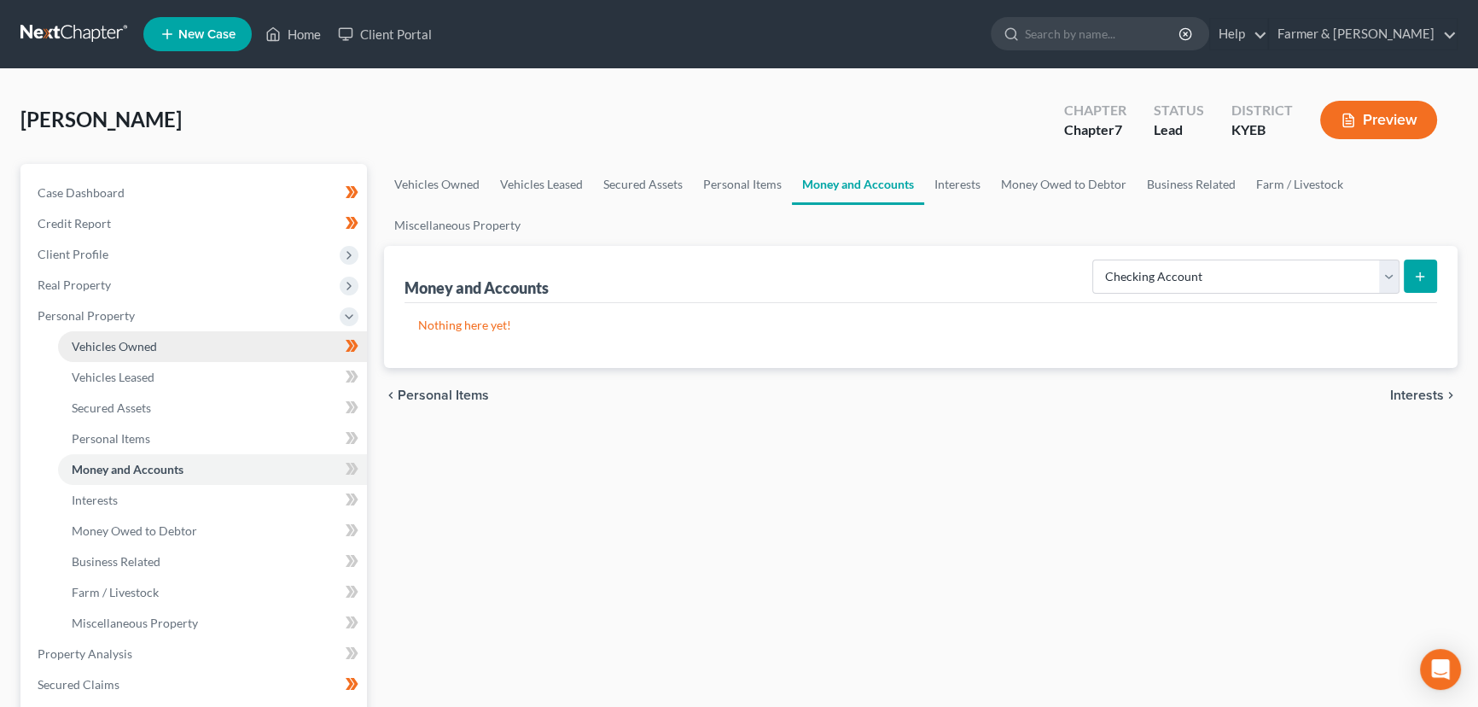
click at [131, 346] on span "Vehicles Owned" at bounding box center [114, 346] width 85 height 15
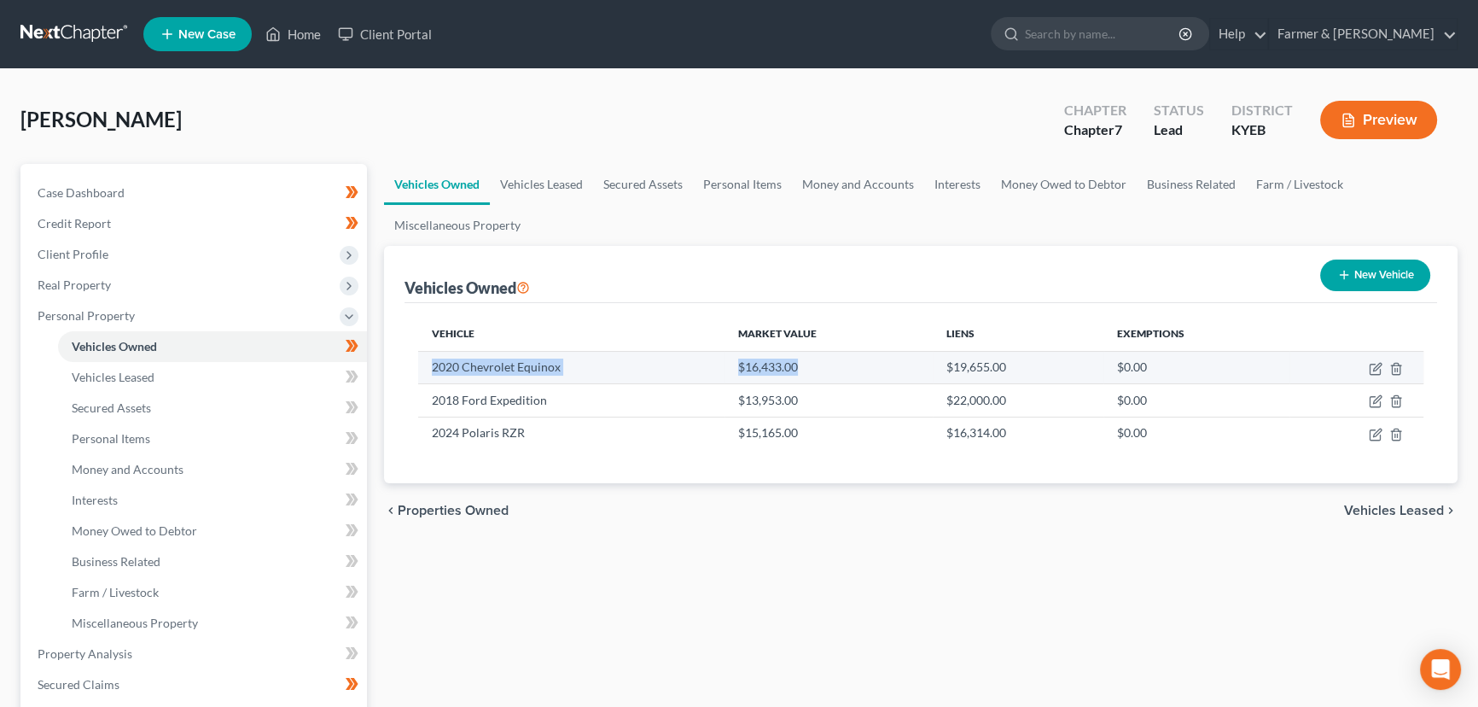
drag, startPoint x: 428, startPoint y: 366, endPoint x: 810, endPoint y: 365, distance: 381.5
click at [810, 365] on tr "2020 Chevrolet Equinox $16,433.00 $19,655.00 $0.00" at bounding box center [920, 367] width 1005 height 32
copy tr "2020 Chevrolet Equinox $16,433.00"
click at [1374, 371] on icon "button" at bounding box center [1376, 369] width 14 height 14
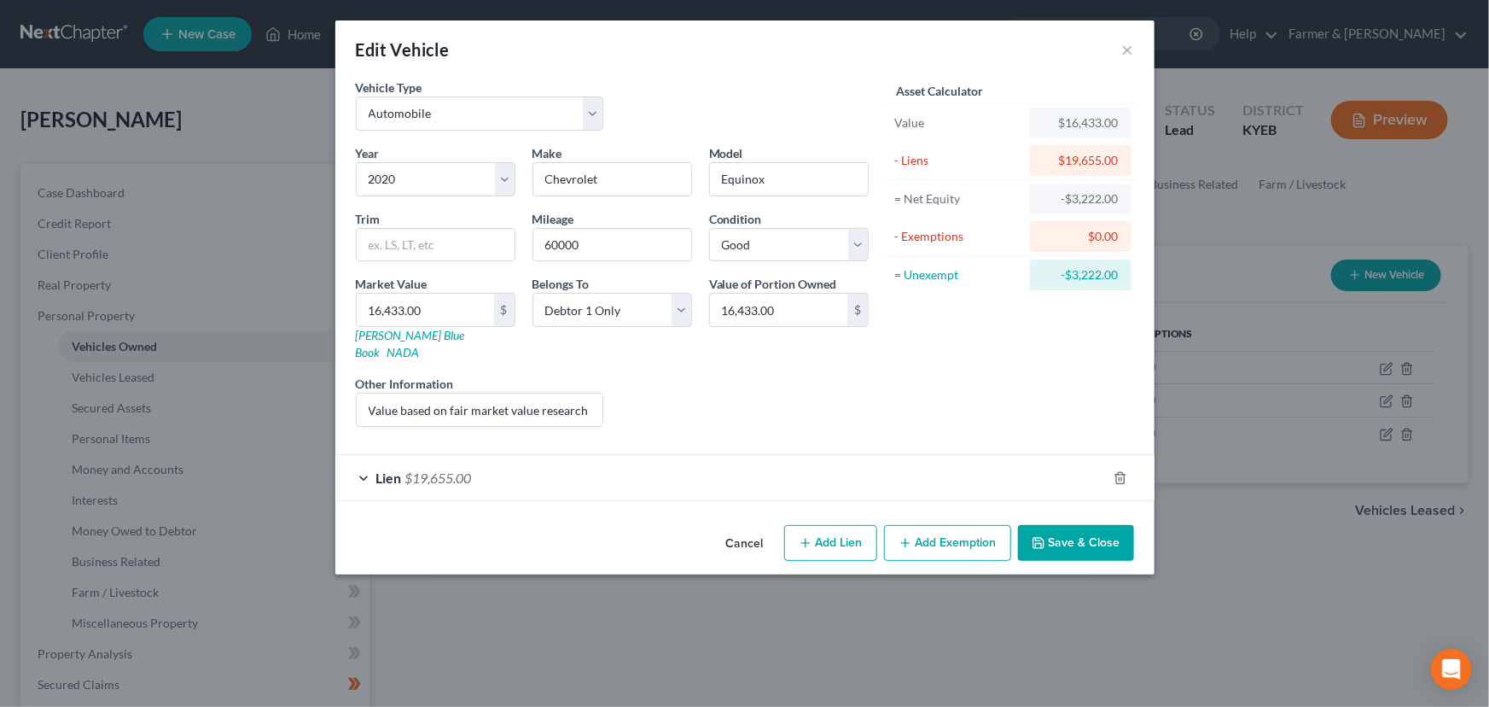
click at [611, 466] on div "Lien $19,655.00" at bounding box center [720, 477] width 771 height 45
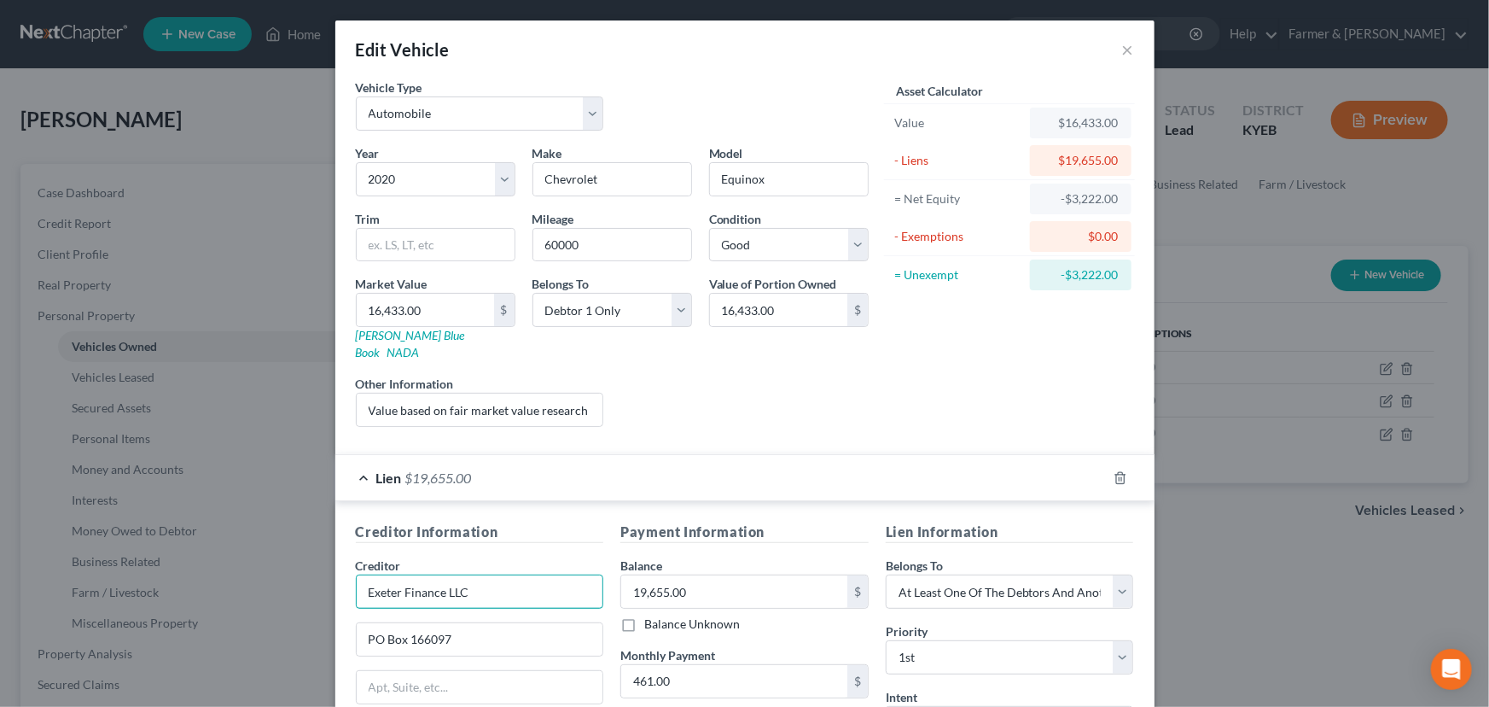
drag, startPoint x: 493, startPoint y: 562, endPoint x: 339, endPoint y: 572, distance: 154.8
click at [339, 572] on div "Creditor Information Creditor * Exeter Finance LLC PO Box 166097 Irving State A…" at bounding box center [744, 679] width 819 height 356
click at [708, 575] on input "19,655.00" at bounding box center [734, 591] width 226 height 32
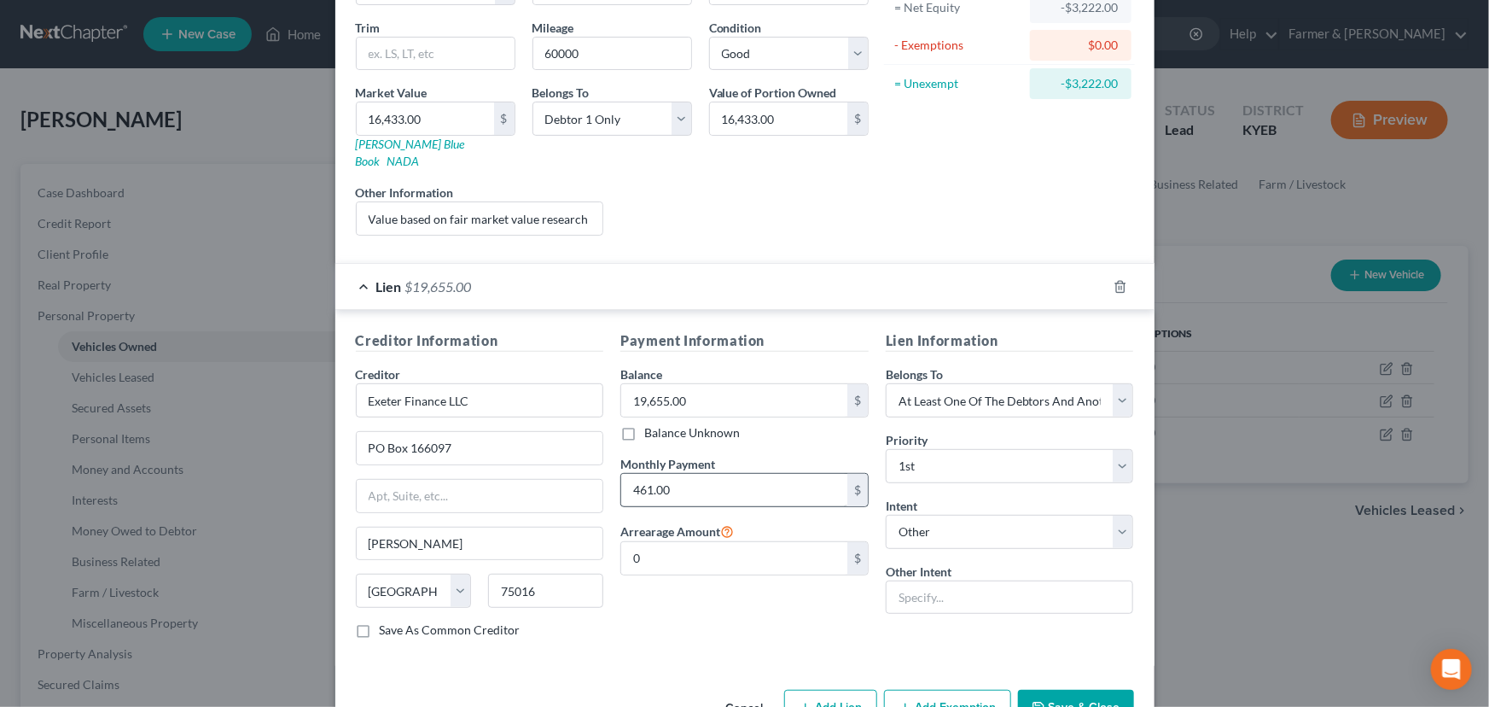
scroll to position [224, 0]
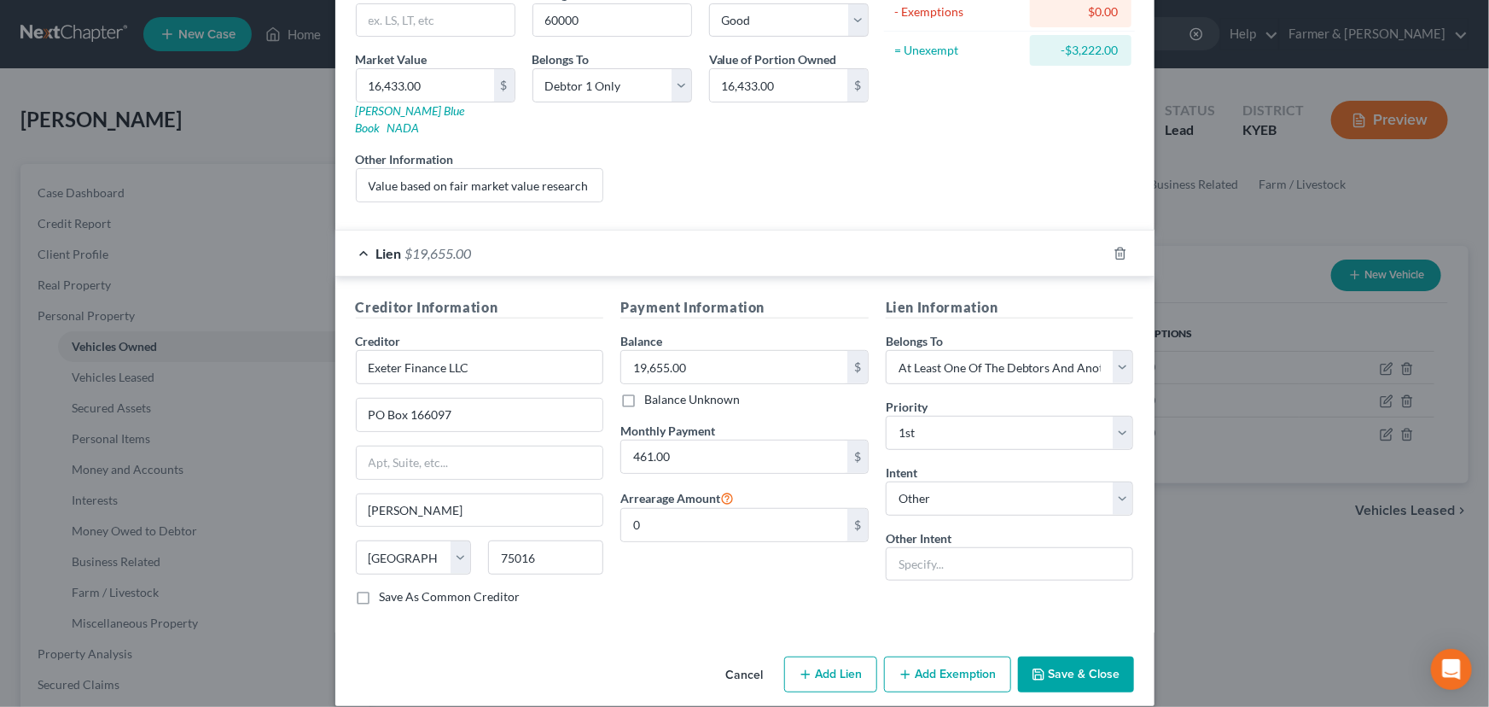
click at [507, 244] on div "Lien $19,655.00" at bounding box center [720, 252] width 771 height 45
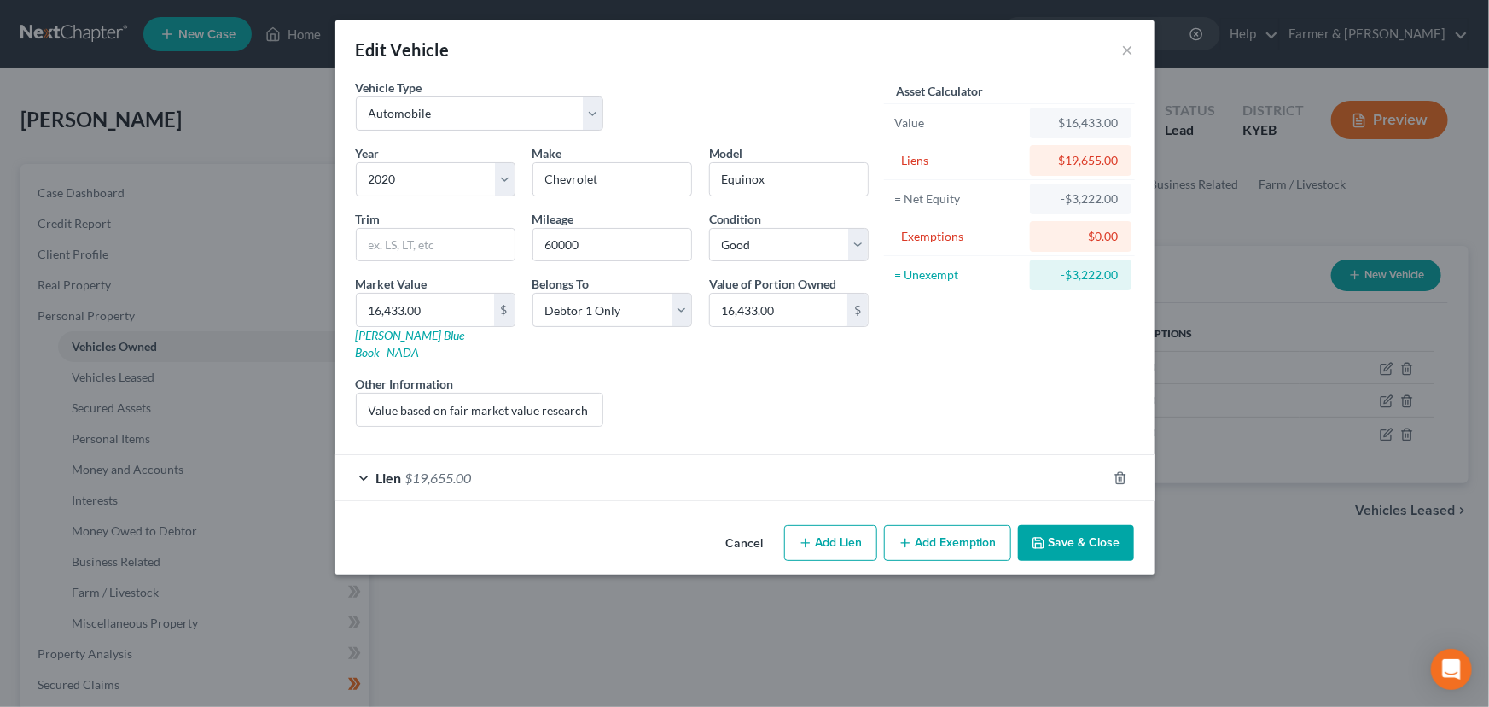
click at [790, 404] on div "Liens Select" at bounding box center [744, 401] width 265 height 52
click at [917, 370] on div "Asset Calculator Value $16,433.00 - Liens $19,655.00 = Net Equity -$3,222.00 - …" at bounding box center [1009, 260] width 265 height 362
click at [748, 527] on button "Cancel" at bounding box center [745, 544] width 65 height 34
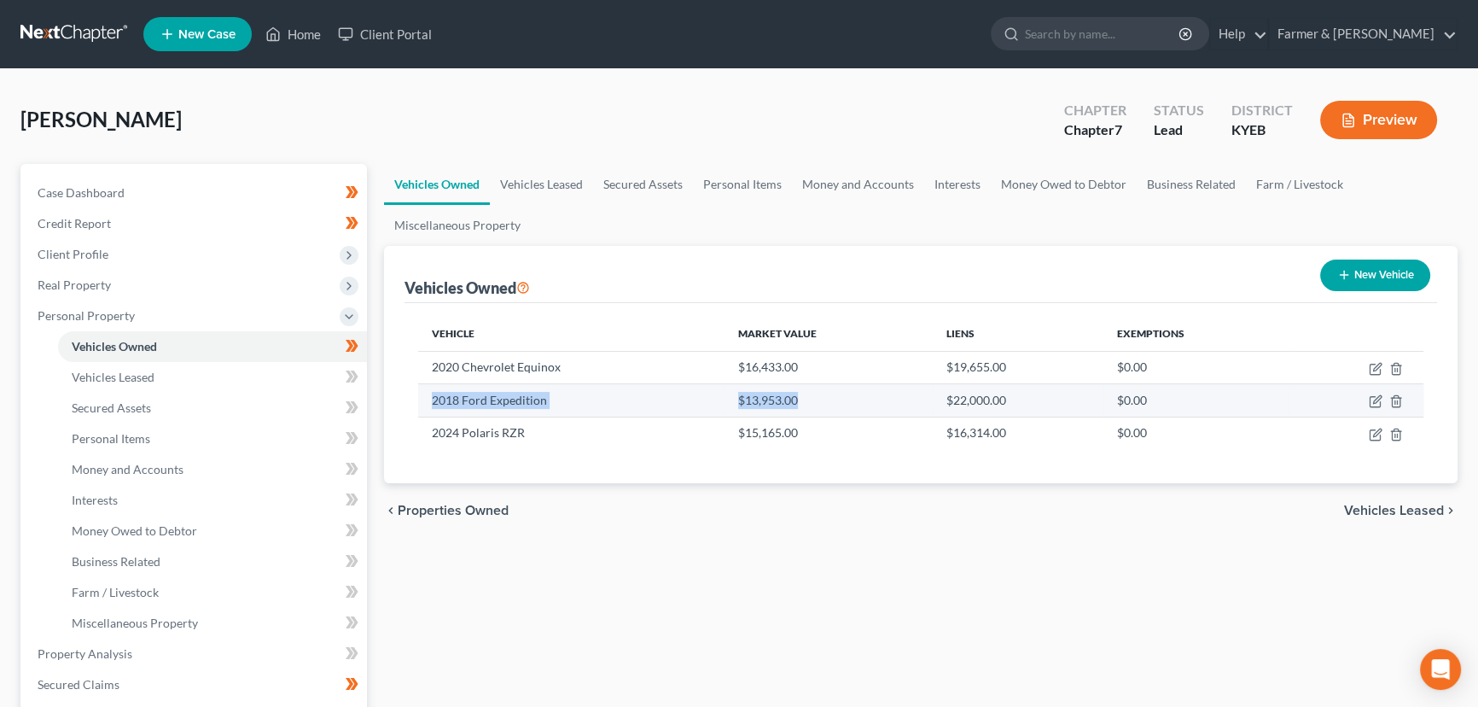
drag, startPoint x: 428, startPoint y: 403, endPoint x: 800, endPoint y: 398, distance: 373.0
click at [800, 398] on tr "2018 Ford Expedition $13,953.00 $22,000.00 $0.00" at bounding box center [920, 400] width 1005 height 32
copy tr "2018 Ford Expedition $13,953.00"
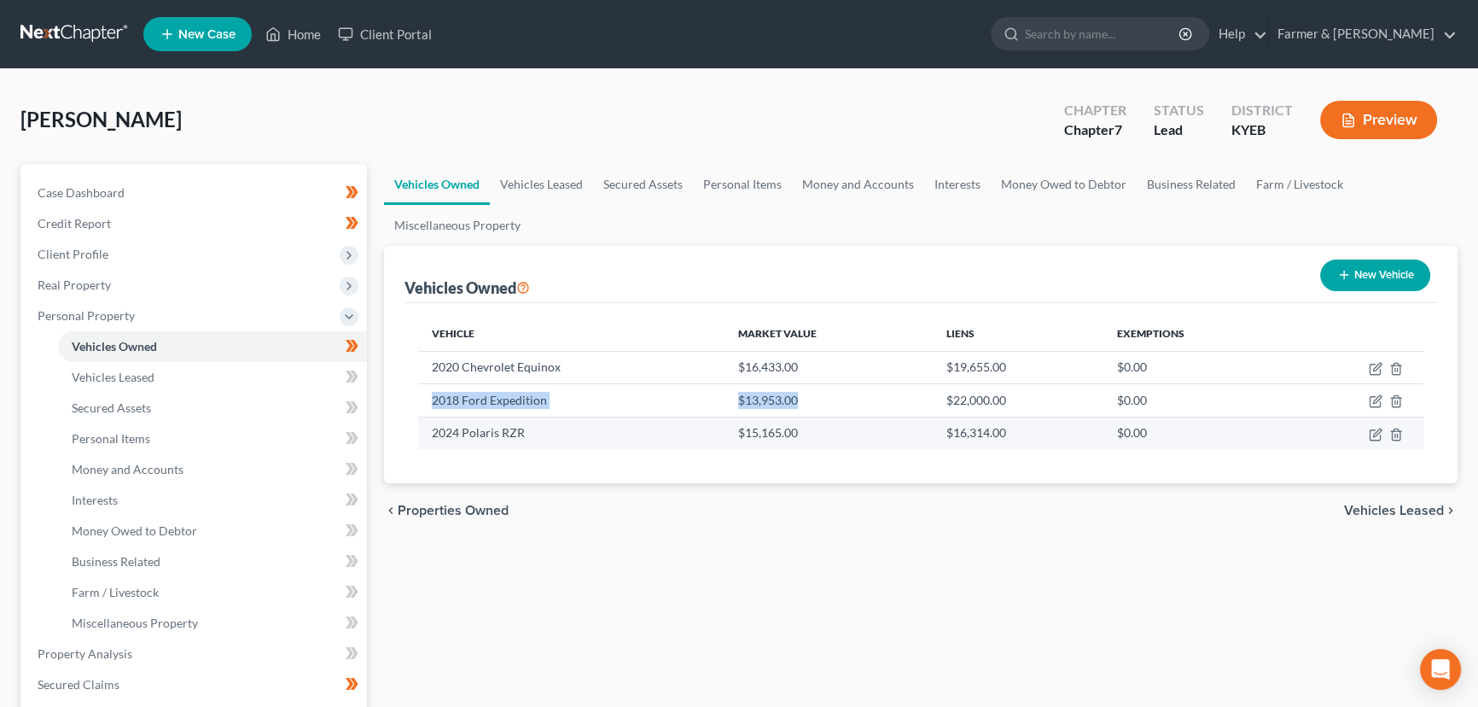
drag, startPoint x: 809, startPoint y: 563, endPoint x: 742, endPoint y: 439, distance: 141.7
click at [809, 564] on div "Vehicles Owned Vehicles Leased Secured Assets Personal Items Money and Accounts…" at bounding box center [920, 657] width 1091 height 986
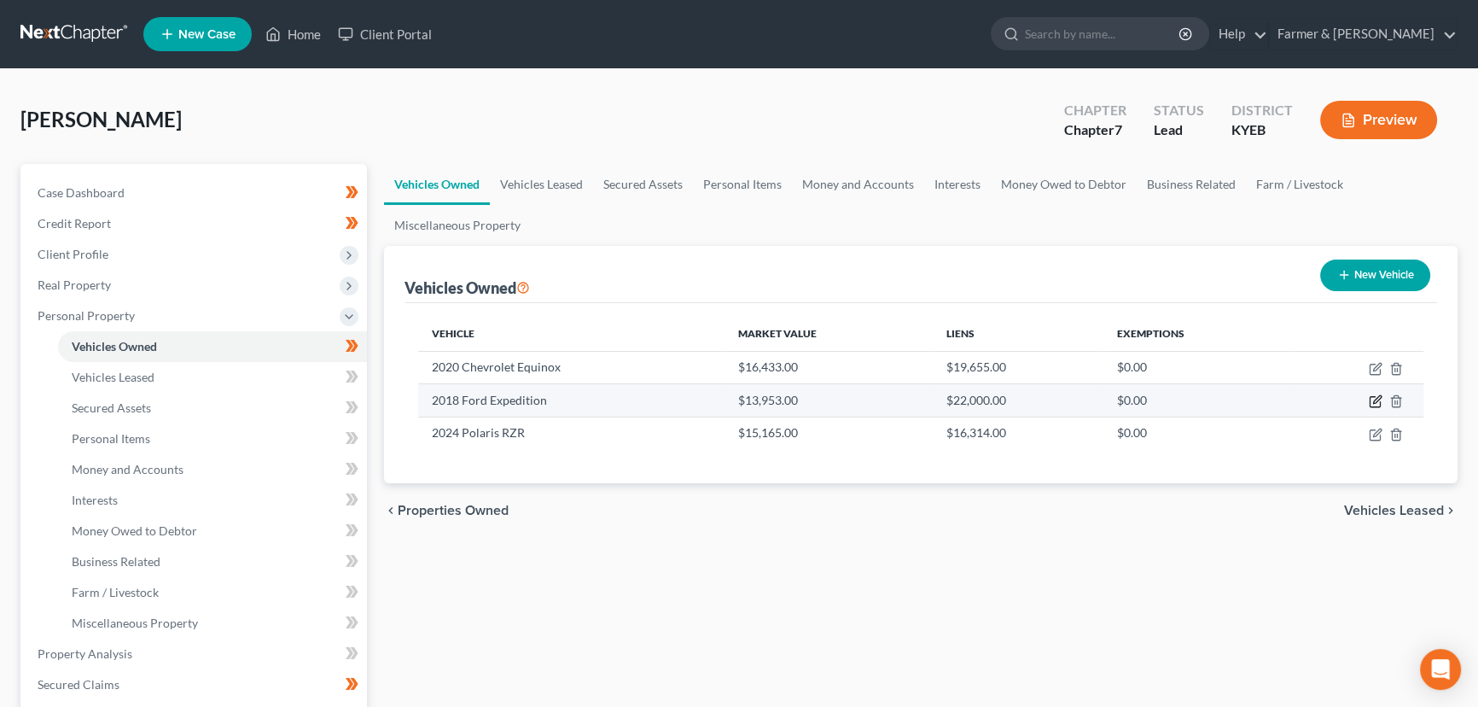
click at [1371, 399] on icon "button" at bounding box center [1376, 401] width 14 height 14
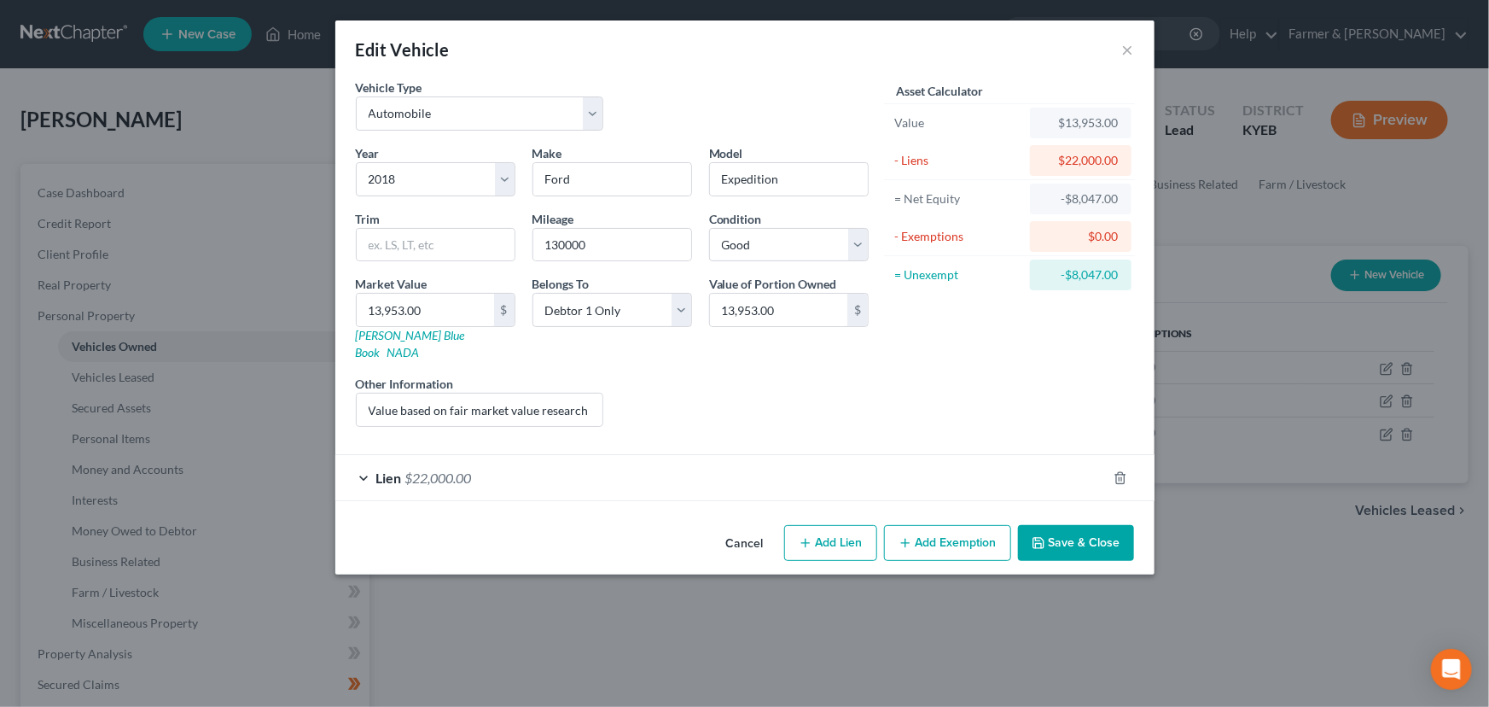
click at [548, 460] on div "Lien $22,000.00" at bounding box center [720, 477] width 771 height 45
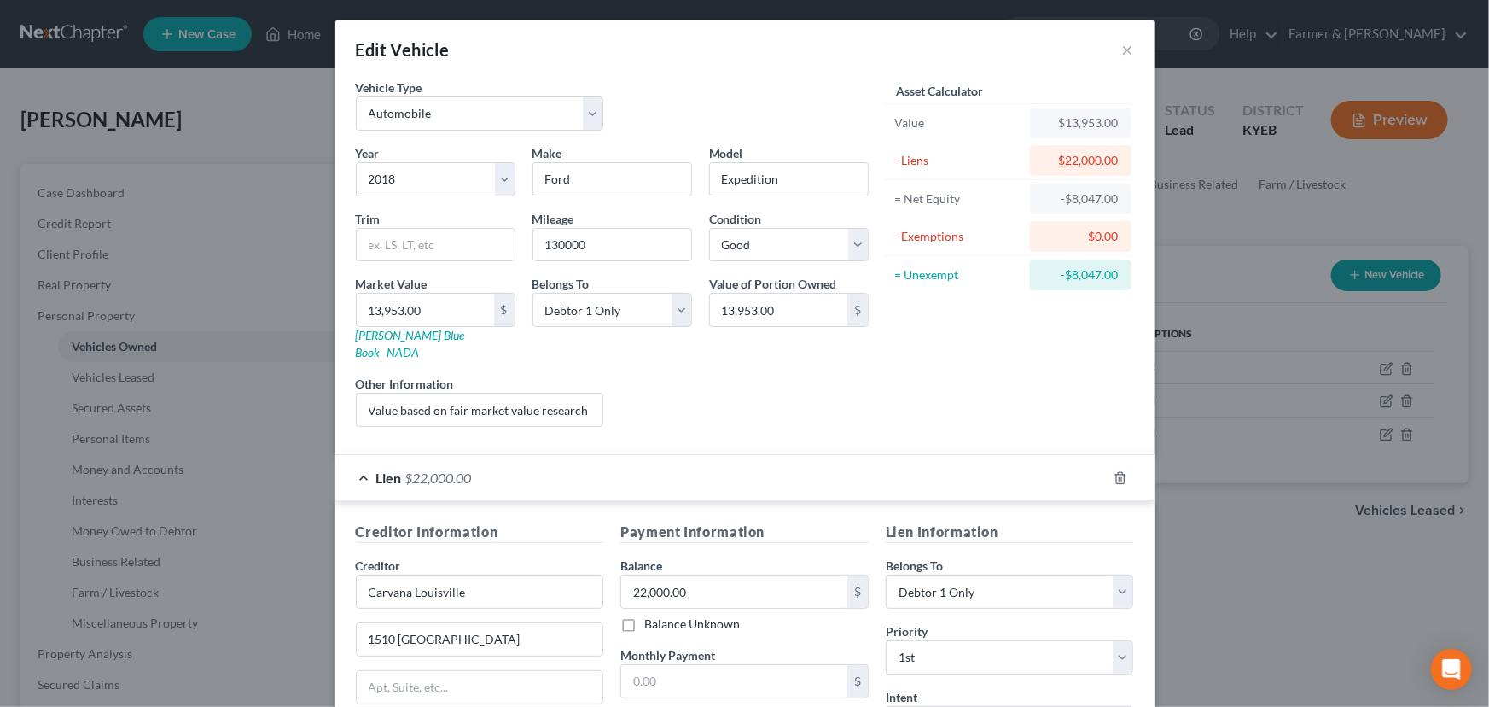
scroll to position [224, 0]
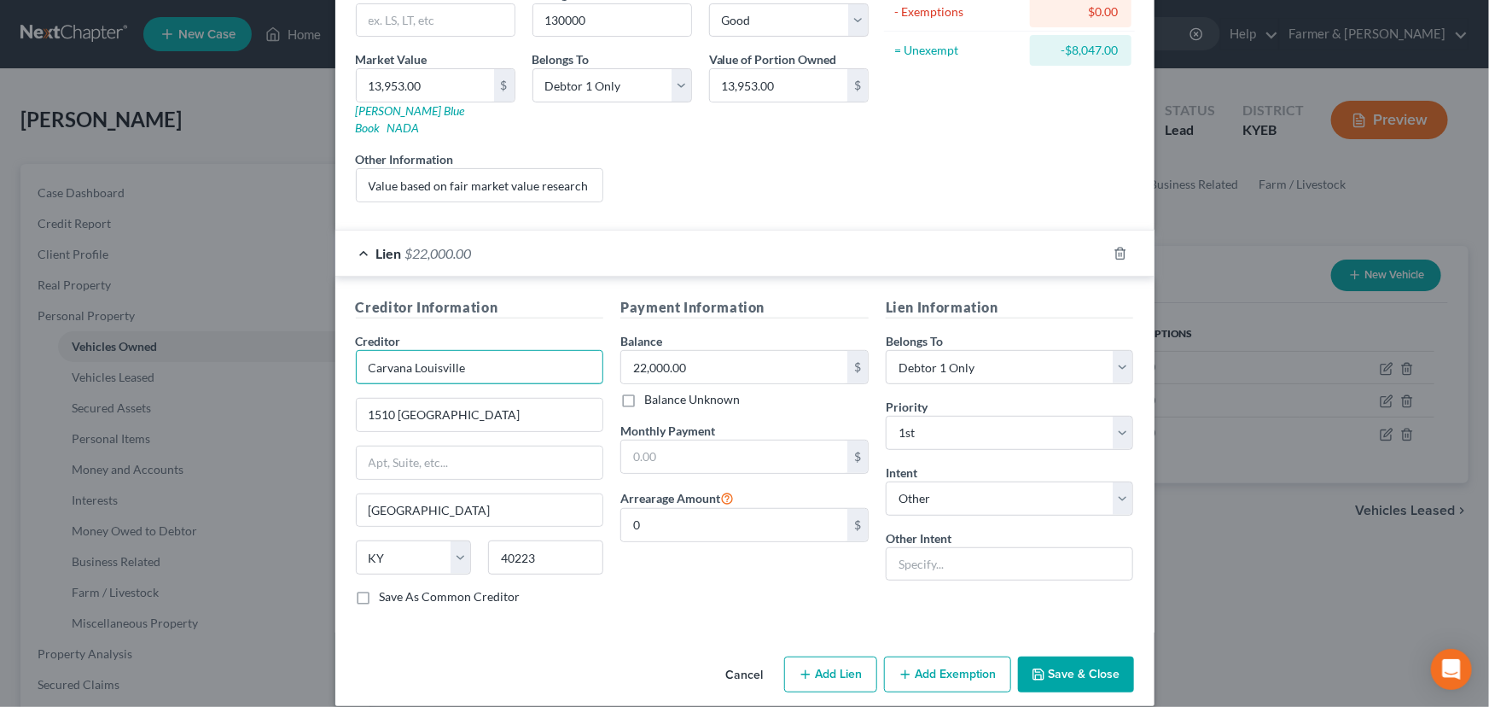
drag, startPoint x: 458, startPoint y: 347, endPoint x: 303, endPoint y: 361, distance: 155.9
click at [303, 361] on div "Edit Vehicle × Vehicle Type Select Automobile Truck Trailer Watercraft Aircraft…" at bounding box center [744, 353] width 1489 height 707
click at [736, 351] on input "22,000.00" at bounding box center [734, 367] width 226 height 32
click at [601, 247] on div "Lien $22,000.00" at bounding box center [720, 252] width 771 height 45
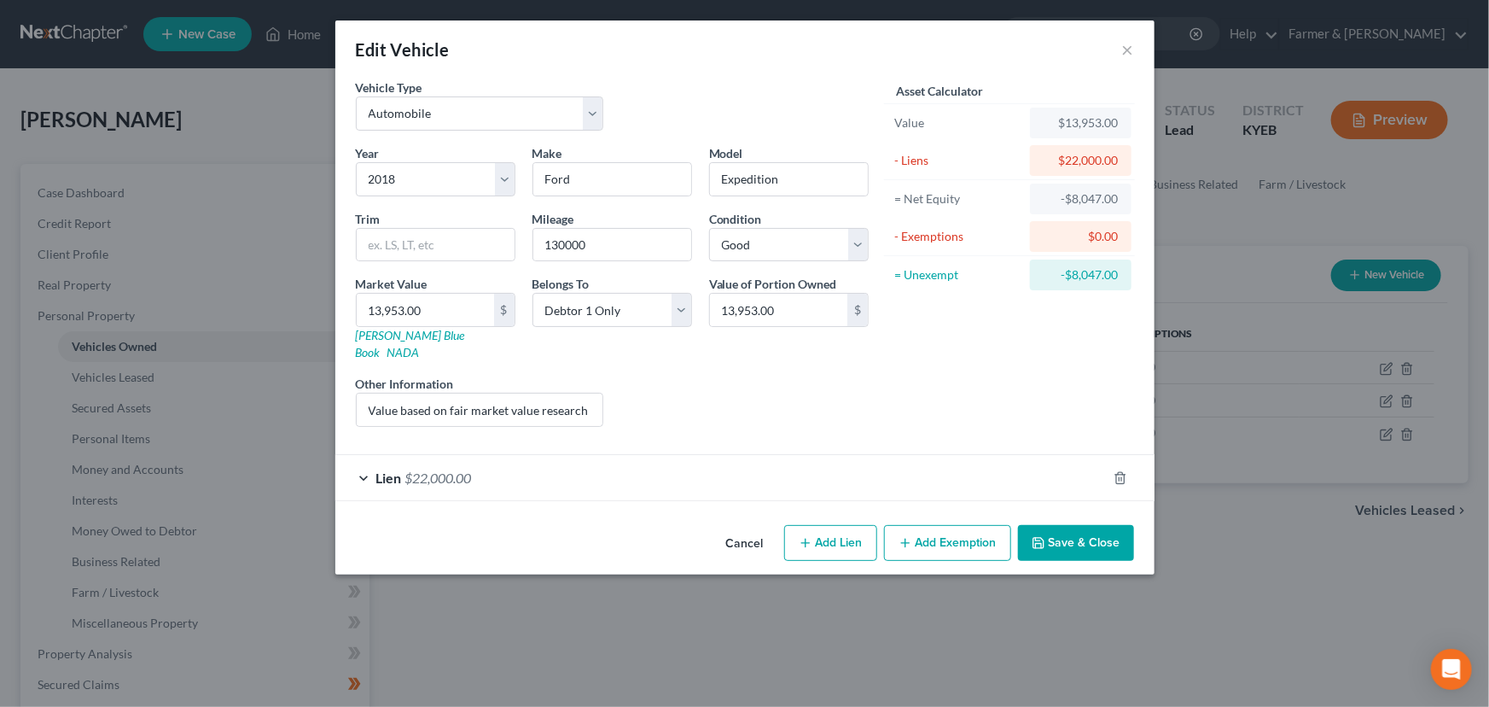
scroll to position [0, 0]
click at [954, 377] on div "Asset Calculator Value $13,953.00 - Liens $22,000.00 = Net Equity -$8,047.00 - …" at bounding box center [1009, 260] width 265 height 362
click at [744, 527] on button "Cancel" at bounding box center [745, 544] width 65 height 34
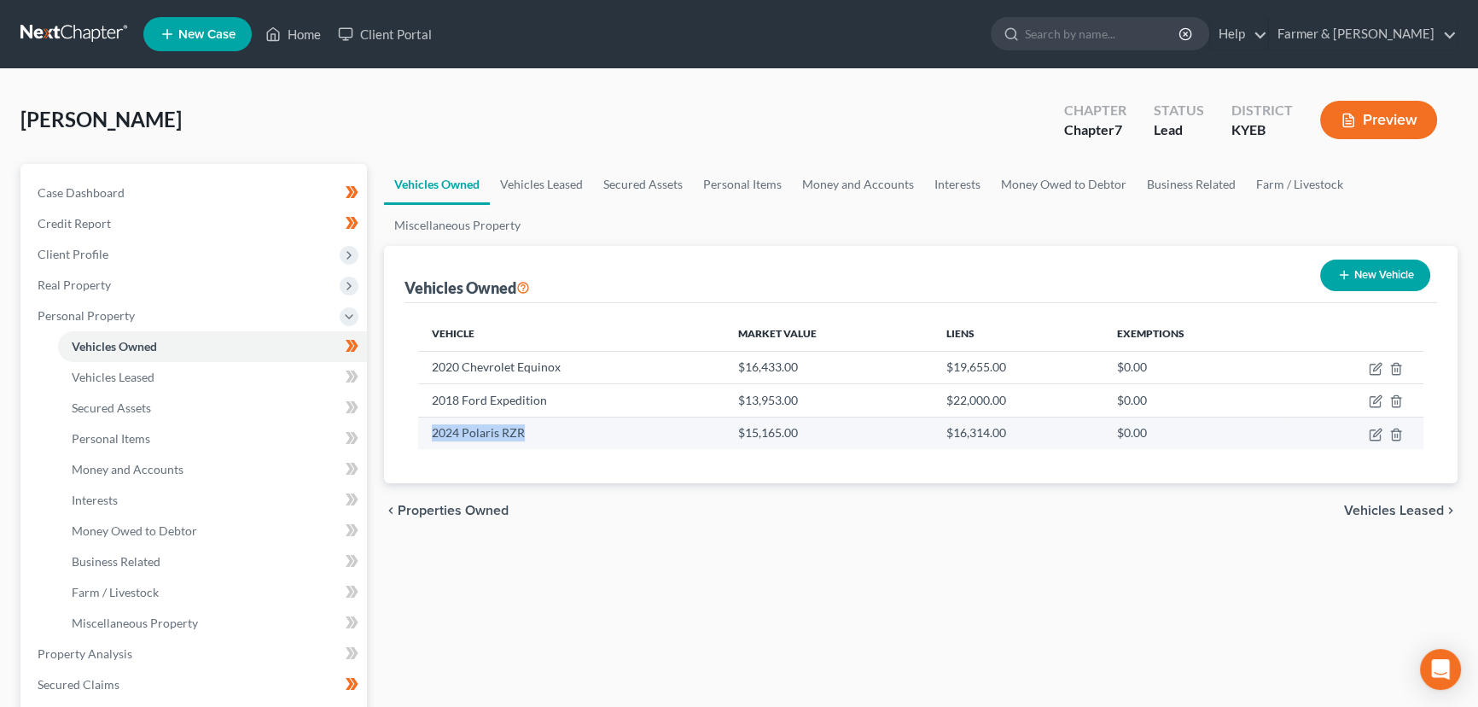
drag, startPoint x: 430, startPoint y: 436, endPoint x: 546, endPoint y: 434, distance: 116.1
click at [546, 434] on td "2024 Polaris RZR" at bounding box center [571, 432] width 306 height 32
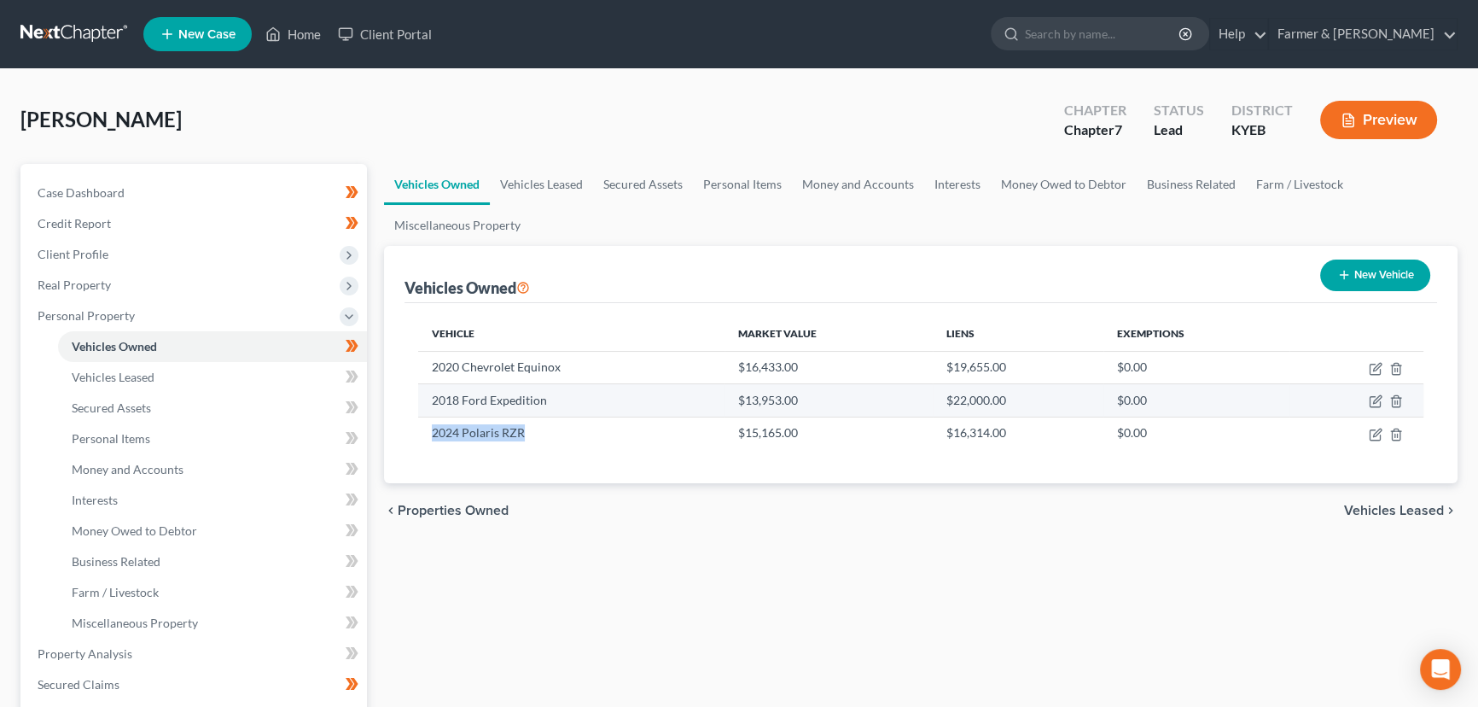
copy td "2024 Polaris RZR"
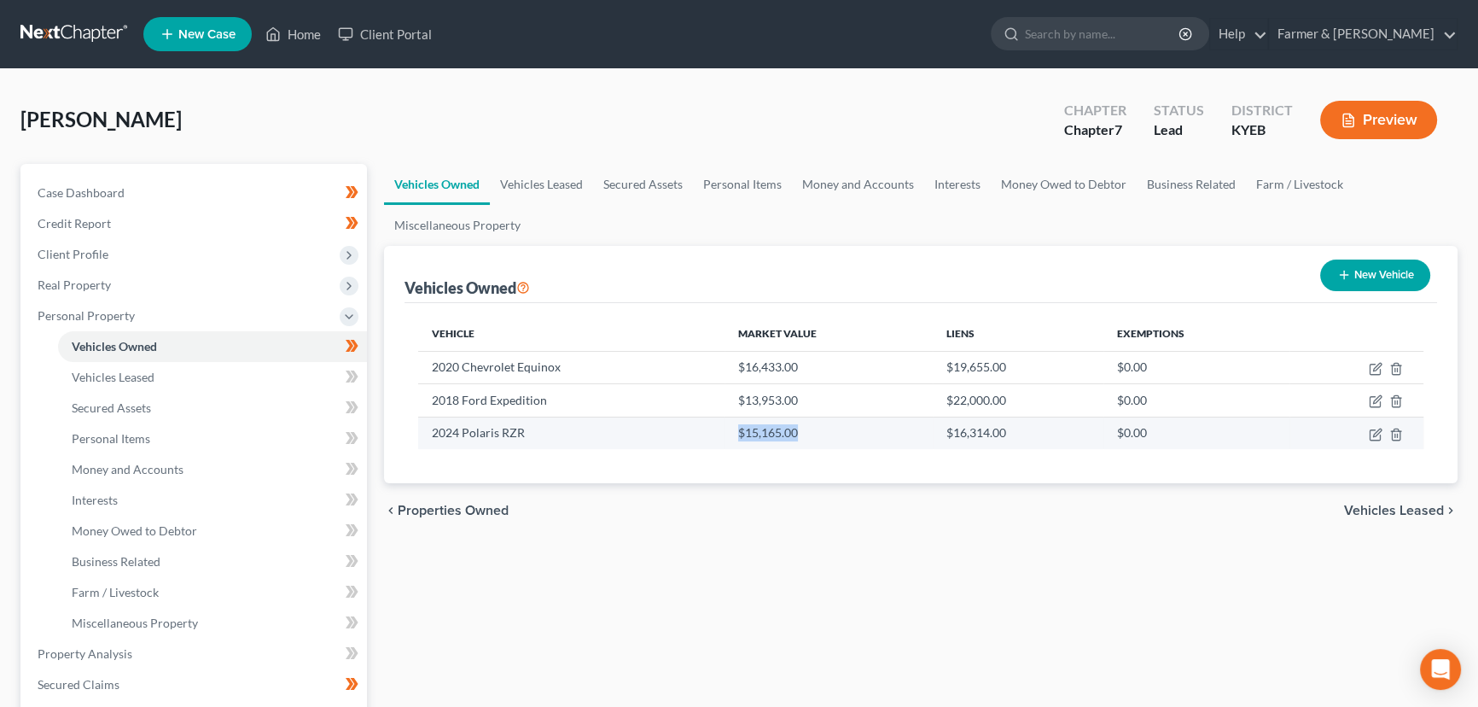
drag, startPoint x: 727, startPoint y: 431, endPoint x: 800, endPoint y: 434, distance: 73.5
click at [800, 434] on td "$15,165.00" at bounding box center [828, 432] width 207 height 32
copy td "$15,165.00"
click at [1375, 440] on td at bounding box center [1356, 432] width 134 height 32
click at [1375, 431] on icon "button" at bounding box center [1377, 432] width 8 height 8
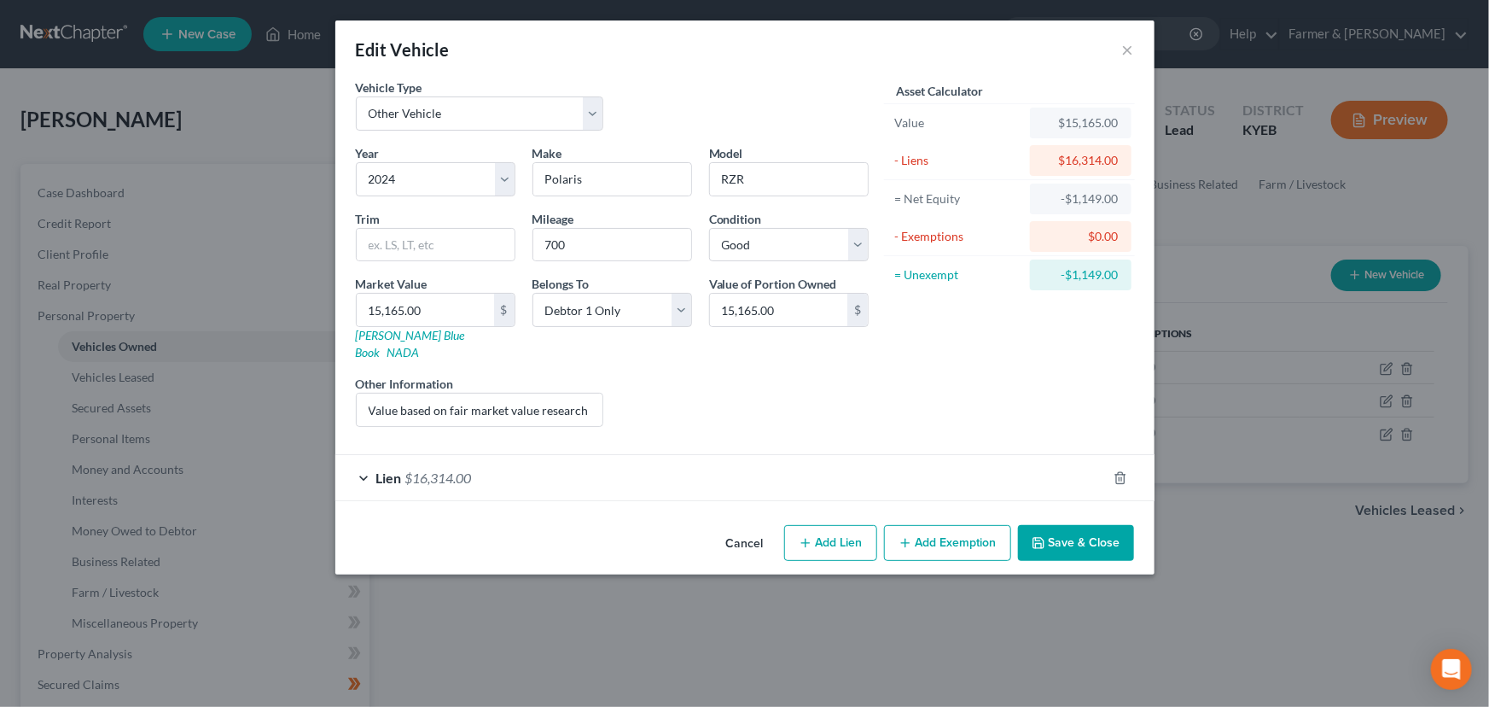
click at [618, 455] on div "Lien $16,314.00" at bounding box center [720, 477] width 771 height 45
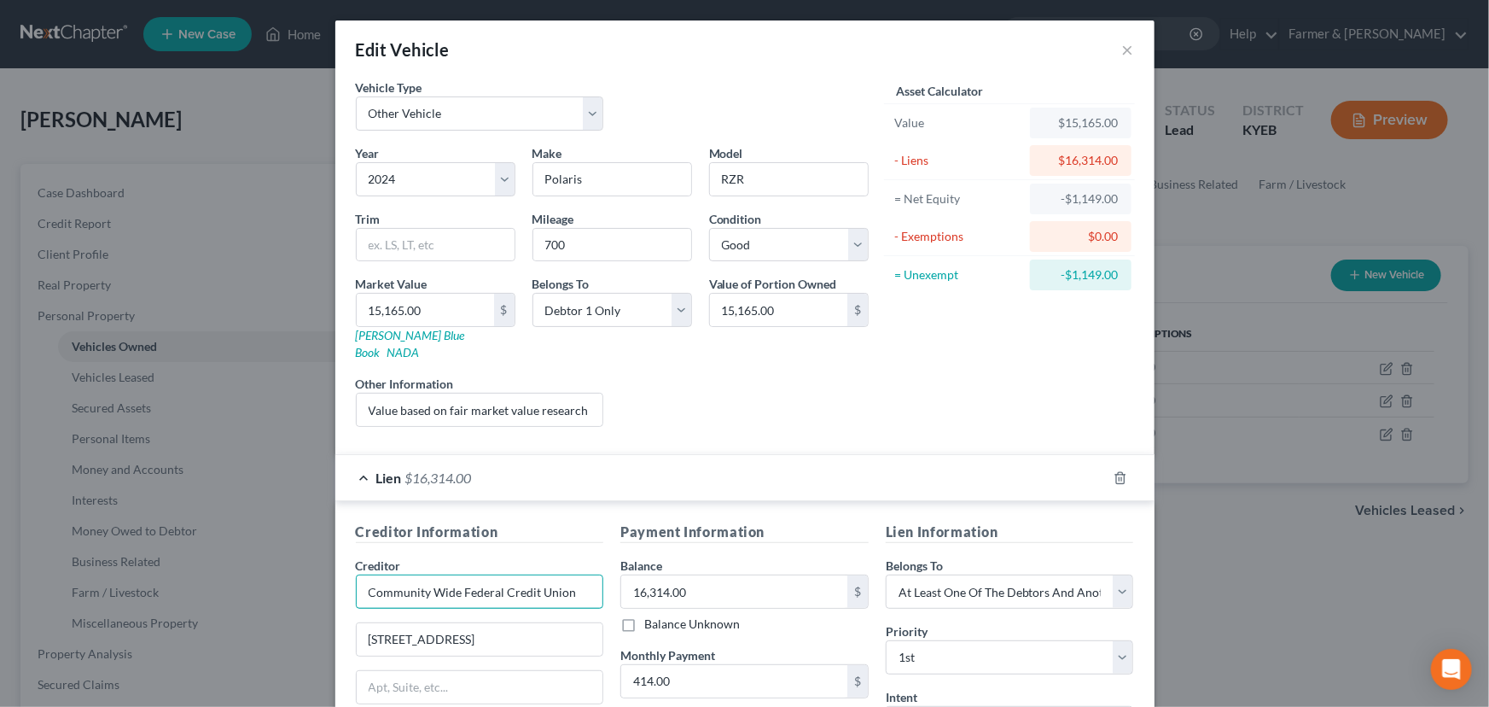
drag, startPoint x: 576, startPoint y: 569, endPoint x: 350, endPoint y: 572, distance: 226.2
click at [356, 574] on input "Community Wide Federal Credit Union" at bounding box center [480, 591] width 248 height 34
drag, startPoint x: 719, startPoint y: 571, endPoint x: 690, endPoint y: 574, distance: 30.1
click at [719, 575] on input "16,314.00" at bounding box center [734, 591] width 226 height 32
click at [678, 408] on div "Liens Select" at bounding box center [744, 401] width 265 height 52
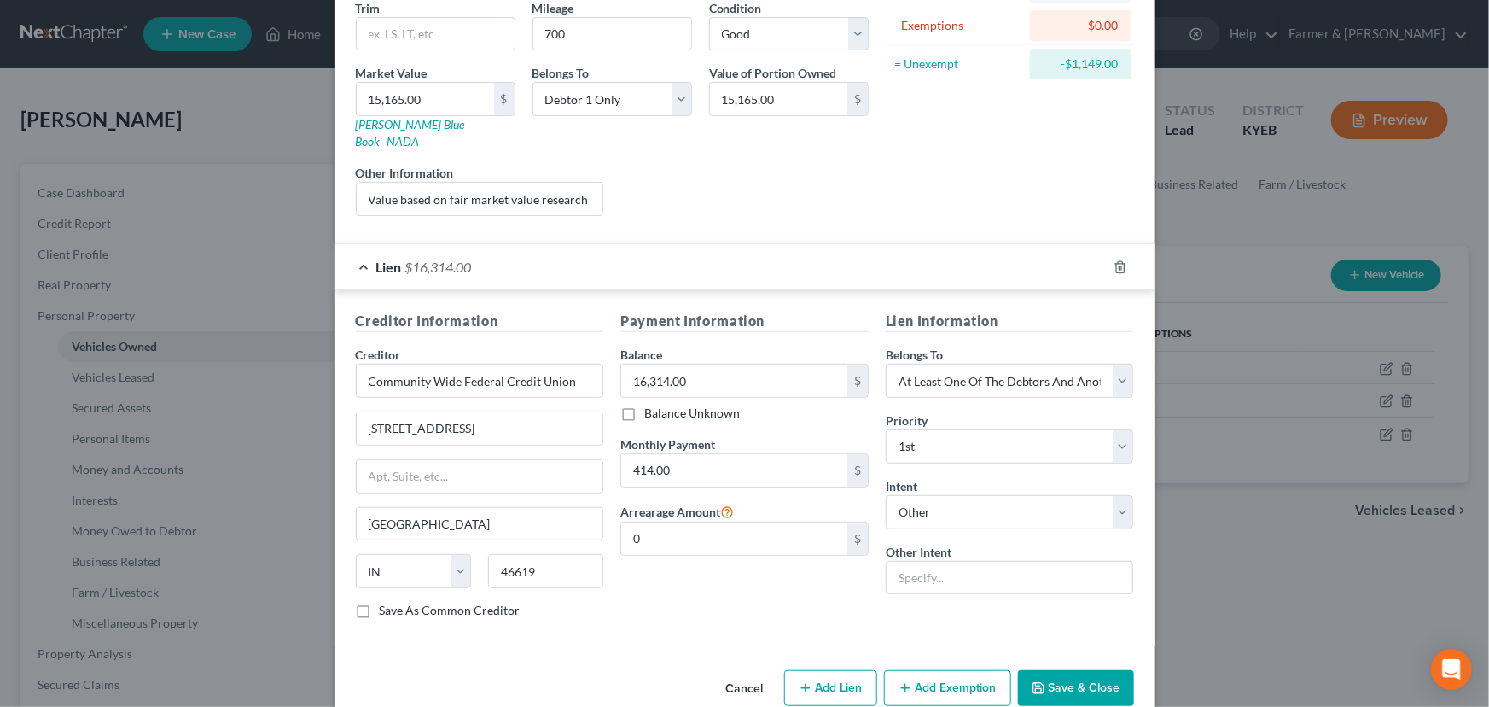
scroll to position [224, 0]
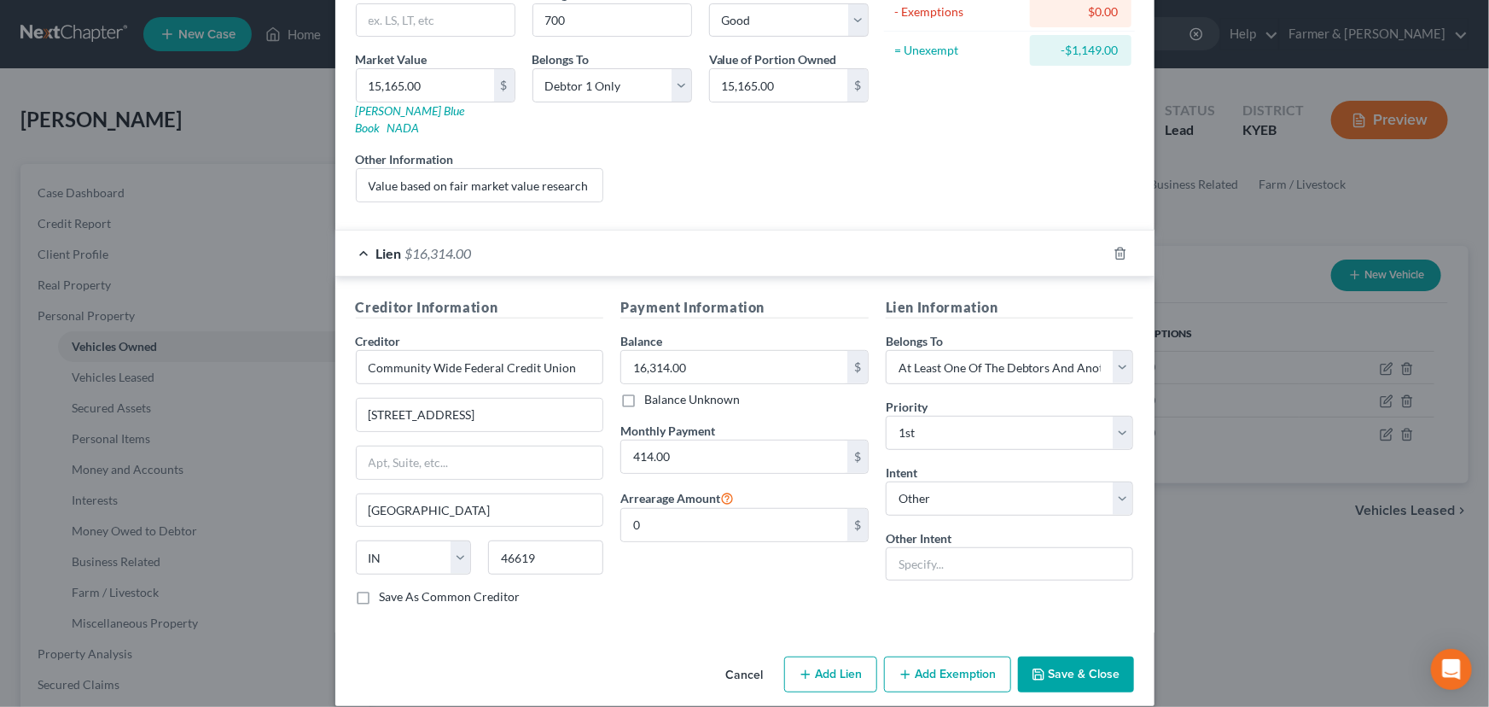
click at [670, 232] on div "Lien $16,314.00" at bounding box center [720, 252] width 771 height 45
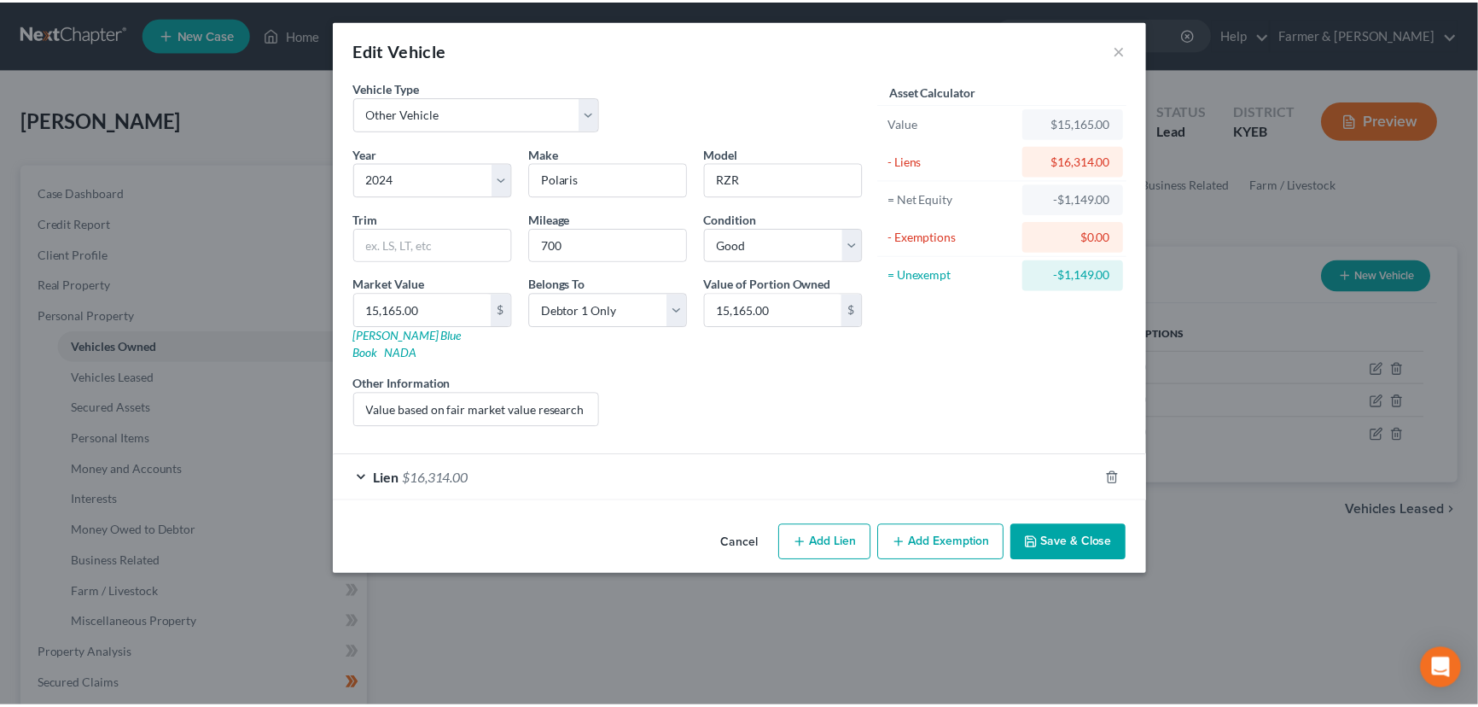
scroll to position [0, 0]
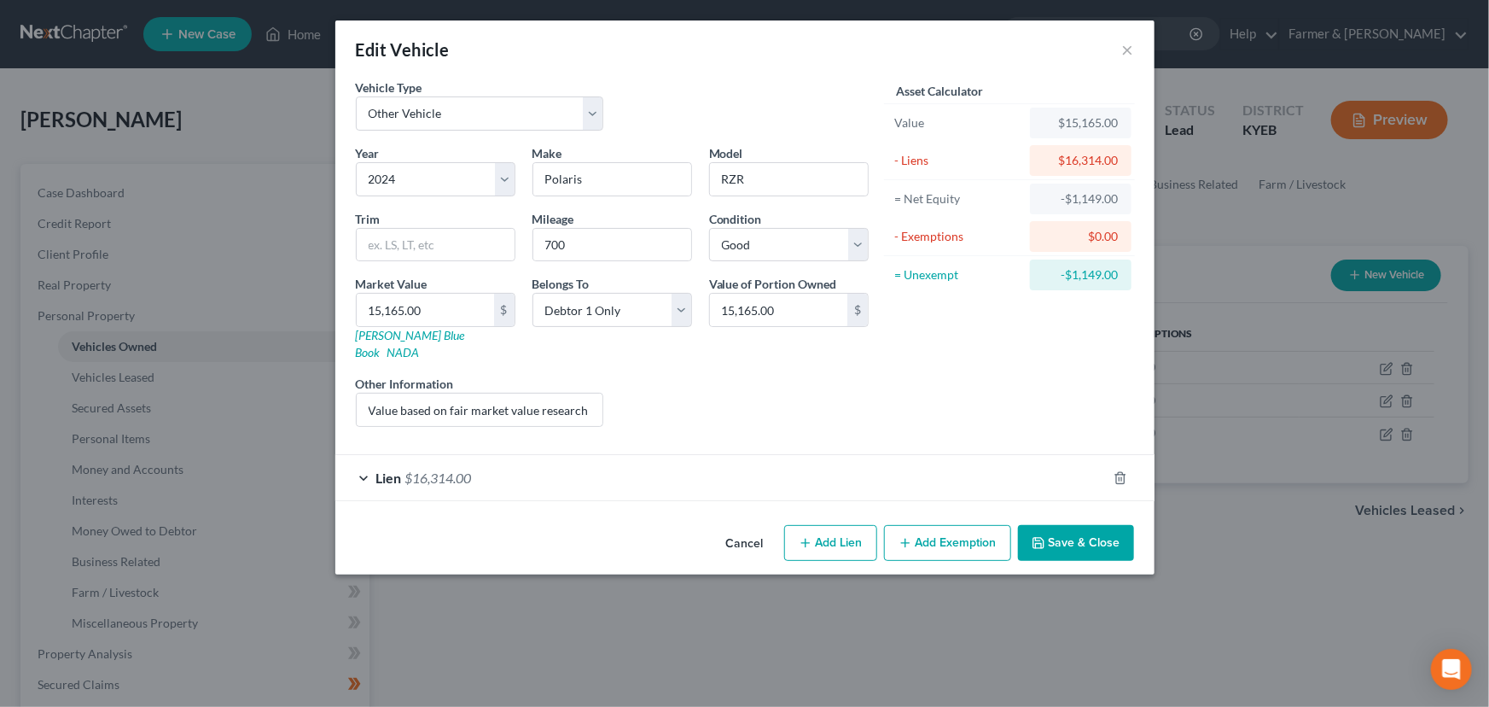
click at [733, 529] on button "Cancel" at bounding box center [745, 544] width 65 height 34
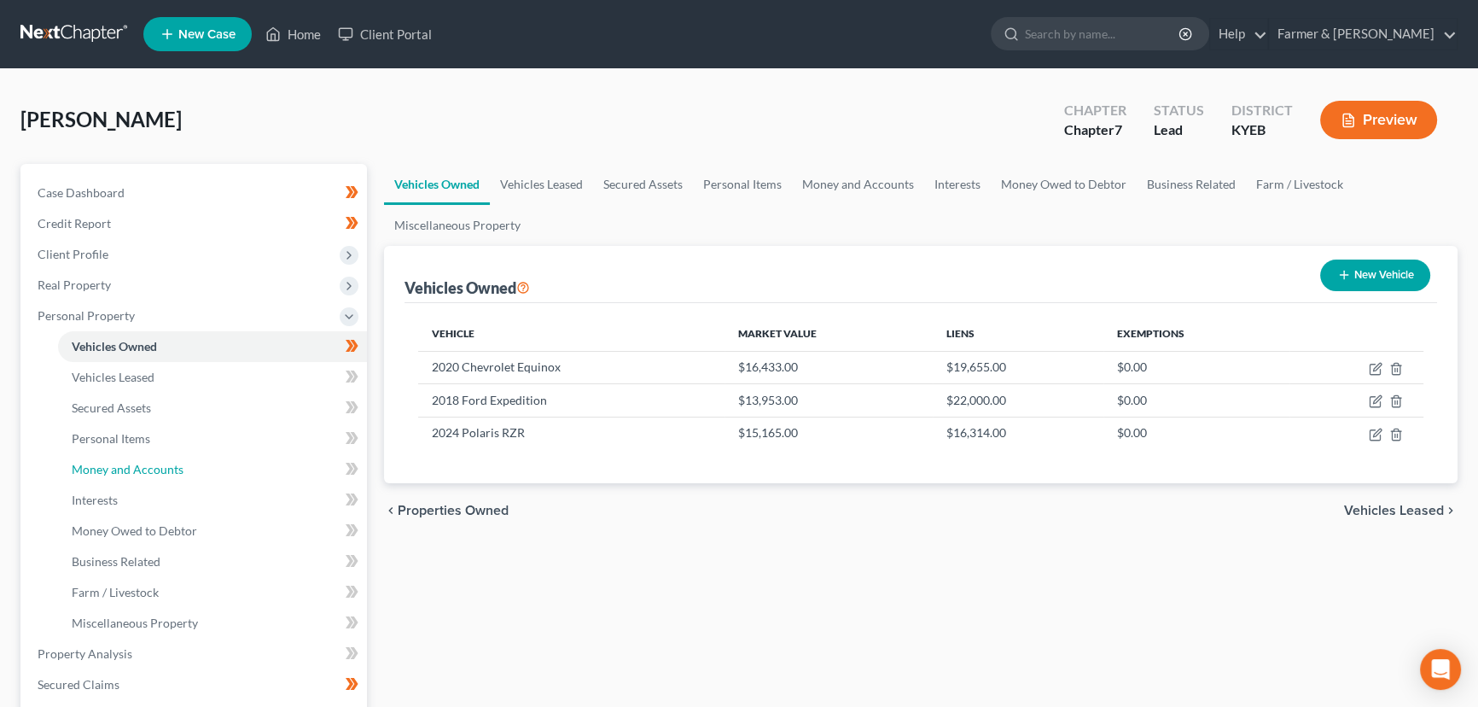
drag, startPoint x: 177, startPoint y: 471, endPoint x: 429, endPoint y: 503, distance: 254.7
click at [177, 471] on span "Money and Accounts" at bounding box center [128, 469] width 112 height 15
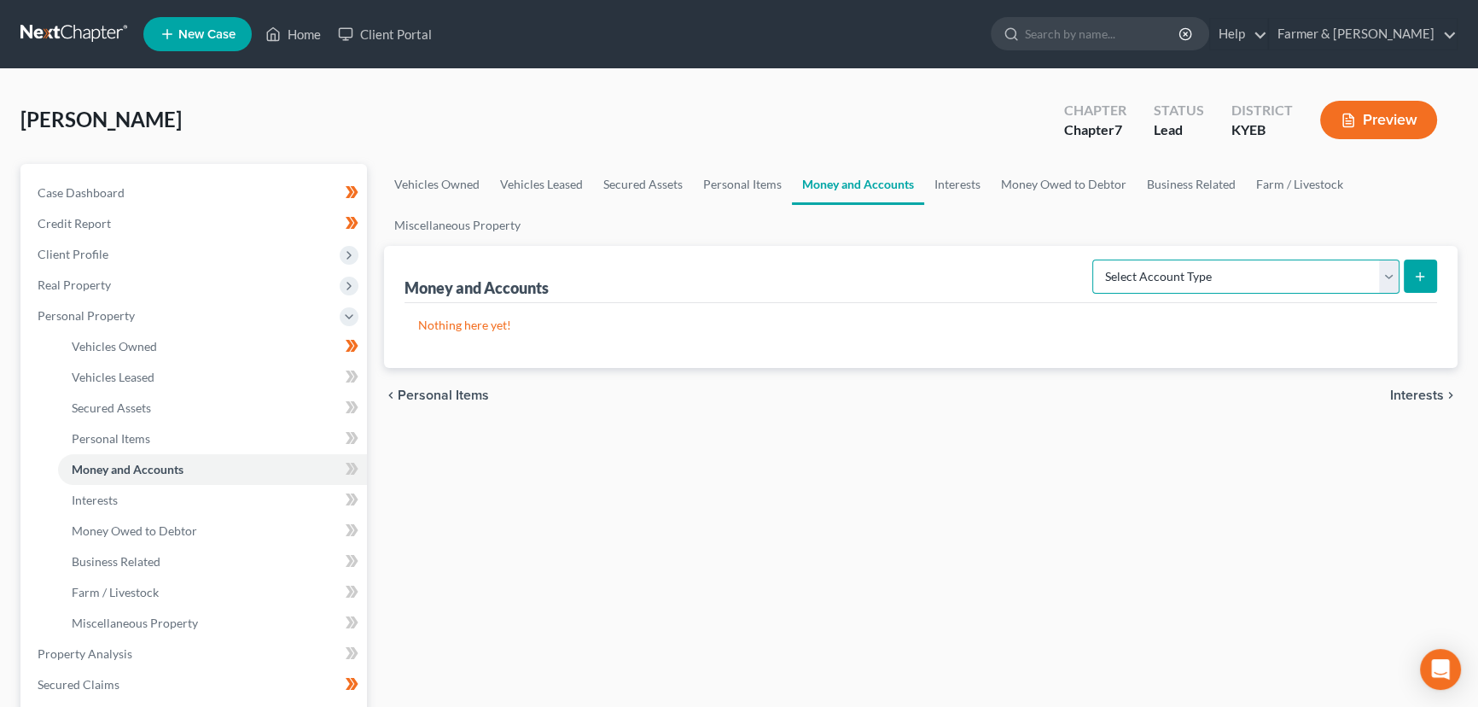
click at [1193, 286] on select "Select Account Type Brokerage Cash on Hand Certificates of Deposit Checking Acc…" at bounding box center [1245, 276] width 307 height 34
click at [1096, 259] on select "Select Account Type Brokerage Cash on Hand Certificates of Deposit Checking Acc…" at bounding box center [1245, 276] width 307 height 34
click at [1423, 273] on icon "submit" at bounding box center [1420, 277] width 14 height 14
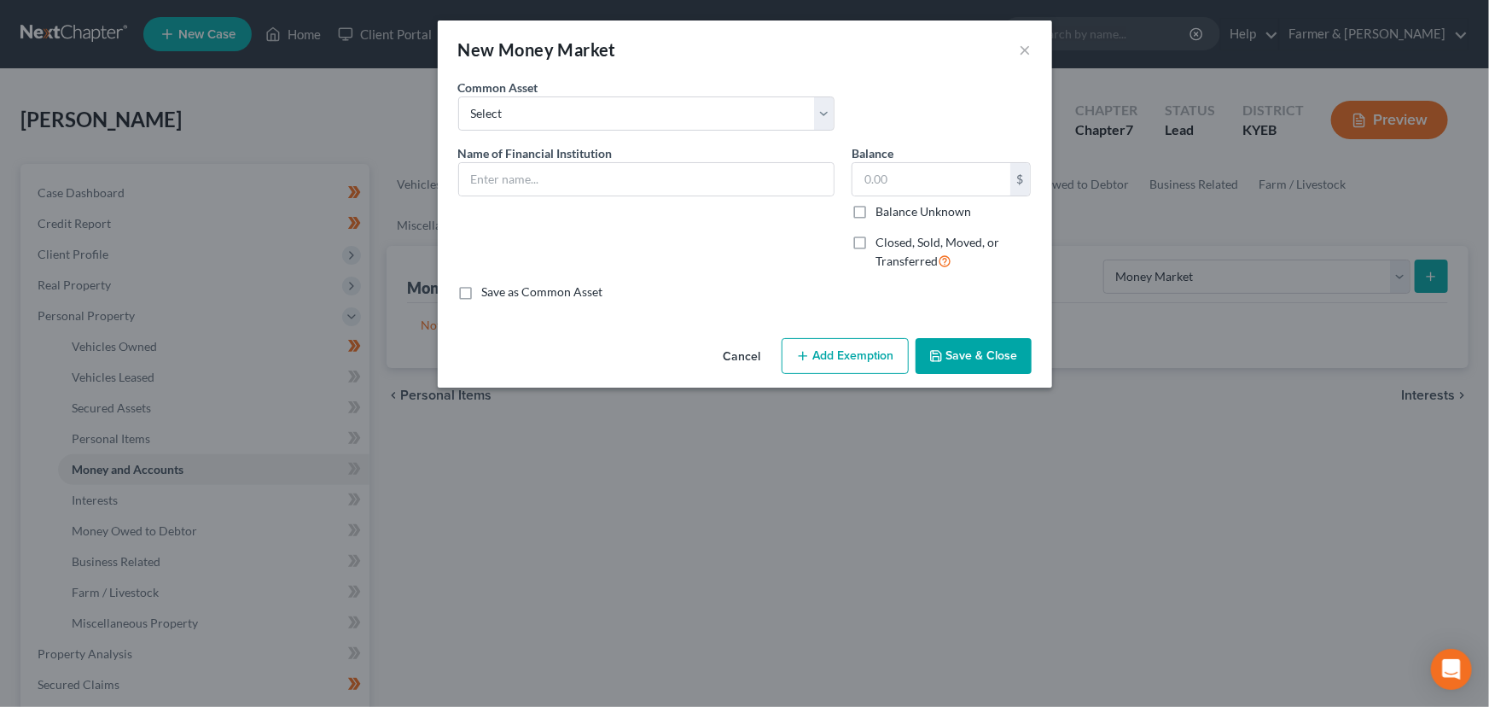
click at [759, 356] on button "Cancel" at bounding box center [742, 357] width 65 height 34
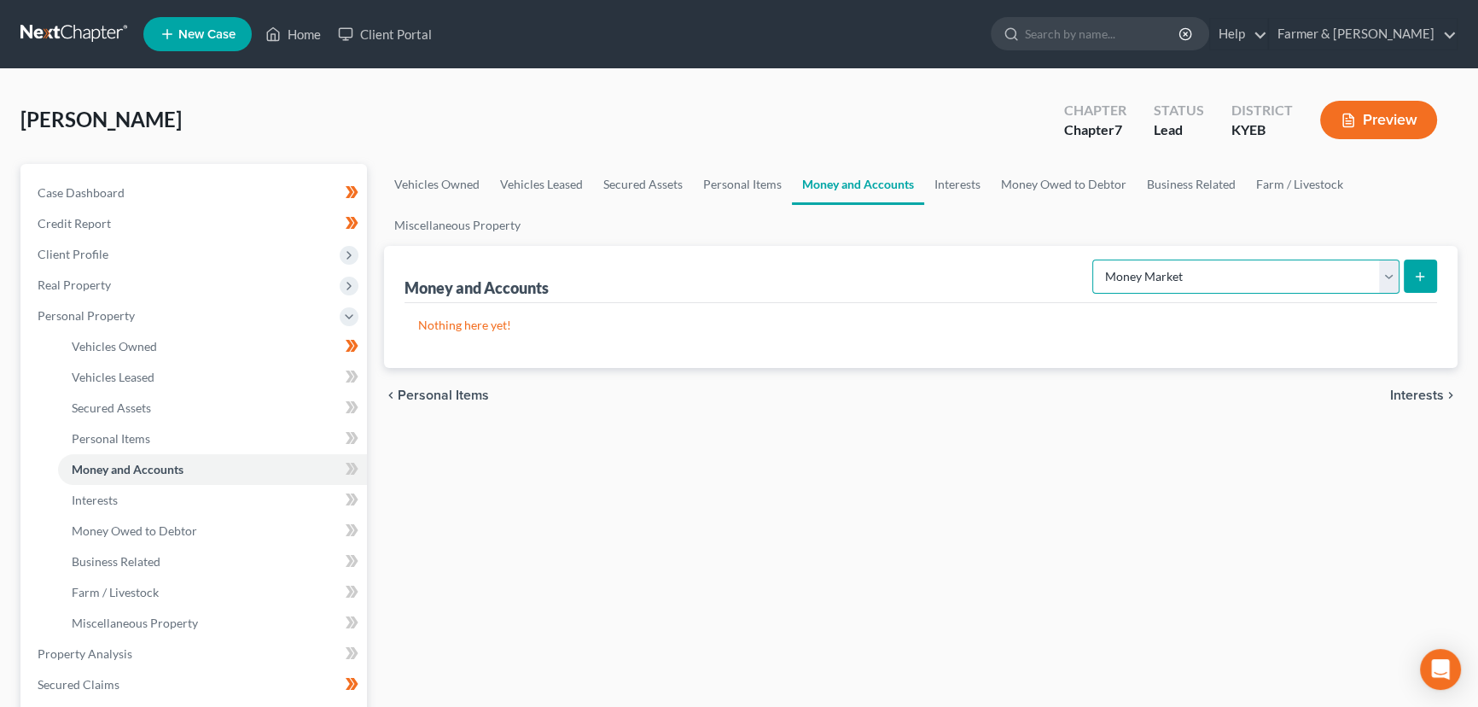
drag, startPoint x: 1163, startPoint y: 279, endPoint x: 1163, endPoint y: 289, distance: 10.2
click at [1163, 279] on select "Select Account Type Brokerage Cash on Hand Certificates of Deposit Checking Acc…" at bounding box center [1245, 276] width 307 height 34
click at [1096, 259] on select "Select Account Type Brokerage Cash on Hand Certificates of Deposit Checking Acc…" at bounding box center [1245, 276] width 307 height 34
click at [1154, 345] on div "Nothing here yet!" at bounding box center [921, 335] width 1033 height 65
click at [1421, 283] on button "submit" at bounding box center [1420, 275] width 33 height 33
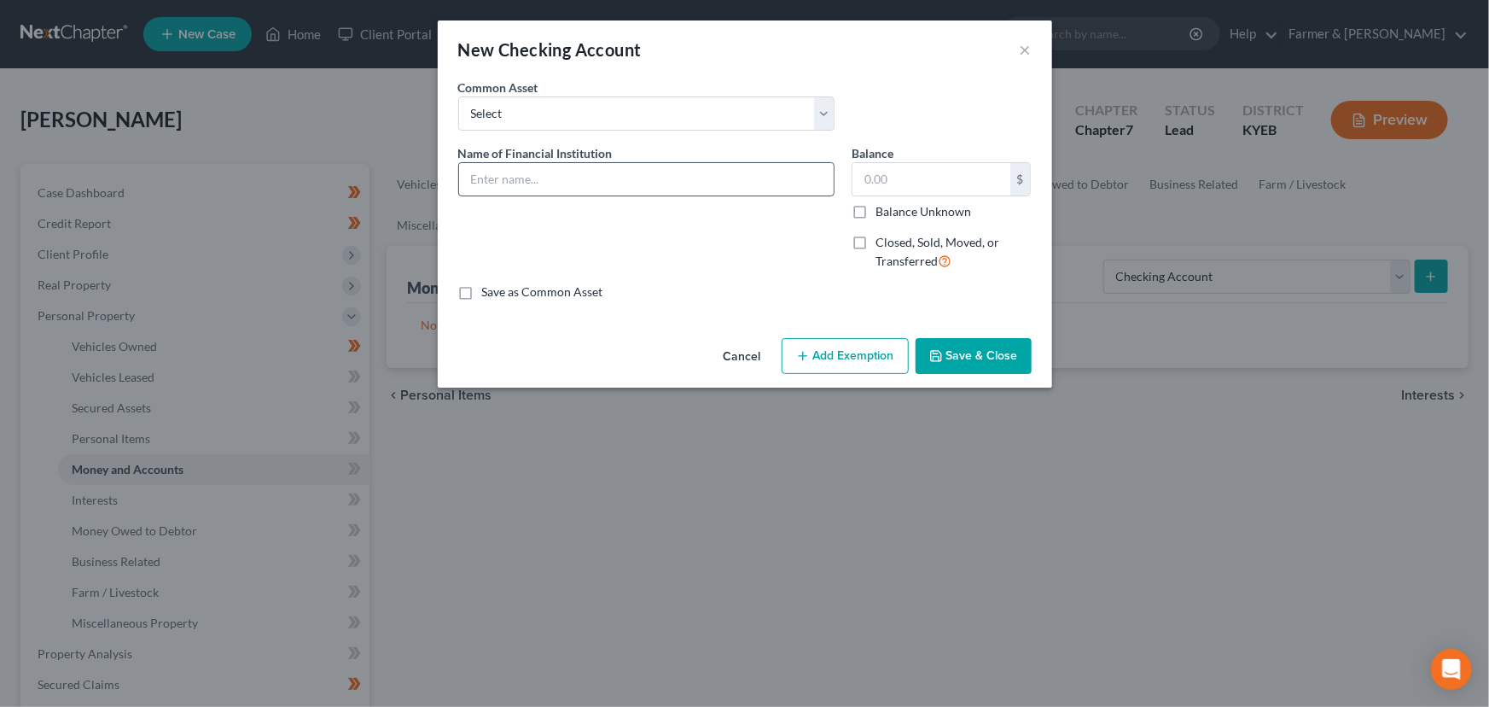
click at [510, 180] on input "text" at bounding box center [646, 179] width 375 height 32
click at [556, 239] on div "Name of Financial Institution * Fortch Bank *7332" at bounding box center [646, 214] width 393 height 140
click at [883, 181] on input "text" at bounding box center [932, 179] width 158 height 32
click at [781, 250] on div "Name of Financial Institution * Fortch Bank *7332" at bounding box center [646, 214] width 393 height 140
click at [703, 239] on div "Name of Financial Institution * Fortch Bank *7332" at bounding box center [646, 214] width 393 height 140
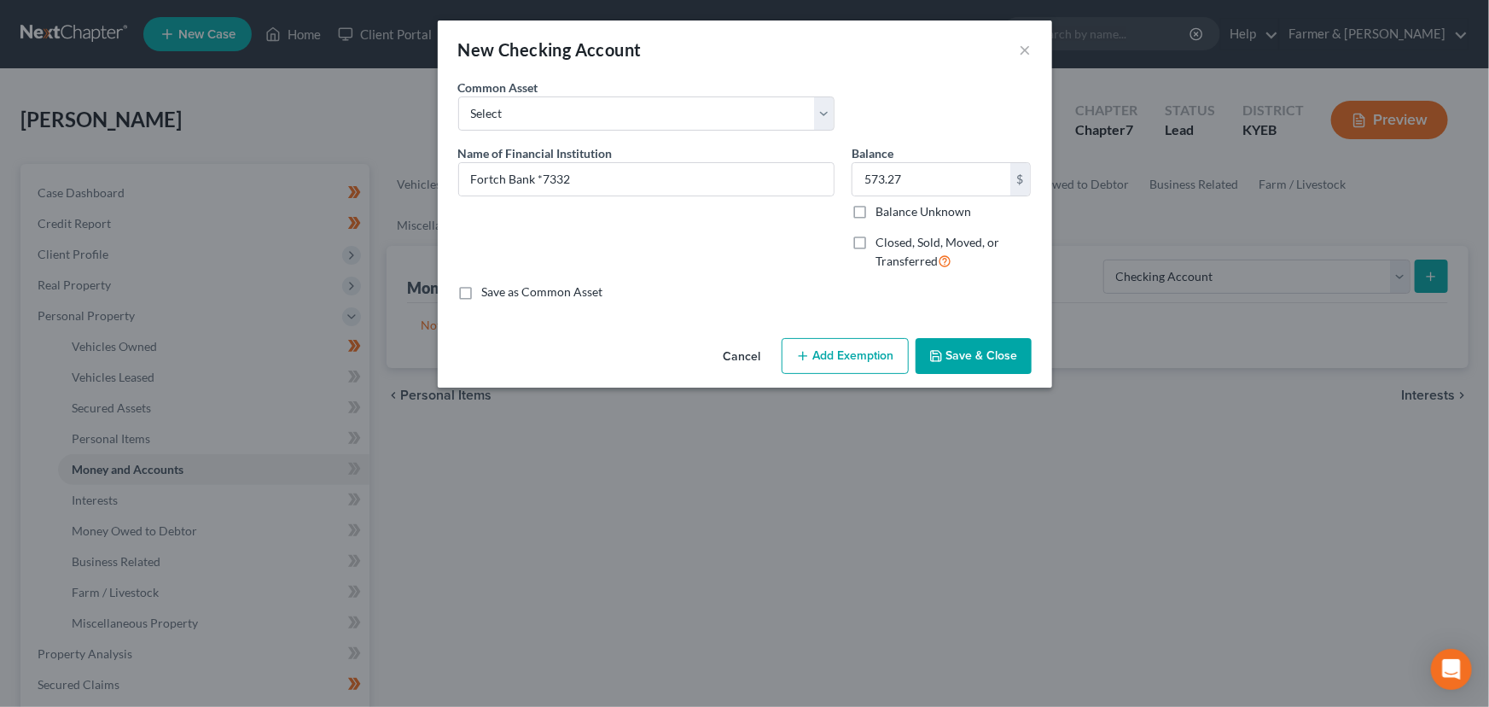
click at [824, 356] on button "Add Exemption" at bounding box center [845, 356] width 127 height 36
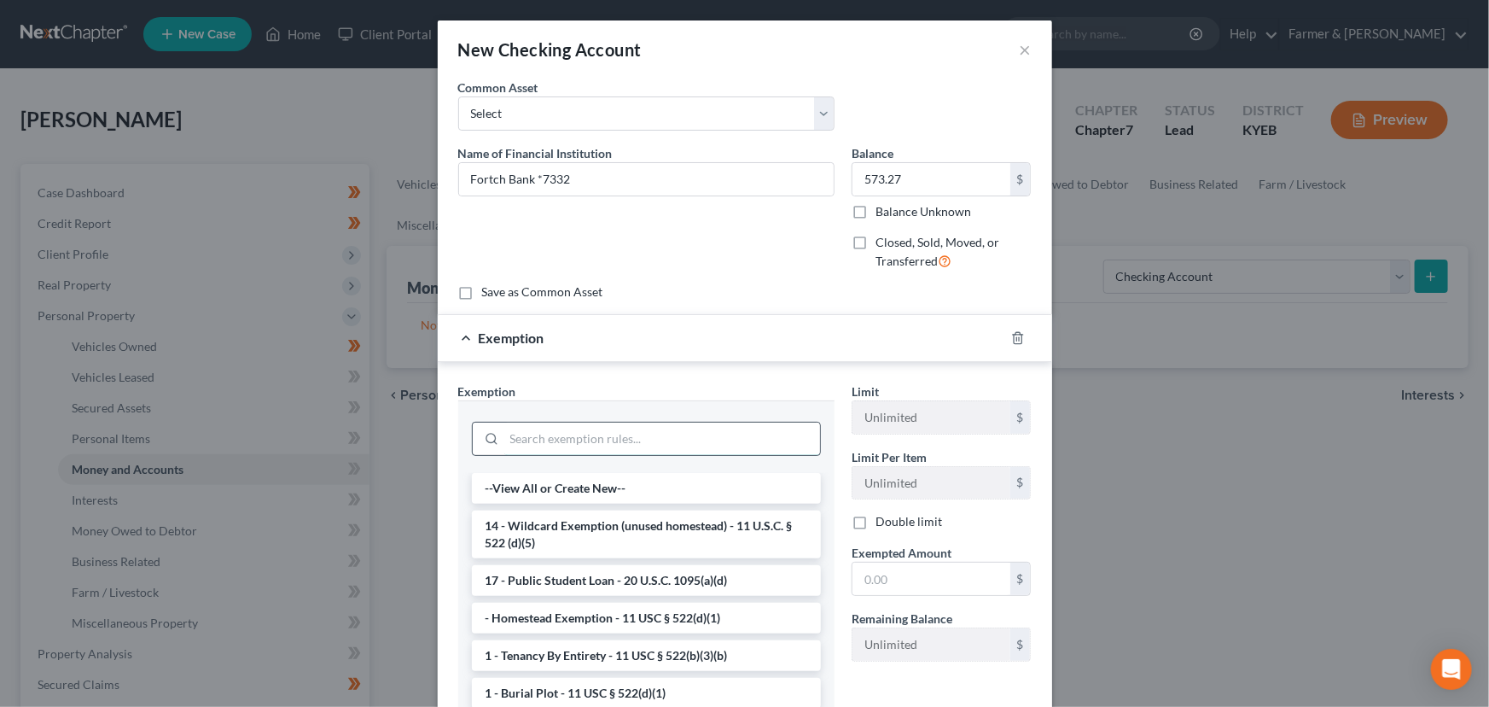
click at [621, 447] on input "search" at bounding box center [662, 438] width 316 height 32
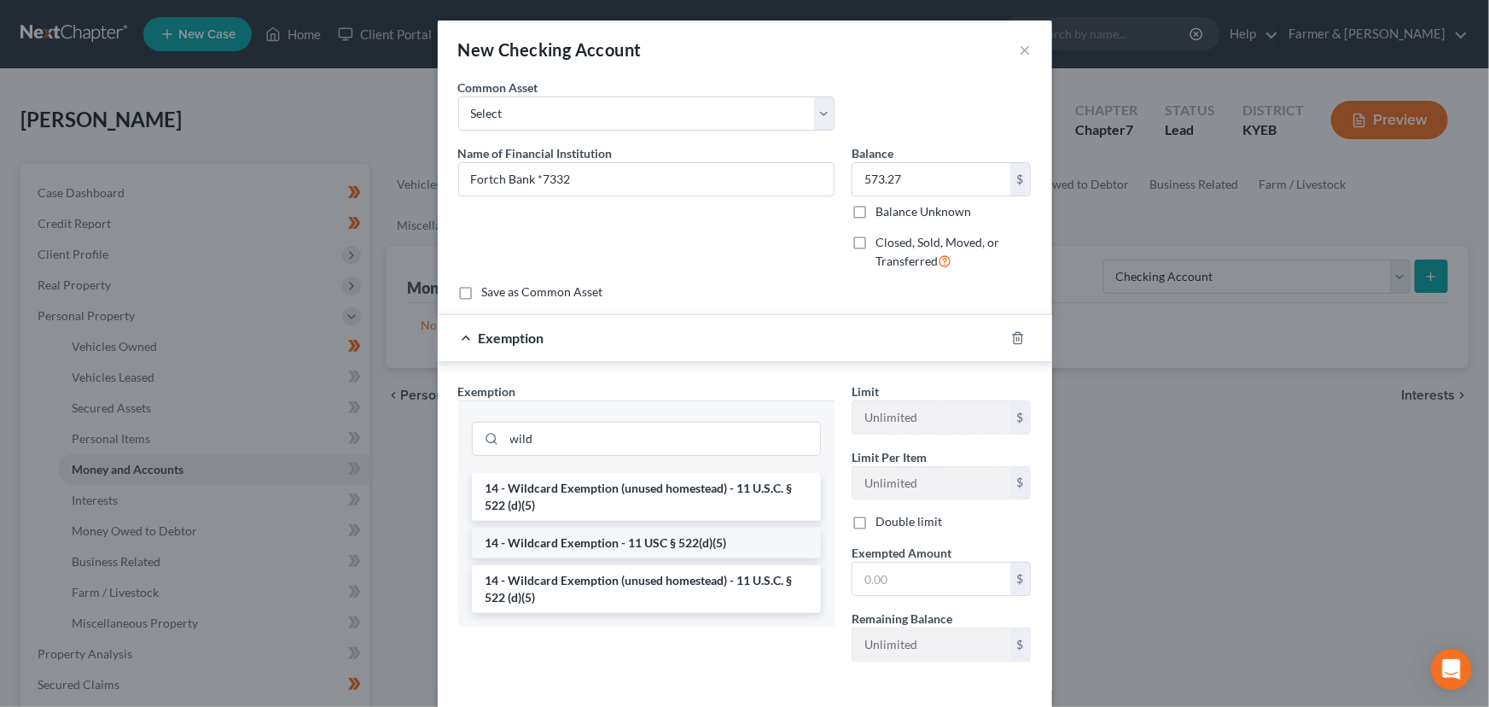
click at [684, 538] on li "14 - Wildcard Exemption - 11 USC § 522(d)(5)" at bounding box center [646, 542] width 349 height 31
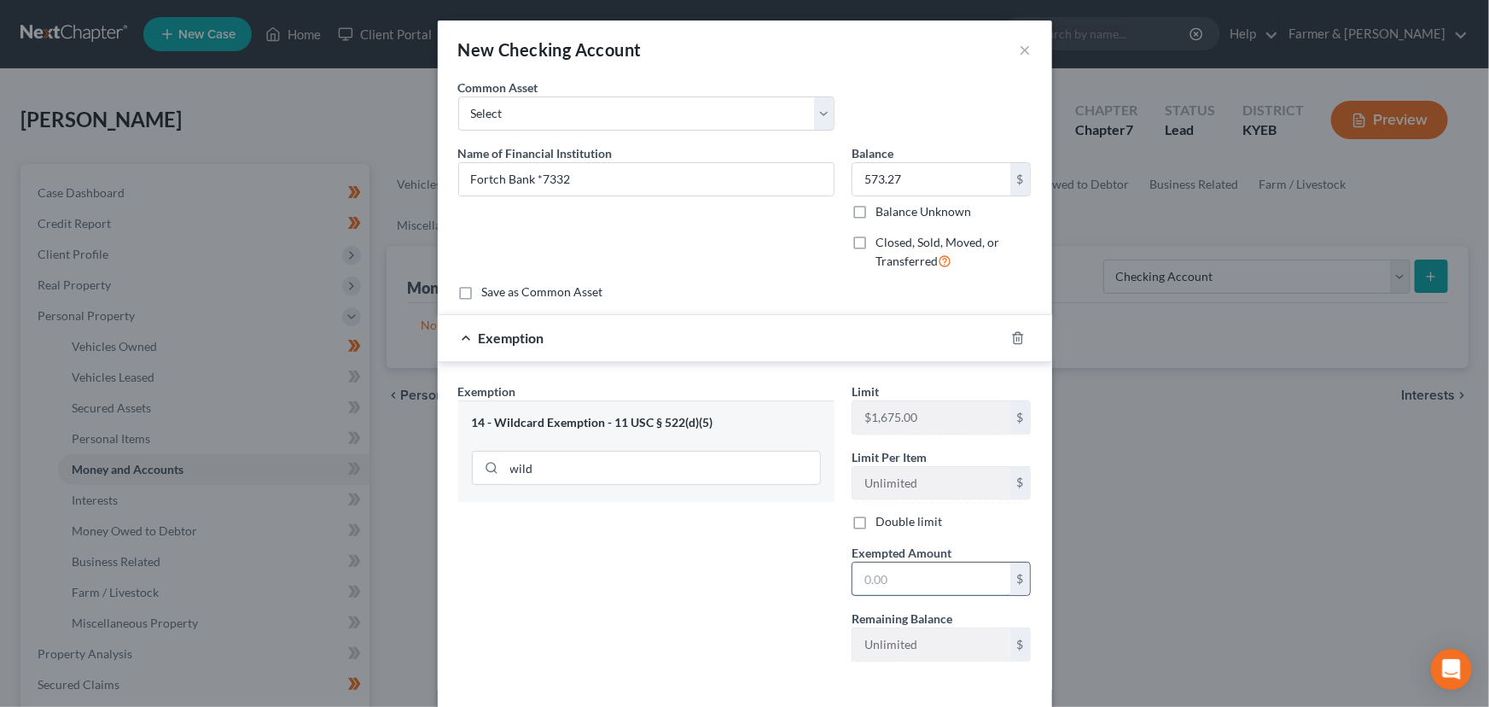
click at [876, 585] on input "text" at bounding box center [932, 578] width 158 height 32
click at [773, 543] on div "Exemption Set must be selected for CA. Exemption * 14 - Wildcard Exemption - 11…" at bounding box center [646, 528] width 393 height 293
click at [741, 353] on div "Exemption $573.22" at bounding box center [721, 337] width 567 height 45
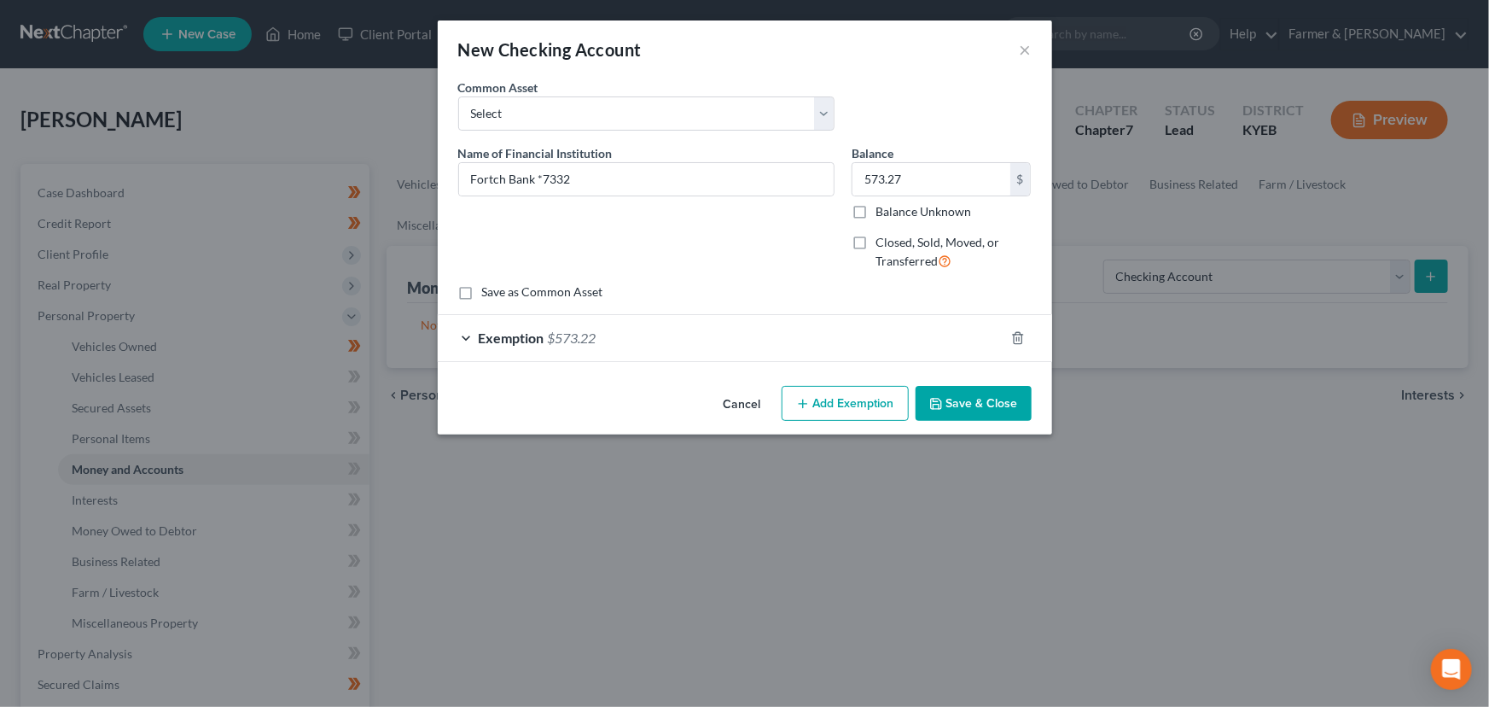
click at [935, 408] on icon "button" at bounding box center [936, 404] width 10 height 10
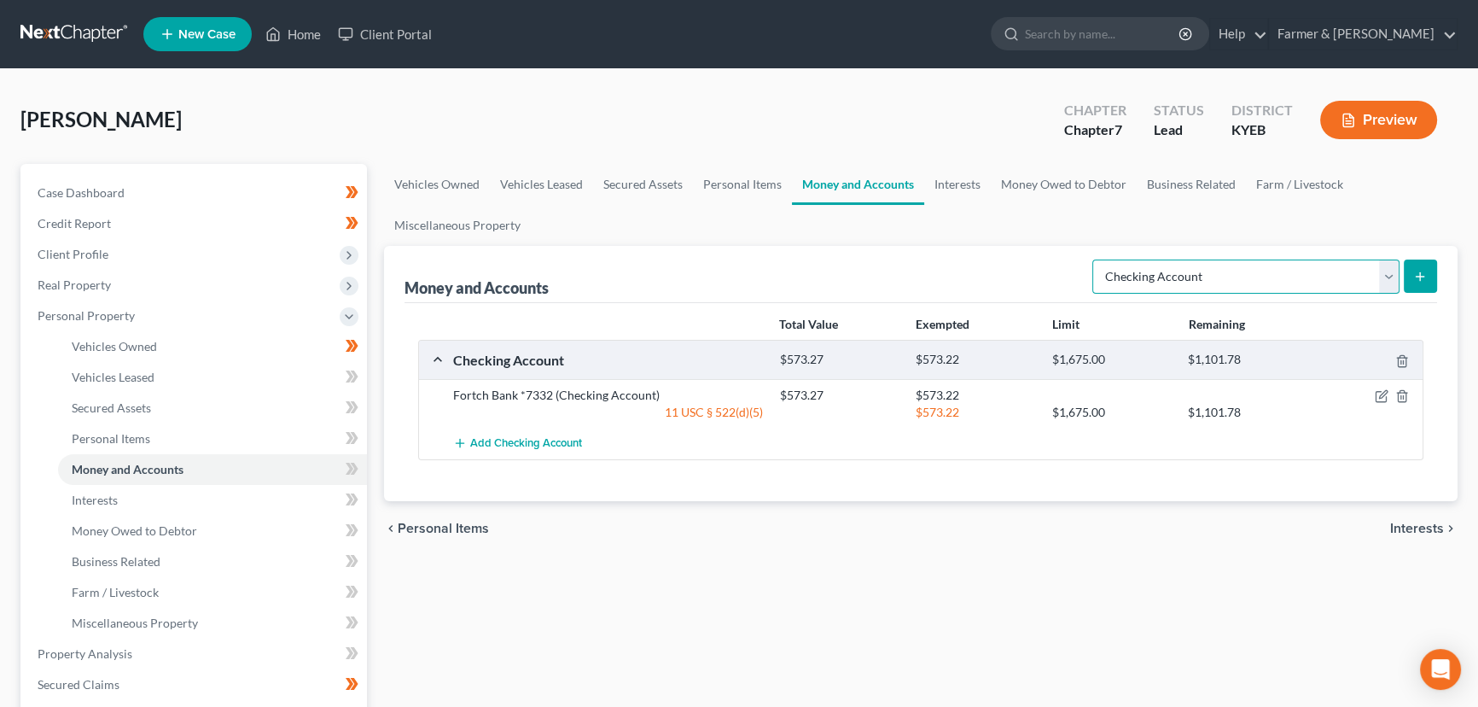
drag, startPoint x: 1186, startPoint y: 267, endPoint x: 1173, endPoint y: 288, distance: 25.3
click at [1186, 267] on select "Select Account Type Brokerage Cash on Hand Certificates of Deposit Checking Acc…" at bounding box center [1245, 276] width 307 height 34
click at [1096, 259] on select "Select Account Type Brokerage Cash on Hand Certificates of Deposit Checking Acc…" at bounding box center [1245, 276] width 307 height 34
click at [1415, 295] on div "Select Account Type Brokerage Cash on Hand Certificates of Deposit Checking Acc…" at bounding box center [1262, 275] width 352 height 45
click at [1427, 276] on button "submit" at bounding box center [1420, 275] width 33 height 33
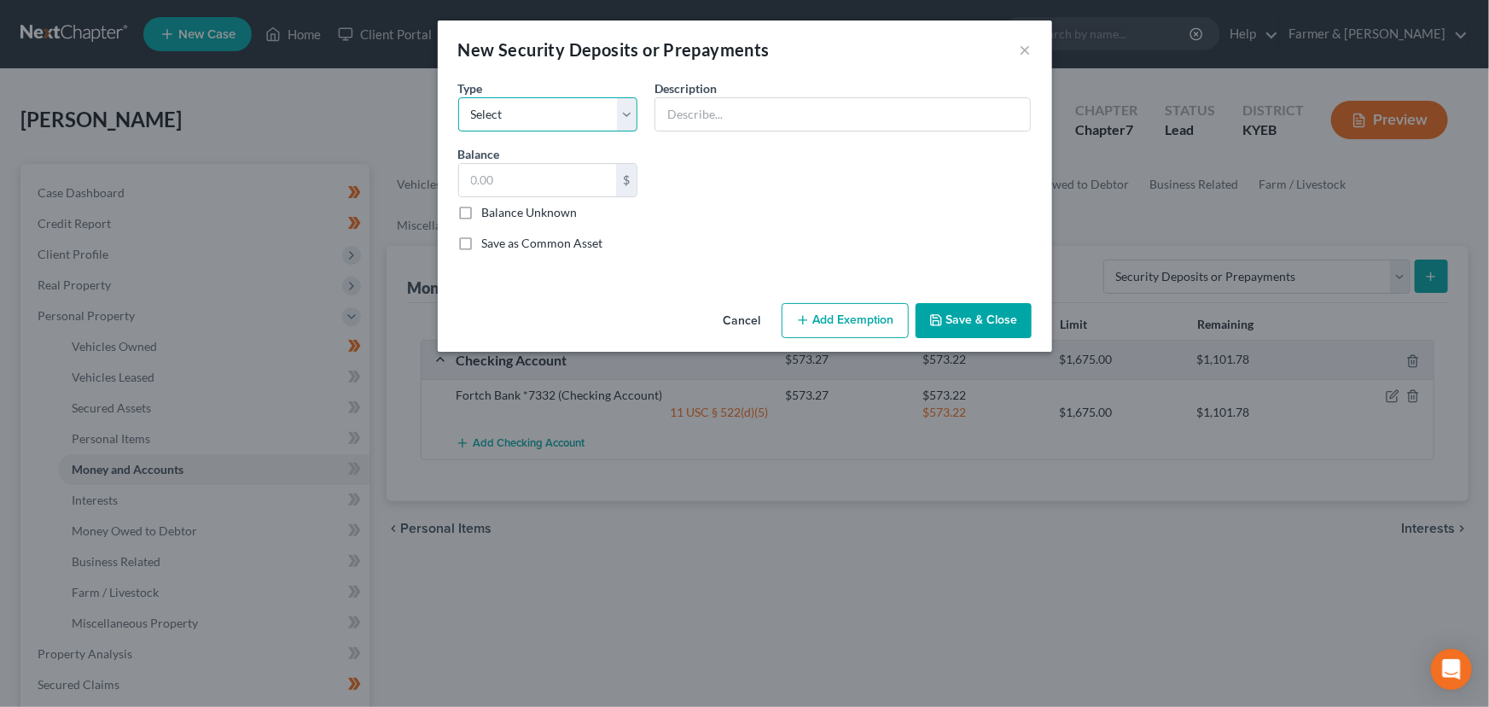
click at [574, 128] on select "Select Electric Gas Heating Oil Security Deposit On Rental Unit Prepaid Rent Te…" at bounding box center [548, 114] width 180 height 34
click at [458, 97] on select "Select Electric Gas Heating Oil Security Deposit On Rental Unit Prepaid Rent Te…" at bounding box center [548, 114] width 180 height 34
click at [702, 121] on input "text" at bounding box center [842, 114] width 375 height 32
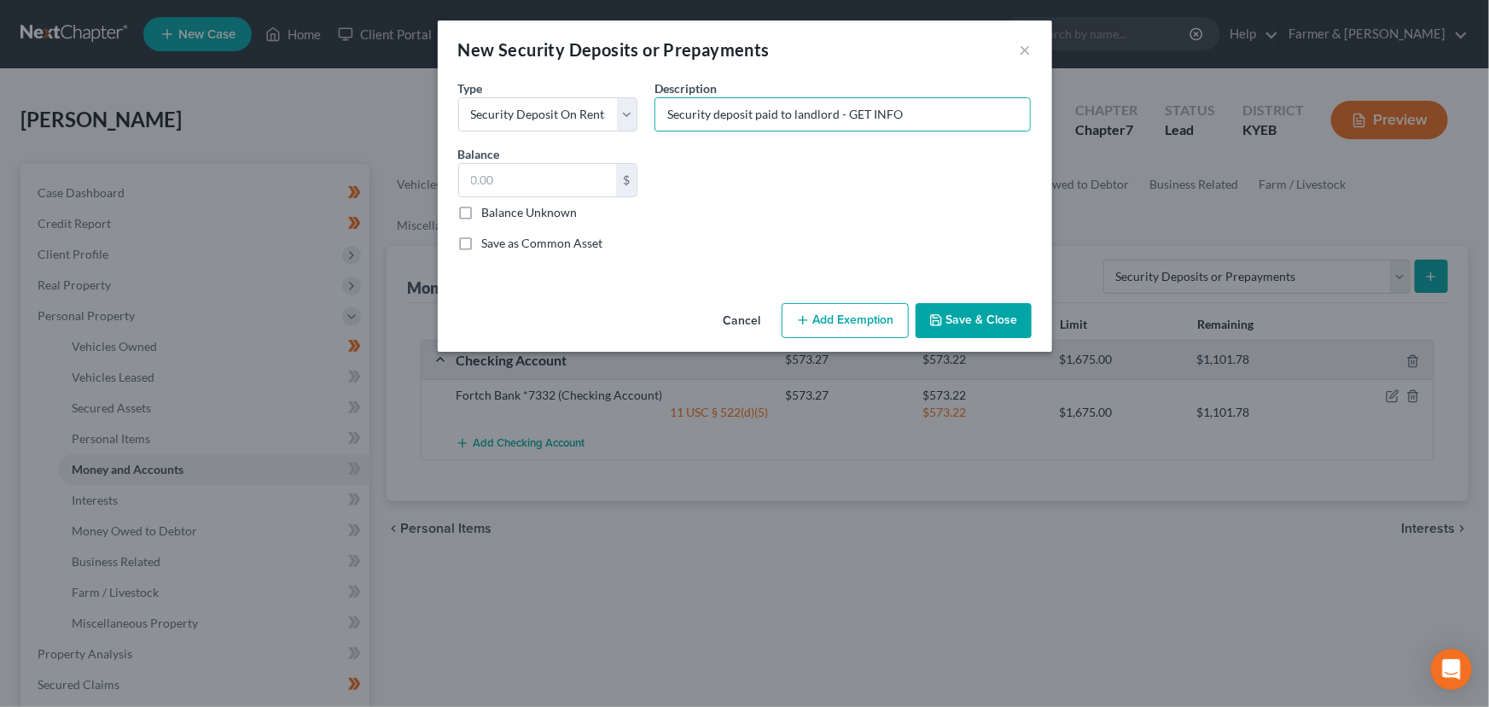
click at [949, 323] on button "Save & Close" at bounding box center [974, 321] width 116 height 36
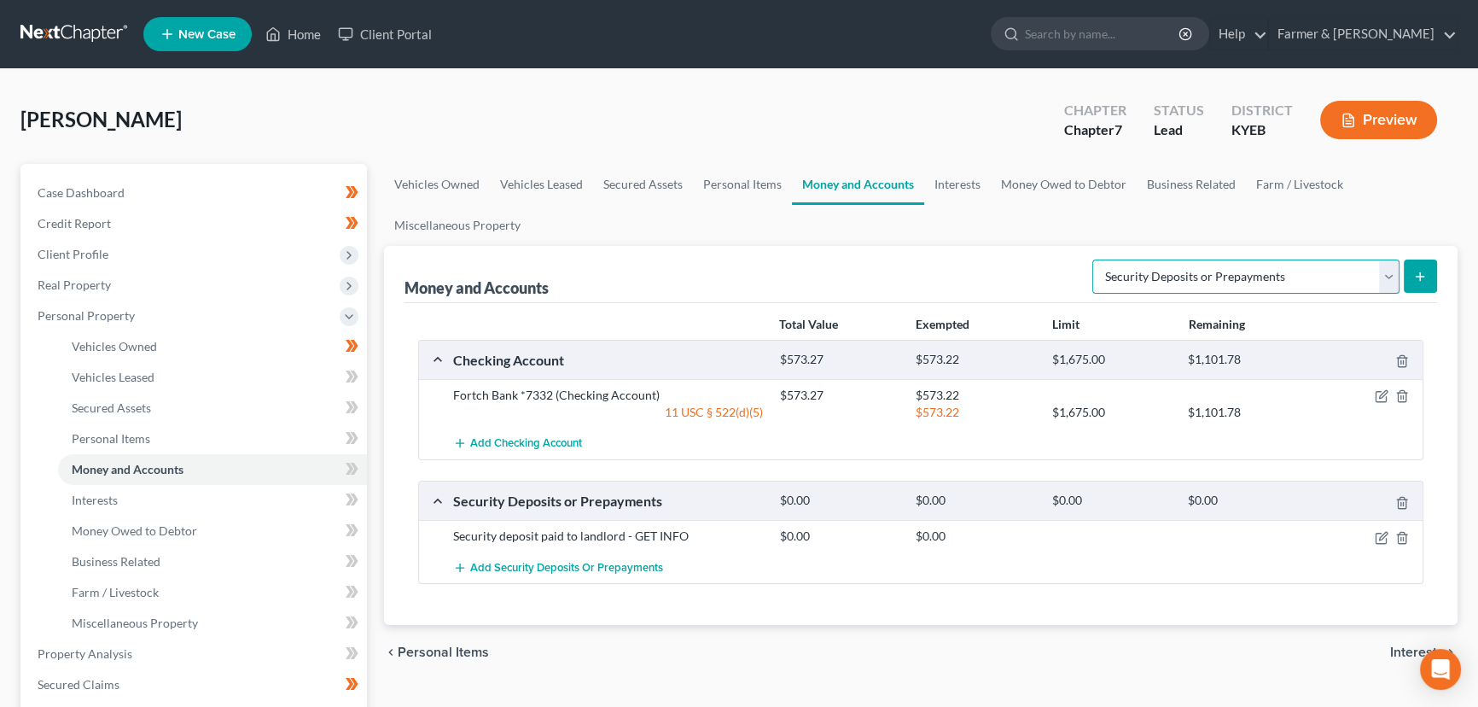
click at [1228, 276] on select "Select Account Type Brokerage Cash on Hand Certificates of Deposit Checking Acc…" at bounding box center [1245, 276] width 307 height 34
click at [1096, 259] on select "Select Account Type Brokerage Cash on Hand Certificates of Deposit Checking Acc…" at bounding box center [1245, 276] width 307 height 34
click at [1412, 274] on button "submit" at bounding box center [1420, 275] width 33 height 33
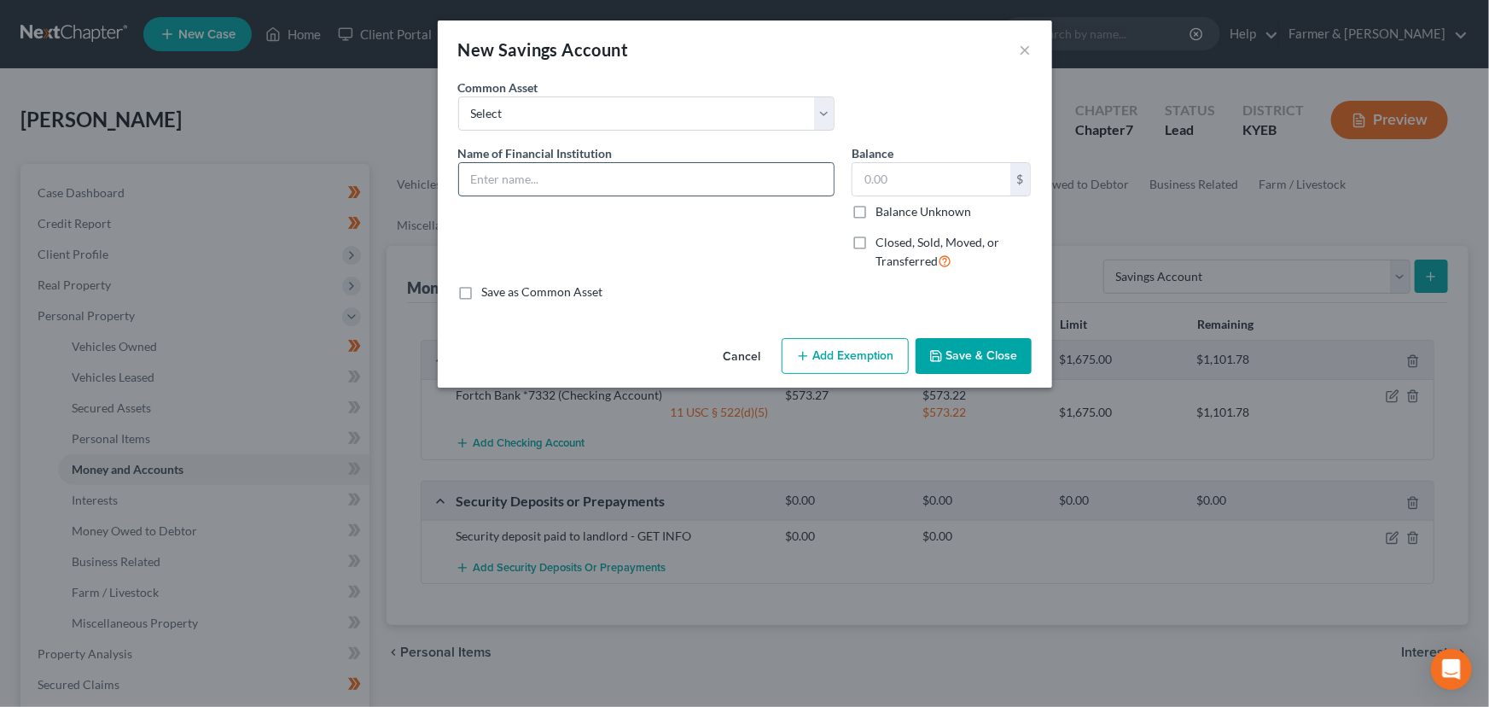
click at [514, 192] on input "text" at bounding box center [646, 179] width 375 height 32
click at [509, 230] on div "Name of Financial Institution * Fortch Bank *9752" at bounding box center [646, 214] width 393 height 140
drag, startPoint x: 519, startPoint y: 194, endPoint x: 433, endPoint y: 205, distance: 86.9
click at [433, 205] on div "New Savings Account × An exemption set must first be selected from the Filing I…" at bounding box center [744, 353] width 1489 height 707
click at [743, 350] on button "Cancel" at bounding box center [742, 357] width 65 height 34
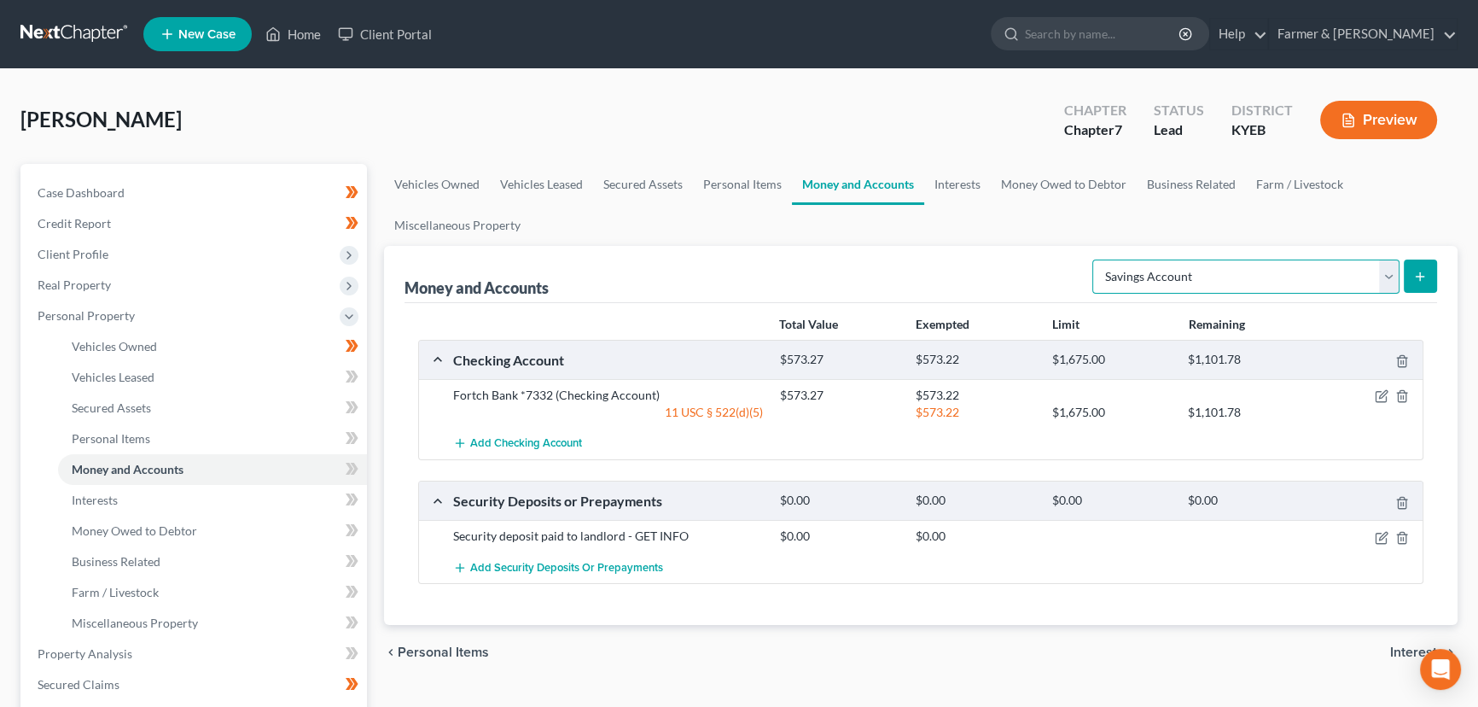
click at [1186, 277] on select "Select Account Type Brokerage Cash on Hand Certificates of Deposit Checking Acc…" at bounding box center [1245, 276] width 307 height 34
click at [1096, 259] on select "Select Account Type Brokerage Cash on Hand Certificates of Deposit Checking Acc…" at bounding box center [1245, 276] width 307 height 34
click at [1418, 271] on icon "submit" at bounding box center [1420, 277] width 14 height 14
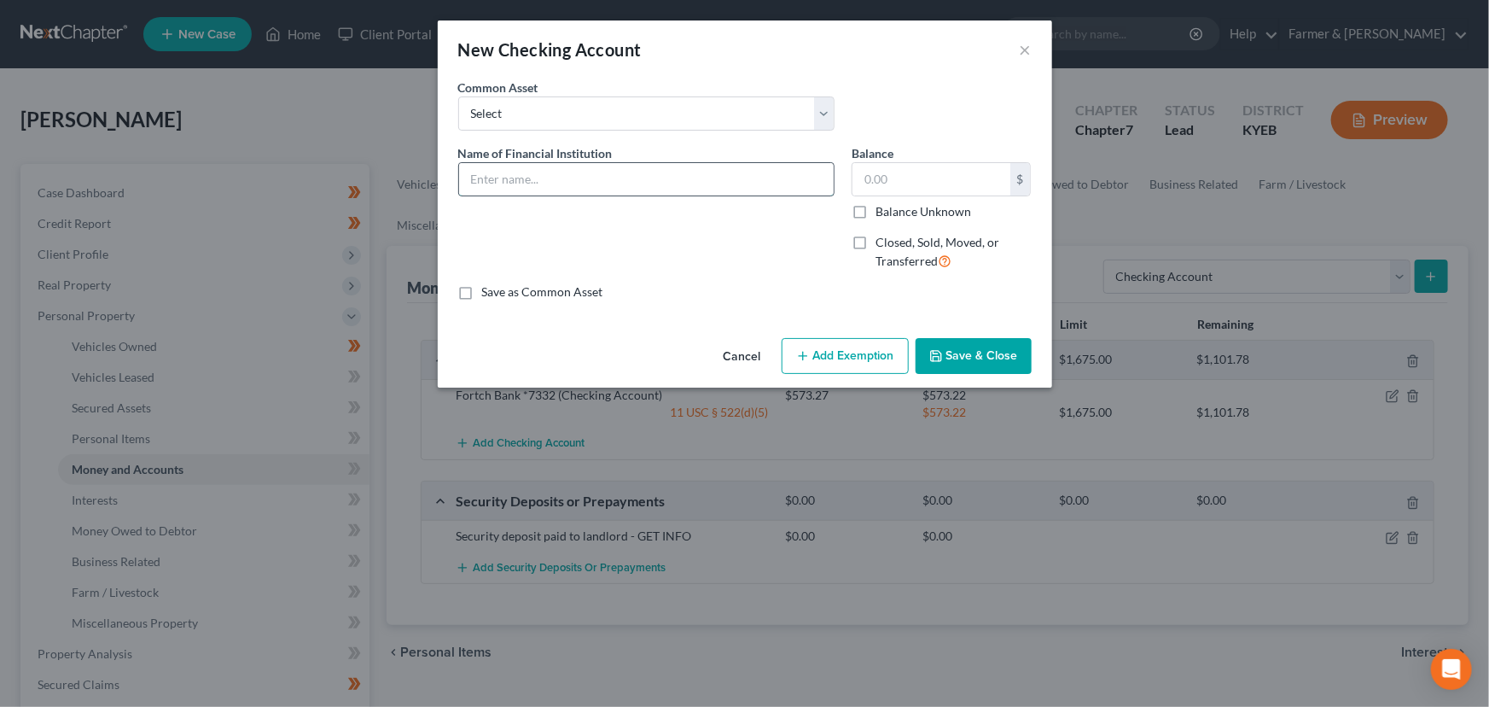
click at [495, 182] on input "text" at bounding box center [646, 179] width 375 height 32
paste input "Fortch Bank *9752"
click at [590, 218] on div "Name of Financial Institution * Fortch Bank *9752" at bounding box center [646, 214] width 393 height 140
click at [934, 349] on icon "button" at bounding box center [936, 356] width 14 height 14
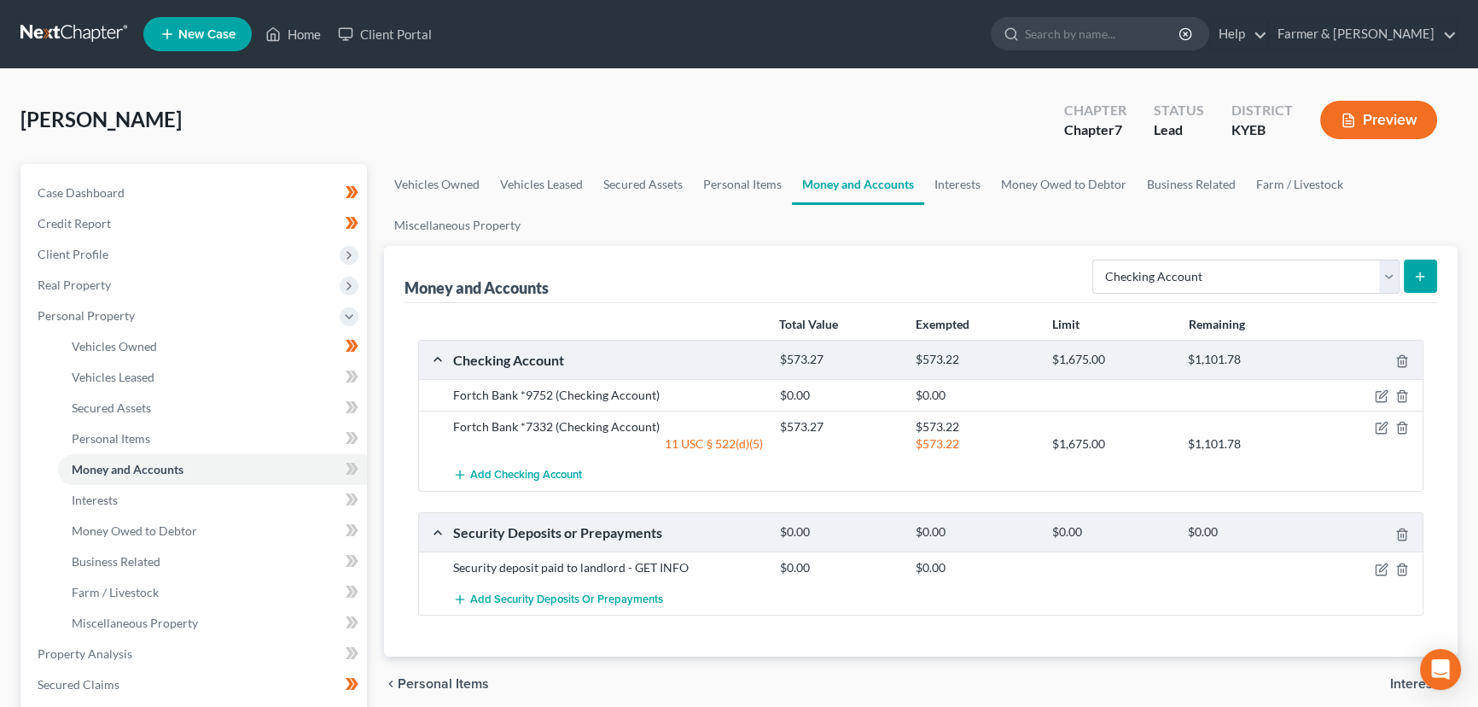
click at [514, 134] on div "Shepherd, Patrick Upgraded Chapter Chapter 7 Status Lead District KYEB Preview" at bounding box center [738, 127] width 1437 height 74
click at [480, 101] on div "Shepherd, Patrick Upgraded Chapter Chapter 7 Status Lead District KYEB Preview" at bounding box center [738, 127] width 1437 height 74
click at [428, 116] on div "Shepherd, Patrick Upgraded Chapter Chapter 7 Status Lead District KYEB Preview" at bounding box center [738, 127] width 1437 height 74
click at [404, 111] on div "Shepherd, Patrick Upgraded Chapter Chapter 7 Status Lead District KYEB Preview" at bounding box center [738, 127] width 1437 height 74
click at [495, 90] on div "Shepherd, Patrick Upgraded Chapter Chapter 7 Status Lead District KYEB Preview" at bounding box center [738, 127] width 1437 height 74
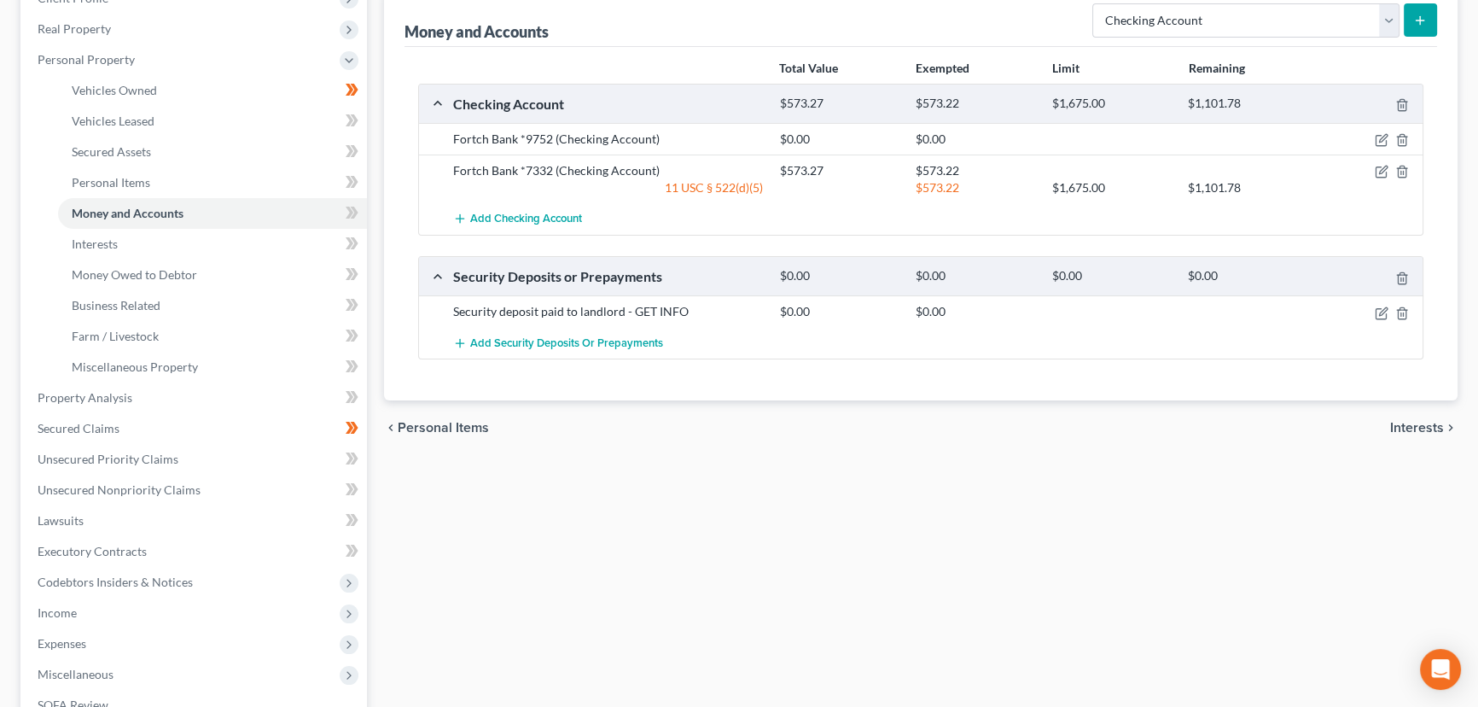
scroll to position [310, 0]
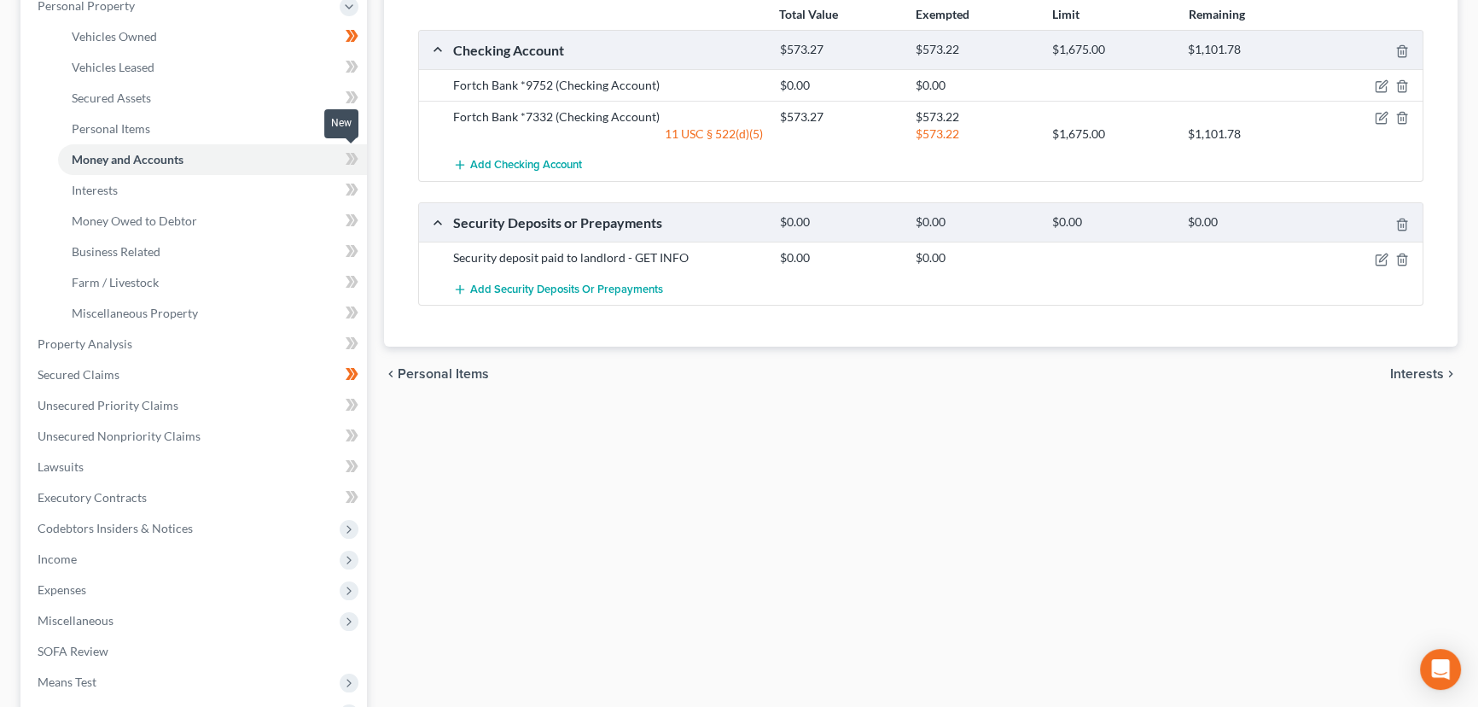
click at [356, 159] on icon at bounding box center [355, 159] width 8 height 12
click at [599, 472] on div "Vehicles Owned Vehicles Leased Secured Assets Personal Items Money and Accounts…" at bounding box center [920, 347] width 1091 height 986
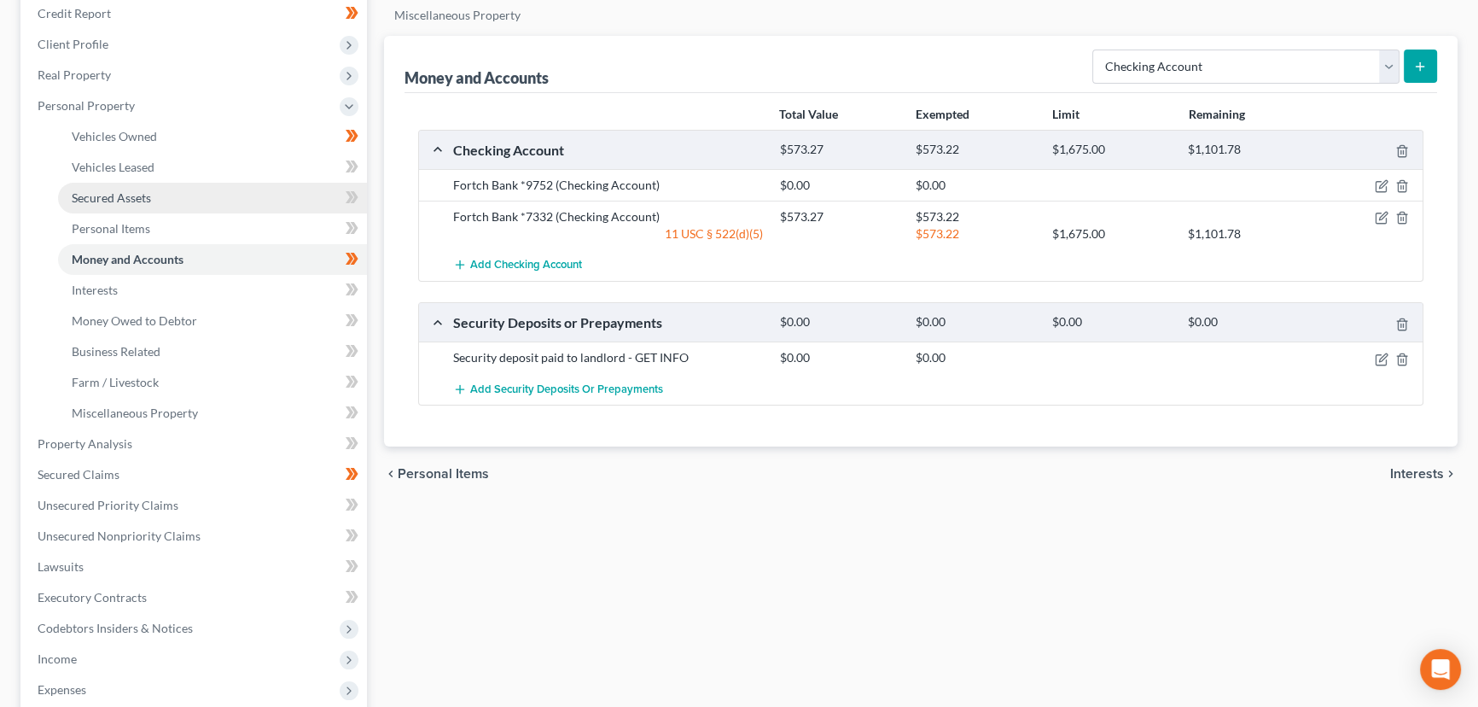
scroll to position [205, 0]
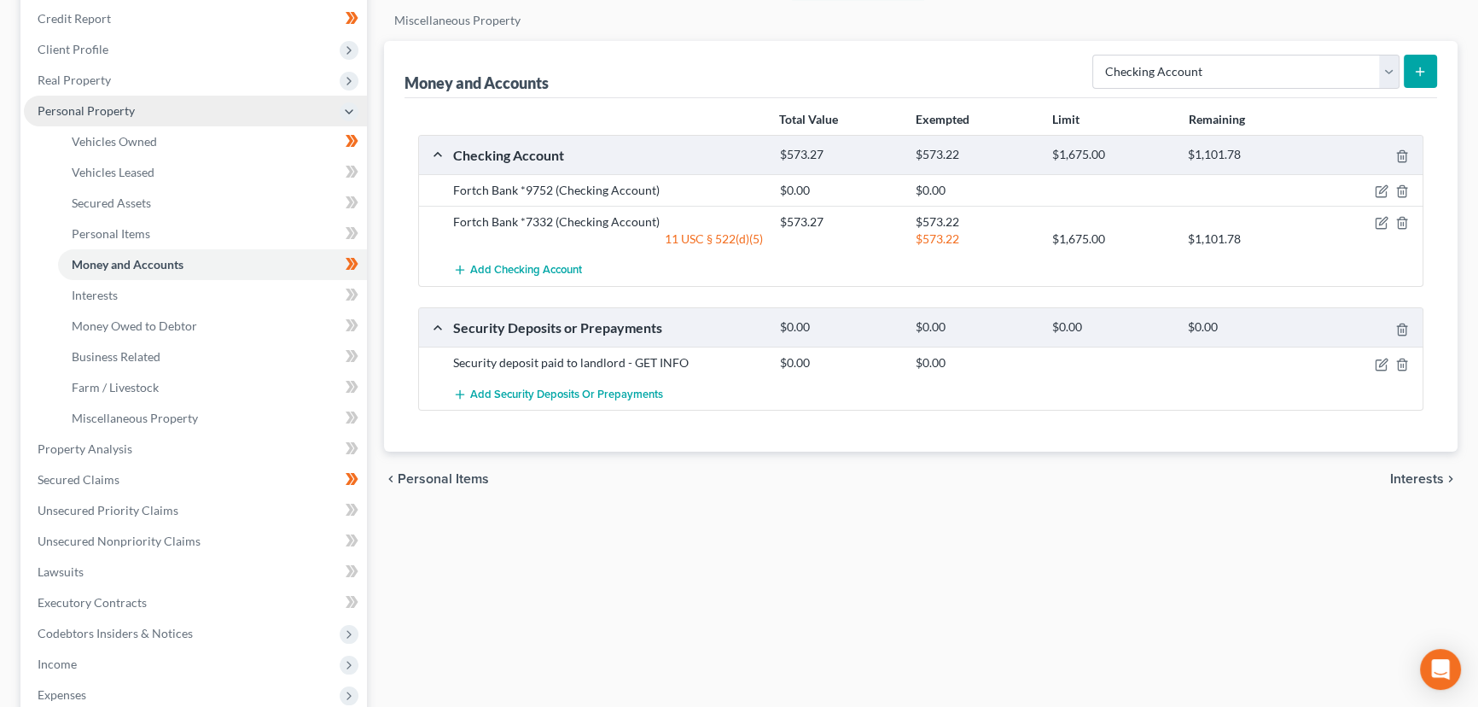
click at [137, 107] on span "Personal Property" at bounding box center [195, 111] width 343 height 31
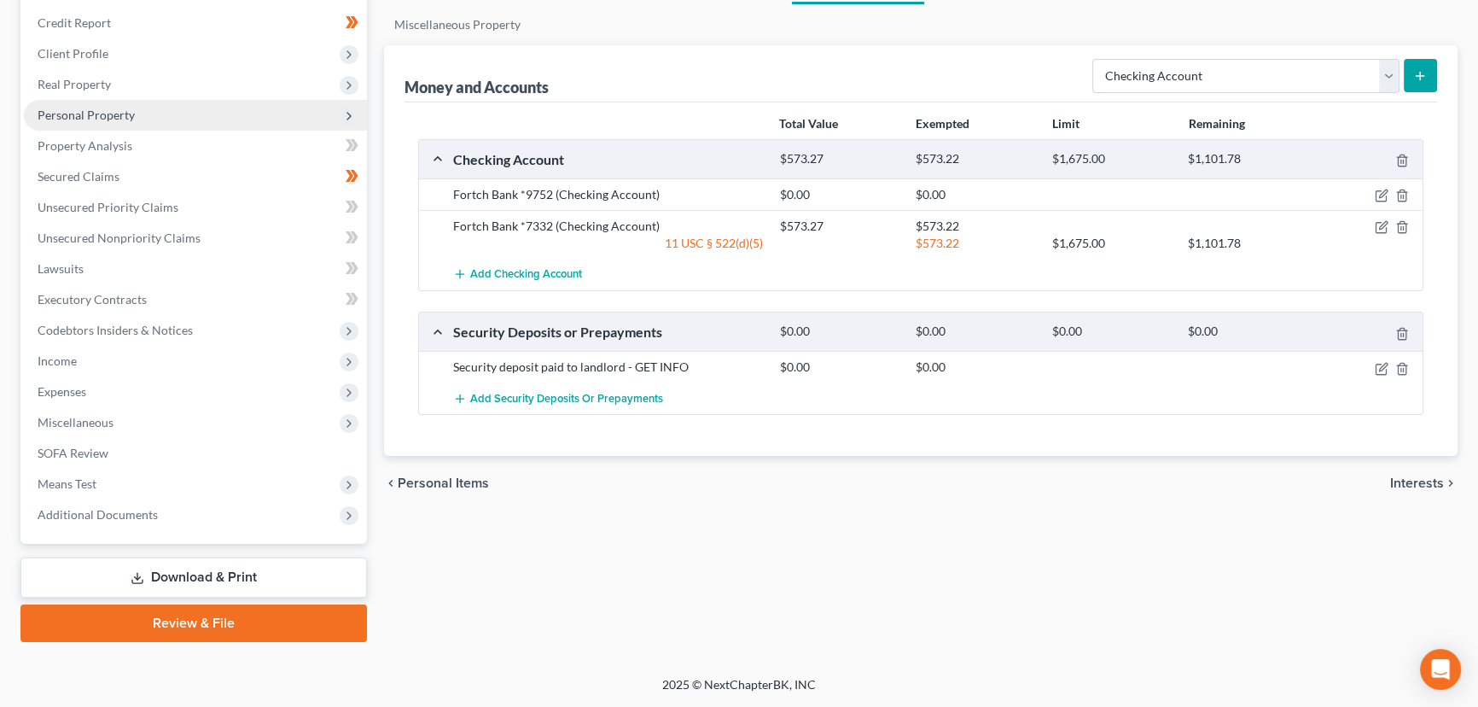
scroll to position [198, 0]
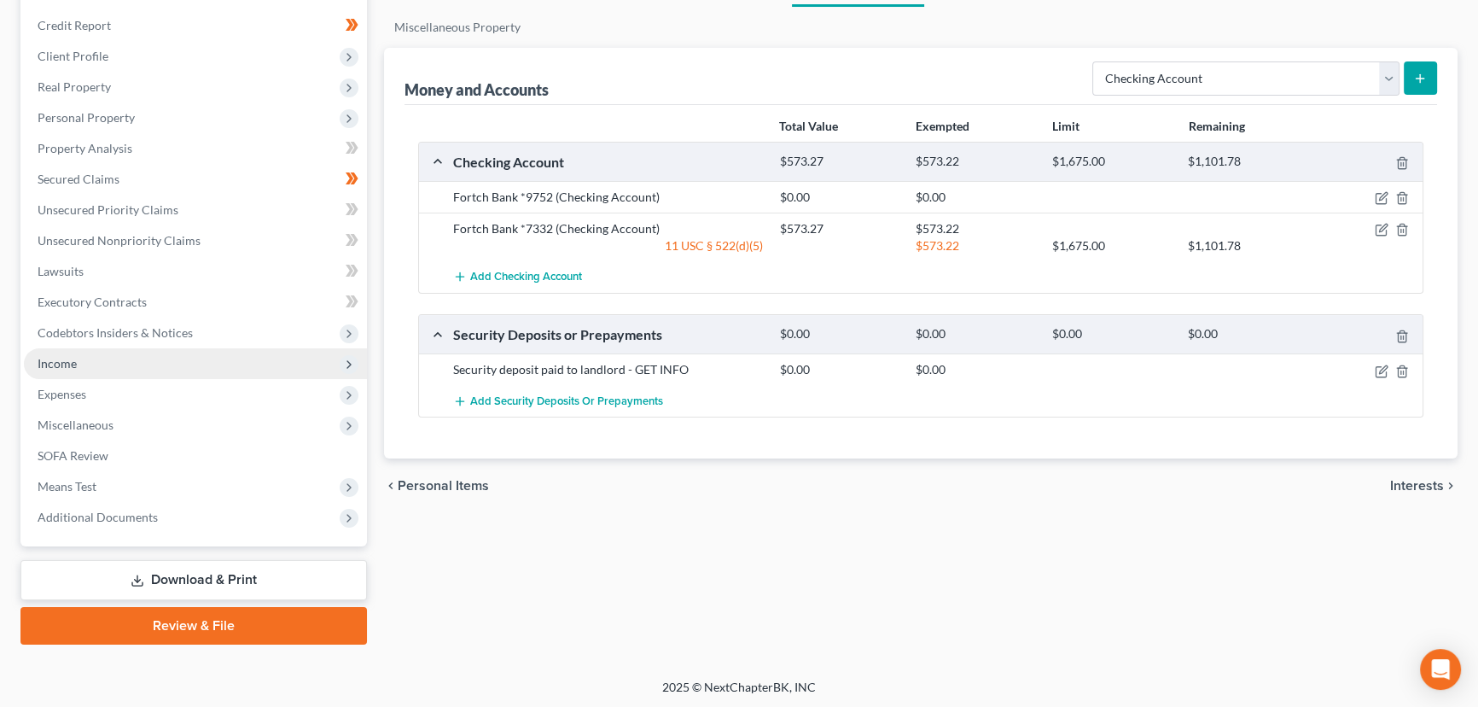
click at [113, 365] on span "Income" at bounding box center [195, 363] width 343 height 31
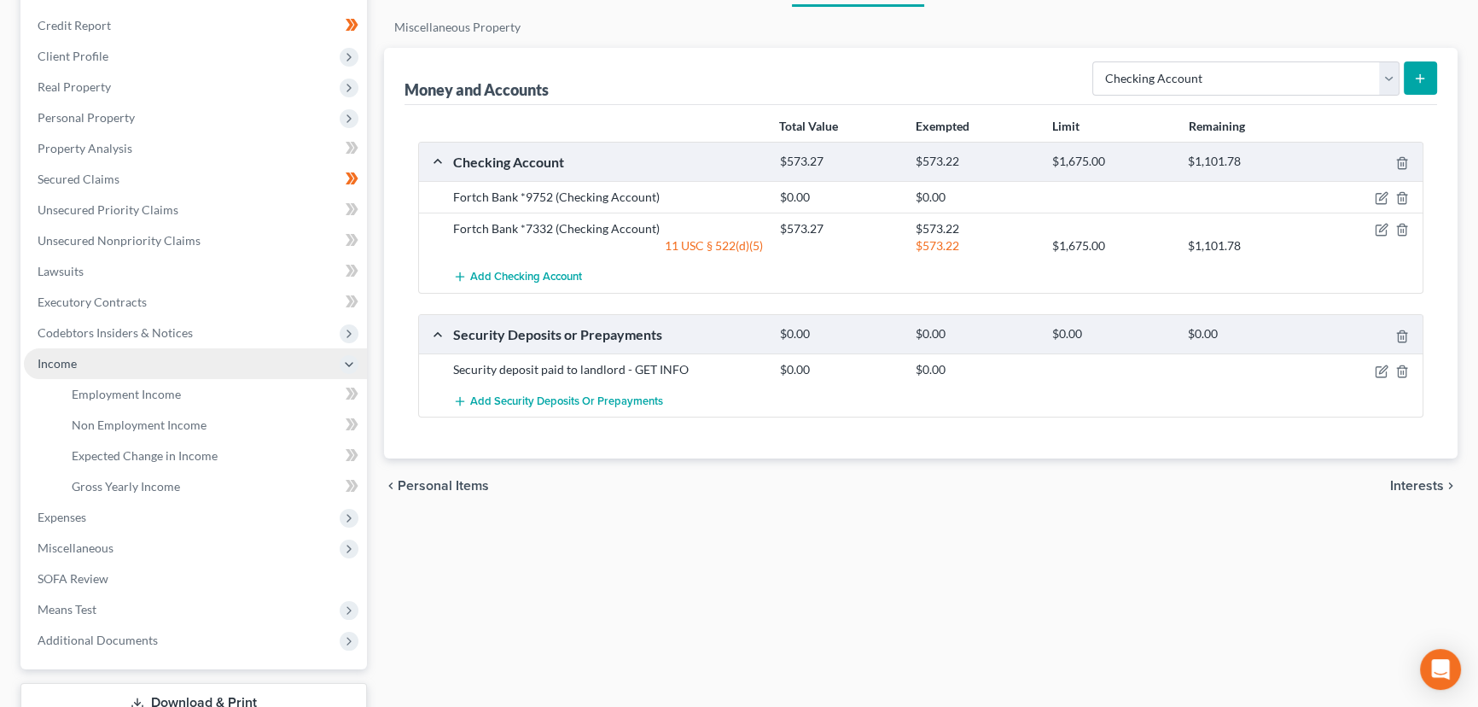
scroll to position [205, 0]
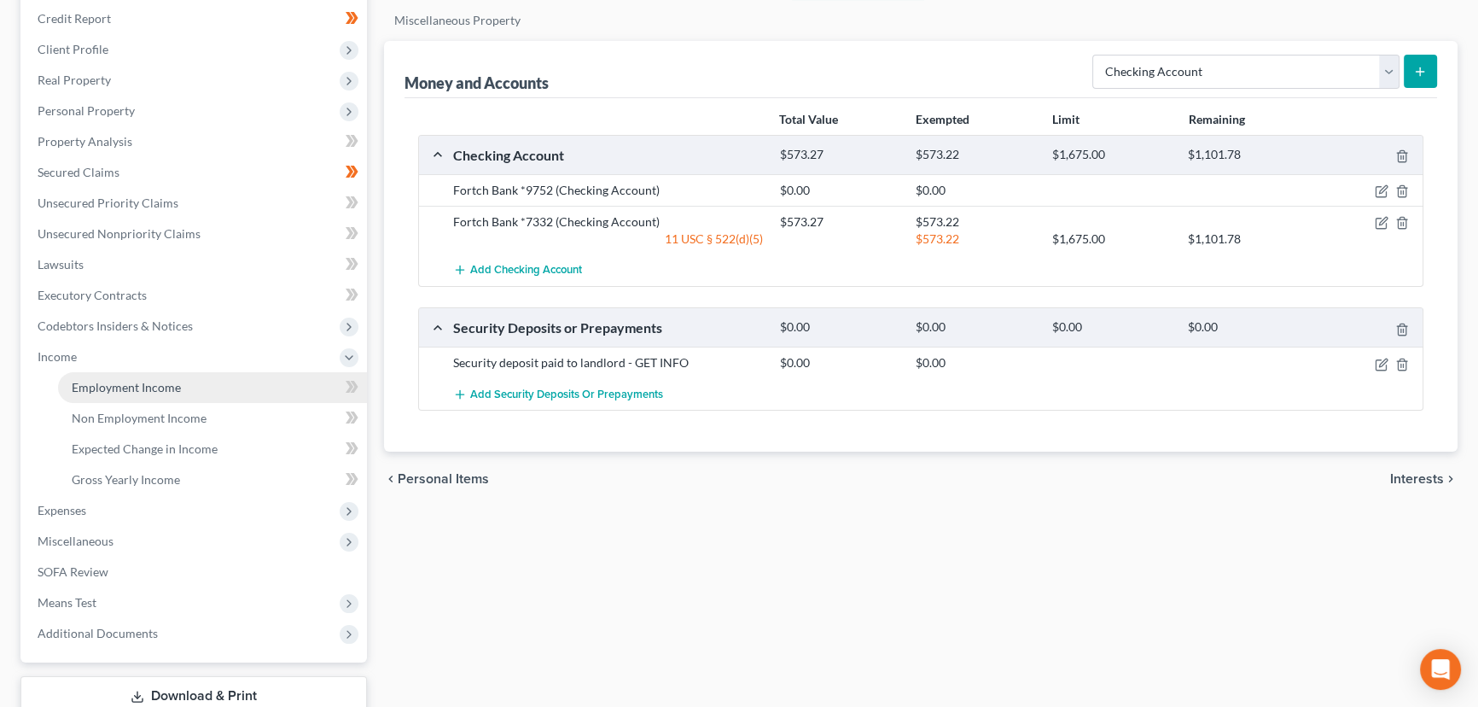
click at [129, 382] on span "Employment Income" at bounding box center [126, 387] width 109 height 15
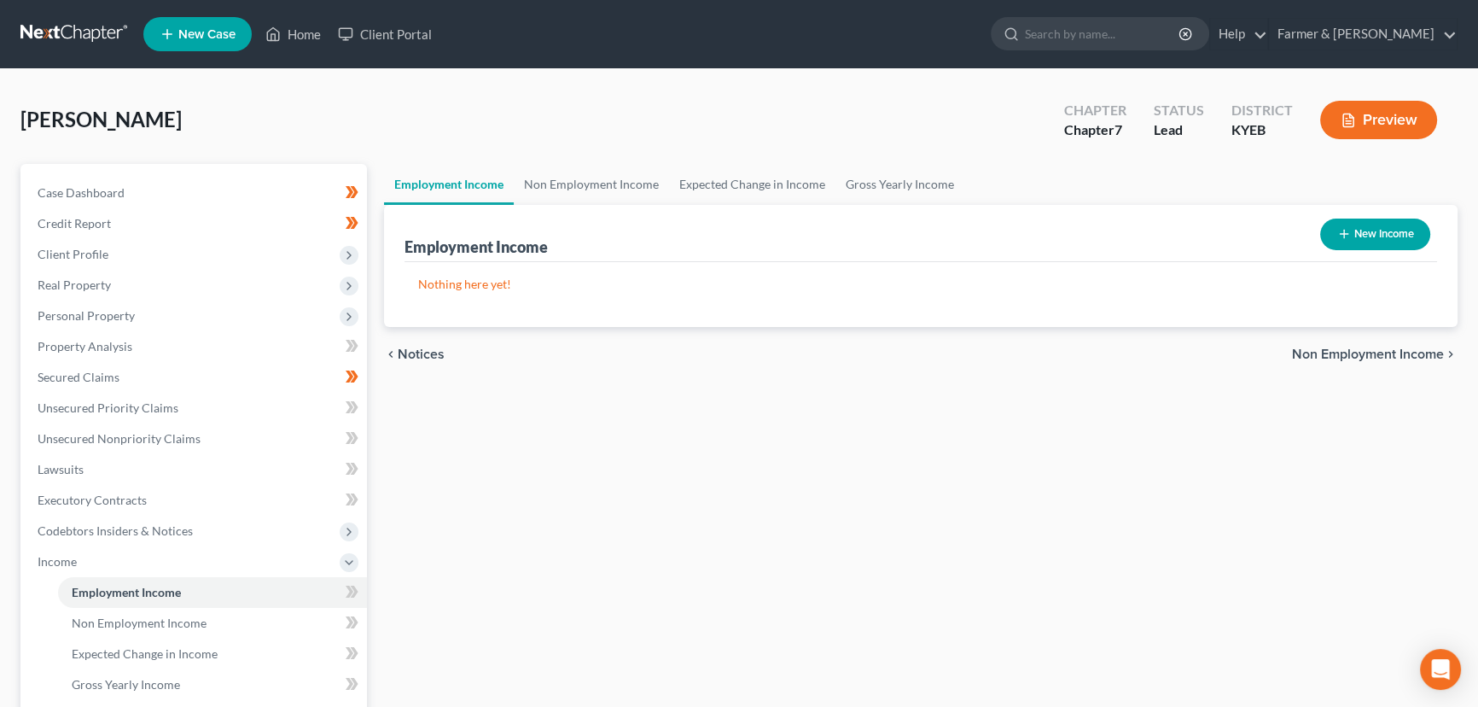
click at [900, 143] on div "Shepherd, Patrick Upgraded Chapter Chapter 7 Status Lead District KYEB Preview" at bounding box center [738, 127] width 1437 height 74
click at [1392, 219] on button "New Income" at bounding box center [1375, 234] width 110 height 32
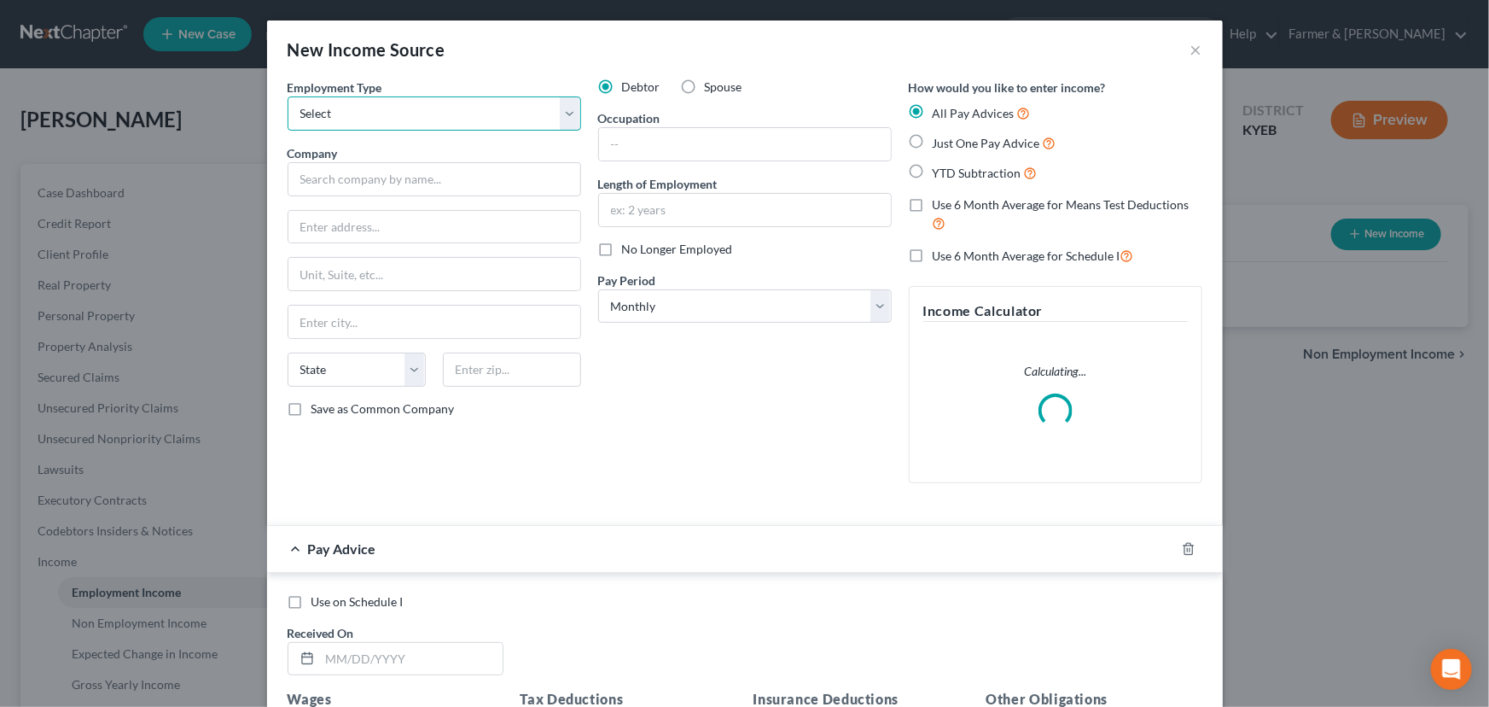
drag, startPoint x: 388, startPoint y: 111, endPoint x: 388, endPoint y: 127, distance: 16.2
click at [388, 111] on select "Select Full or Part Time Employment Self Employment" at bounding box center [435, 113] width 294 height 34
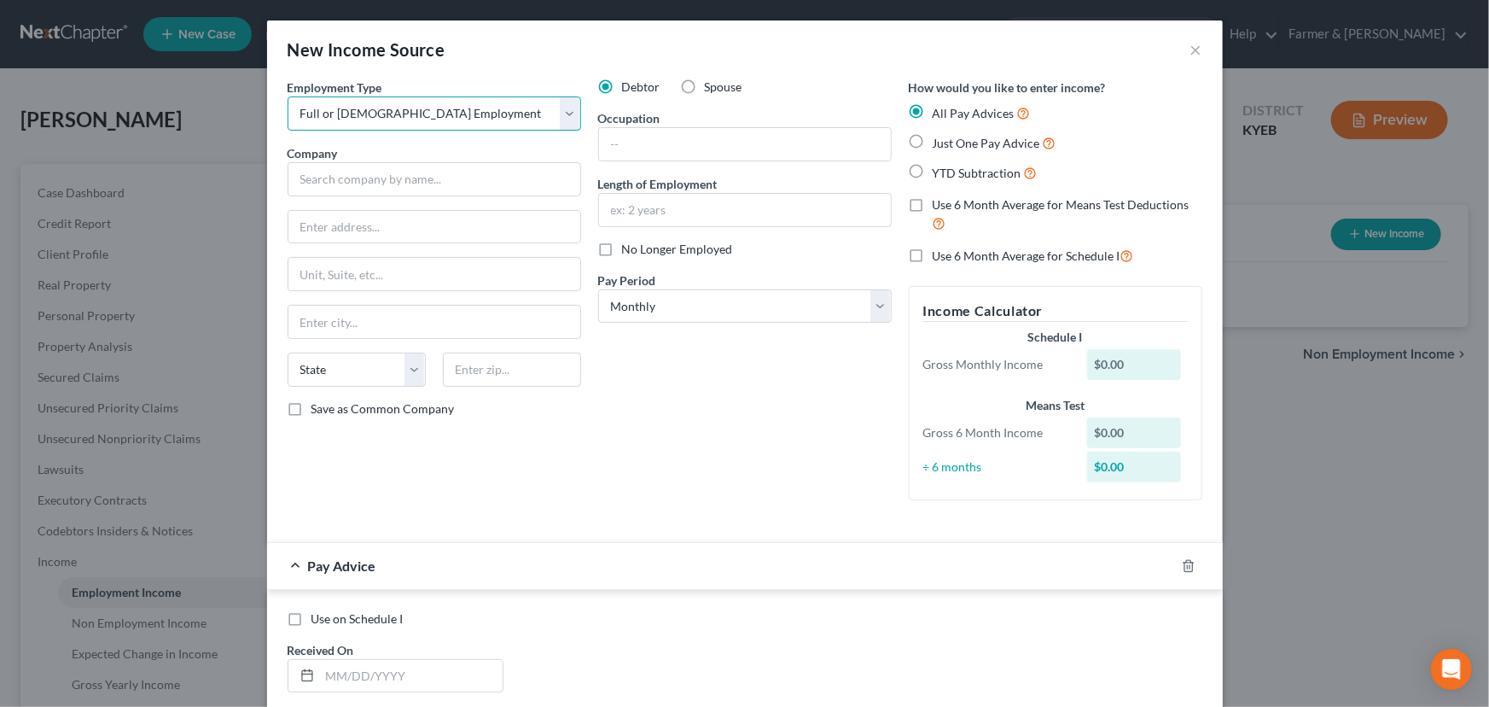
click at [288, 96] on select "Select Full or Part Time Employment Self Employment" at bounding box center [435, 113] width 294 height 34
click at [409, 182] on input "text" at bounding box center [435, 179] width 294 height 34
click at [628, 451] on div "Debtor Spouse Occupation Length of Employment No Longer Employed Pay Period * S…" at bounding box center [745, 296] width 311 height 435
click at [680, 150] on input "text" at bounding box center [745, 144] width 292 height 32
click at [657, 206] on input "text" at bounding box center [745, 210] width 292 height 32
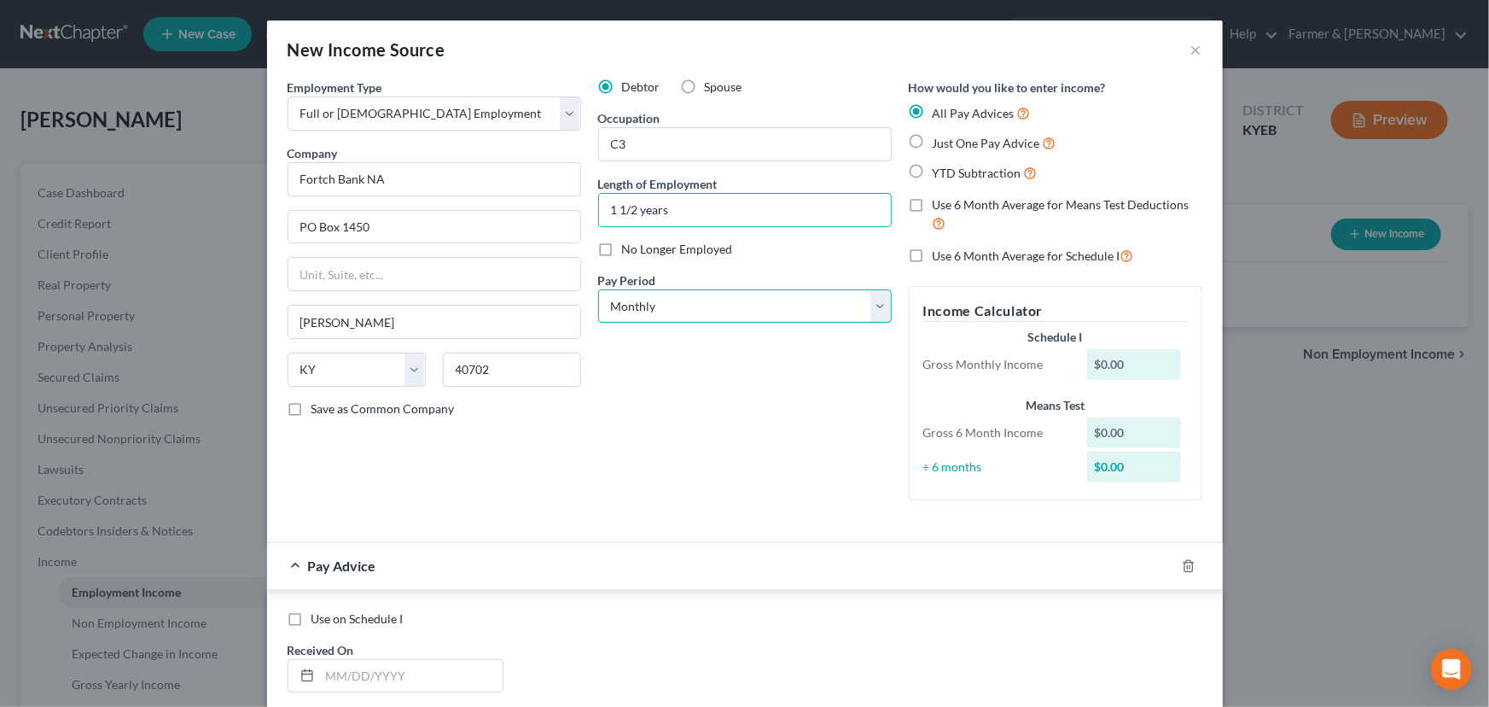
click at [668, 311] on select "Select Monthly Twice Monthly Every Other Week Weekly" at bounding box center [745, 306] width 294 height 34
click at [598, 289] on select "Select Monthly Twice Monthly Every Other Week Weekly" at bounding box center [745, 306] width 294 height 34
click at [630, 399] on div "Debtor Spouse Occupation C3 Length of Employment 1 1/2 years No Longer Employed…" at bounding box center [745, 296] width 311 height 435
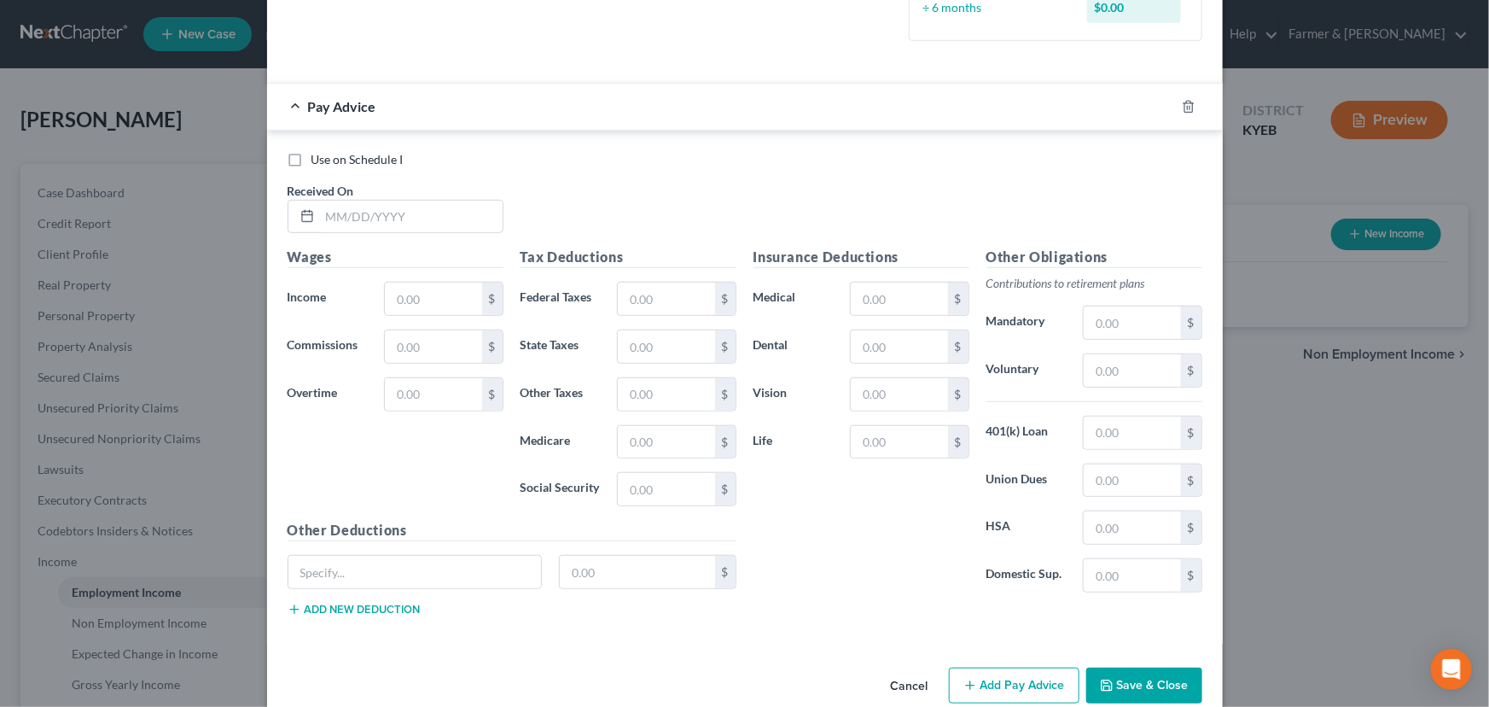
scroll to position [463, 0]
click at [392, 208] on input "text" at bounding box center [411, 213] width 183 height 32
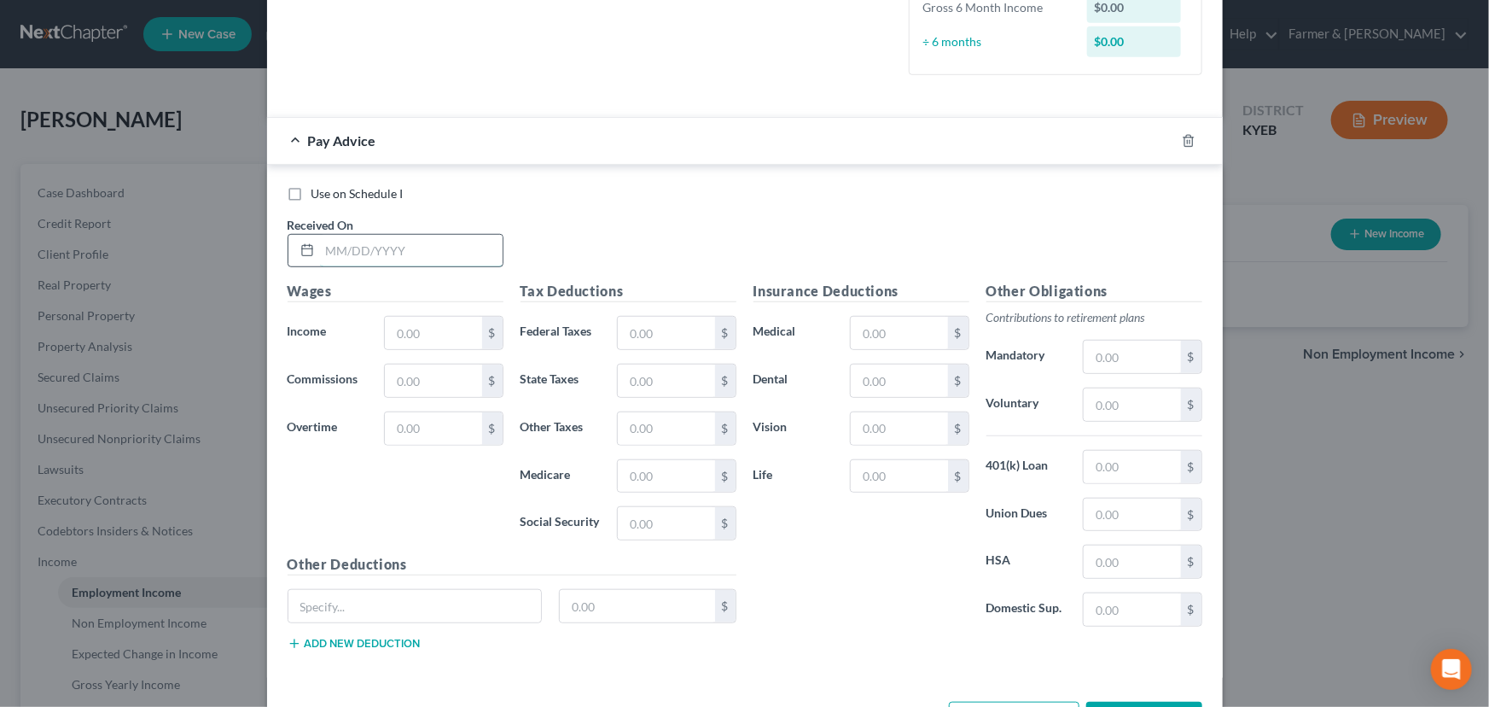
click at [409, 260] on input "text" at bounding box center [411, 251] width 183 height 32
drag, startPoint x: 410, startPoint y: 334, endPoint x: 39, endPoint y: 373, distance: 373.3
click at [410, 334] on input "text" at bounding box center [433, 333] width 96 height 32
click at [638, 335] on input "text" at bounding box center [666, 333] width 96 height 32
click at [627, 230] on div "Use on Schedule I Received On * 09/19/2025" at bounding box center [745, 233] width 932 height 96
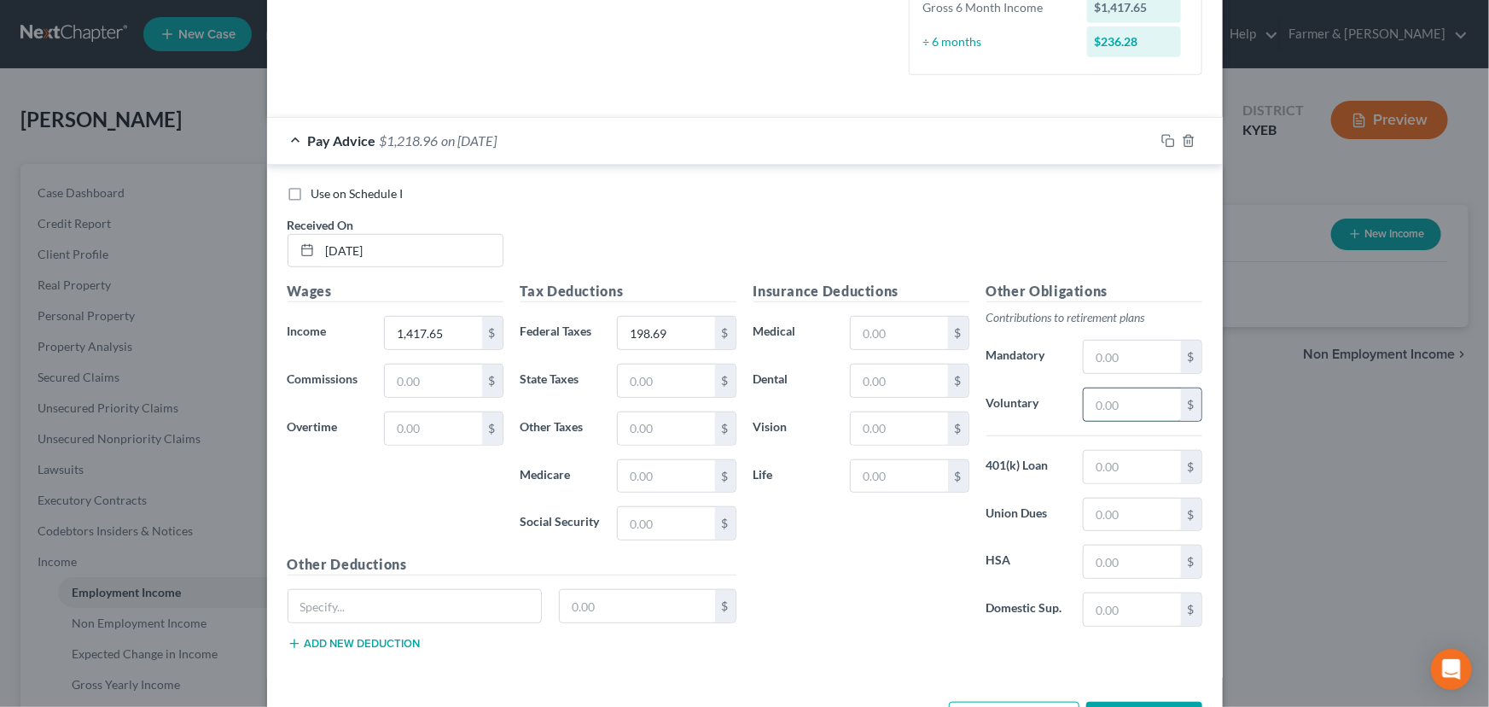
click at [1115, 399] on input "text" at bounding box center [1132, 404] width 96 height 32
click at [880, 483] on input "text" at bounding box center [899, 476] width 96 height 32
click at [426, 602] on input "text" at bounding box center [414, 606] width 253 height 32
click at [511, 120] on div "Pay Advice $1,198.19 on 09/19/2025" at bounding box center [711, 140] width 888 height 45
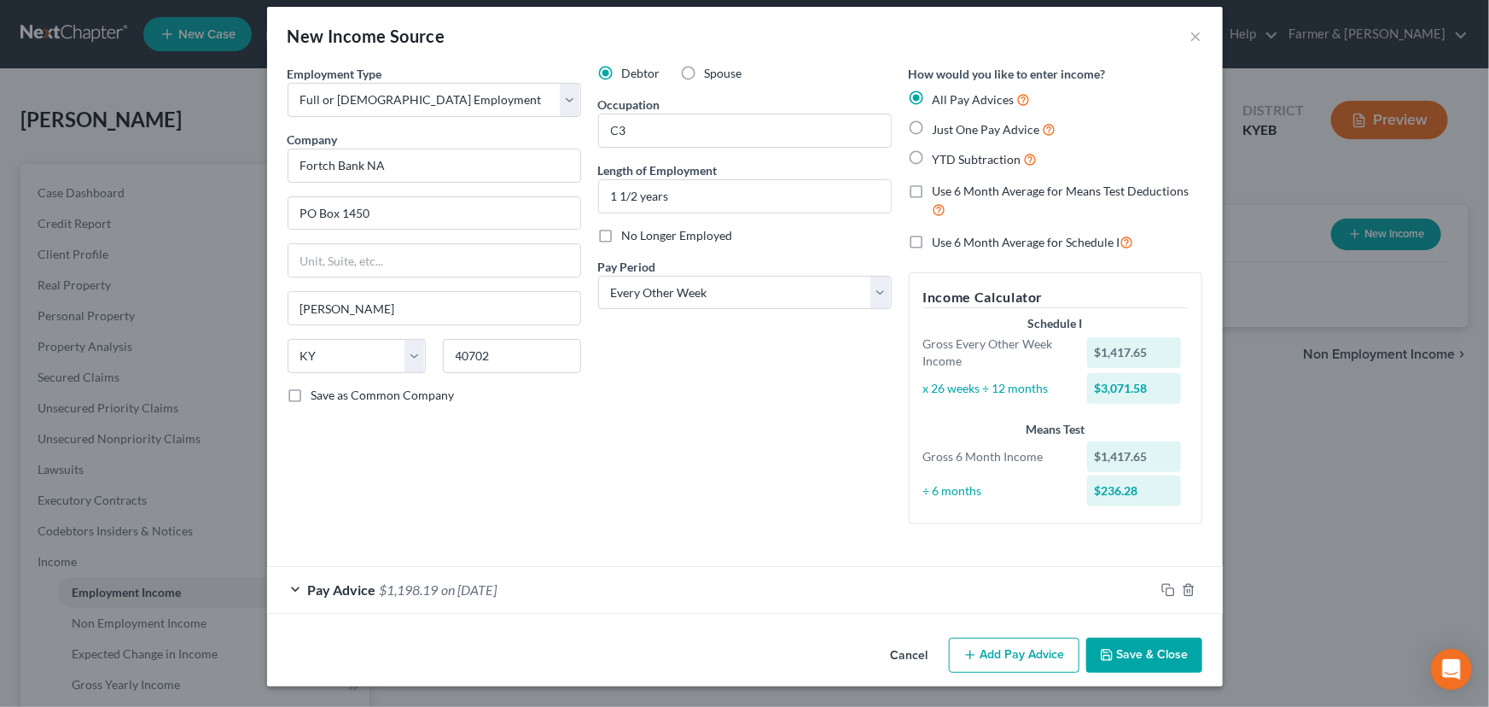
scroll to position [13, 0]
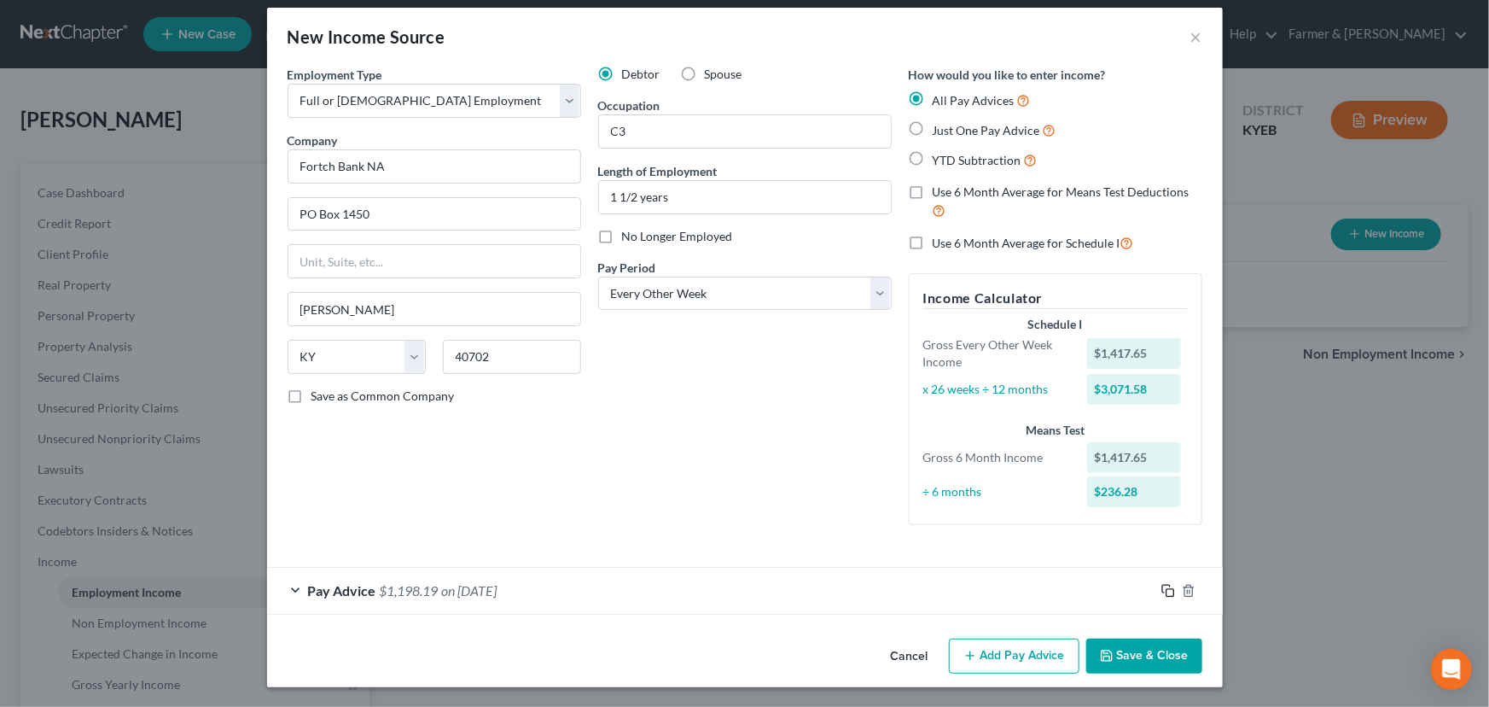
click at [1167, 595] on rect "button" at bounding box center [1171, 593] width 8 height 8
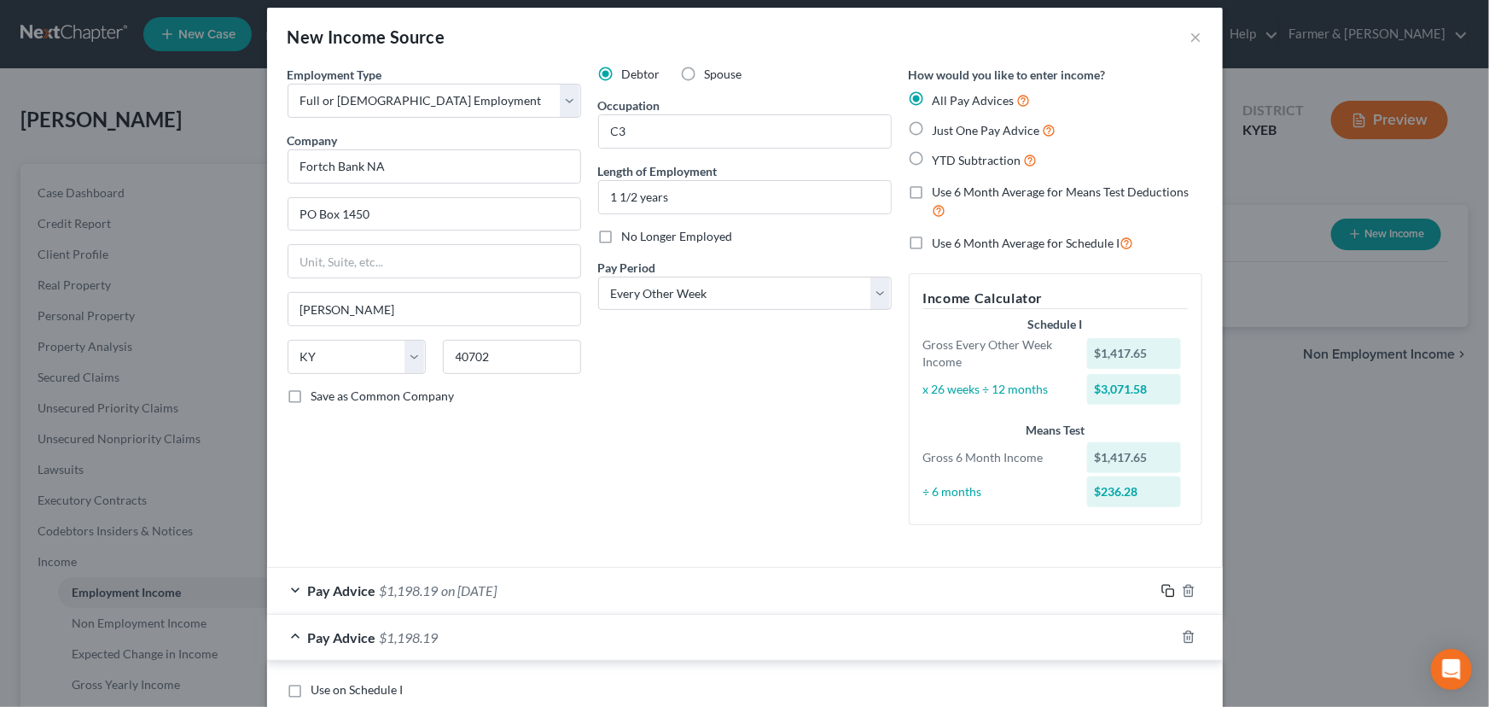
scroll to position [556, 0]
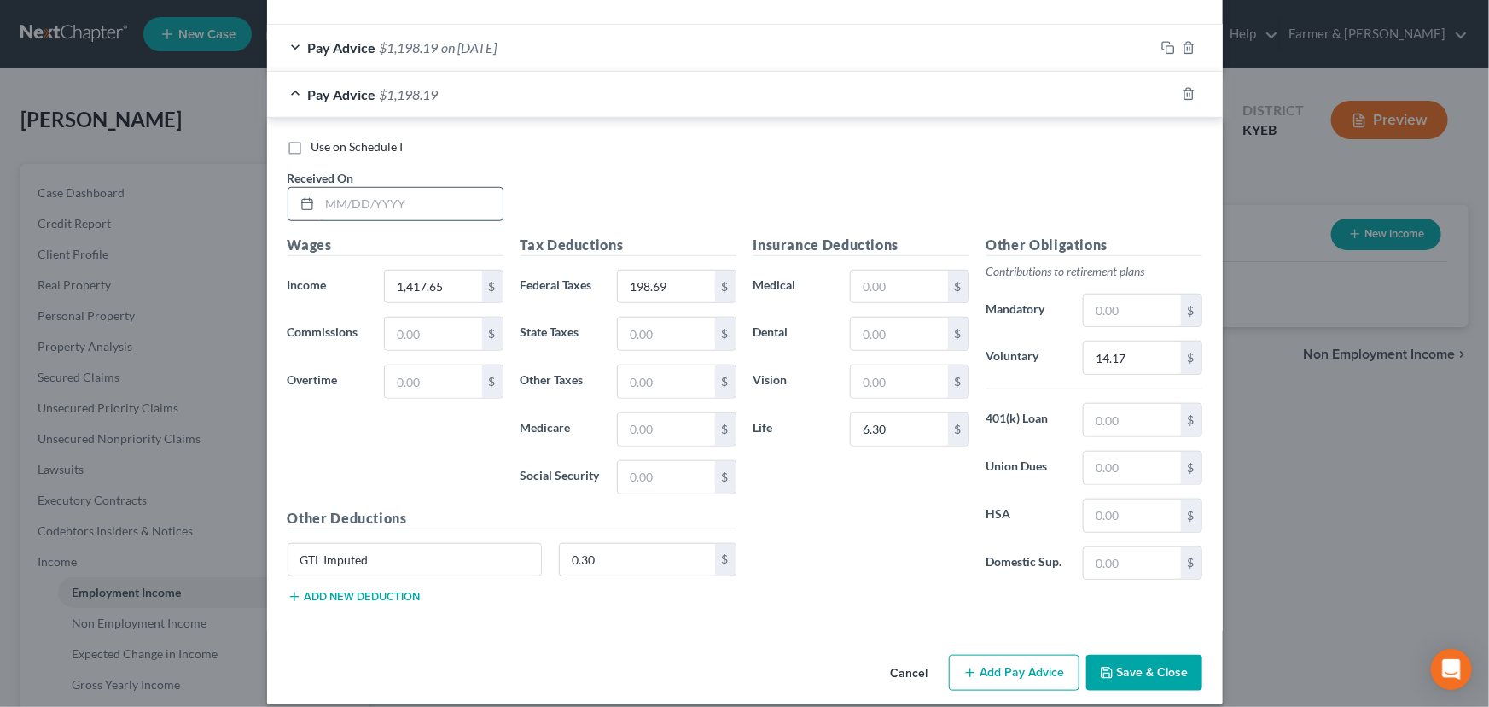
click at [389, 188] on input "text" at bounding box center [411, 204] width 183 height 32
click at [552, 213] on div "Use on Schedule I Received On * 09/05/2025" at bounding box center [745, 186] width 932 height 96
click at [439, 289] on input "1,417.65" at bounding box center [433, 287] width 96 height 32
click at [666, 286] on input "198.69" at bounding box center [666, 287] width 96 height 32
click at [1132, 356] on input "14.17" at bounding box center [1132, 357] width 96 height 32
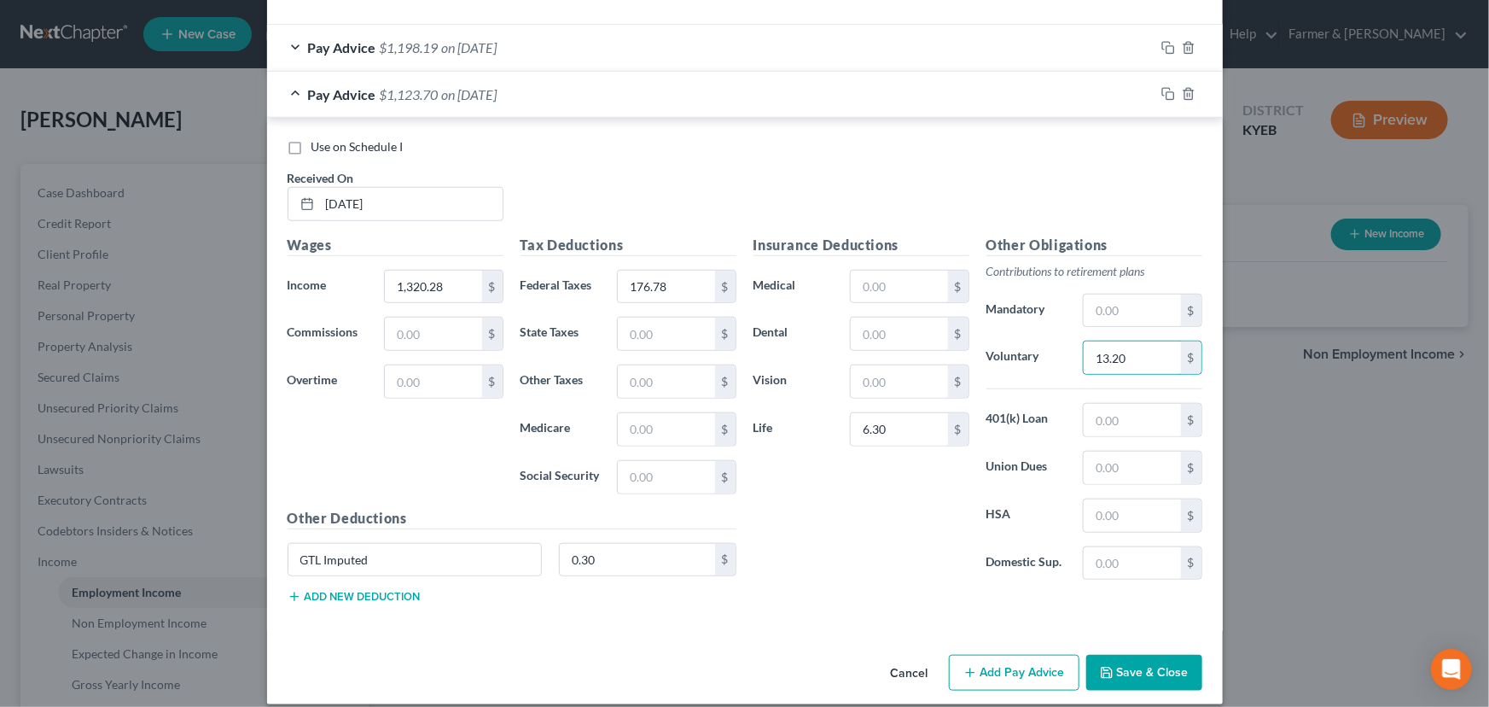
click at [567, 171] on div "Use on Schedule I Received On * 09/05/2025" at bounding box center [745, 186] width 932 height 96
click at [630, 189] on div "Use on Schedule I Received On * 09/05/2025" at bounding box center [745, 186] width 932 height 96
click at [682, 156] on div "Use on Schedule I Received On * 09/05/2025" at bounding box center [745, 186] width 932 height 96
click at [515, 104] on div "Pay Advice $1,123.70 on 09/05/2025" at bounding box center [711, 94] width 888 height 45
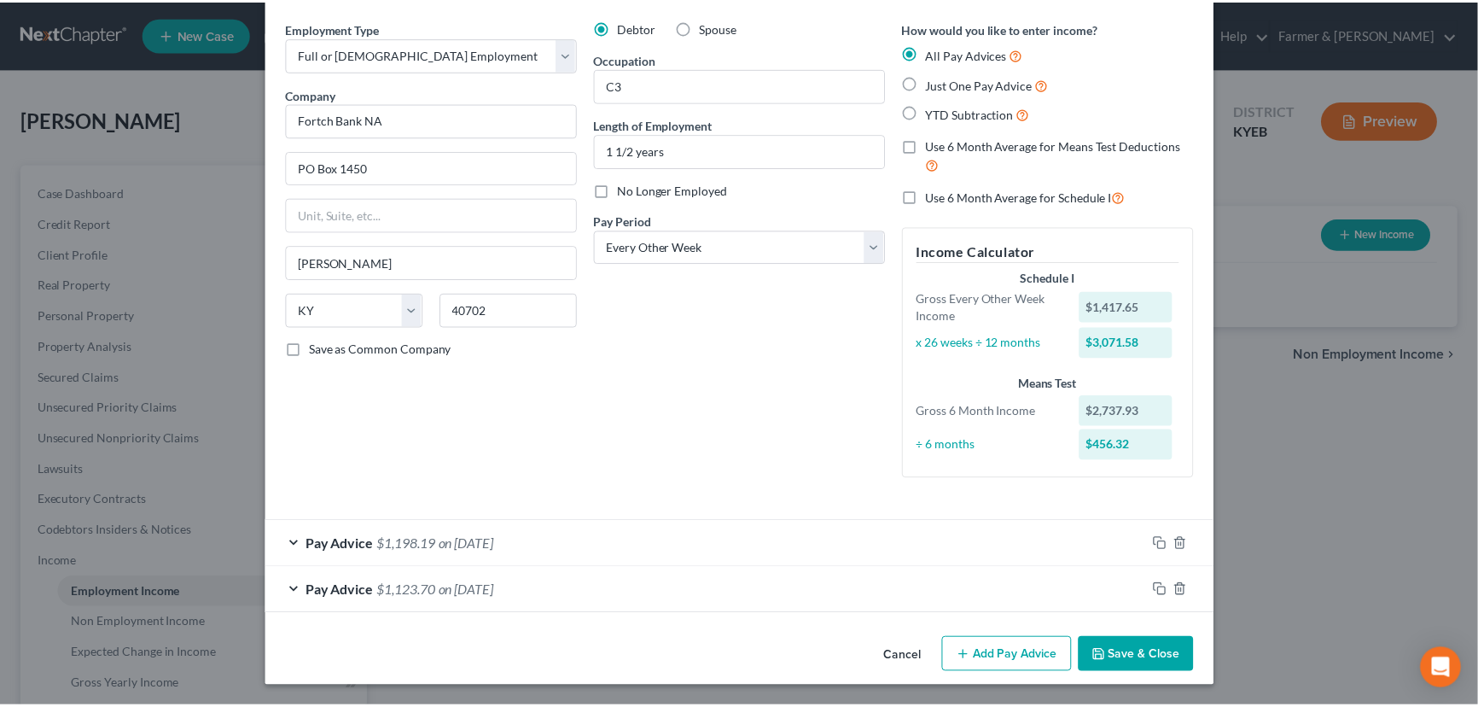
scroll to position [59, 0]
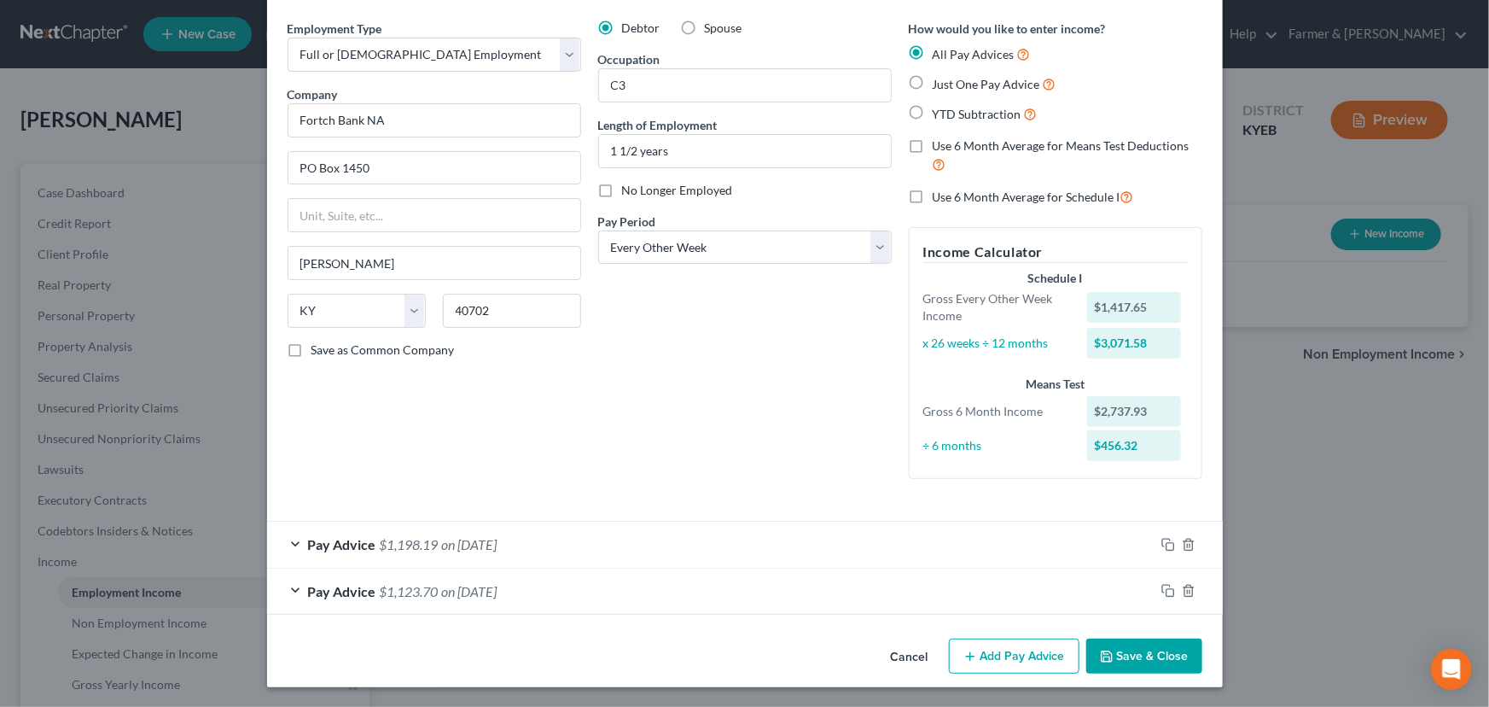
click at [1152, 649] on button "Save & Close" at bounding box center [1144, 656] width 116 height 36
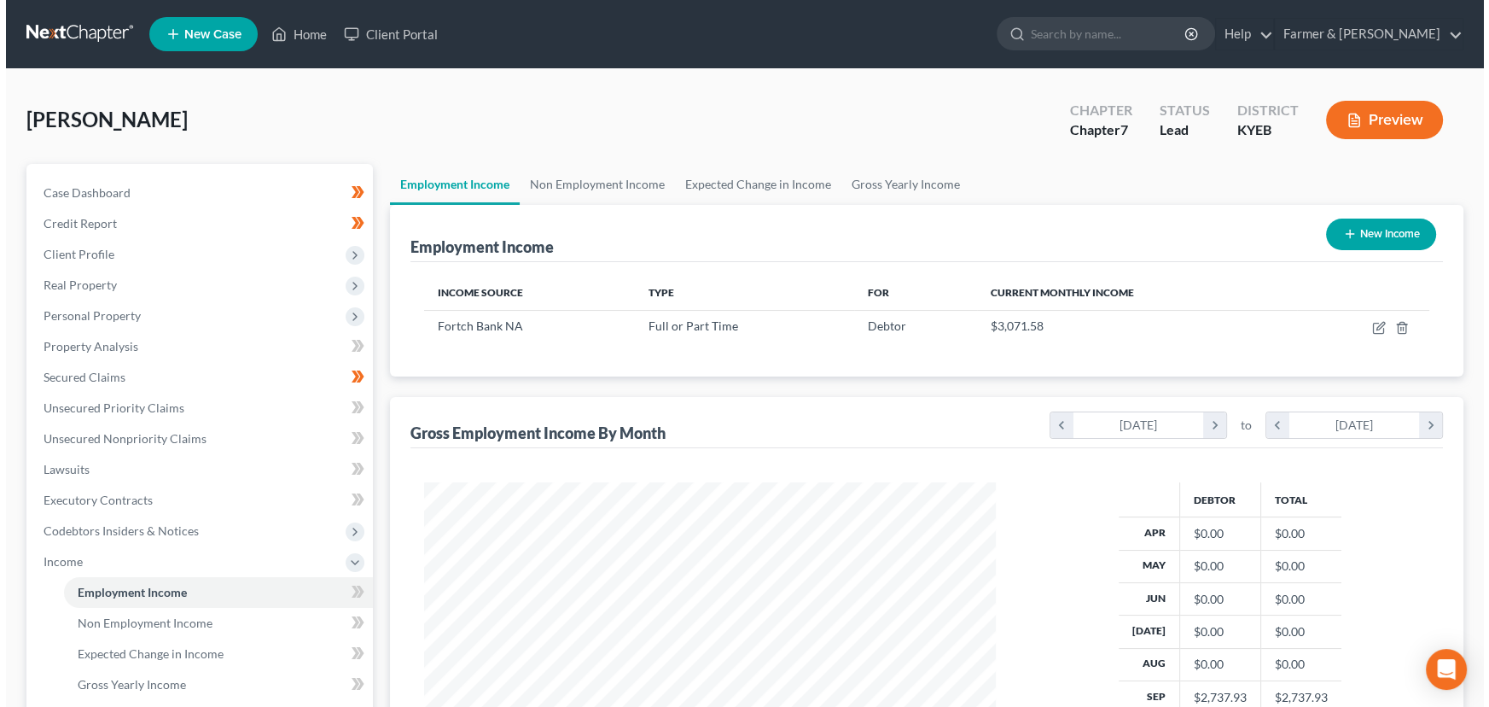
scroll to position [853082, 852782]
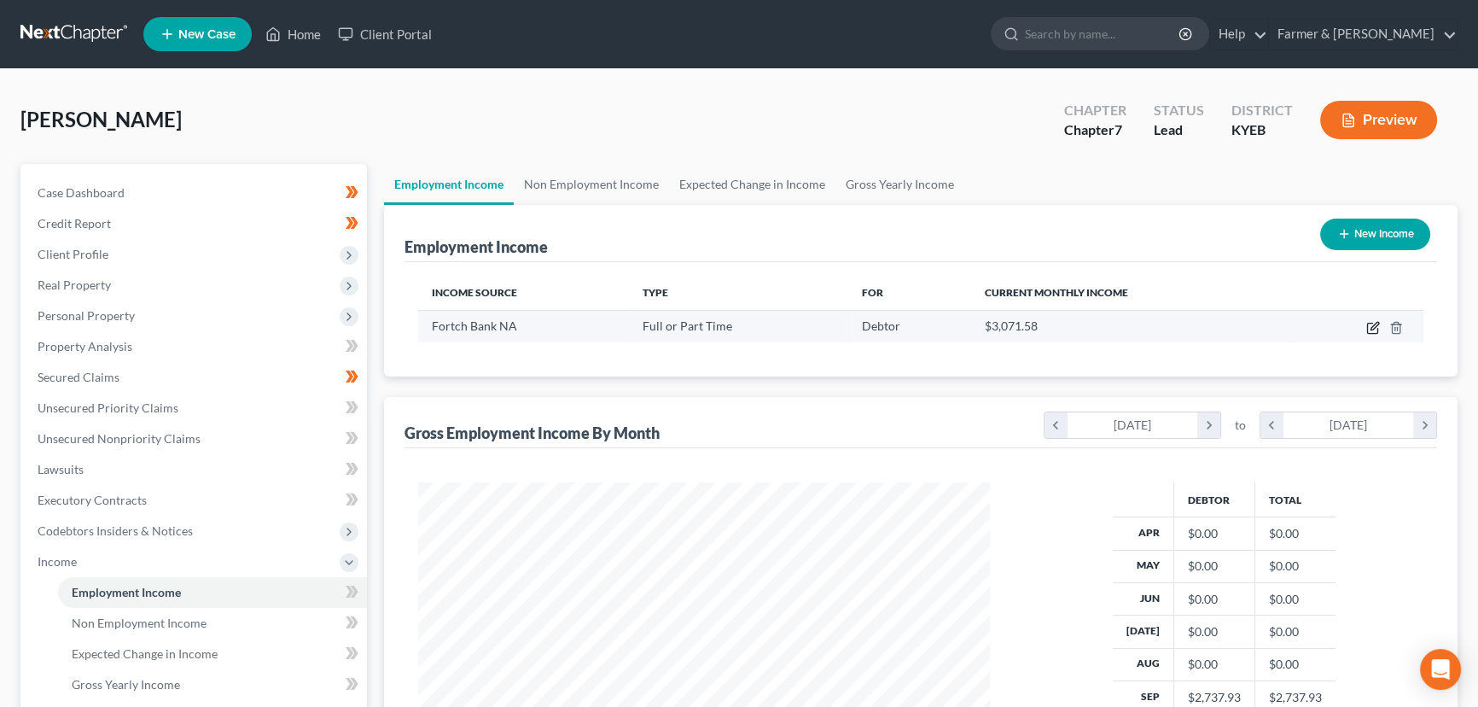
click at [1372, 324] on icon "button" at bounding box center [1373, 328] width 14 height 14
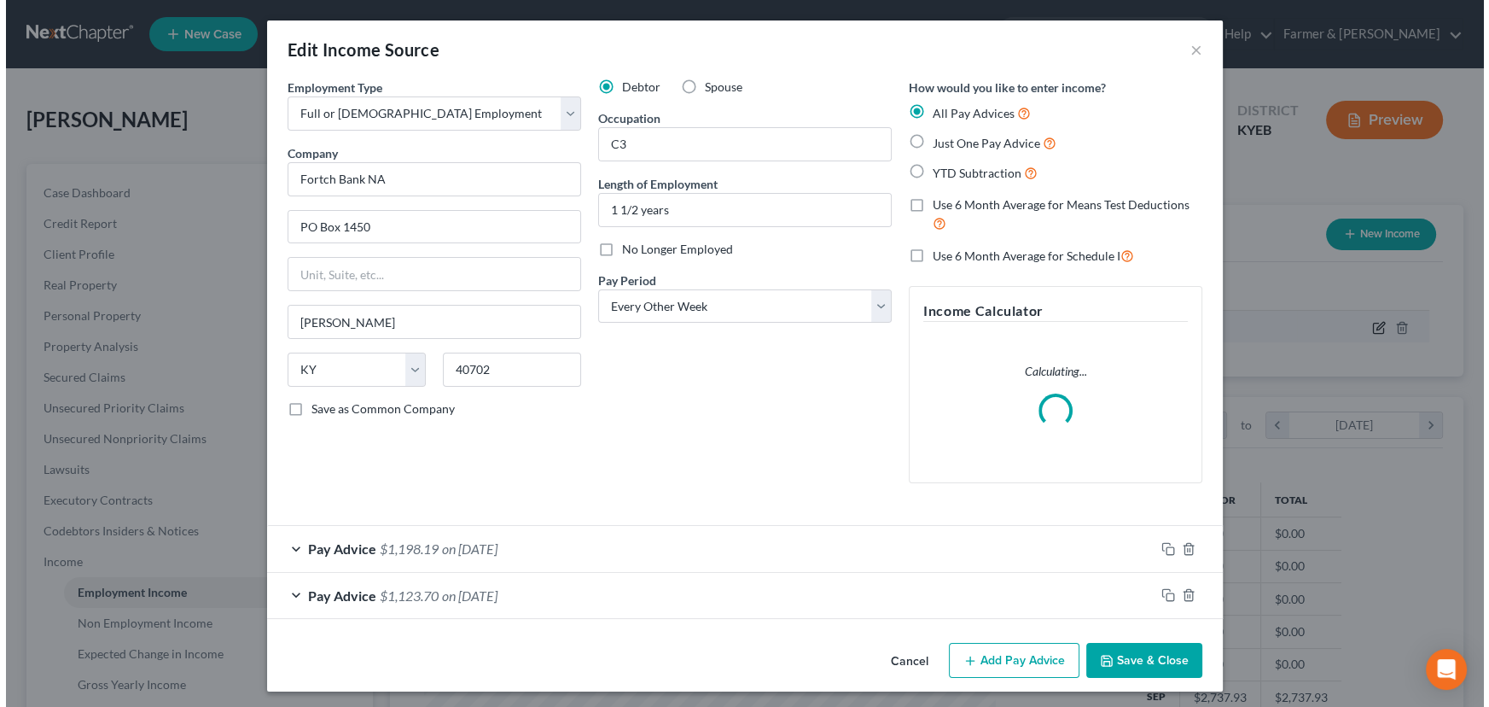
scroll to position [306, 611]
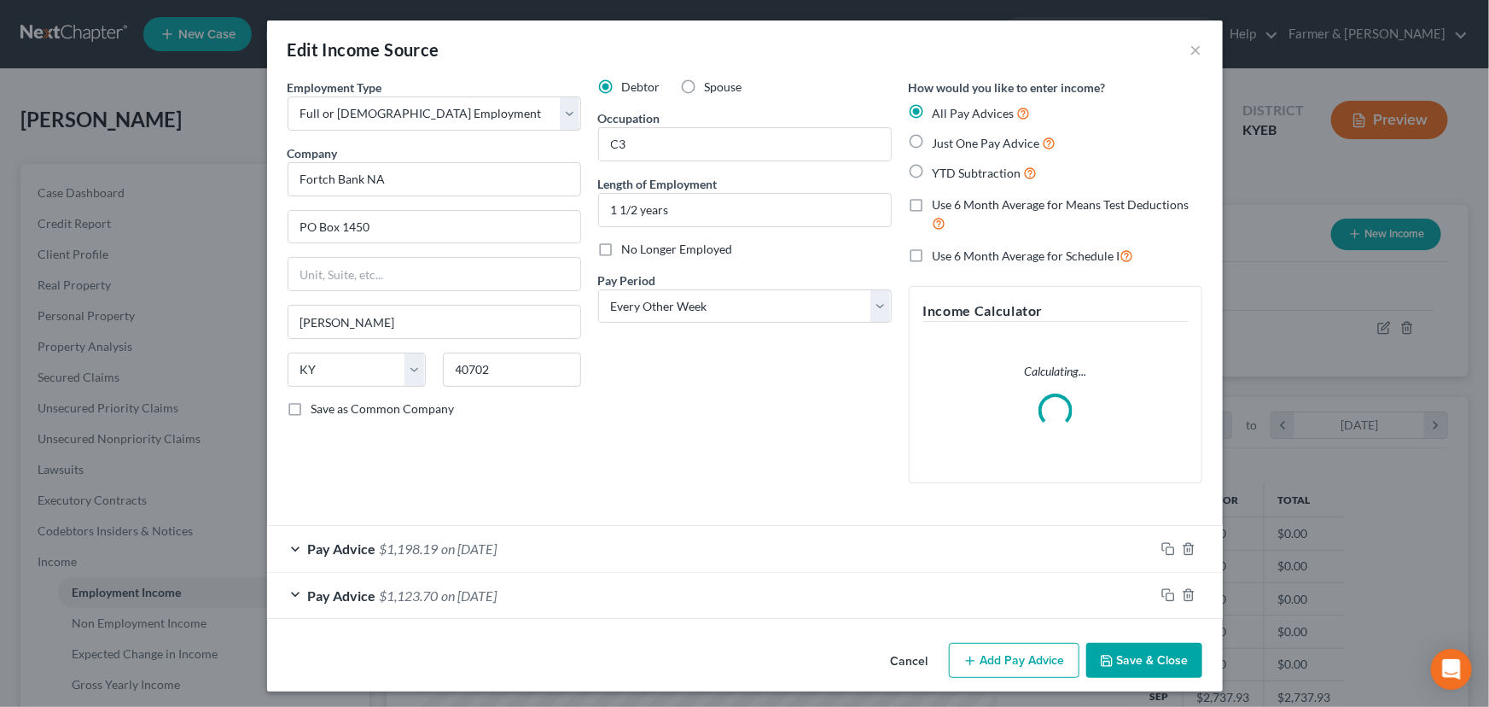
click at [653, 454] on div "Debtor Spouse Occupation C3 Length of Employment 1 1/2 years No Longer Employed…" at bounding box center [745, 288] width 311 height 418
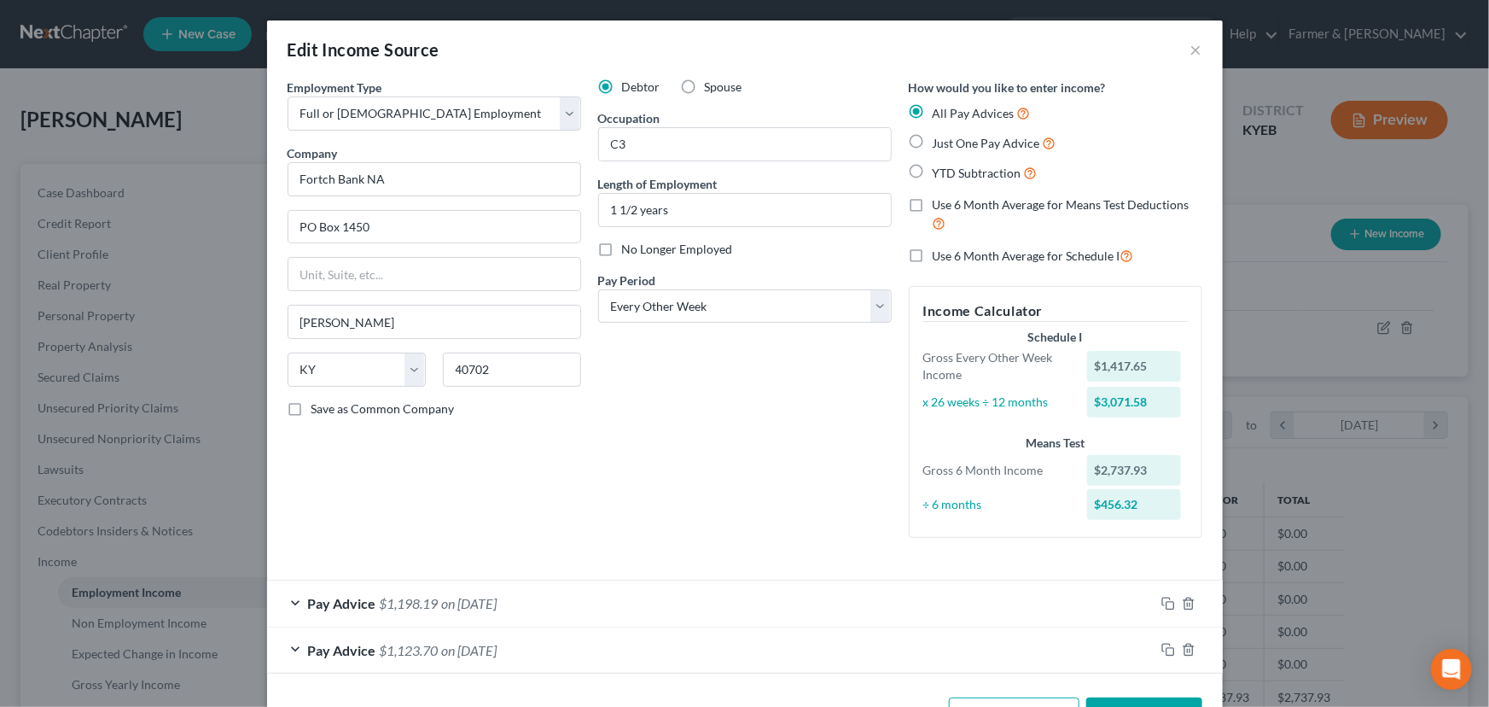
scroll to position [59, 0]
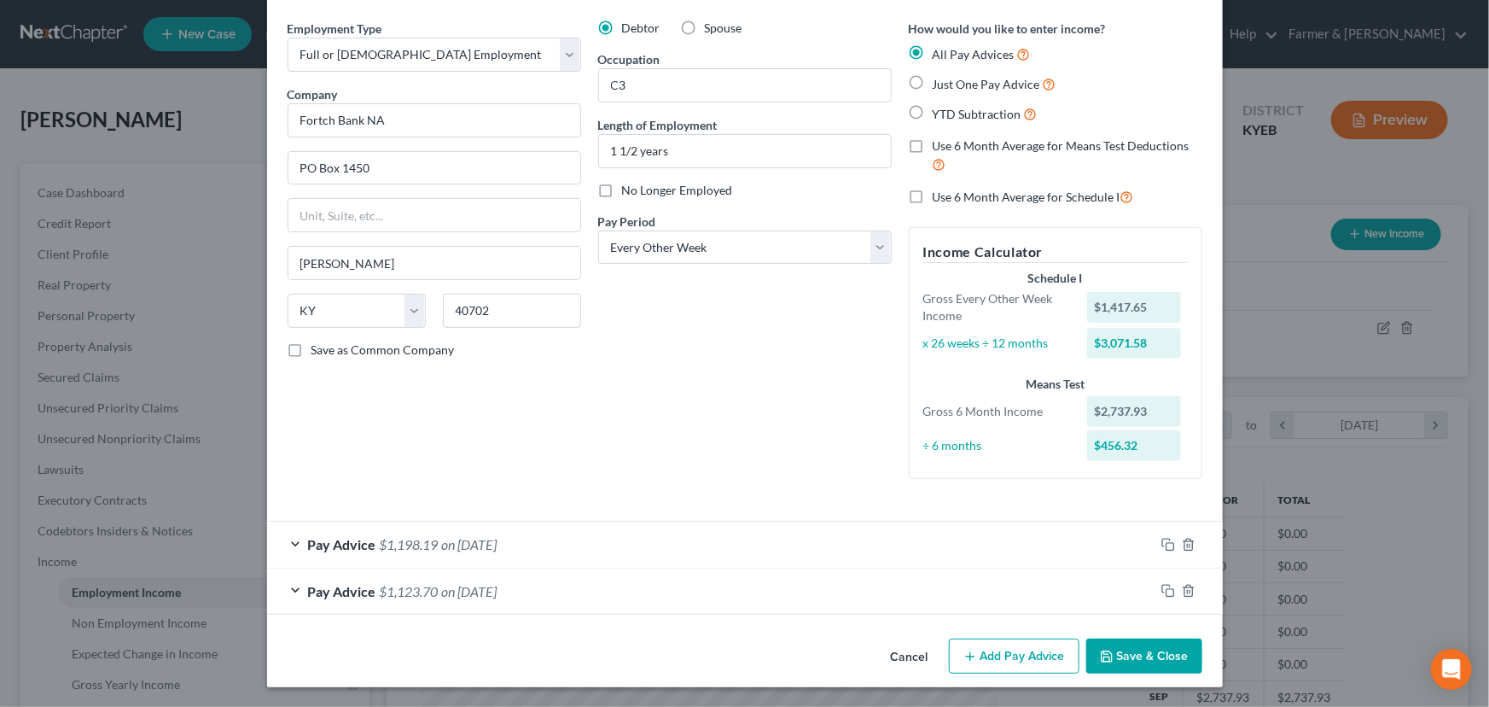
click at [658, 407] on div "Debtor Spouse Occupation C3 Length of Employment 1 1/2 years No Longer Employed…" at bounding box center [745, 256] width 311 height 473
click at [1016, 652] on button "Add Pay Advice" at bounding box center [1014, 656] width 131 height 36
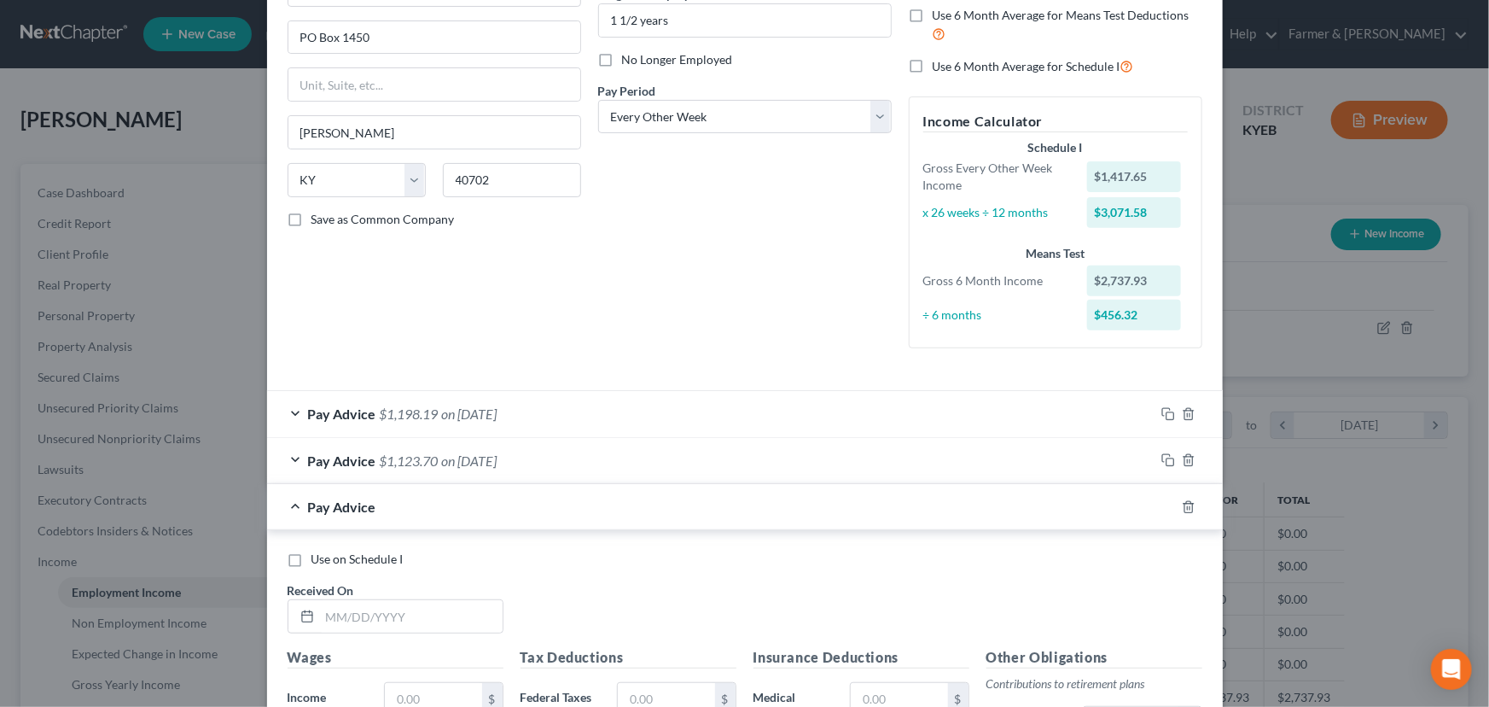
scroll to position [524, 0]
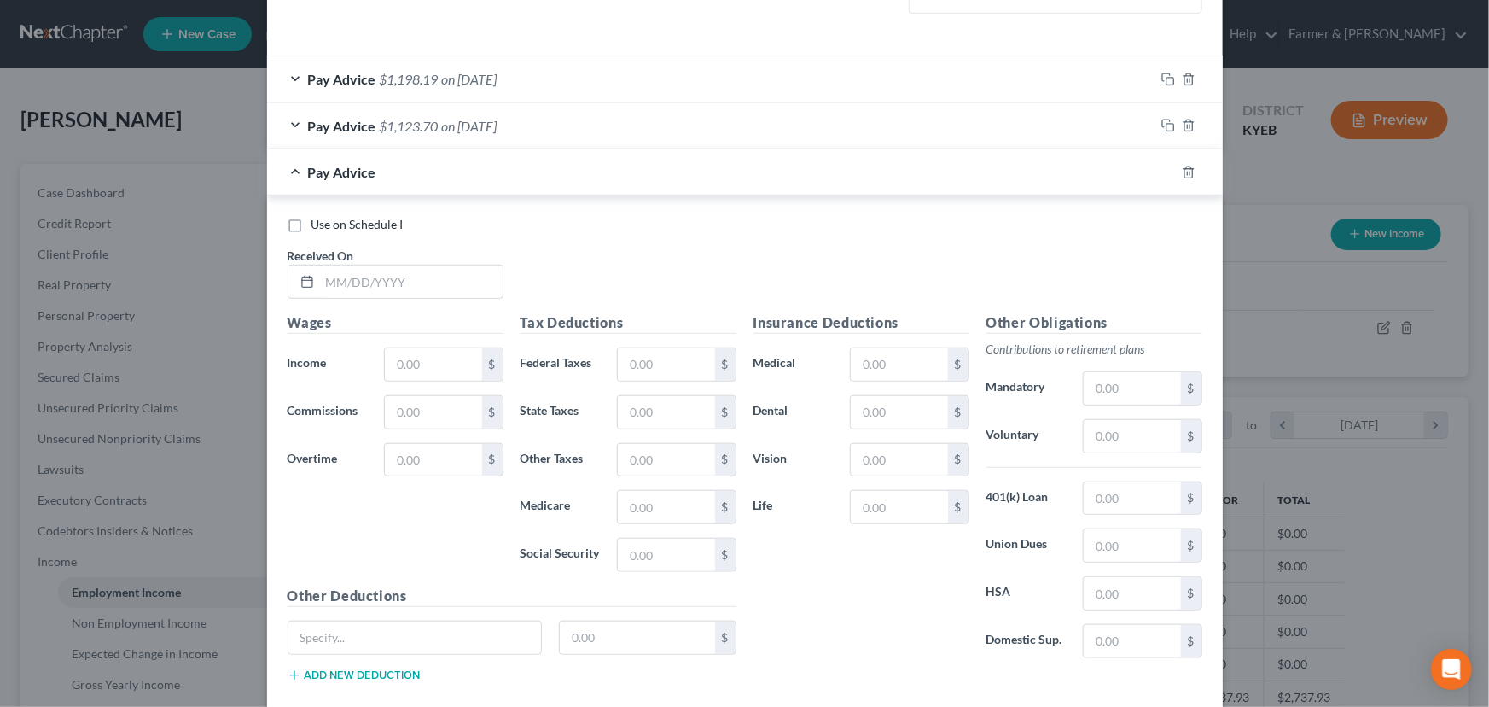
click at [388, 298] on div "Use on Schedule I Received On *" at bounding box center [745, 264] width 932 height 96
click at [385, 282] on input "text" at bounding box center [411, 281] width 183 height 32
click at [427, 364] on input "text" at bounding box center [433, 364] width 96 height 32
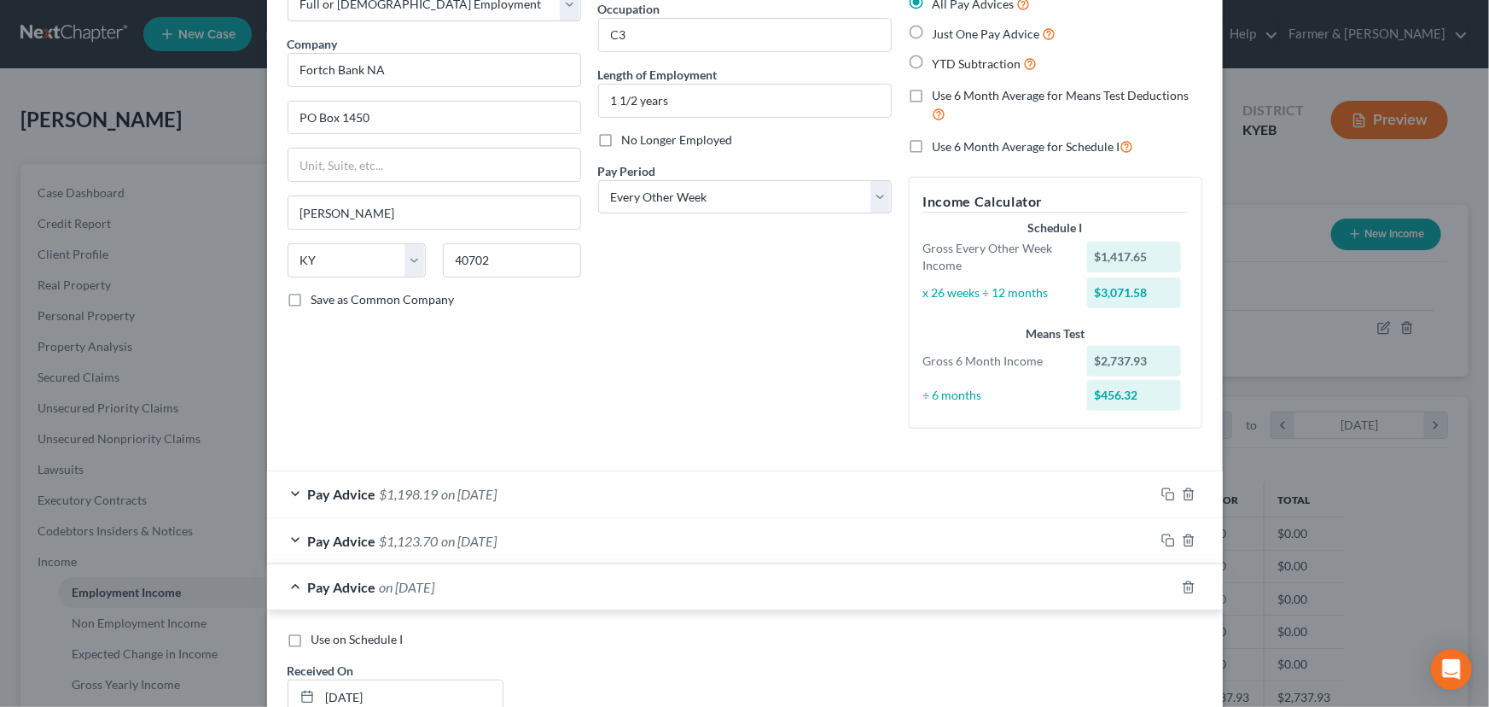
scroll to position [59, 0]
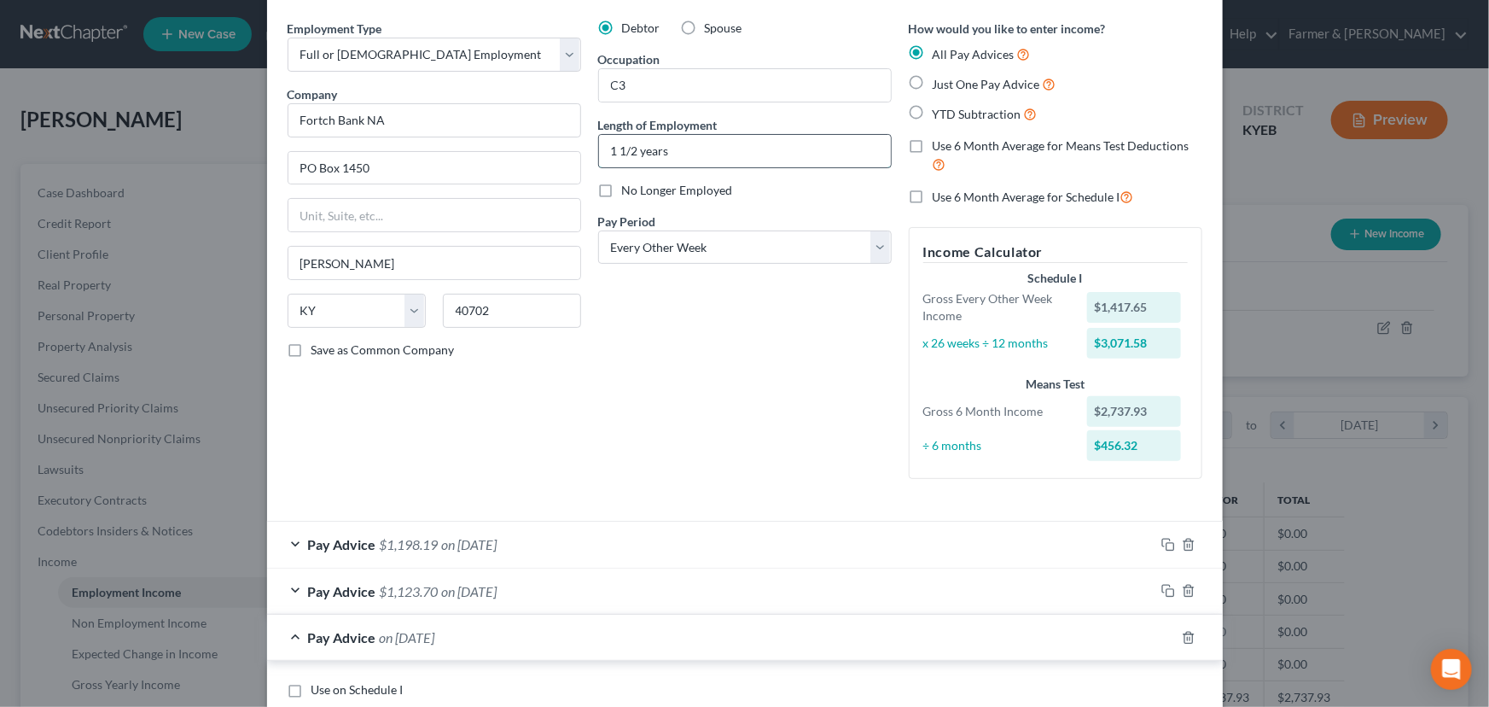
click at [708, 163] on input "1 1/2 years" at bounding box center [745, 151] width 292 height 32
click at [684, 111] on div "Debtor Spouse Occupation C3 Length of Employment 1 1/2 years No Longer Employed…" at bounding box center [745, 256] width 311 height 473
click at [678, 97] on input "C3" at bounding box center [745, 85] width 292 height 32
click at [689, 331] on div "Debtor Spouse Occupation Concierge Banker II Length of Employment 1 1/2 years N…" at bounding box center [745, 256] width 311 height 473
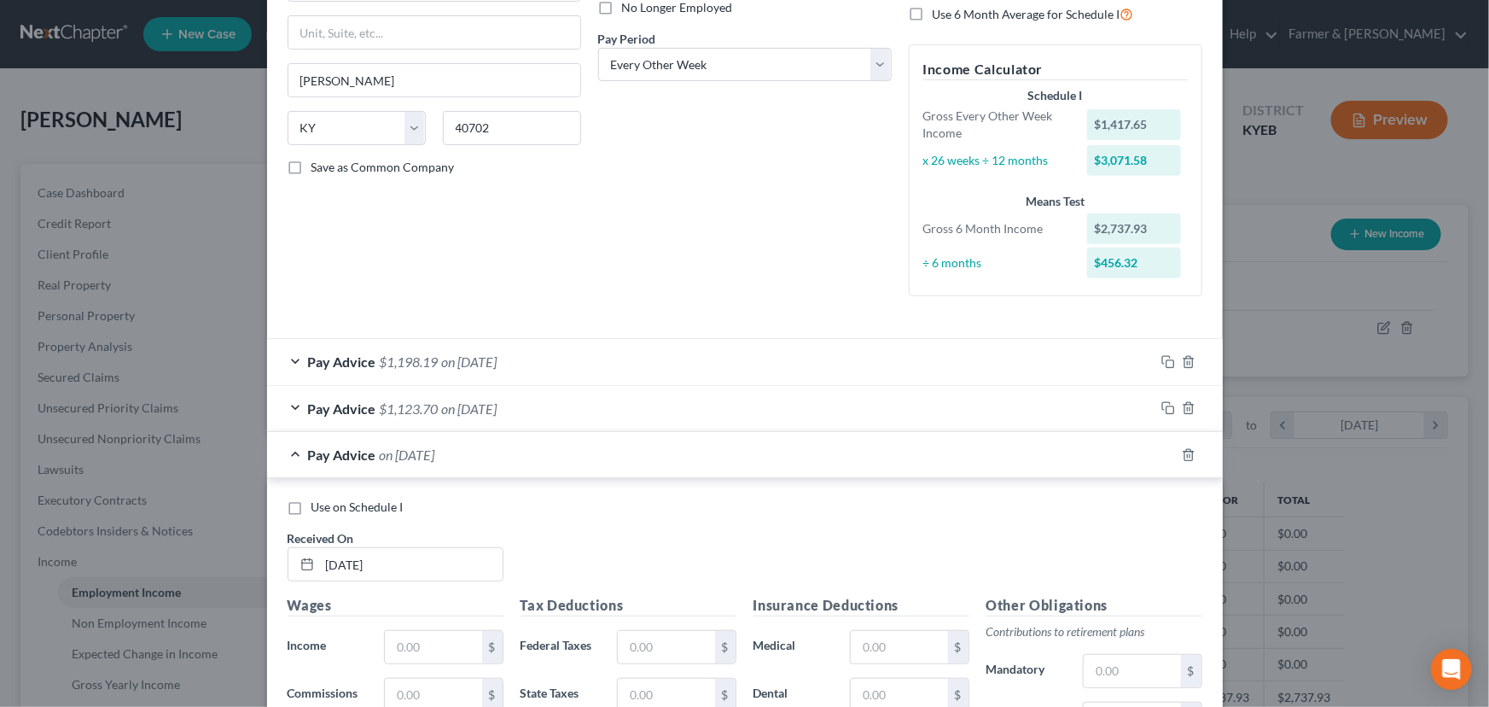
scroll to position [291, 0]
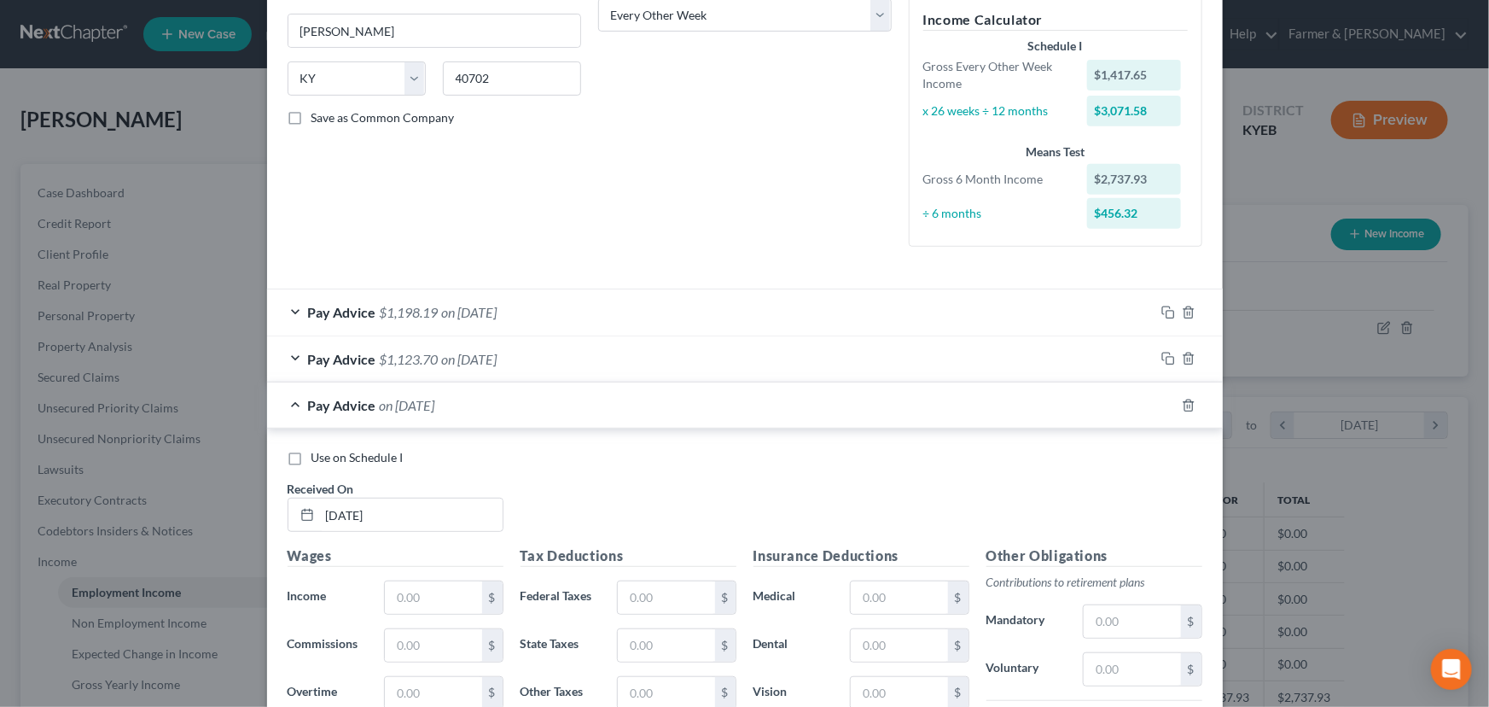
click at [683, 479] on div "Use on Schedule I Received On * 08/22/2025" at bounding box center [745, 497] width 932 height 96
click at [400, 577] on div "Wages Income * $ Commissions $ Overtime $" at bounding box center [395, 681] width 233 height 273
click at [406, 597] on input "text" at bounding box center [433, 597] width 96 height 32
click at [657, 592] on input "text" at bounding box center [666, 597] width 96 height 32
drag, startPoint x: 701, startPoint y: 523, endPoint x: 515, endPoint y: 516, distance: 186.2
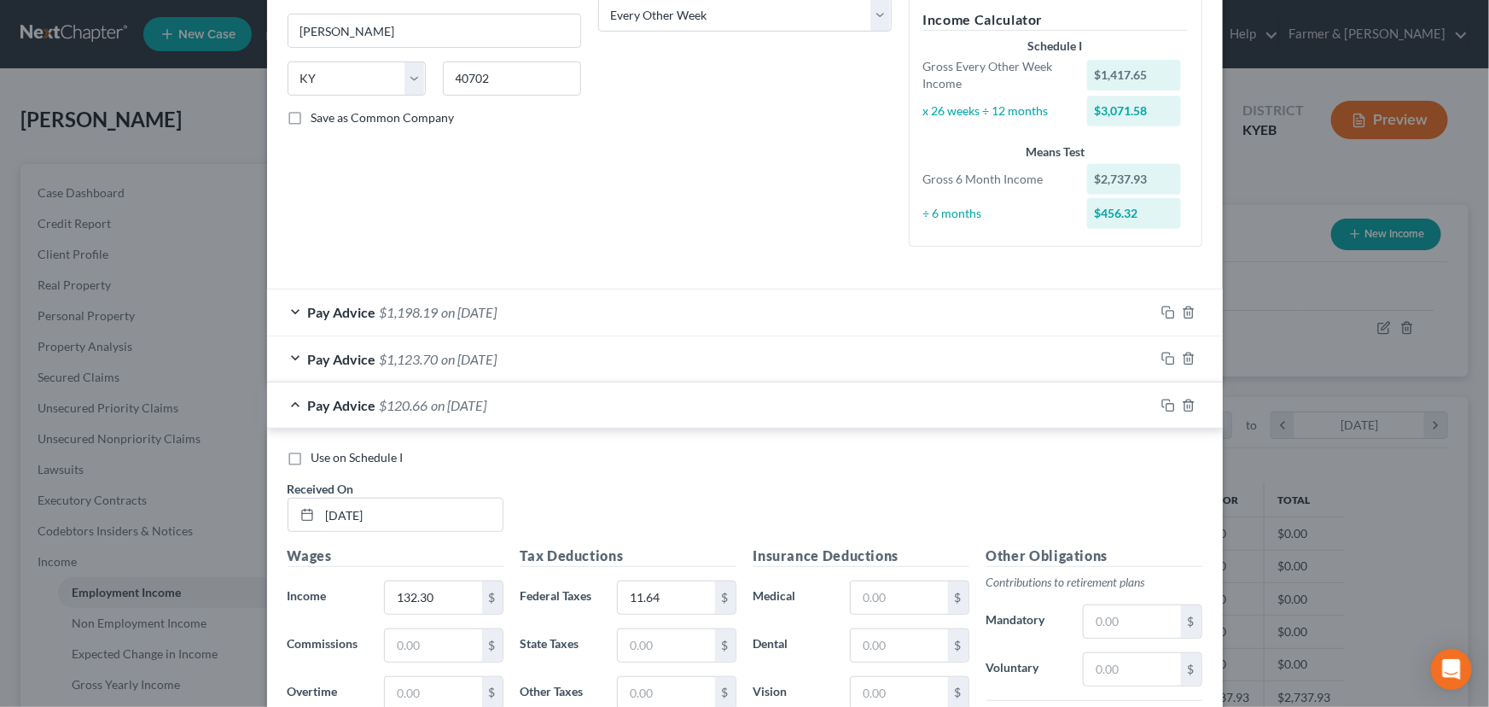
click at [700, 521] on div "Use on Schedule I Received On * 08/22/2025" at bounding box center [745, 497] width 932 height 96
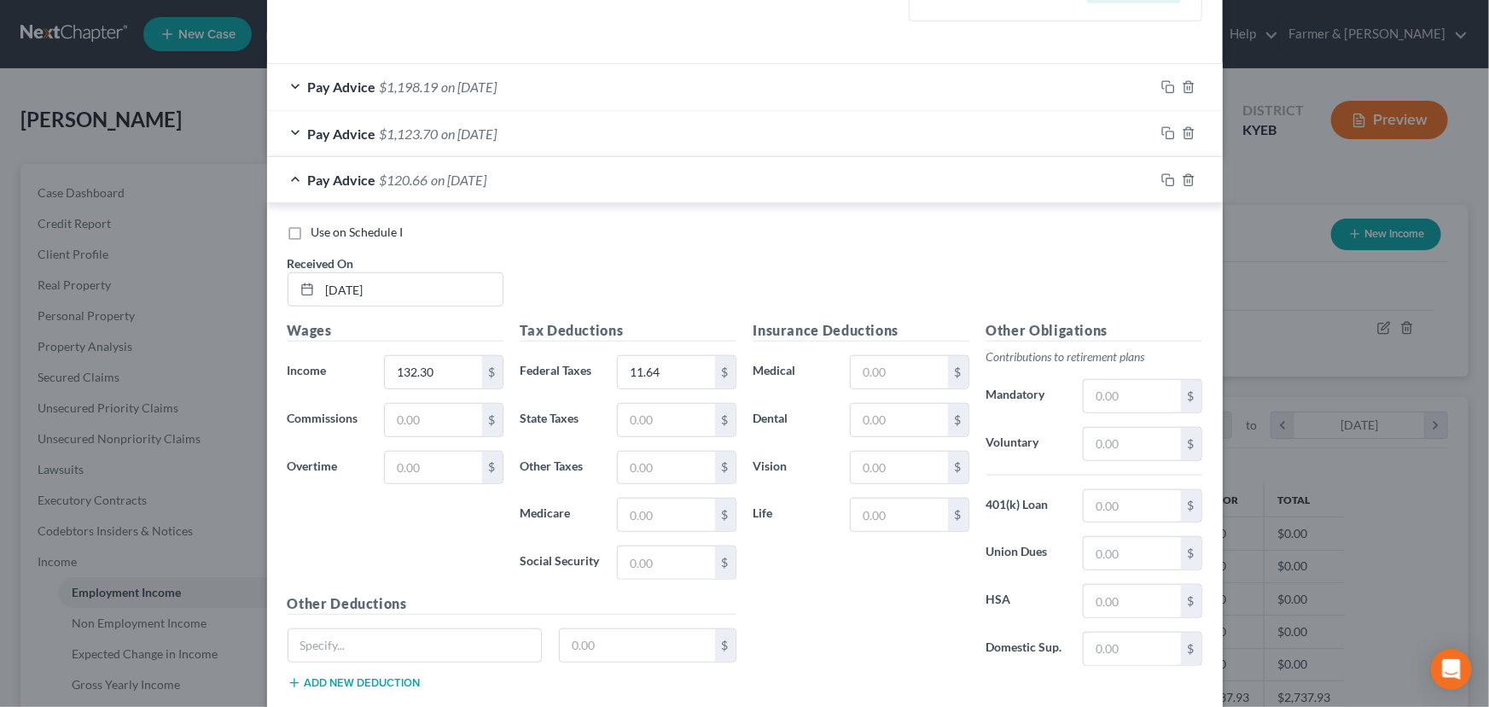
scroll to position [524, 0]
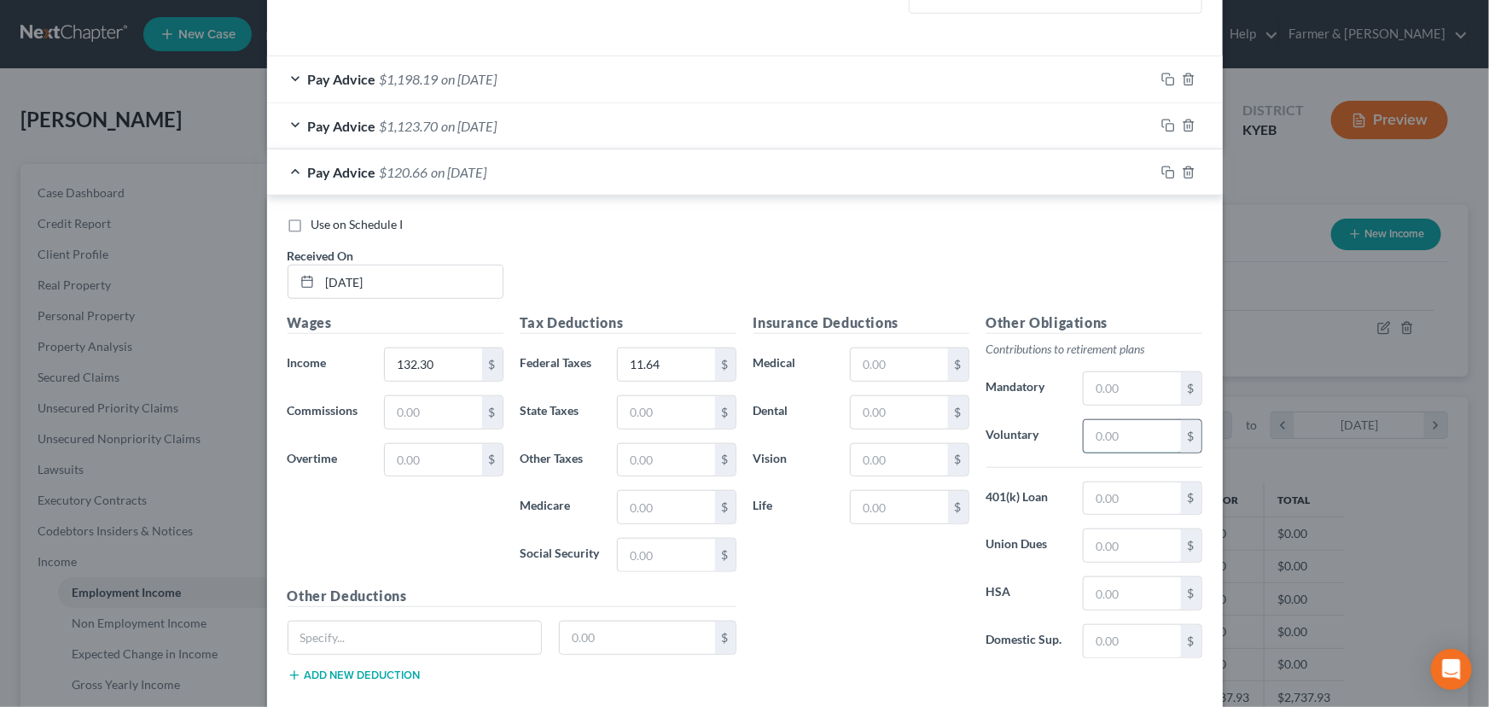
click at [1111, 443] on input "text" at bounding box center [1132, 436] width 96 height 32
click at [876, 496] on input "text" at bounding box center [899, 507] width 96 height 32
click at [486, 629] on input "text" at bounding box center [414, 637] width 253 height 32
click at [585, 634] on input "text" at bounding box center [637, 637] width 155 height 32
click at [457, 552] on div "Wages Income * 132.30 $ Commissions $ Overtime $" at bounding box center [395, 448] width 233 height 273
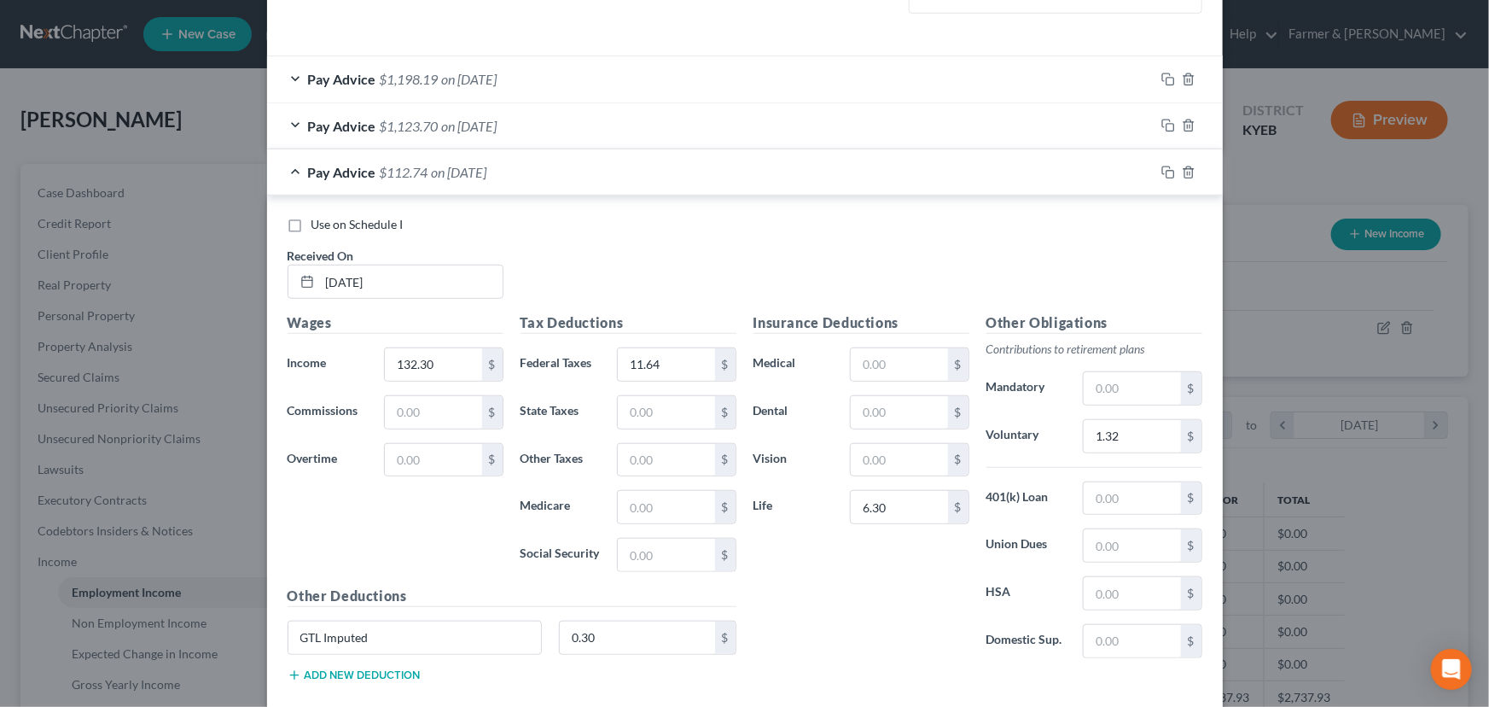
click at [499, 179] on div "Pay Advice $112.74 on 08/22/2025" at bounding box center [711, 171] width 888 height 45
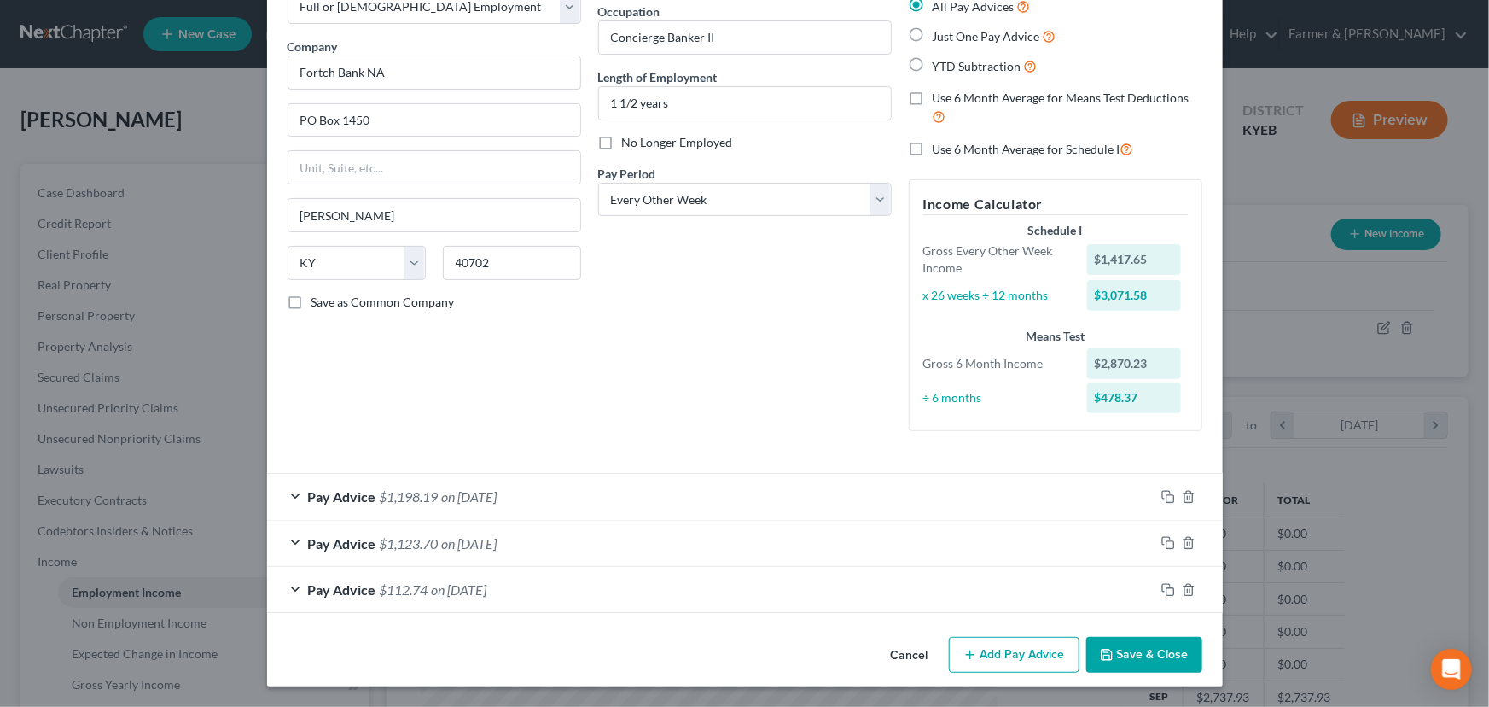
scroll to position [105, 0]
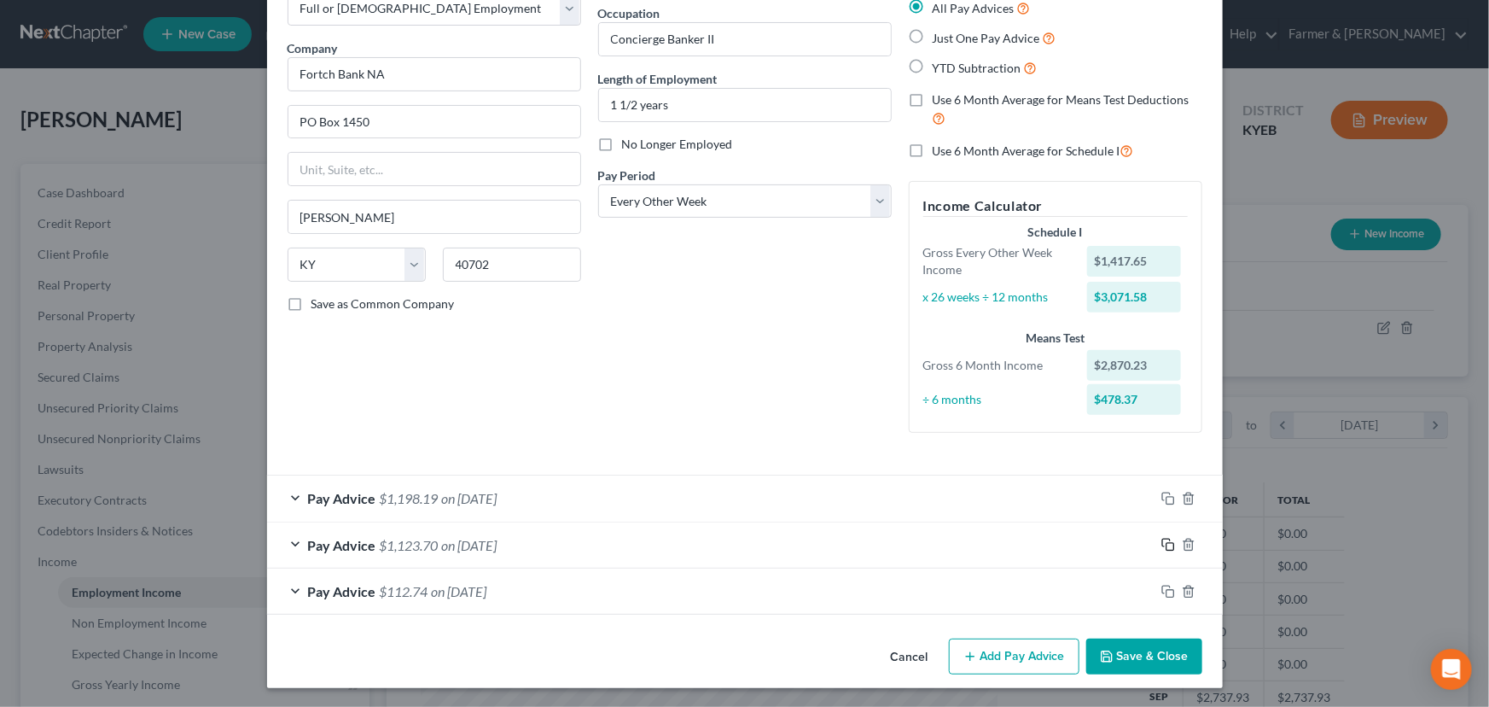
drag, startPoint x: 1160, startPoint y: 538, endPoint x: 784, endPoint y: 535, distance: 375.5
click at [1161, 538] on icon "button" at bounding box center [1168, 545] width 14 height 14
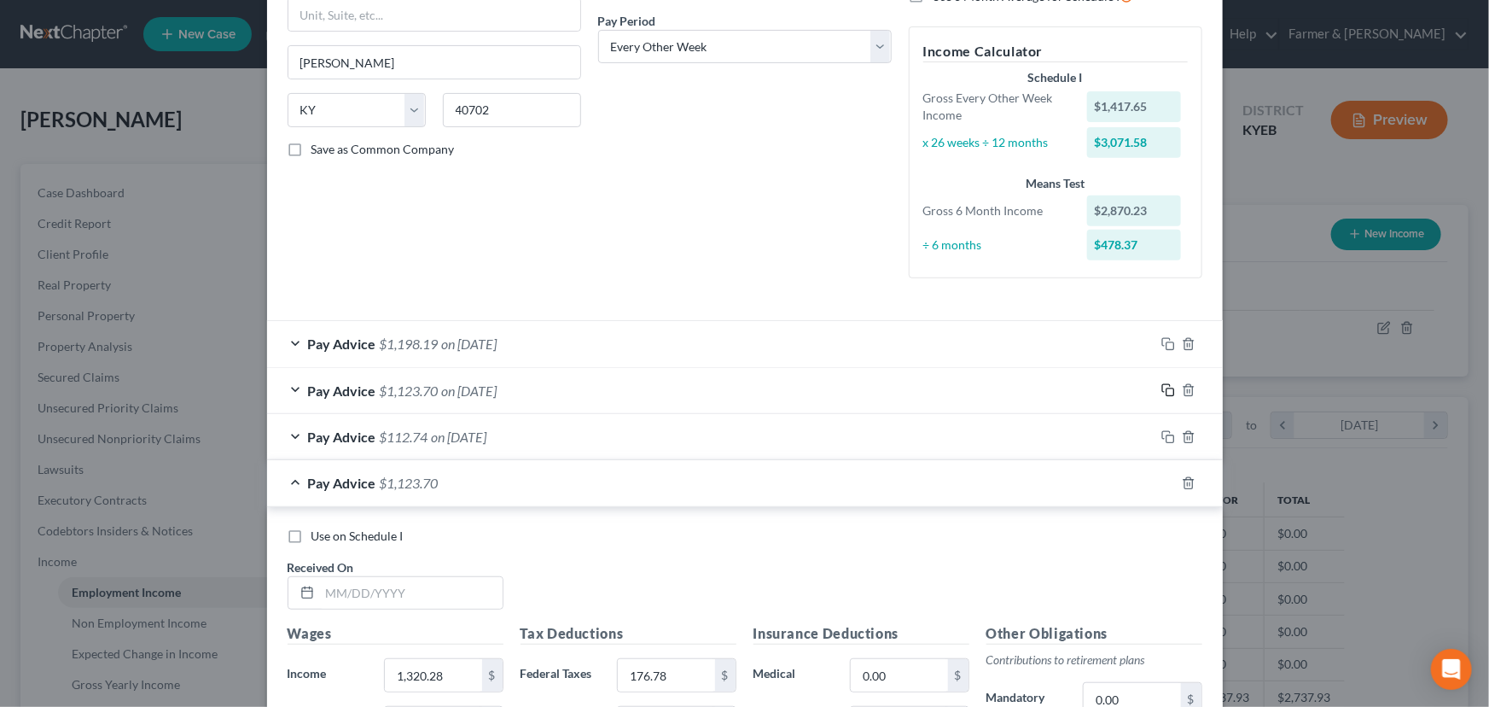
scroll to position [571, 0]
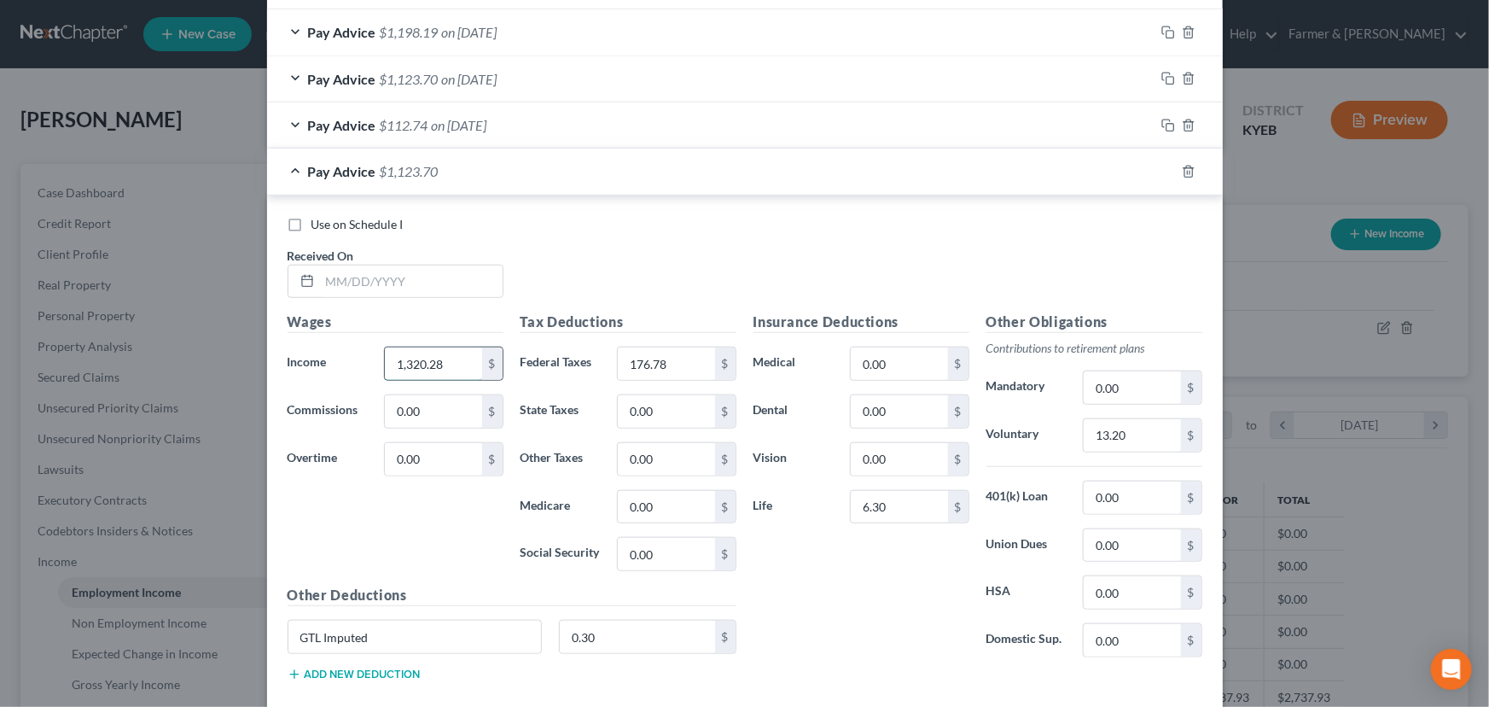
click at [444, 375] on input "1,320.28" at bounding box center [433, 363] width 96 height 32
click at [378, 283] on input "text" at bounding box center [411, 281] width 183 height 32
click at [398, 368] on input "text" at bounding box center [433, 363] width 96 height 32
click at [657, 370] on input "text" at bounding box center [666, 363] width 96 height 32
click at [1167, 434] on input "13.20" at bounding box center [1132, 435] width 96 height 32
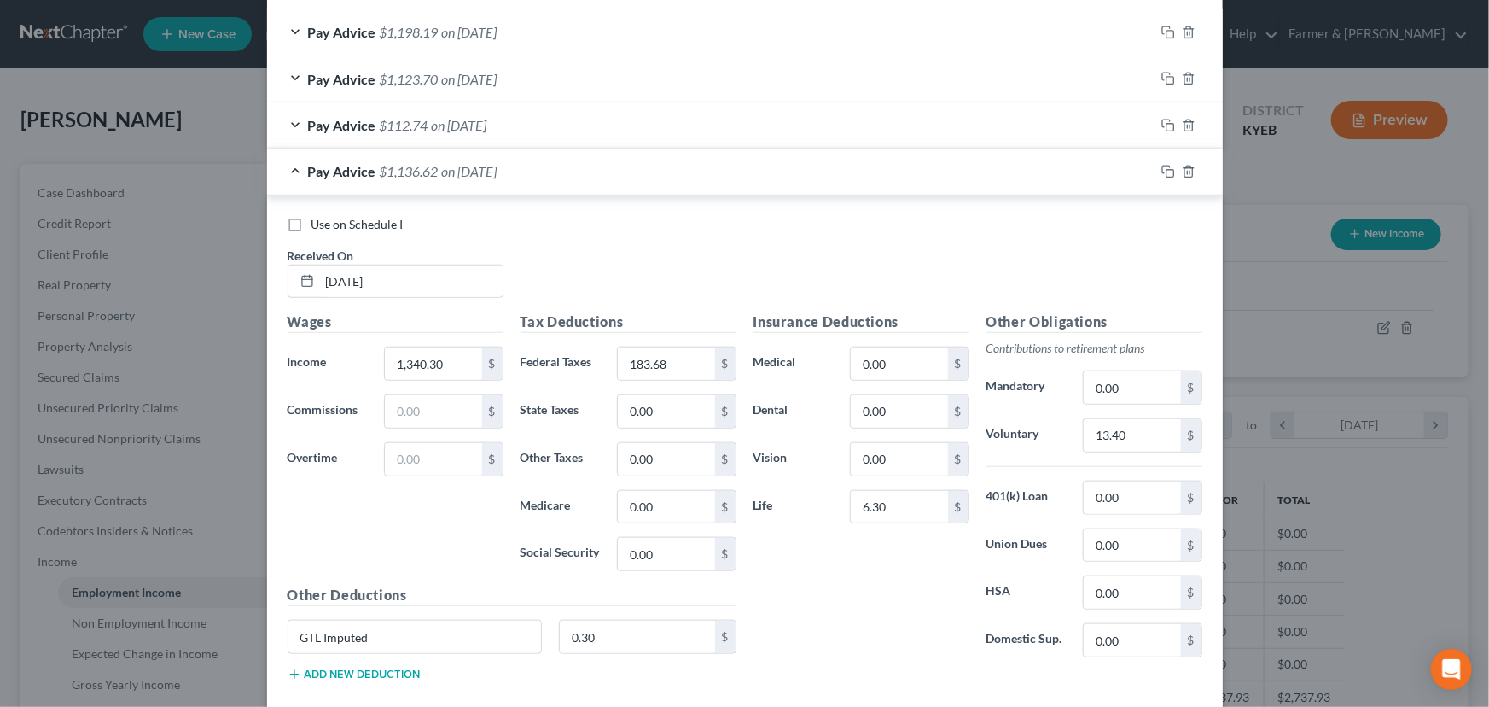
click at [896, 599] on div "Insurance Deductions Medical 0.00 $ Dental 0.00 $ Vision 0.00 $ Life 6.30 $" at bounding box center [861, 490] width 233 height 359
click at [498, 176] on span "on 08/08/2025" at bounding box center [469, 171] width 55 height 16
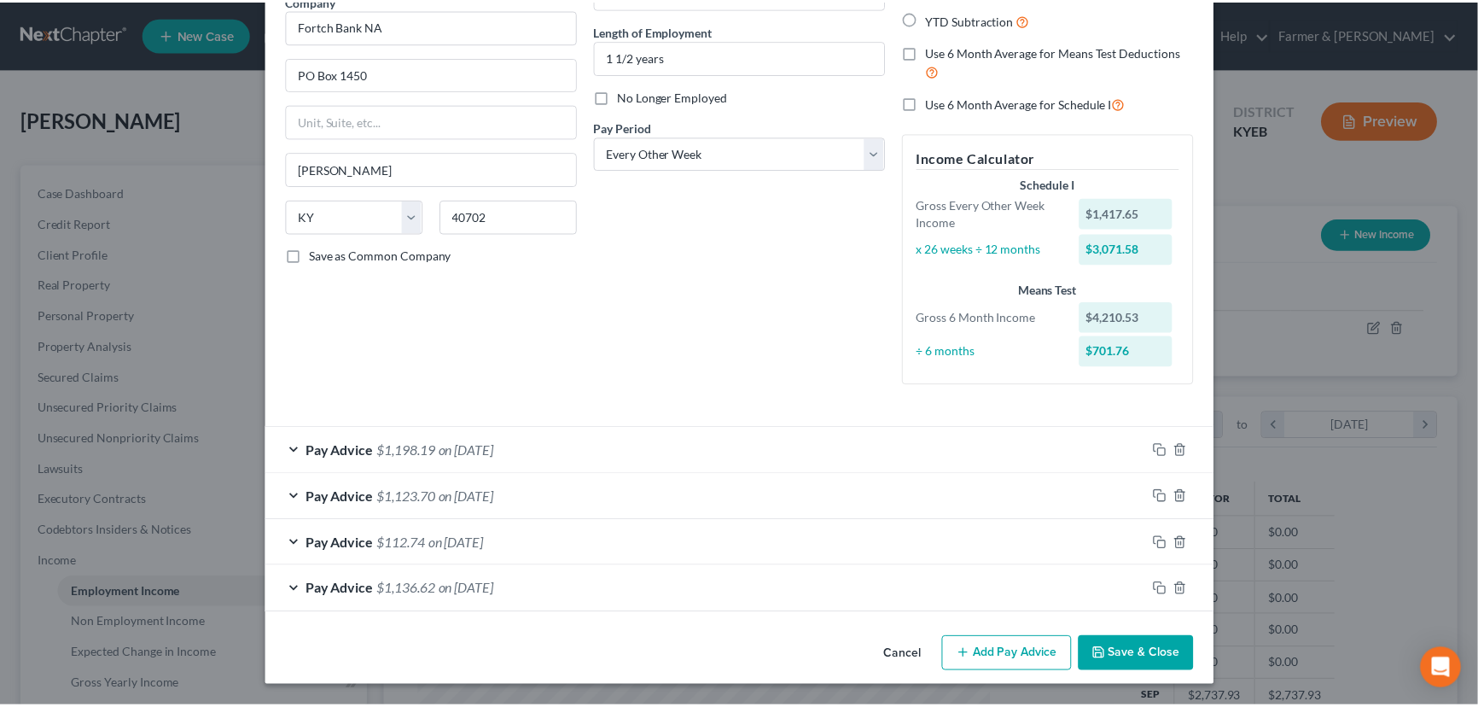
scroll to position [152, 0]
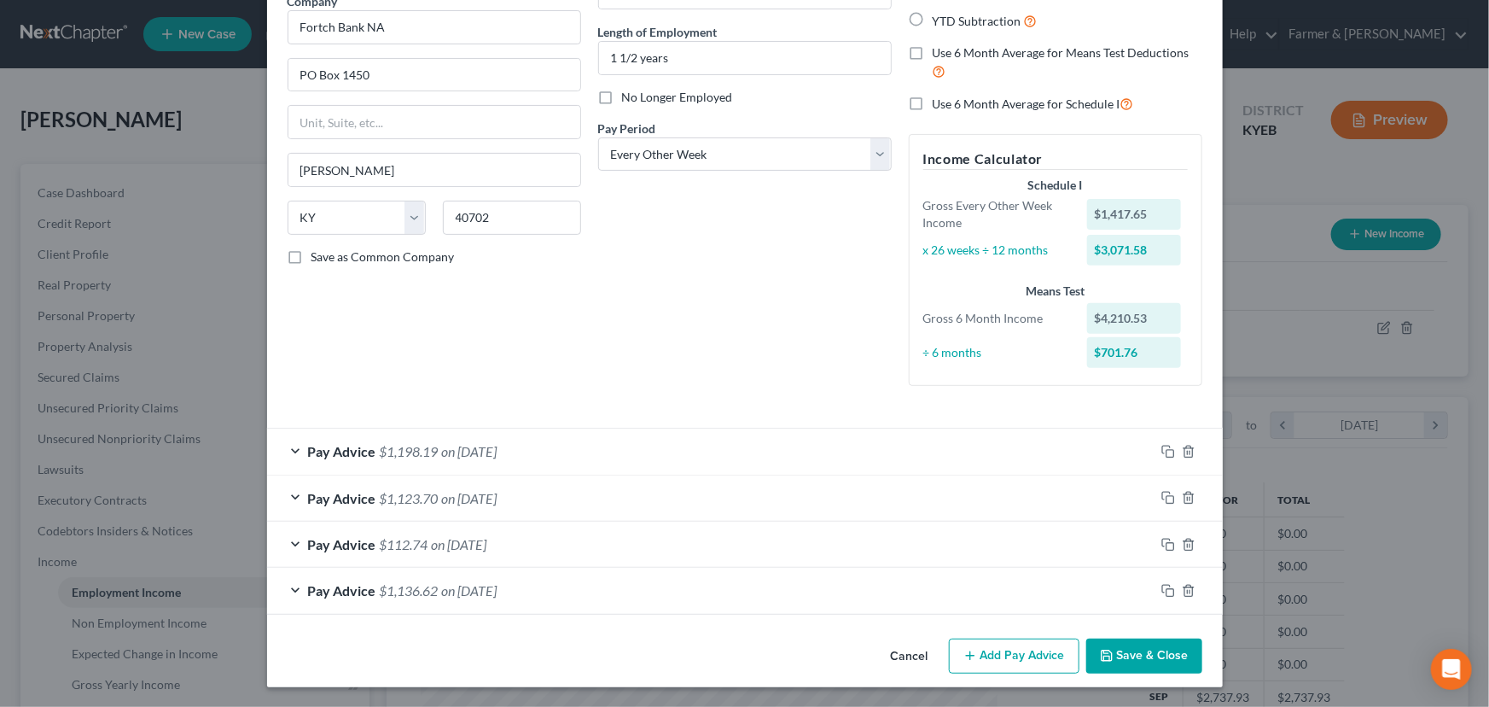
click at [1164, 655] on button "Save & Close" at bounding box center [1144, 656] width 116 height 36
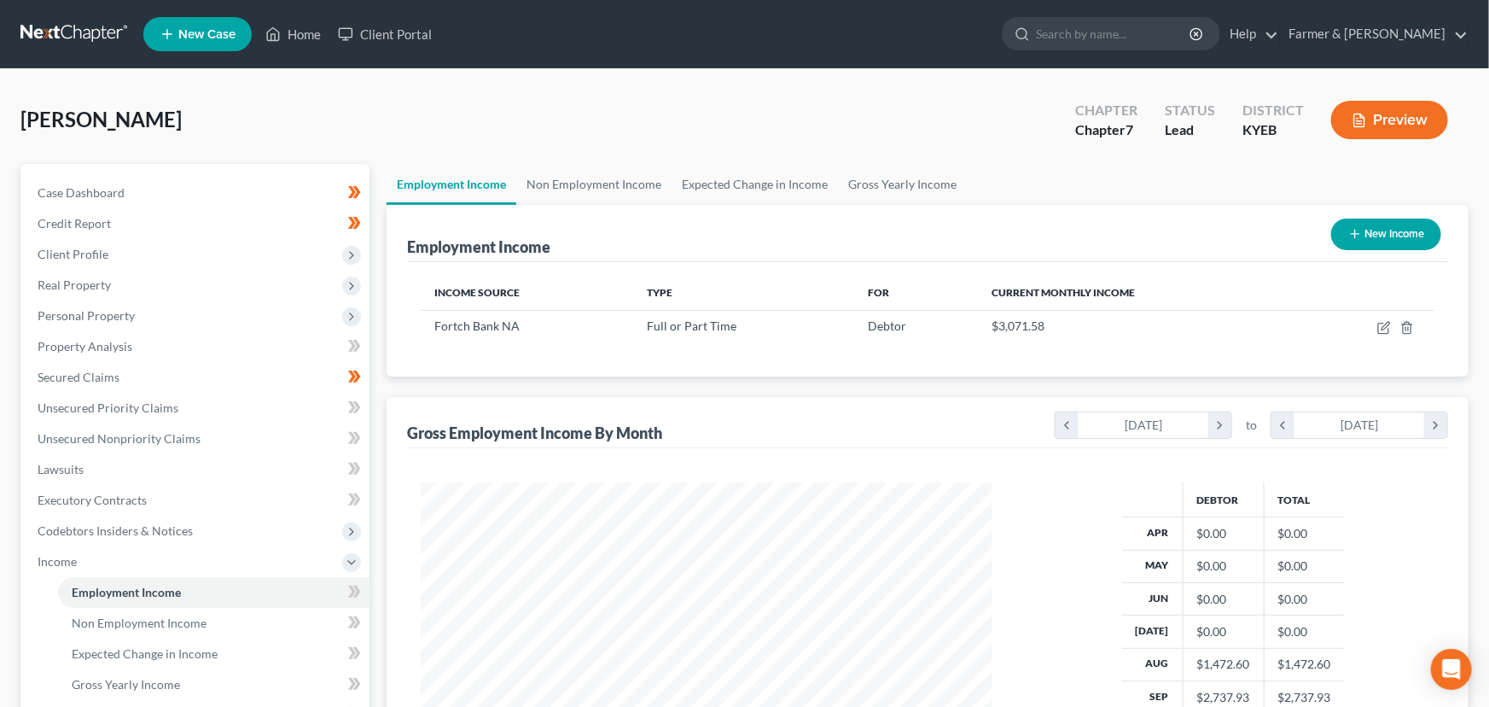
scroll to position [853082, 852782]
click at [1371, 325] on icon "button" at bounding box center [1375, 326] width 8 height 8
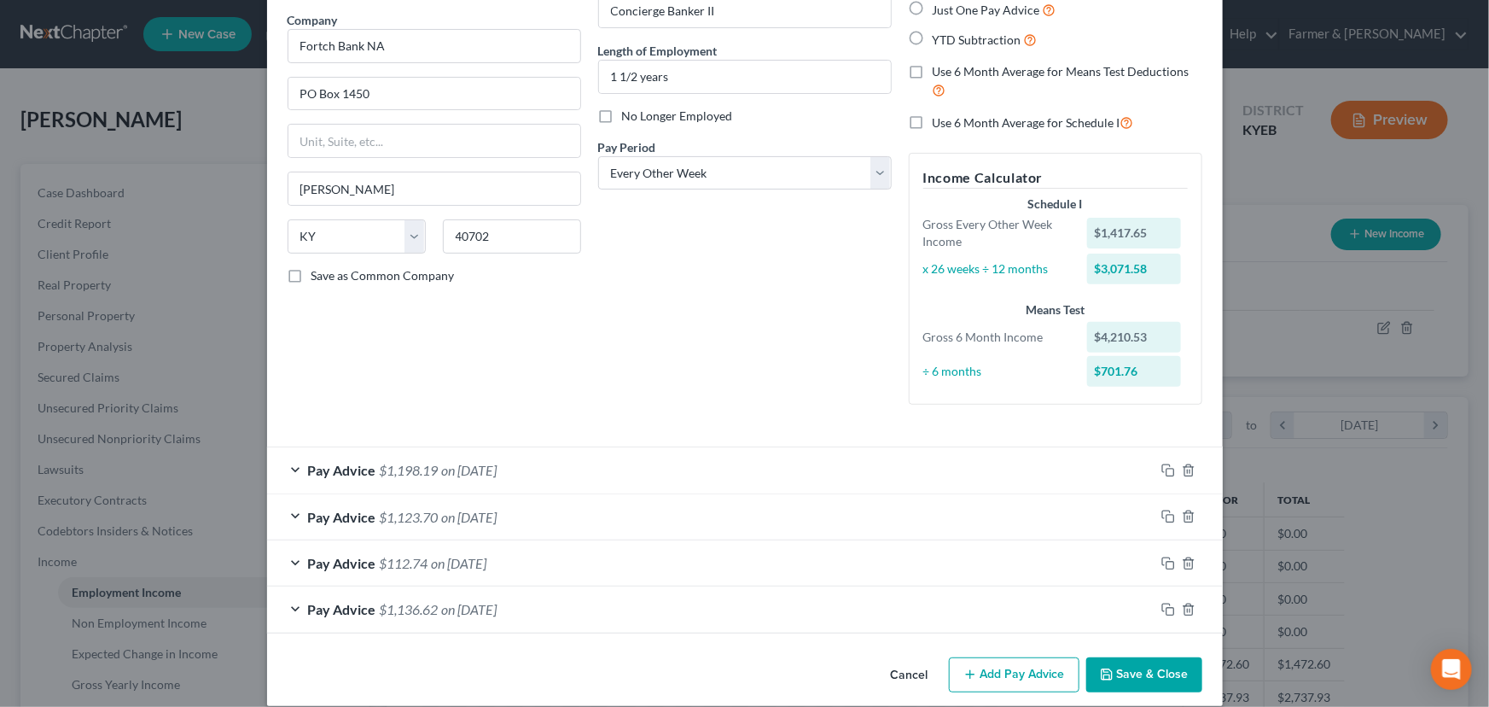
scroll to position [152, 0]
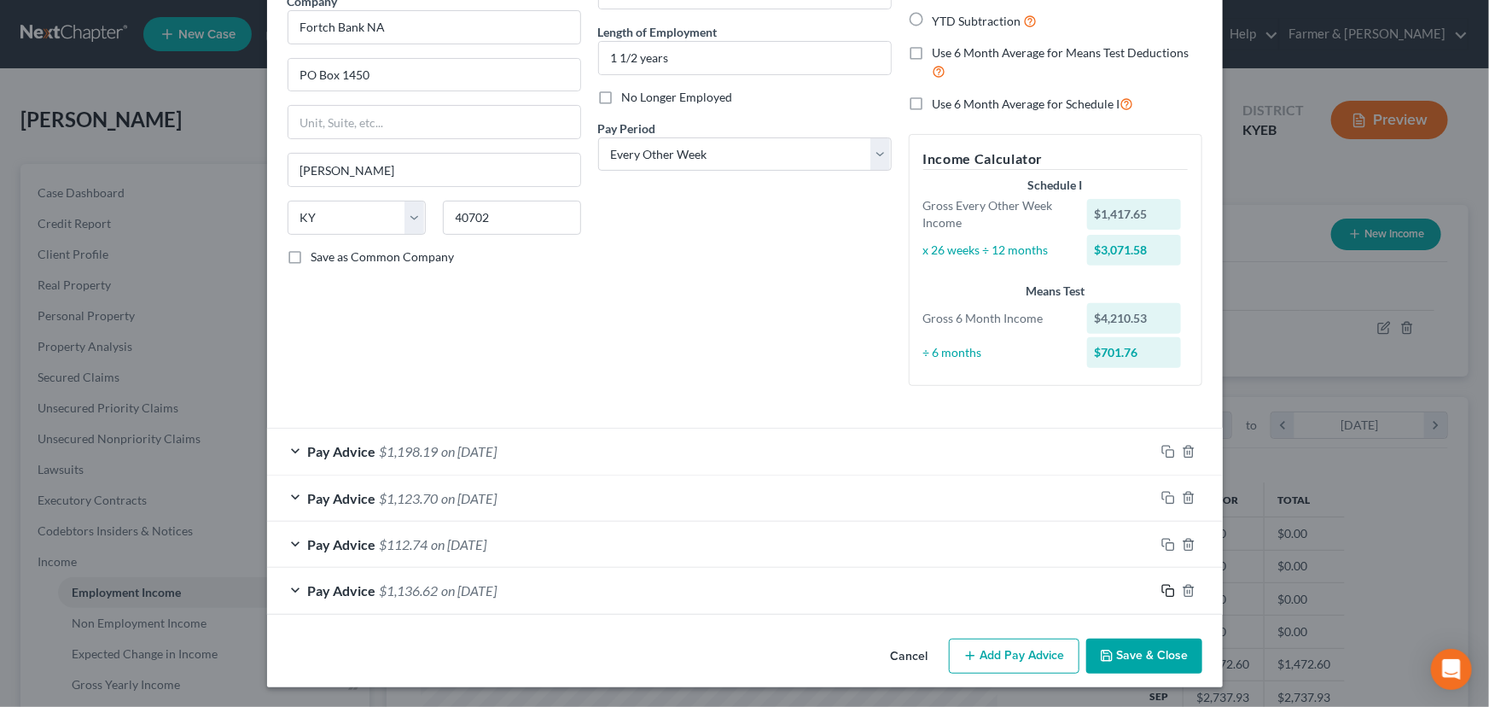
click at [1161, 591] on icon "button" at bounding box center [1168, 591] width 14 height 14
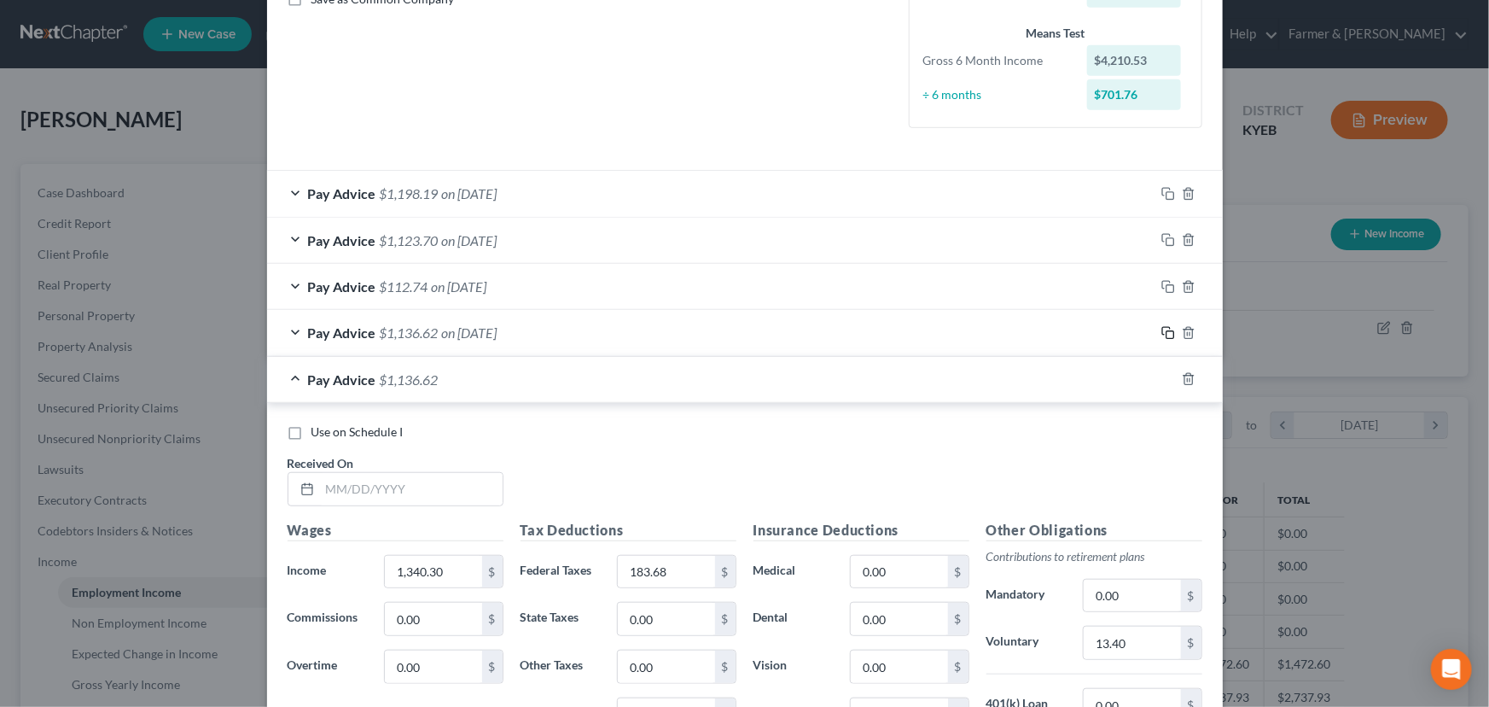
scroll to position [695, 0]
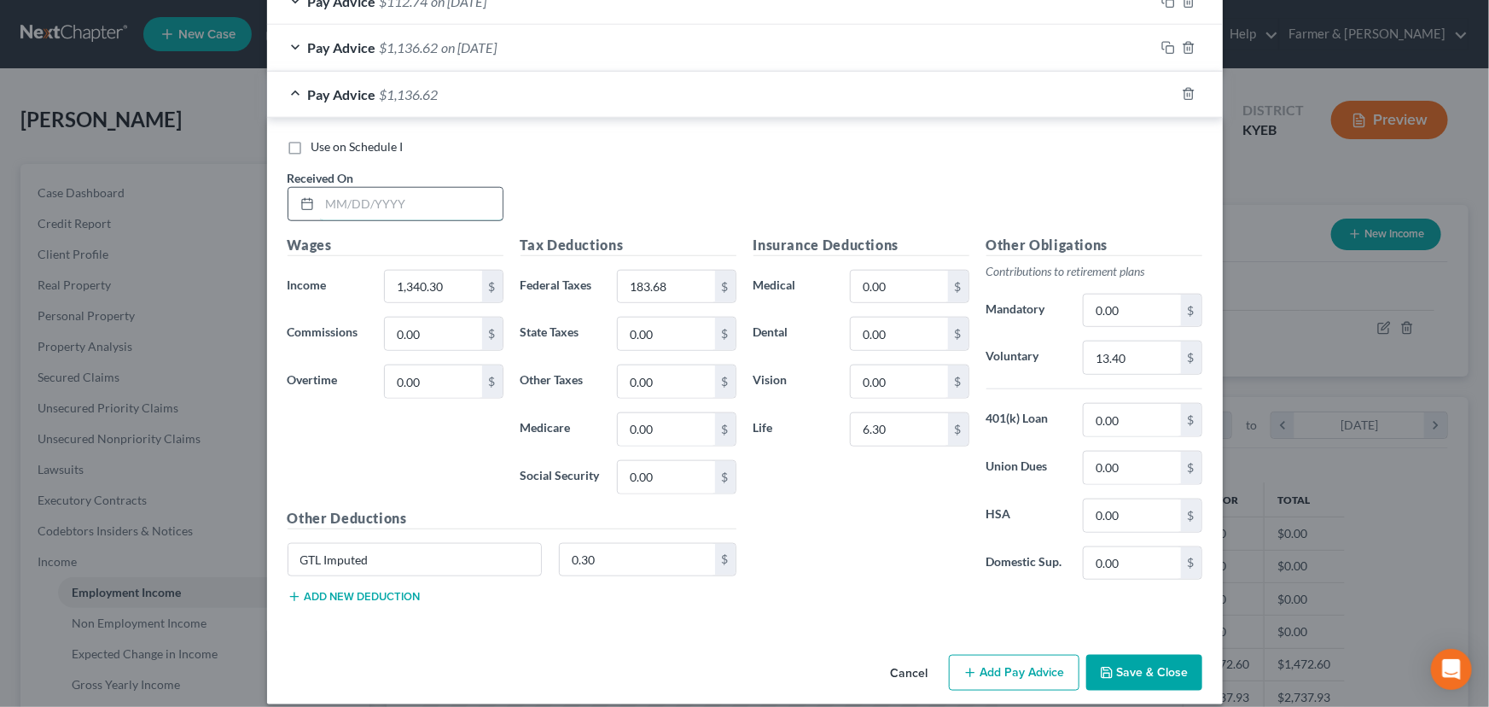
click at [371, 188] on input "text" at bounding box center [411, 204] width 183 height 32
click at [444, 288] on input "1,340.30" at bounding box center [433, 287] width 96 height 32
drag, startPoint x: 662, startPoint y: 298, endPoint x: 585, endPoint y: 310, distance: 78.6
click at [662, 299] on input "183.68" at bounding box center [666, 287] width 96 height 32
drag, startPoint x: 676, startPoint y: 291, endPoint x: 601, endPoint y: 284, distance: 75.4
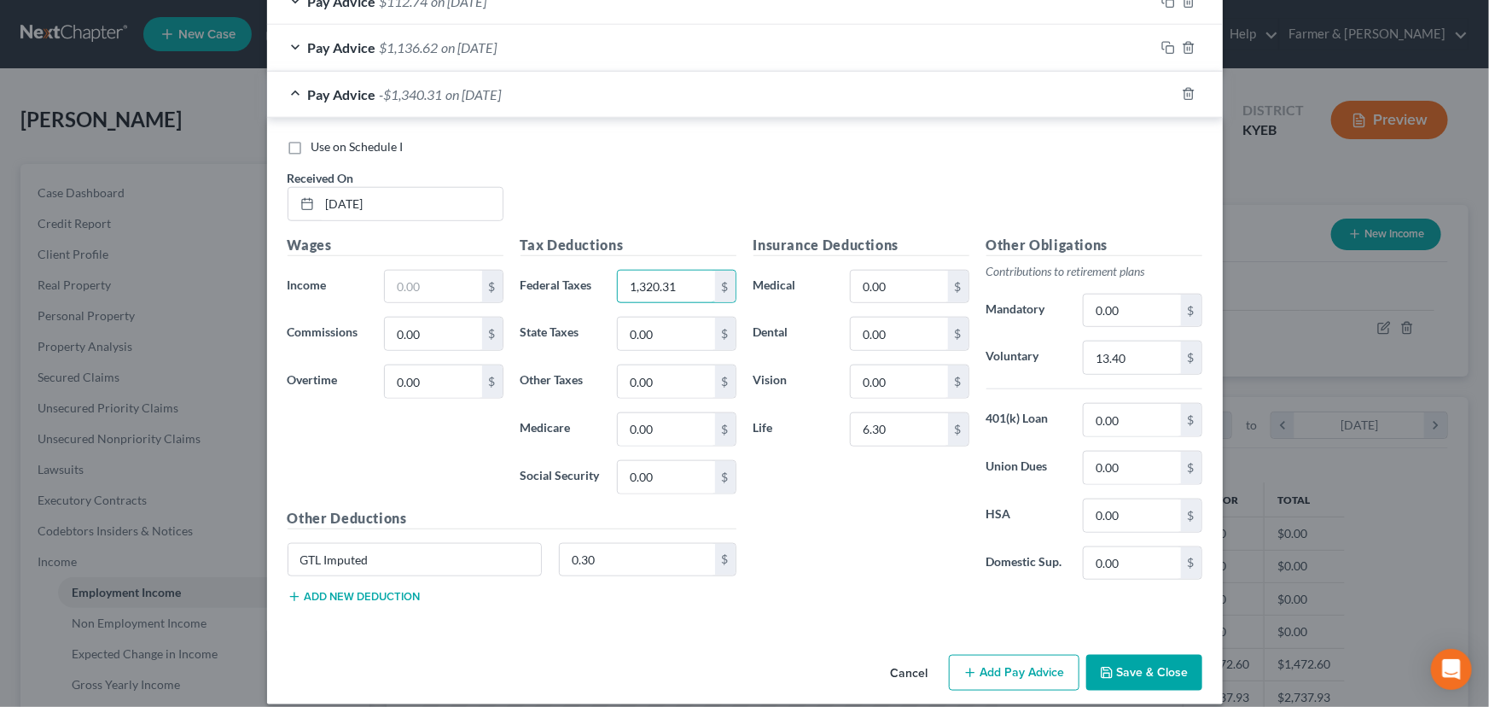
click at [601, 284] on div "Federal Taxes 1,320.31 $" at bounding box center [628, 287] width 233 height 34
click at [426, 275] on input "text" at bounding box center [433, 287] width 96 height 32
click at [625, 298] on input "text" at bounding box center [666, 287] width 96 height 32
click at [485, 213] on input "07/25/2025" at bounding box center [411, 204] width 183 height 32
click at [568, 189] on div "Use on Schedule I Received On * 07/25/2025" at bounding box center [745, 186] width 932 height 96
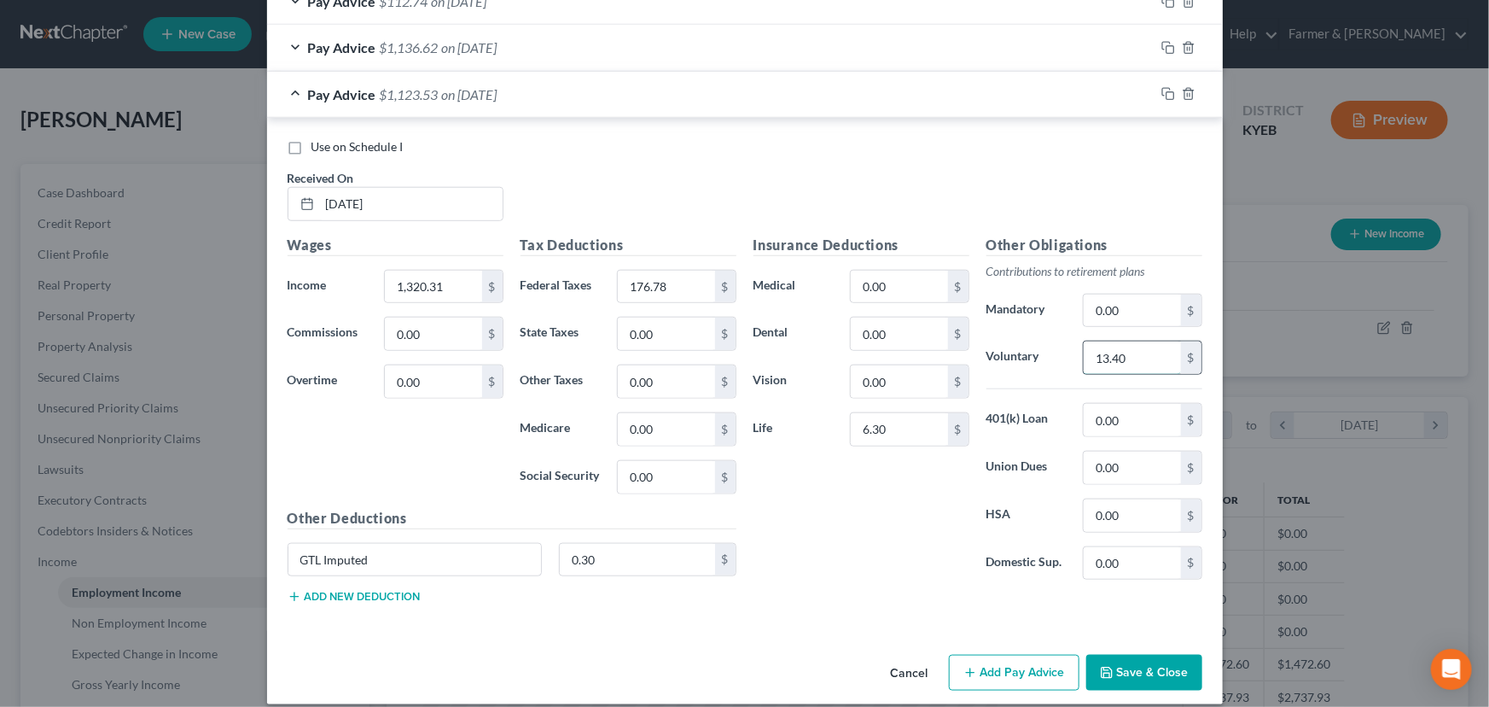
click at [1158, 366] on input "13.40" at bounding box center [1132, 357] width 96 height 32
click at [888, 556] on div "Insurance Deductions Medical 0.00 $ Dental 0.00 $ Vision 0.00 $ Life 6.30 $" at bounding box center [861, 414] width 233 height 359
click at [436, 100] on div "Pay Advice $1,123.73 on 07/25/2025" at bounding box center [711, 94] width 888 height 45
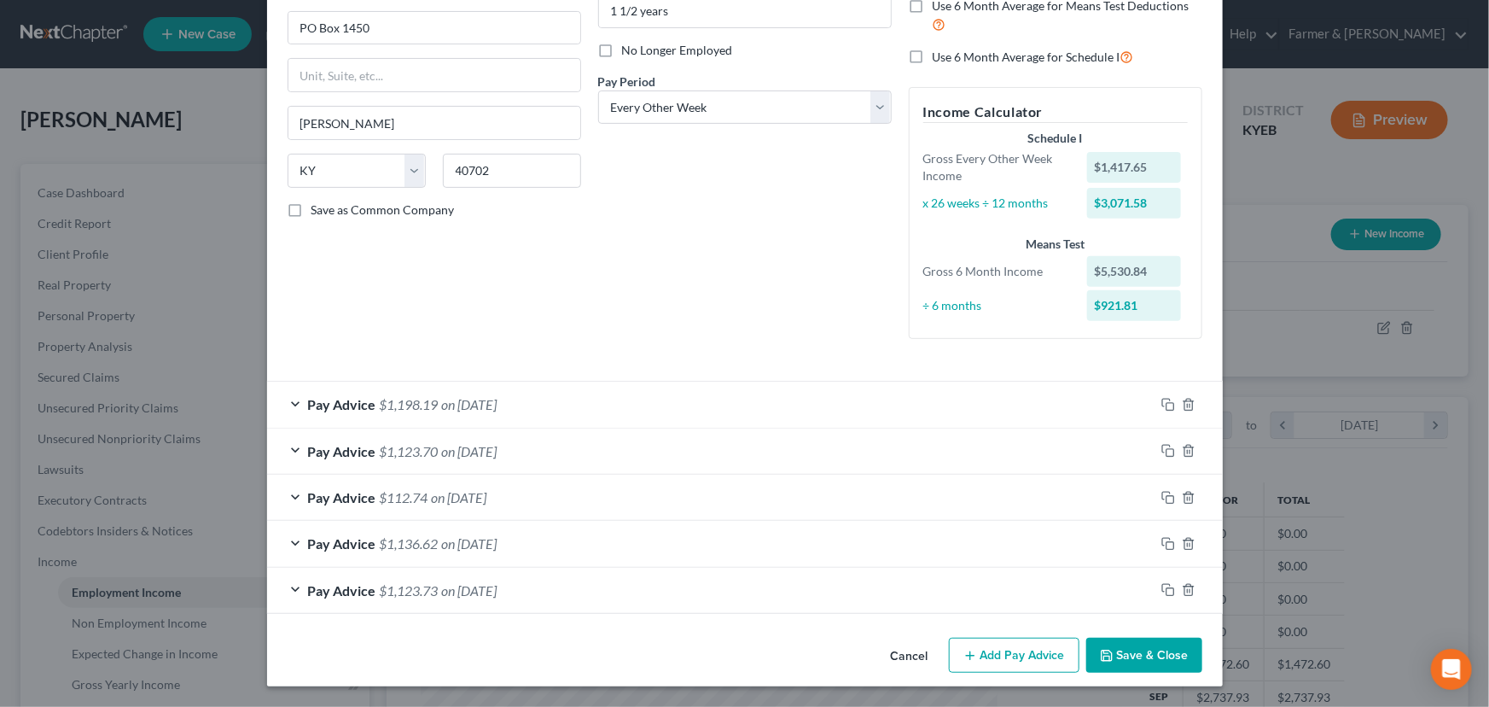
scroll to position [197, 0]
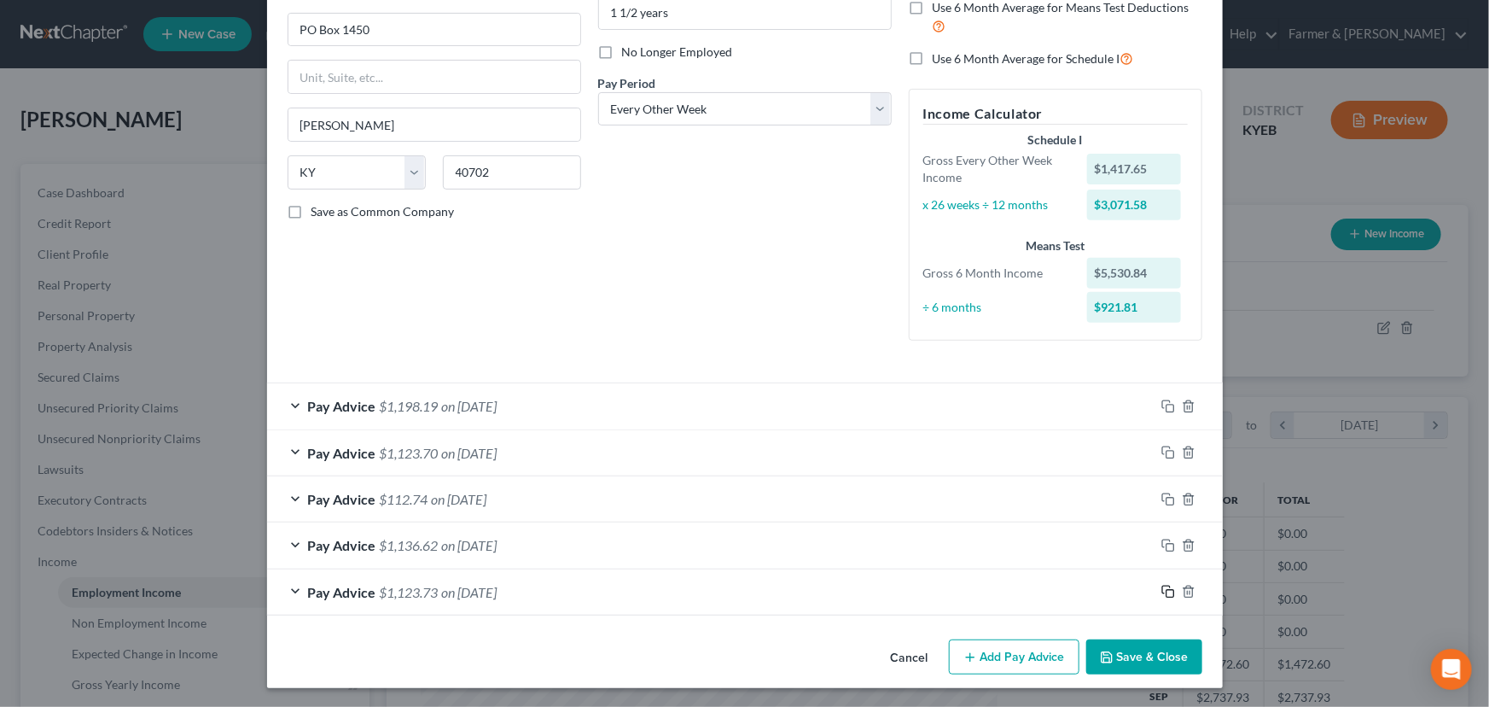
click at [1161, 595] on icon "button" at bounding box center [1168, 592] width 14 height 14
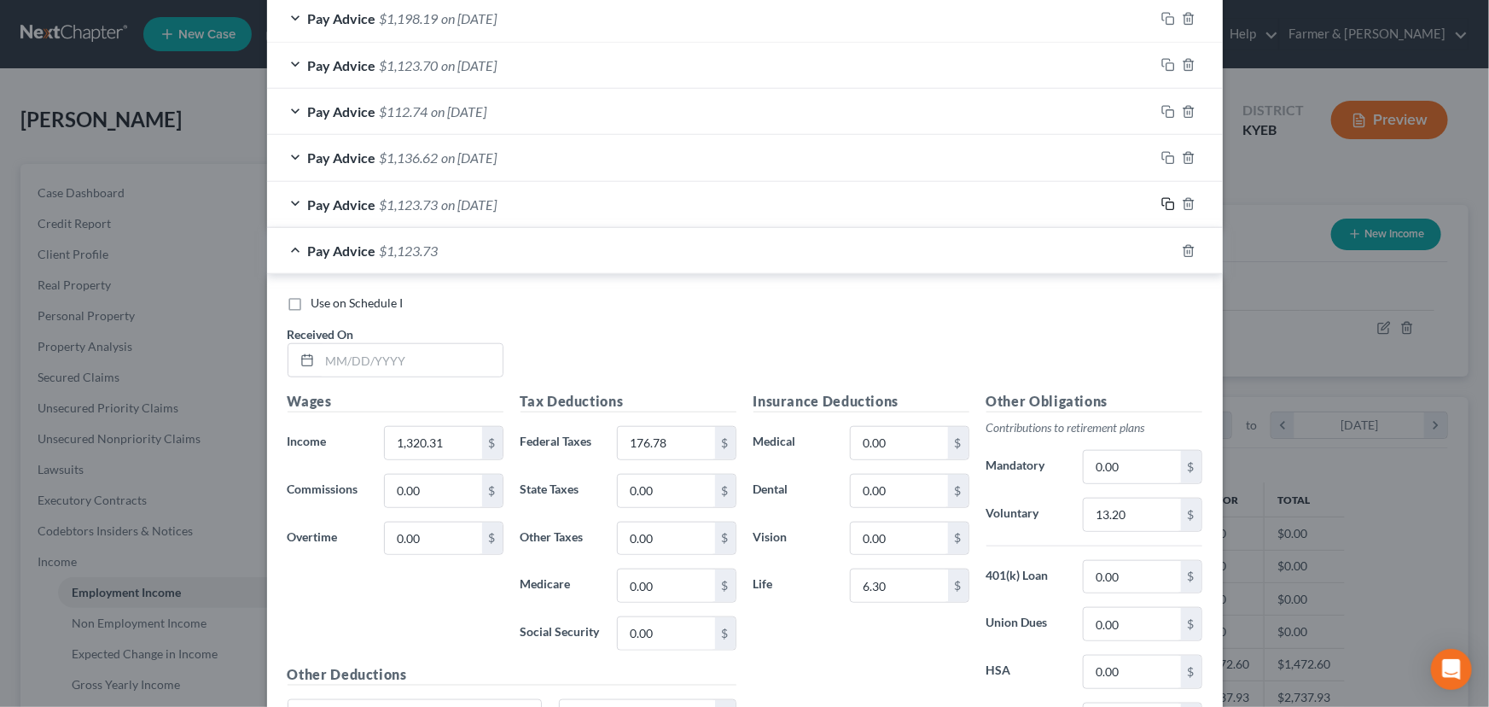
scroll to position [585, 0]
click at [416, 363] on input "text" at bounding box center [411, 359] width 183 height 32
click at [451, 442] on input "1,320.31" at bounding box center [433, 442] width 96 height 32
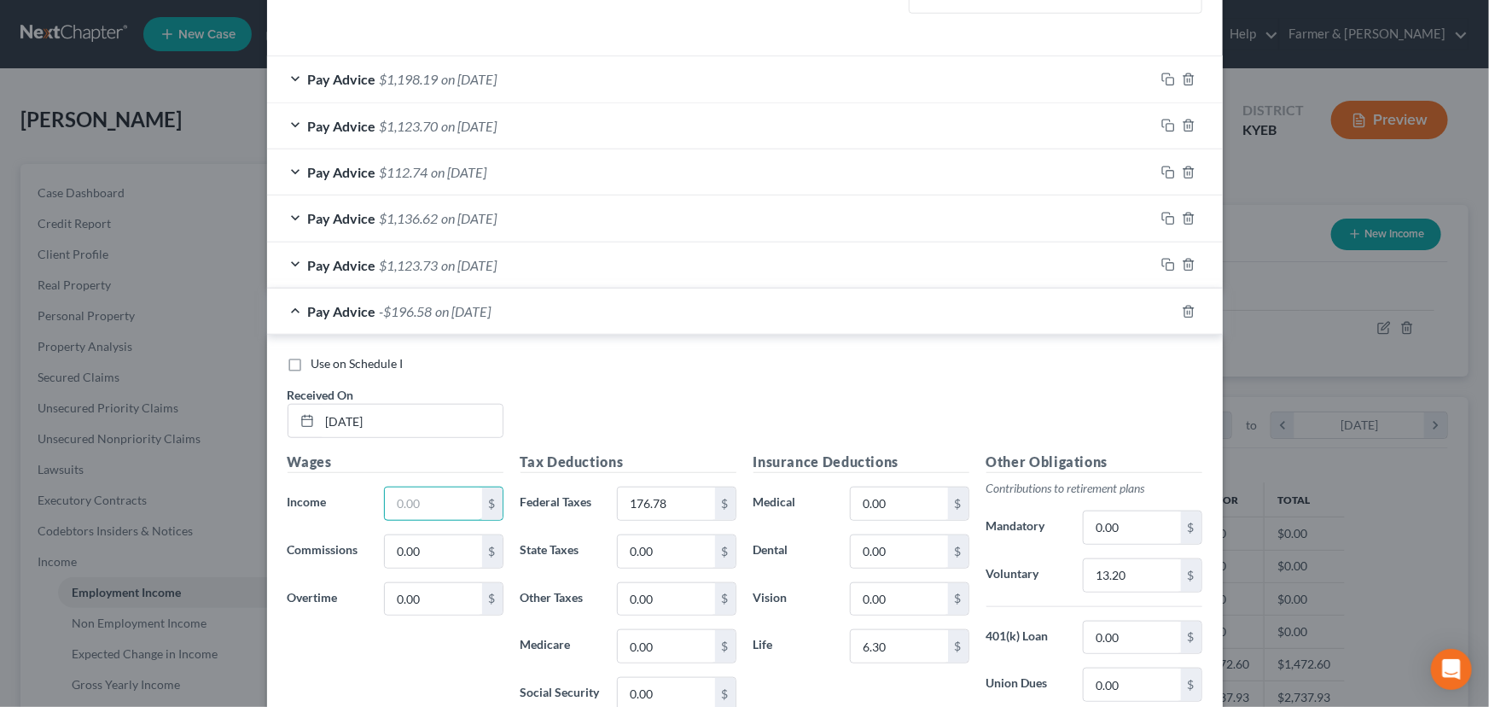
scroll to position [508, 0]
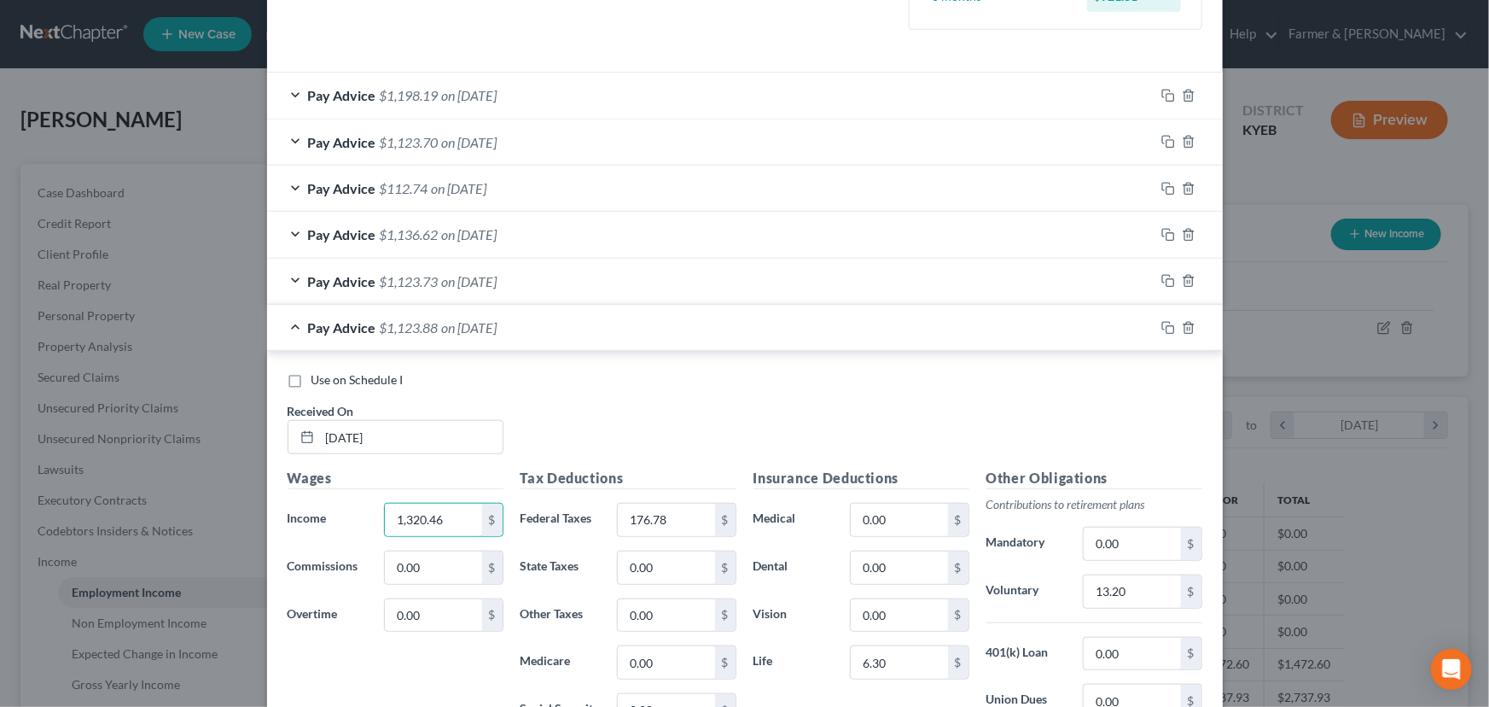
click at [687, 535] on div "Tax Deductions Federal Taxes 176.78 $ State Taxes 0.00 $ Other Taxes 0.00 $ Med…" at bounding box center [628, 604] width 233 height 273
click at [677, 514] on input "176.78" at bounding box center [666, 519] width 96 height 32
drag, startPoint x: 867, startPoint y: 411, endPoint x: 804, endPoint y: 424, distance: 64.4
click at [866, 411] on div "Use on Schedule I Received On * 07/11/2025" at bounding box center [745, 419] width 932 height 96
click at [415, 329] on span "$1,123.84" at bounding box center [409, 327] width 59 height 16
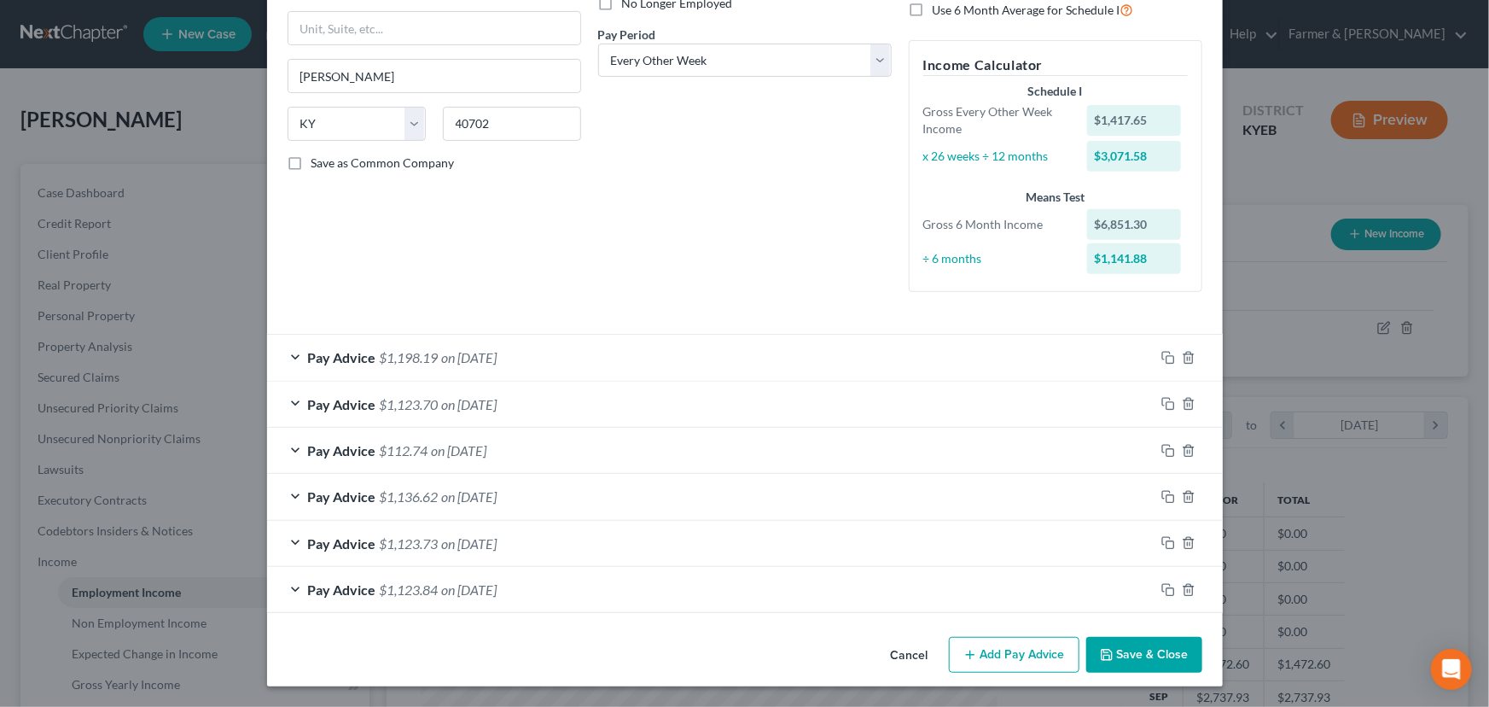
scroll to position [244, 0]
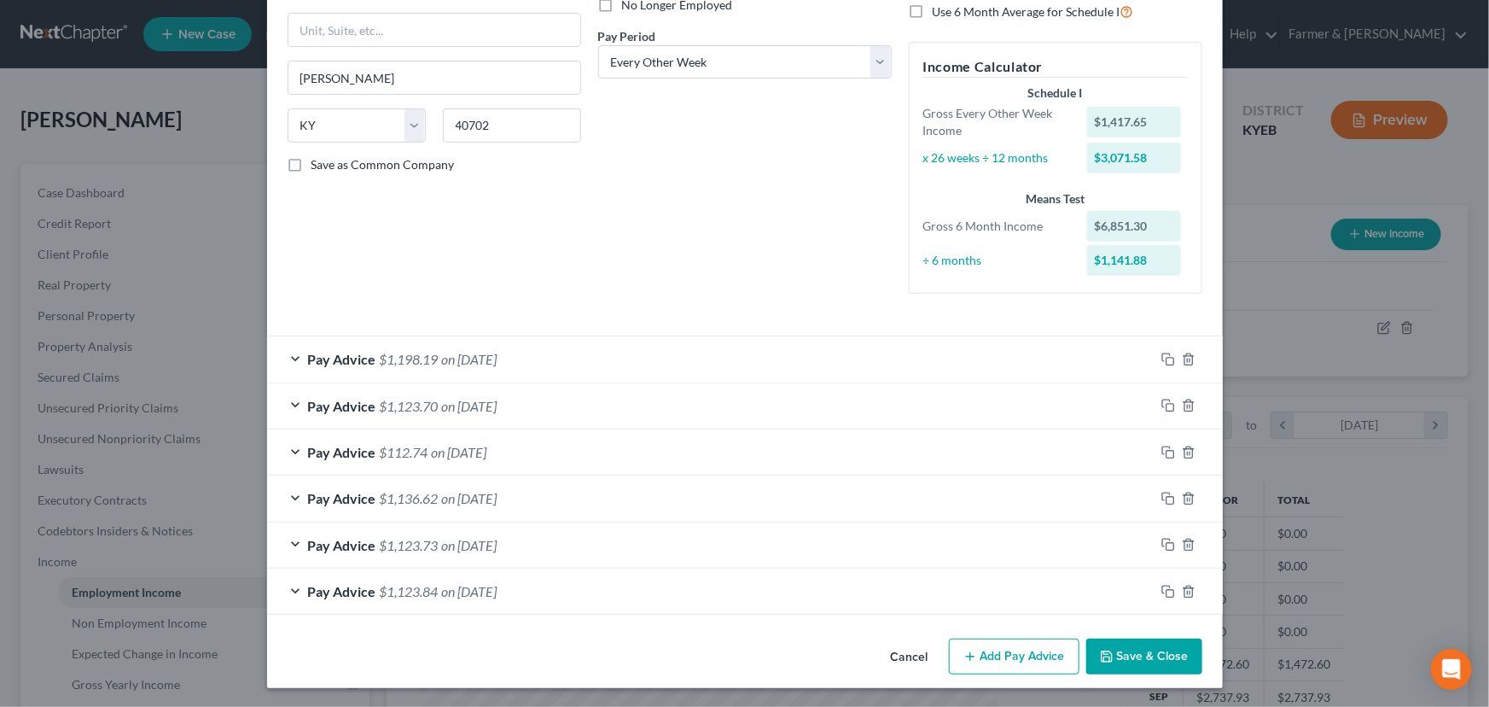
click at [467, 247] on div "Employment Type * Select Full or Part Time Employment Self Employment Company *…" at bounding box center [434, 70] width 311 height 473
click at [1161, 593] on icon "button" at bounding box center [1168, 592] width 14 height 14
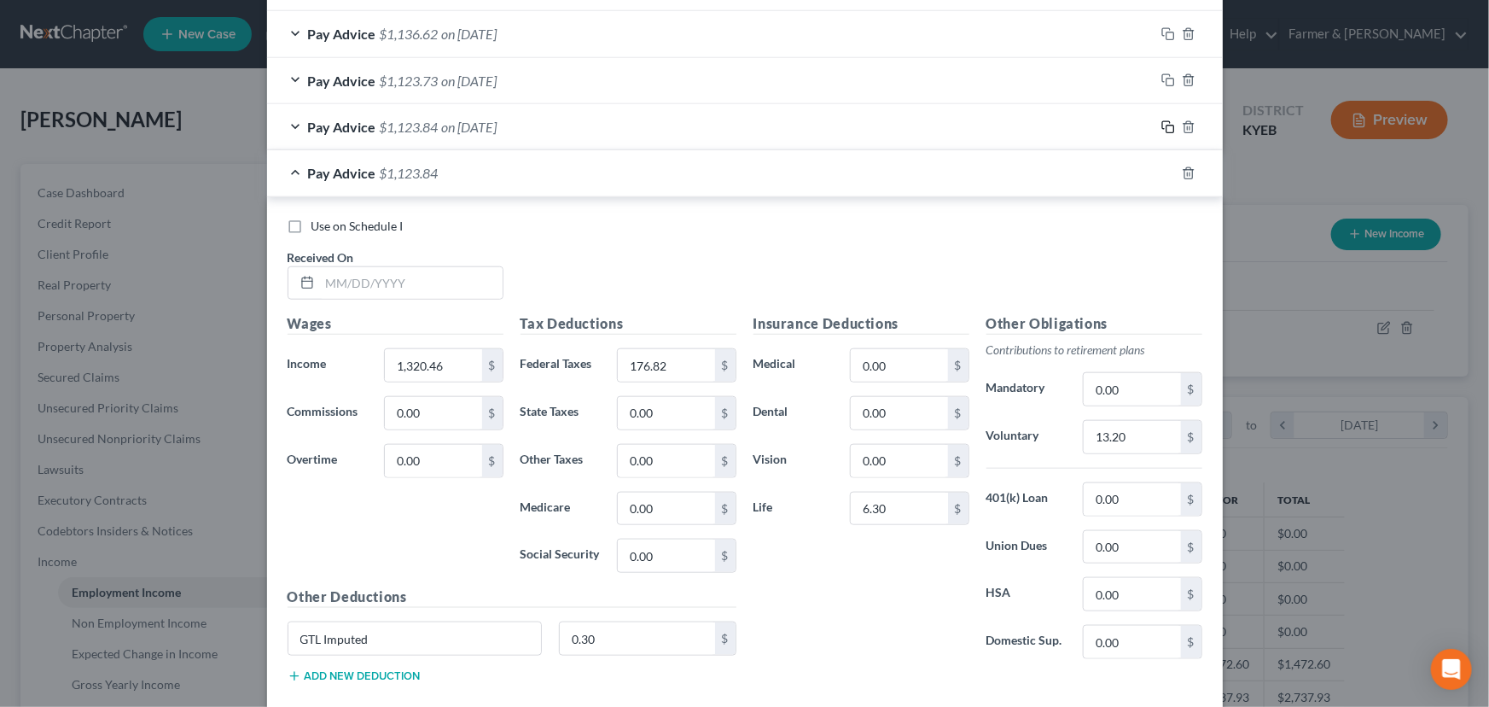
scroll to position [709, 0]
click at [403, 288] on input "text" at bounding box center [411, 282] width 183 height 32
click at [426, 356] on input "1,320.46" at bounding box center [433, 364] width 96 height 32
click at [678, 369] on input "176.82" at bounding box center [666, 364] width 96 height 32
click at [777, 272] on div "Use on Schedule I Received On * 06/27/2025" at bounding box center [745, 265] width 932 height 96
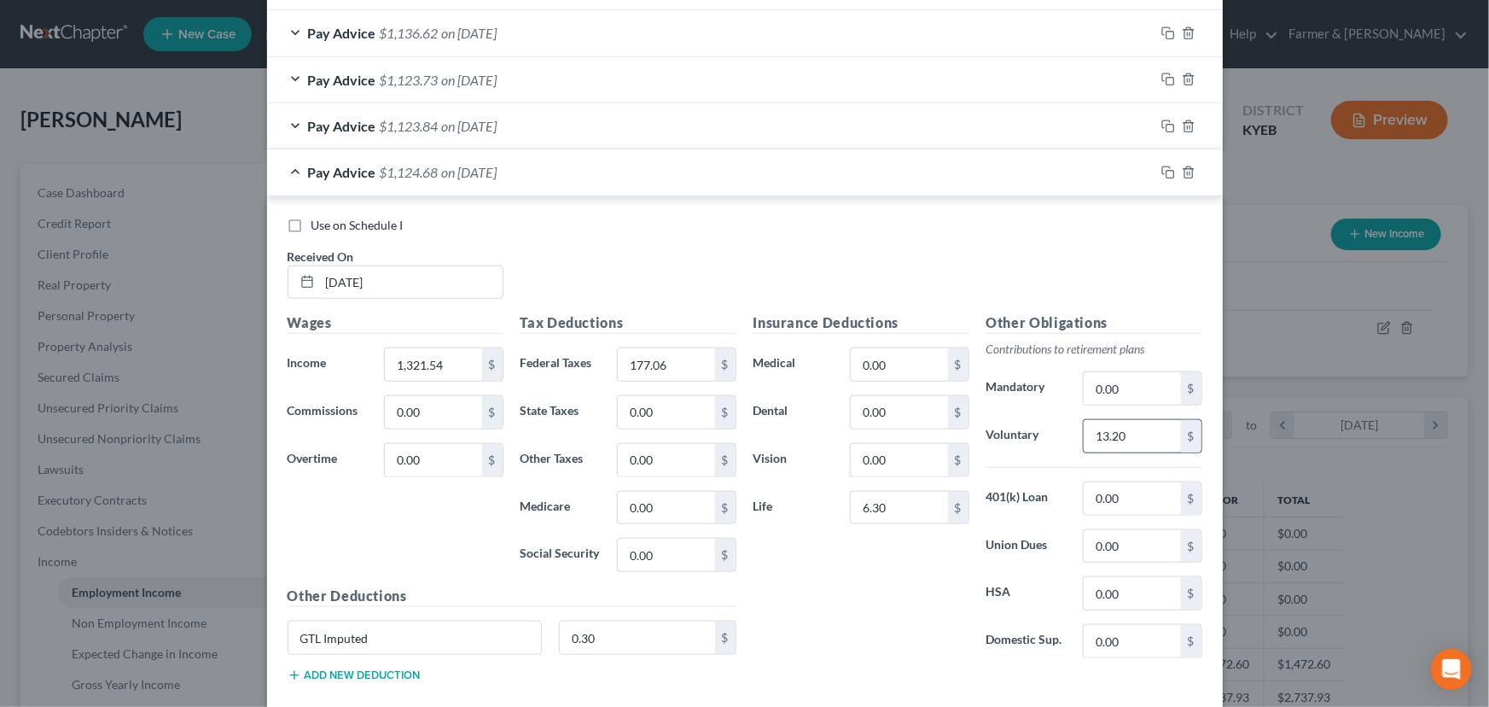
click at [1125, 423] on input "13.20" at bounding box center [1132, 436] width 96 height 32
click at [507, 183] on div "Pay Advice $1,124.67 on 06/27/2025" at bounding box center [711, 171] width 888 height 45
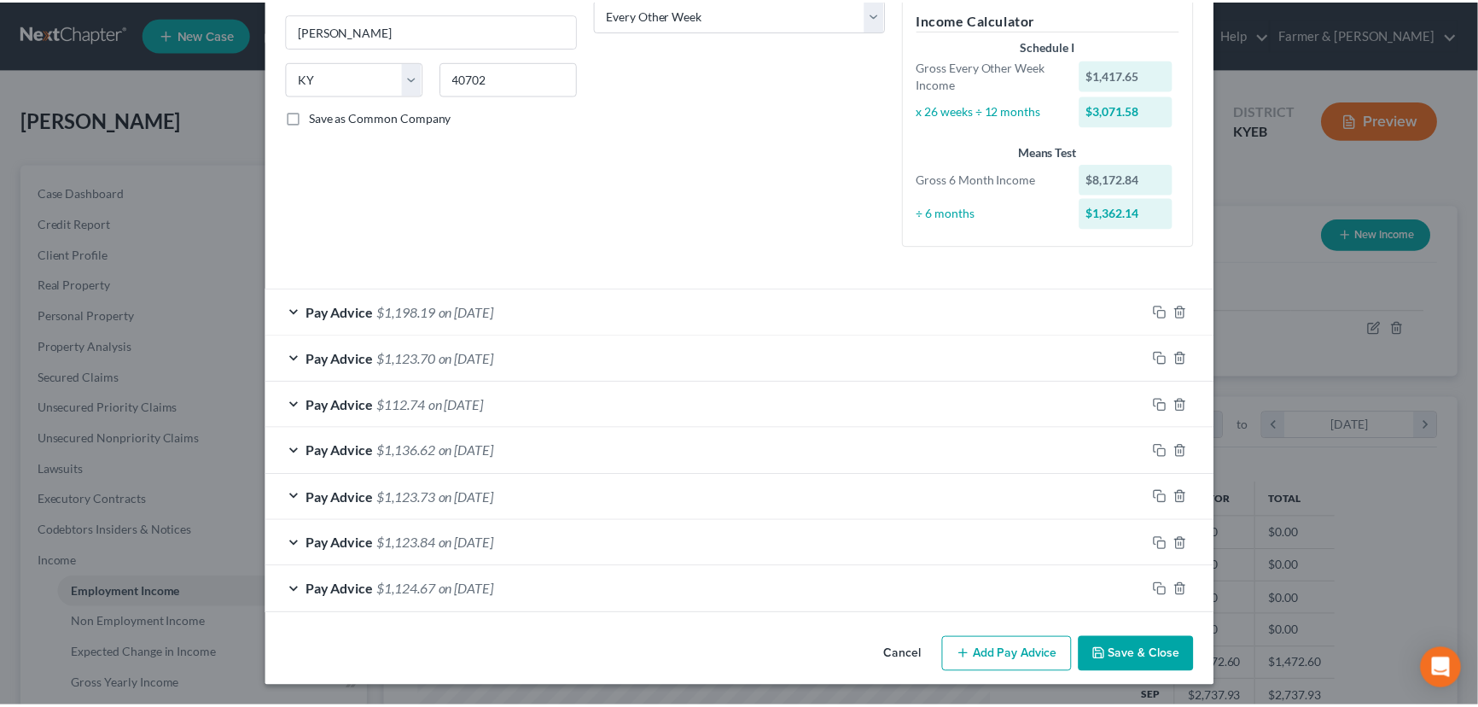
scroll to position [290, 0]
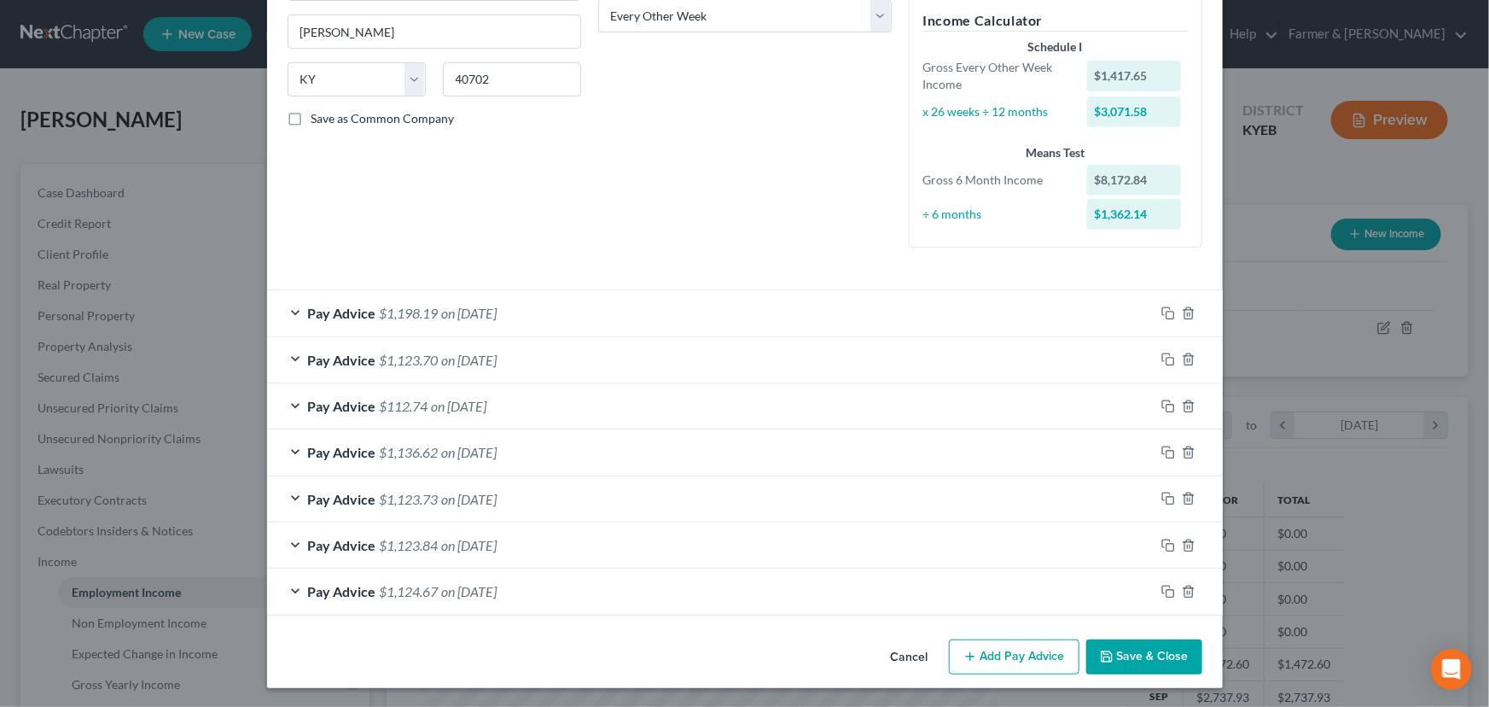
click at [1109, 660] on icon "button" at bounding box center [1107, 656] width 14 height 14
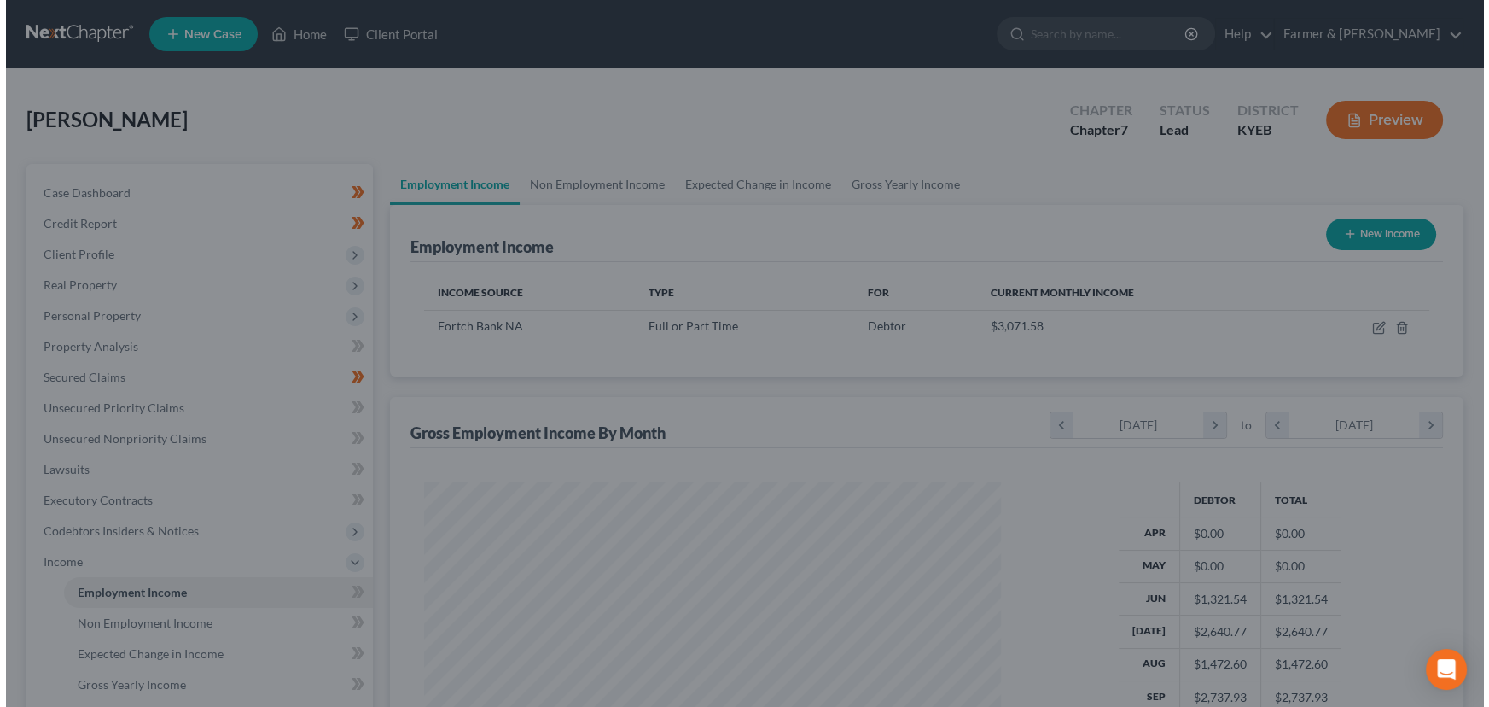
scroll to position [853082, 852782]
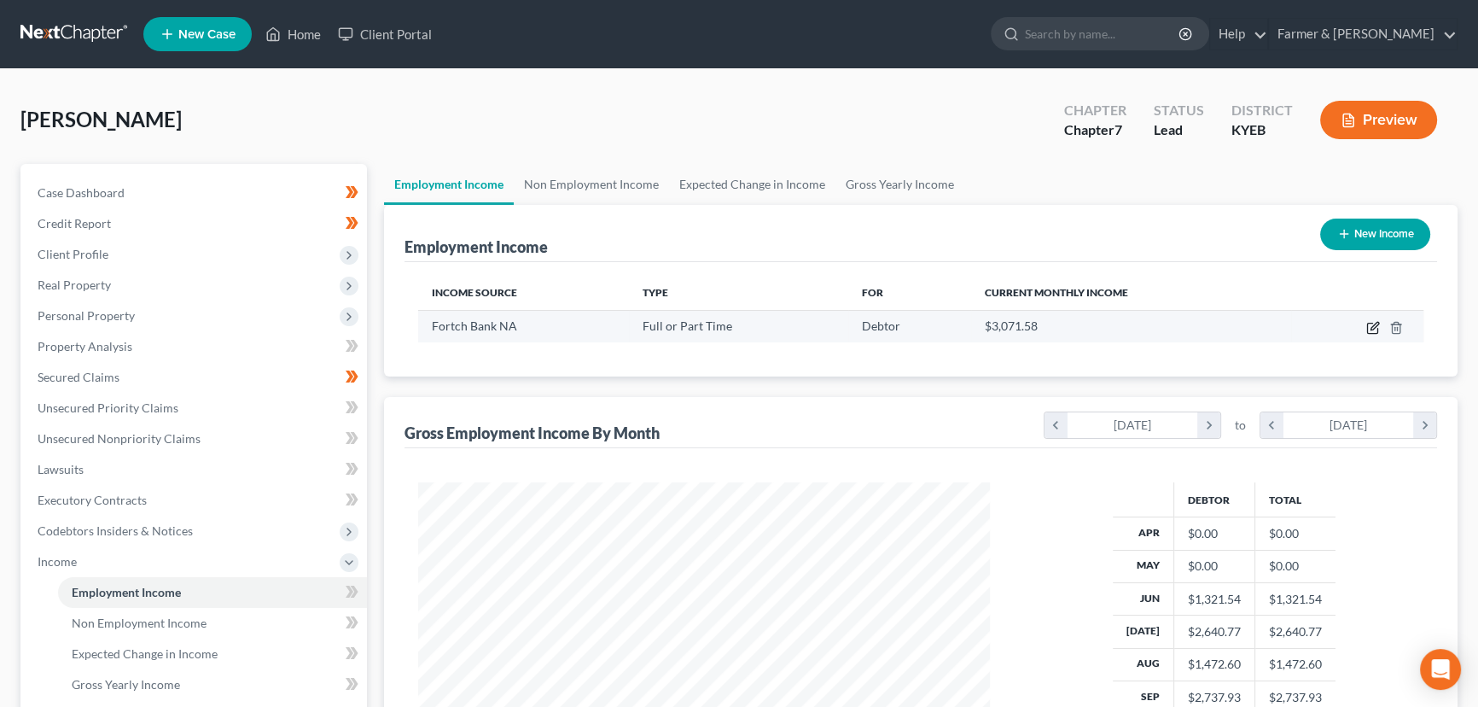
click at [1370, 323] on icon "button" at bounding box center [1373, 328] width 14 height 14
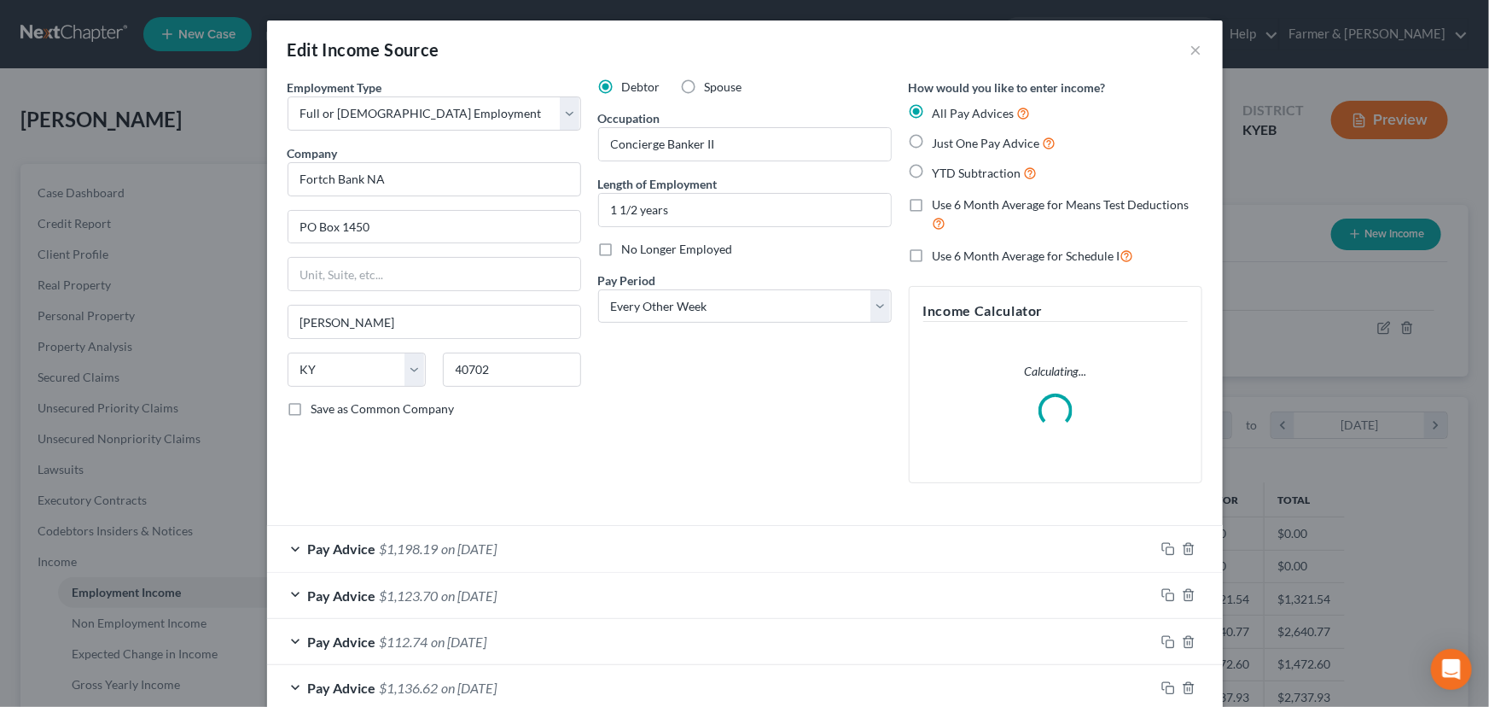
scroll to position [236, 0]
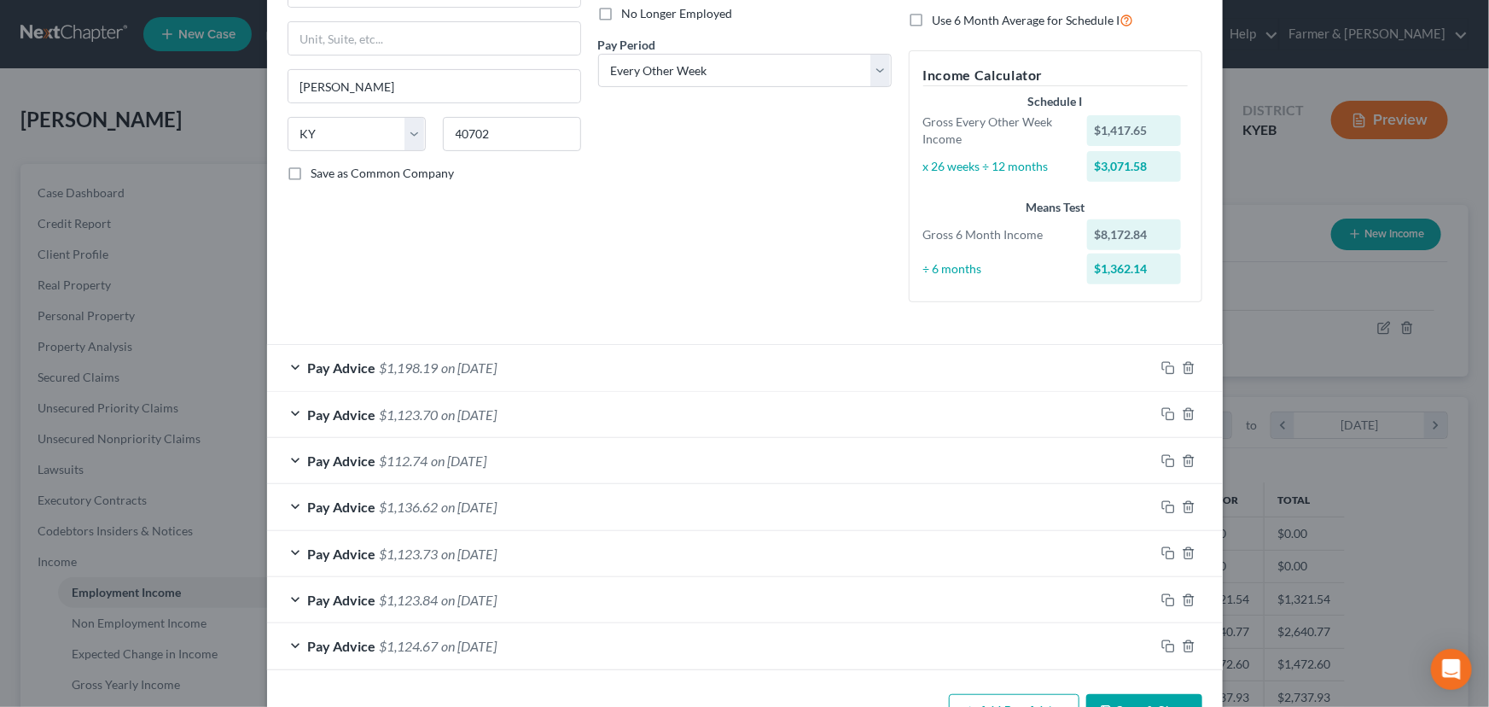
click at [682, 265] on div "Debtor Spouse Occupation Concierge Banker II Length of Employment 1 1/2 years N…" at bounding box center [745, 79] width 311 height 473
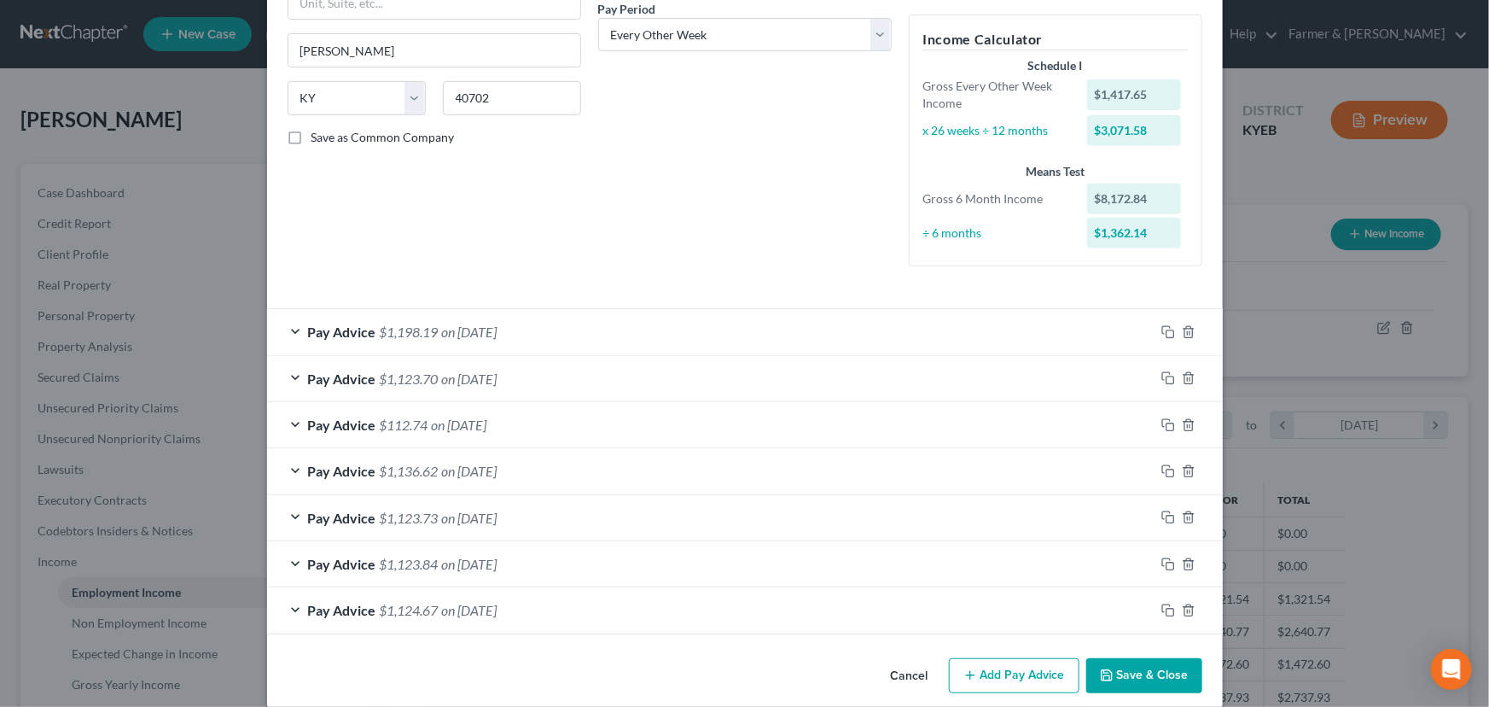
scroll to position [290, 0]
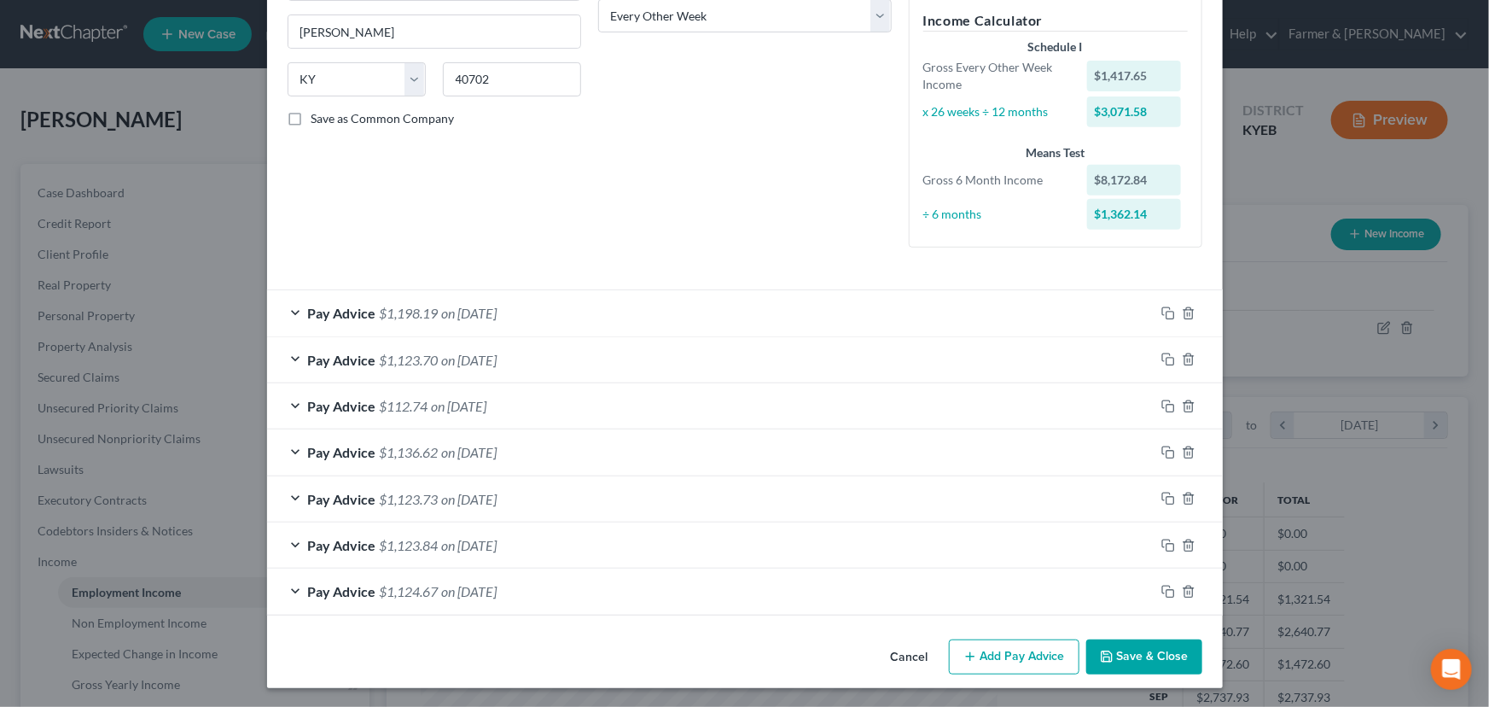
click at [489, 169] on div "Employment Type * Select Full or Part Time Employment Self Employment Company *…" at bounding box center [434, 24] width 311 height 473
click at [787, 193] on div "Debtor Spouse Occupation Concierge Banker II Length of Employment 1 1/2 years N…" at bounding box center [745, 24] width 311 height 473
click at [1161, 585] on icon "button" at bounding box center [1168, 592] width 14 height 14
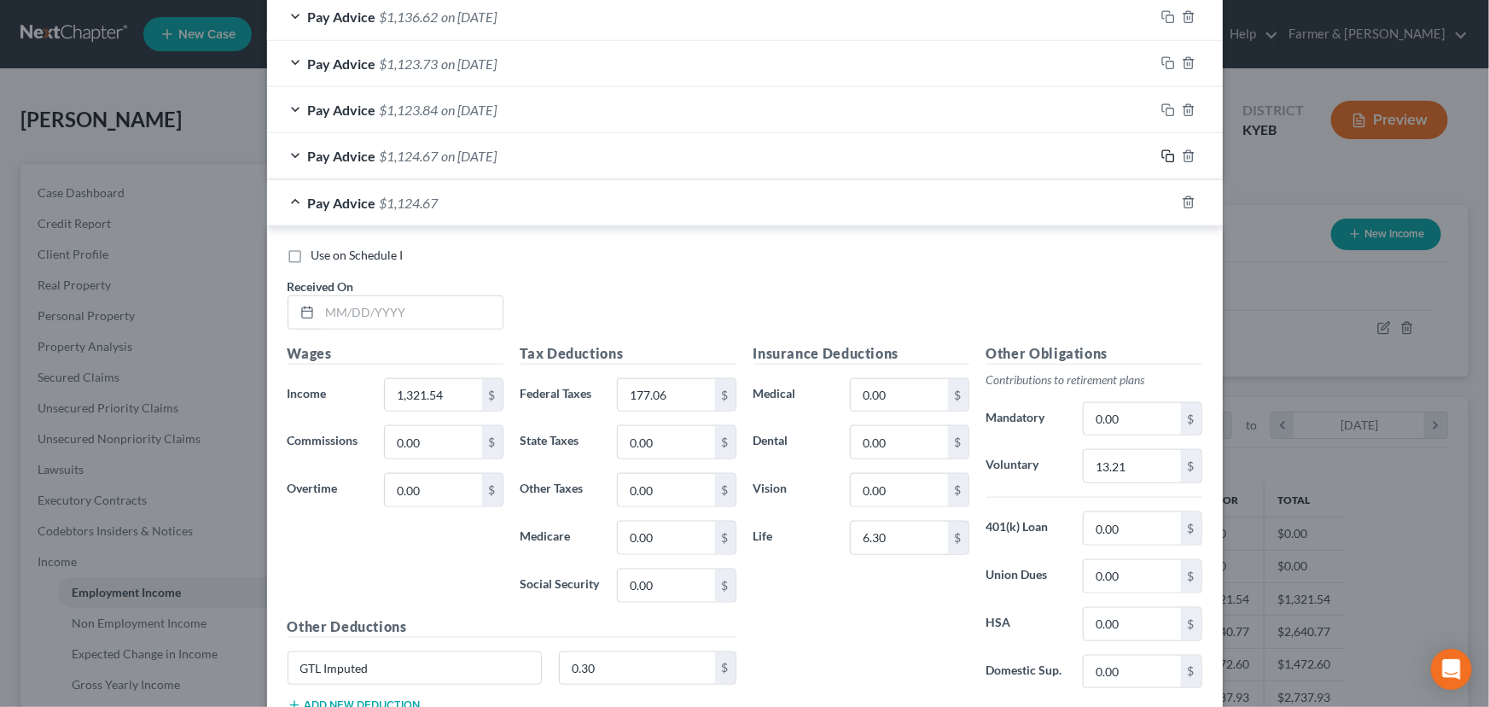
scroll to position [756, 0]
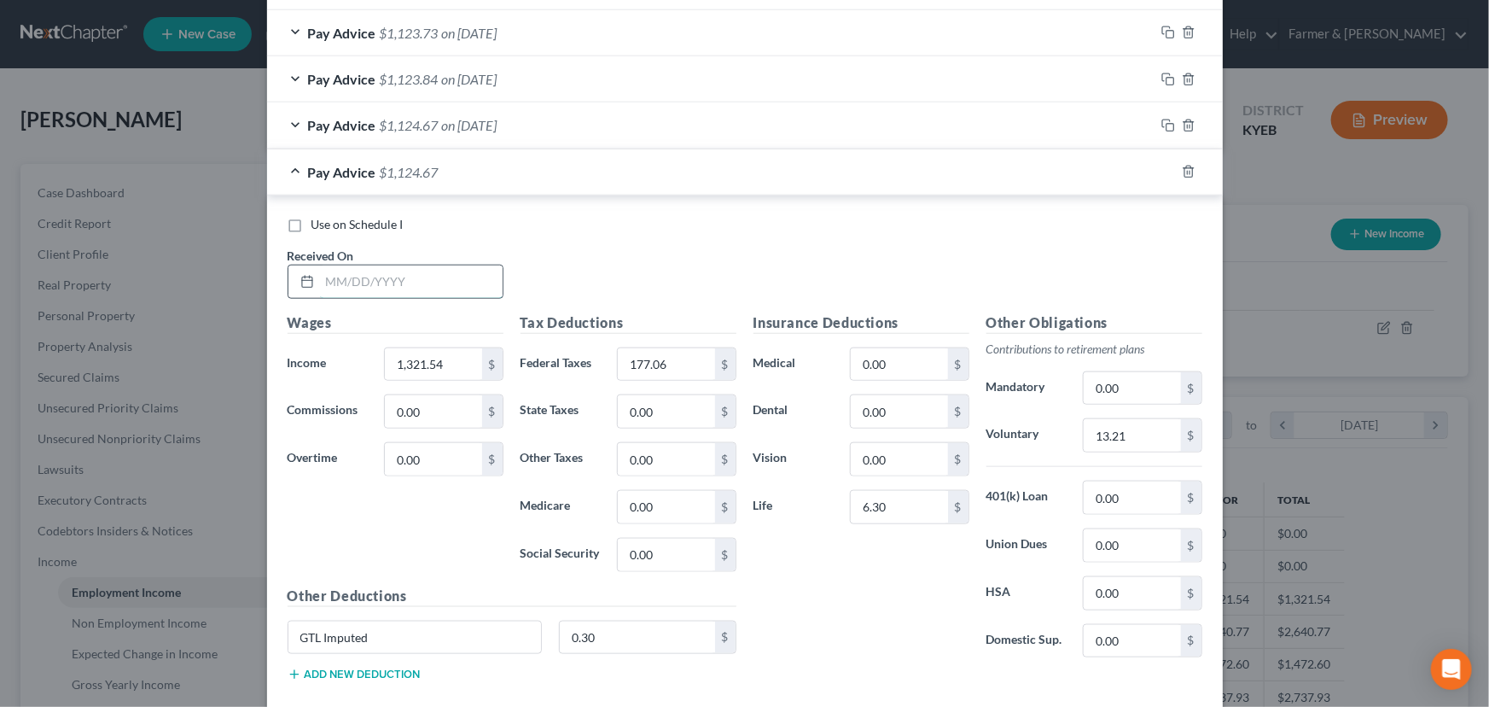
click at [375, 289] on input "text" at bounding box center [411, 281] width 183 height 32
click at [410, 290] on input "text" at bounding box center [411, 281] width 183 height 32
click at [448, 357] on input "1,321.54" at bounding box center [433, 364] width 96 height 32
click at [672, 358] on input "177.06" at bounding box center [666, 364] width 96 height 32
click at [691, 276] on div "Use on Schedule I Received On * 06/13/2025" at bounding box center [745, 264] width 932 height 96
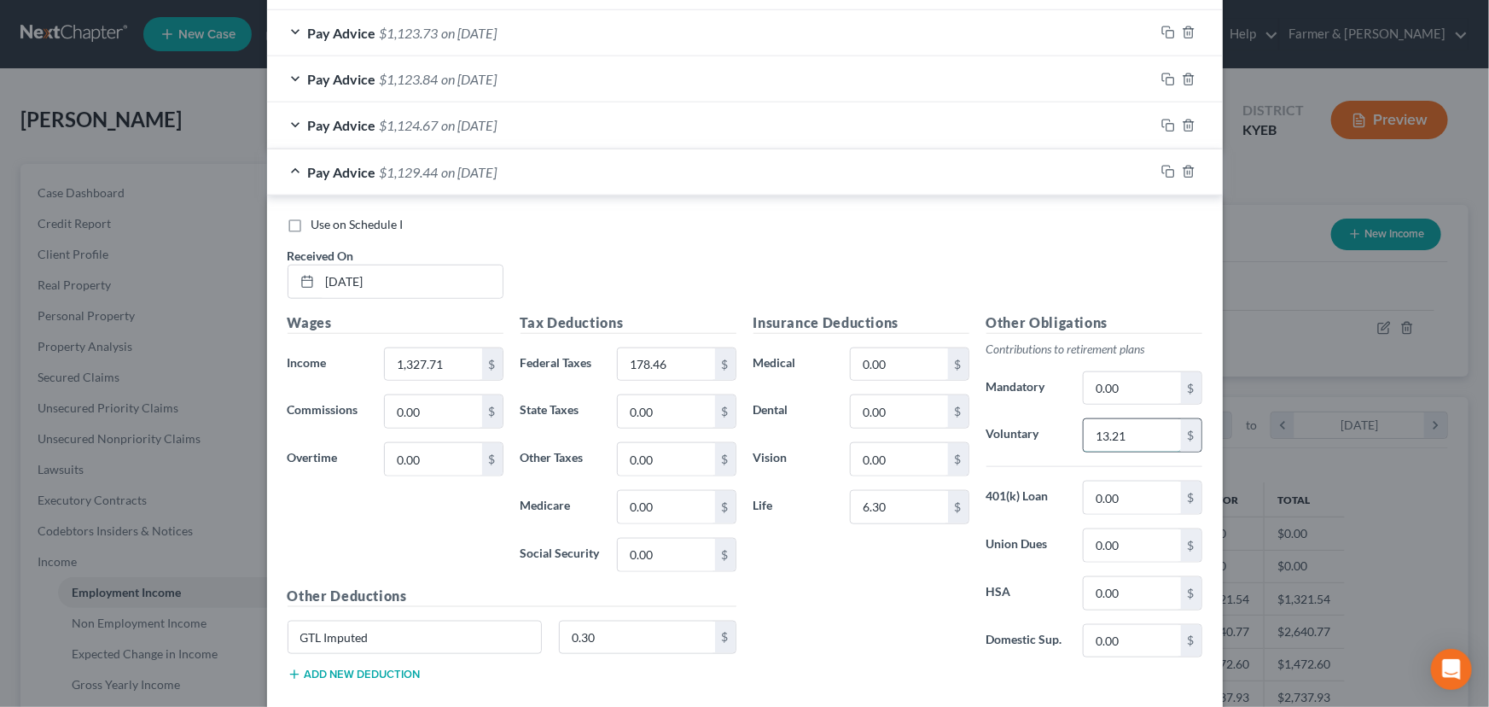
click at [1141, 437] on input "13.21" at bounding box center [1132, 435] width 96 height 32
click at [768, 276] on div "Use on Schedule I Received On * 06/13/2025" at bounding box center [745, 264] width 932 height 96
click at [725, 166] on div "Pay Advice $1,129.38 on 06/13/2025" at bounding box center [711, 171] width 888 height 45
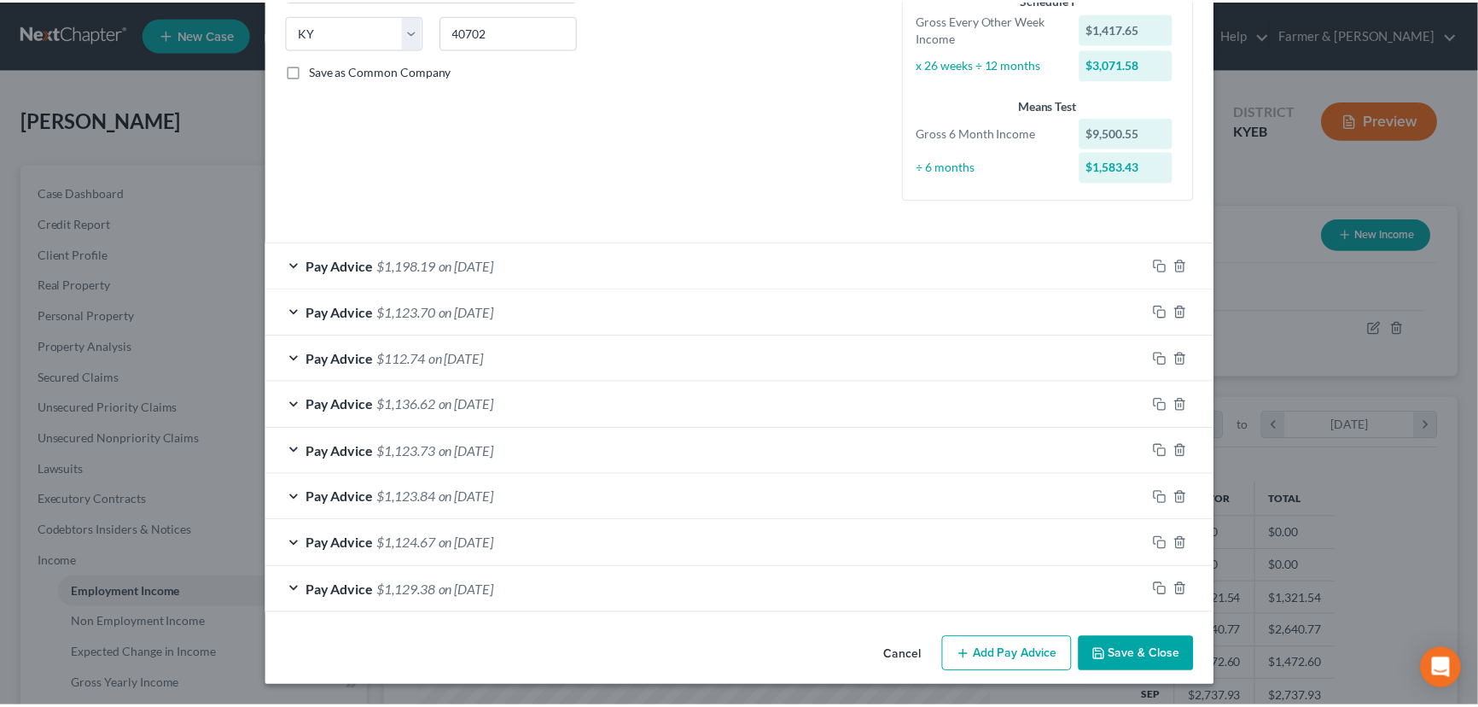
scroll to position [336, 0]
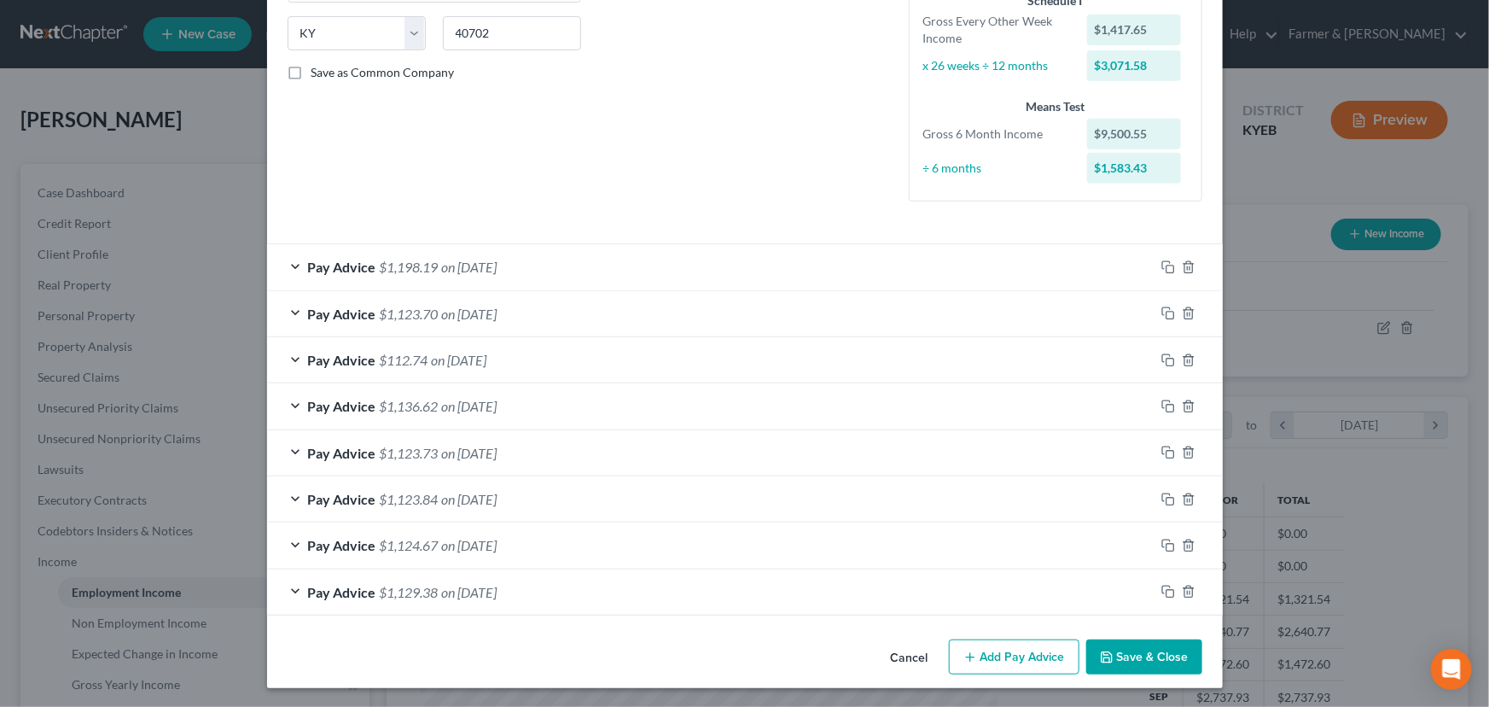
click at [1141, 644] on button "Save & Close" at bounding box center [1144, 657] width 116 height 36
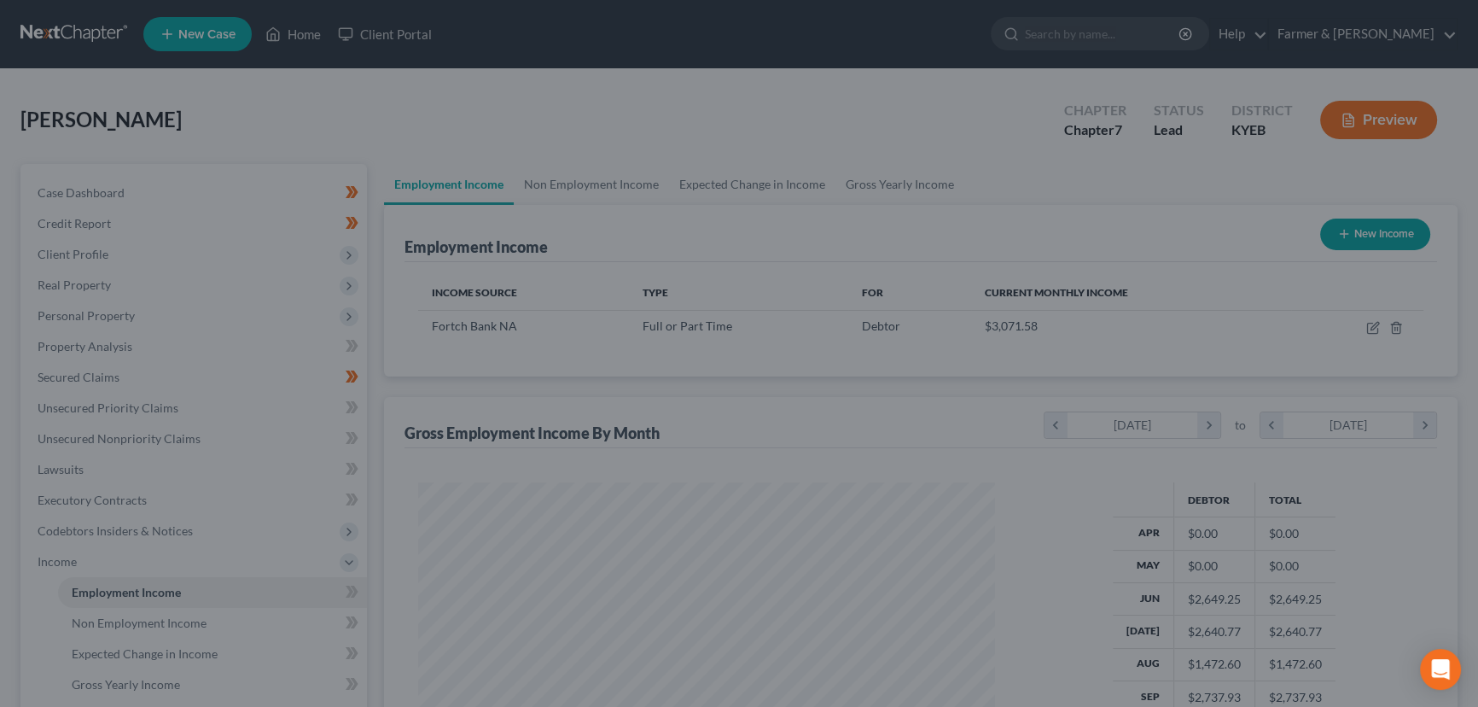
scroll to position [853082, 852782]
